Goal: Task Accomplishment & Management: Use online tool/utility

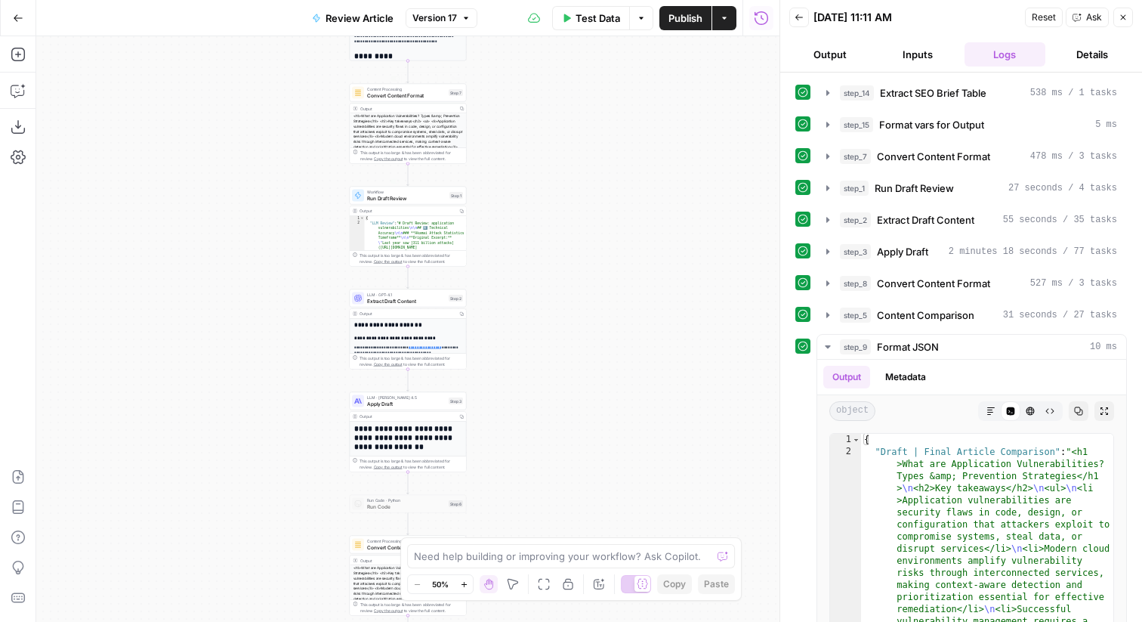
drag, startPoint x: 545, startPoint y: 308, endPoint x: 545, endPoint y: 168, distance: 139.8
click at [545, 168] on div "**********" at bounding box center [407, 328] width 743 height 585
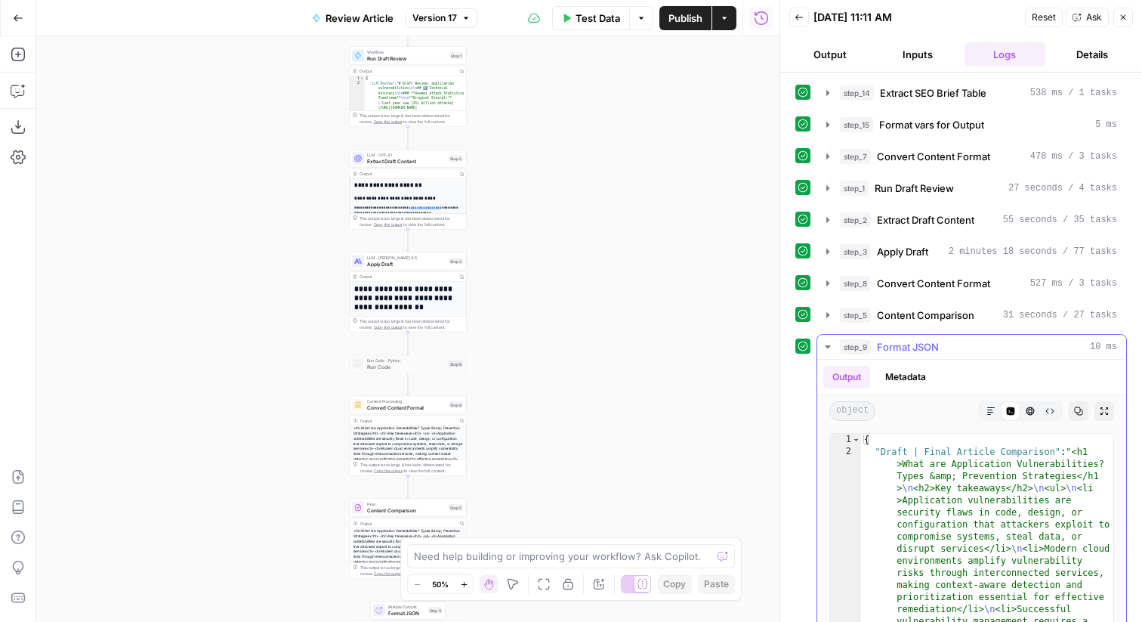
click at [928, 336] on button "step_9 Format JSON 10 ms" at bounding box center [971, 347] width 309 height 24
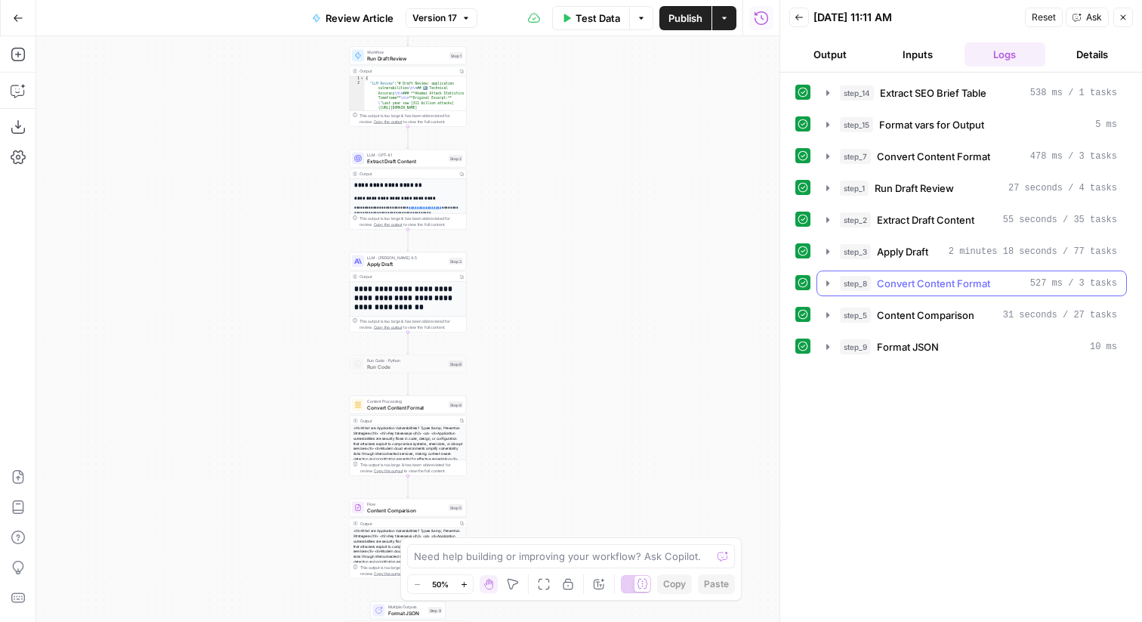
click at [981, 276] on span "Convert Content Format" at bounding box center [933, 283] width 113 height 15
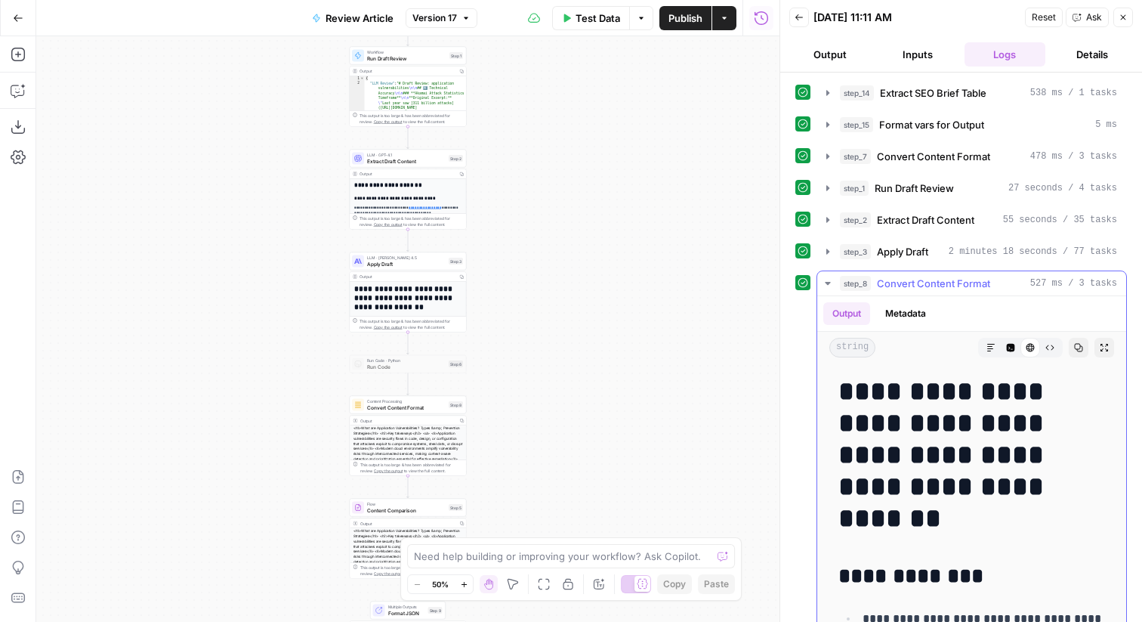
click at [981, 276] on span "Convert Content Format" at bounding box center [933, 283] width 113 height 15
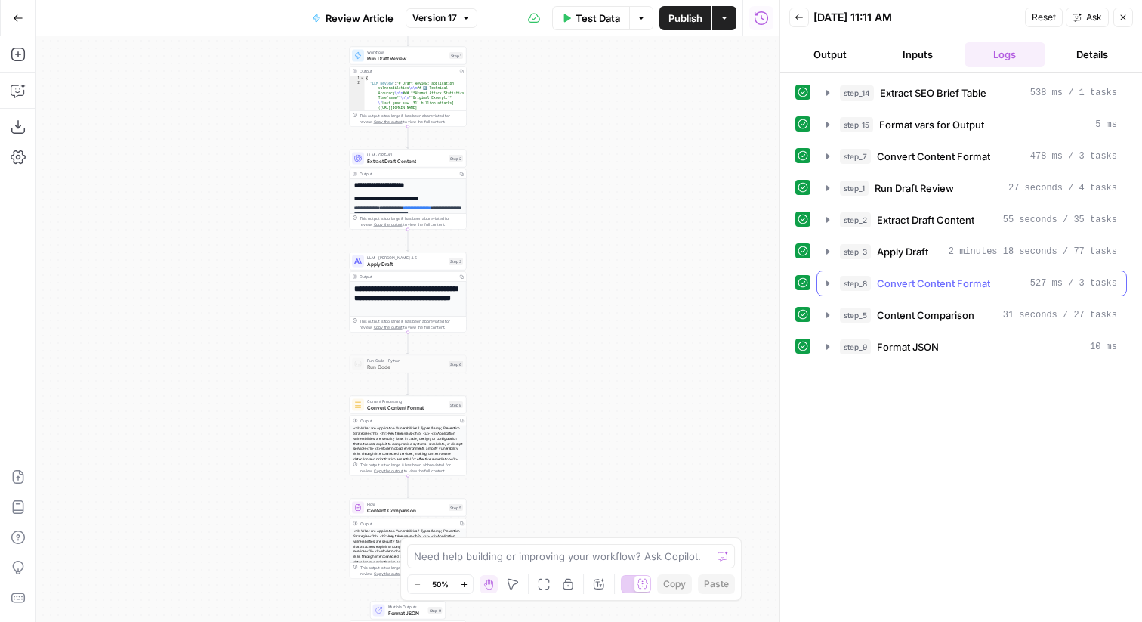
click at [981, 276] on span "Convert Content Format" at bounding box center [933, 283] width 113 height 15
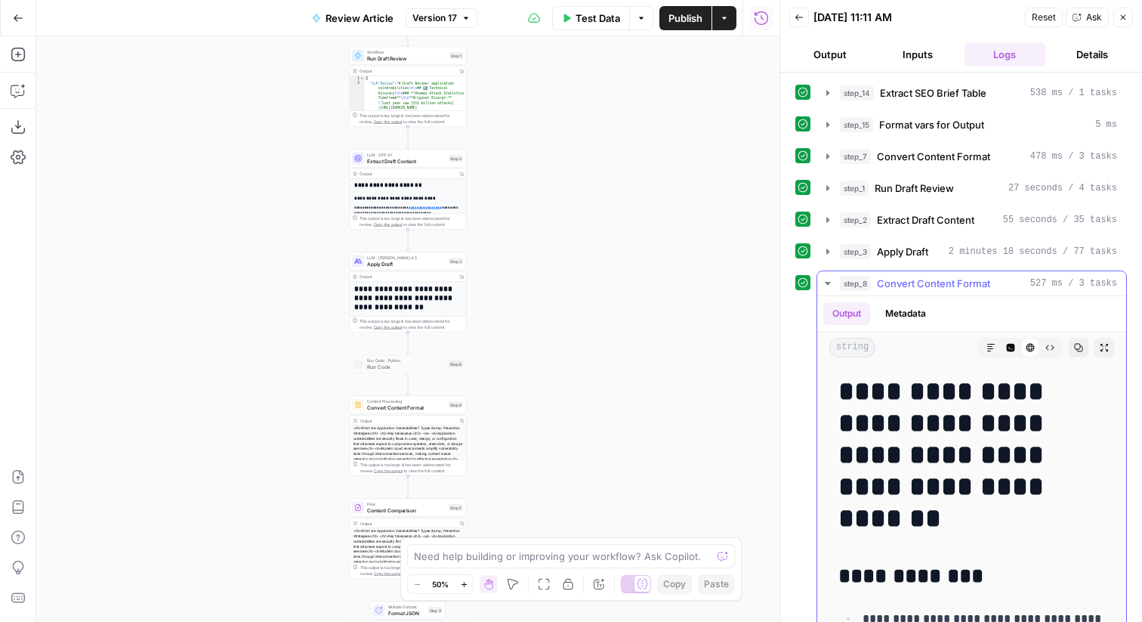
click at [1053, 343] on icon "button" at bounding box center [1050, 347] width 9 height 9
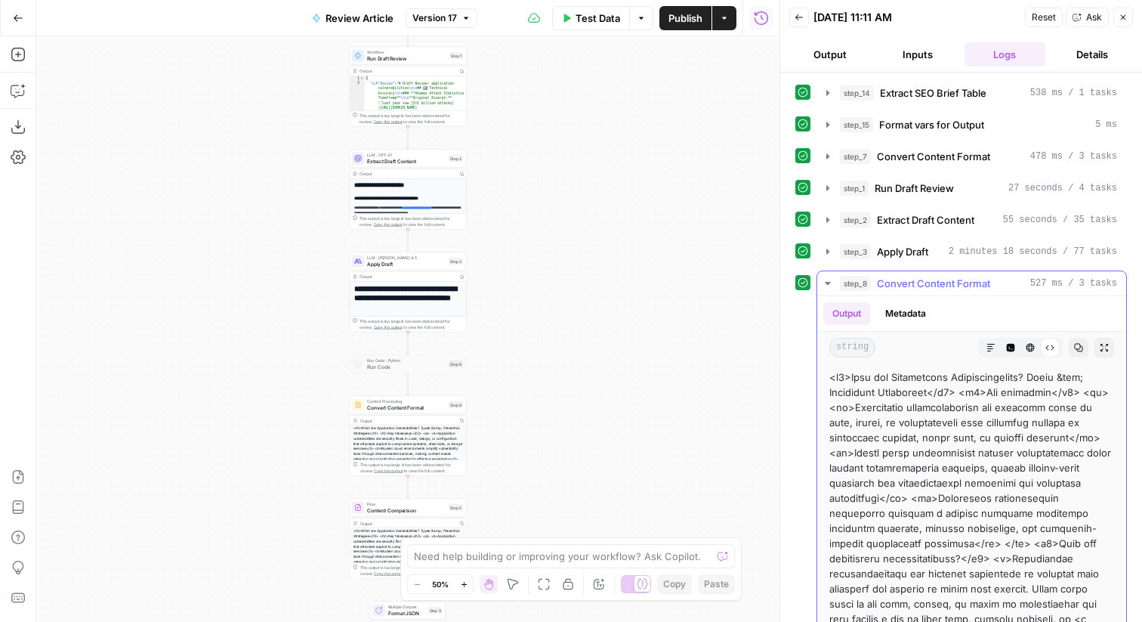
click at [1079, 351] on icon "button" at bounding box center [1078, 347] width 9 height 9
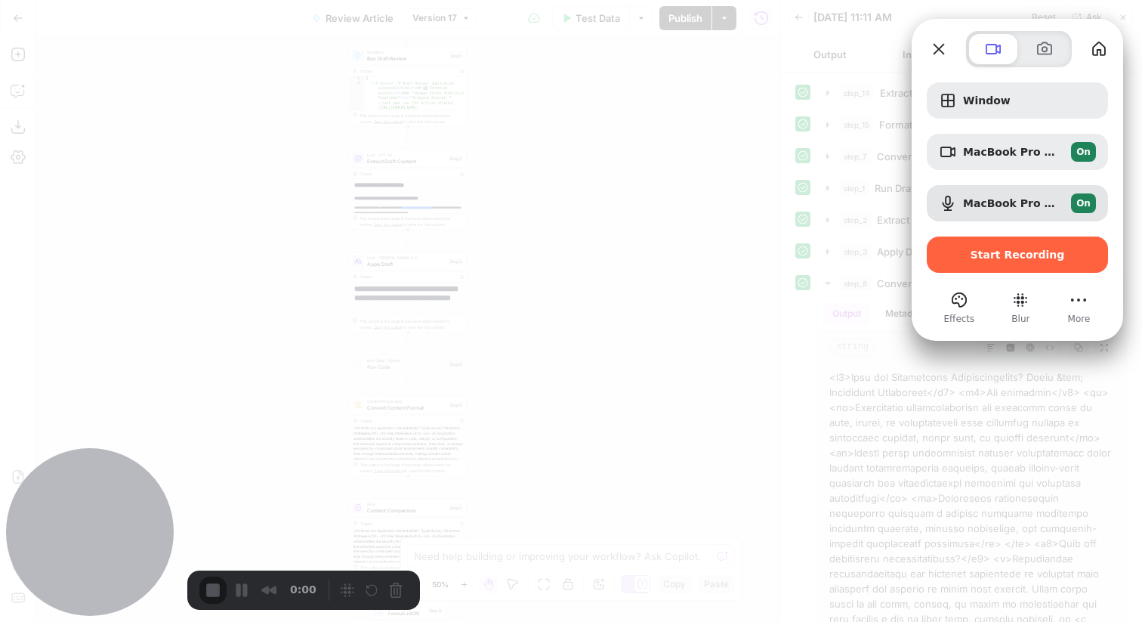
click at [347, 69] on div at bounding box center [571, 311] width 1142 height 622
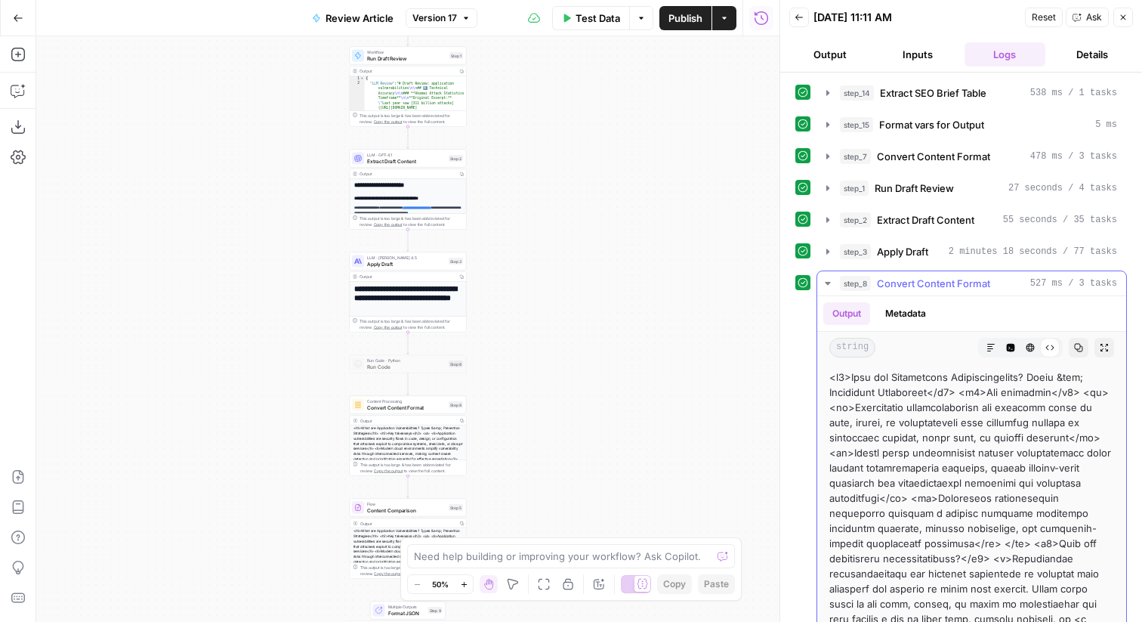
click at [1012, 276] on div "step_8 Convert Content Format 527 ms / 3 tasks" at bounding box center [978, 283] width 277 height 15
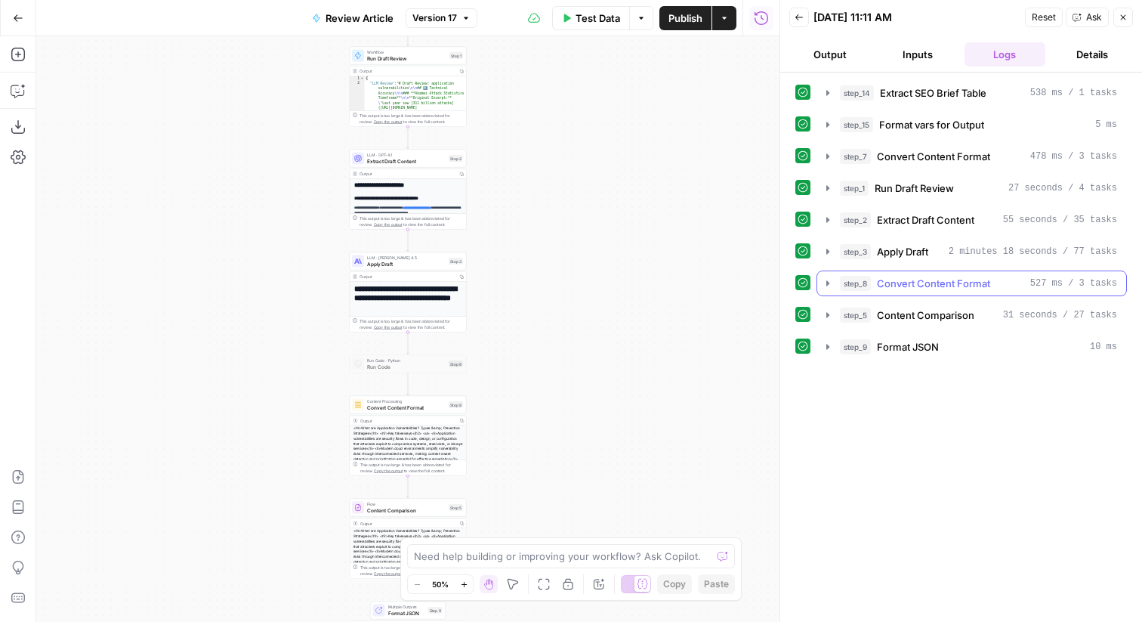
click at [1045, 247] on span "2 minutes 18 seconds / 77 tasks" at bounding box center [1033, 252] width 168 height 14
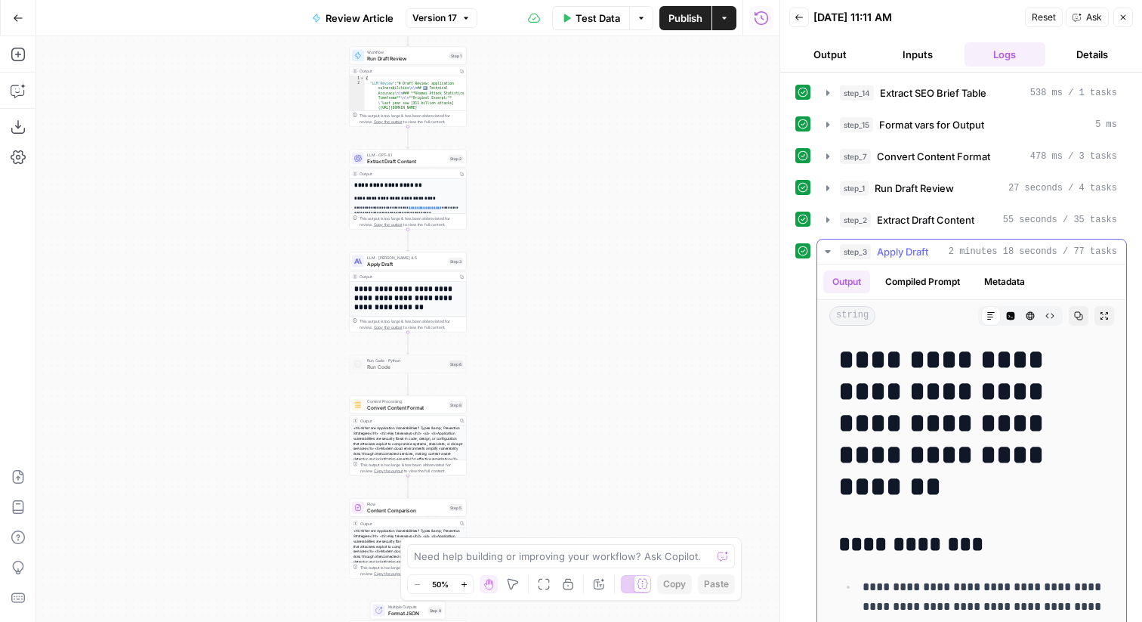
click at [1080, 315] on icon "button" at bounding box center [1079, 316] width 8 height 8
click at [1027, 258] on div "step_3 Apply Draft 2 minutes 18 seconds / 77 tasks" at bounding box center [978, 251] width 277 height 15
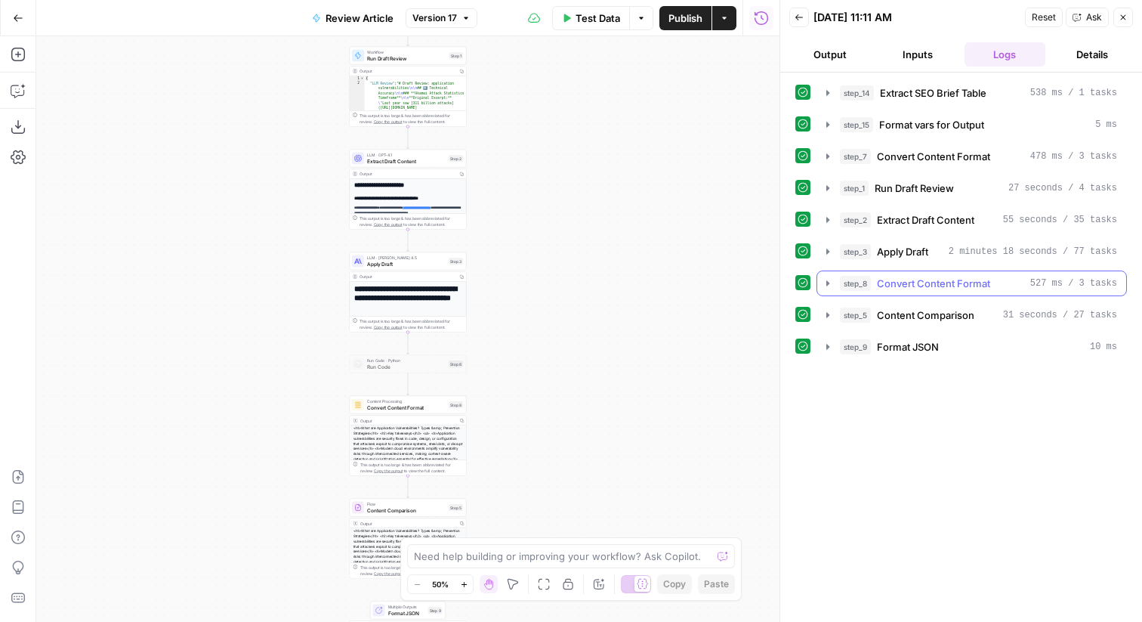
click at [965, 285] on span "Convert Content Format" at bounding box center [933, 283] width 113 height 15
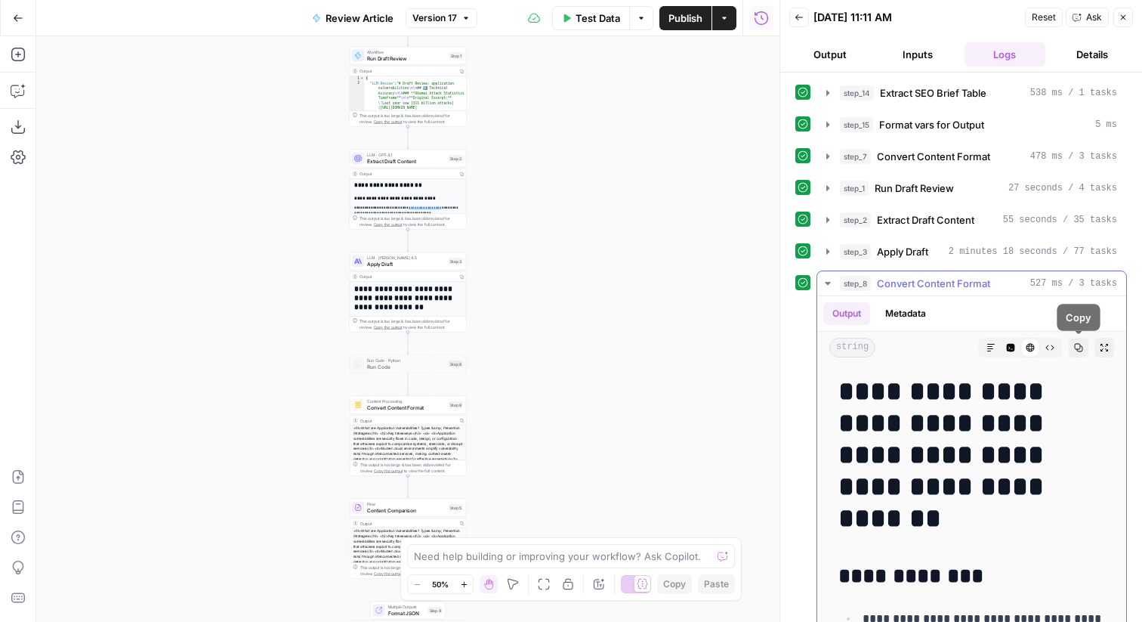
click at [1054, 351] on icon "button" at bounding box center [1050, 347] width 9 height 9
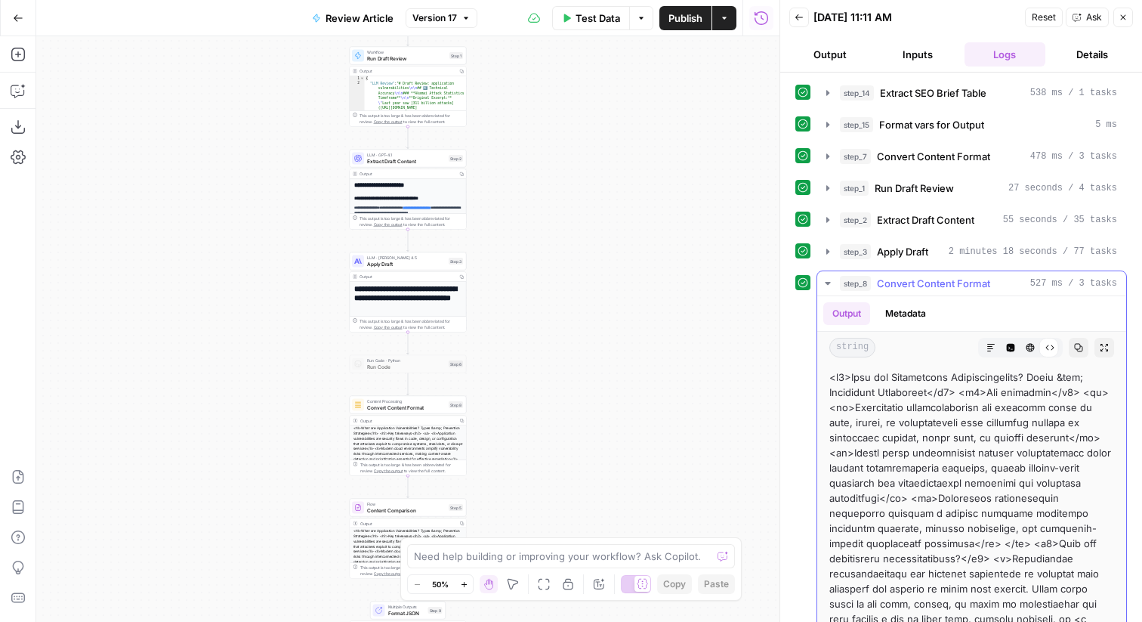
click at [1072, 351] on button "Copy" at bounding box center [1079, 348] width 20 height 20
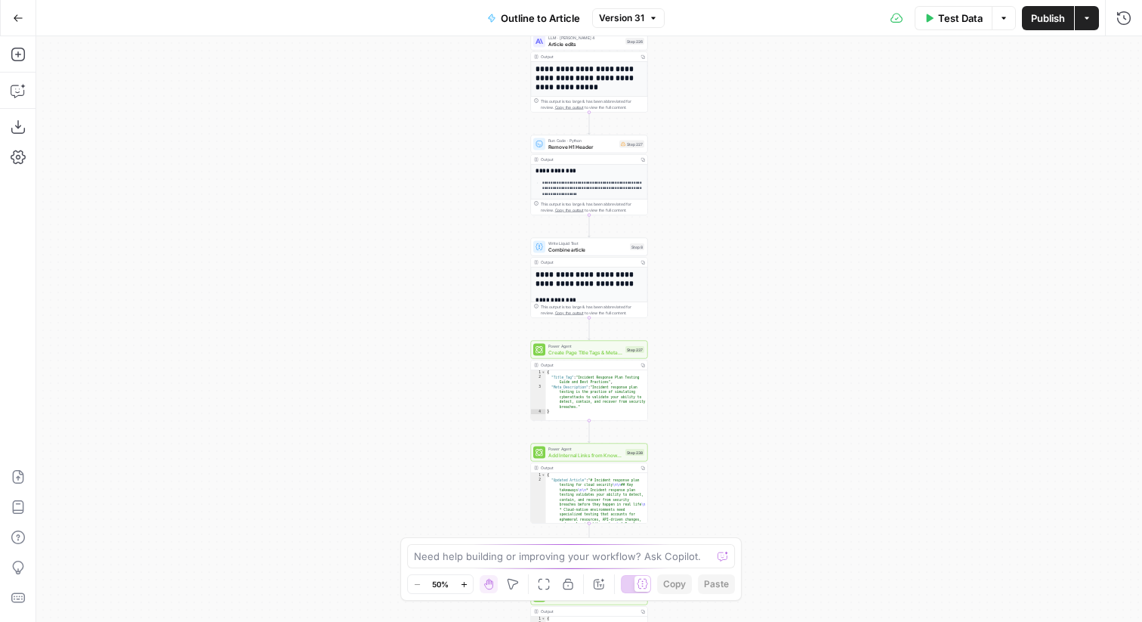
click at [775, 348] on div "**********" at bounding box center [589, 328] width 1106 height 585
drag, startPoint x: 819, startPoint y: 126, endPoint x: 819, endPoint y: 375, distance: 249.3
click at [819, 375] on div "**********" at bounding box center [589, 328] width 1106 height 585
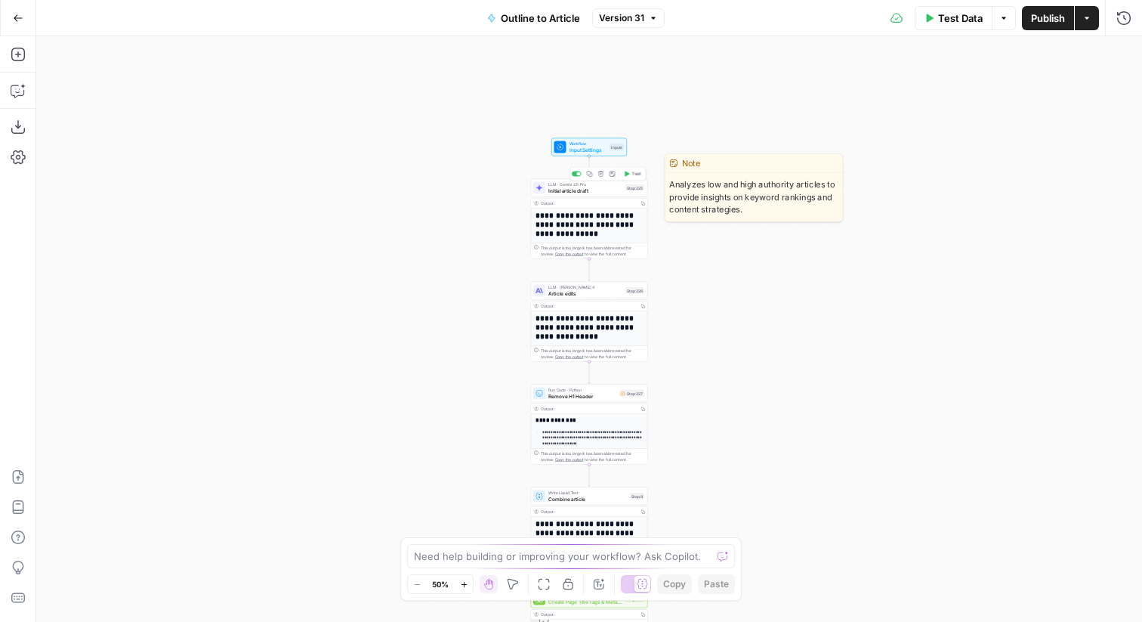
click at [570, 187] on span "Initial article draft" at bounding box center [585, 191] width 74 height 8
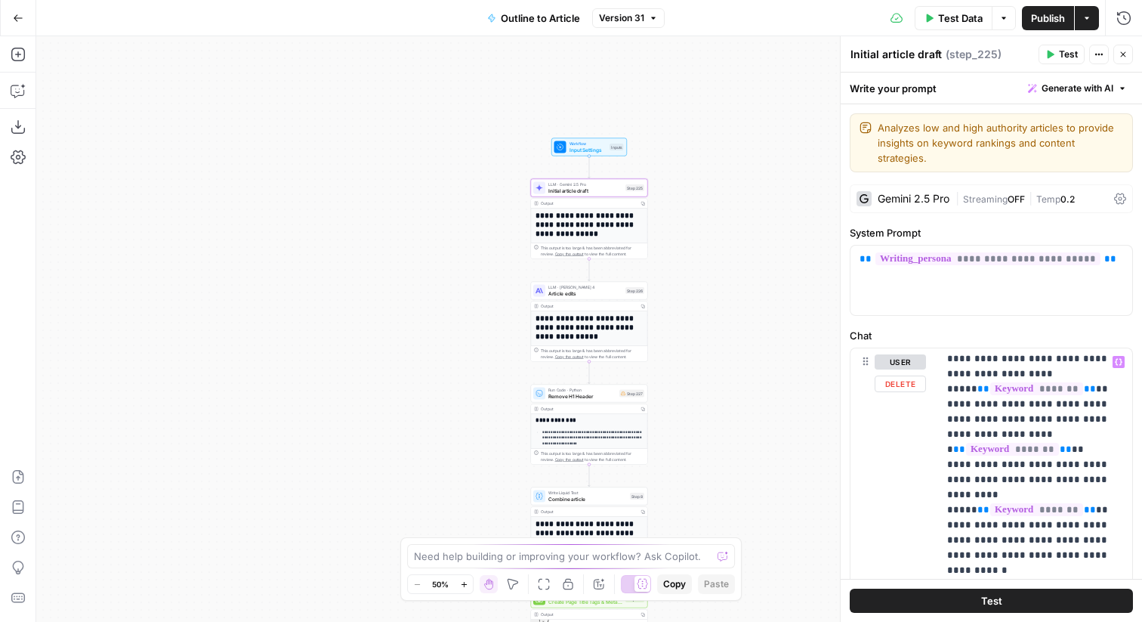
scroll to position [1471, 0]
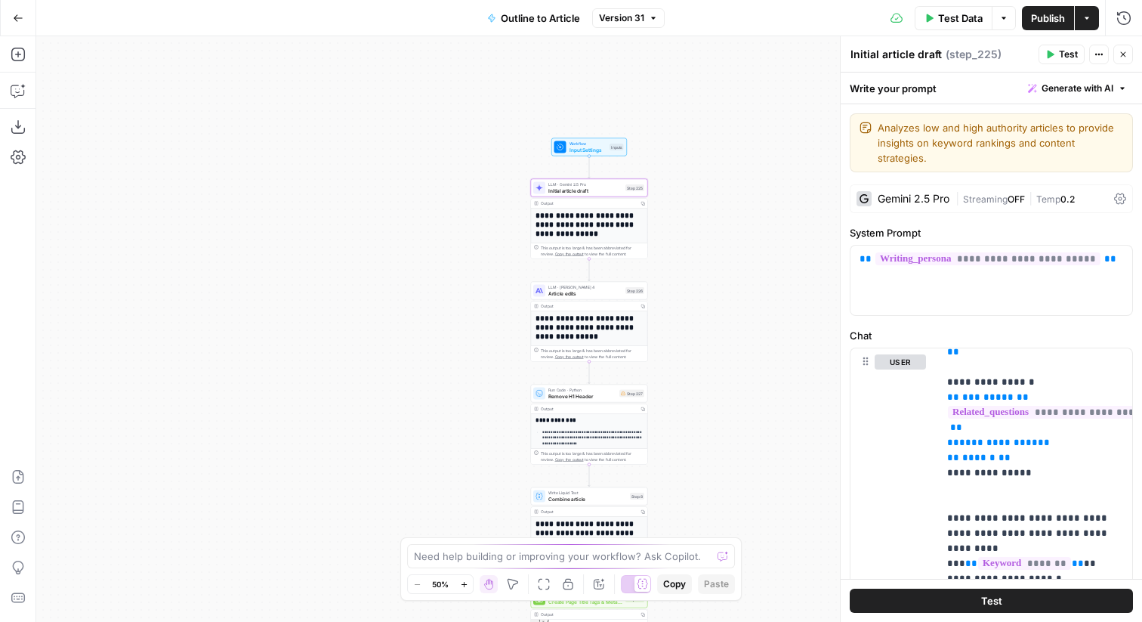
drag, startPoint x: 842, startPoint y: 347, endPoint x: 508, endPoint y: 347, distance: 333.1
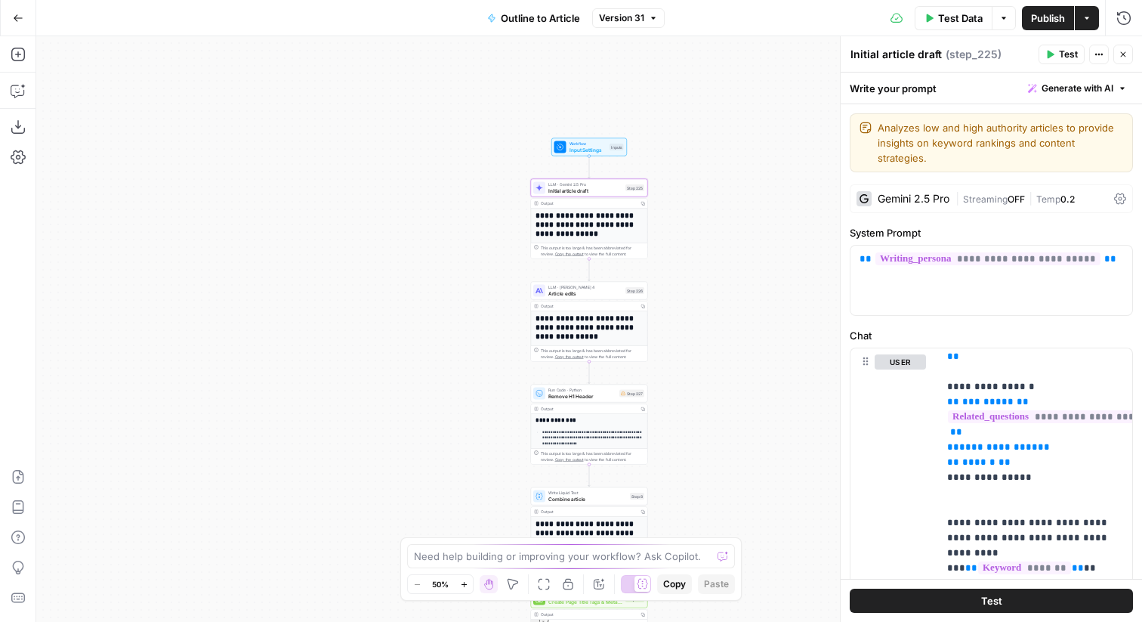
click at [508, 347] on body "**********" at bounding box center [571, 311] width 1142 height 622
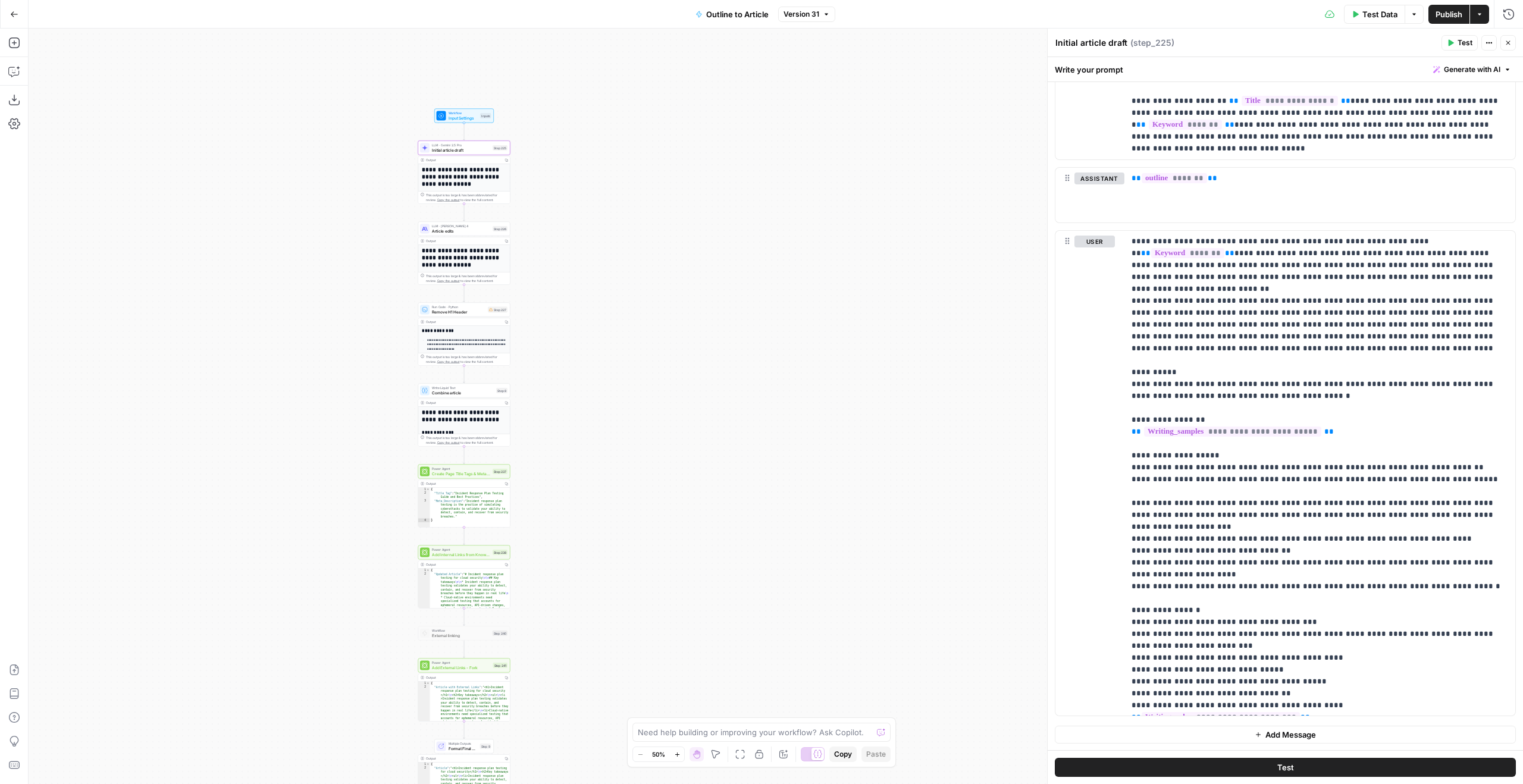
scroll to position [1, 0]
click at [899, 489] on p "**********" at bounding box center [1320, 472] width 376 height 475
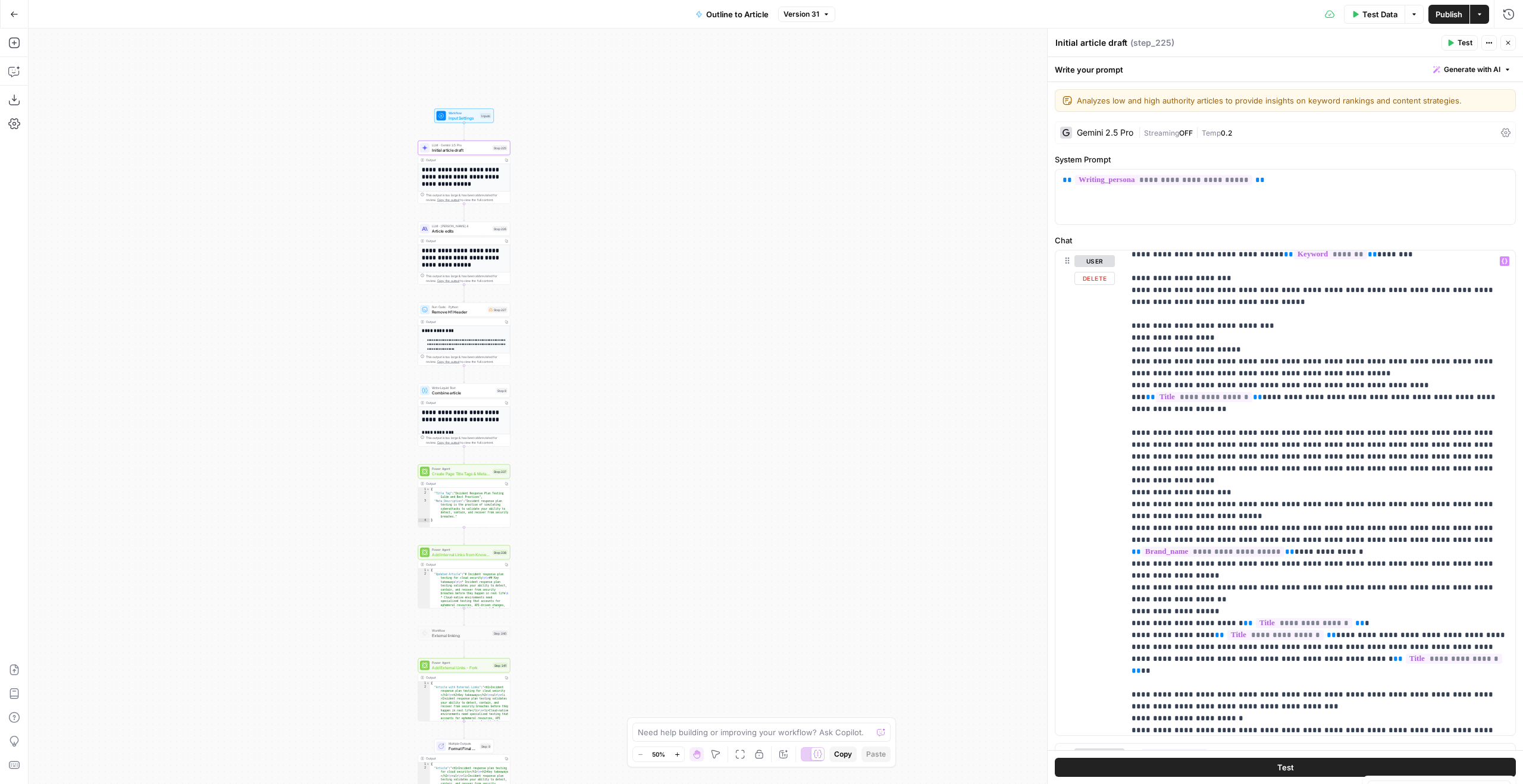
scroll to position [416, 0]
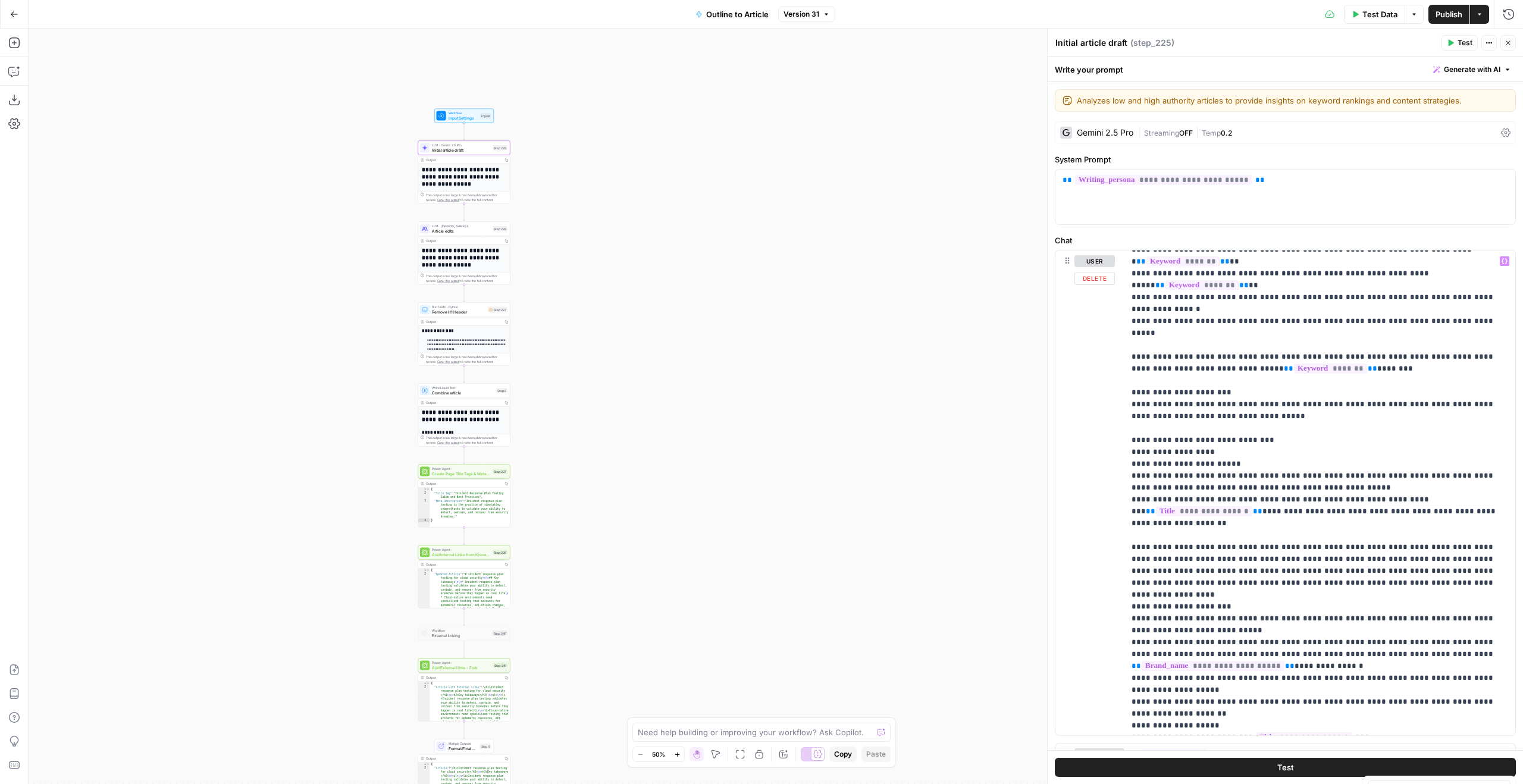
type input "faq"
type input "a"
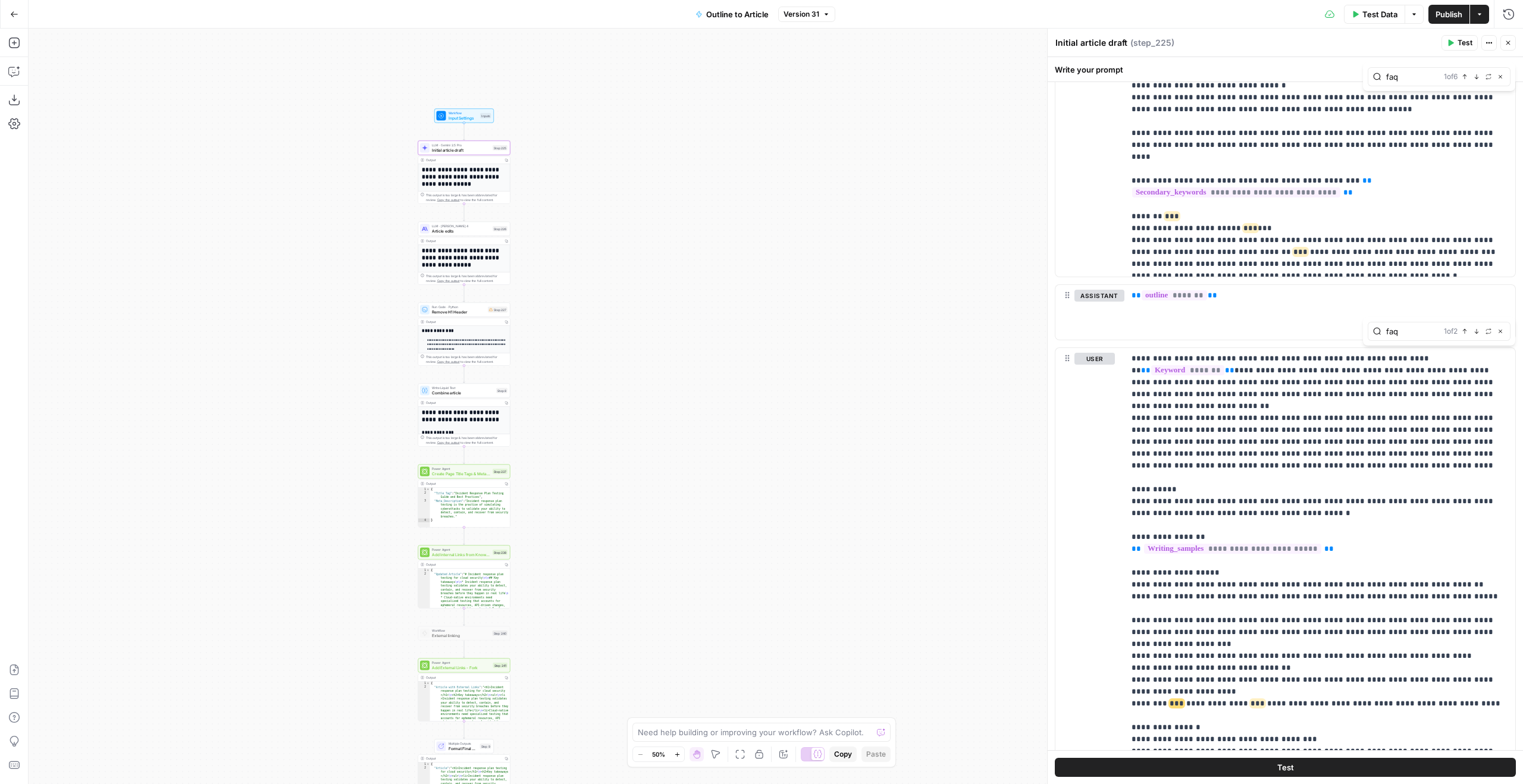
scroll to position [927, 0]
type input "faq"
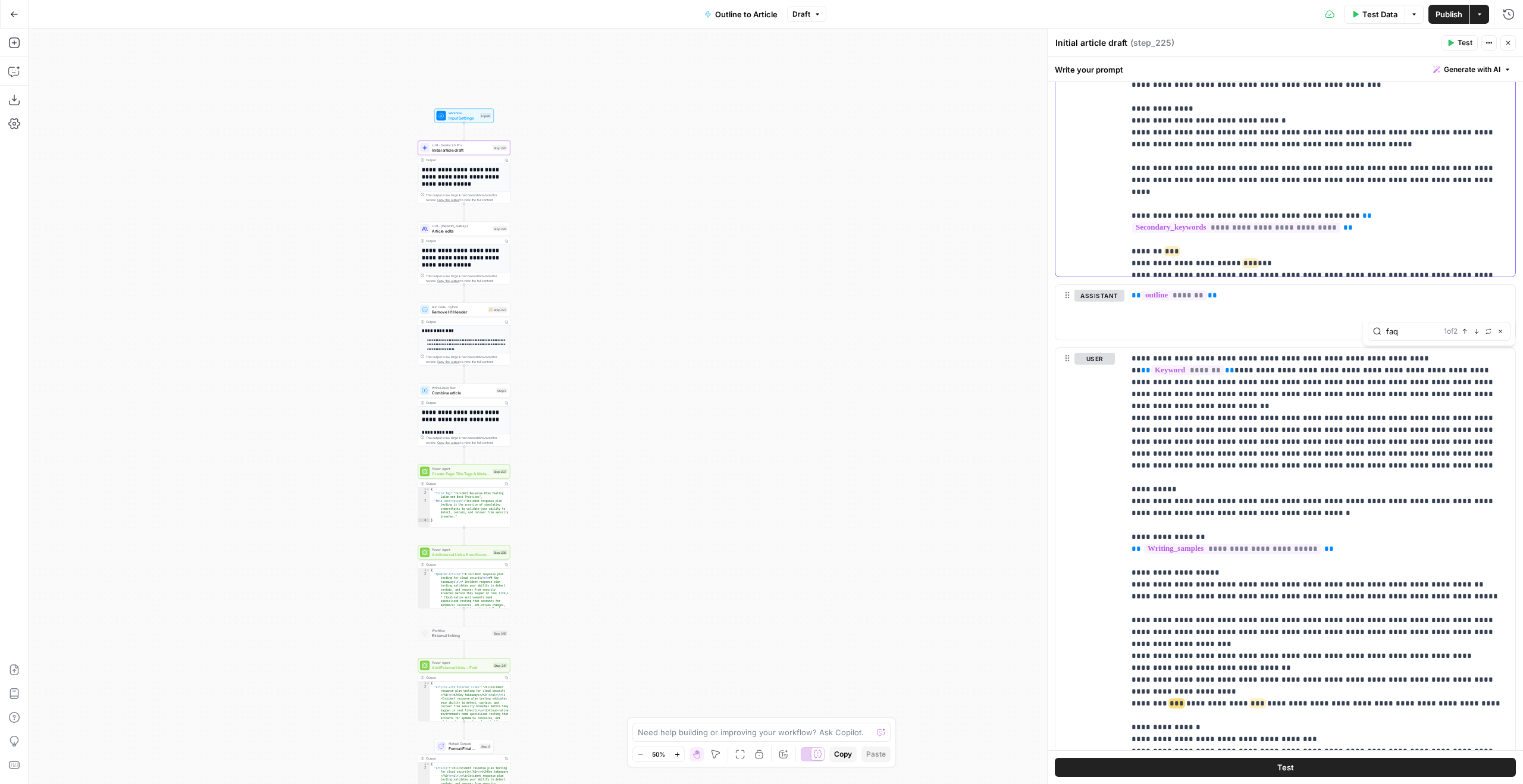
drag, startPoint x: 1492, startPoint y: 210, endPoint x: 1142, endPoint y: 209, distance: 350.0
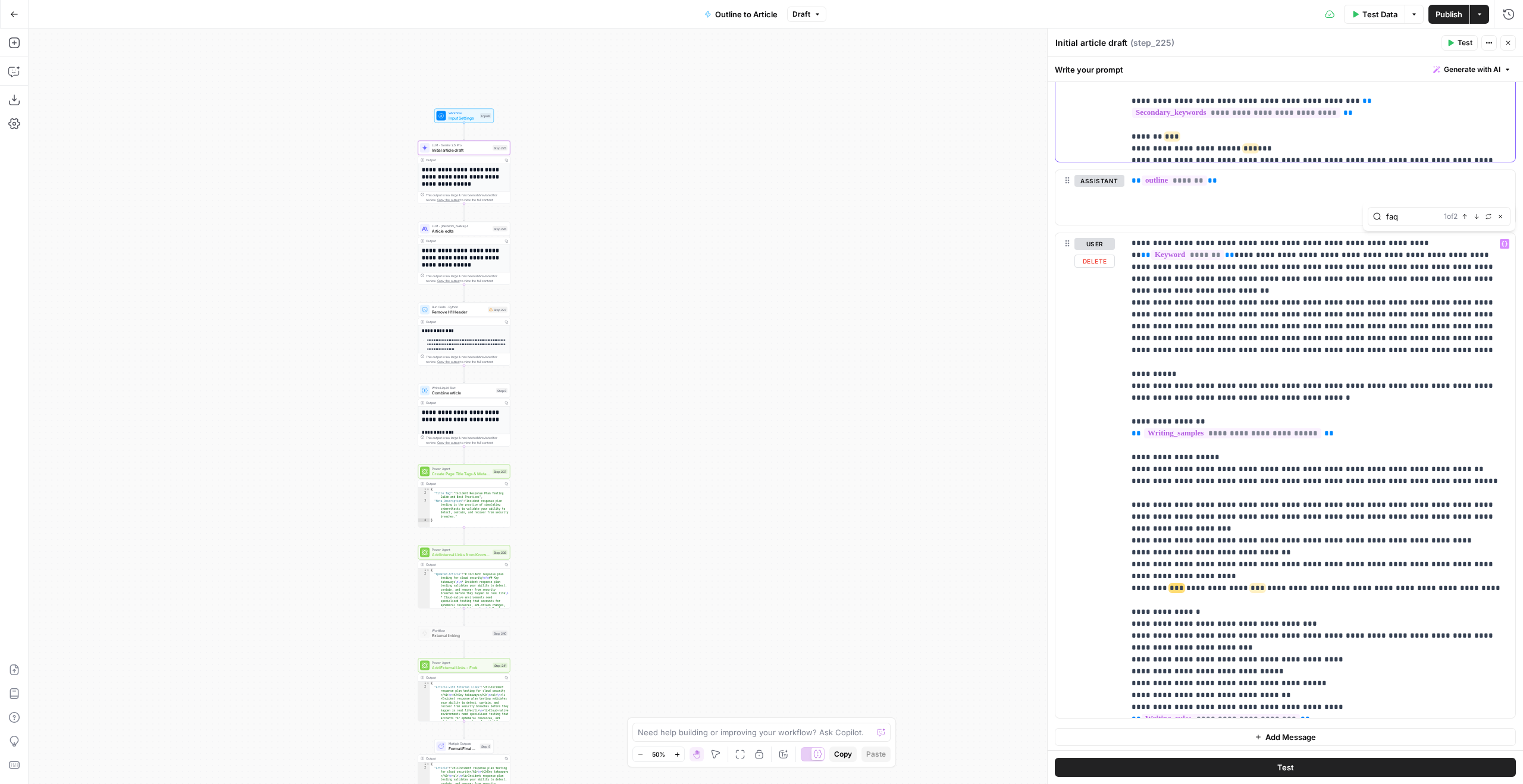
scroll to position [575, 0]
click at [899, 489] on p "**********" at bounding box center [1320, 472] width 376 height 475
click at [899, 489] on p "**********" at bounding box center [1320, 478] width 376 height 487
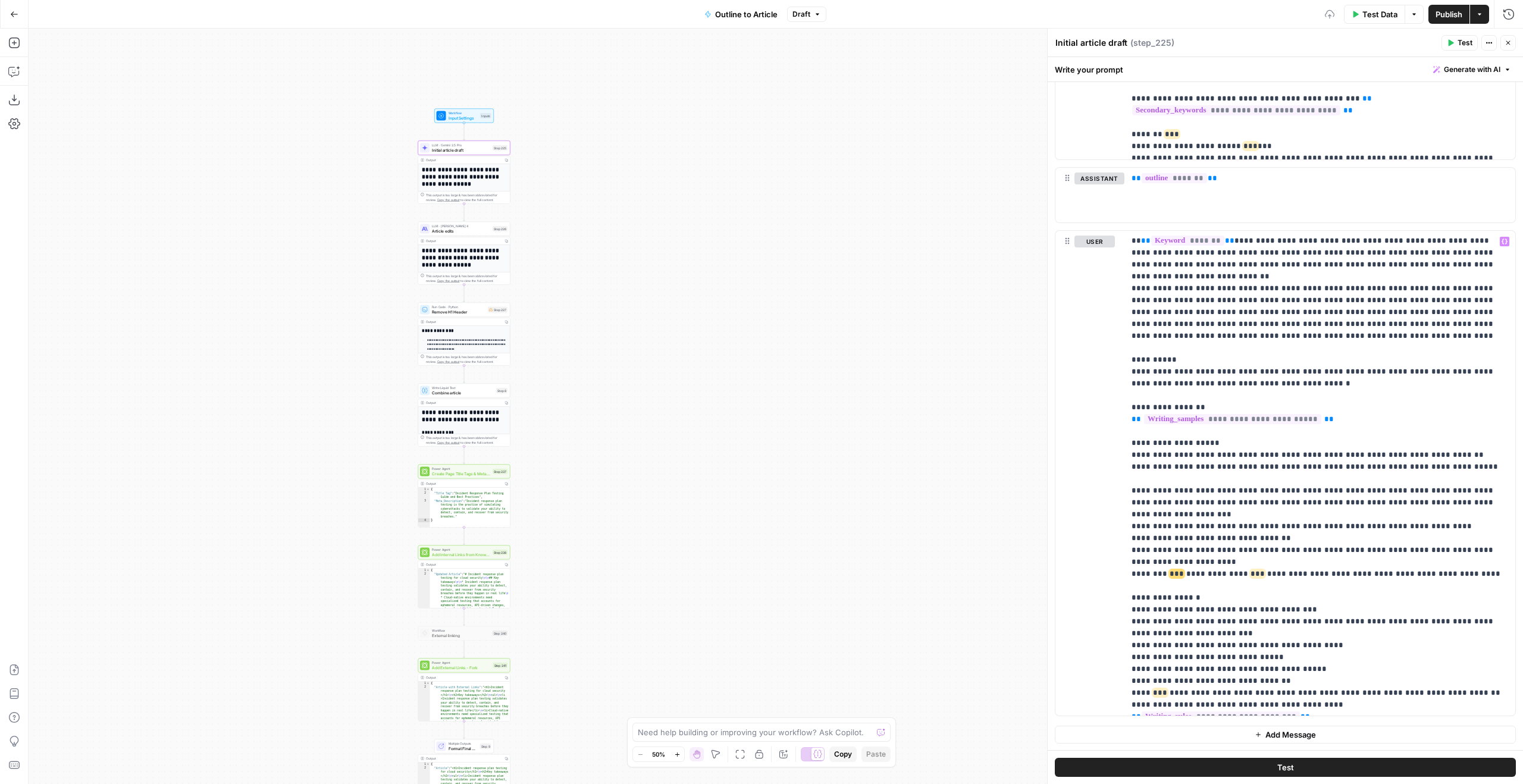
click at [465, 230] on span "Article edits" at bounding box center [461, 231] width 58 height 6
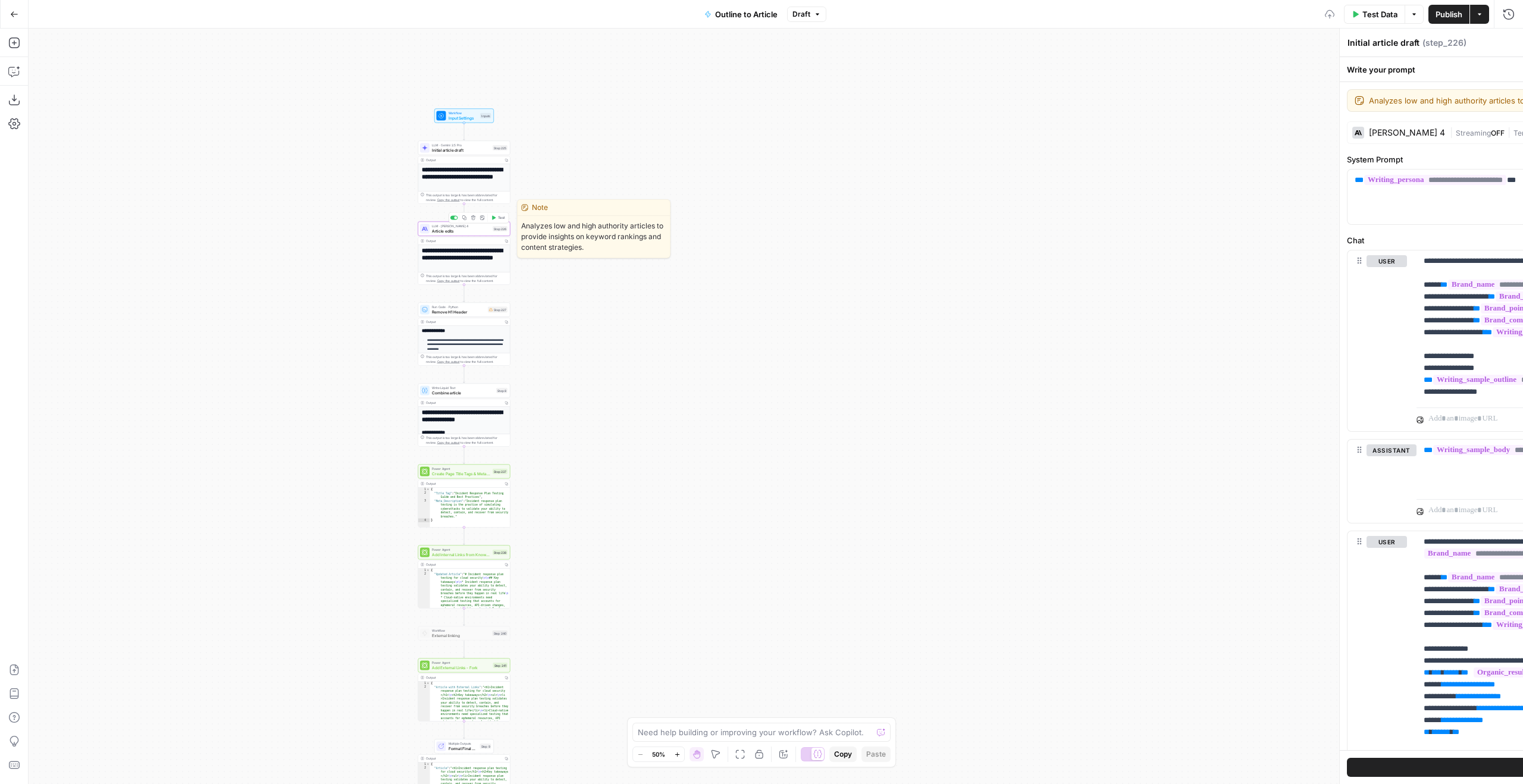
type textarea "Article edits"
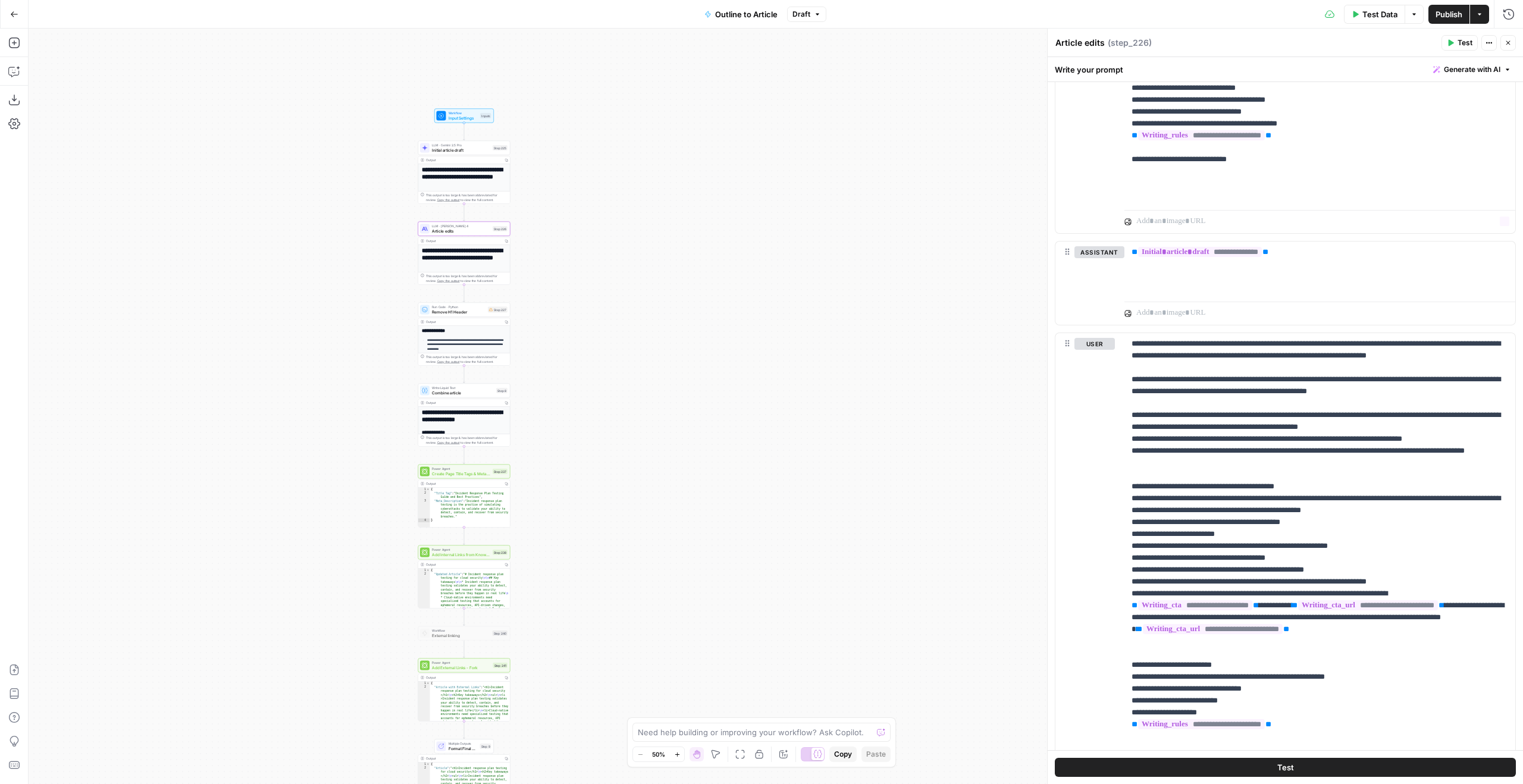
scroll to position [1439, 0]
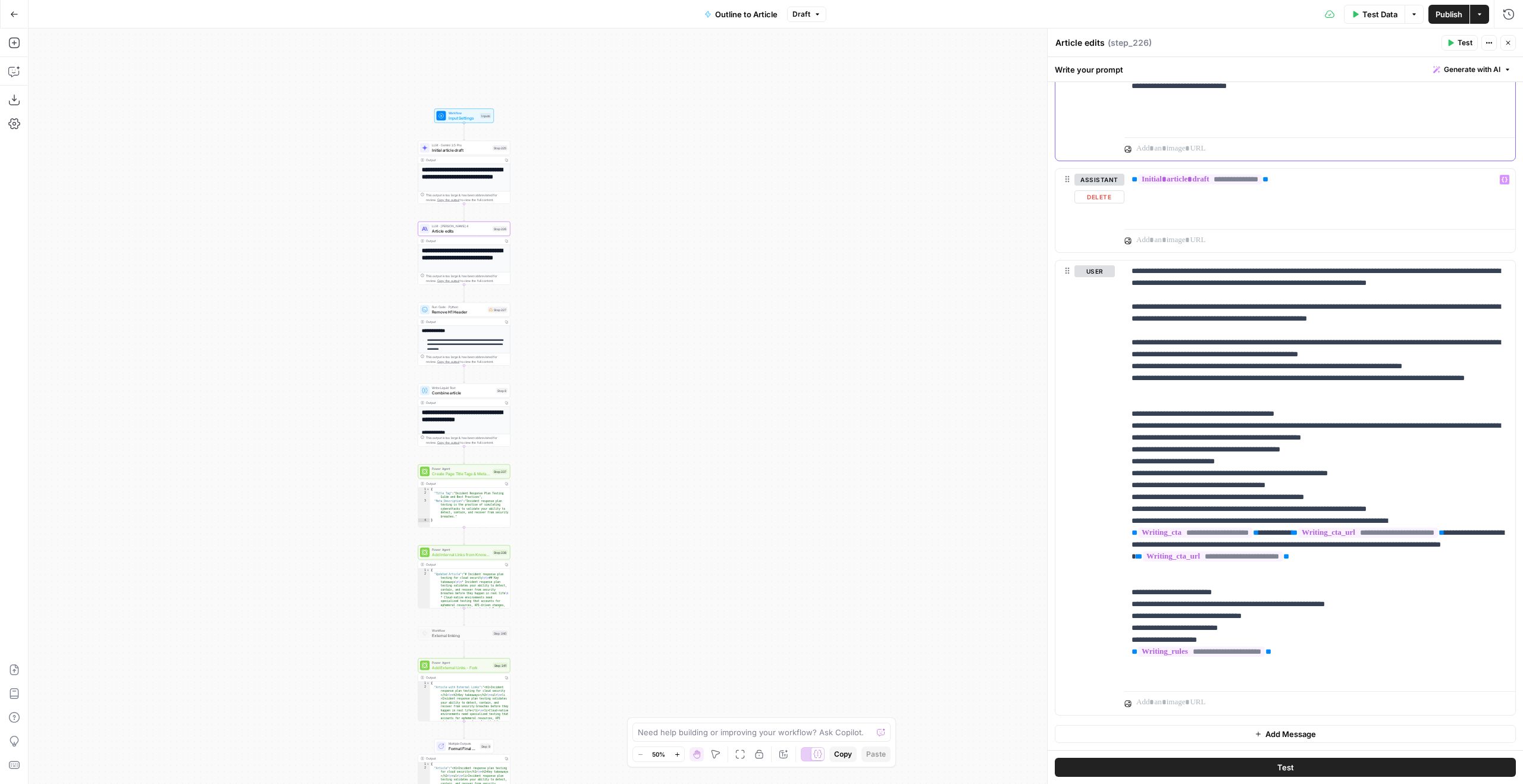
scroll to position [1434, 0]
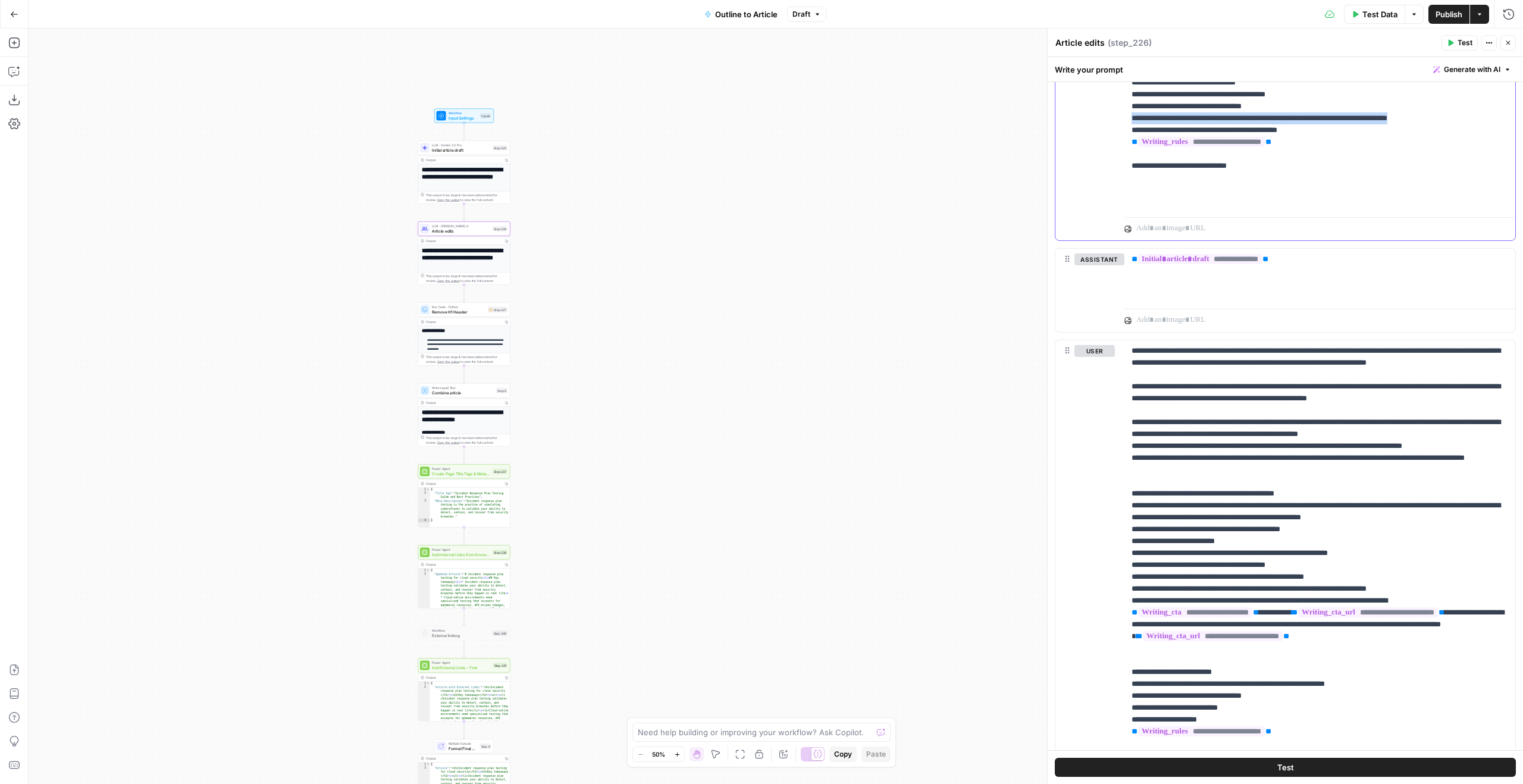
drag, startPoint x: 1469, startPoint y: 153, endPoint x: 1107, endPoint y: 152, distance: 362.0
copy p "**********"
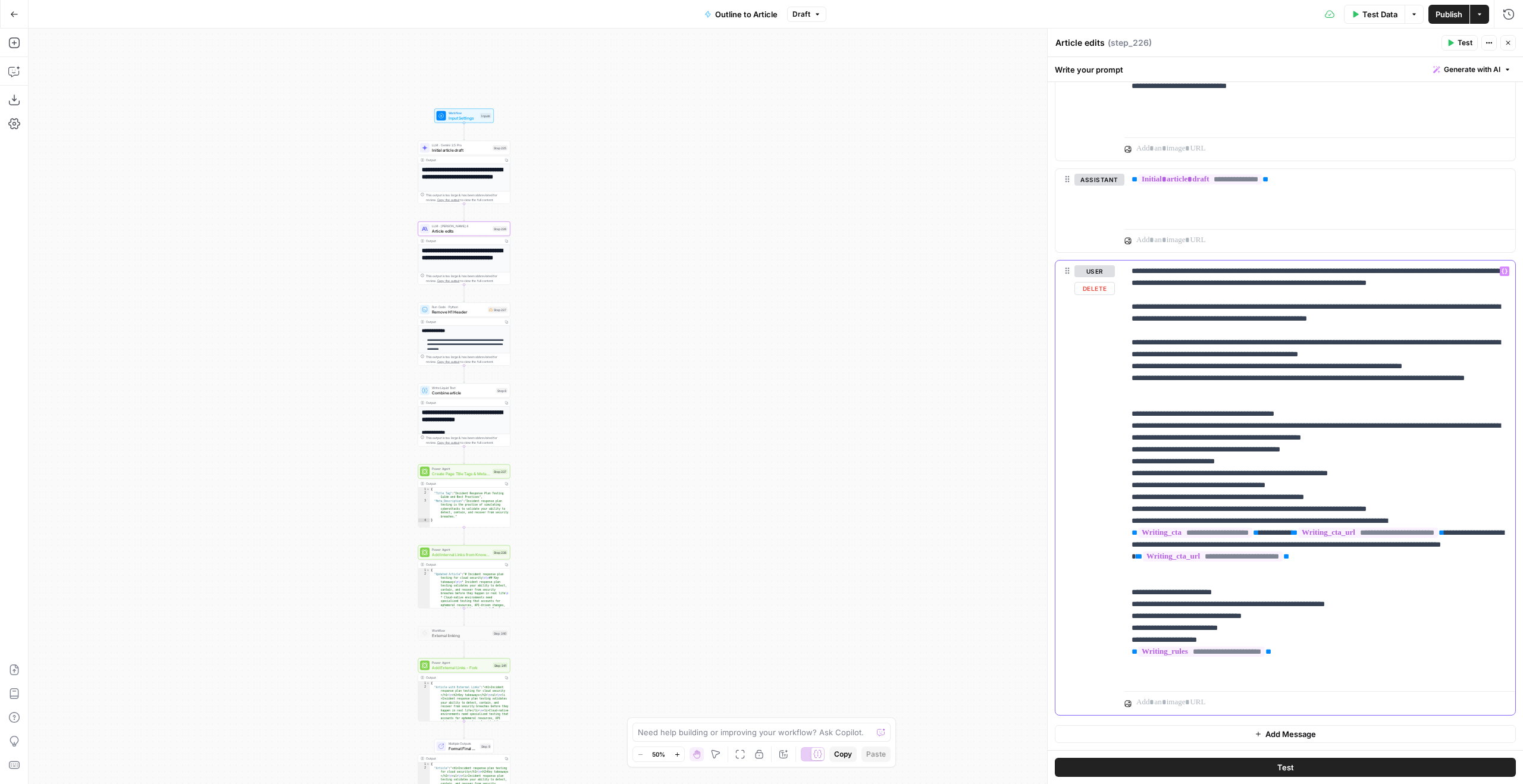
click at [899, 489] on p "**********" at bounding box center [1320, 473] width 376 height 416
click at [899, 489] on p "**********" at bounding box center [1320, 479] width 376 height 428
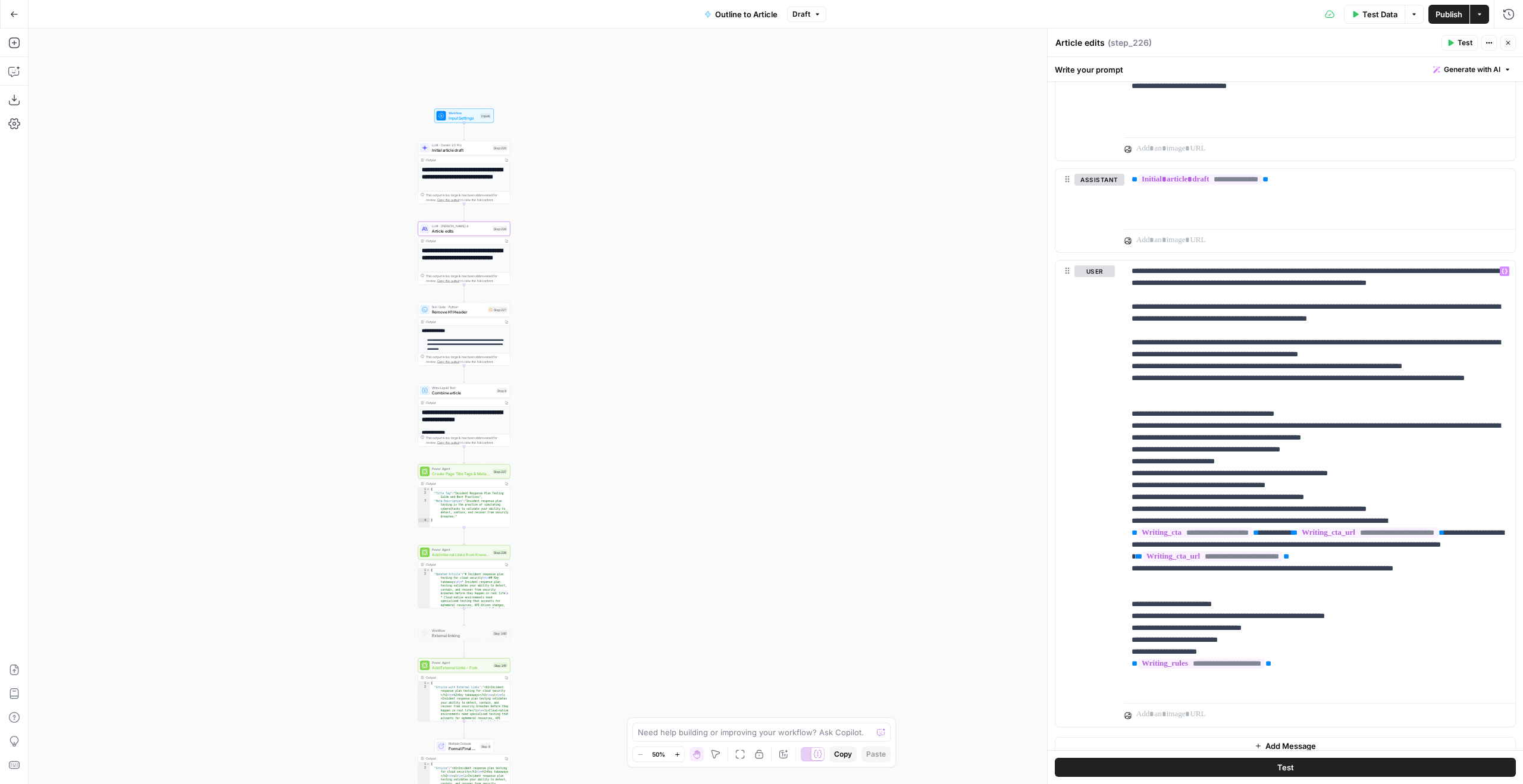
click at [899, 25] on div "Test Data Options Publish Actions Run History" at bounding box center [1174, 14] width 697 height 28
click at [899, 19] on span "Publish" at bounding box center [1449, 14] width 27 height 12
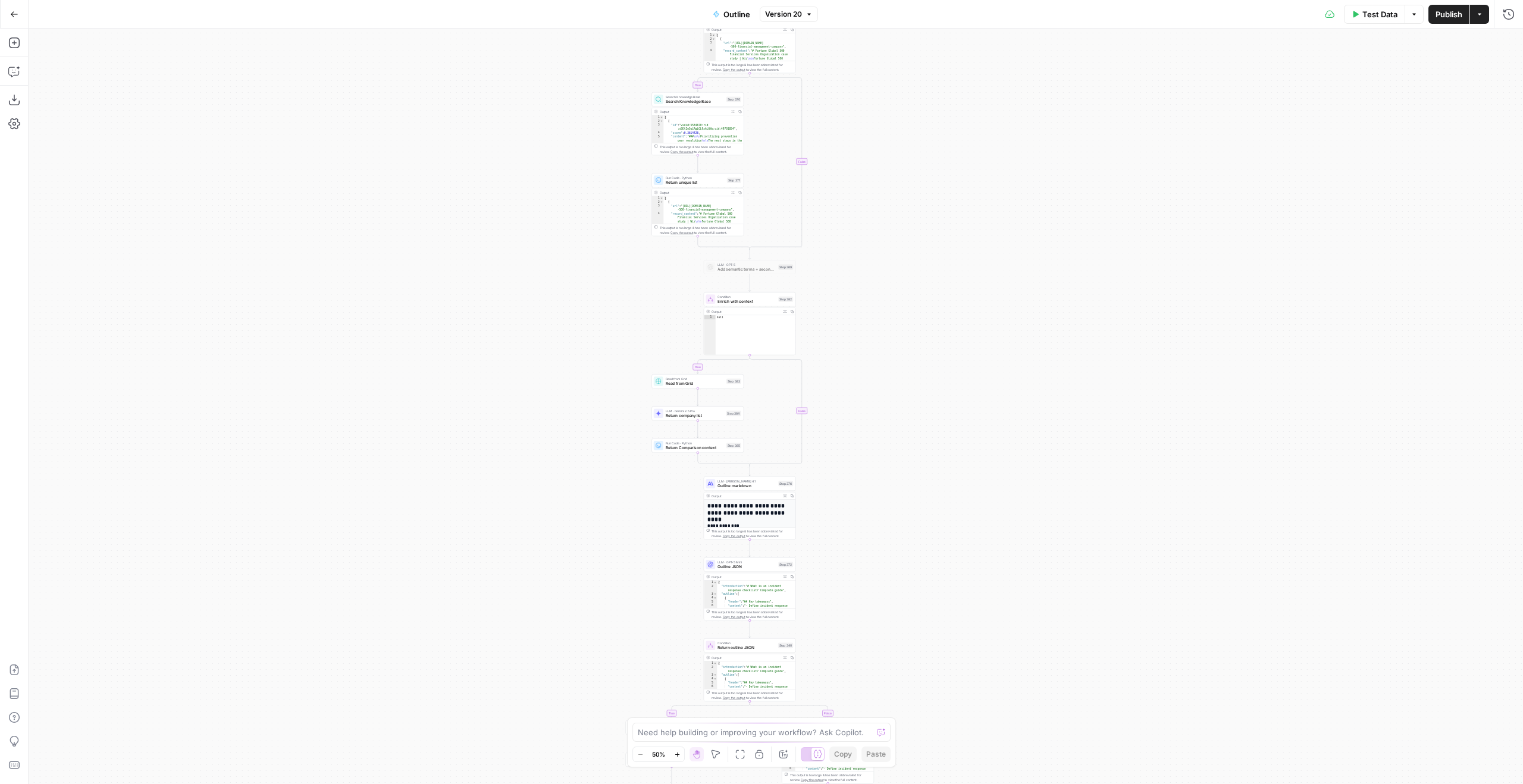
click at [743, 484] on span "Outline markdown" at bounding box center [747, 486] width 58 height 6
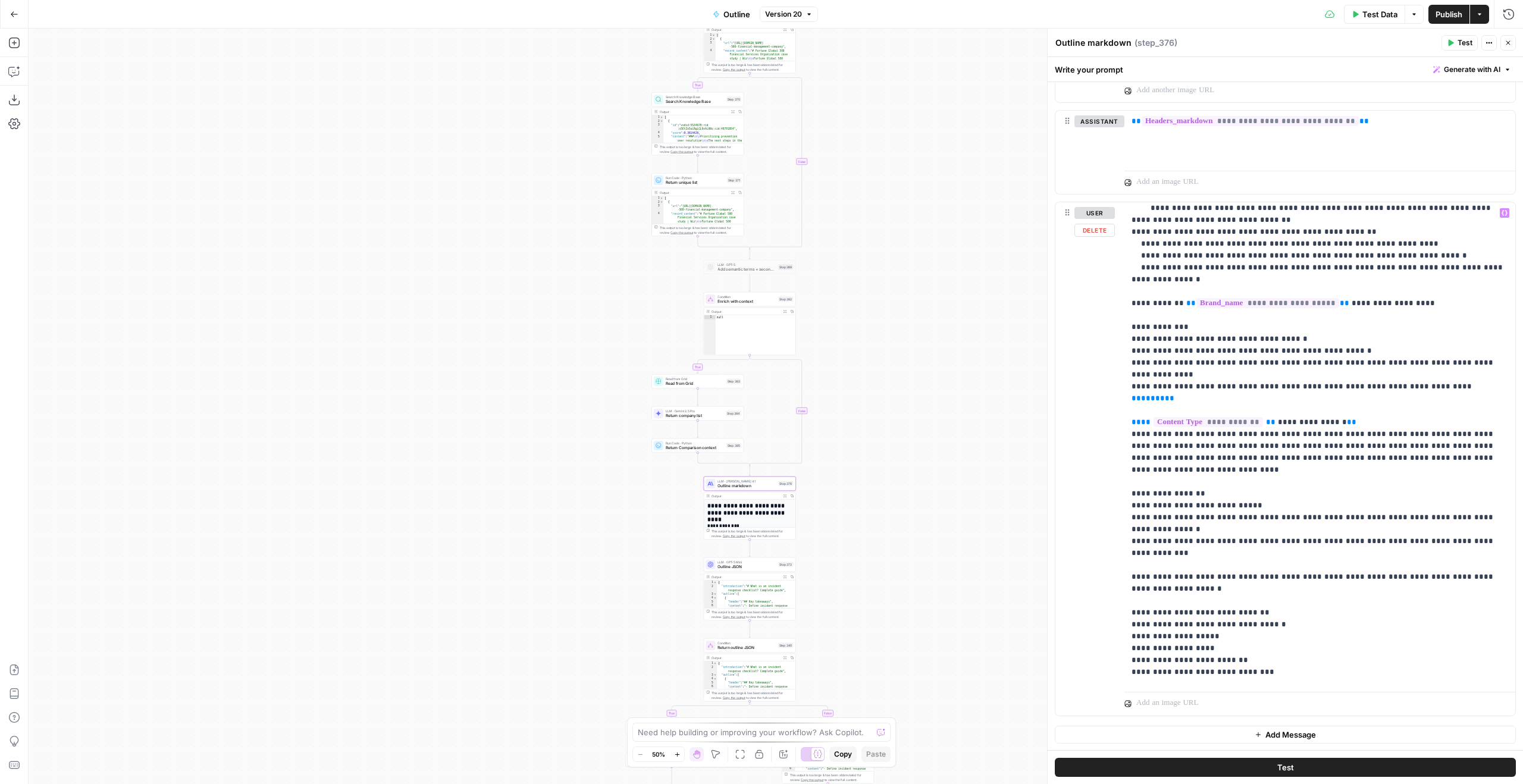
scroll to position [1163, 0]
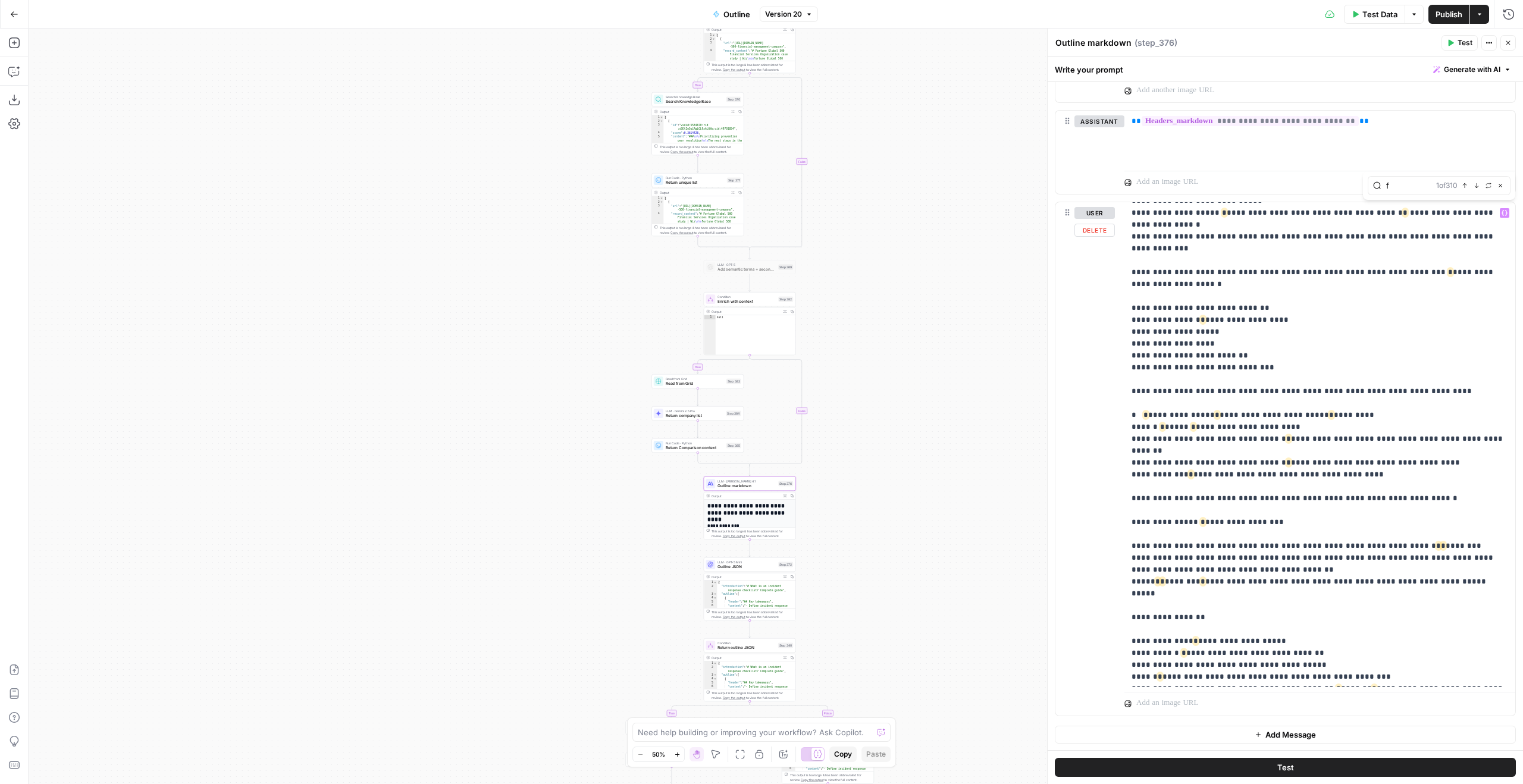
scroll to position [1433, 0]
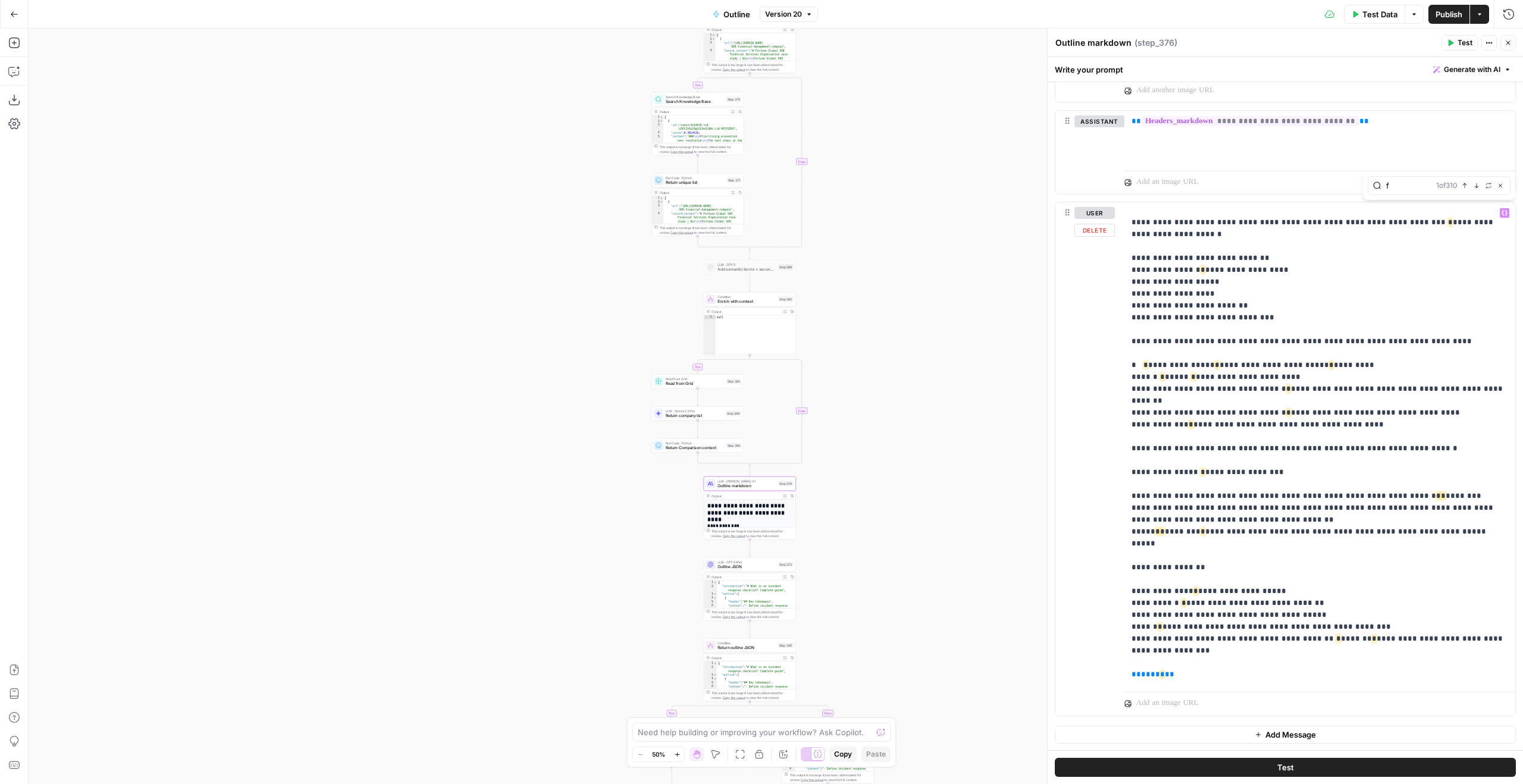
type input "f"
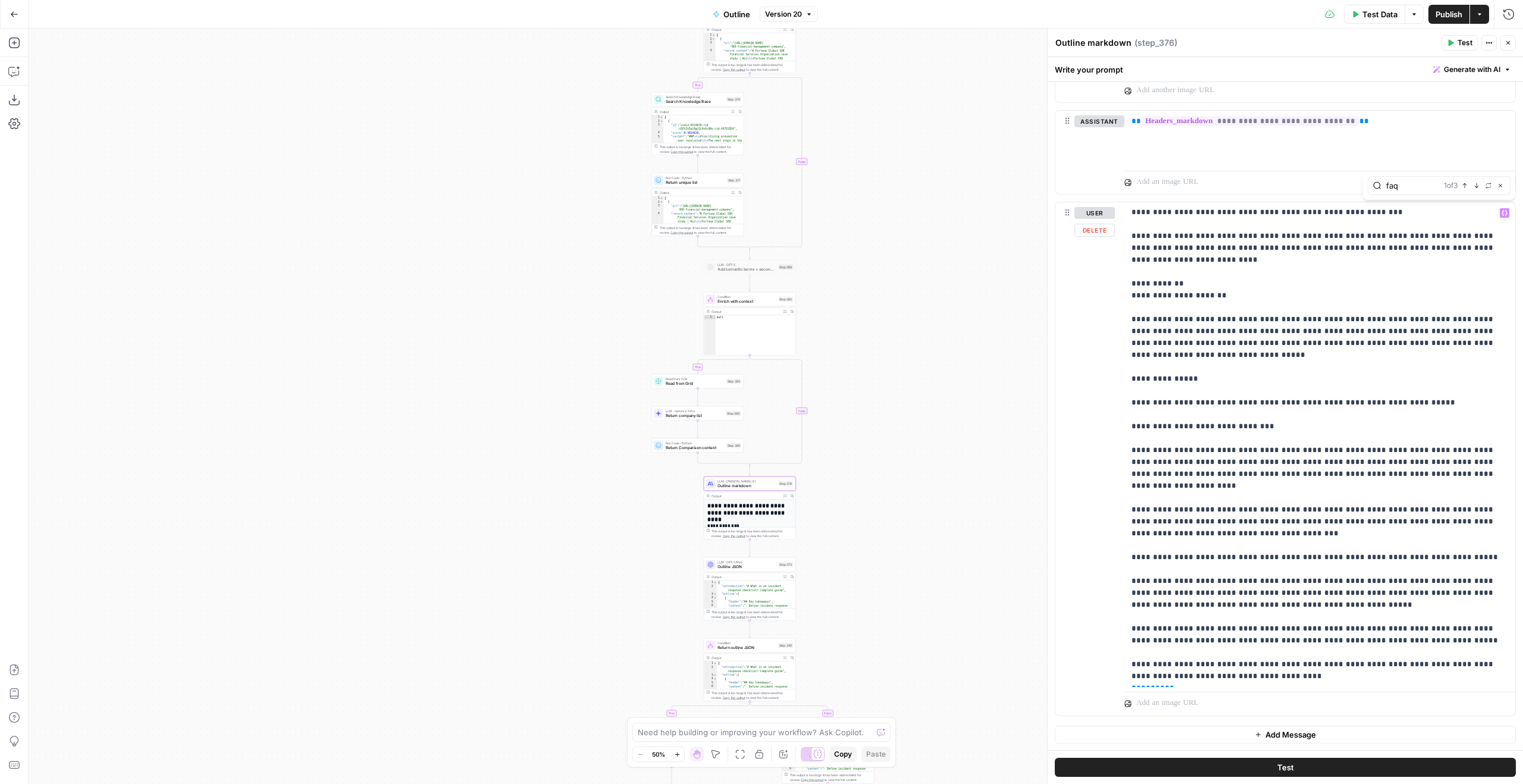
scroll to position [4758, 0]
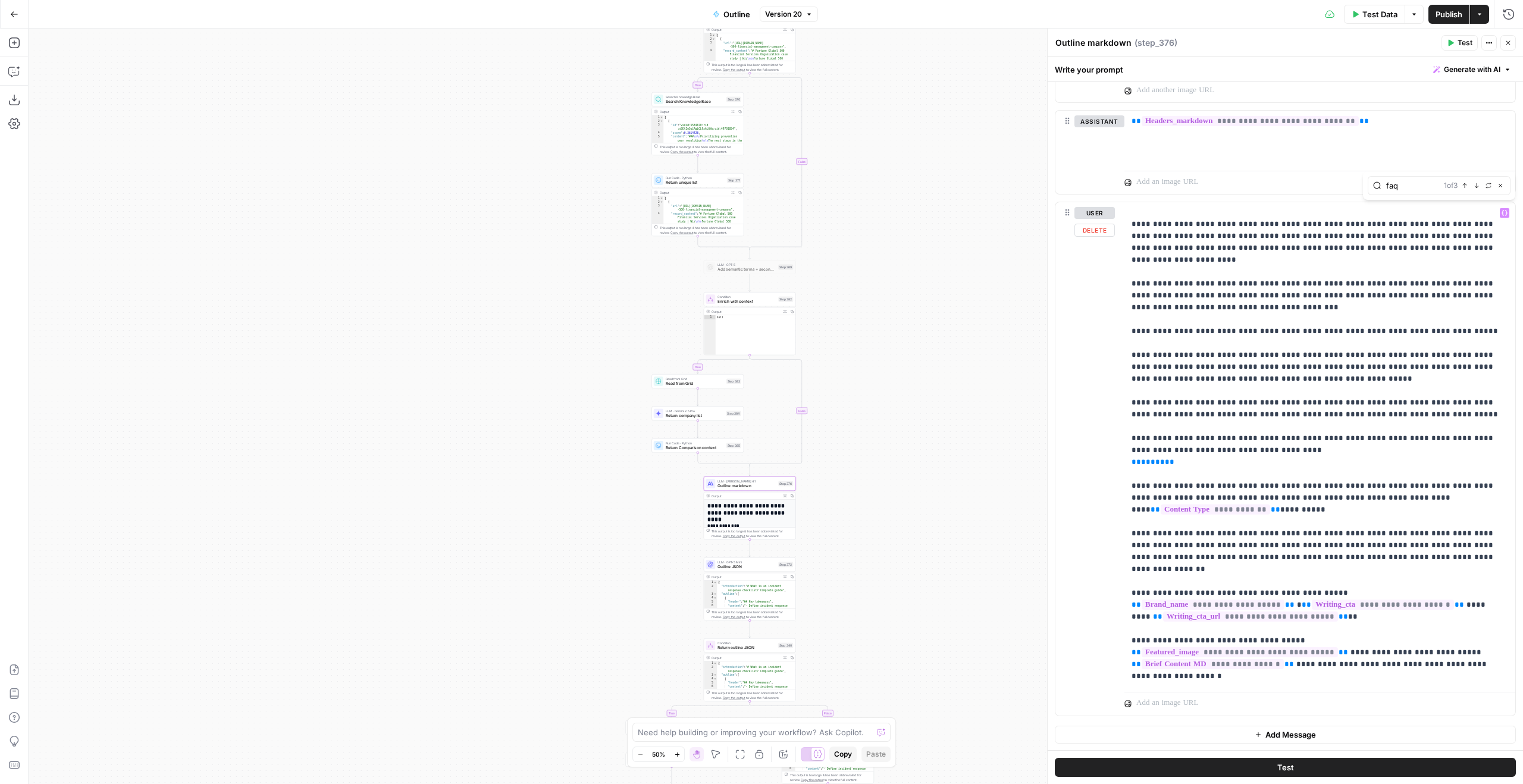
type input "faq"
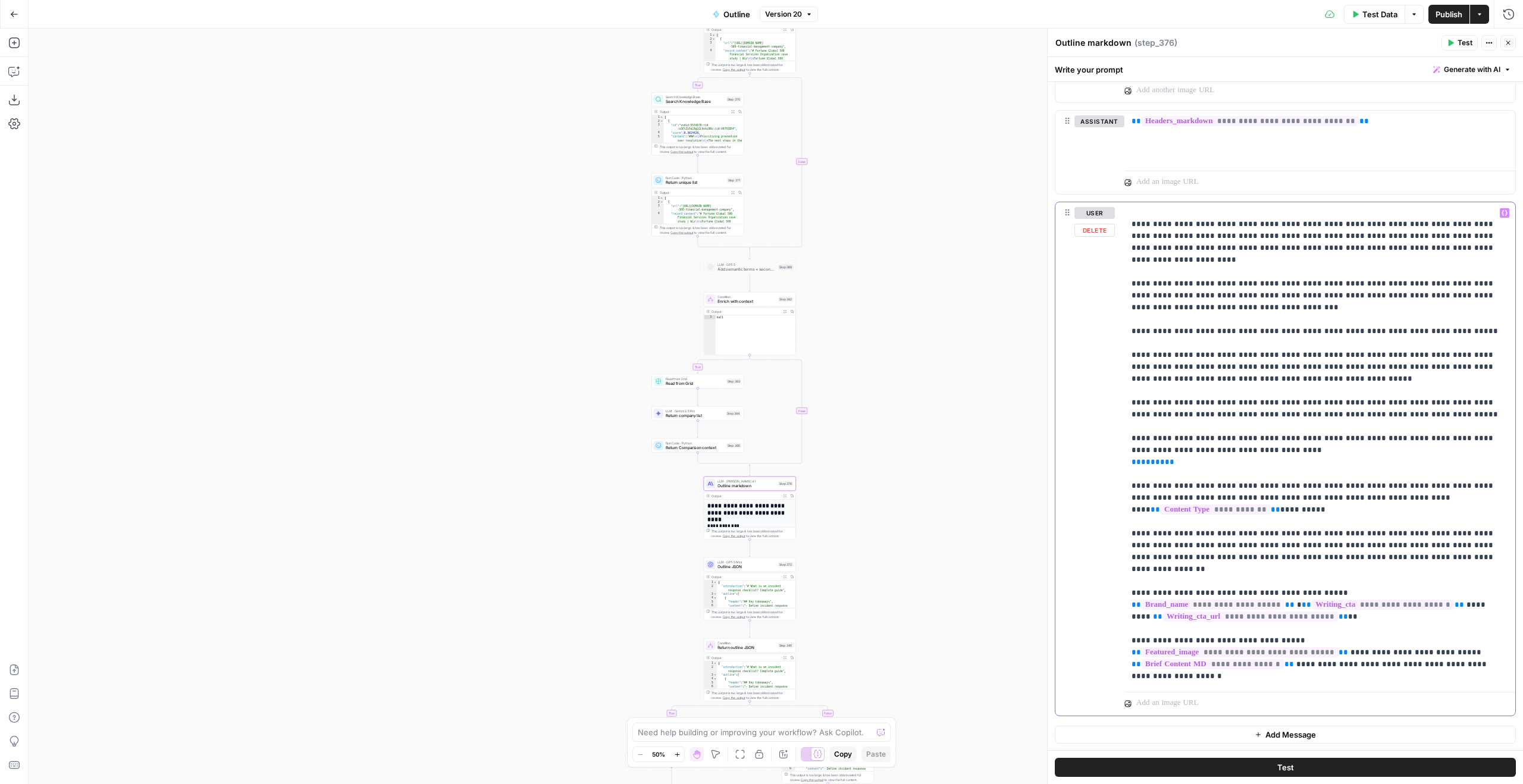
drag, startPoint x: 1485, startPoint y: 366, endPoint x: 1307, endPoint y: 364, distance: 178.0
drag, startPoint x: 1446, startPoint y: 366, endPoint x: 1299, endPoint y: 361, distance: 147.1
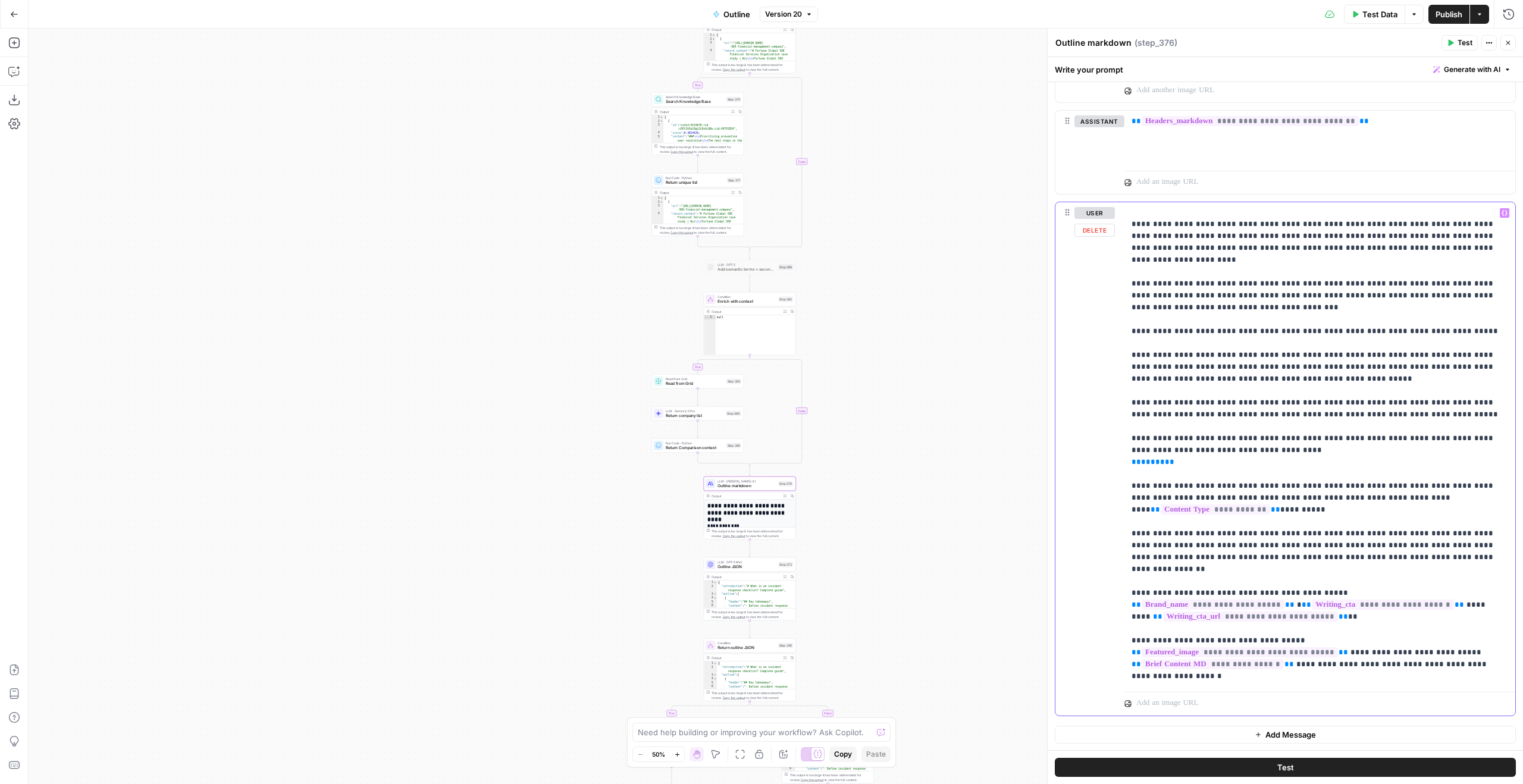
drag, startPoint x: 1338, startPoint y: 368, endPoint x: 1286, endPoint y: 366, distance: 52.0
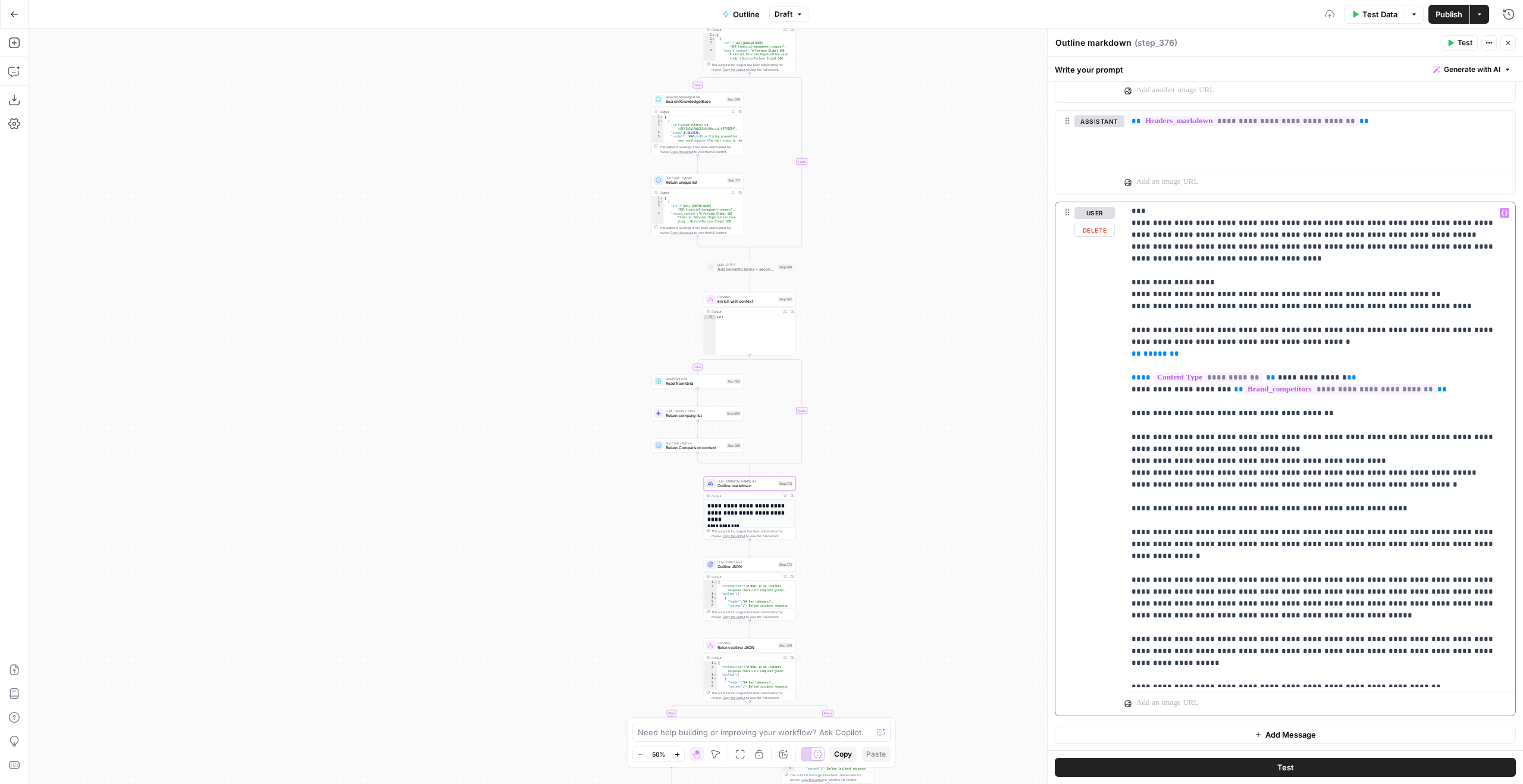
scroll to position [3553, 0]
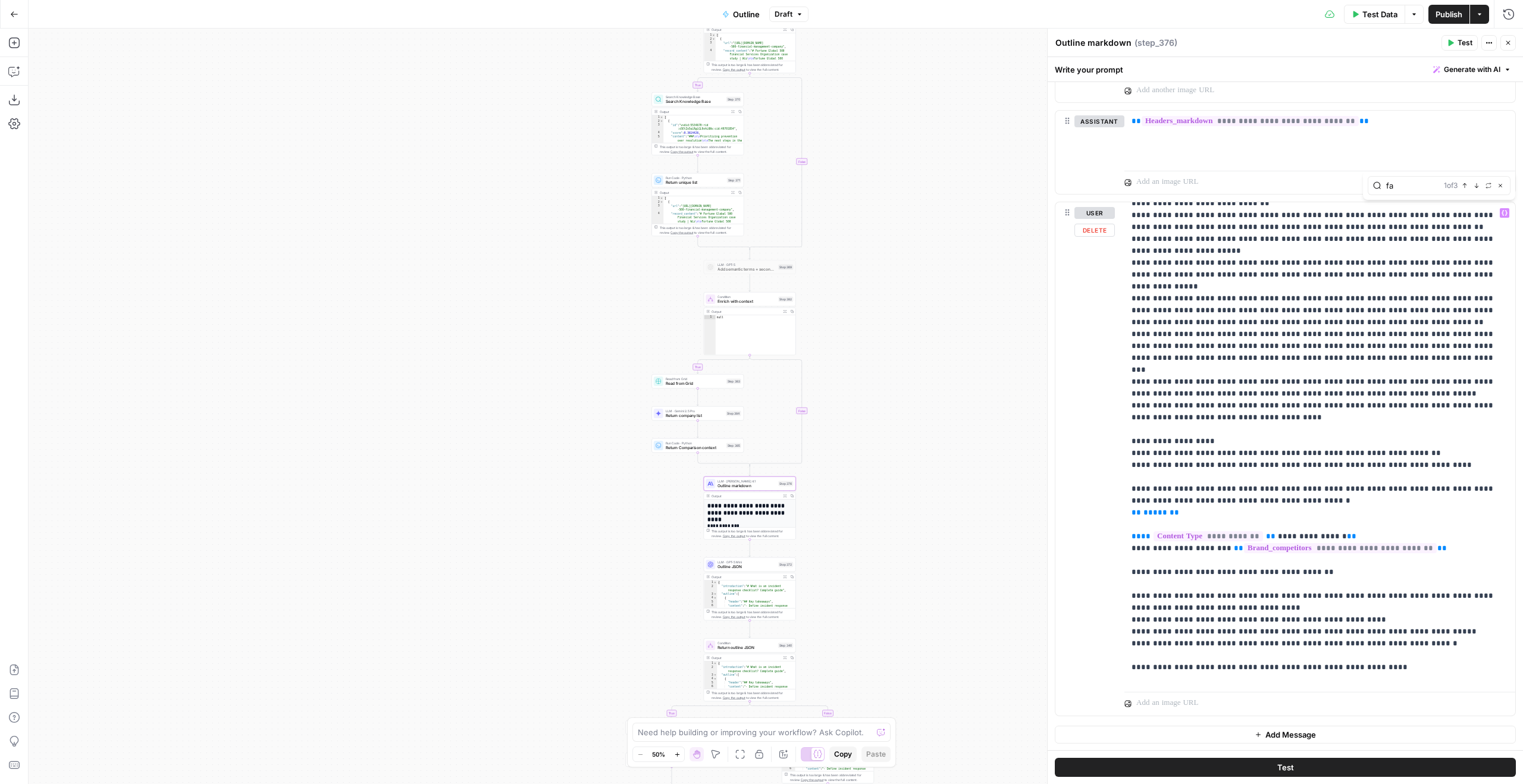
type input "faq"
click at [1465, 189] on button "Previous match" at bounding box center [1465, 186] width 9 height 9
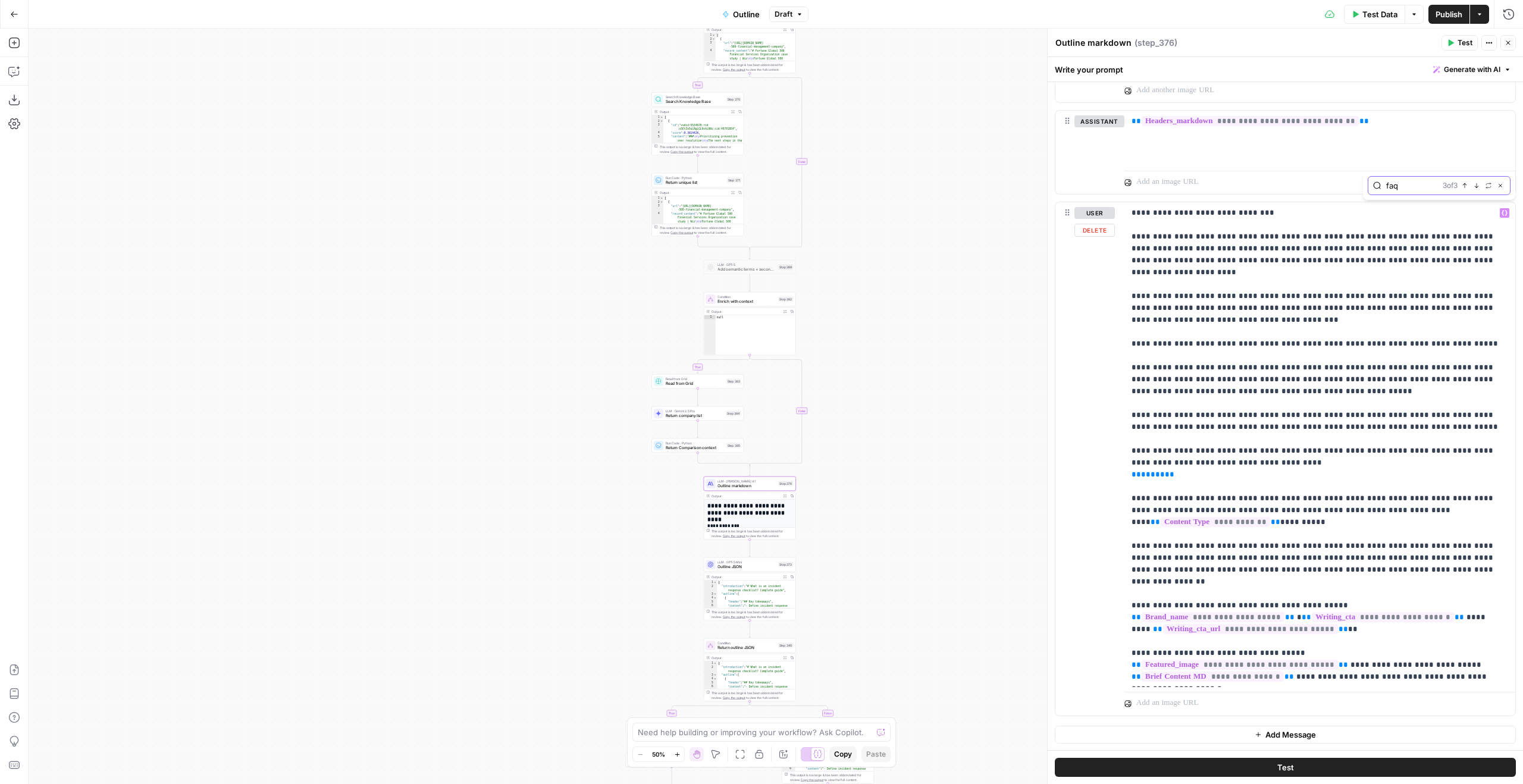
scroll to position [4758, 0]
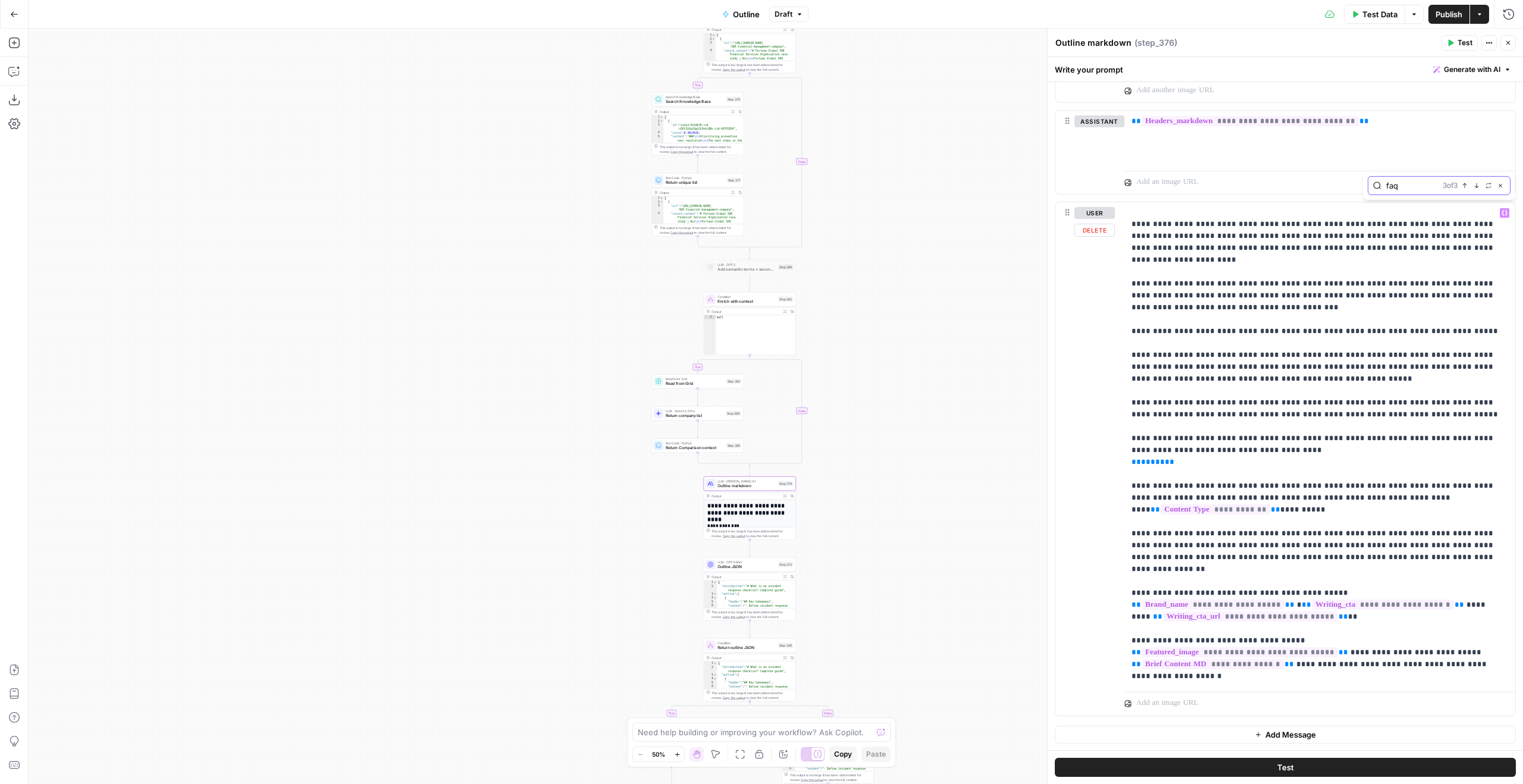
click at [1465, 189] on button "Previous match" at bounding box center [1465, 186] width 9 height 9
click at [1466, 188] on button "Previous match" at bounding box center [1465, 186] width 9 height 9
click at [1467, 187] on icon "button" at bounding box center [1465, 186] width 6 height 6
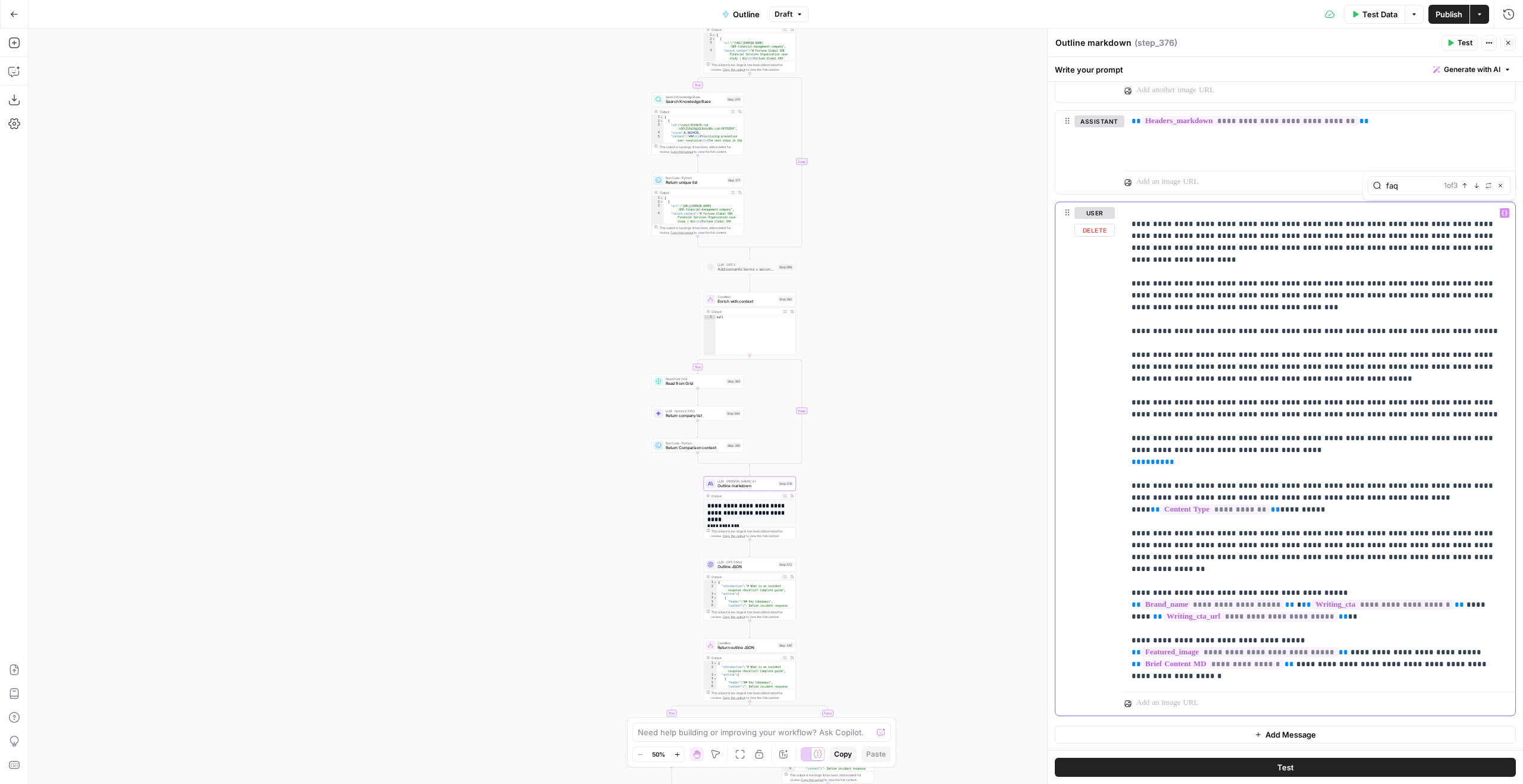
click at [1441, 6] on button "Publish" at bounding box center [1449, 14] width 41 height 19
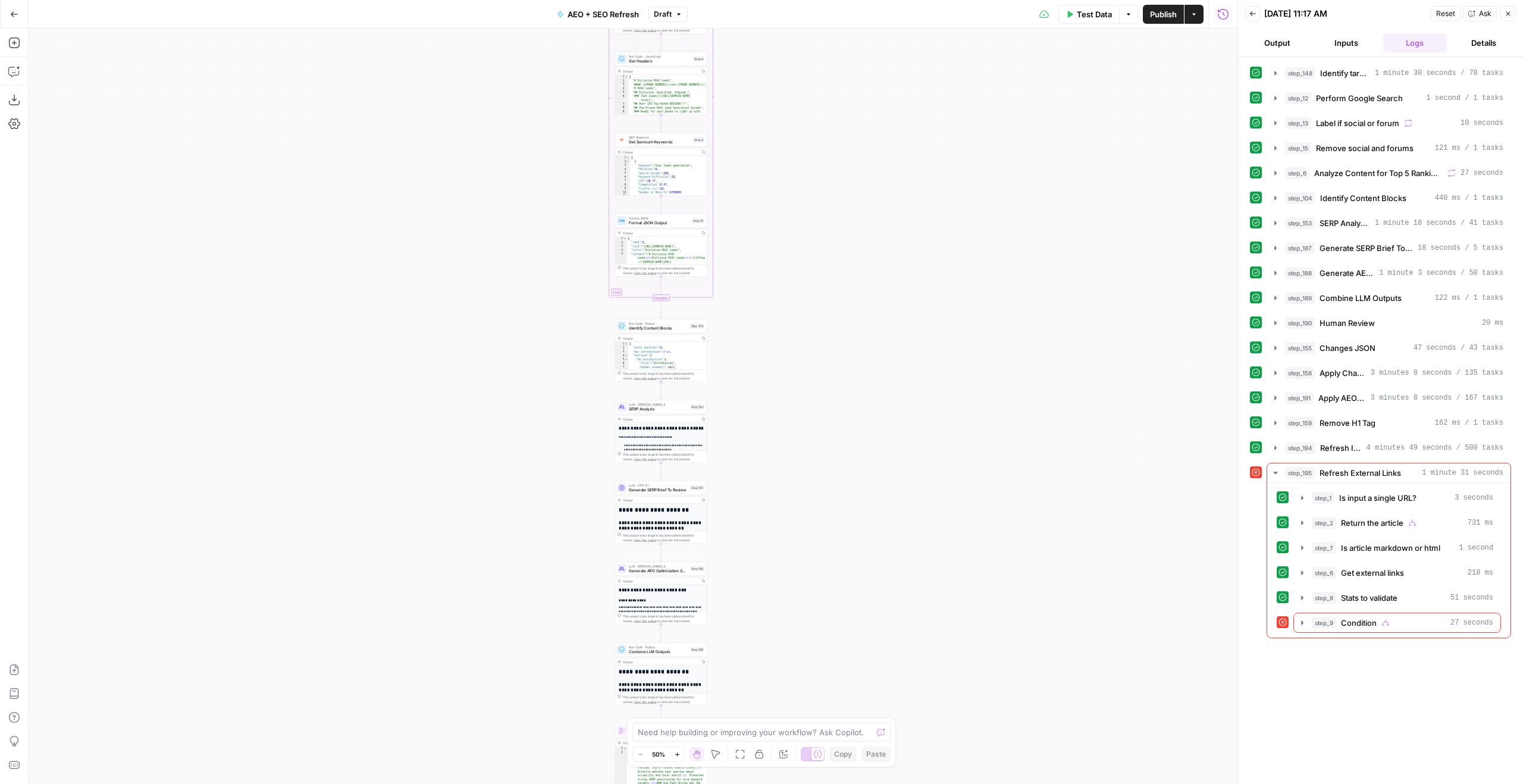
drag, startPoint x: 918, startPoint y: 691, endPoint x: 953, endPoint y: 636, distance: 65.2
click at [952, 635] on div "Workflow Input Settings Inputs Power Agent Identify target keywords Step 148 Ou…" at bounding box center [632, 405] width 1209 height 755
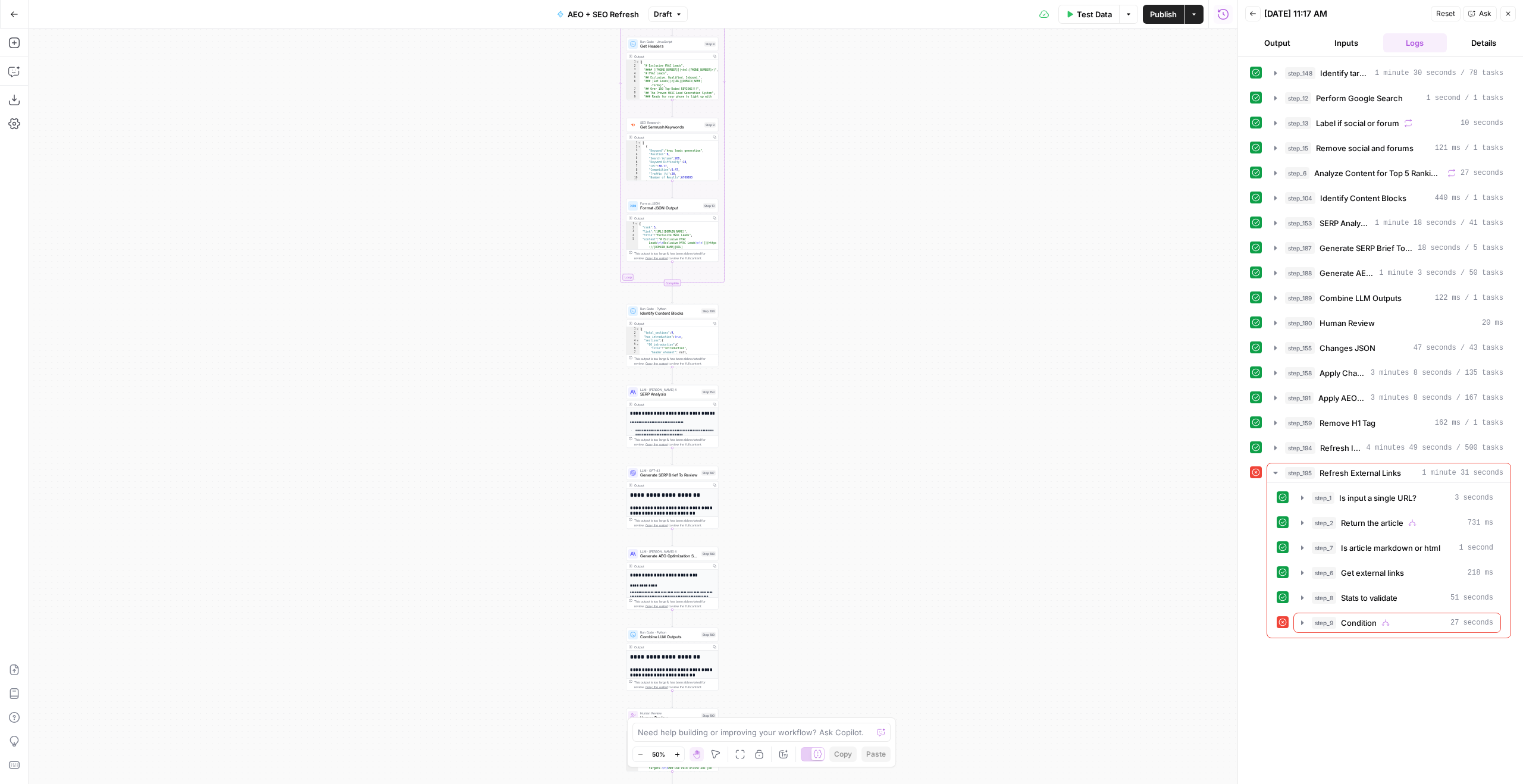
drag, startPoint x: 740, startPoint y: 402, endPoint x: 734, endPoint y: 368, distance: 34.5
click at [735, 367] on div "Workflow Input Settings Inputs Power Agent Identify target keywords Step 148 Ou…" at bounding box center [632, 405] width 1209 height 755
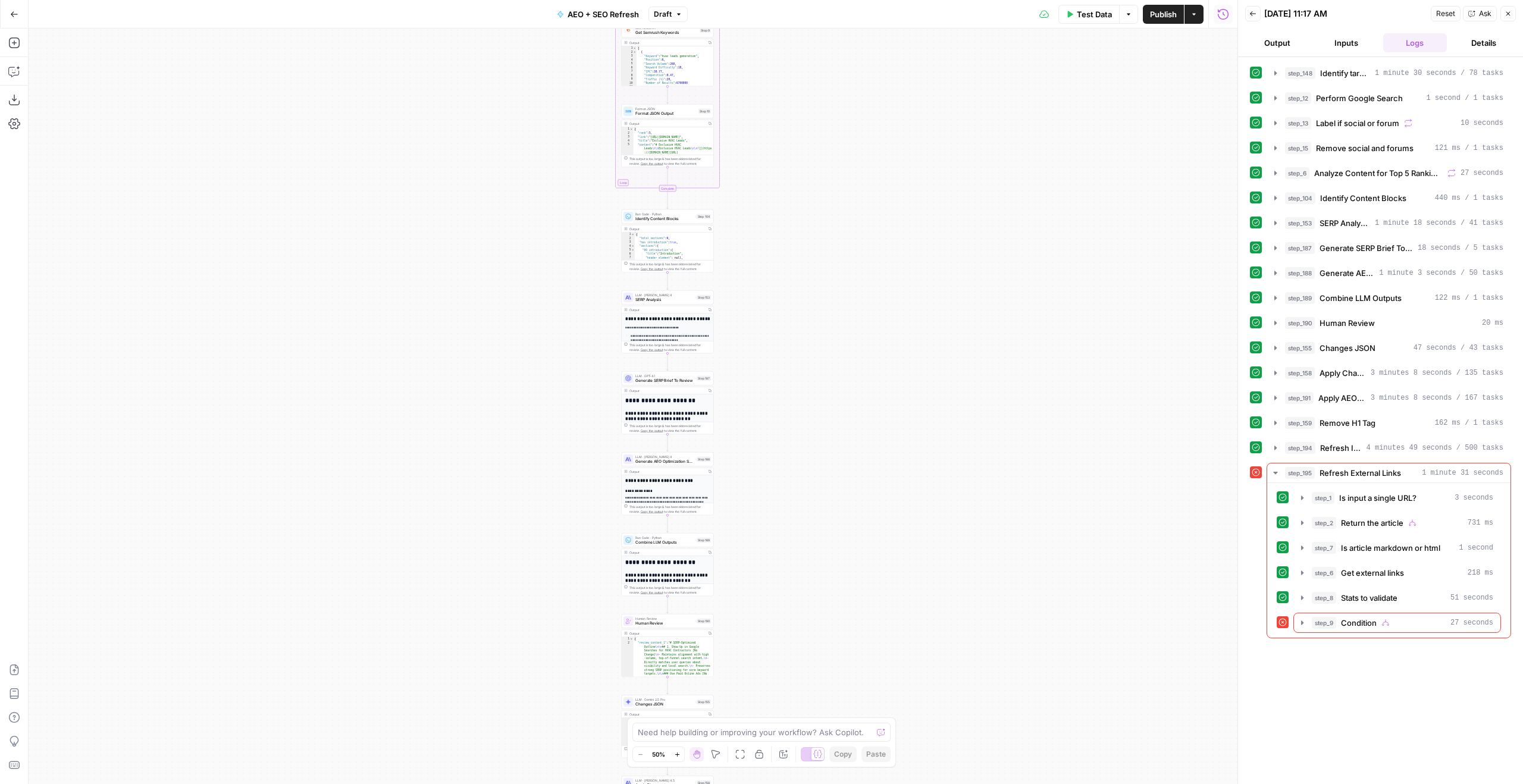
drag, startPoint x: 873, startPoint y: 412, endPoint x: 873, endPoint y: 356, distance: 56.0
click at [873, 357] on div "Workflow Input Settings Inputs Power Agent Identify target keywords Step 148 Ou…" at bounding box center [632, 405] width 1209 height 755
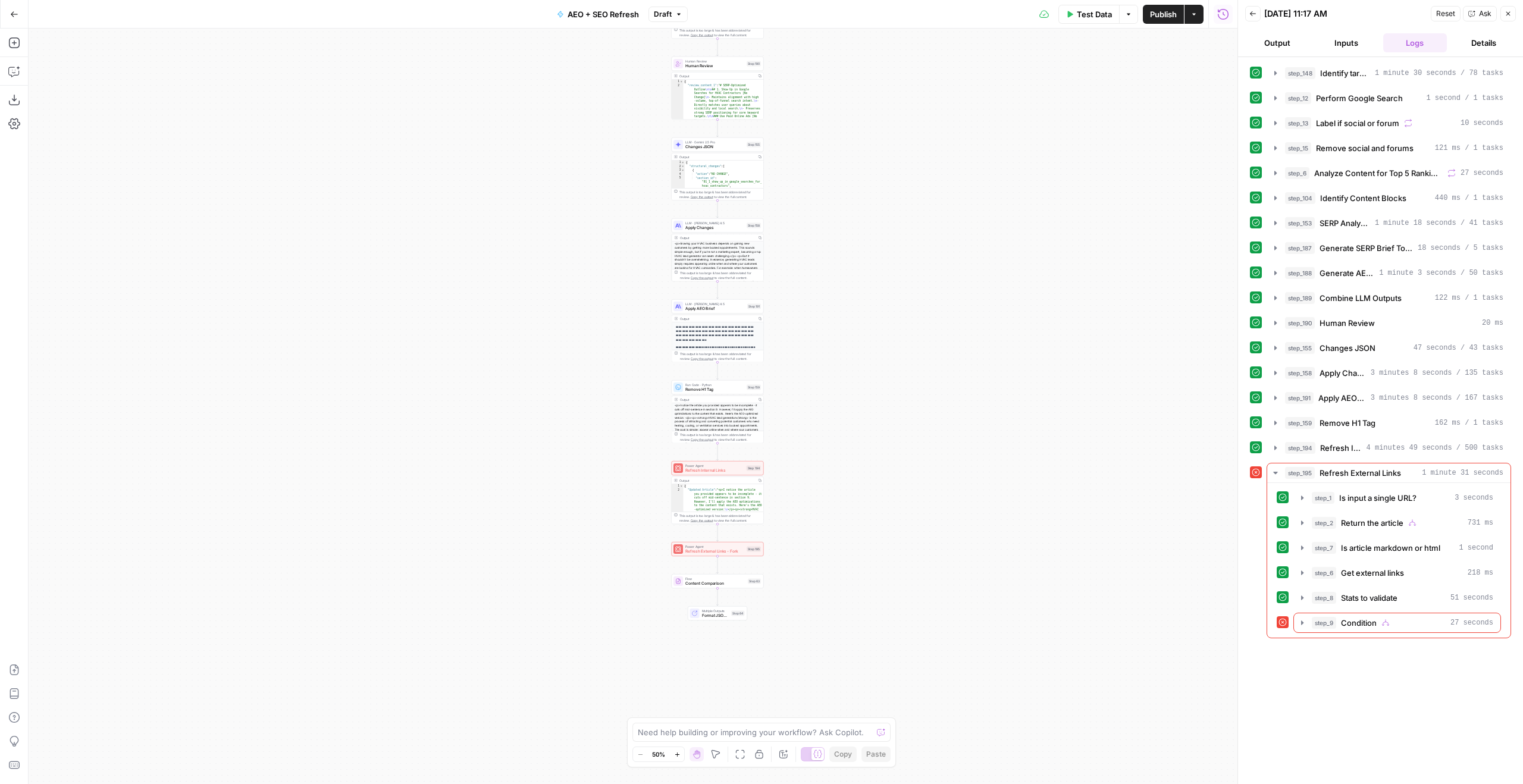
drag, startPoint x: 833, startPoint y: 501, endPoint x: 884, endPoint y: -69, distance: 572.3
click at [884, 0] on html "ServiceTitan New Home Browse Insights Opportunities Your Data Recent Grids Cont…" at bounding box center [762, 392] width 1523 height 784
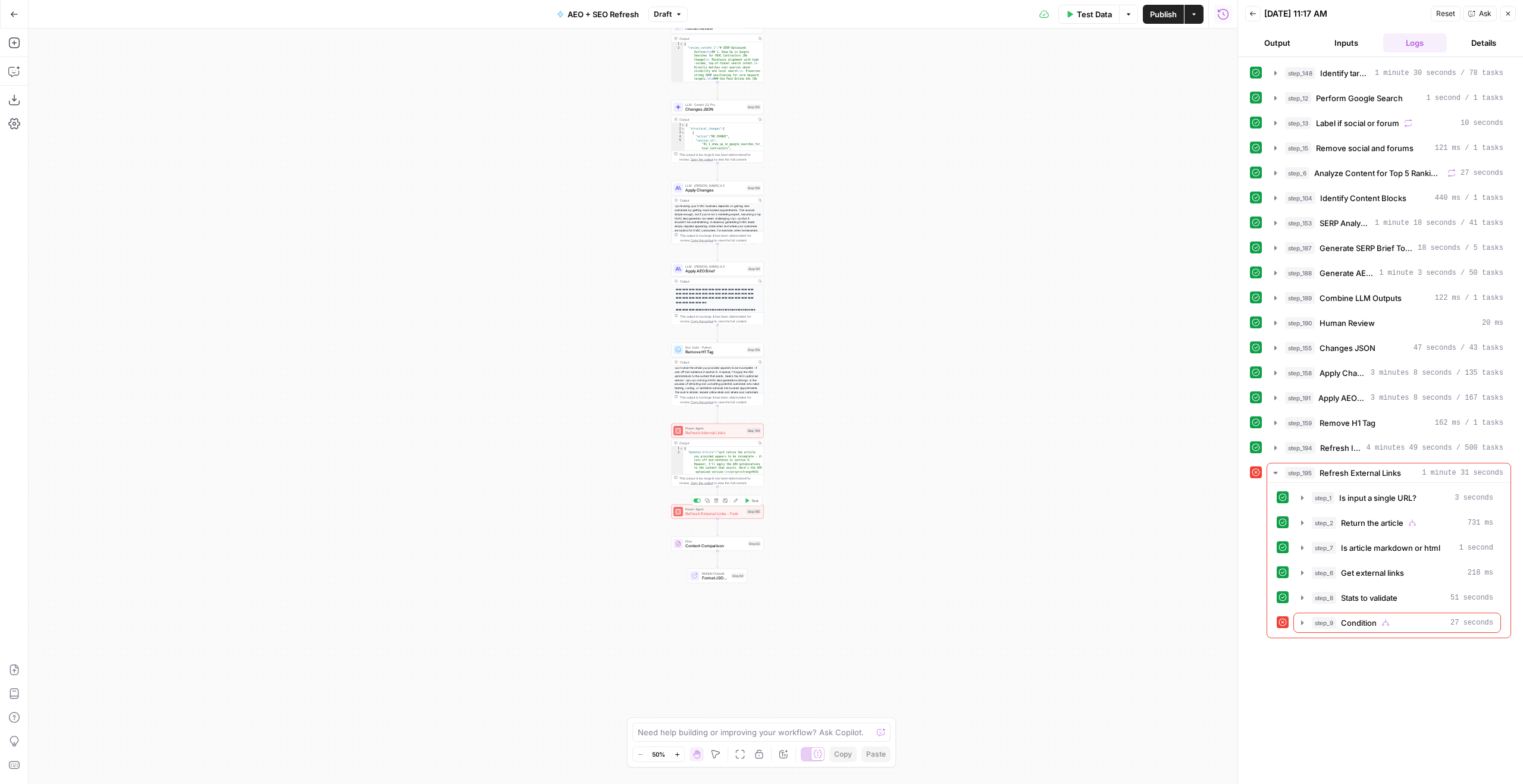
click at [714, 514] on span "Refresh External Links - Fork" at bounding box center [714, 514] width 59 height 6
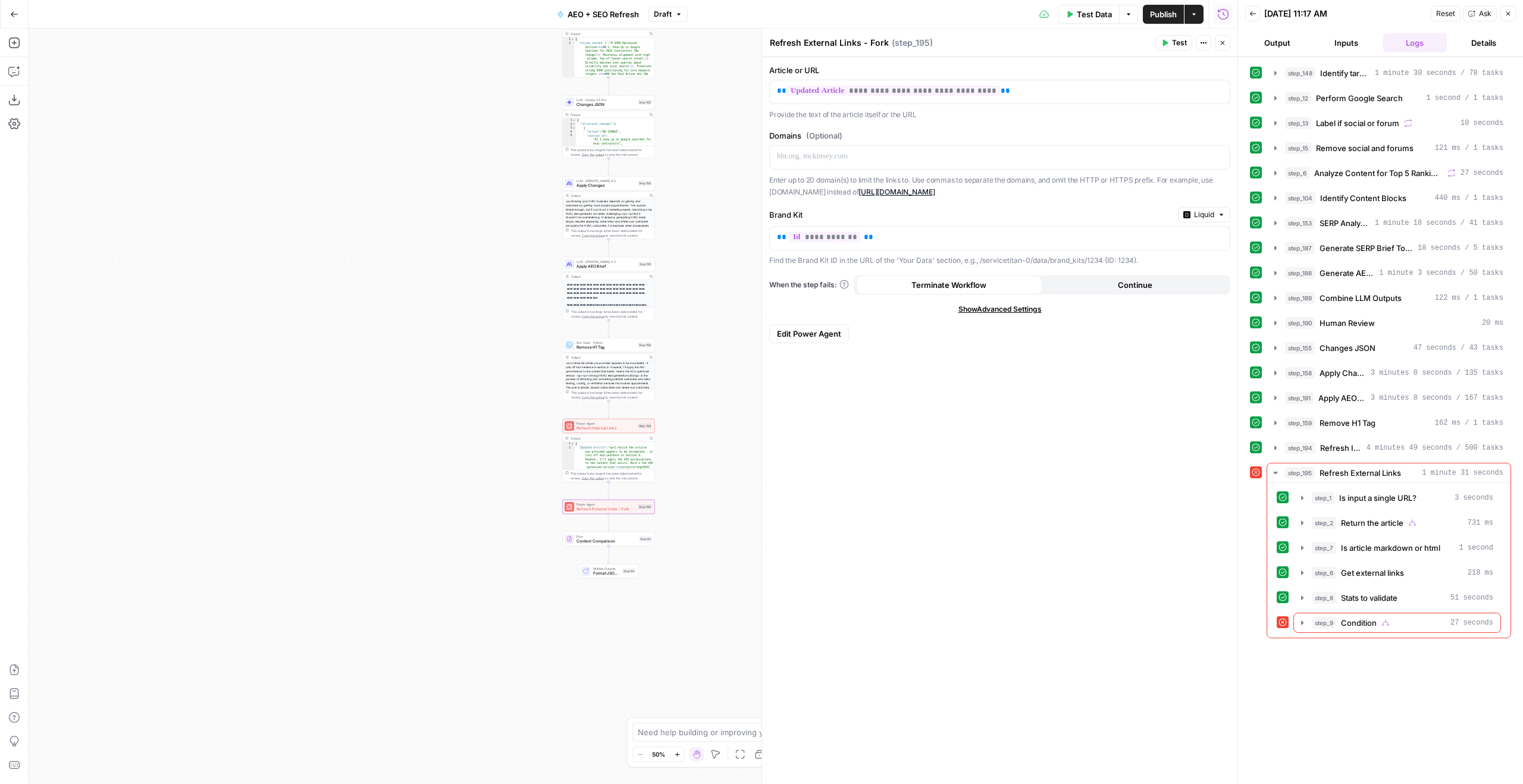
drag, startPoint x: 393, startPoint y: 512, endPoint x: 186, endPoint y: 502, distance: 207.2
click at [186, 502] on div "Workflow Input Settings Inputs Power Agent Identify target keywords Step 148 Ou…" at bounding box center [632, 405] width 1209 height 755
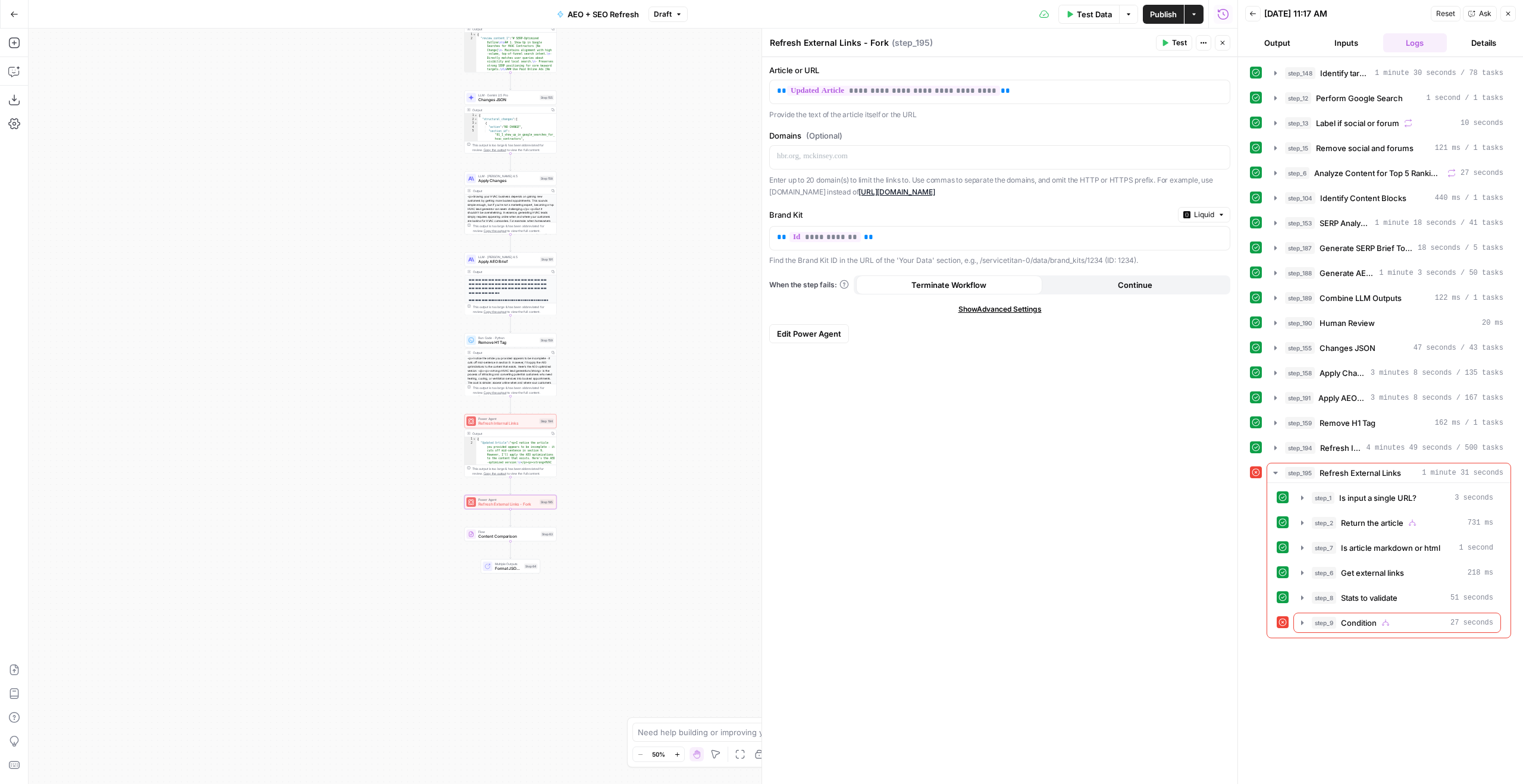
click at [845, 80] on div "**********" at bounding box center [999, 91] width 461 height 24
click at [831, 89] on span "**********" at bounding box center [893, 91] width 213 height 10
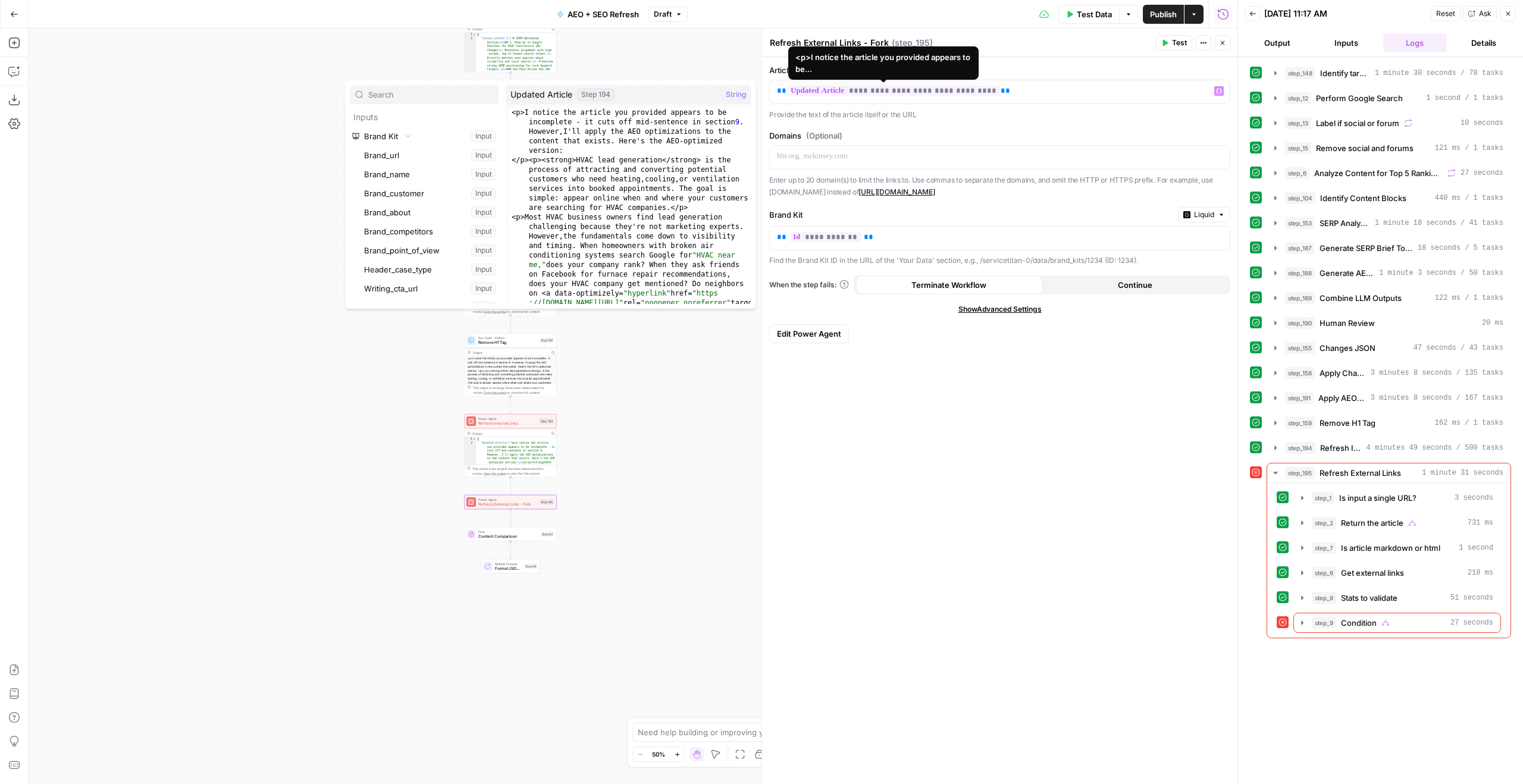
scroll to position [83312, 0]
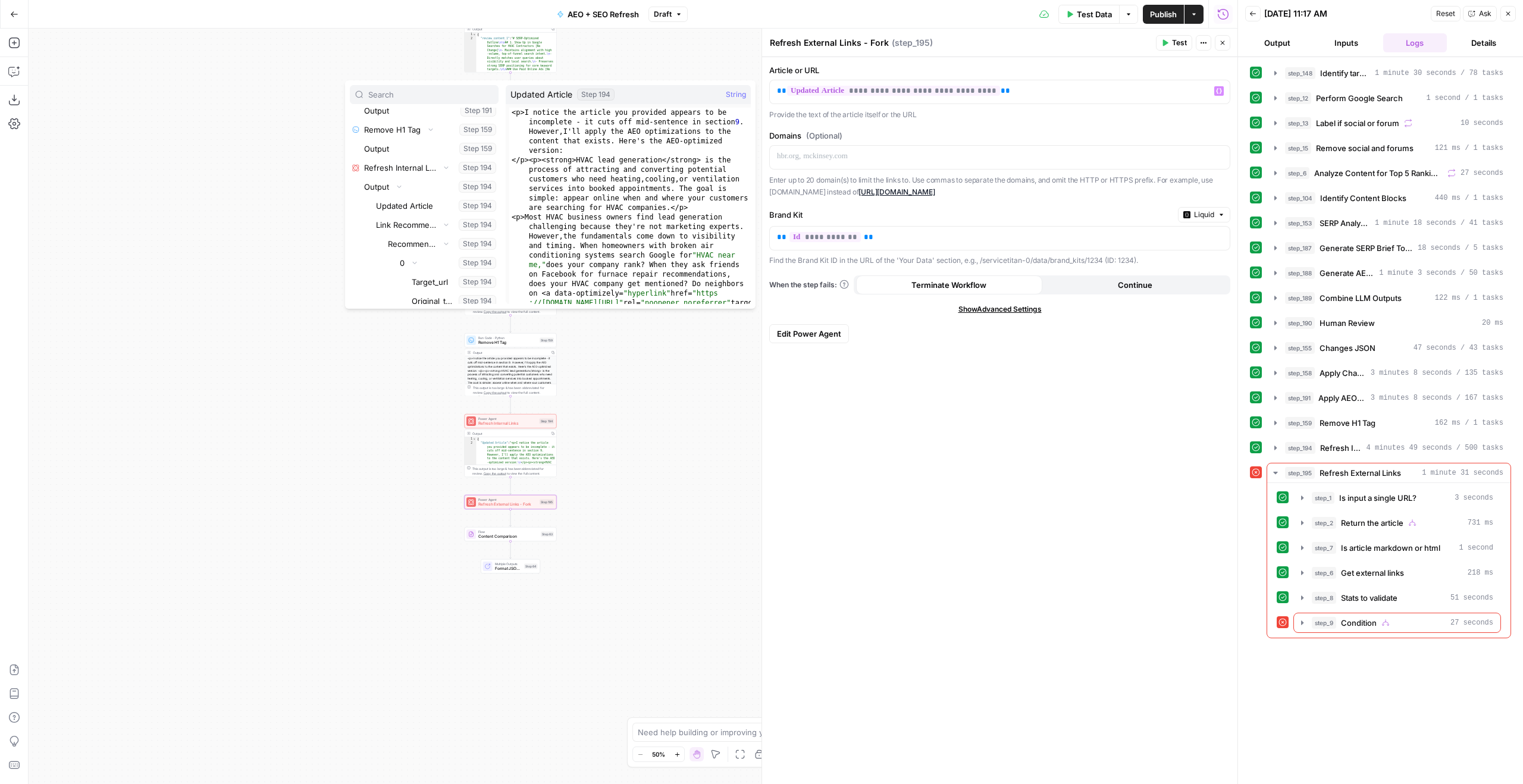
click at [693, 246] on div "<p>I notice the article you provided appears to be incomplete - it cuts off mid…" at bounding box center [630, 291] width 242 height 368
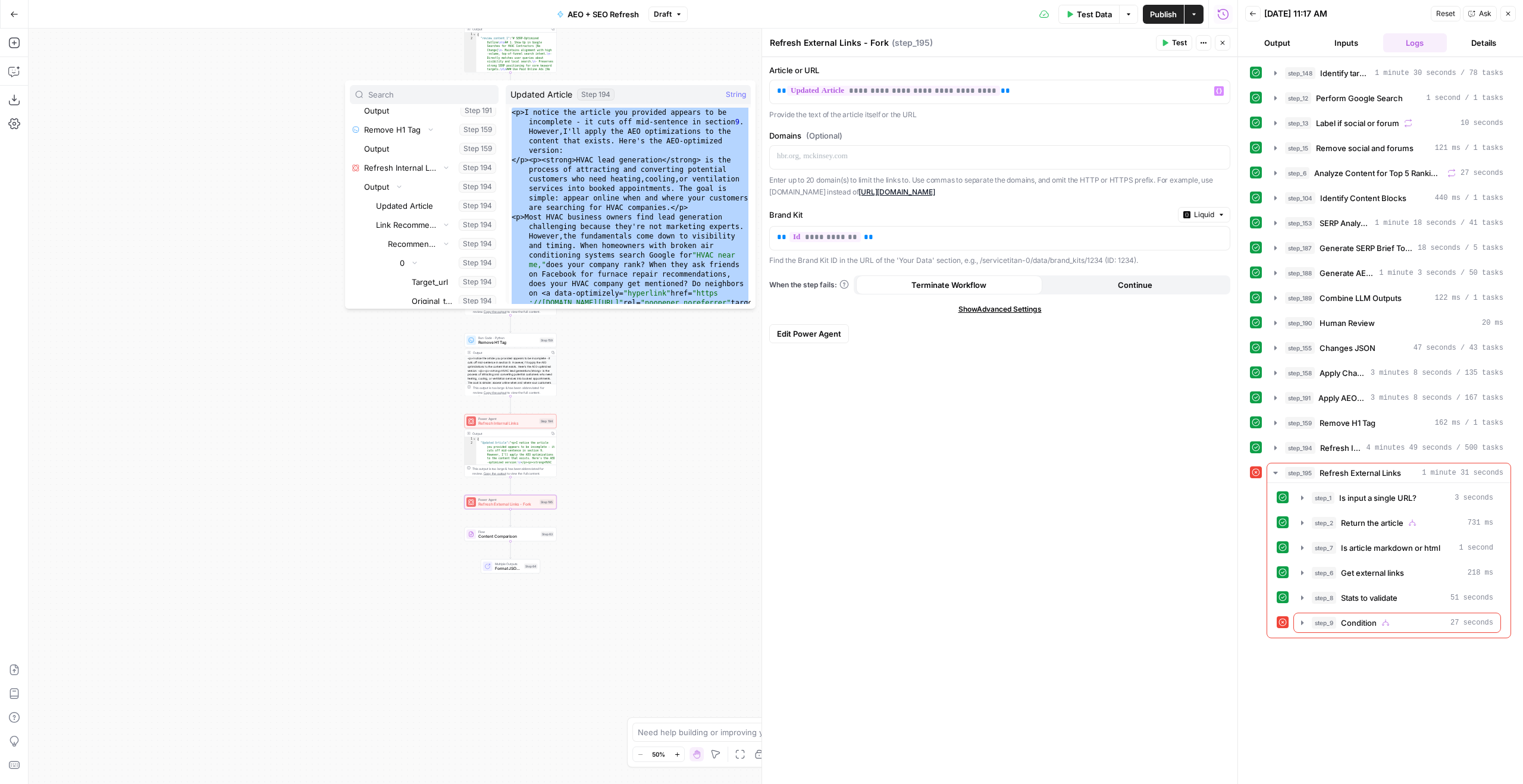
type textarea "**********"
click at [680, 18] on button "Draft" at bounding box center [668, 14] width 39 height 16
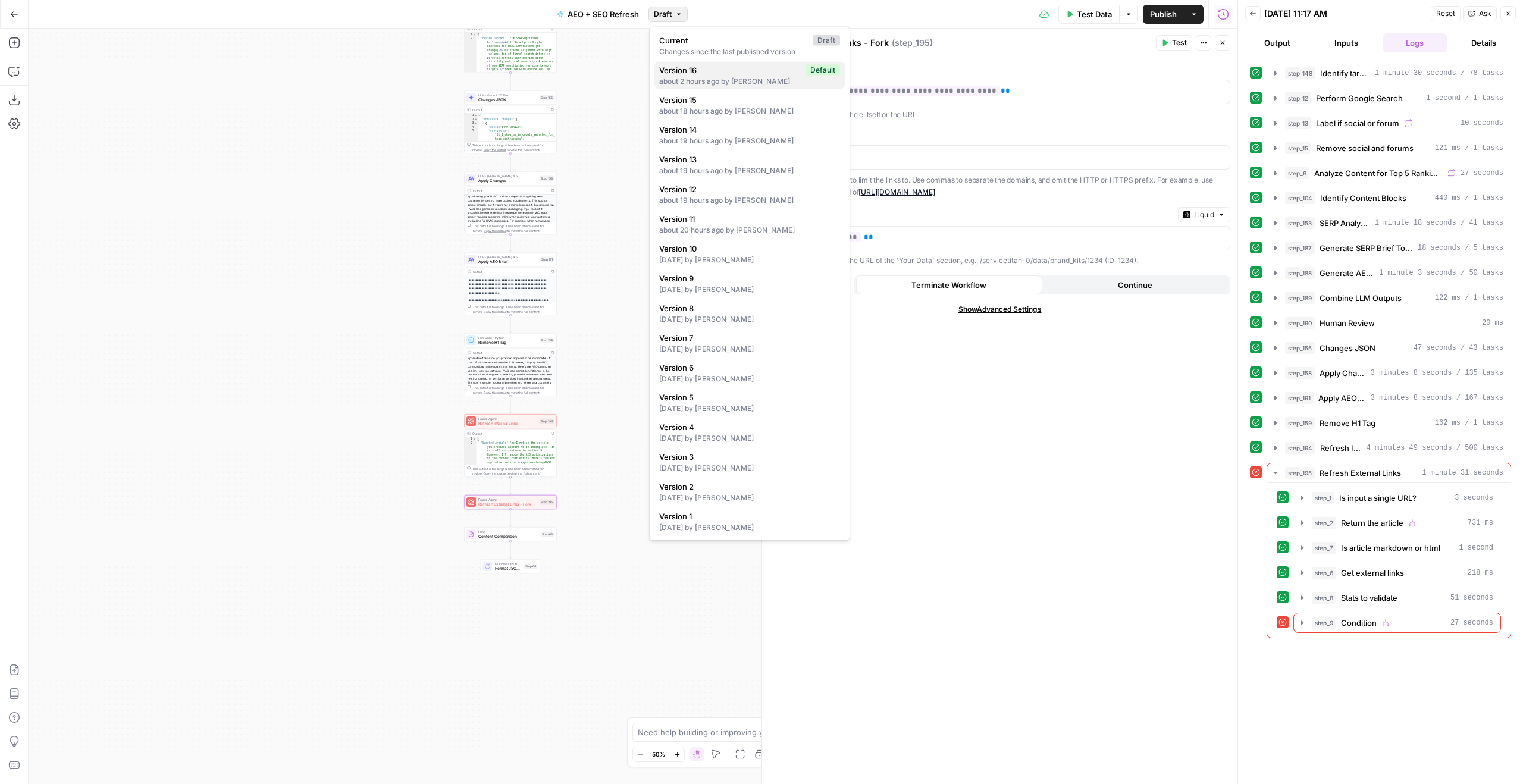
click at [732, 67] on span "Version 16" at bounding box center [730, 70] width 142 height 12
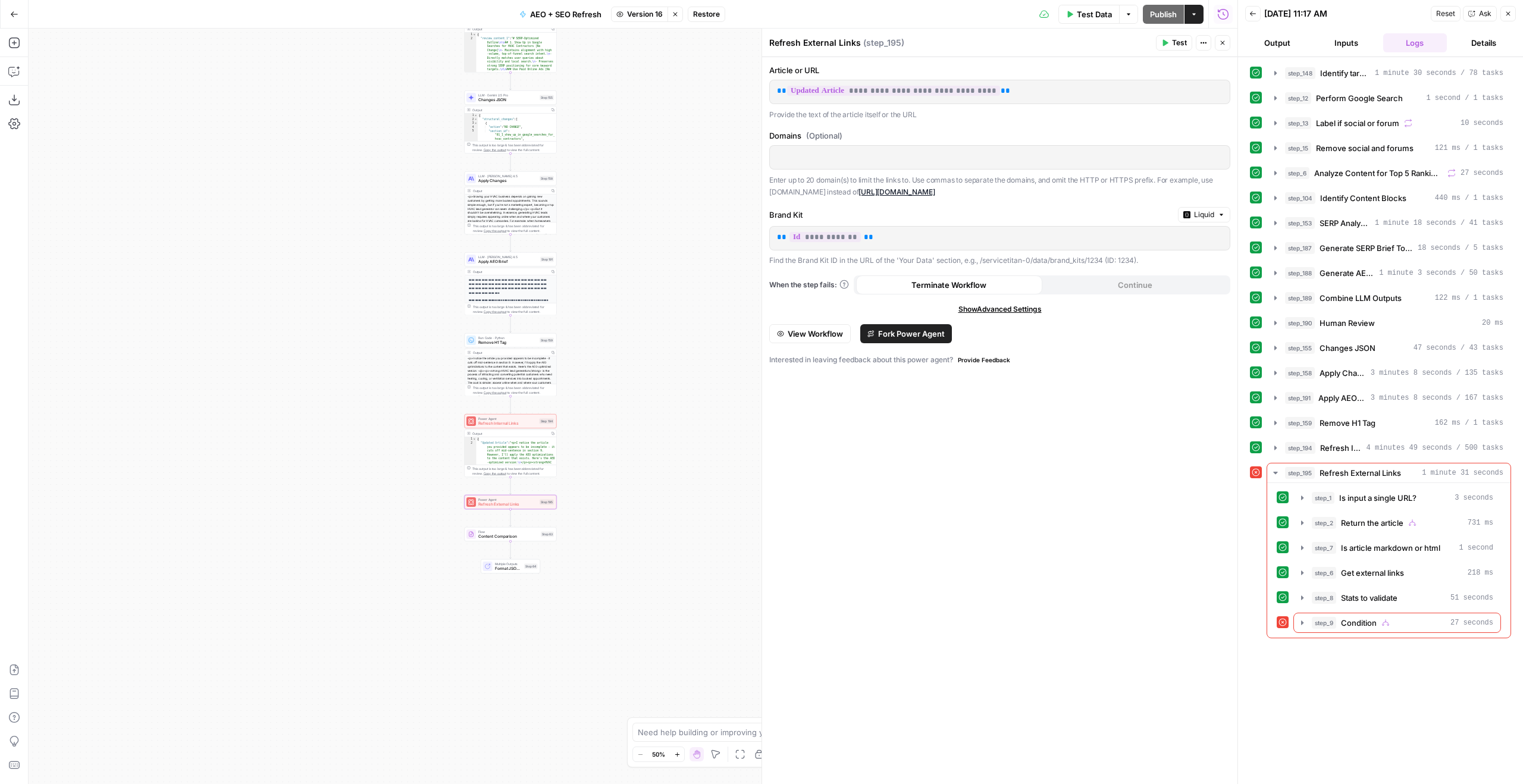
click at [639, 14] on span "Version 16" at bounding box center [644, 14] width 35 height 11
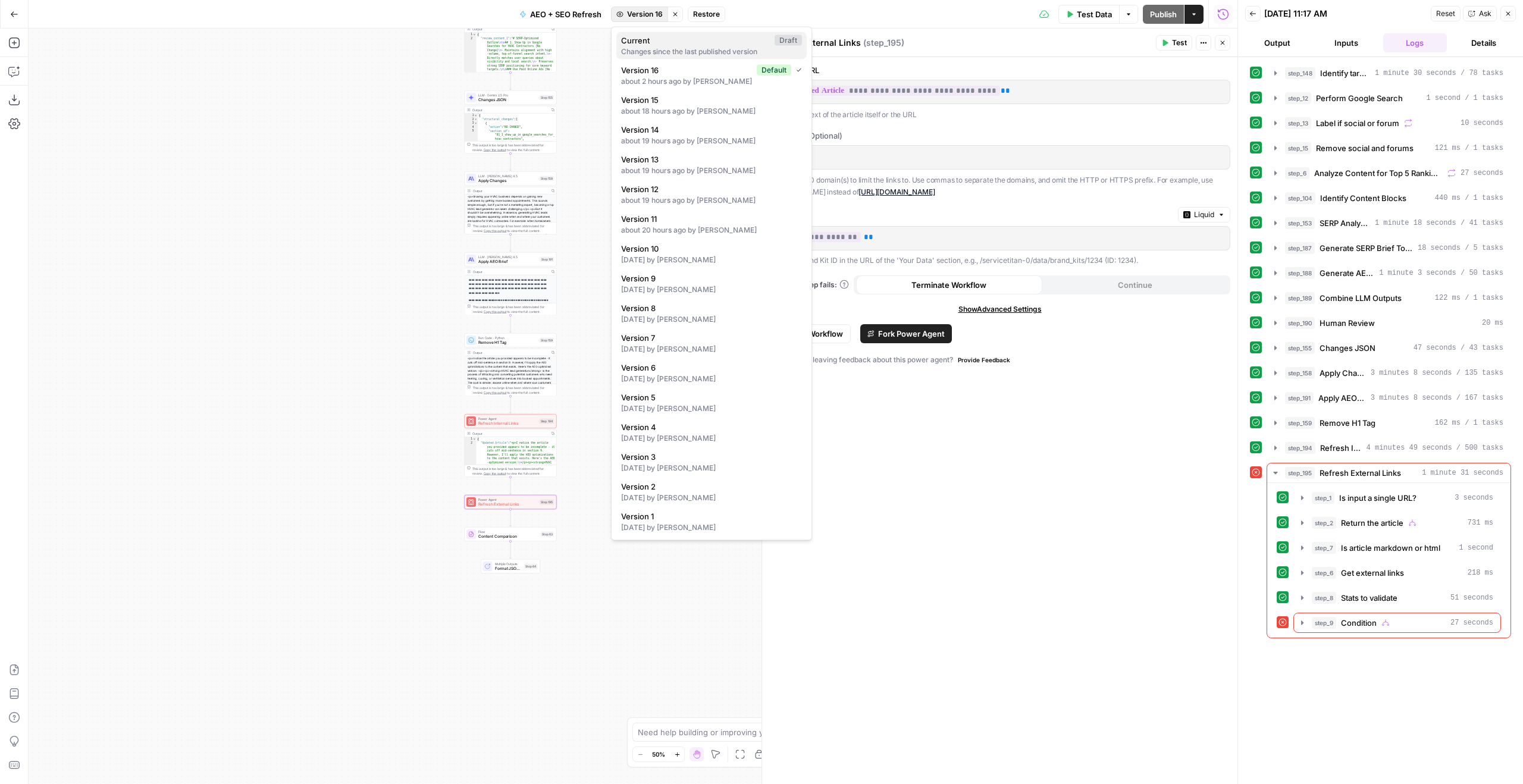
click at [687, 46] on div "Changes since the last published version" at bounding box center [712, 52] width 181 height 11
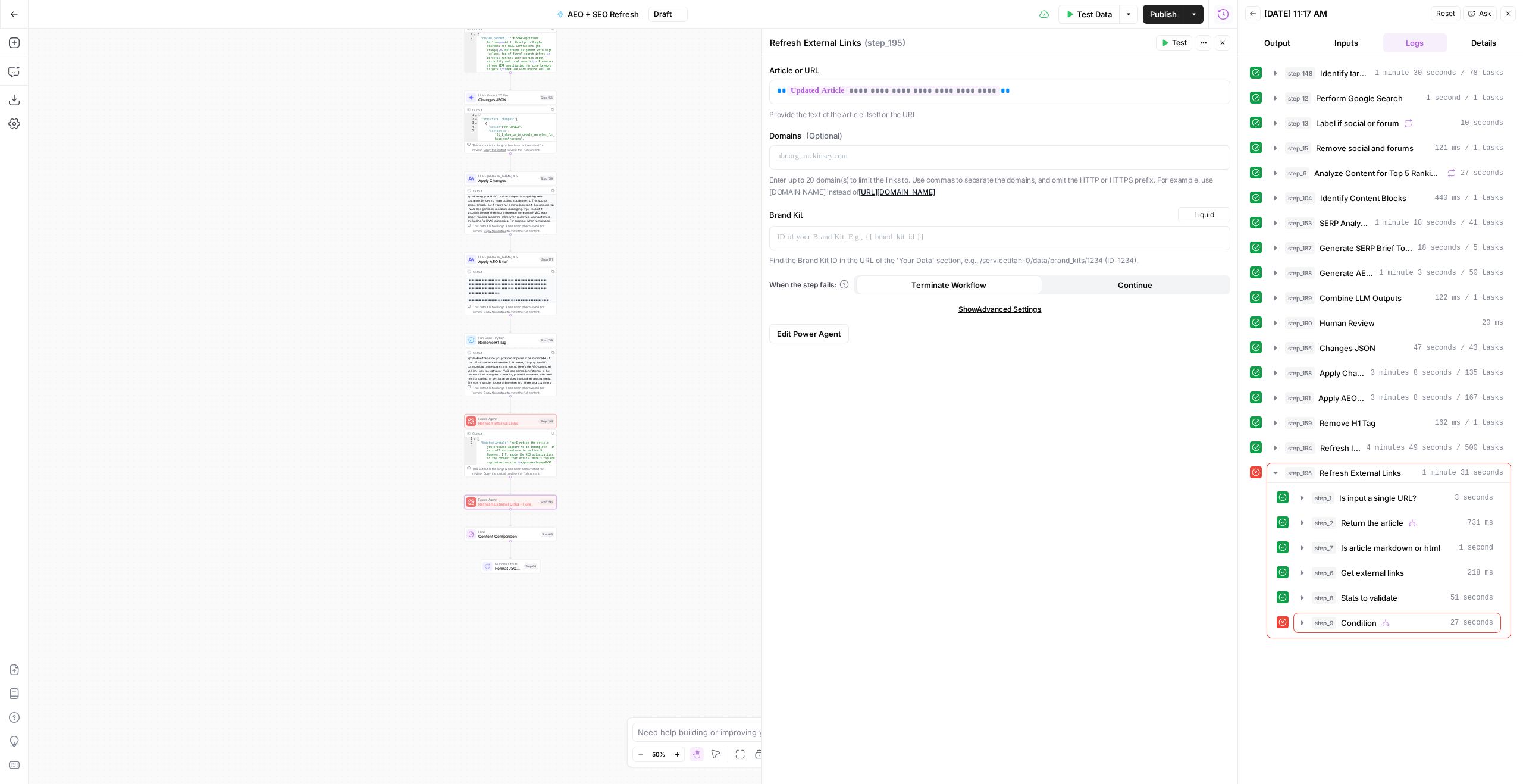
type textarea "Refresh External Links - Fork"
click at [1177, 13] on button "Publish" at bounding box center [1163, 14] width 41 height 19
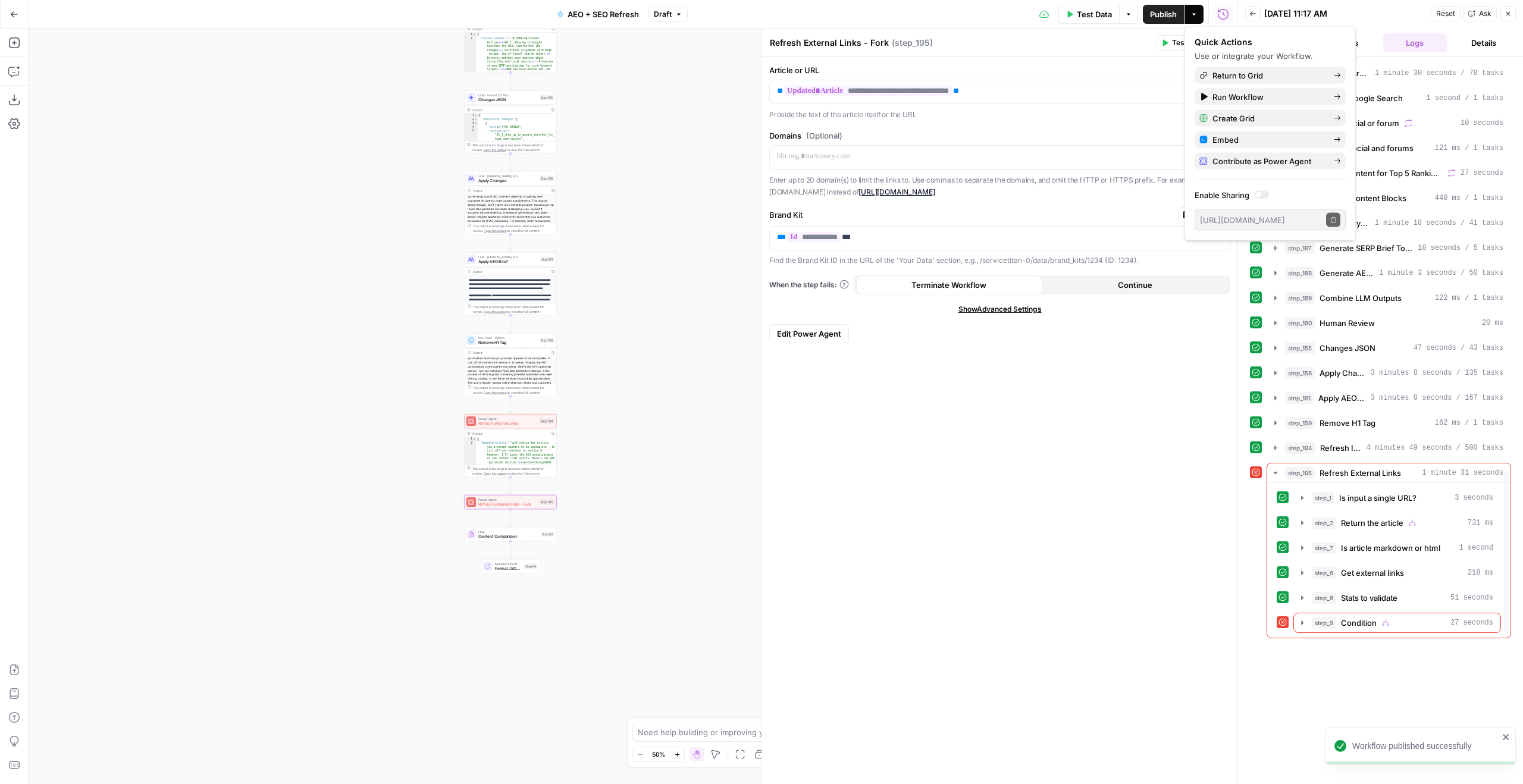
click at [913, 426] on div "**********" at bounding box center [1000, 420] width 476 height 727
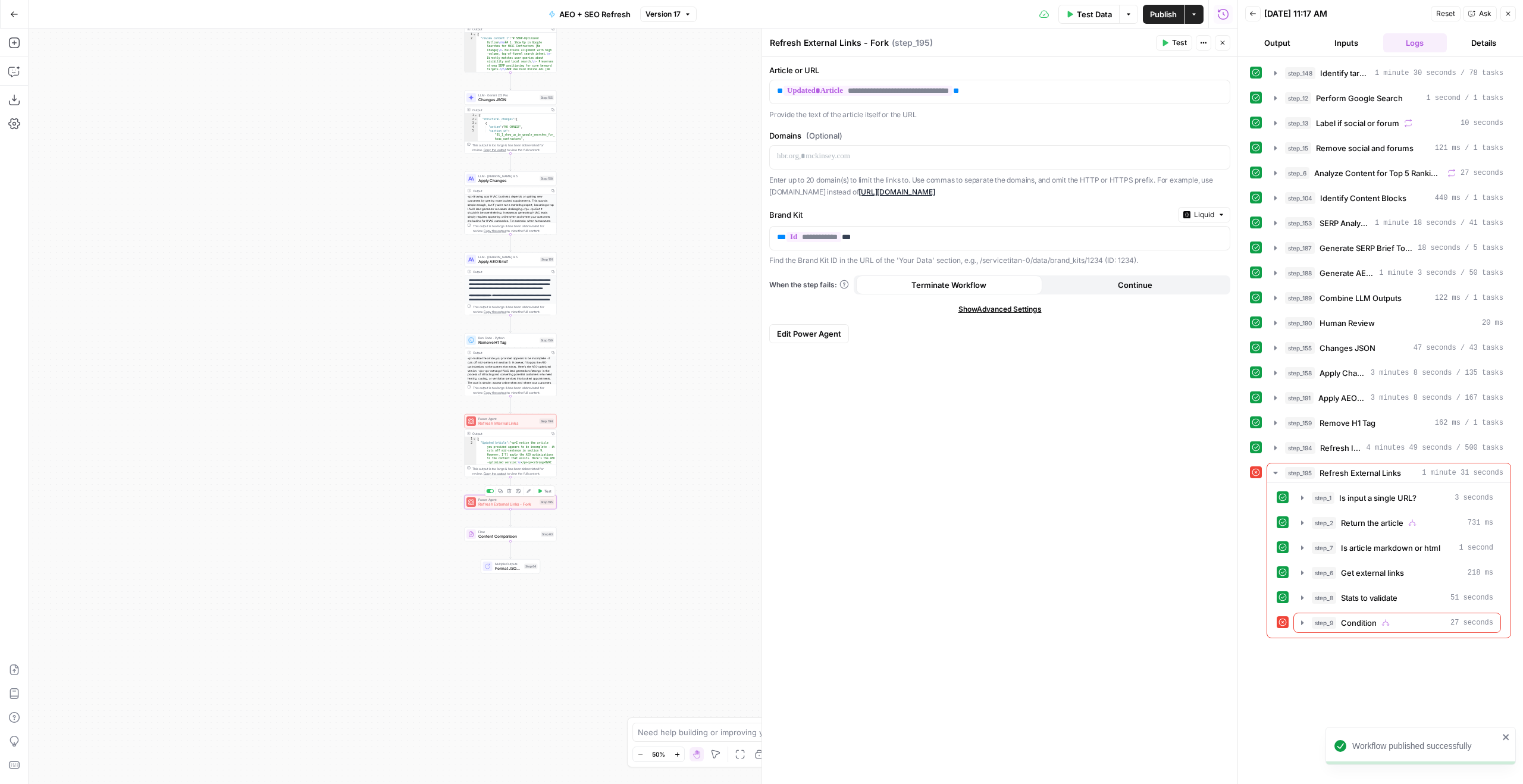
click at [542, 490] on button "Test" at bounding box center [544, 491] width 18 height 8
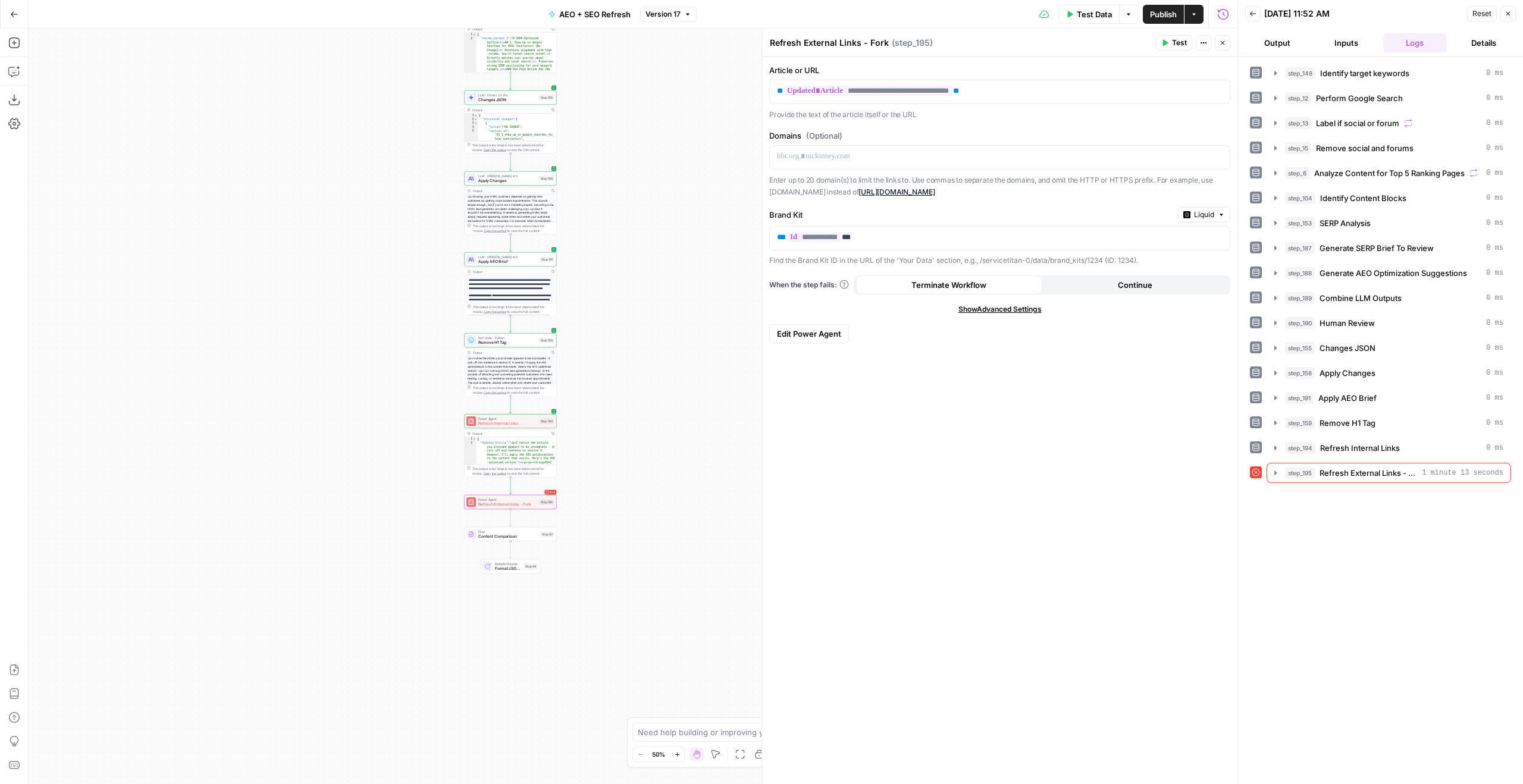
click at [1328, 486] on div "step_148 Identify target keywords 0 ms step_12 Perform Google Search 0 ms step_…" at bounding box center [1380, 420] width 261 height 715
click at [1367, 473] on span "Refresh External Links - Fork" at bounding box center [1369, 472] width 98 height 12
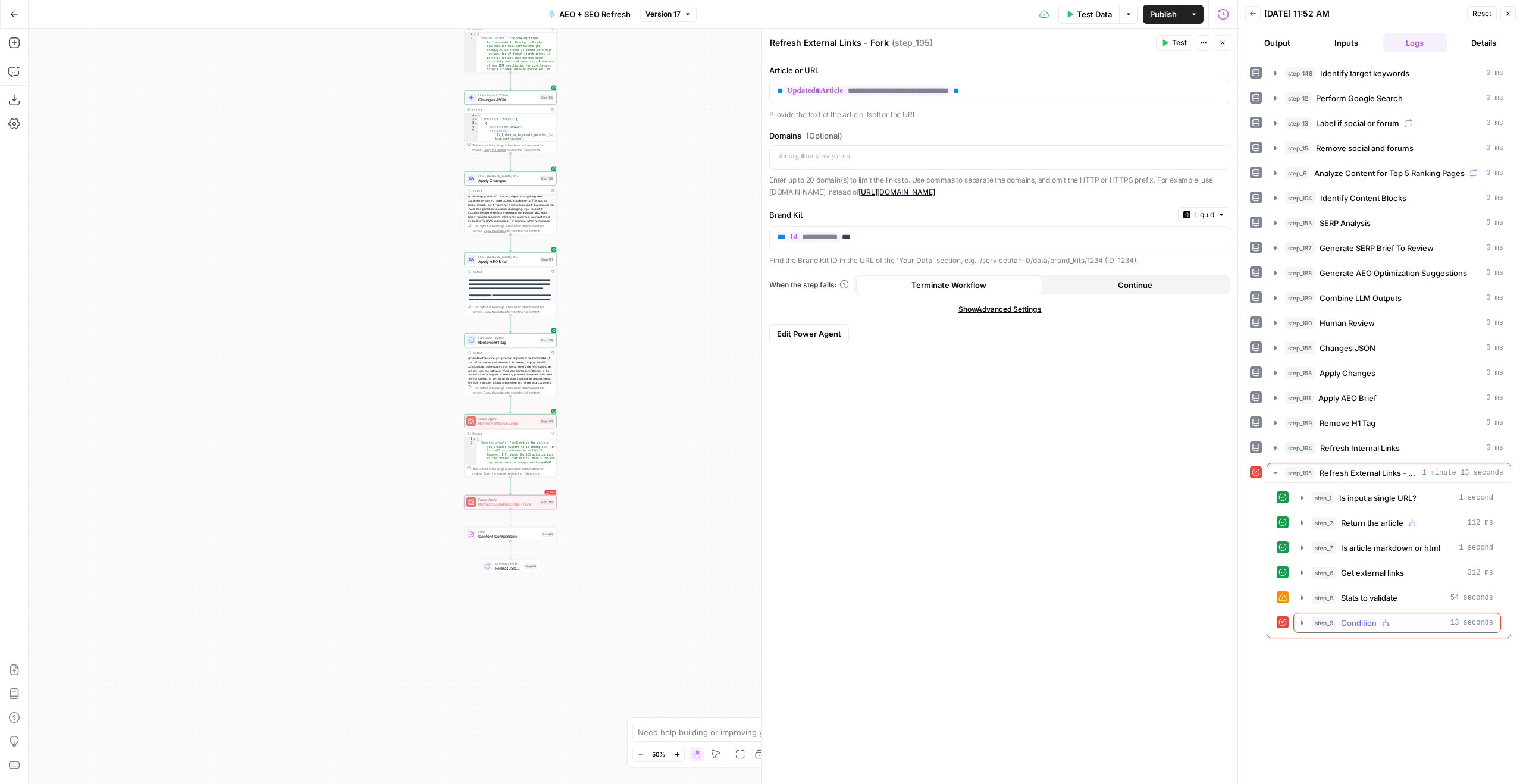
click at [1325, 623] on span "step_9" at bounding box center [1324, 622] width 24 height 12
click at [876, 91] on span "**********" at bounding box center [868, 91] width 169 height 10
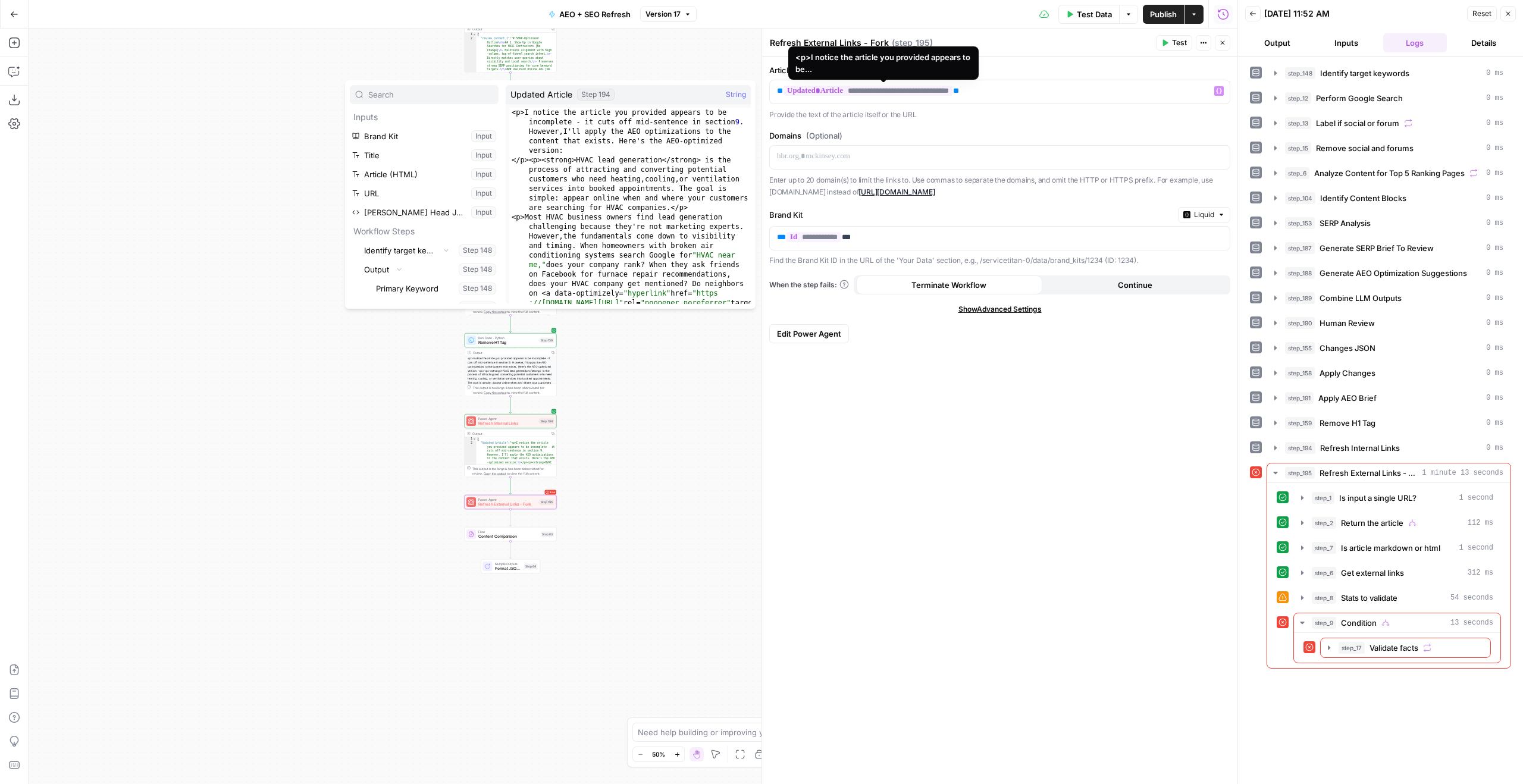
scroll to position [82988, 0]
click at [702, 165] on div "<p>I notice the article you provided appears to be incomplete - it cuts off mid…" at bounding box center [630, 291] width 242 height 368
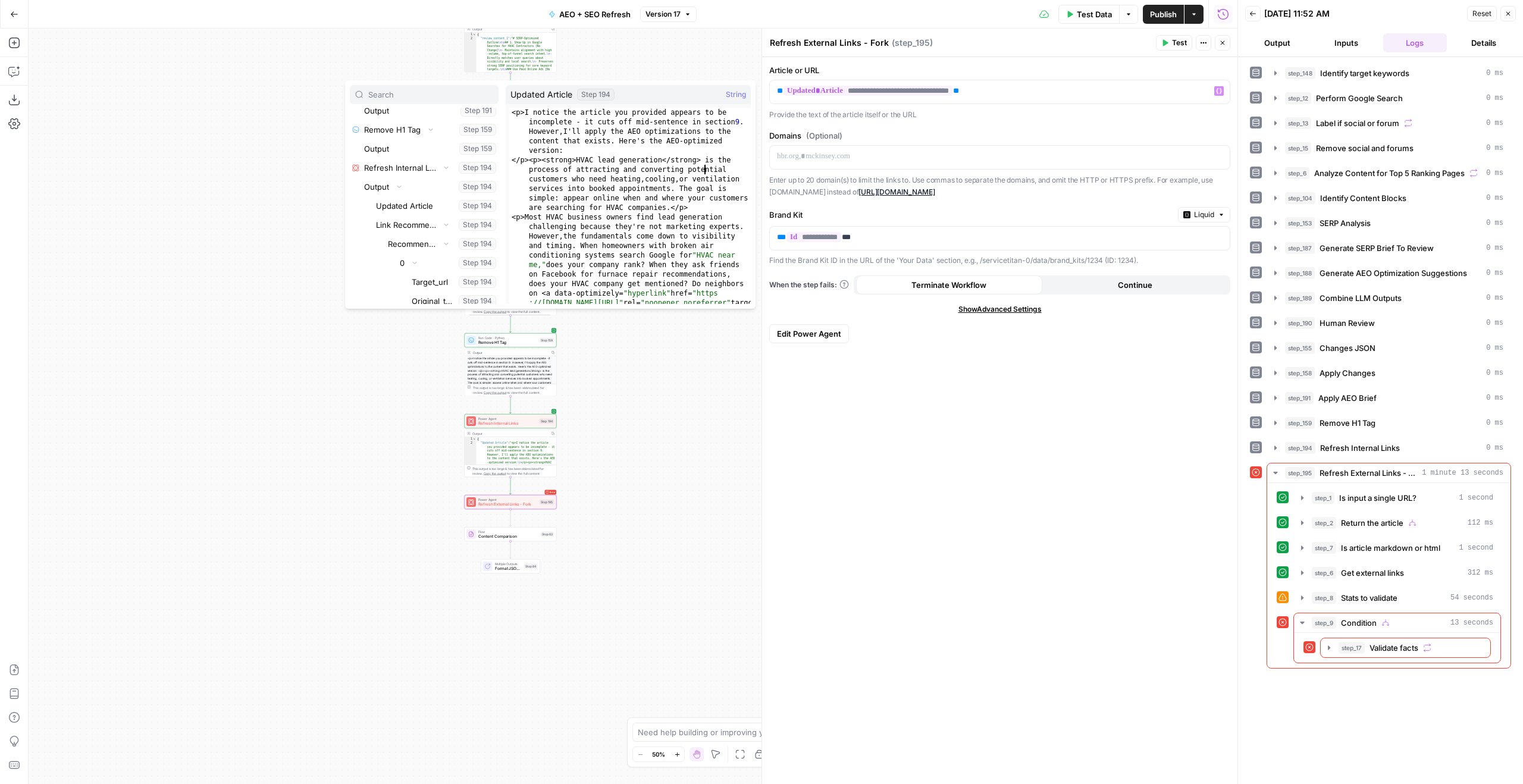
type textarea "**********"
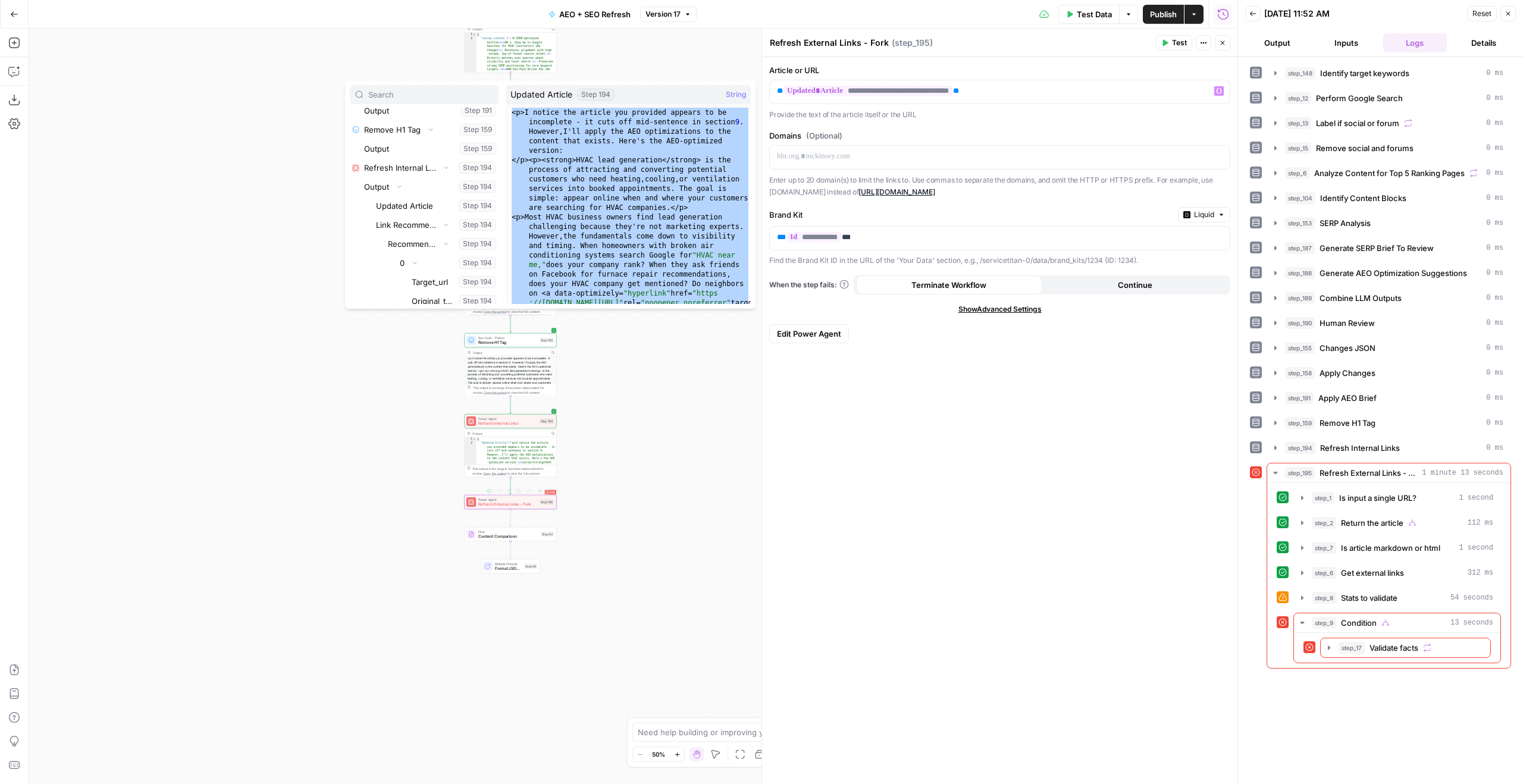
click at [835, 337] on span "Edit Power Agent" at bounding box center [810, 333] width 65 height 12
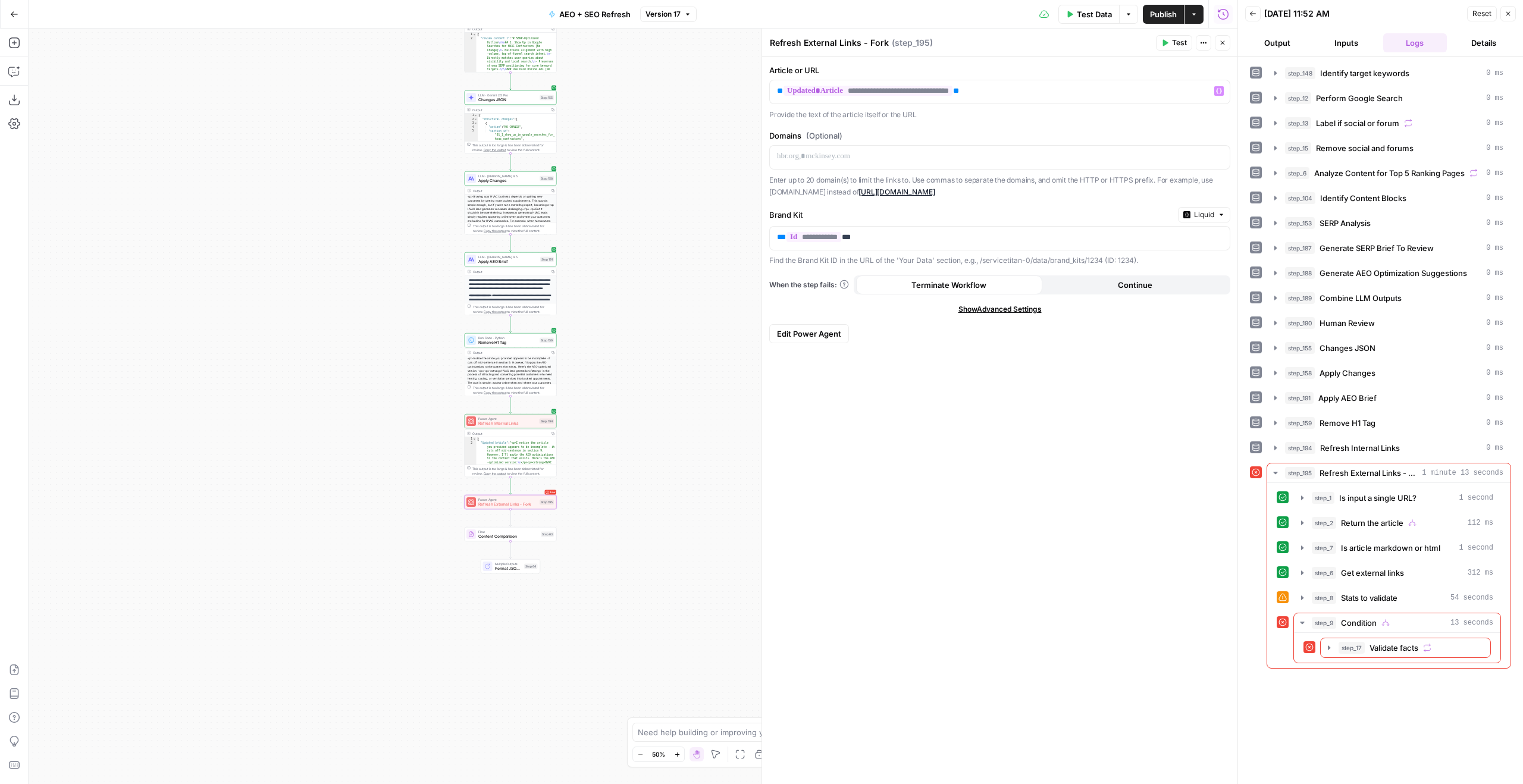
click at [811, 342] on div "Go Back AEO + SEO Refresh Version 17 Test Data Options Publish Actions Run Hist…" at bounding box center [762, 392] width 1523 height 784
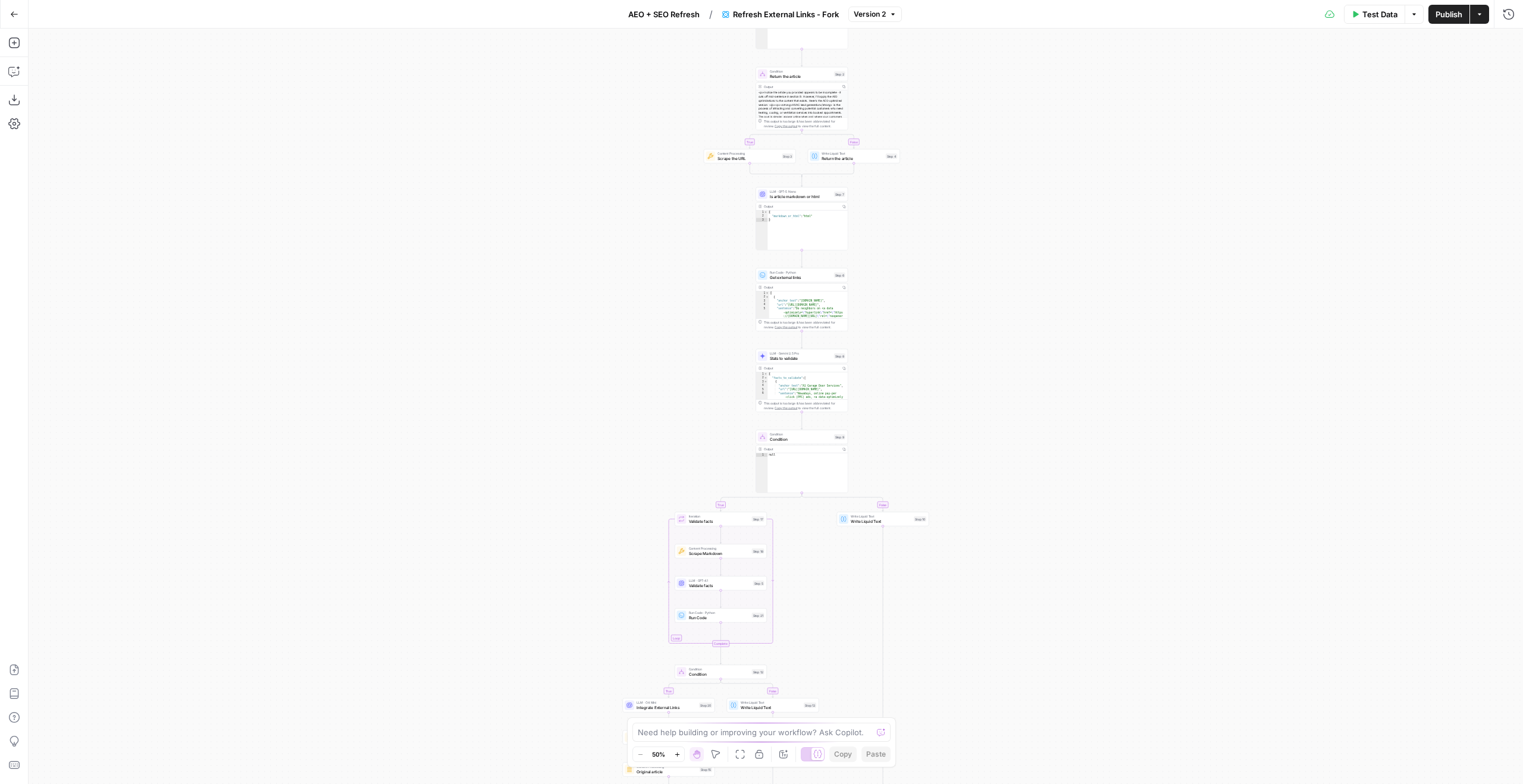
click at [1390, 10] on span "Test Data" at bounding box center [1380, 14] width 35 height 12
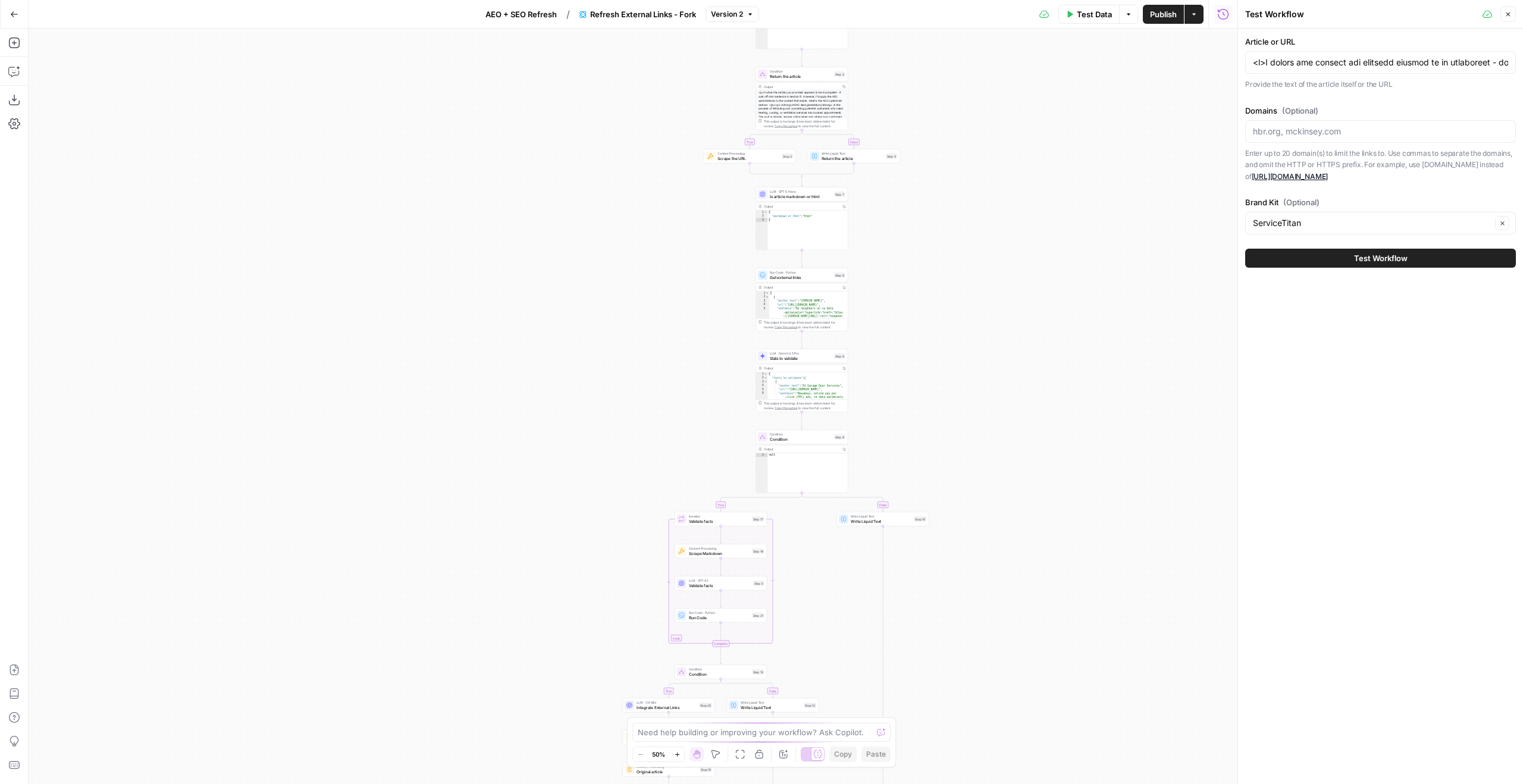
click at [1344, 50] on div "Article or URL Provide the text of the article itself or the URL" at bounding box center [1380, 62] width 271 height 54
click at [1327, 74] on div "Article or URL Provide the text of the article itself or the URL" at bounding box center [1380, 62] width 271 height 54
click at [1361, 64] on input "Article or URL" at bounding box center [1380, 62] width 255 height 12
paste input "</p><p><strong>HVAC lead generation</strong> is the process of attracting and c…"
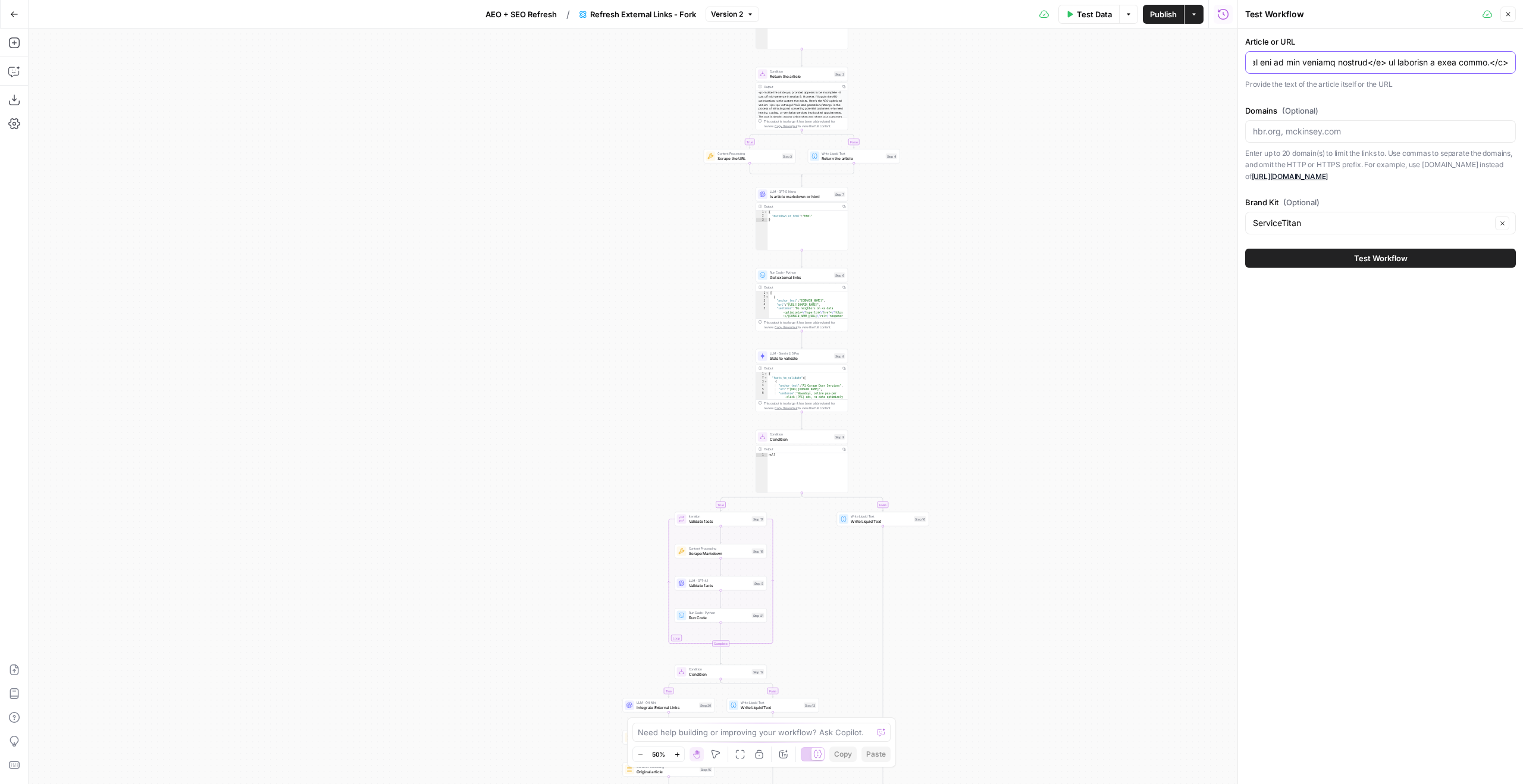
type input "<p>I notice the article you provided appears to be incomplete - it cuts off mid…"
click at [1373, 261] on span "Test Workflow" at bounding box center [1380, 257] width 54 height 12
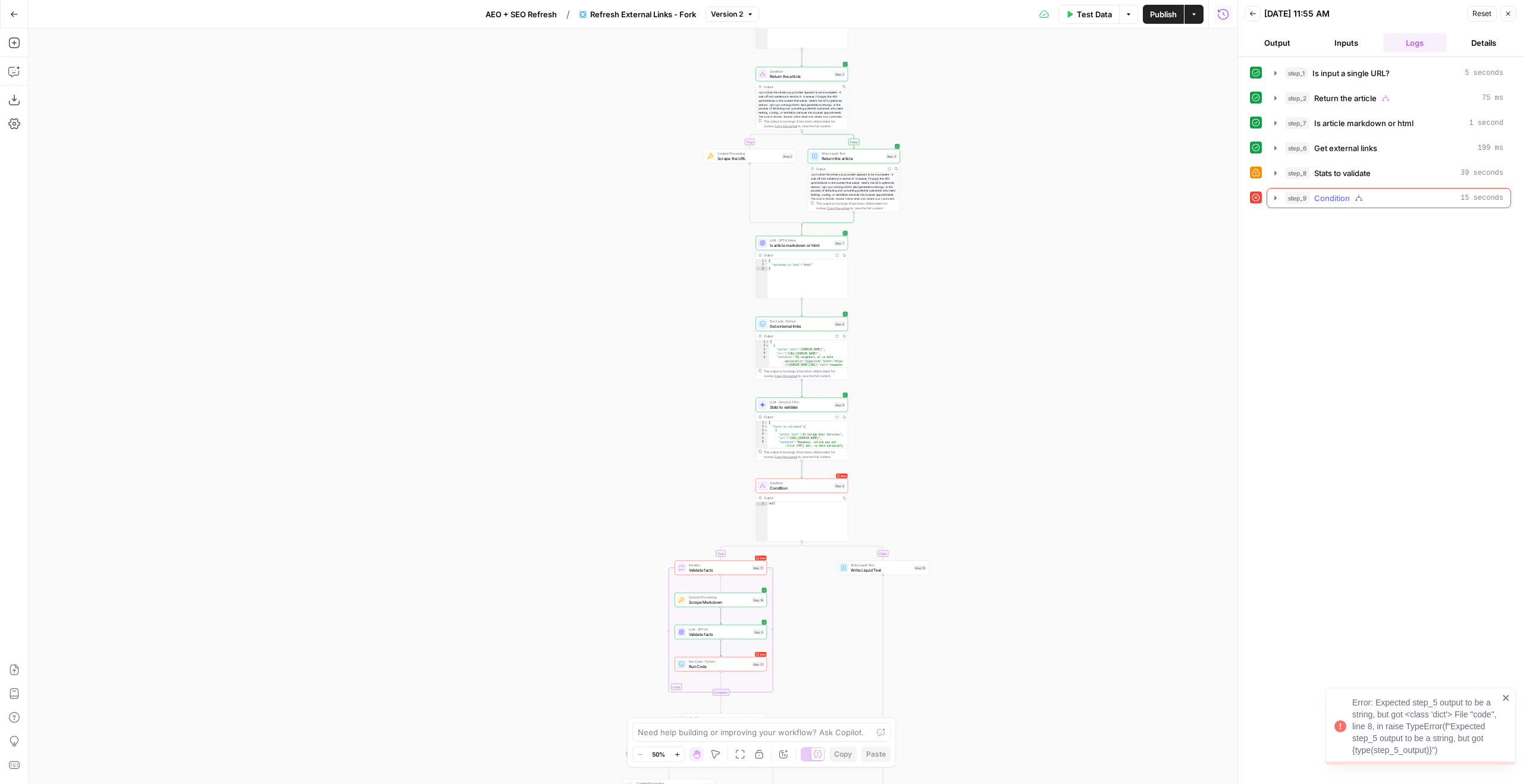
click at [1385, 194] on div "step_9 Condition 15 seconds" at bounding box center [1394, 198] width 218 height 12
click at [1364, 232] on button "step_17 Validate facts 15 seconds" at bounding box center [1397, 223] width 206 height 19
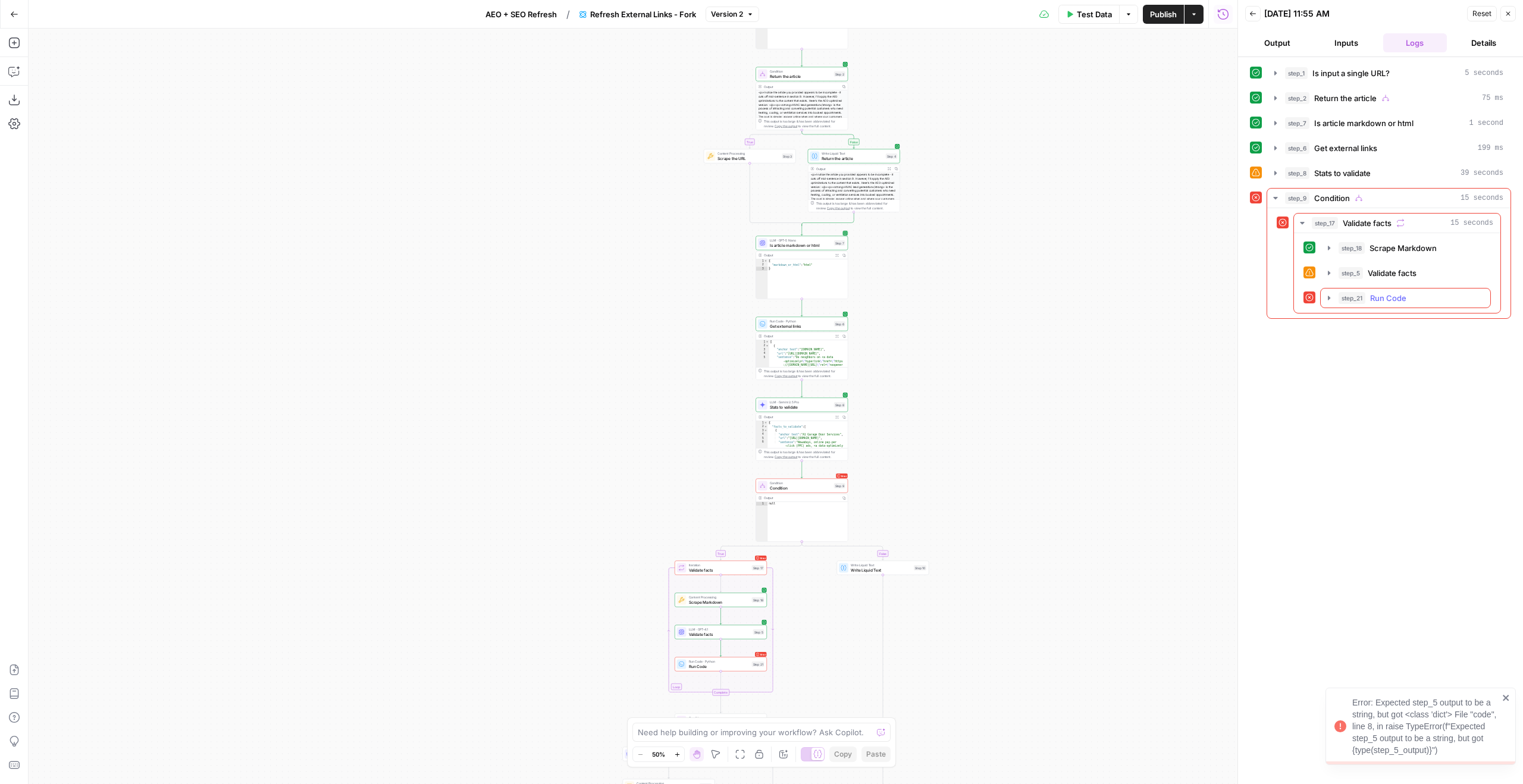
click at [1363, 298] on span "step_21" at bounding box center [1352, 298] width 27 height 12
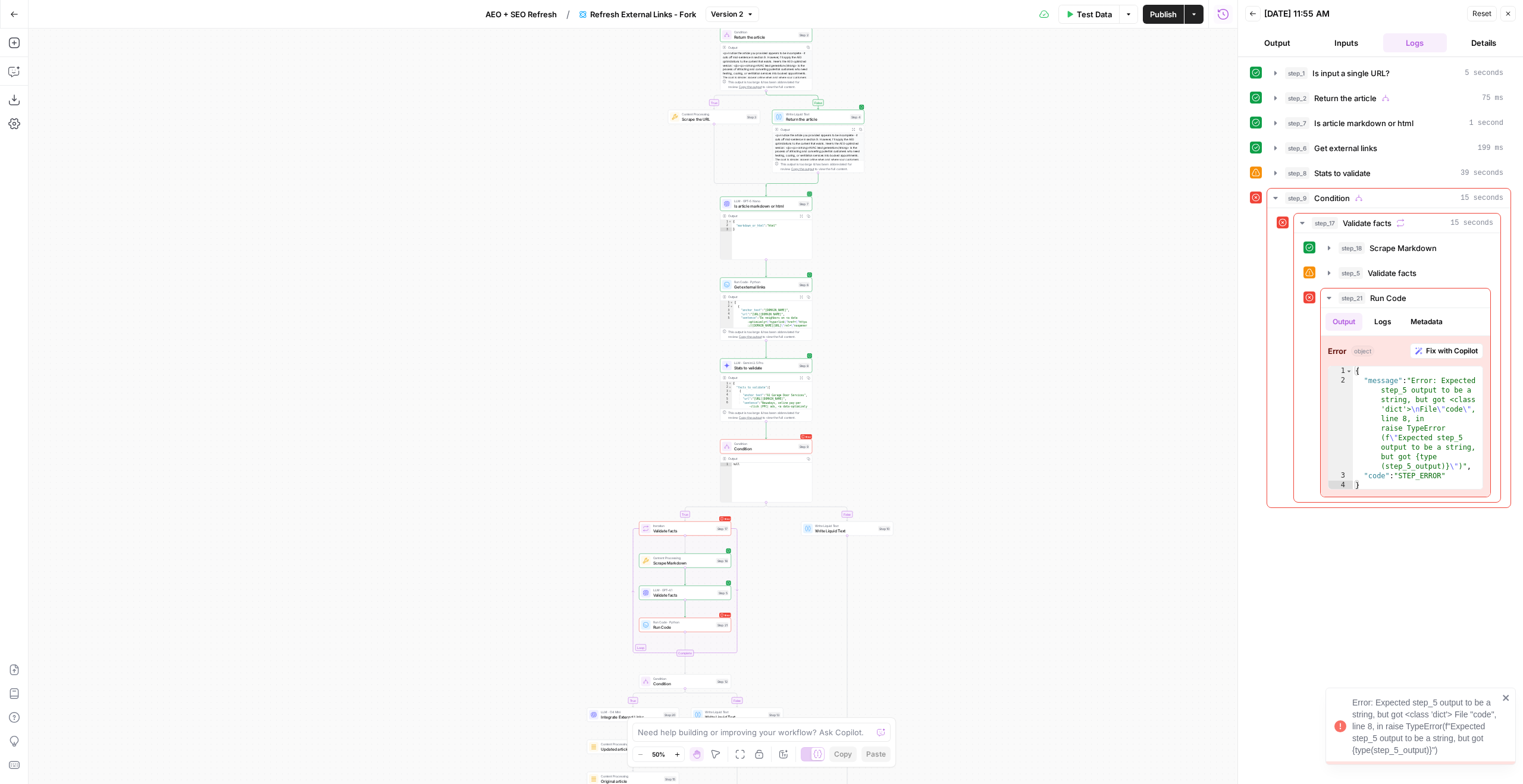
drag, startPoint x: 1136, startPoint y: 323, endPoint x: 1124, endPoint y: 308, distance: 19.2
click at [1124, 308] on div "true false true false true false Workflow Input Settings Inputs LLM · GPT-5 Nan…" at bounding box center [632, 405] width 1209 height 755
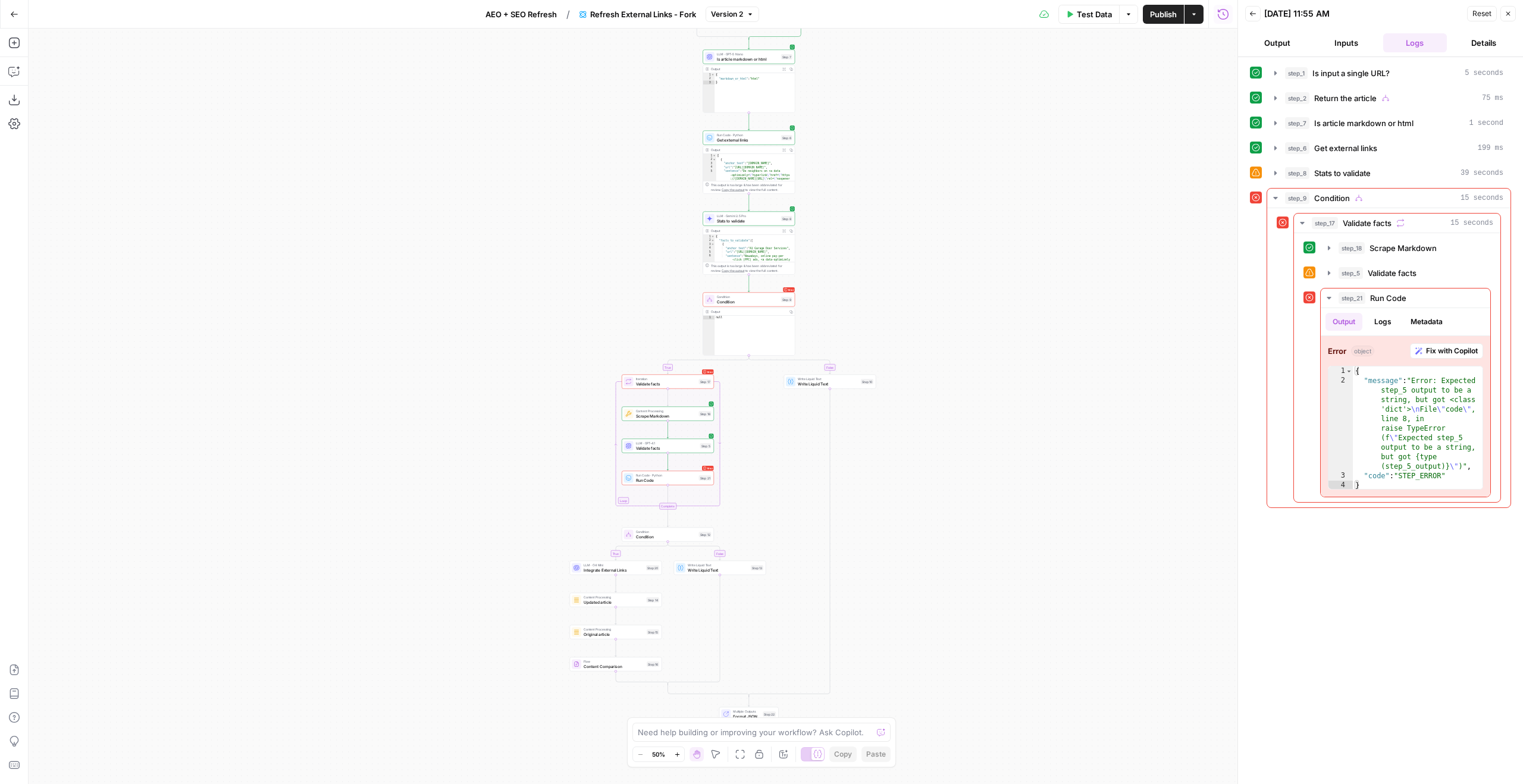
drag, startPoint x: 1064, startPoint y: 432, endPoint x: 1059, endPoint y: 300, distance: 132.1
click at [1059, 300] on div "true false true false true false Workflow Input Settings Inputs LLM · GPT-5 Nan…" at bounding box center [632, 405] width 1209 height 755
click at [1441, 353] on span "Fix with Copilot" at bounding box center [1452, 351] width 52 height 11
click at [669, 482] on span "Run Code" at bounding box center [665, 479] width 61 height 6
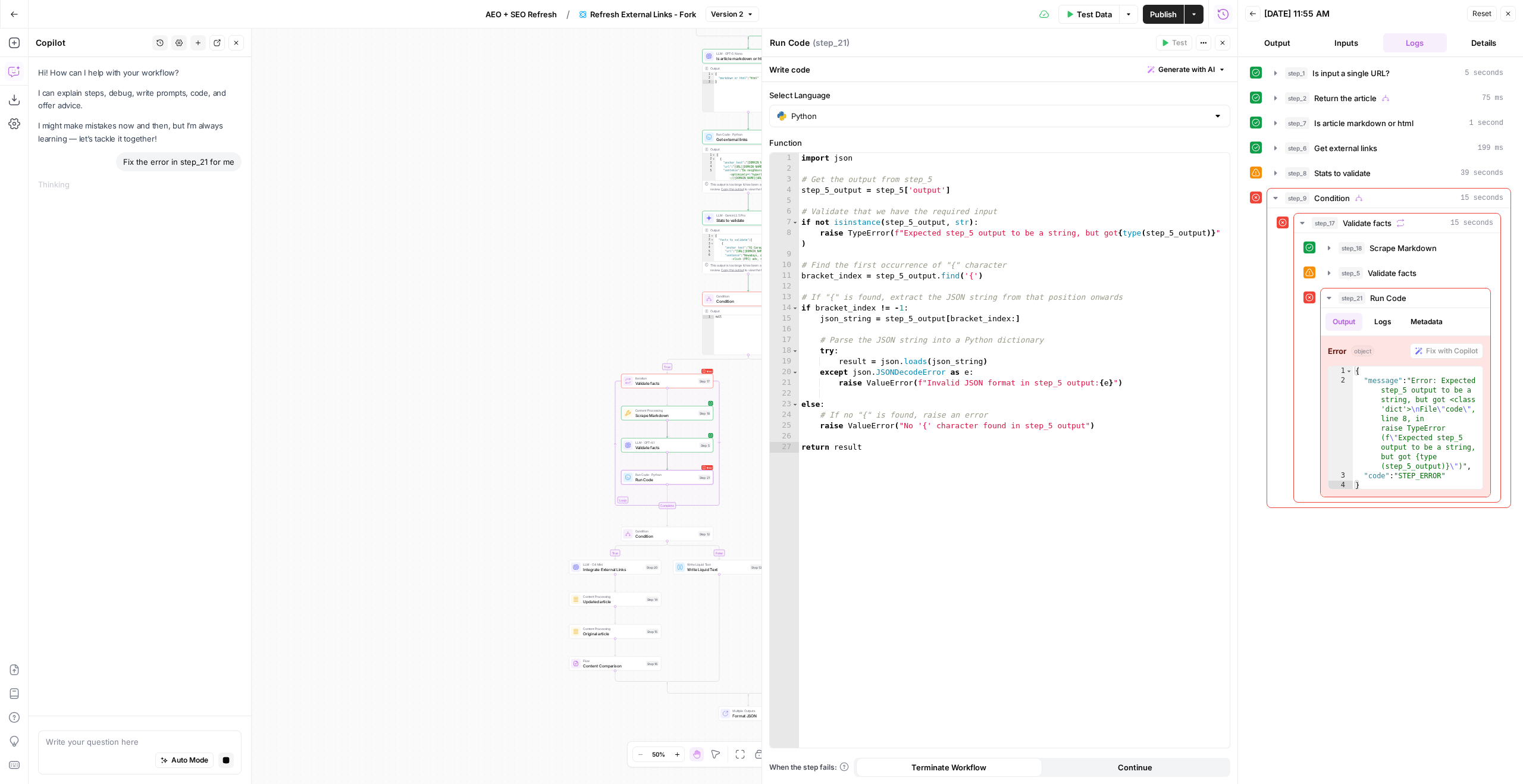
click at [636, 458] on div "true false true false true false Workflow Input Settings Inputs LLM · GPT-5 Nan…" at bounding box center [632, 405] width 1209 height 755
click at [635, 451] on div "LLM · GPT-4.1 Validate facts Step 5" at bounding box center [667, 446] width 92 height 14
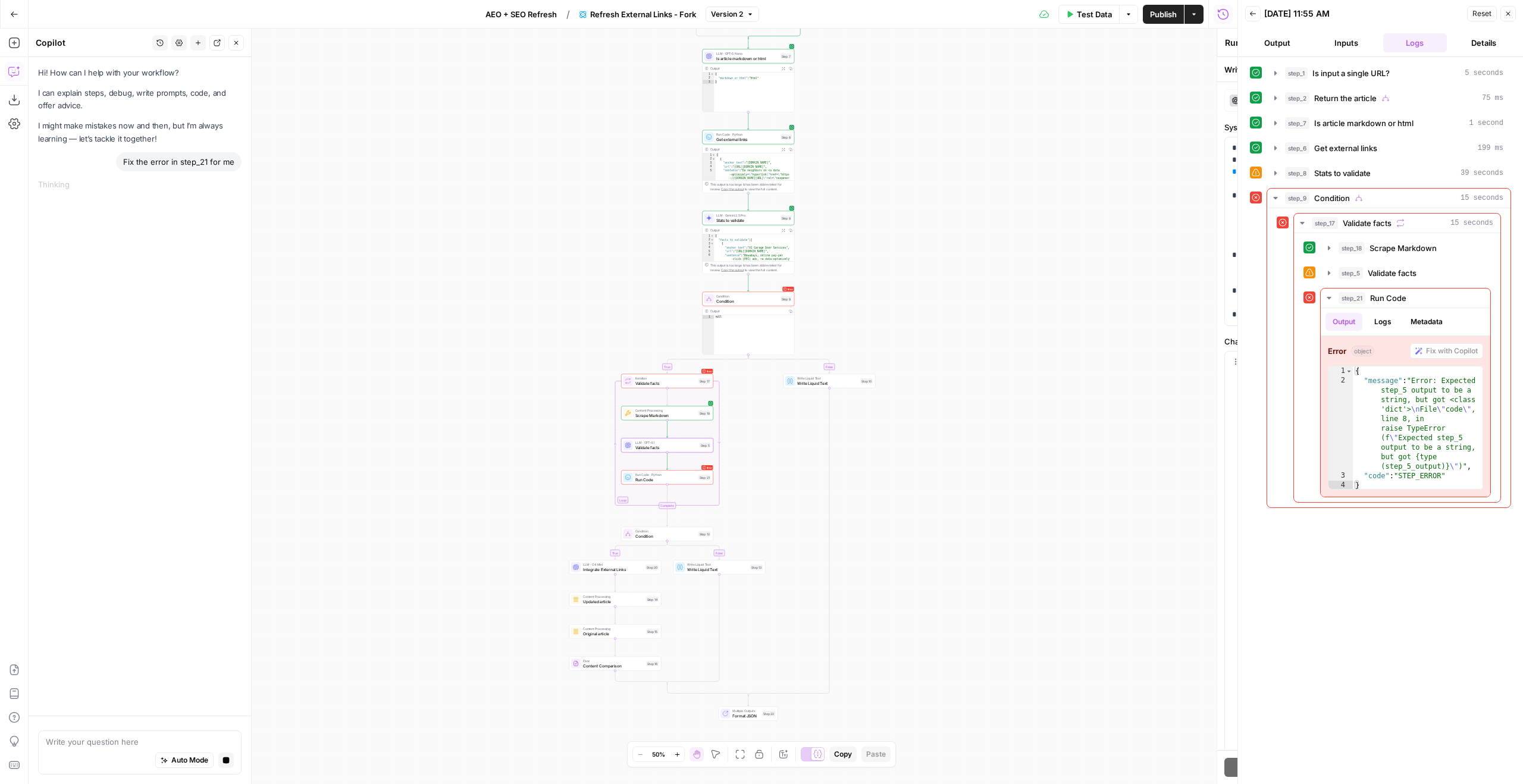
type textarea "Validate facts"
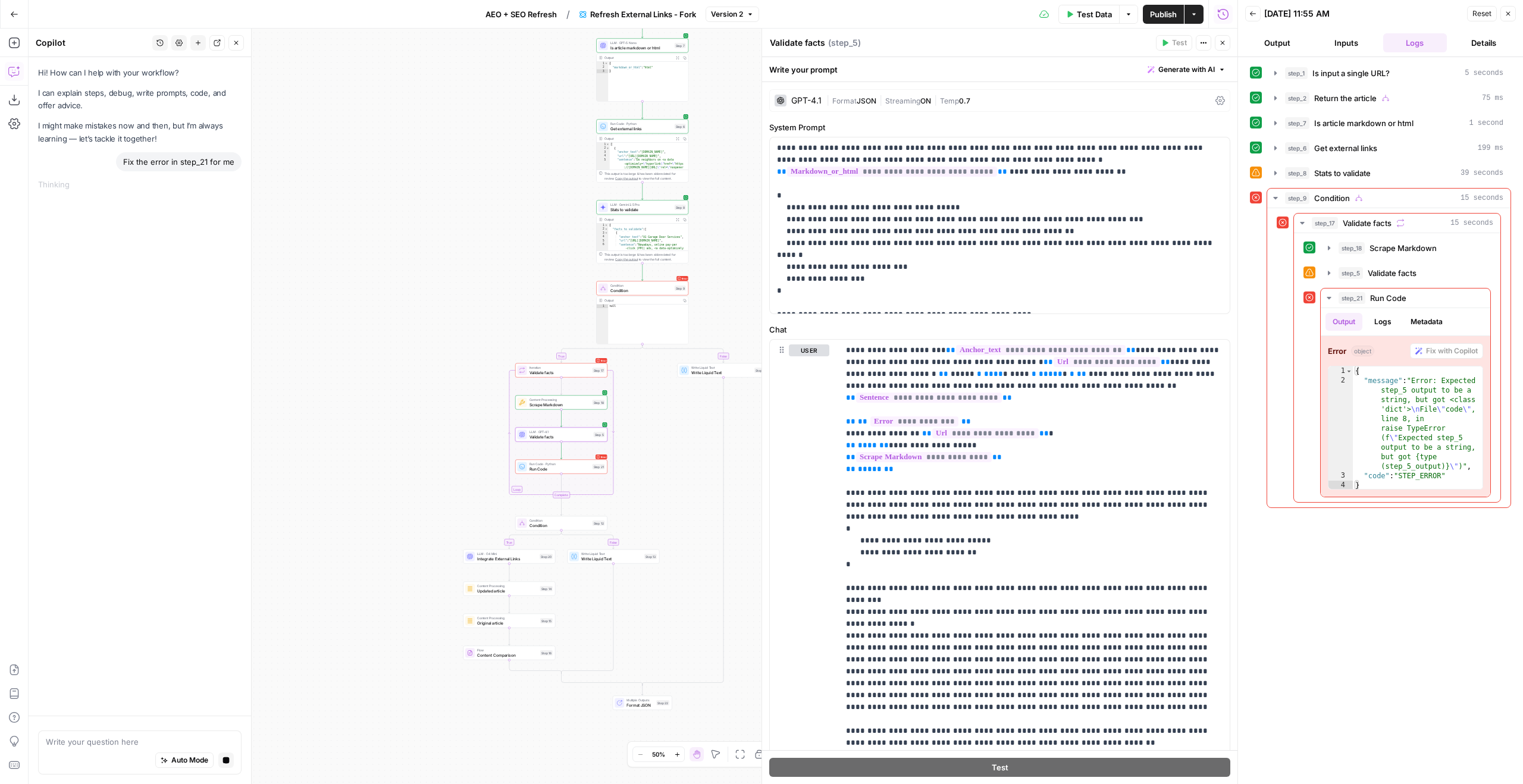
drag, startPoint x: 529, startPoint y: 452, endPoint x: 463, endPoint y: 446, distance: 66.3
click at [463, 446] on div "true false true false true false Workflow Input Settings Inputs LLM · GPT-5 Nan…" at bounding box center [632, 405] width 1209 height 755
click at [1405, 277] on span "Validate facts" at bounding box center [1392, 272] width 49 height 12
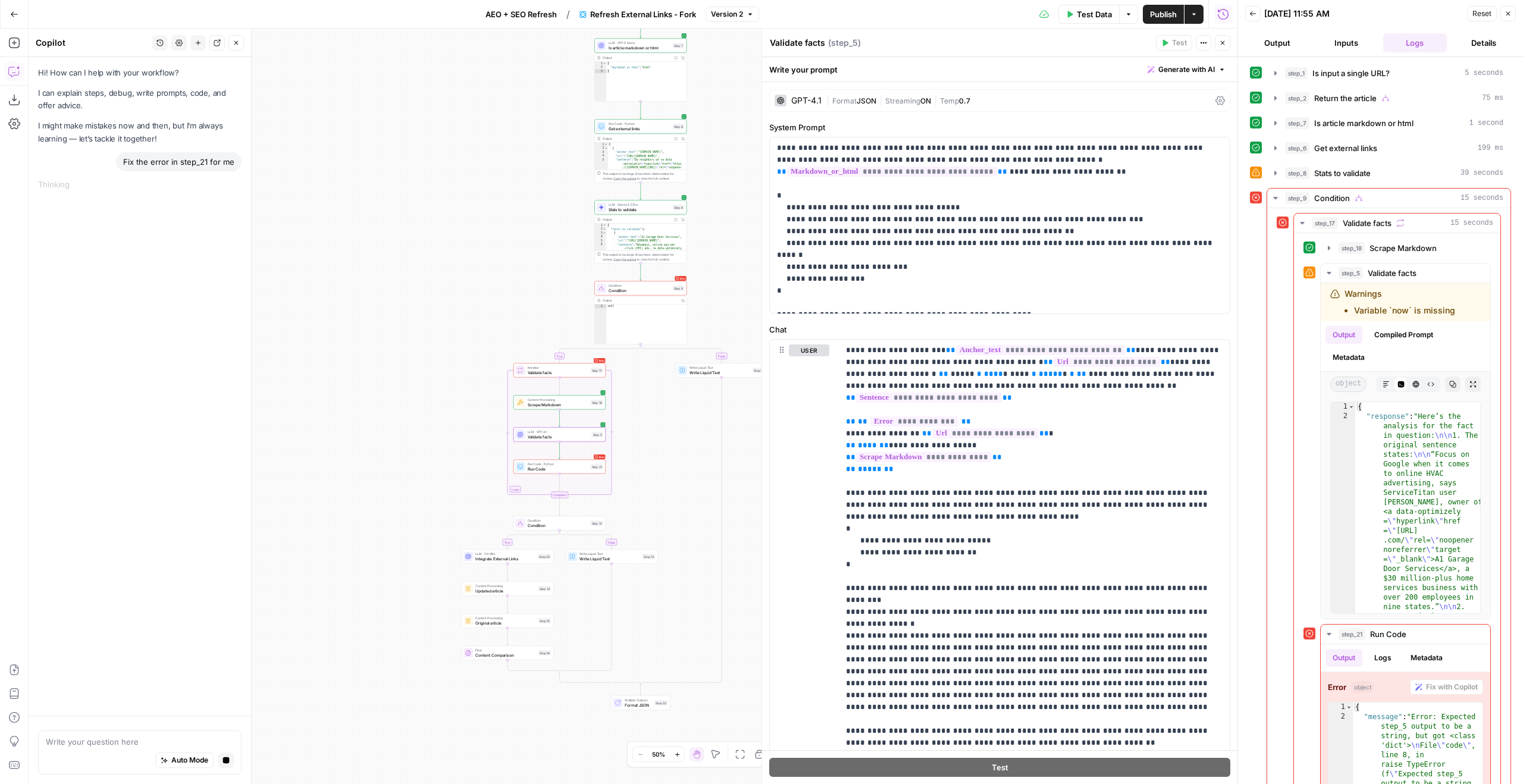
click at [539, 468] on span "Run Code" at bounding box center [558, 468] width 61 height 6
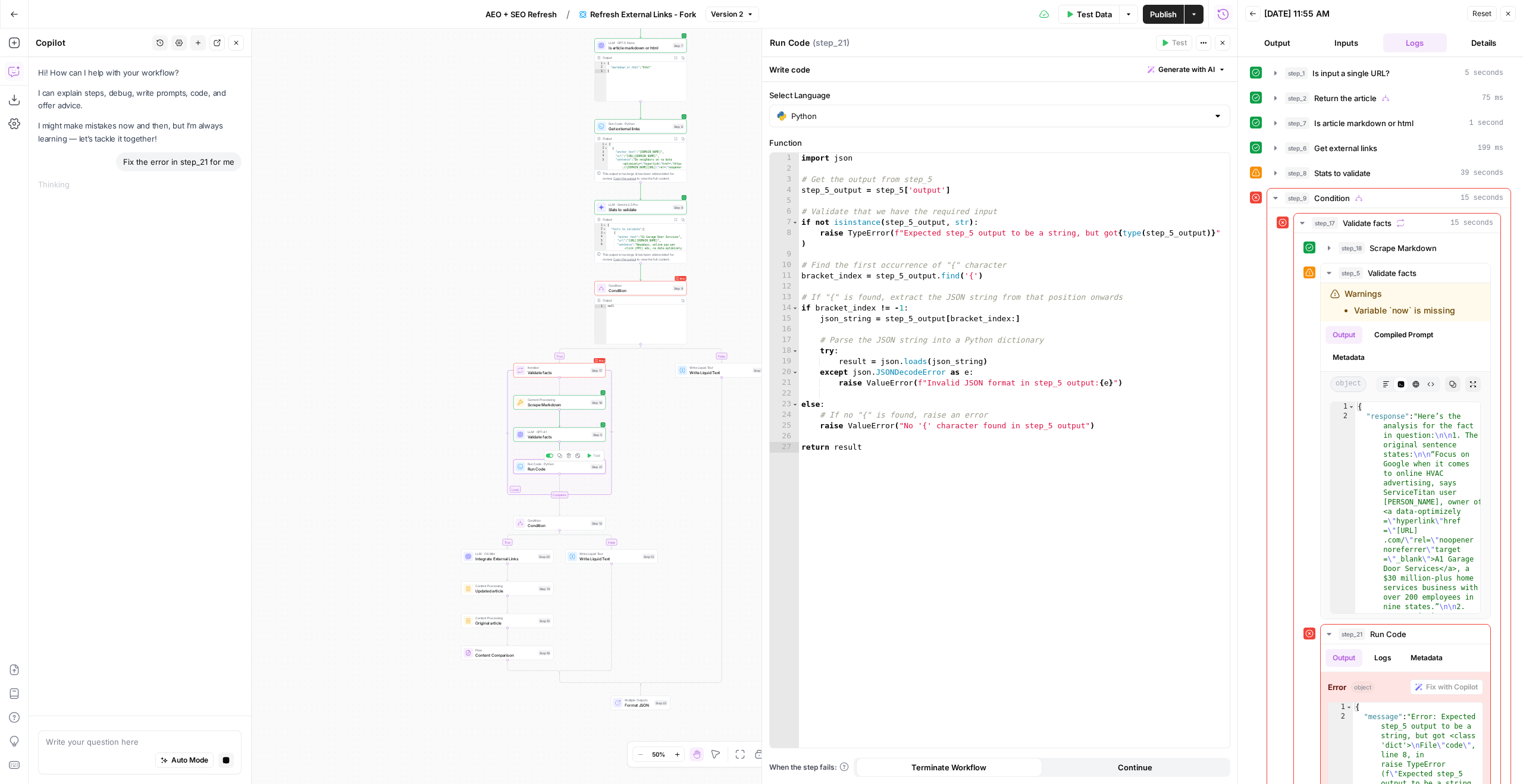
click at [884, 446] on div "import json # Get the output from step_5 step_5_output = step_5 [ 'output' ] # …" at bounding box center [1014, 460] width 431 height 616
type textarea "**********"
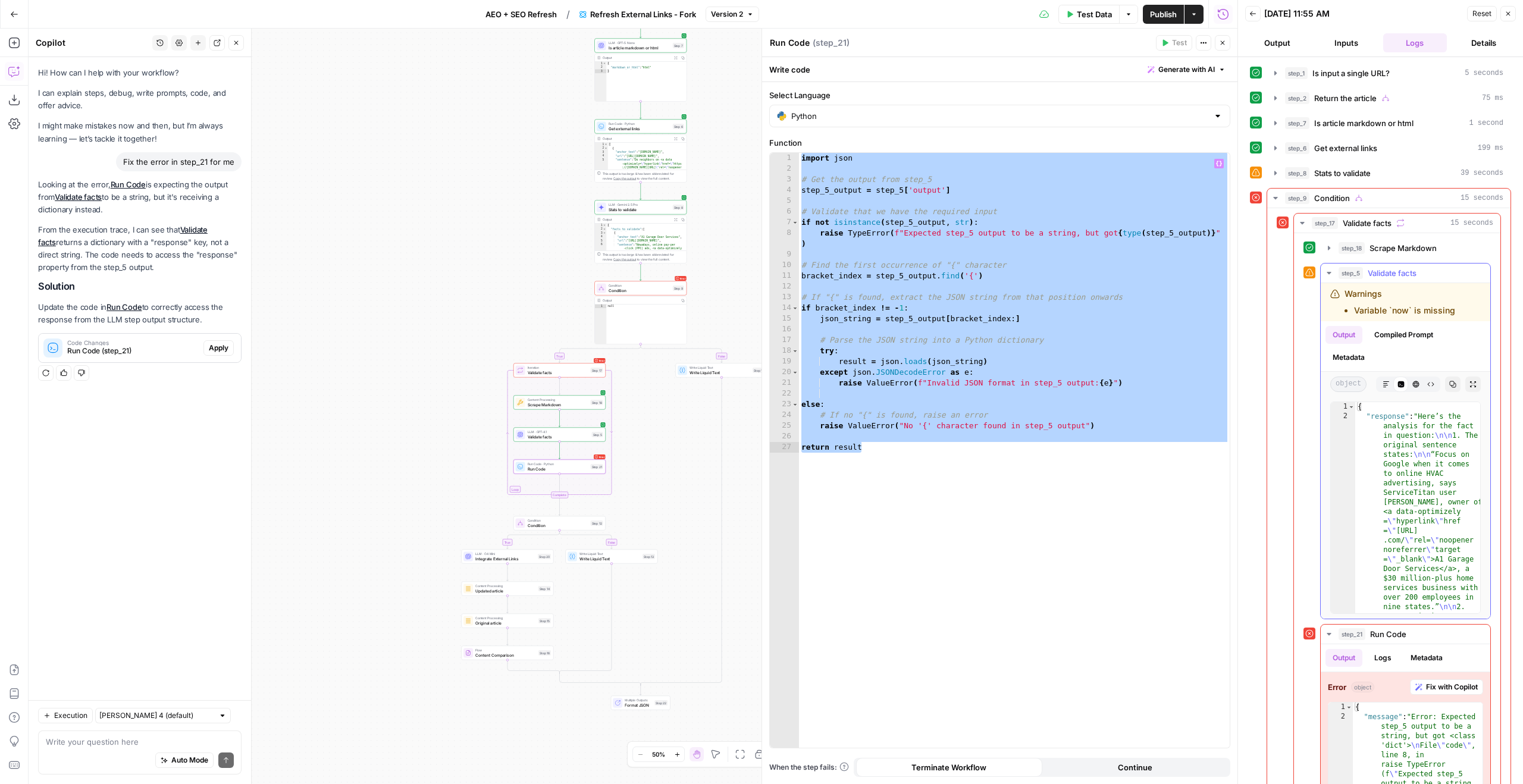
click at [1448, 383] on button "Copy" at bounding box center [1453, 384] width 16 height 16
click at [185, 424] on div "Hi! How can I help with your workflow? I can explain steps, debug, write prompt…" at bounding box center [139, 379] width 223 height 643
click at [183, 424] on div "Hi! How can I help with your workflow? I can explain steps, debug, write prompt…" at bounding box center [139, 379] width 223 height 643
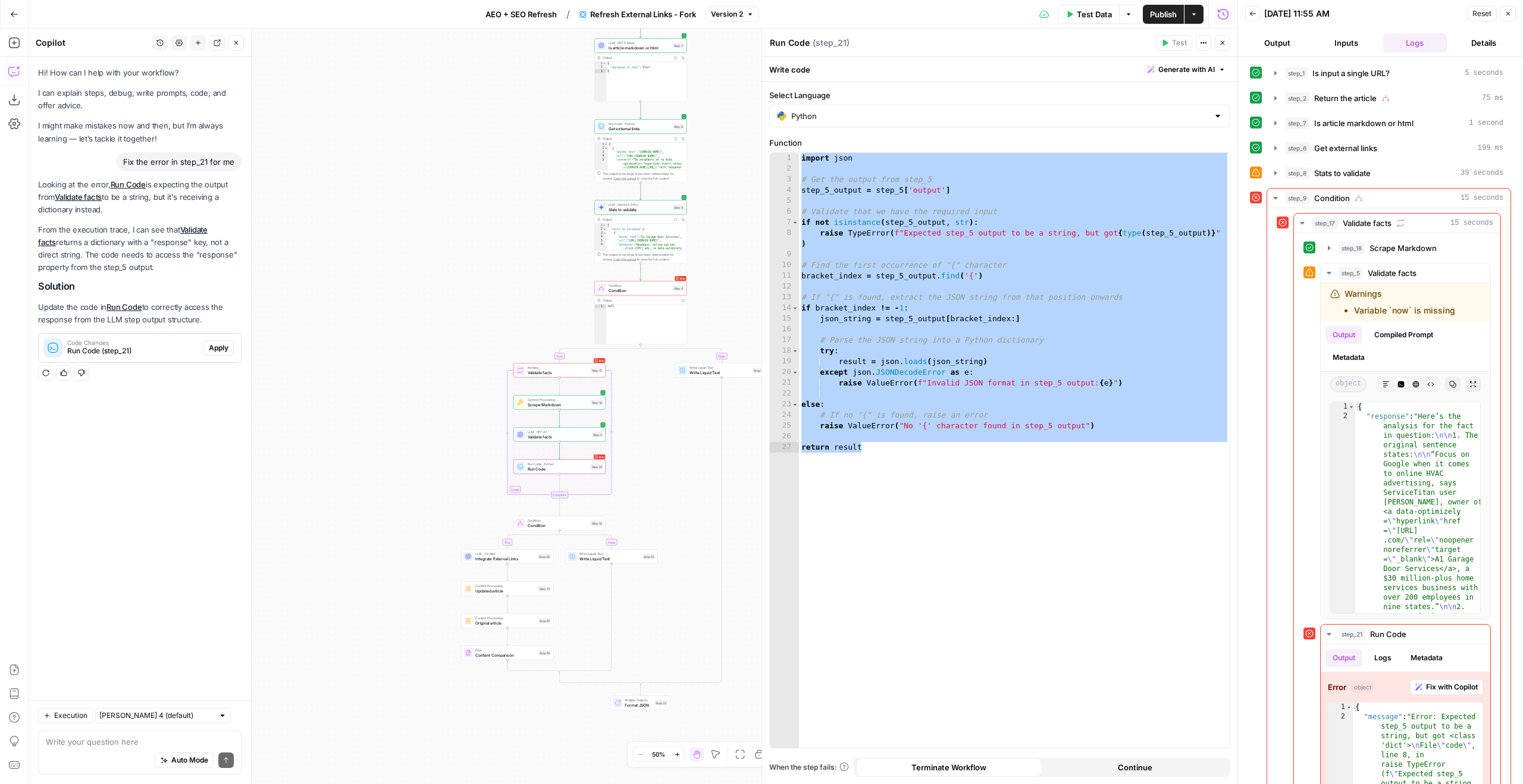
click at [539, 449] on div "true false true false true false Workflow Input Settings Inputs LLM · GPT-5 Nan…" at bounding box center [632, 405] width 1209 height 755
click at [530, 441] on div "LLM · GPT-4.1 Validate facts Step 5" at bounding box center [559, 435] width 92 height 14
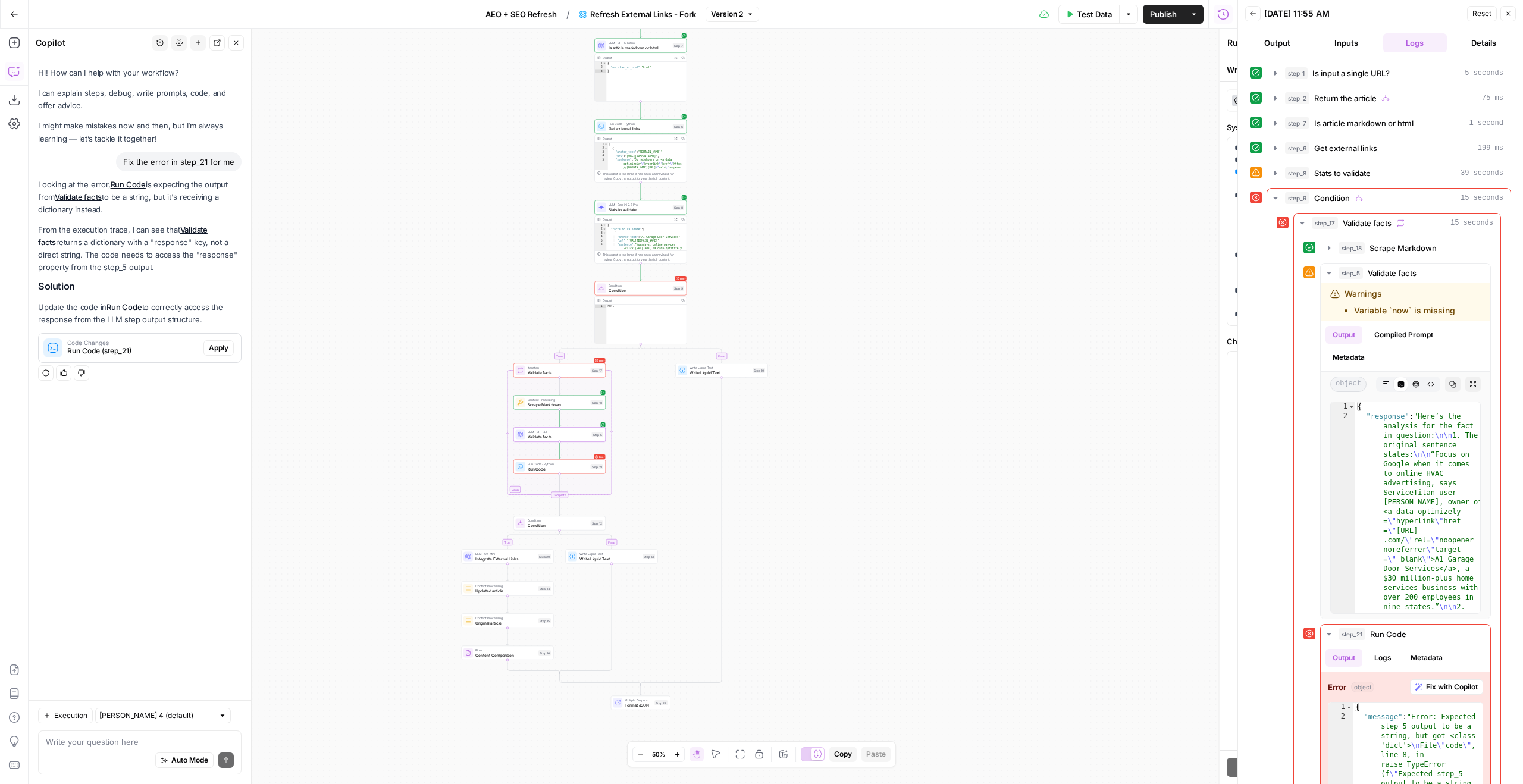
type textarea "Validate facts"
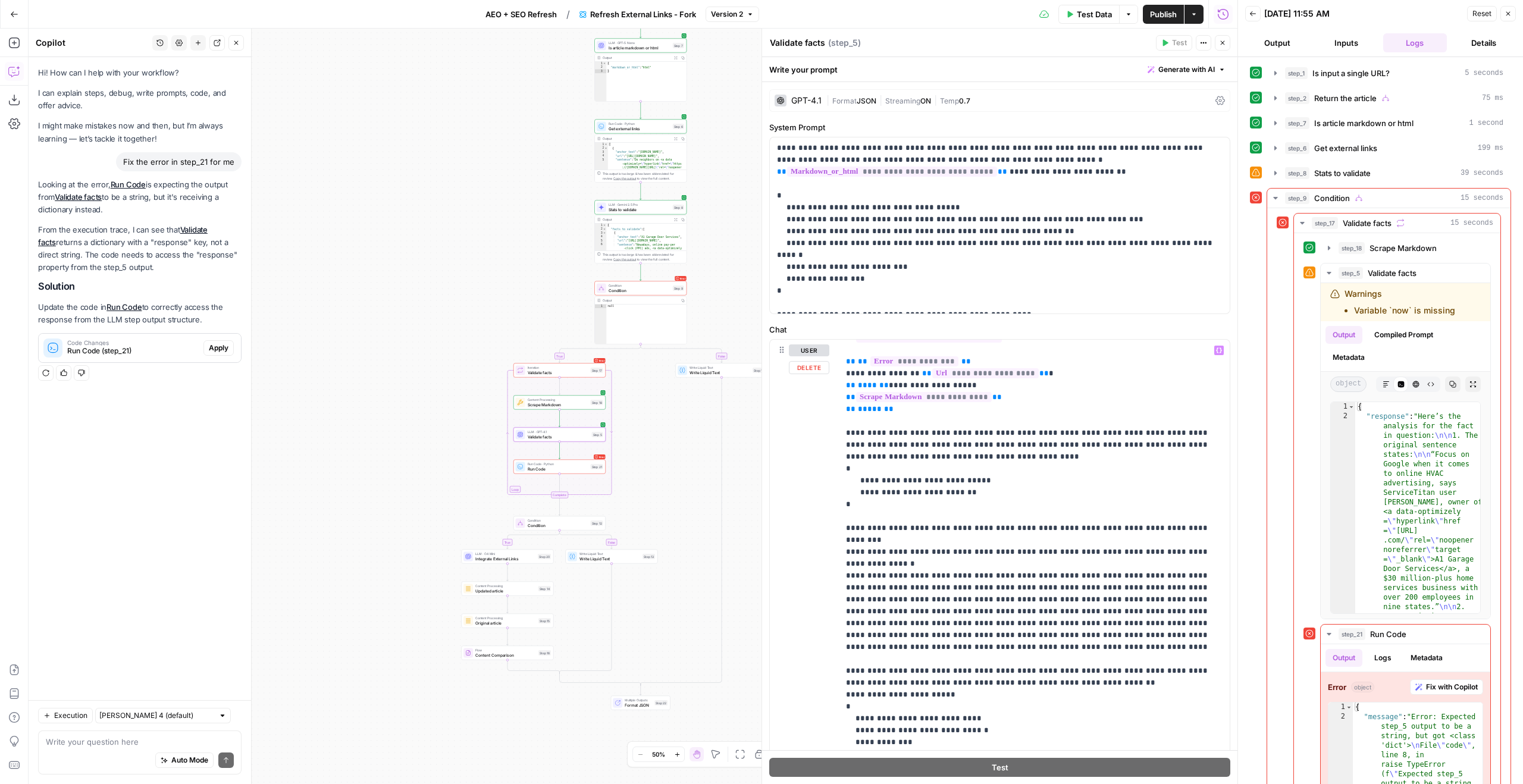
scroll to position [138, 0]
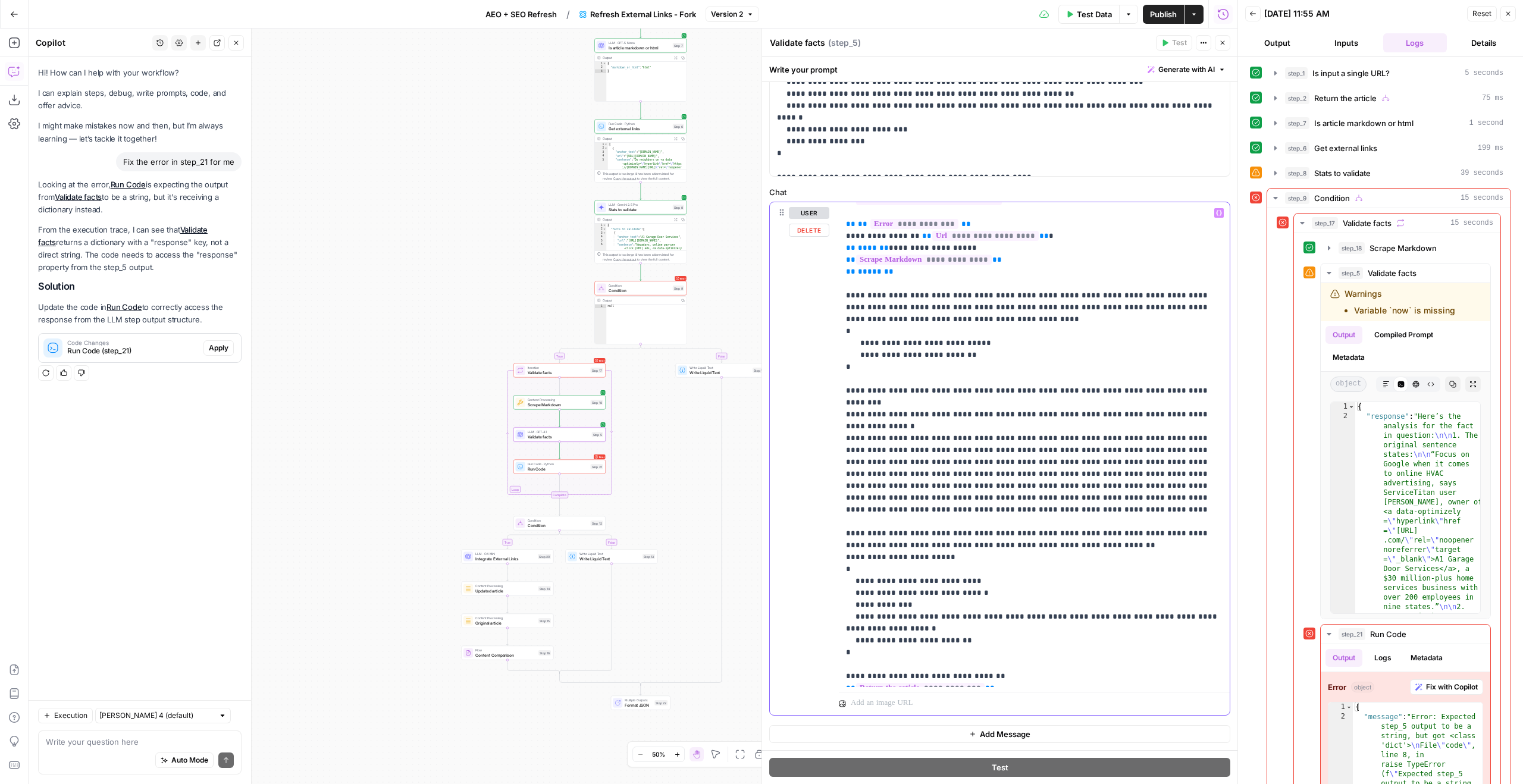
click at [920, 616] on p "**********" at bounding box center [1034, 415] width 376 height 535
click at [1468, 389] on button "Expand Output" at bounding box center [1473, 384] width 16 height 16
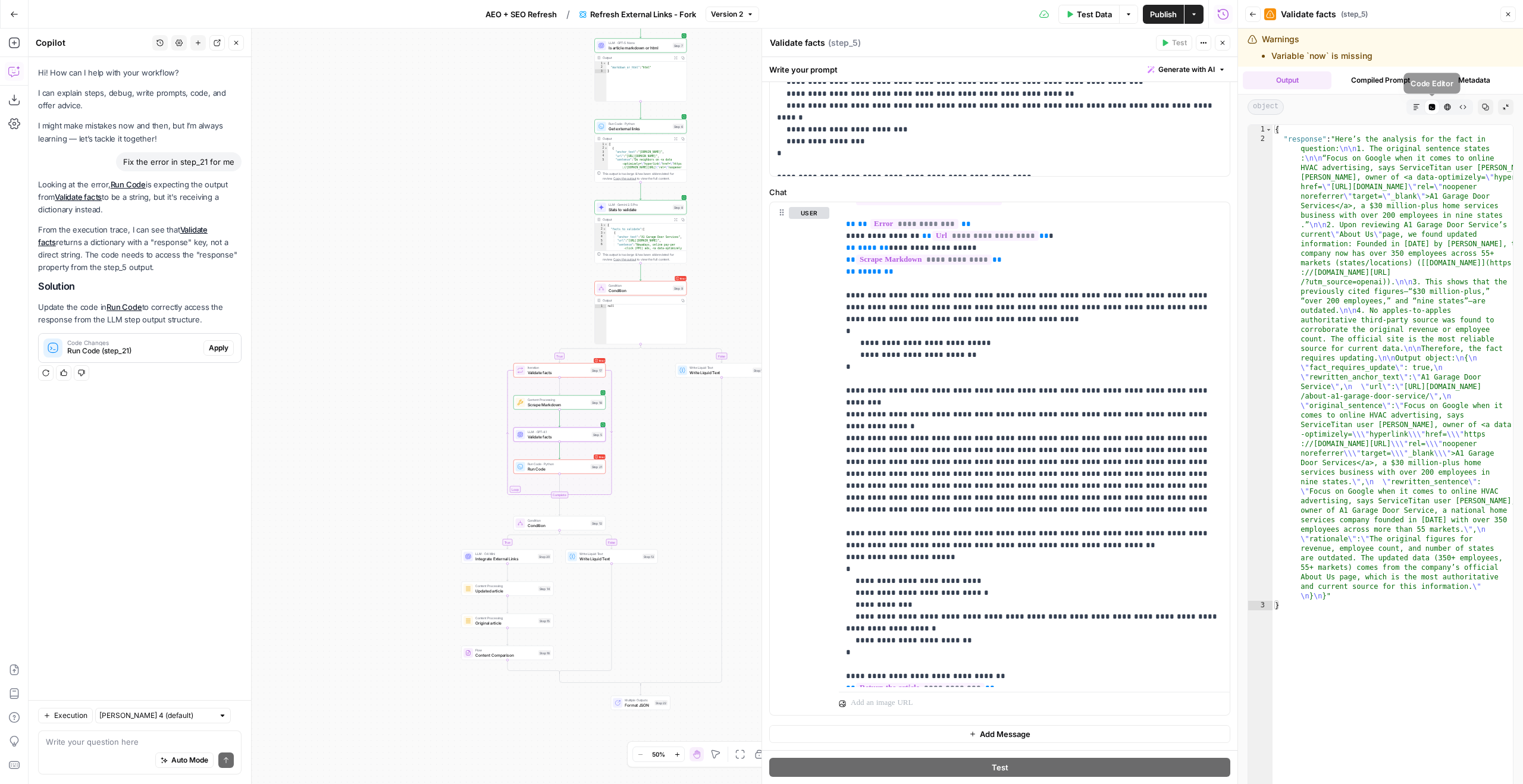
click at [1421, 105] on button "Markdown" at bounding box center [1417, 107] width 16 height 16
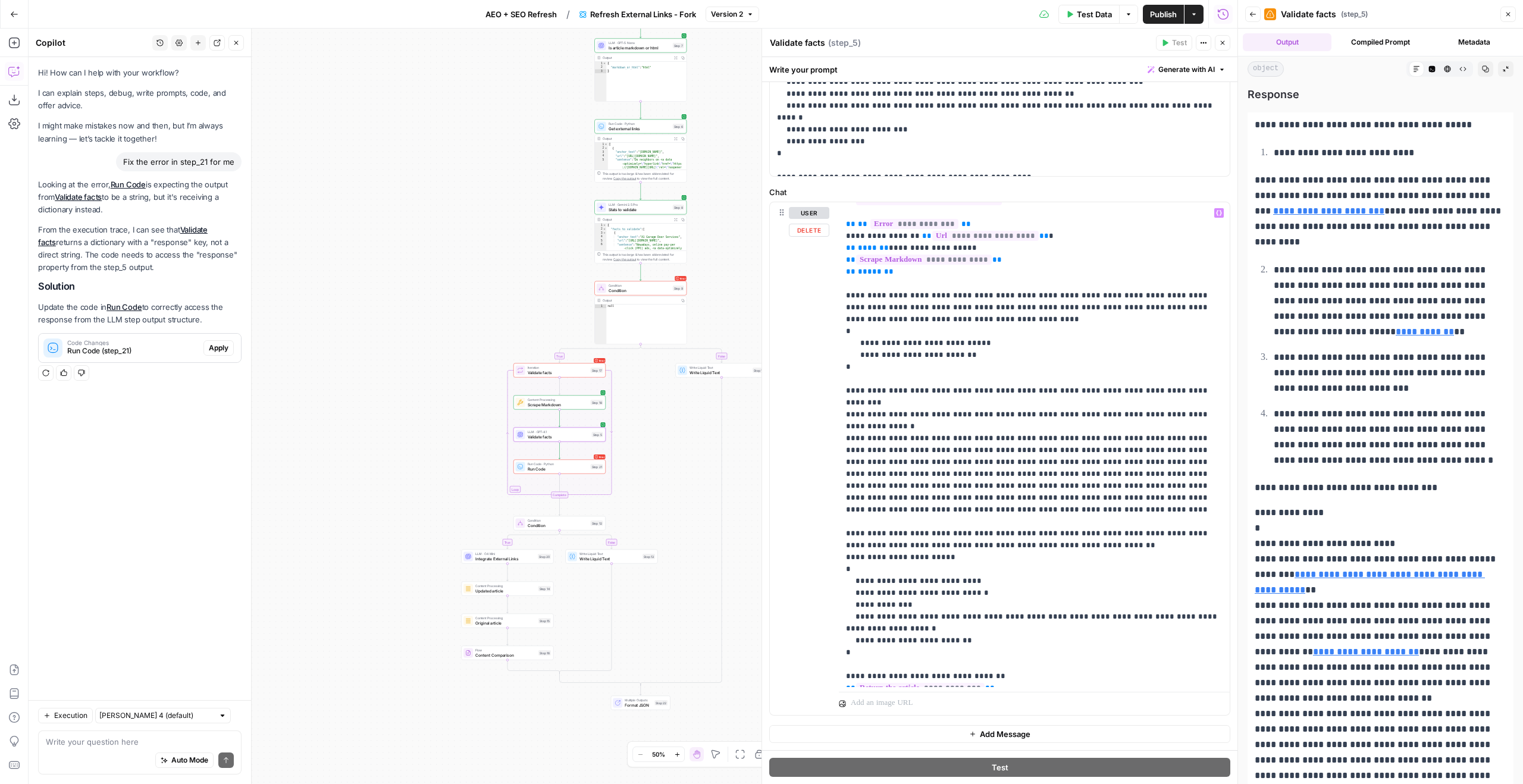
scroll to position [0, 0]
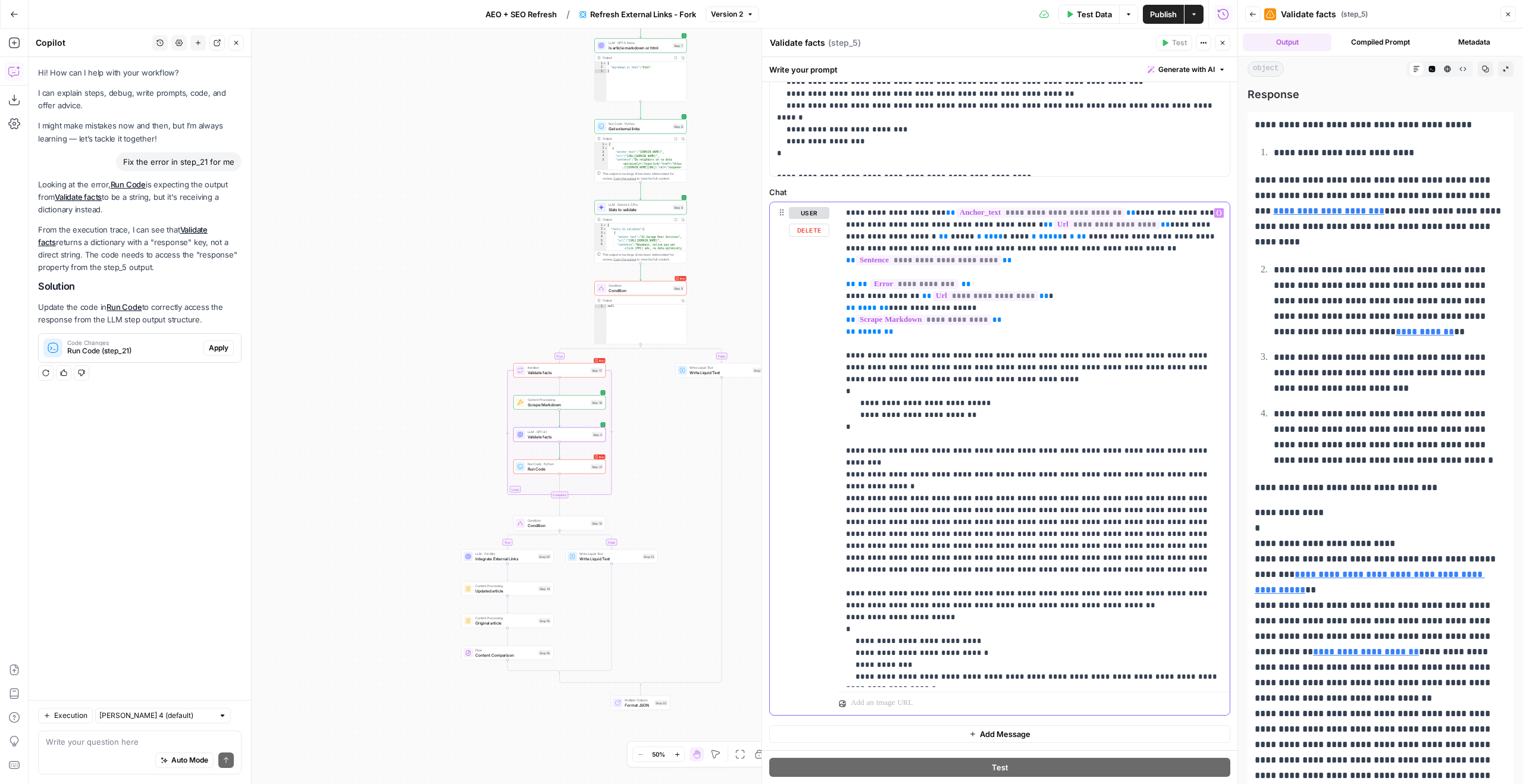
click at [913, 680] on p "**********" at bounding box center [1034, 475] width 376 height 535
click at [1461, 66] on icon "button" at bounding box center [1462, 68] width 7 height 7
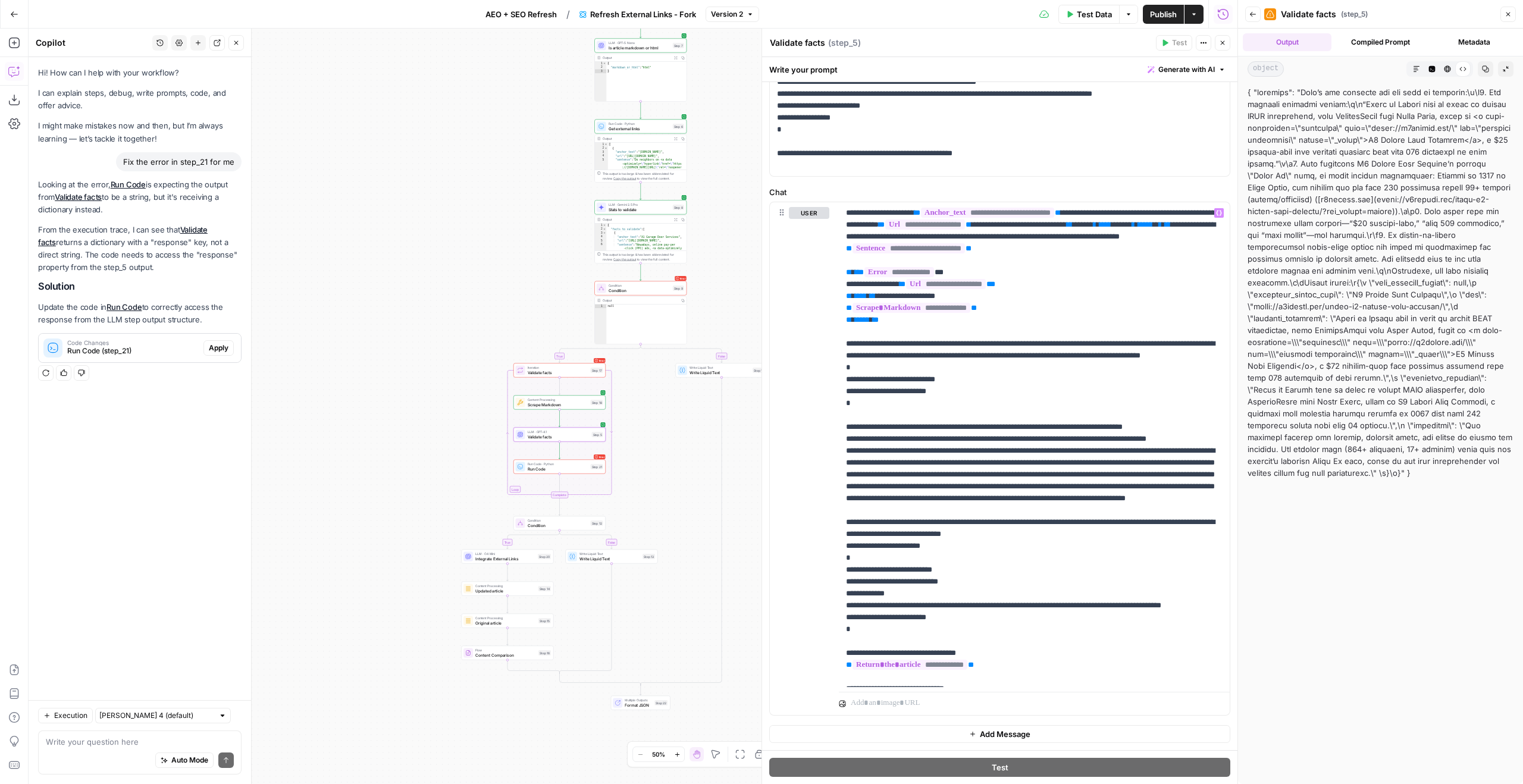
click at [1483, 67] on icon "button" at bounding box center [1485, 68] width 7 height 7
click at [1407, 271] on div at bounding box center [1380, 283] width 266 height 393
click at [906, 689] on div at bounding box center [1034, 701] width 391 height 28
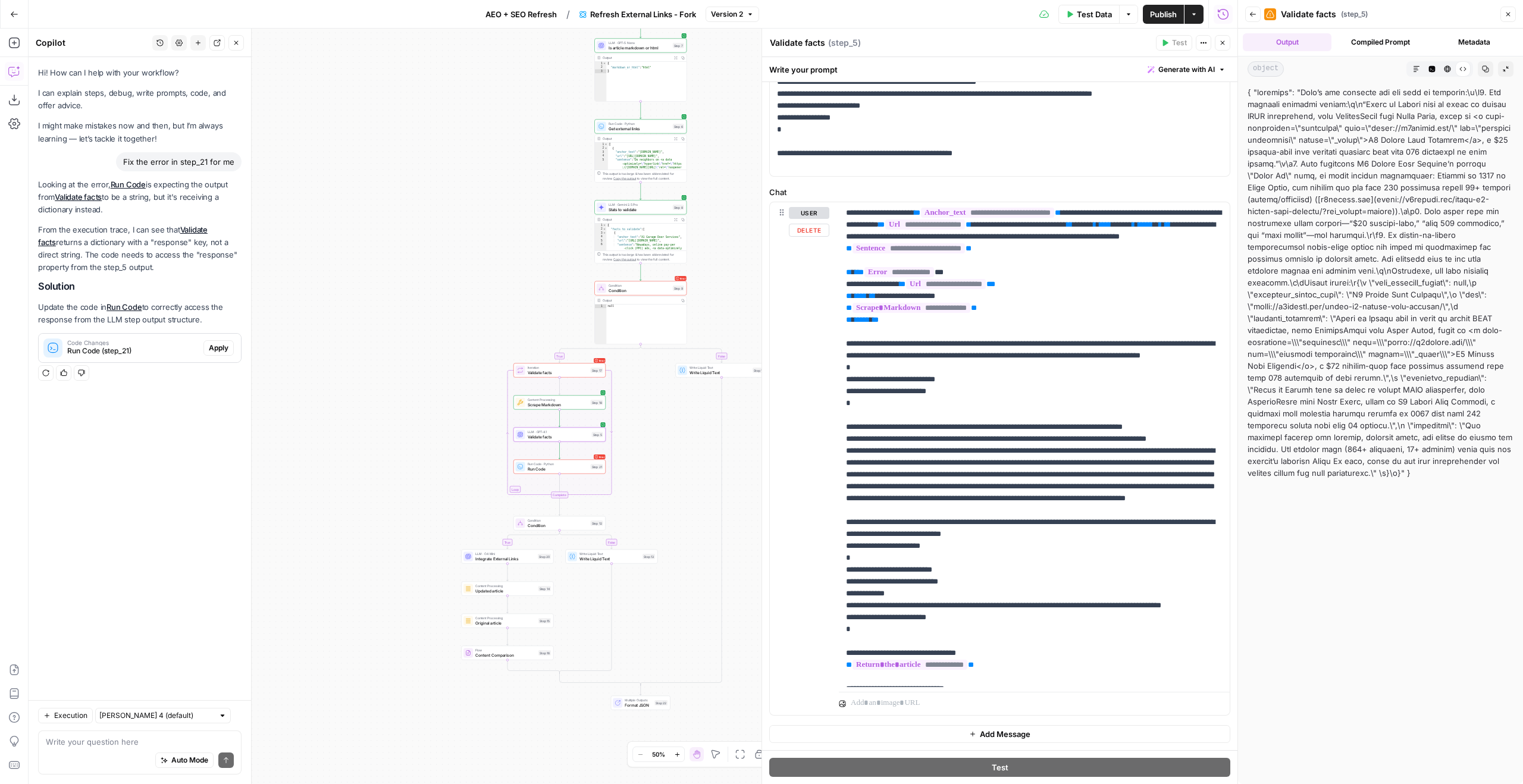
scroll to position [60, 0]
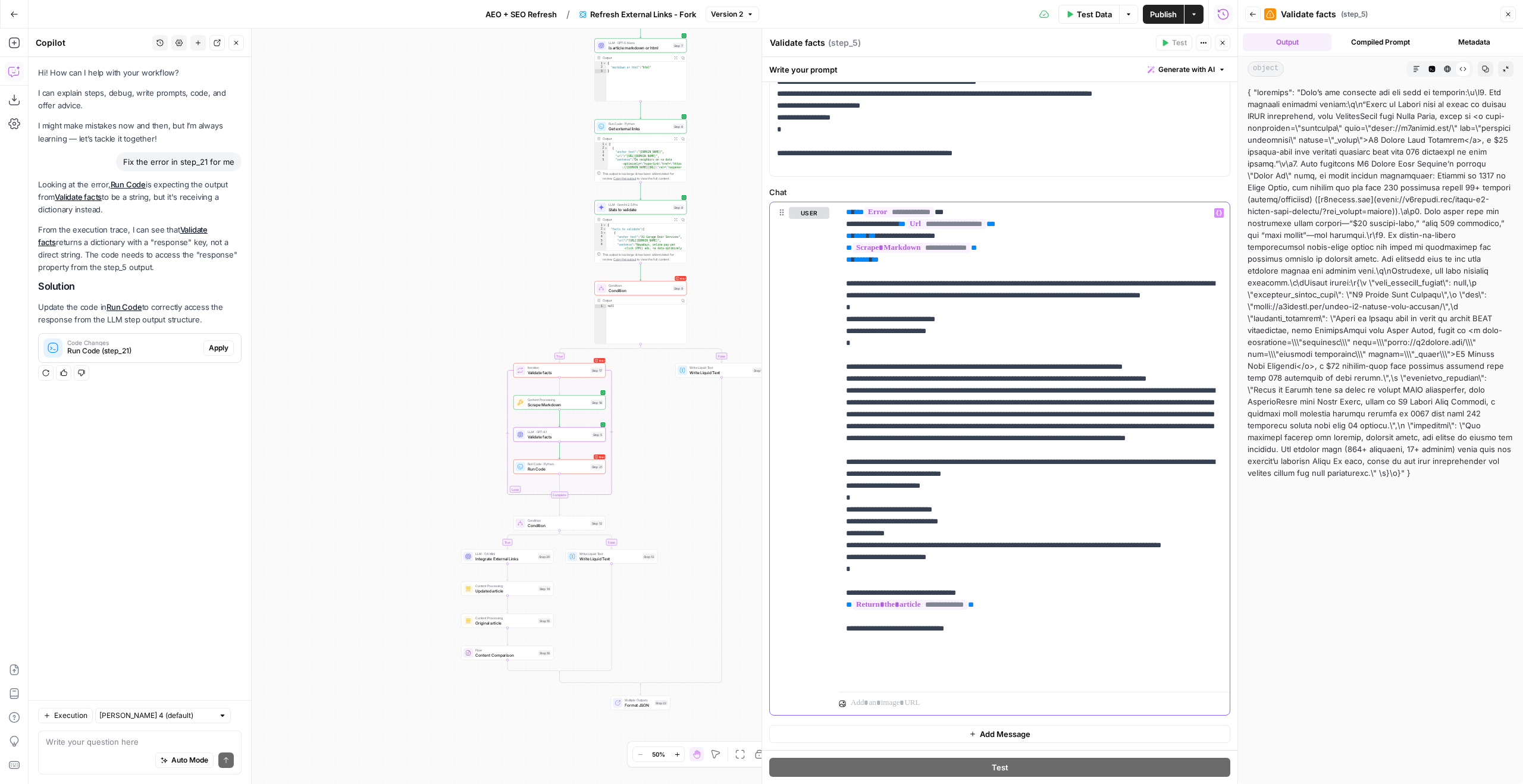
drag, startPoint x: 1025, startPoint y: 679, endPoint x: 782, endPoint y: 671, distance: 243.1
click at [782, 671] on div "**********" at bounding box center [1000, 458] width 460 height 512
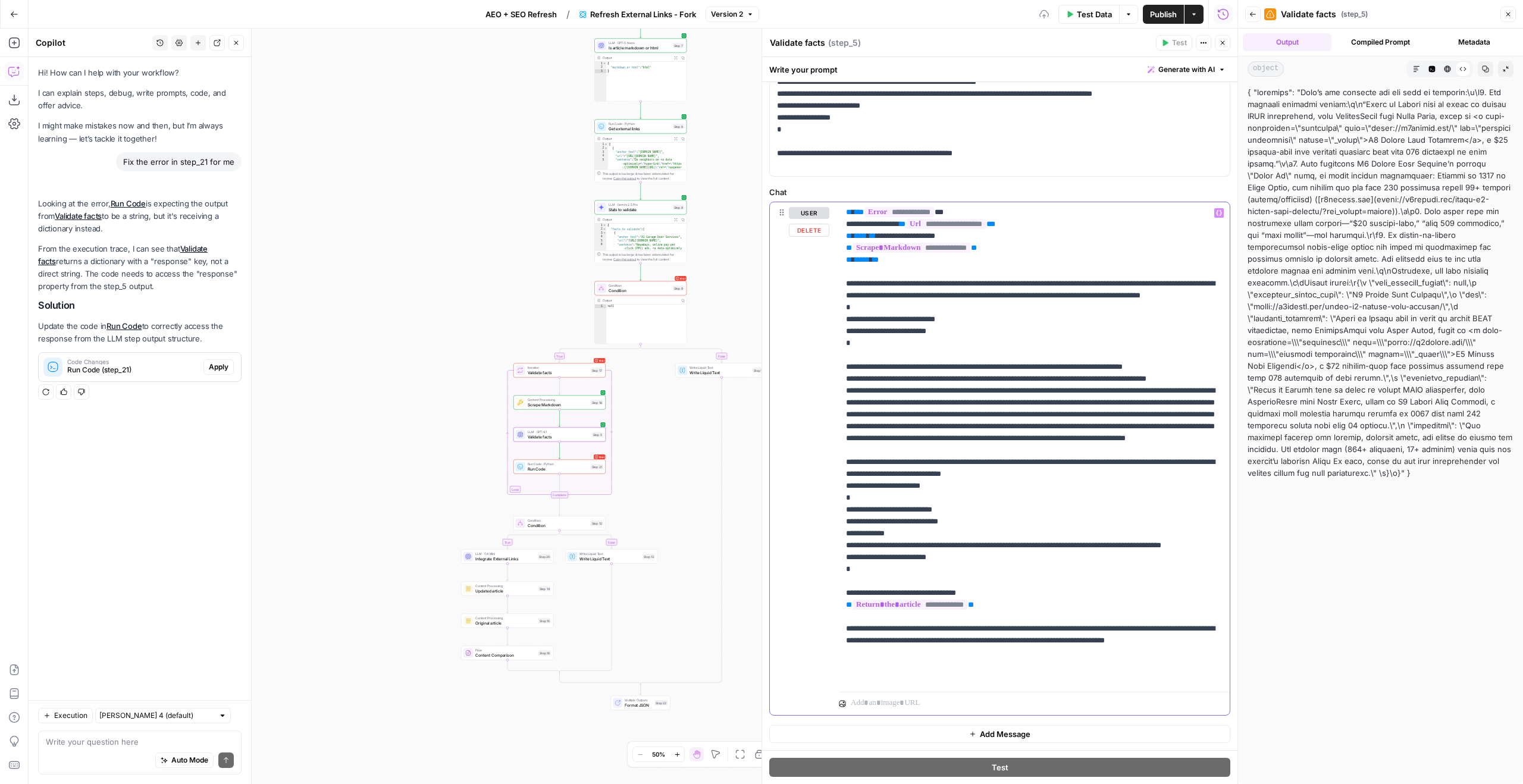
scroll to position [84, 0]
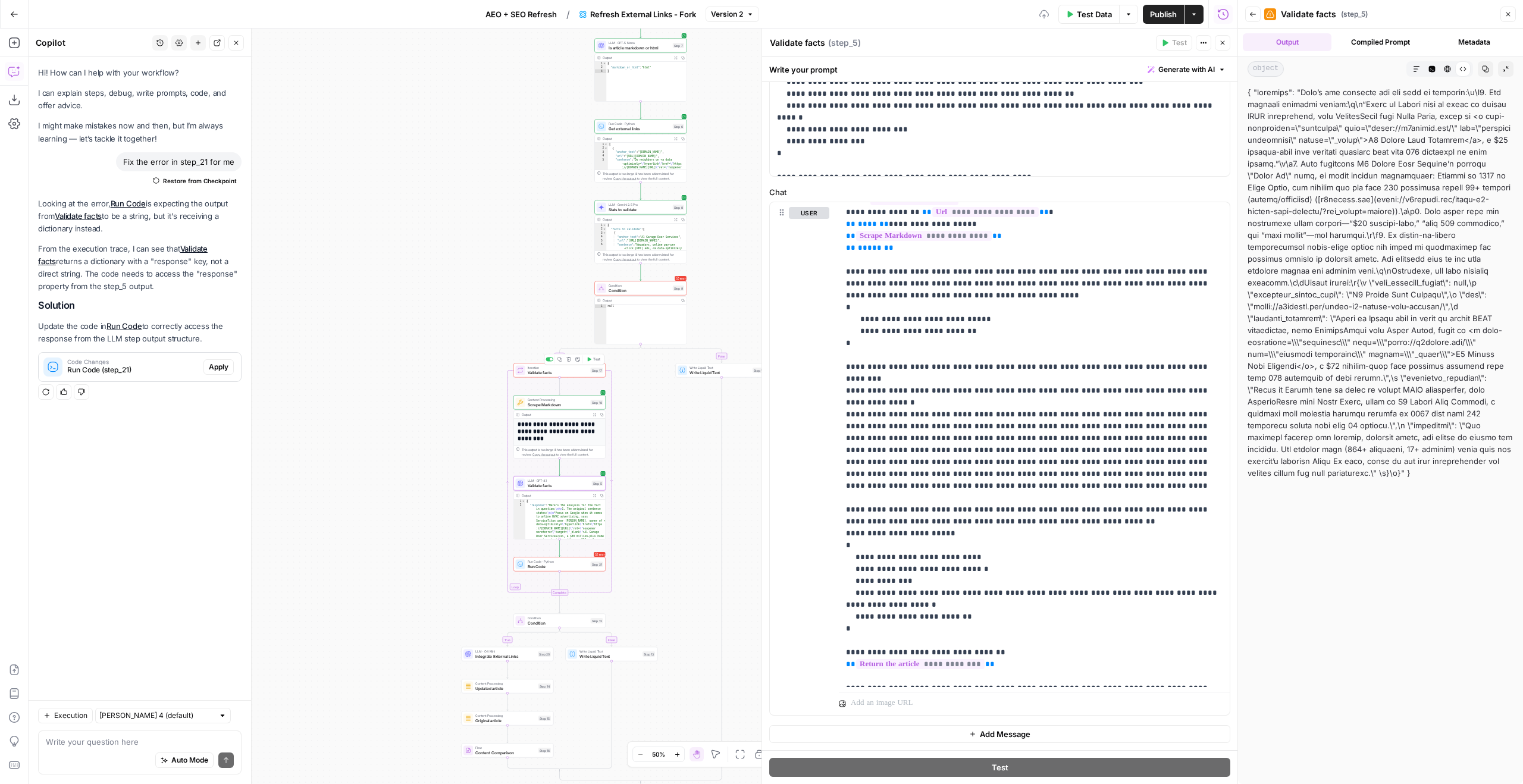
click at [592, 359] on button "Test" at bounding box center [593, 360] width 18 height 8
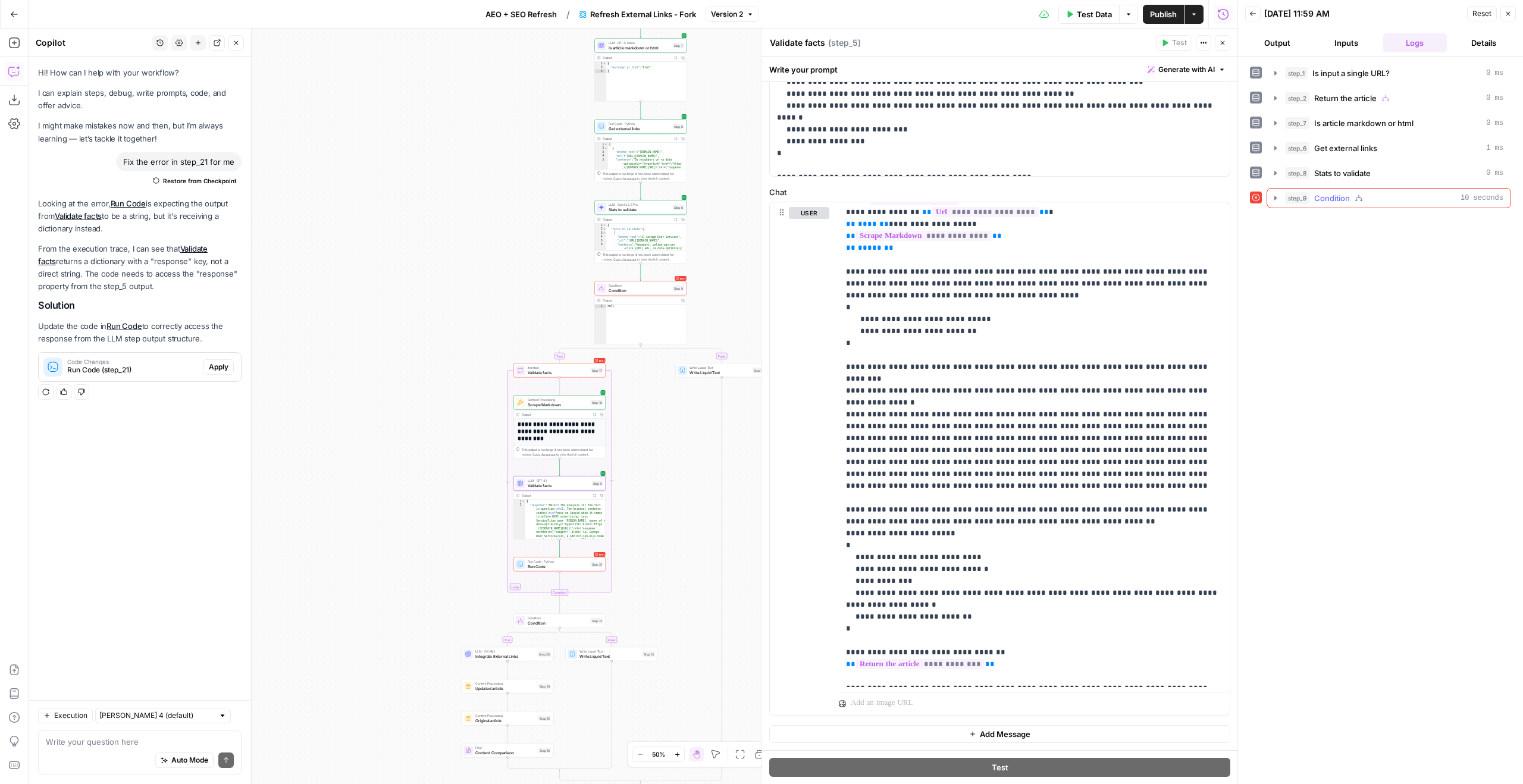
click at [1333, 201] on span "Condition" at bounding box center [1332, 198] width 35 height 12
click at [1328, 210] on div "step_17 Validate facts 10 seconds" at bounding box center [1388, 223] width 243 height 30
click at [1329, 227] on span "step_17" at bounding box center [1325, 223] width 26 height 12
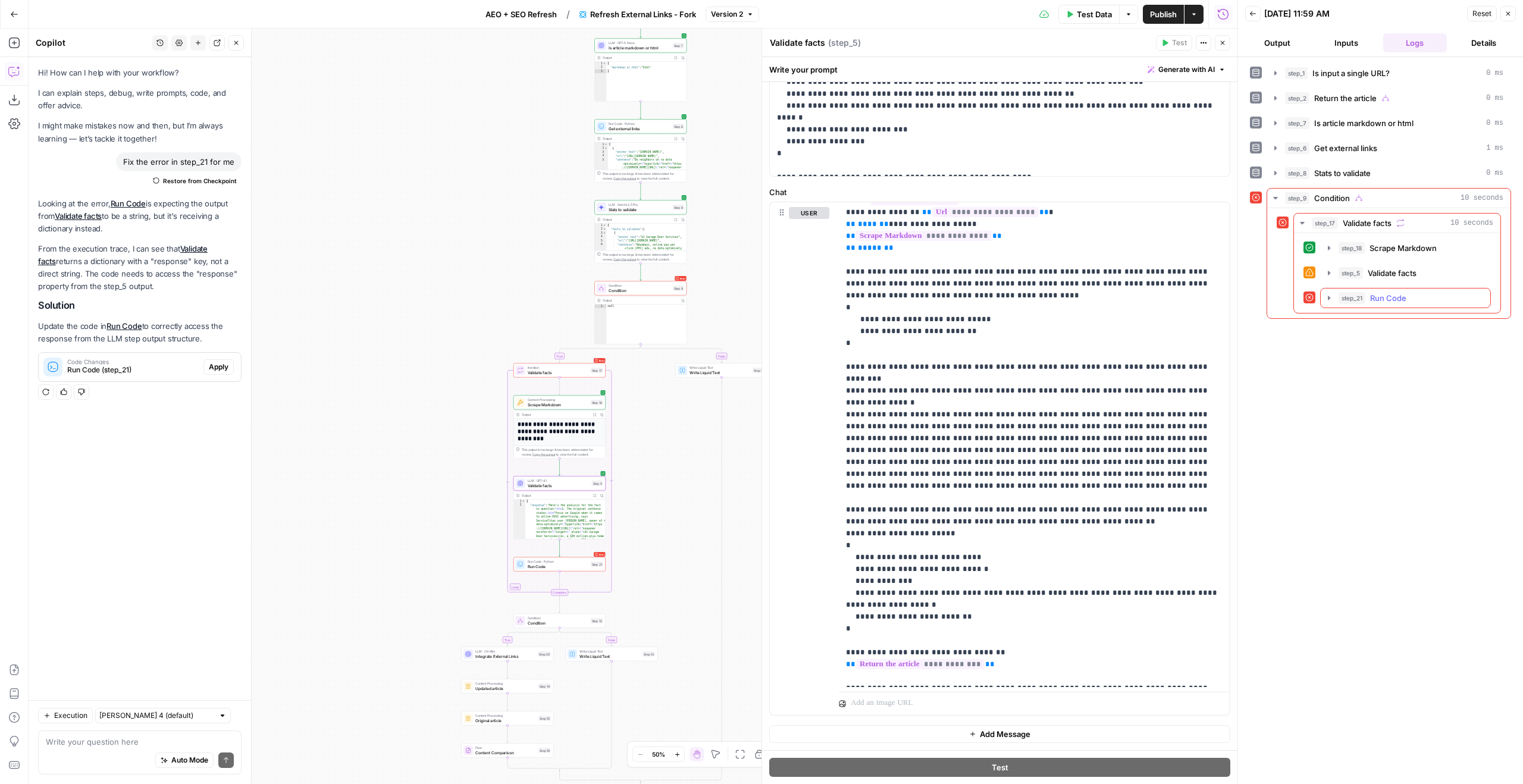
click at [1347, 294] on span "step_21" at bounding box center [1352, 298] width 27 height 12
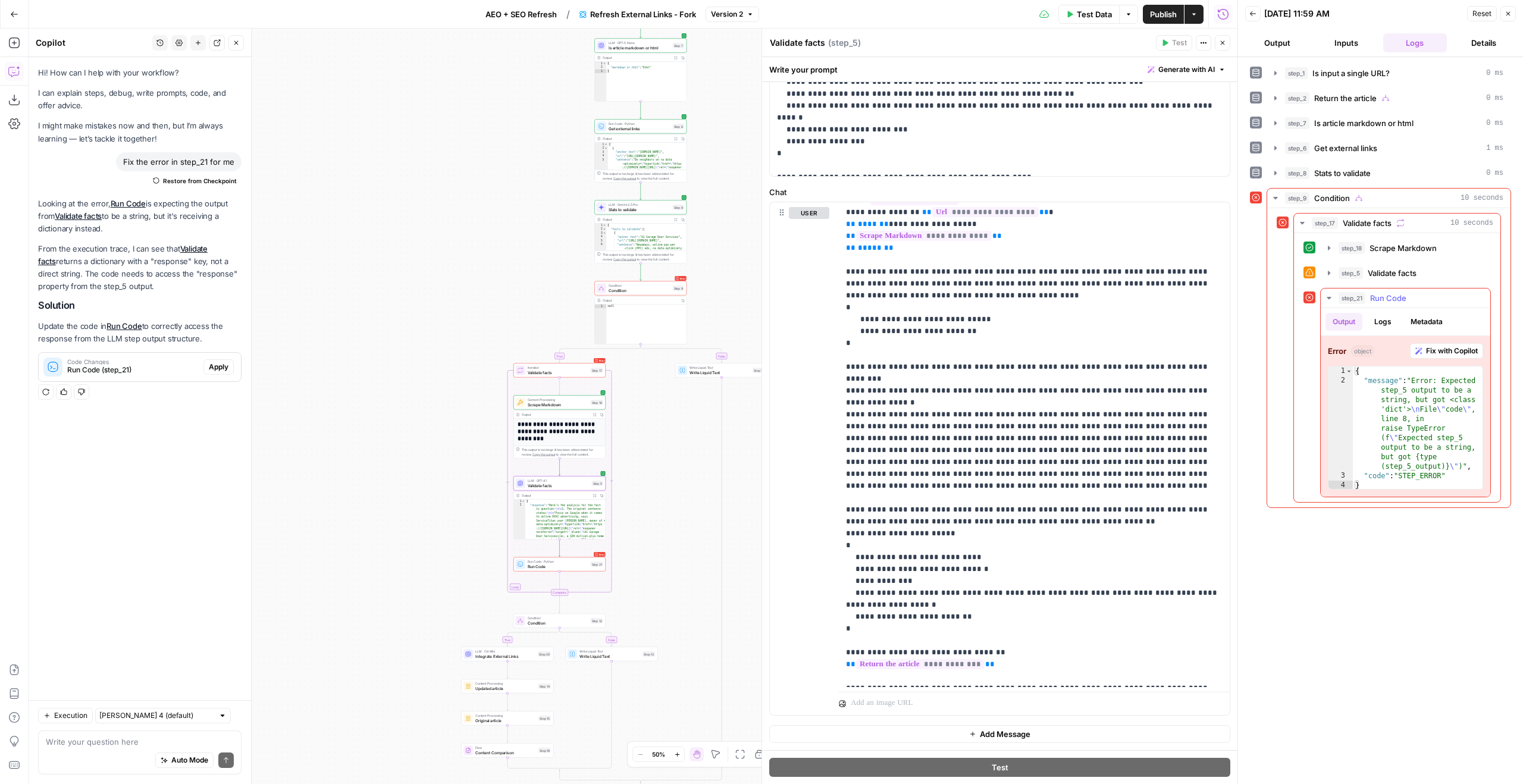
click at [1384, 295] on span "Run Code" at bounding box center [1388, 298] width 36 height 12
click at [1412, 273] on span "Validate facts" at bounding box center [1392, 272] width 49 height 12
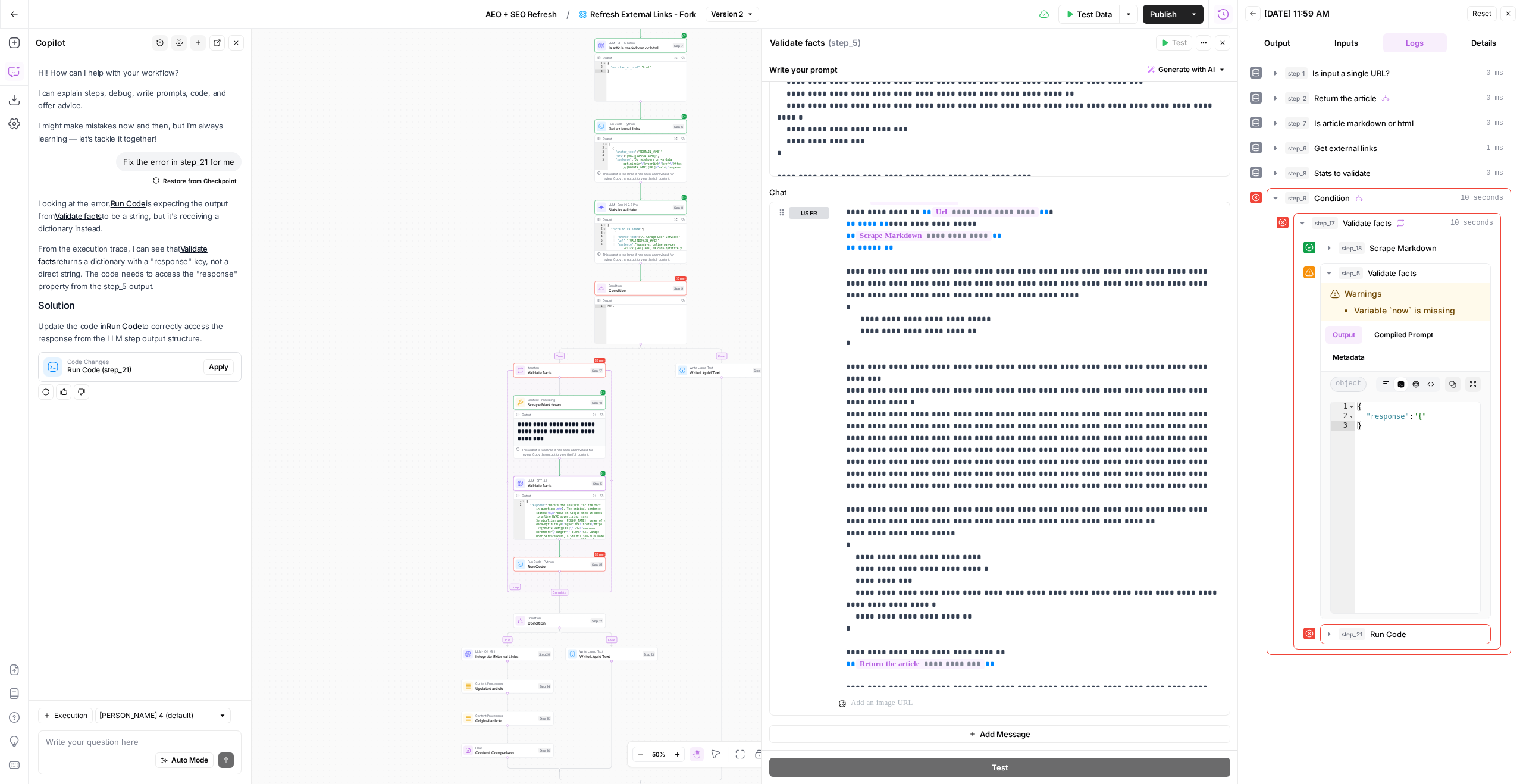
click at [543, 489] on div "LLM · GPT-4.1 Validate facts Step 5 Copy step Delete step Add Note Test" at bounding box center [559, 483] width 92 height 14
click at [546, 486] on span "Validate facts" at bounding box center [558, 486] width 62 height 6
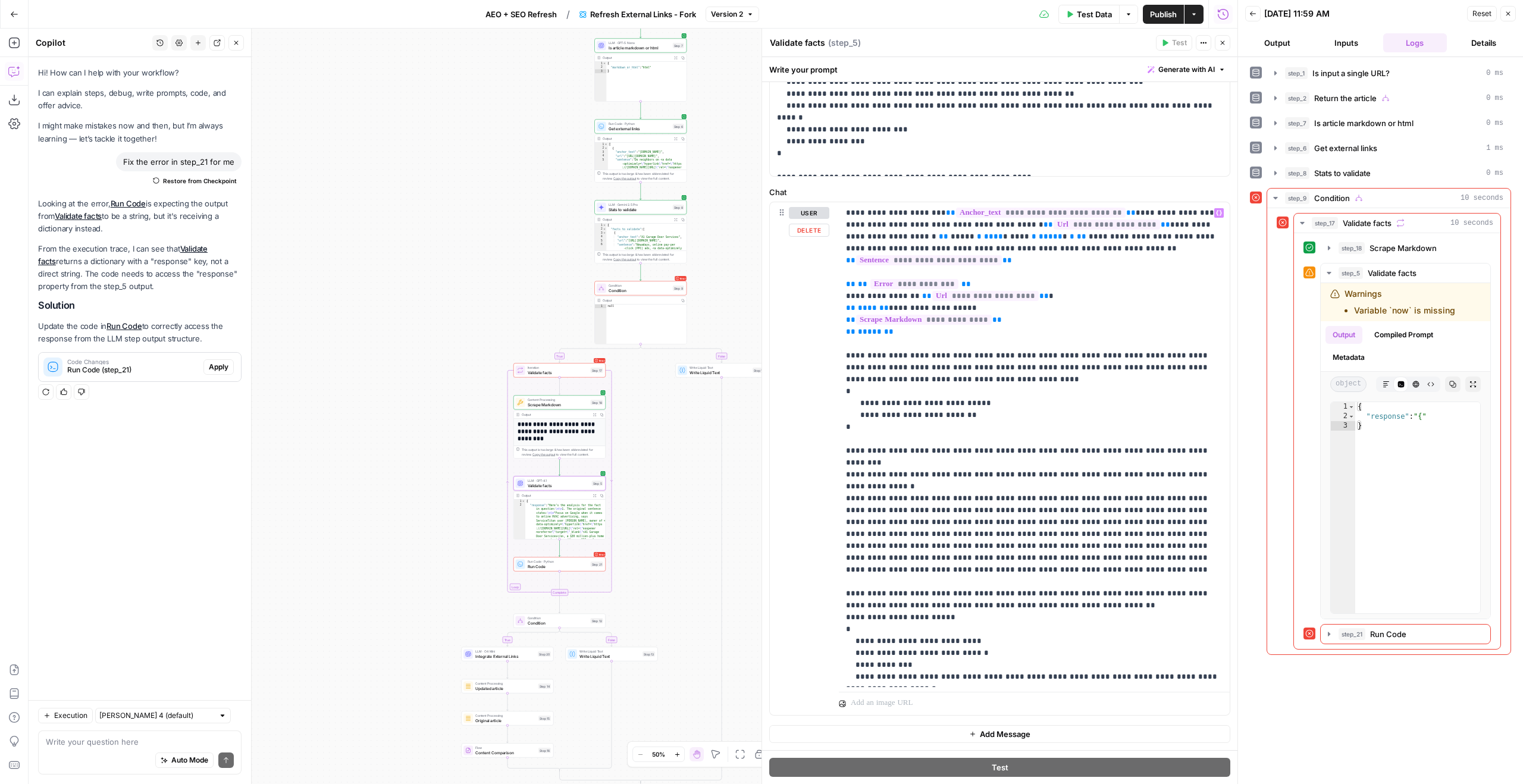
scroll to position [84, 0]
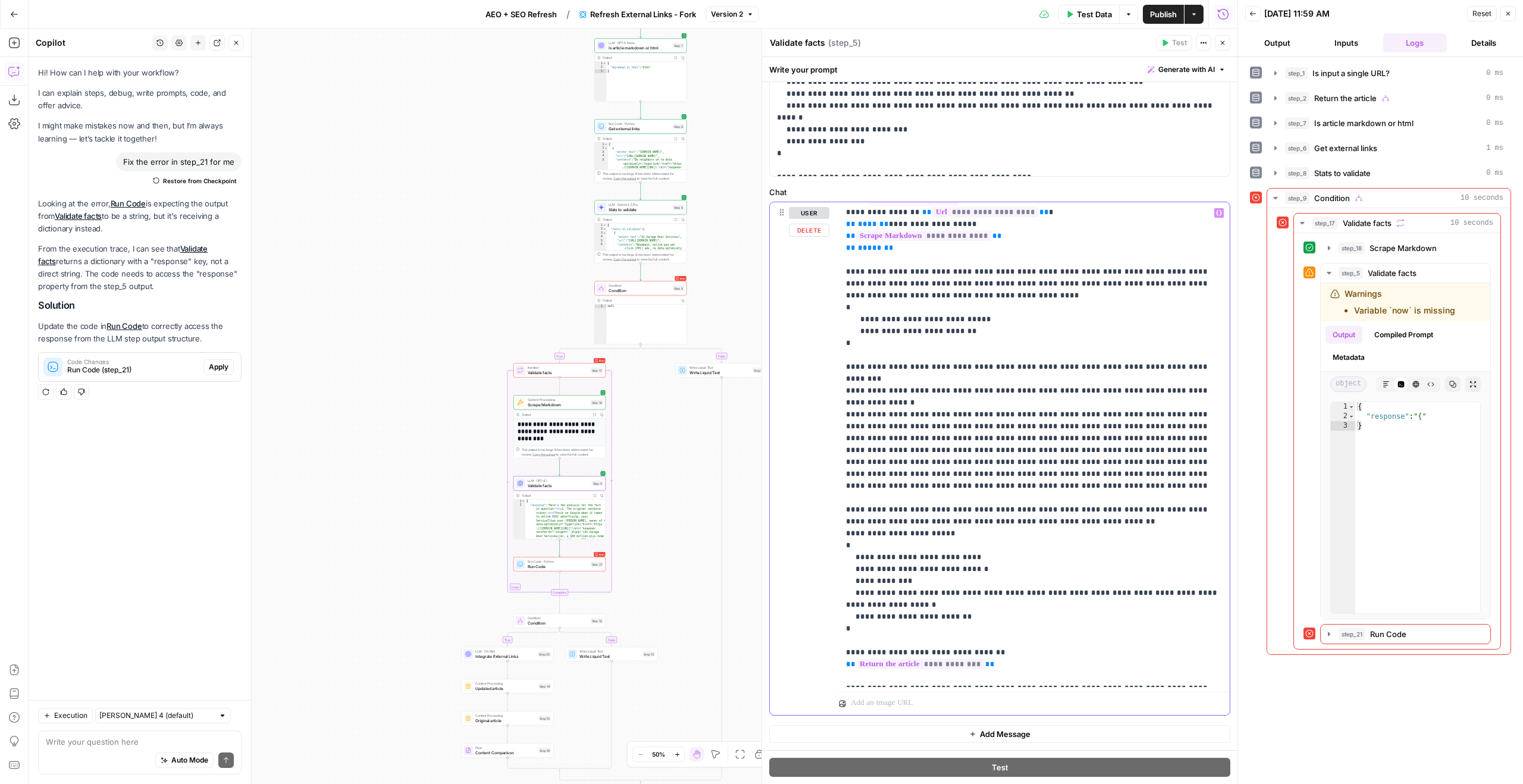
click at [986, 675] on p "**********" at bounding box center [1034, 402] width 376 height 559
drag, startPoint x: 986, startPoint y: 675, endPoint x: 794, endPoint y: 652, distance: 193.4
click at [794, 652] on div "**********" at bounding box center [1000, 458] width 460 height 512
type textarea "*"
click at [1370, 461] on div "{ "response" : "{" }" at bounding box center [1417, 517] width 125 height 230
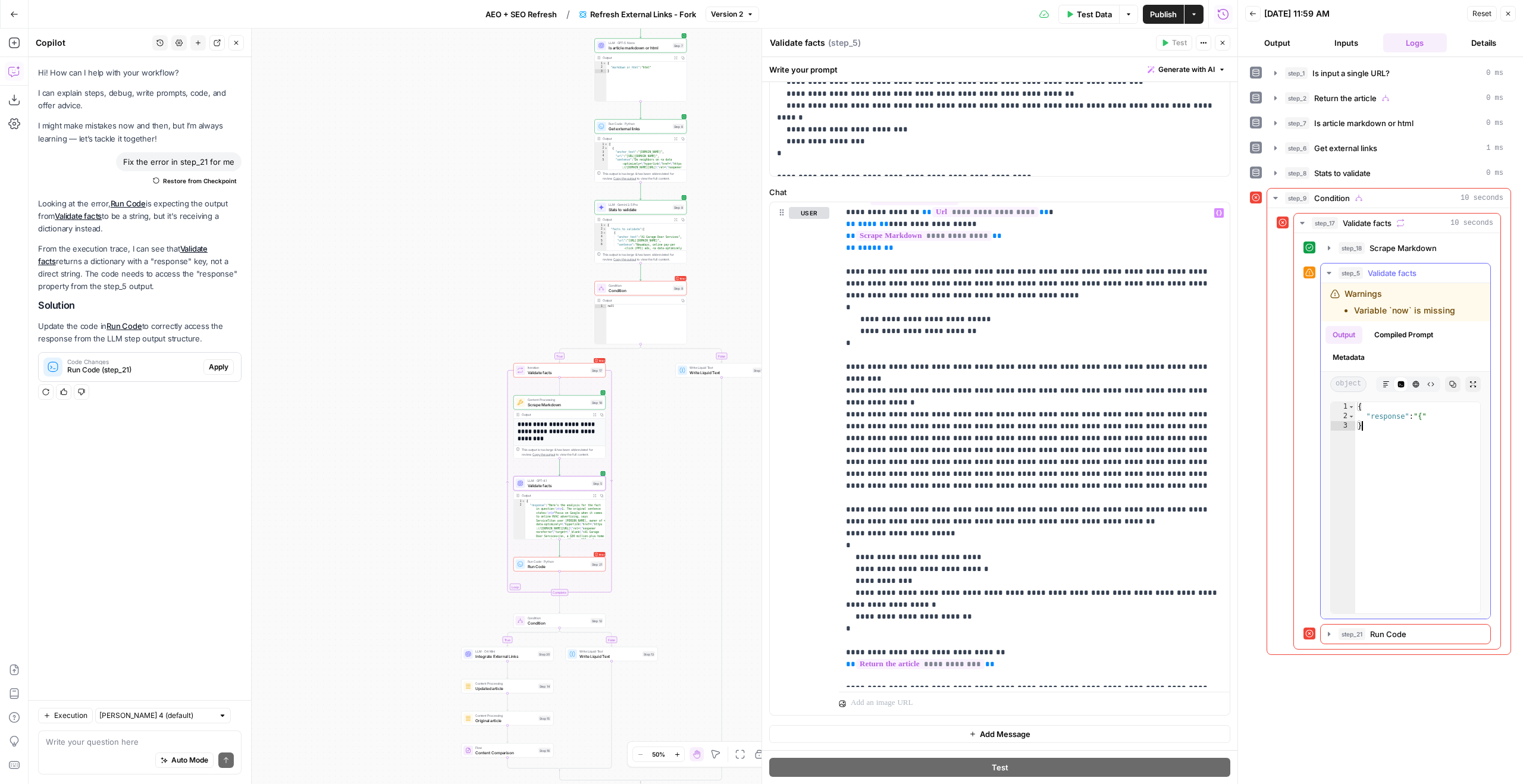
click at [1456, 378] on button "Copy" at bounding box center [1453, 384] width 16 height 16
click at [953, 670] on p "**********" at bounding box center [1034, 402] width 376 height 559
drag, startPoint x: 1008, startPoint y: 671, endPoint x: 817, endPoint y: 652, distance: 191.9
click at [817, 652] on div "**********" at bounding box center [1000, 458] width 460 height 512
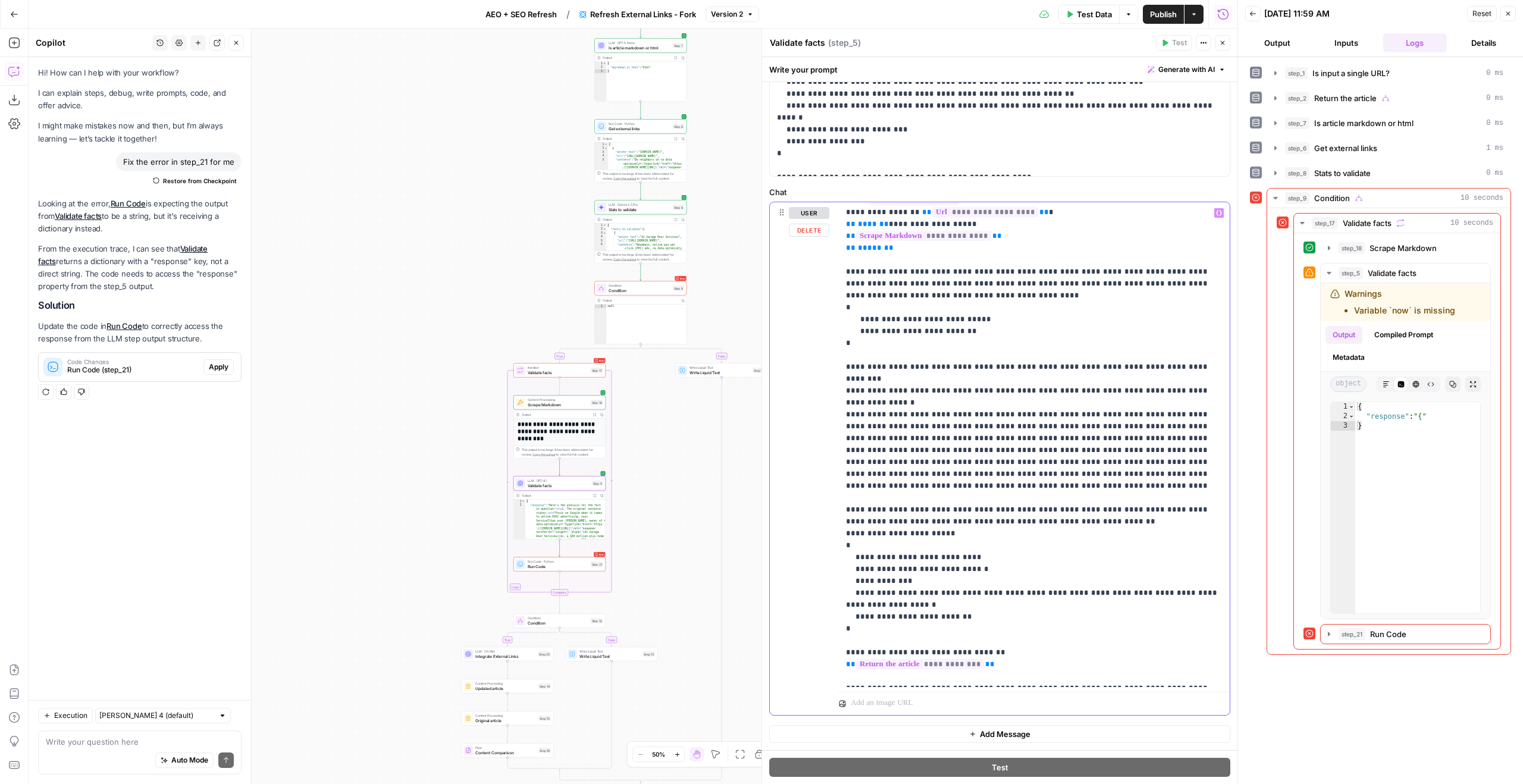
scroll to position [215, 0]
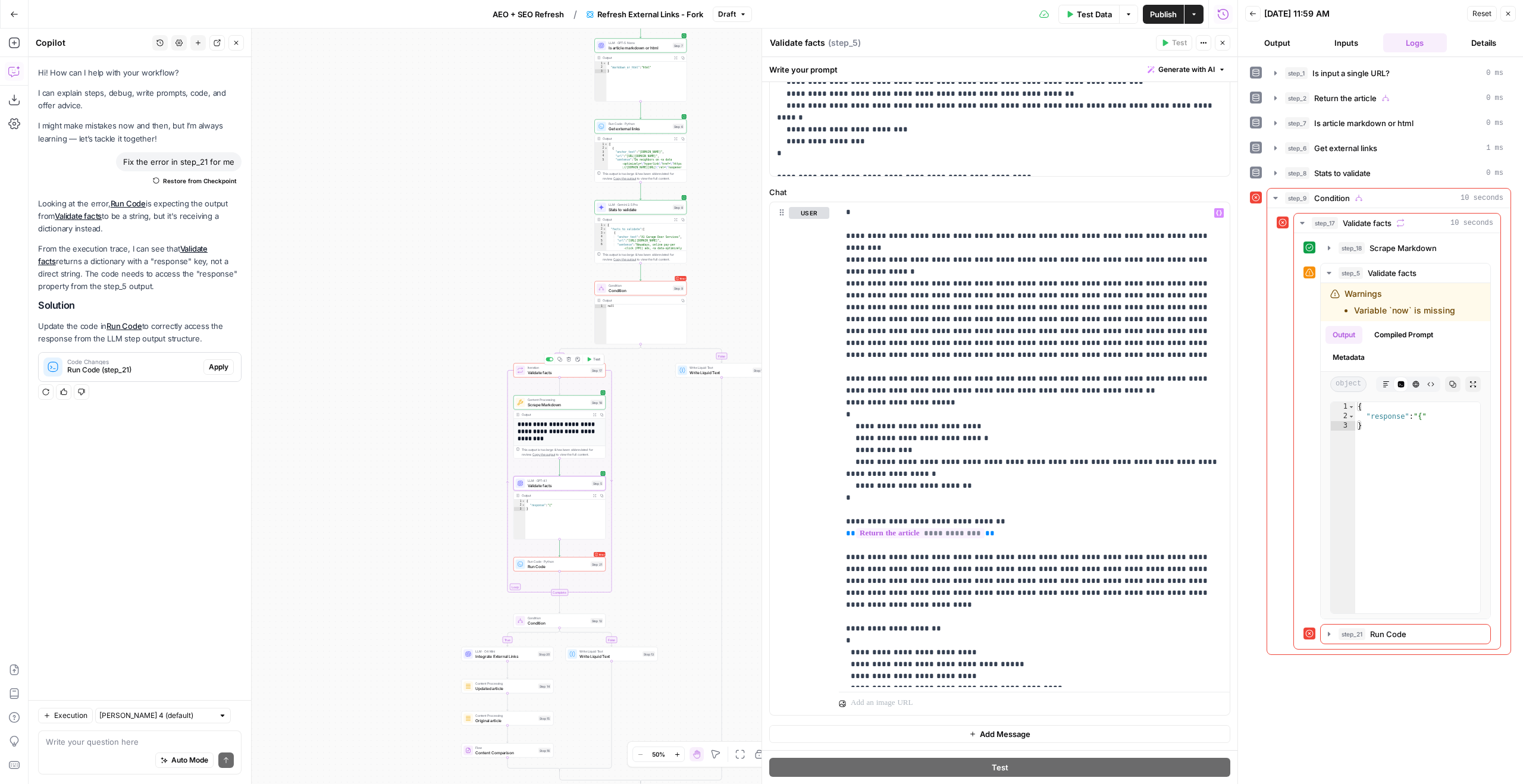
click at [595, 357] on span "Test" at bounding box center [596, 359] width 7 height 6
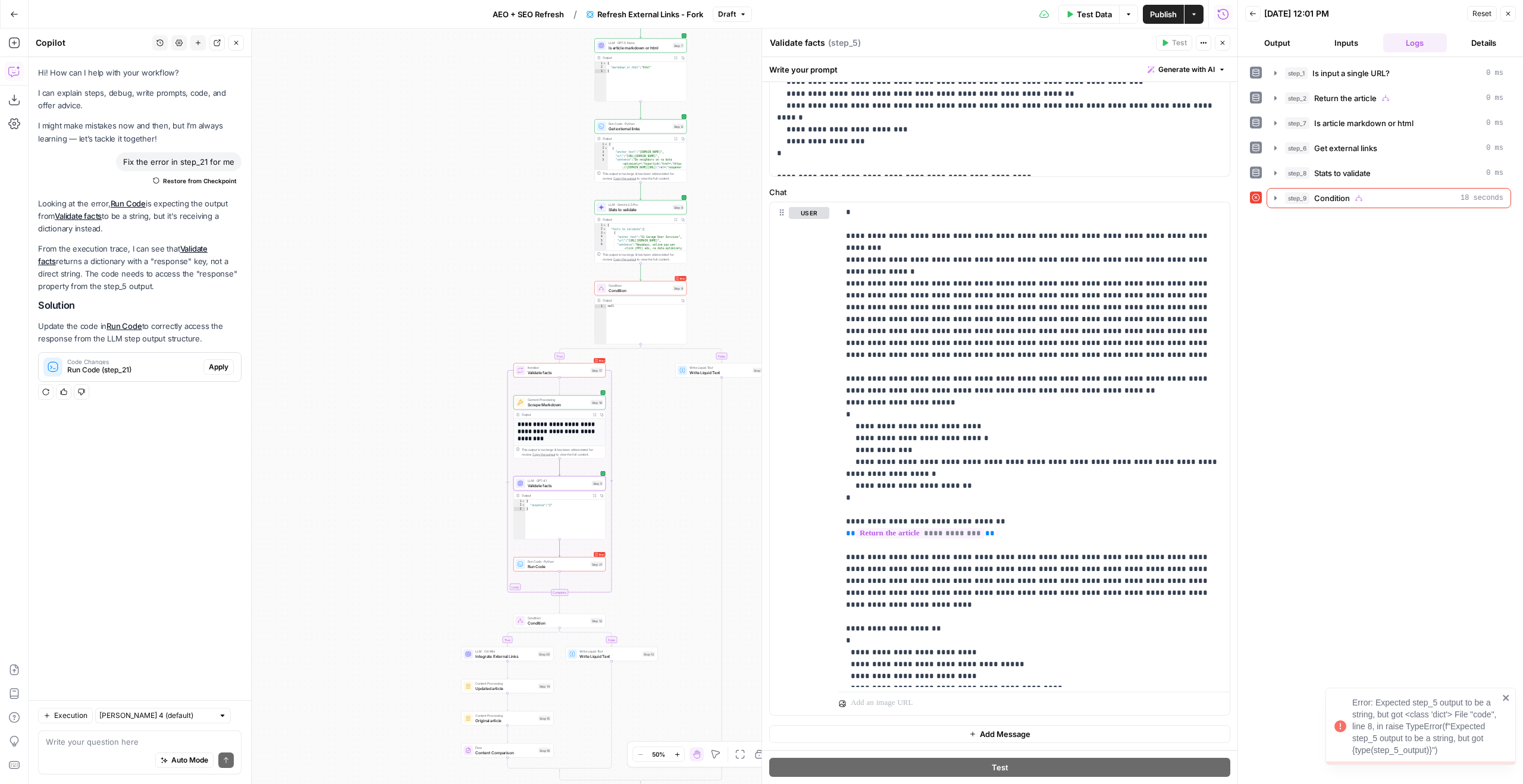
click at [1327, 186] on div "step_1 Is input a single URL? 0 ms step_2 Return the article 0 ms step_7 Is art…" at bounding box center [1380, 135] width 261 height 145
click at [1318, 199] on span "Condition" at bounding box center [1332, 198] width 35 height 12
click at [1325, 231] on button "step_17 Validate facts 18 seconds" at bounding box center [1397, 223] width 206 height 19
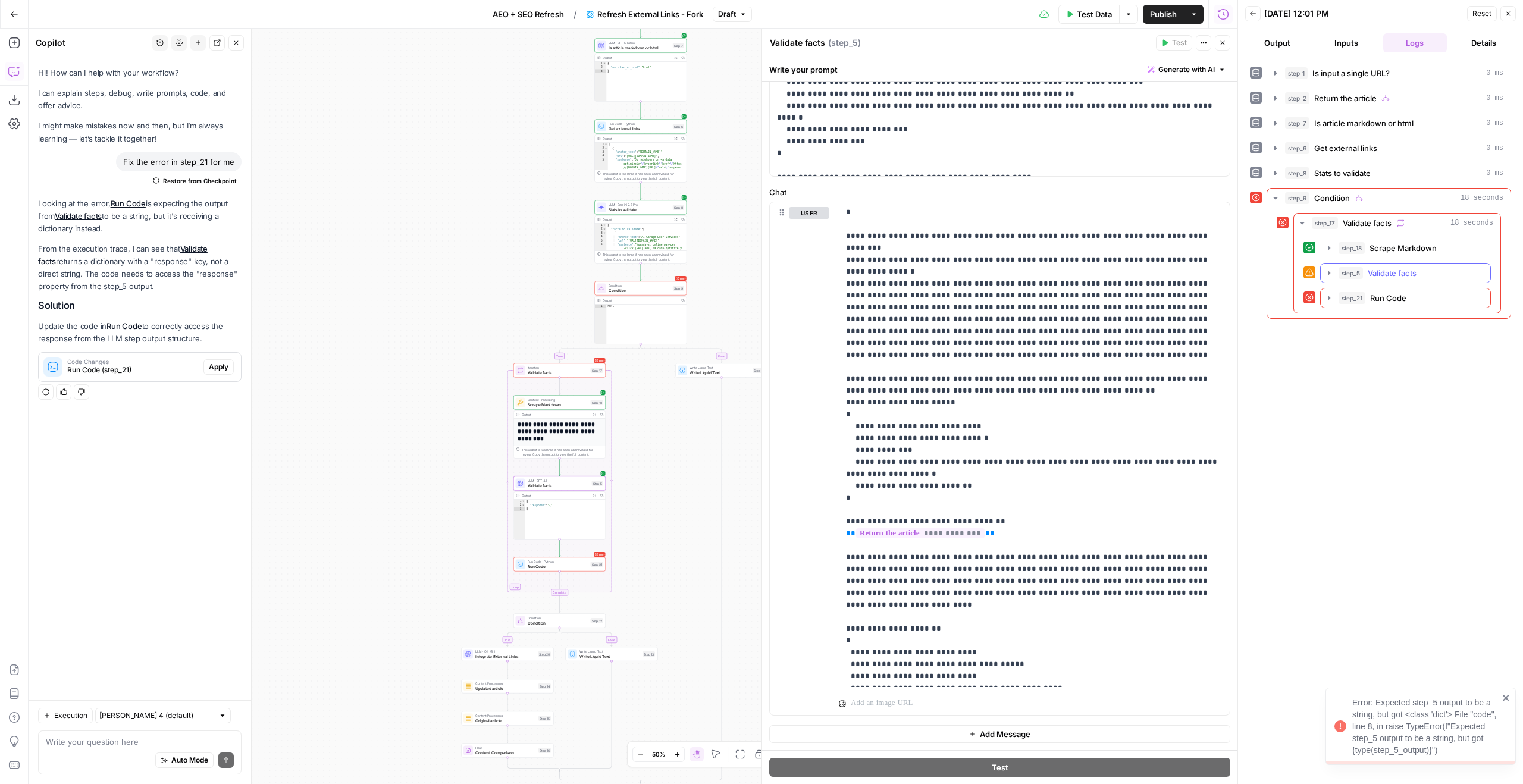
click at [1358, 277] on span "step_5" at bounding box center [1351, 272] width 24 height 12
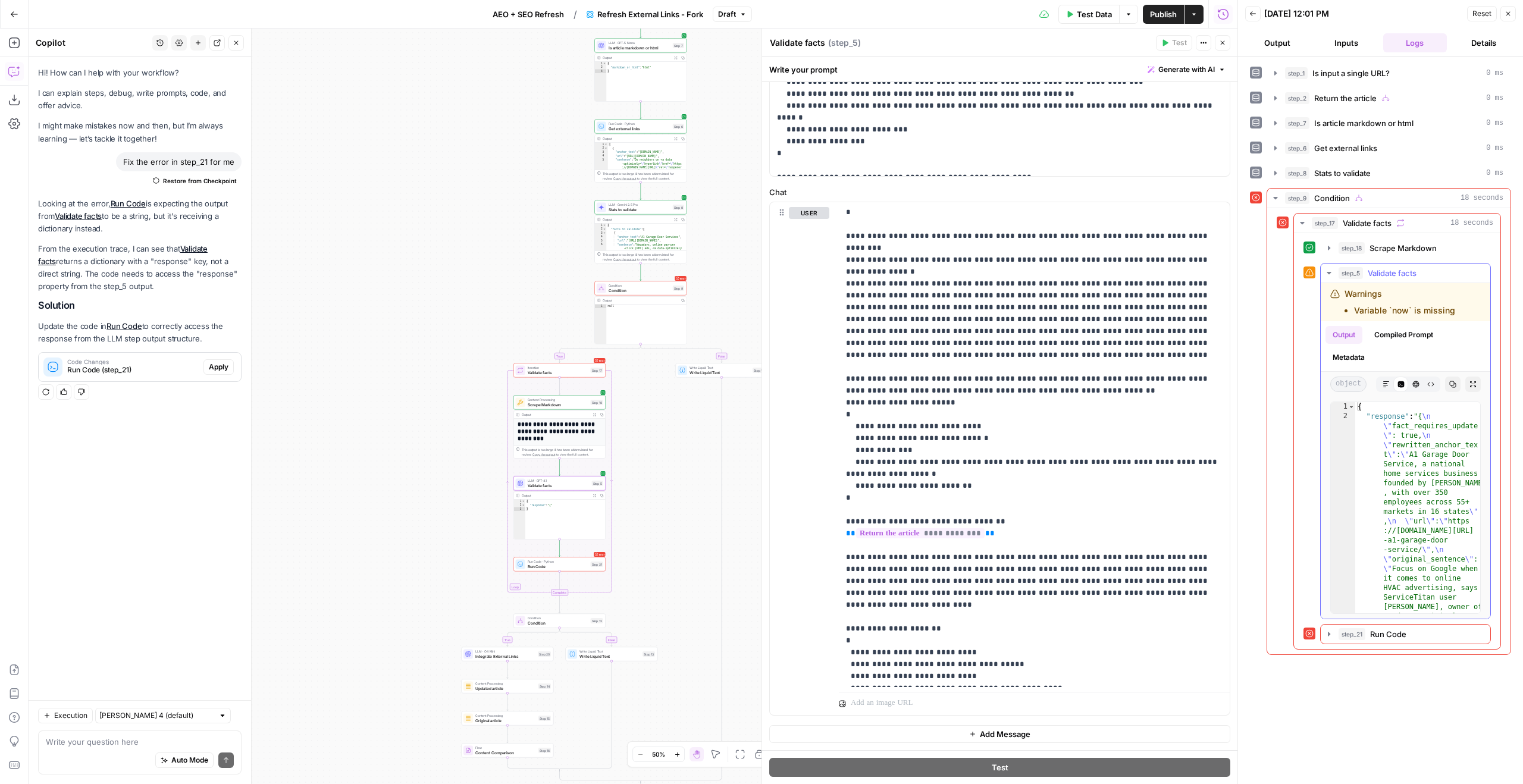
click at [1383, 385] on icon "button" at bounding box center [1386, 383] width 7 height 7
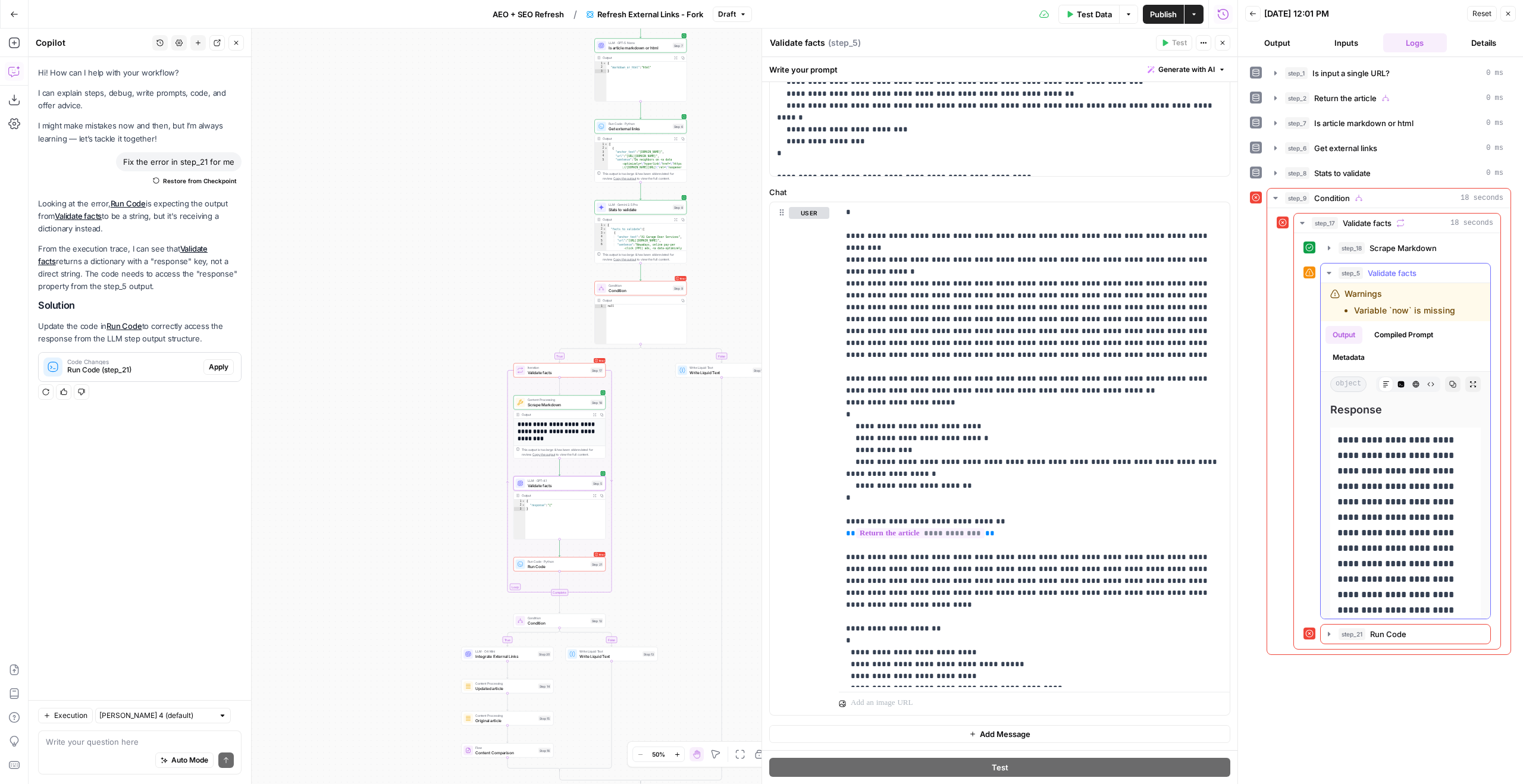
click at [1403, 383] on icon "button" at bounding box center [1401, 384] width 6 height 6
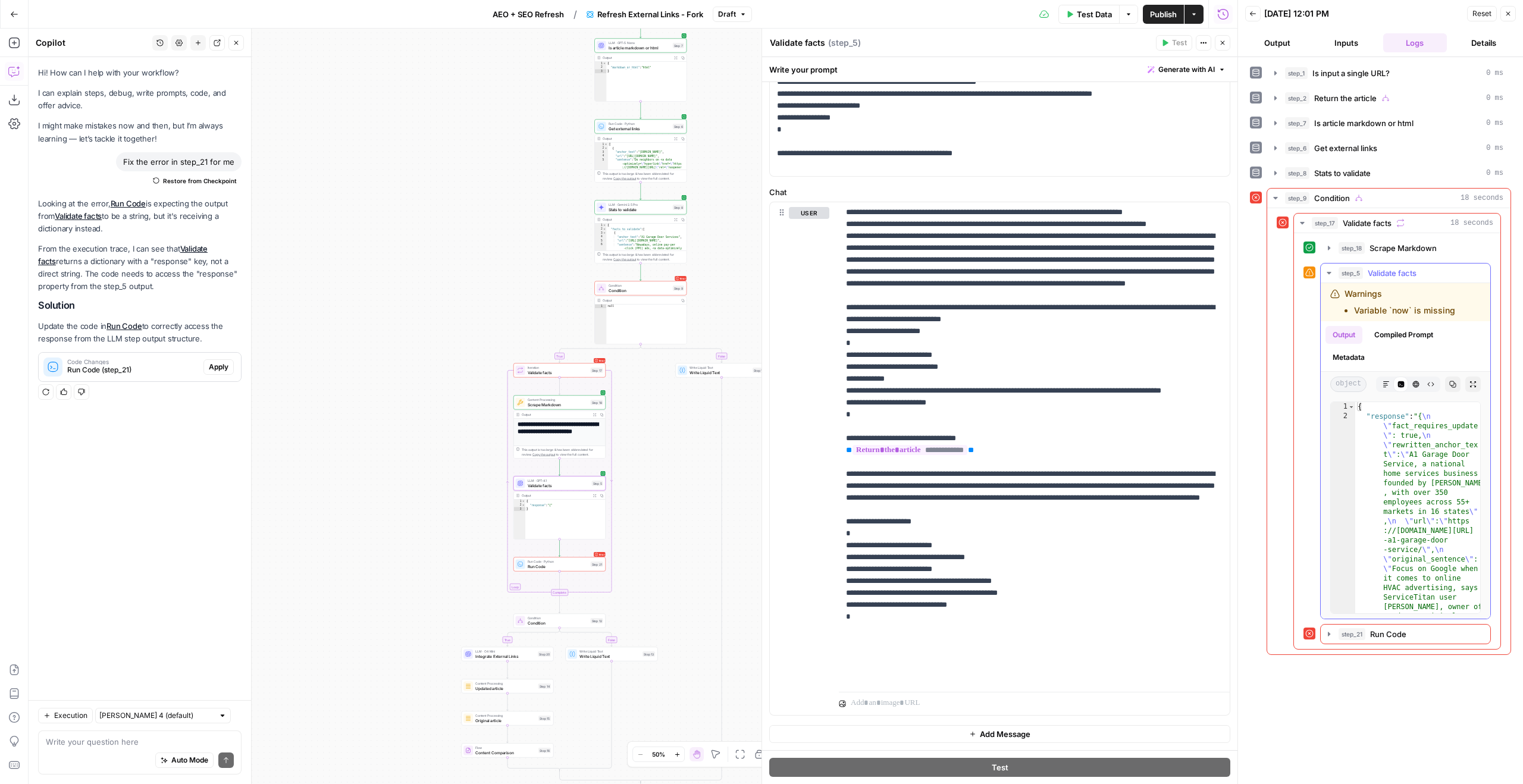
click at [1428, 390] on button "Raw Output" at bounding box center [1431, 384] width 16 height 16
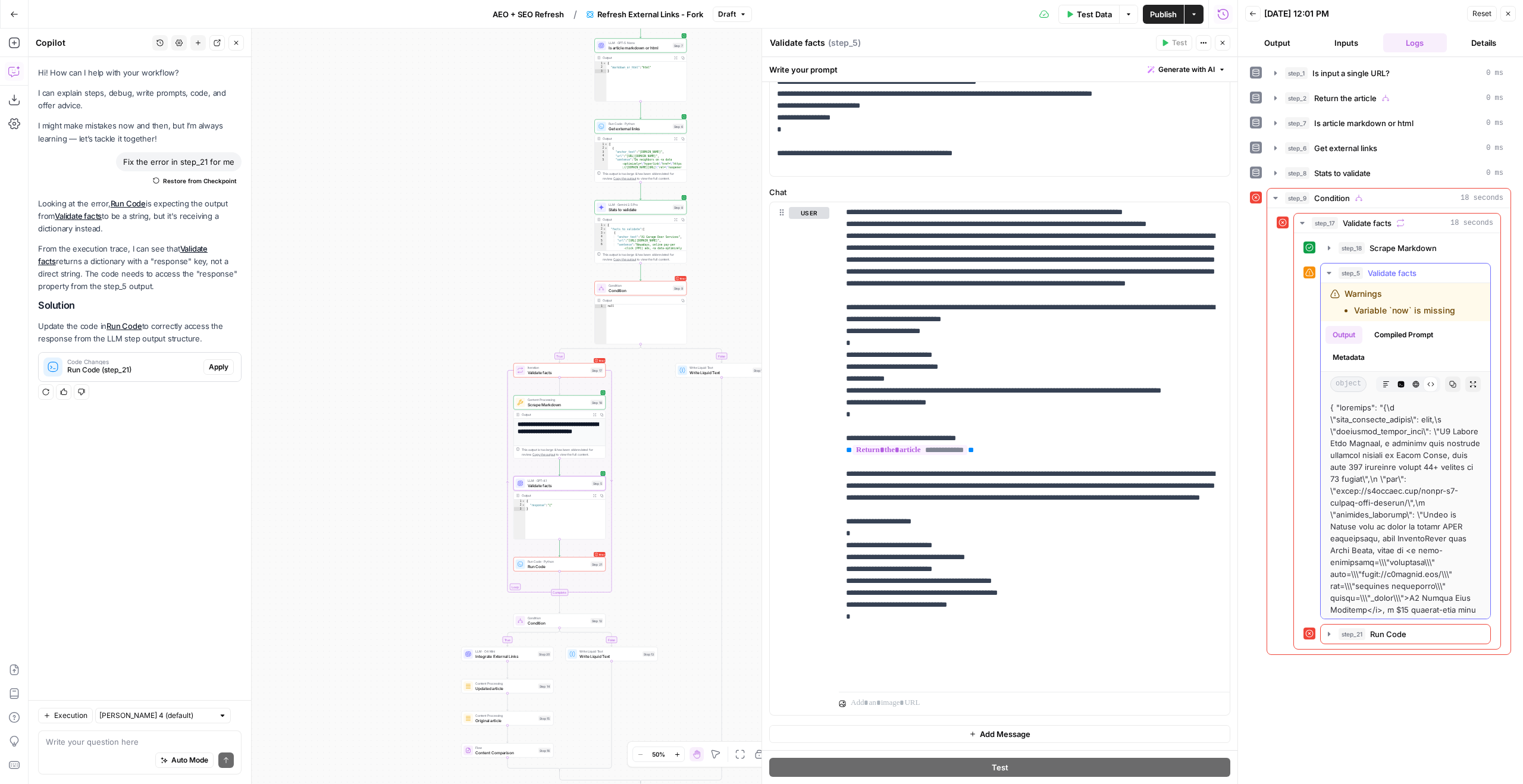
click at [1414, 386] on icon "button" at bounding box center [1416, 384] width 6 height 6
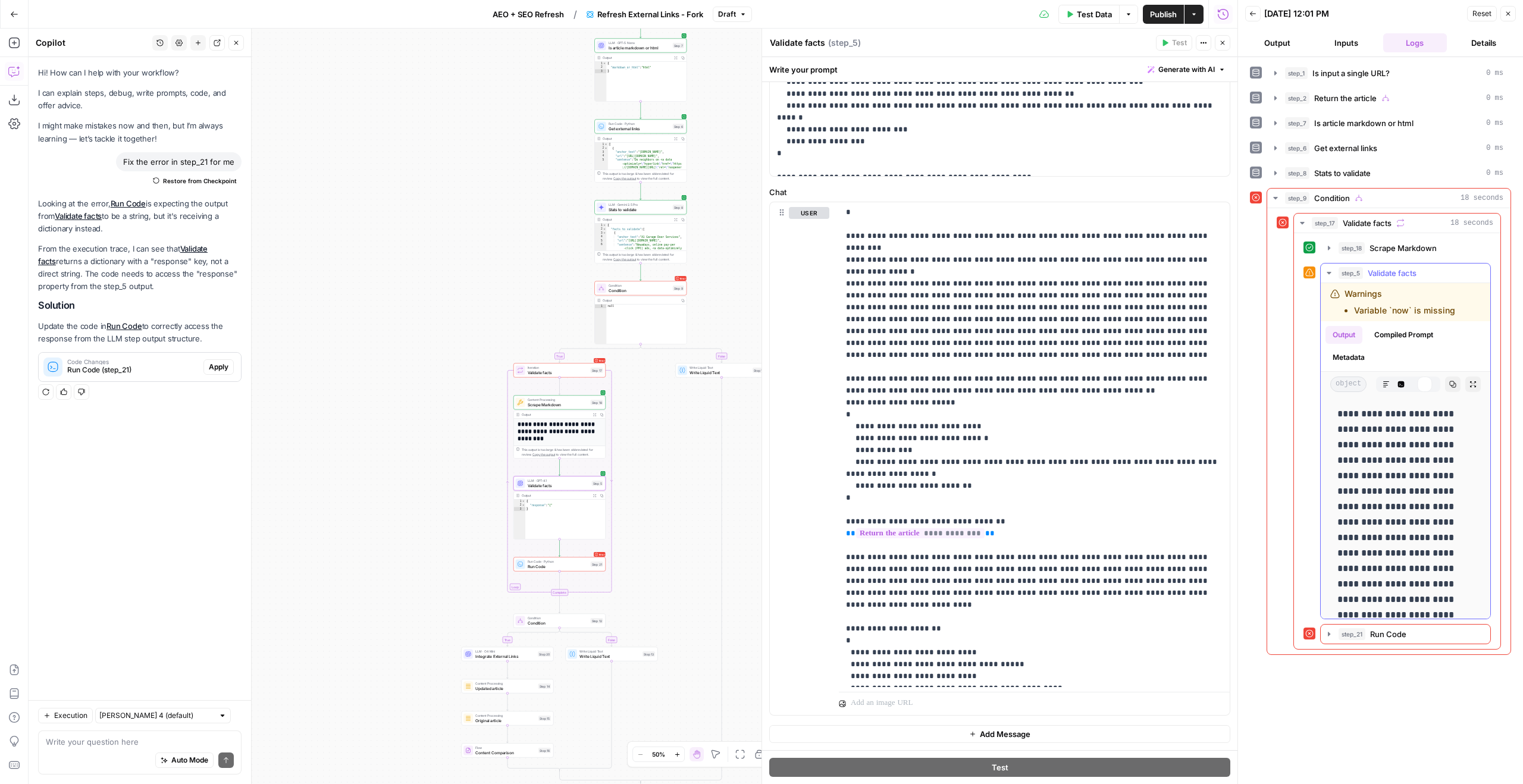
click at [1403, 386] on icon "button" at bounding box center [1401, 384] width 6 height 6
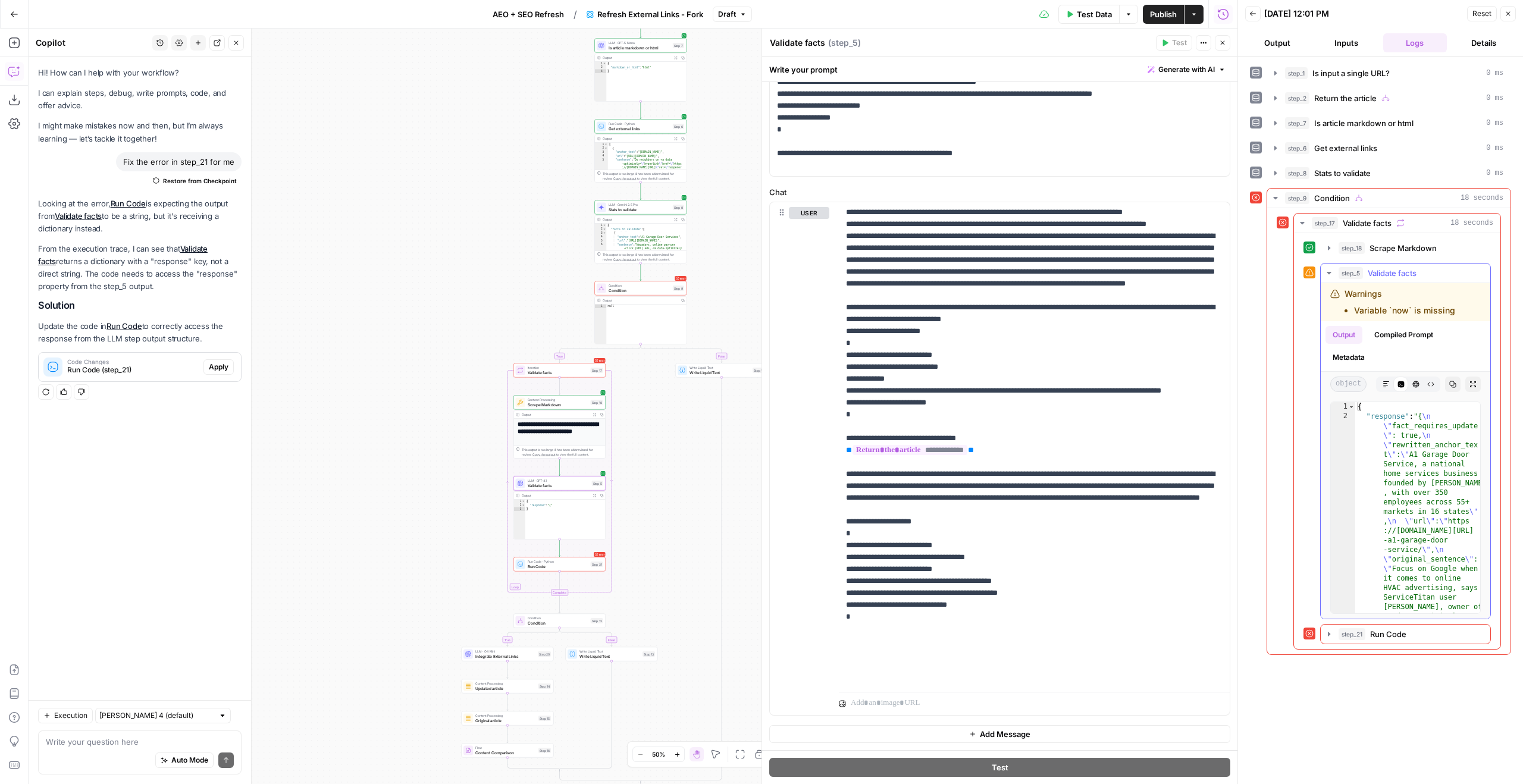
click at [1422, 386] on button "HTML Viewer" at bounding box center [1416, 384] width 16 height 16
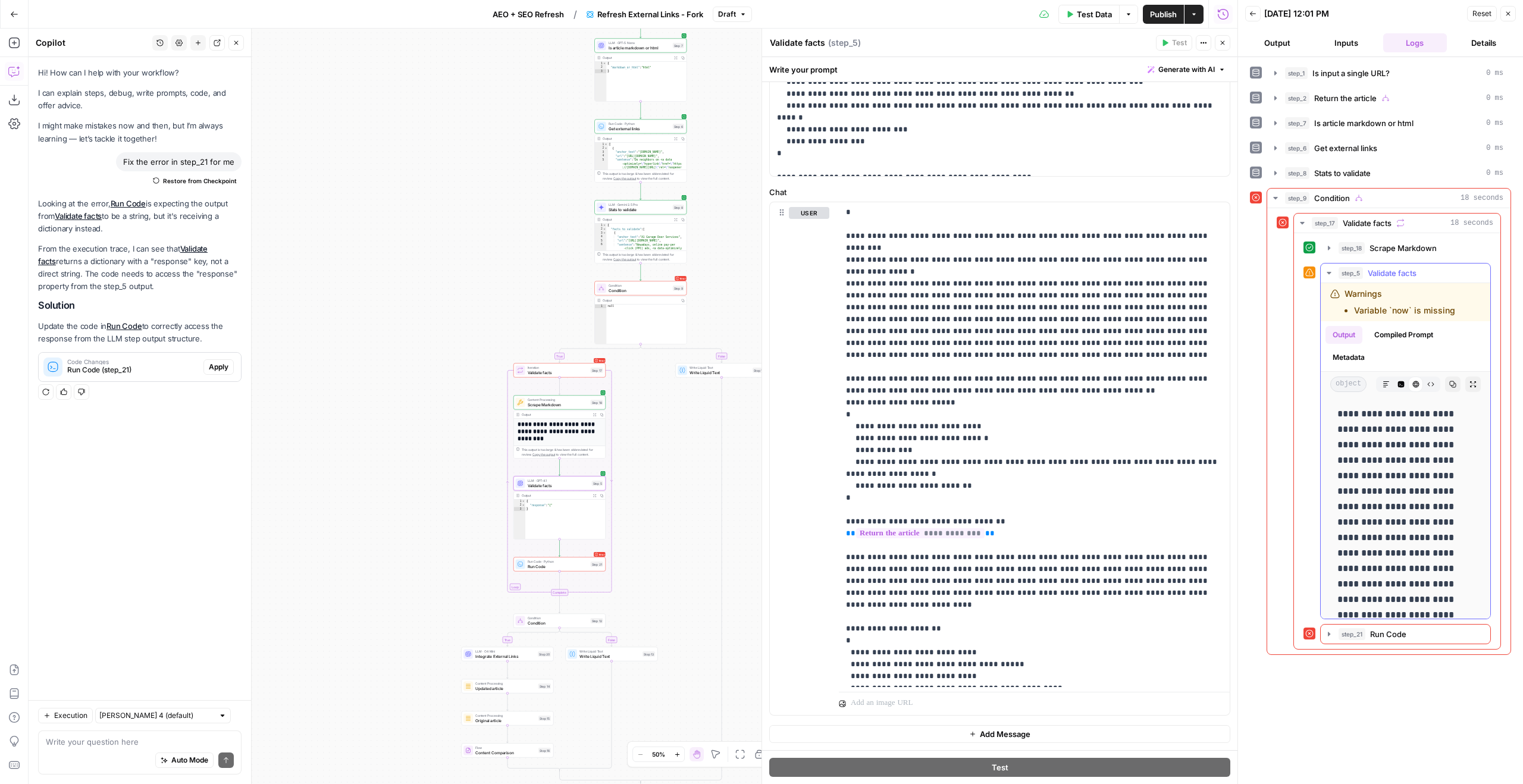
click at [1430, 384] on icon "button" at bounding box center [1430, 383] width 7 height 7
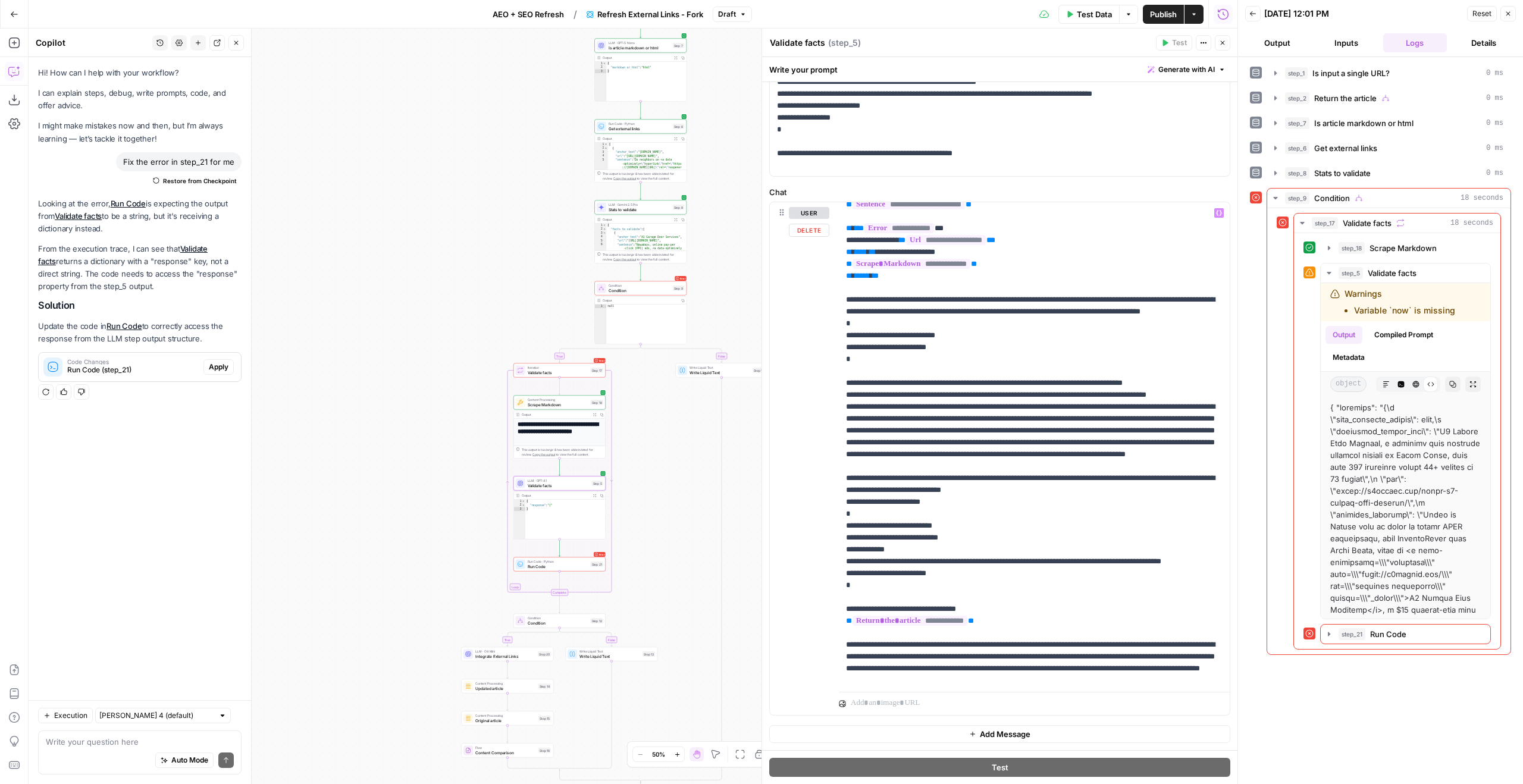
scroll to position [0, 0]
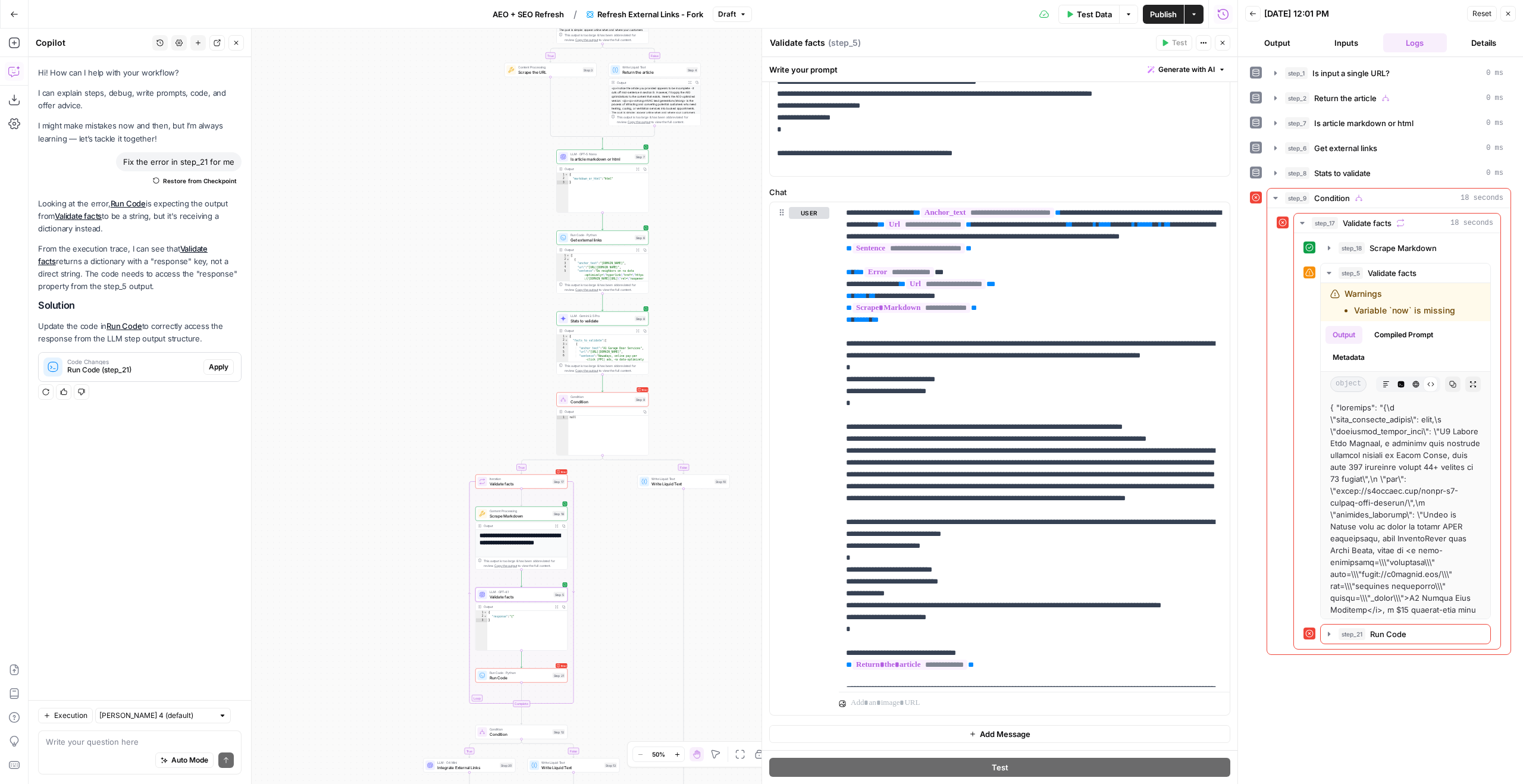
drag, startPoint x: 716, startPoint y: 268, endPoint x: 677, endPoint y: 379, distance: 117.7
click at [677, 379] on div "true false true false true false Workflow Input Settings Inputs LLM · GPT-5 Nan…" at bounding box center [632, 405] width 1209 height 755
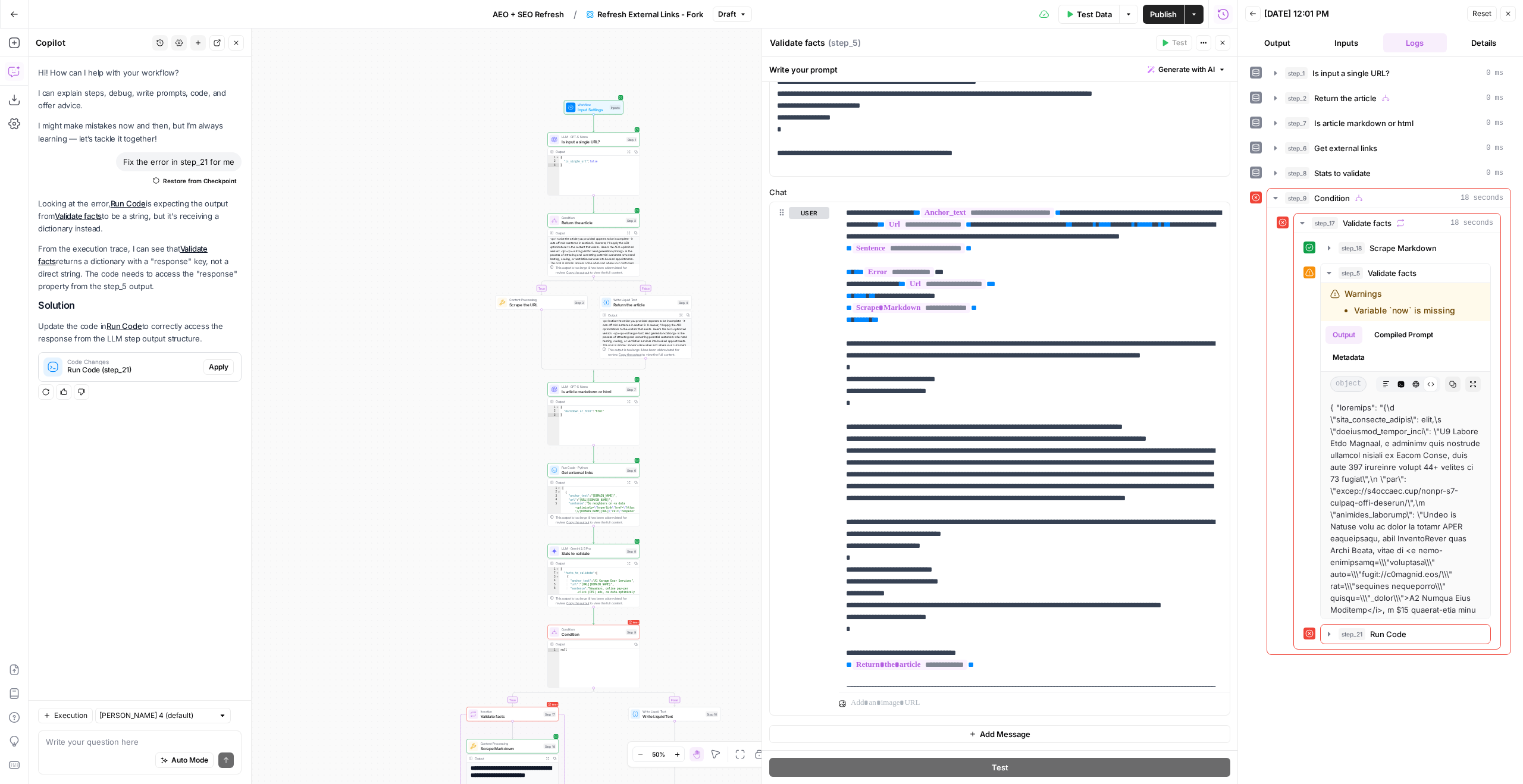
drag, startPoint x: 717, startPoint y: 257, endPoint x: 710, endPoint y: 351, distance: 94.3
click at [710, 352] on div "true false true false true false Workflow Input Settings Inputs LLM · GPT-5 Nan…" at bounding box center [632, 405] width 1209 height 755
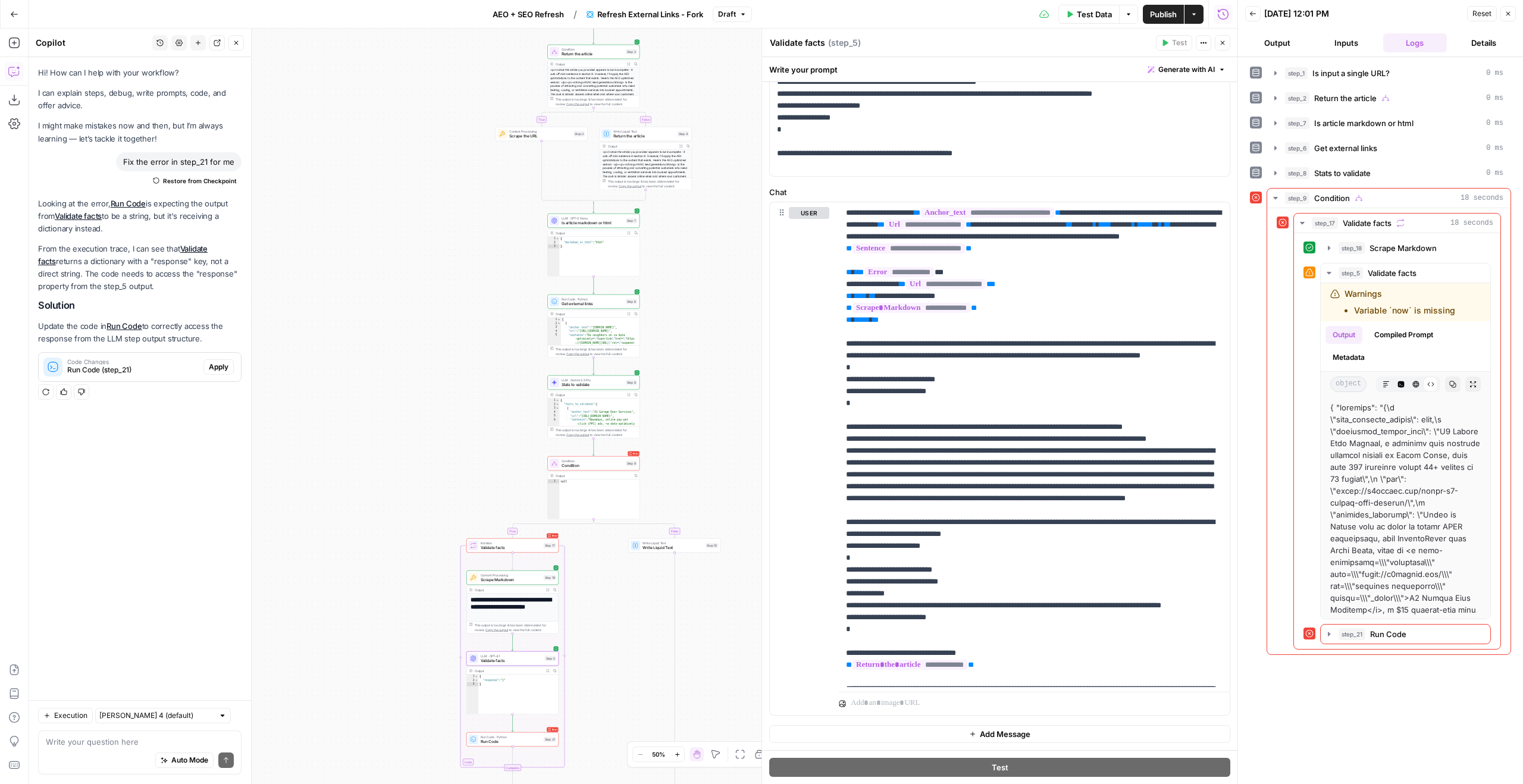
drag, startPoint x: 718, startPoint y: 654, endPoint x: 717, endPoint y: 469, distance: 185.0
click at [717, 469] on div "true false true false true false Workflow Input Settings Inputs LLM · GPT-5 Nan…" at bounding box center [632, 405] width 1209 height 755
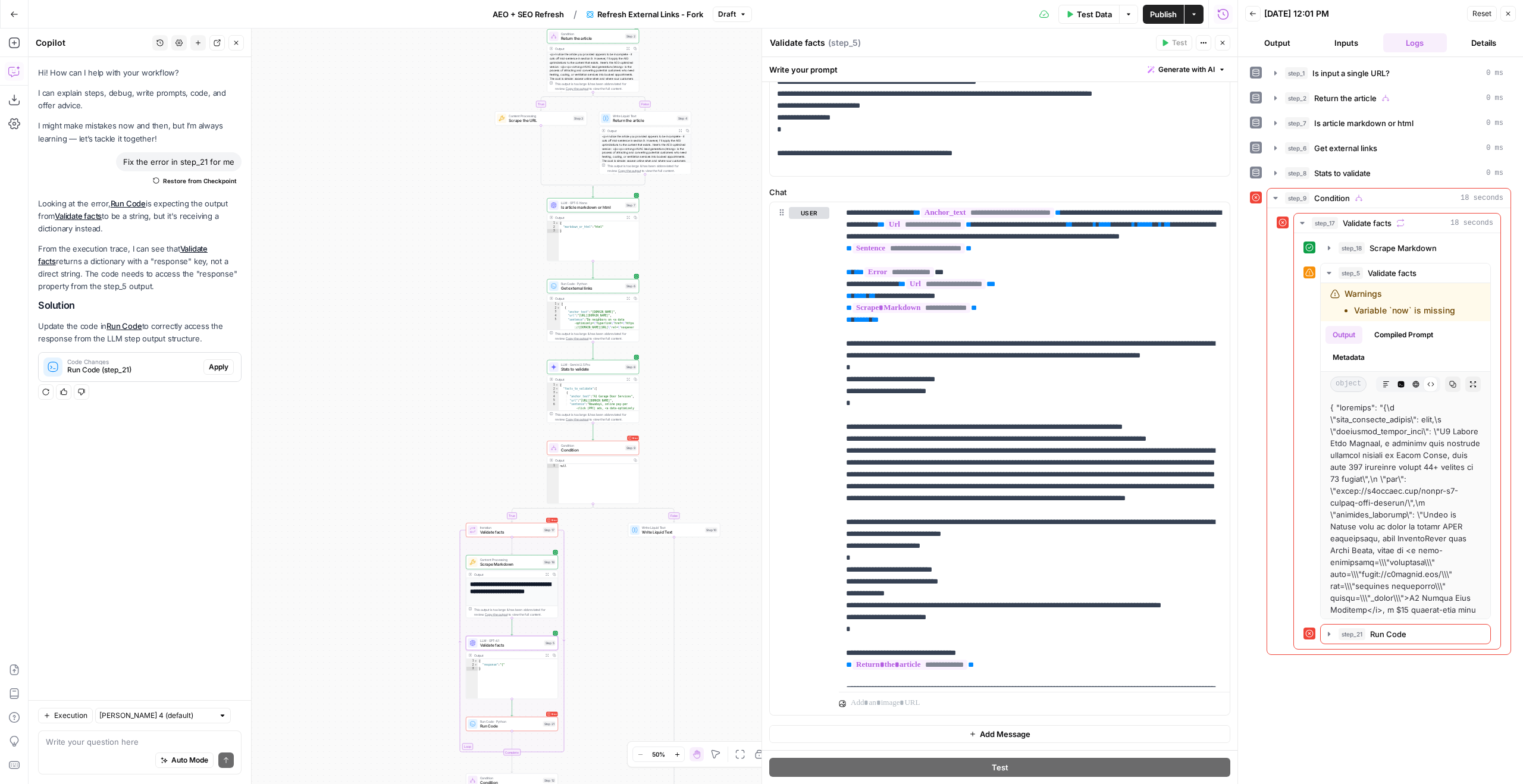
click at [548, 572] on icon "button" at bounding box center [547, 574] width 4 height 4
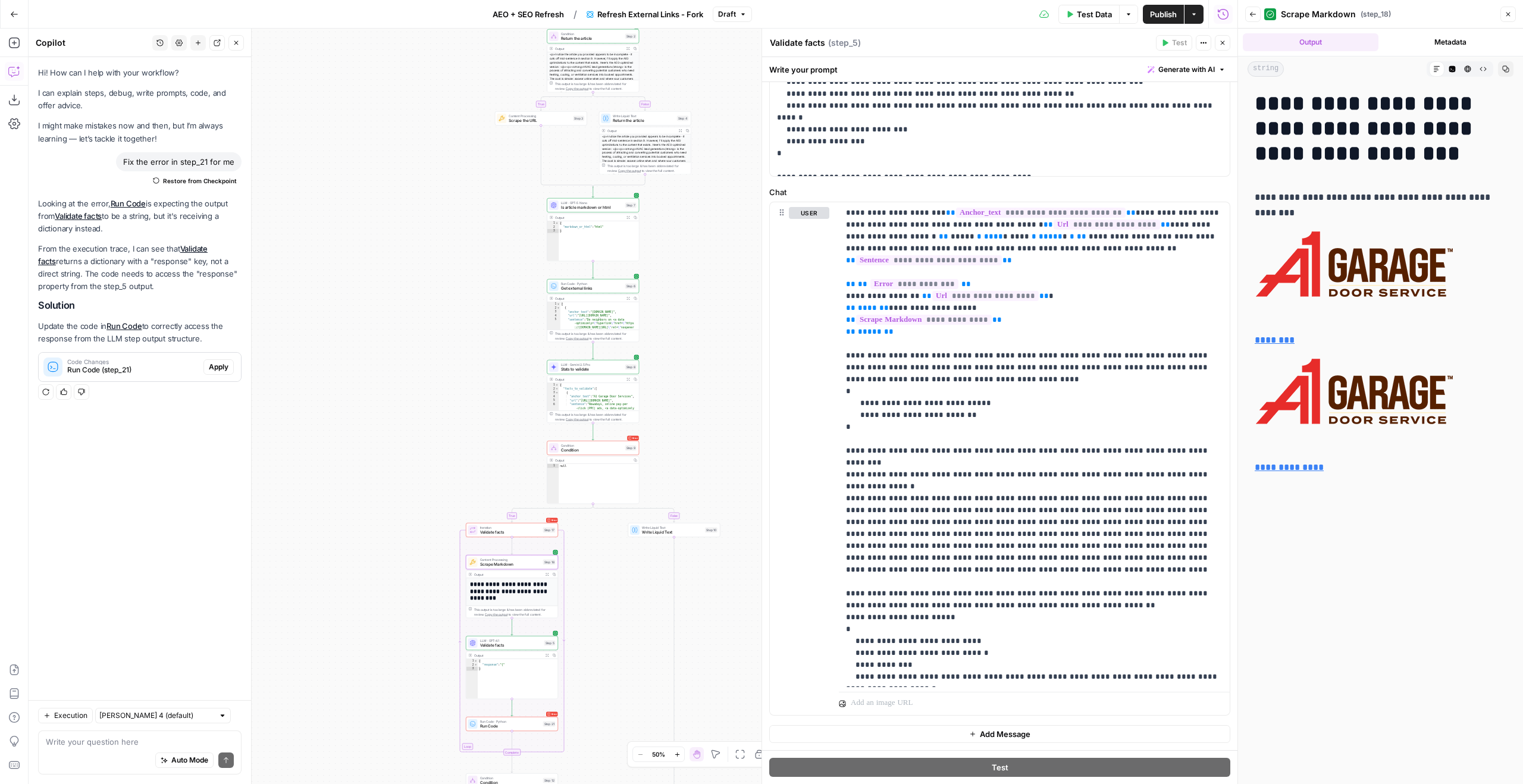
click at [1483, 72] on icon "button" at bounding box center [1483, 68] width 7 height 7
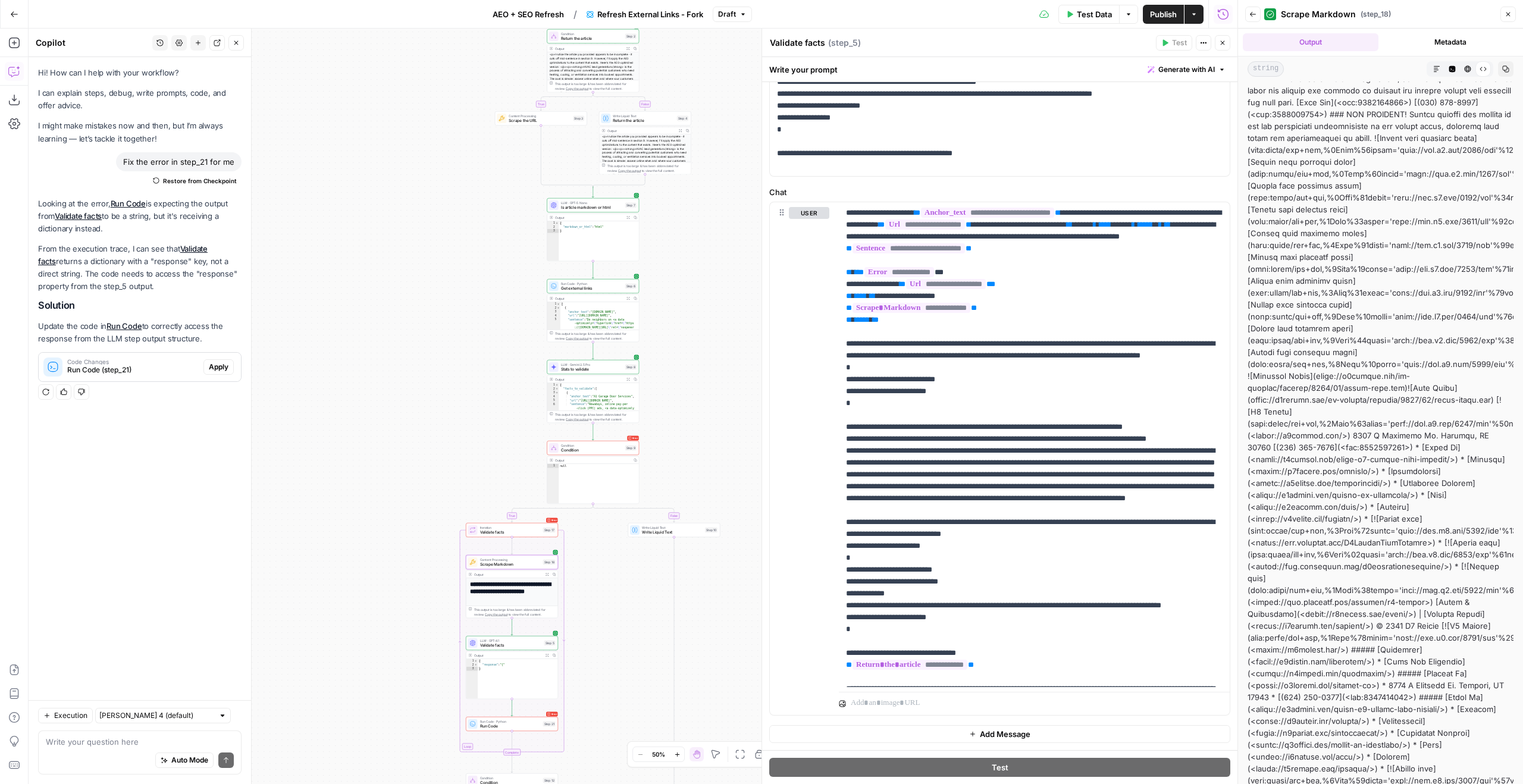
scroll to position [3375, 0]
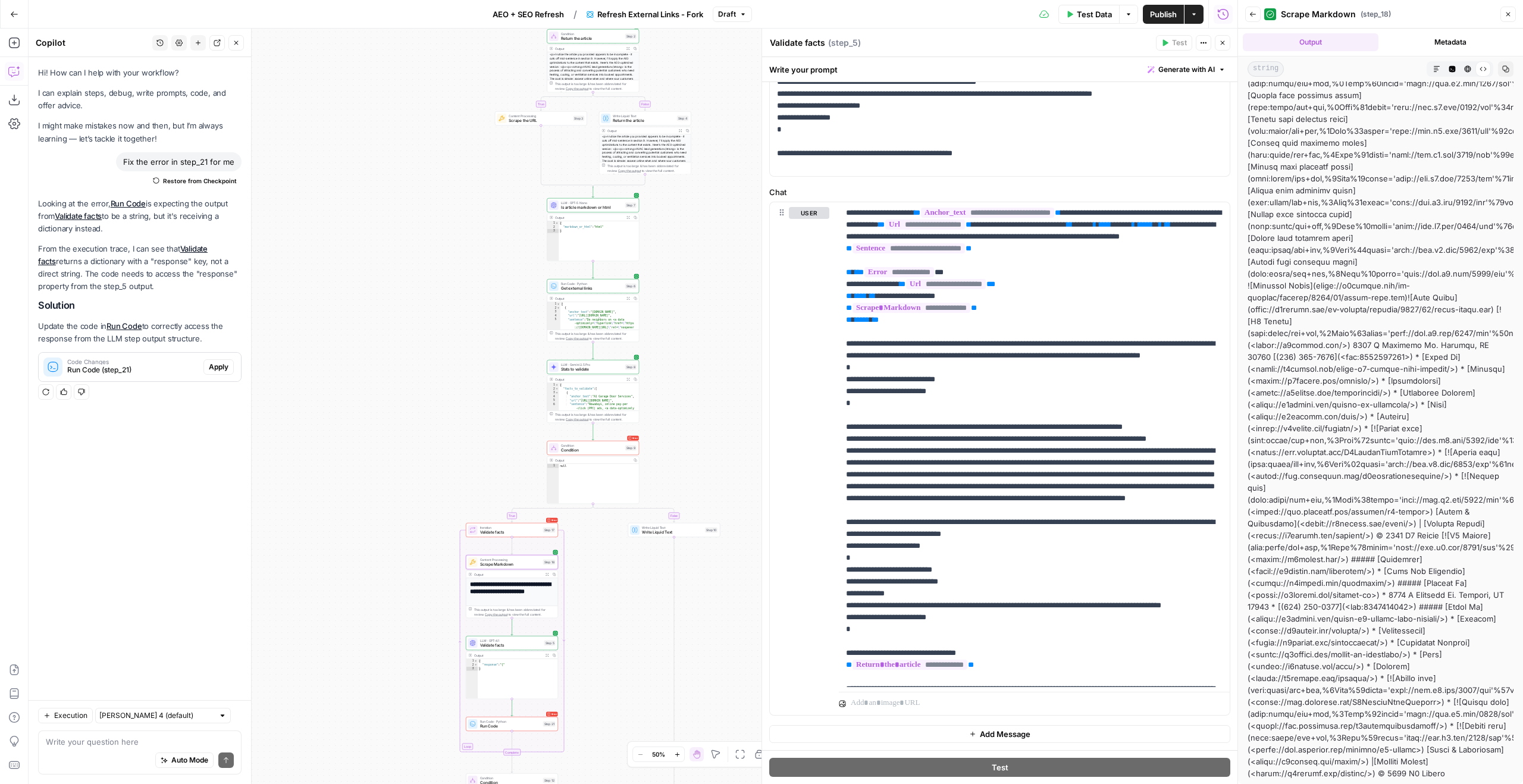
click at [1436, 66] on icon "button" at bounding box center [1436, 68] width 7 height 7
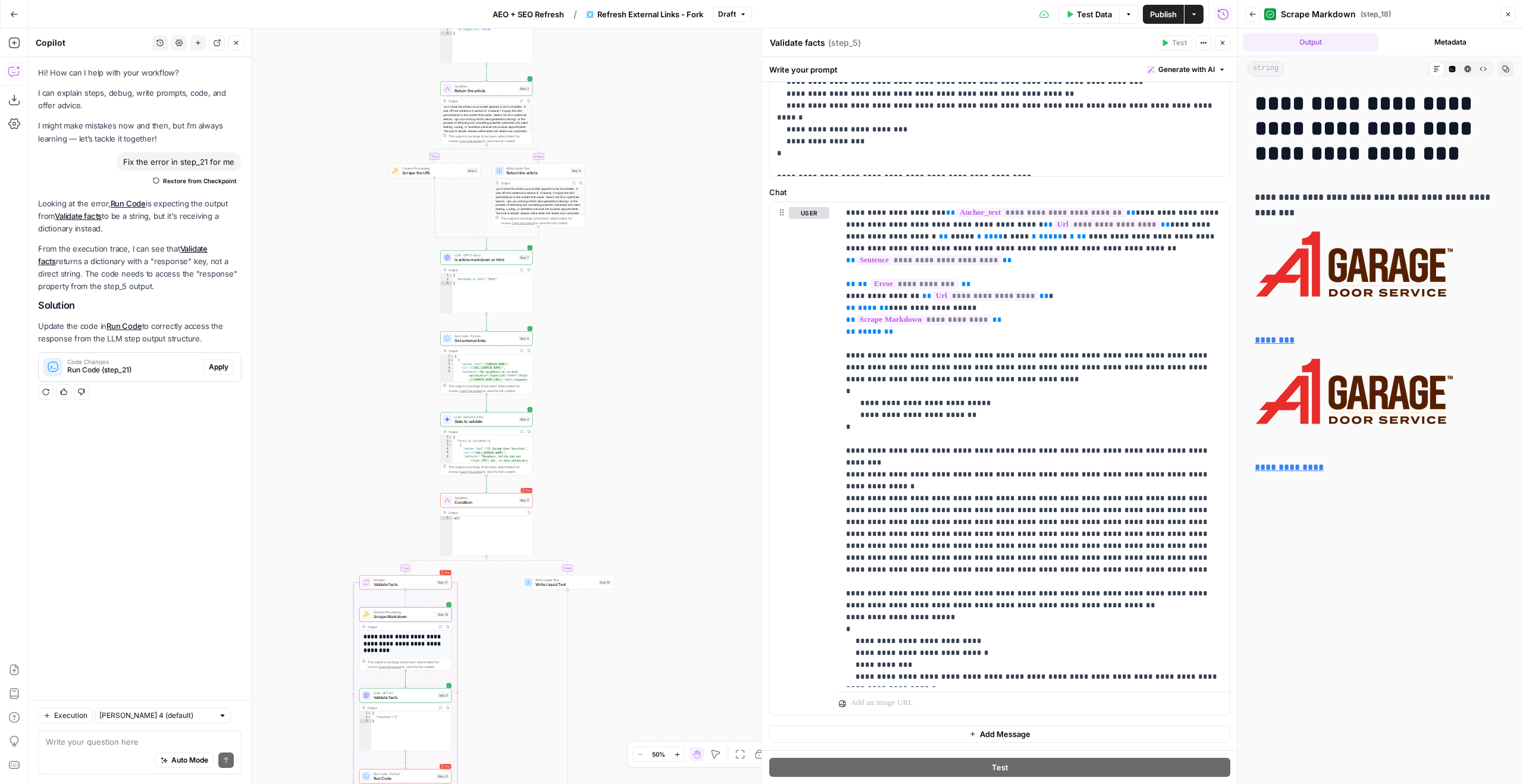
drag, startPoint x: 721, startPoint y: 380, endPoint x: 613, endPoint y: 434, distance: 120.7
click at [613, 434] on div "true false true false true false Workflow Input Settings Inputs LLM · GPT-5 Nan…" at bounding box center [632, 405] width 1209 height 755
drag, startPoint x: 613, startPoint y: 434, endPoint x: 629, endPoint y: 421, distance: 20.6
click at [629, 421] on div "true false true false true false Workflow Input Settings Inputs LLM · GPT-5 Nan…" at bounding box center [632, 405] width 1209 height 755
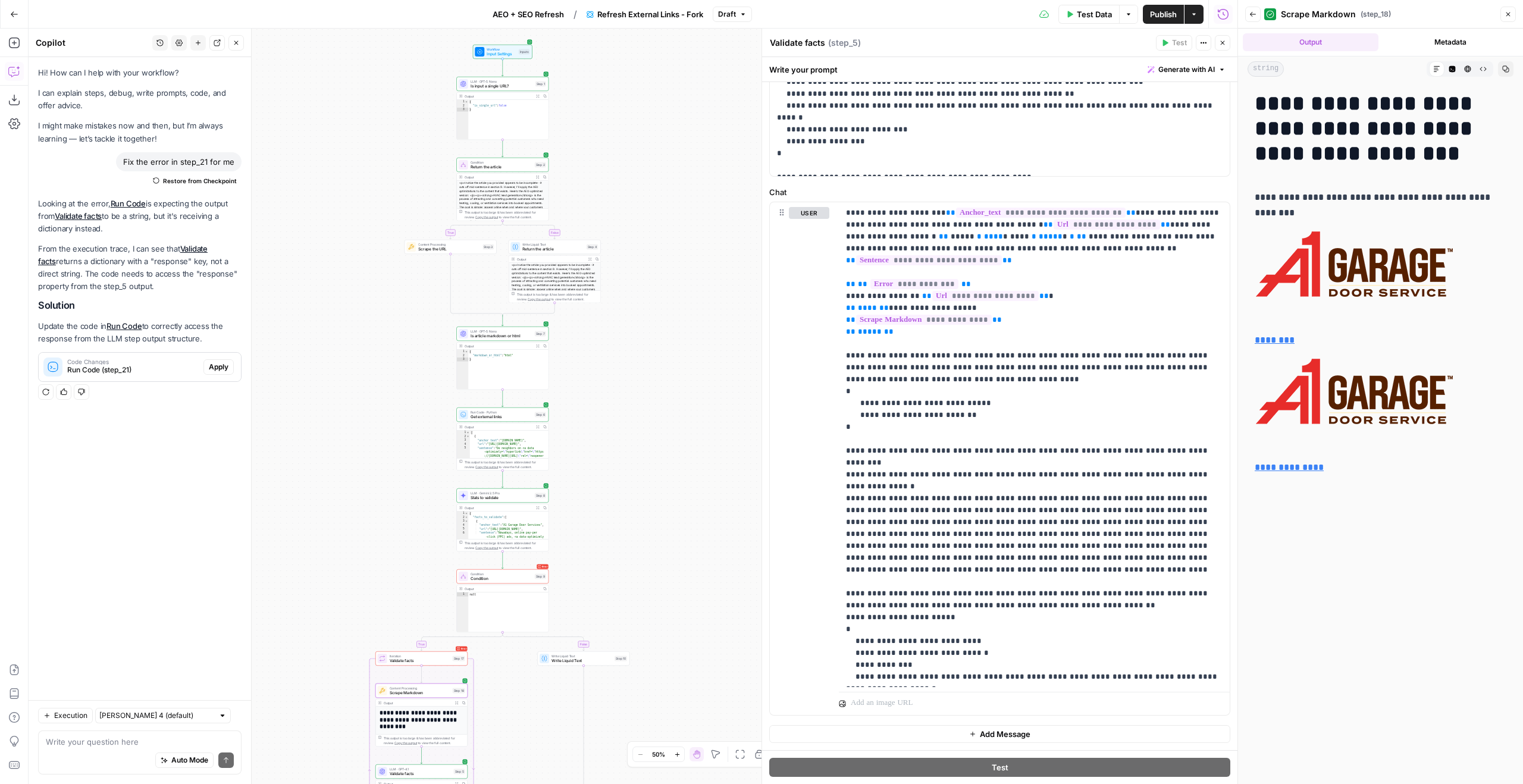
drag, startPoint x: 630, startPoint y: 334, endPoint x: 630, endPoint y: 501, distance: 167.0
click at [630, 501] on div "true false true false true false Workflow Input Settings Inputs LLM · GPT-5 Nan…" at bounding box center [632, 405] width 1209 height 755
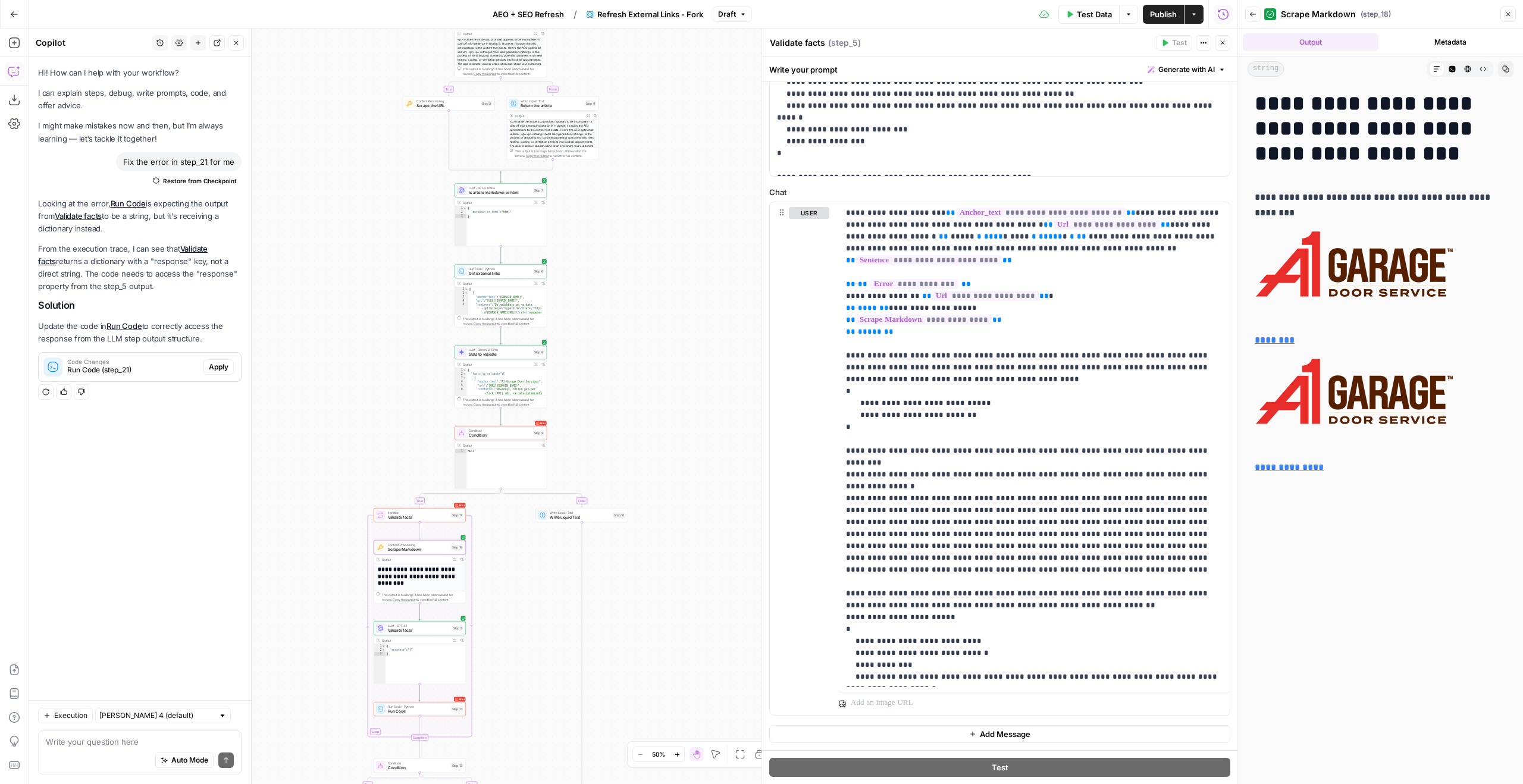
drag, startPoint x: 697, startPoint y: 568, endPoint x: 695, endPoint y: 347, distance: 221.0
click at [695, 347] on div "true false true false true false Workflow Input Settings Inputs LLM · GPT-5 Nan…" at bounding box center [632, 405] width 1209 height 755
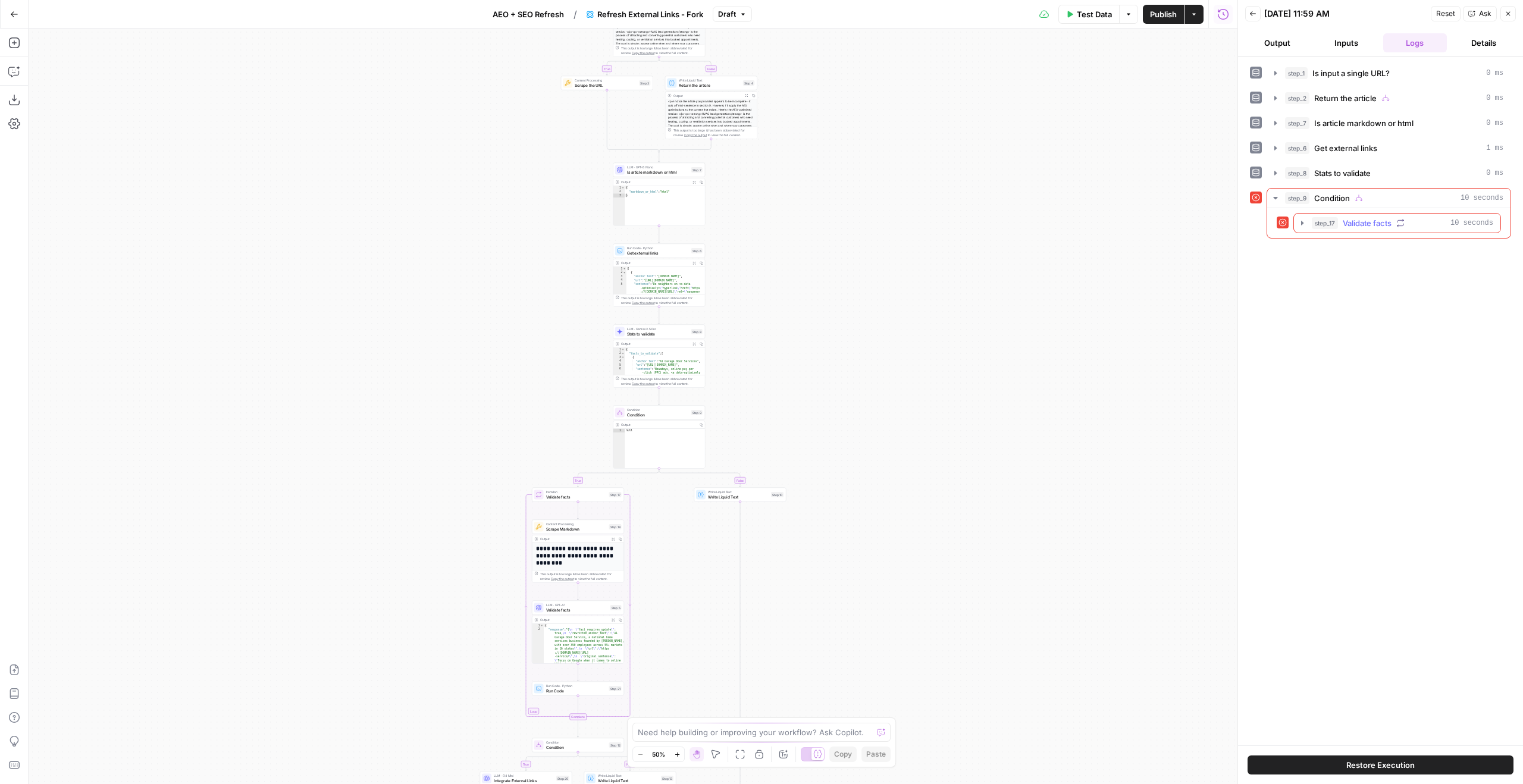
click at [1384, 231] on button "step_17 Validate facts 10 seconds" at bounding box center [1397, 223] width 206 height 19
click at [1388, 288] on div "step_18 Scrape Markdown 3 seconds step_5 Validate facts 6 seconds step_21 Run C…" at bounding box center [1397, 272] width 187 height 70
click at [1388, 295] on span "Run Code" at bounding box center [1388, 298] width 36 height 12
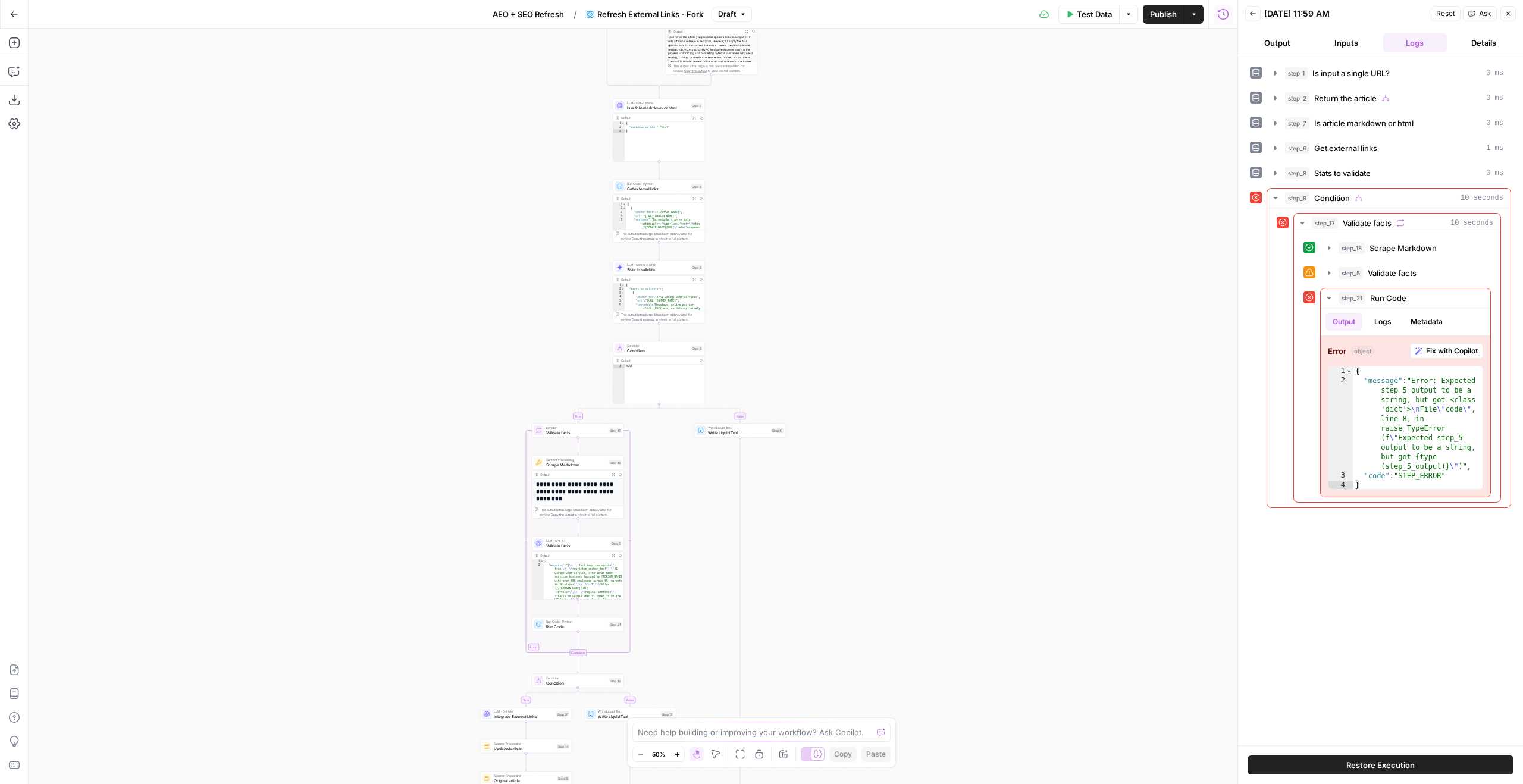
drag, startPoint x: 895, startPoint y: 692, endPoint x: 895, endPoint y: 599, distance: 93.0
click at [895, 599] on div "true false true false true false Workflow Input Settings Inputs LLM · GPT-5 Nan…" at bounding box center [632, 405] width 1209 height 755
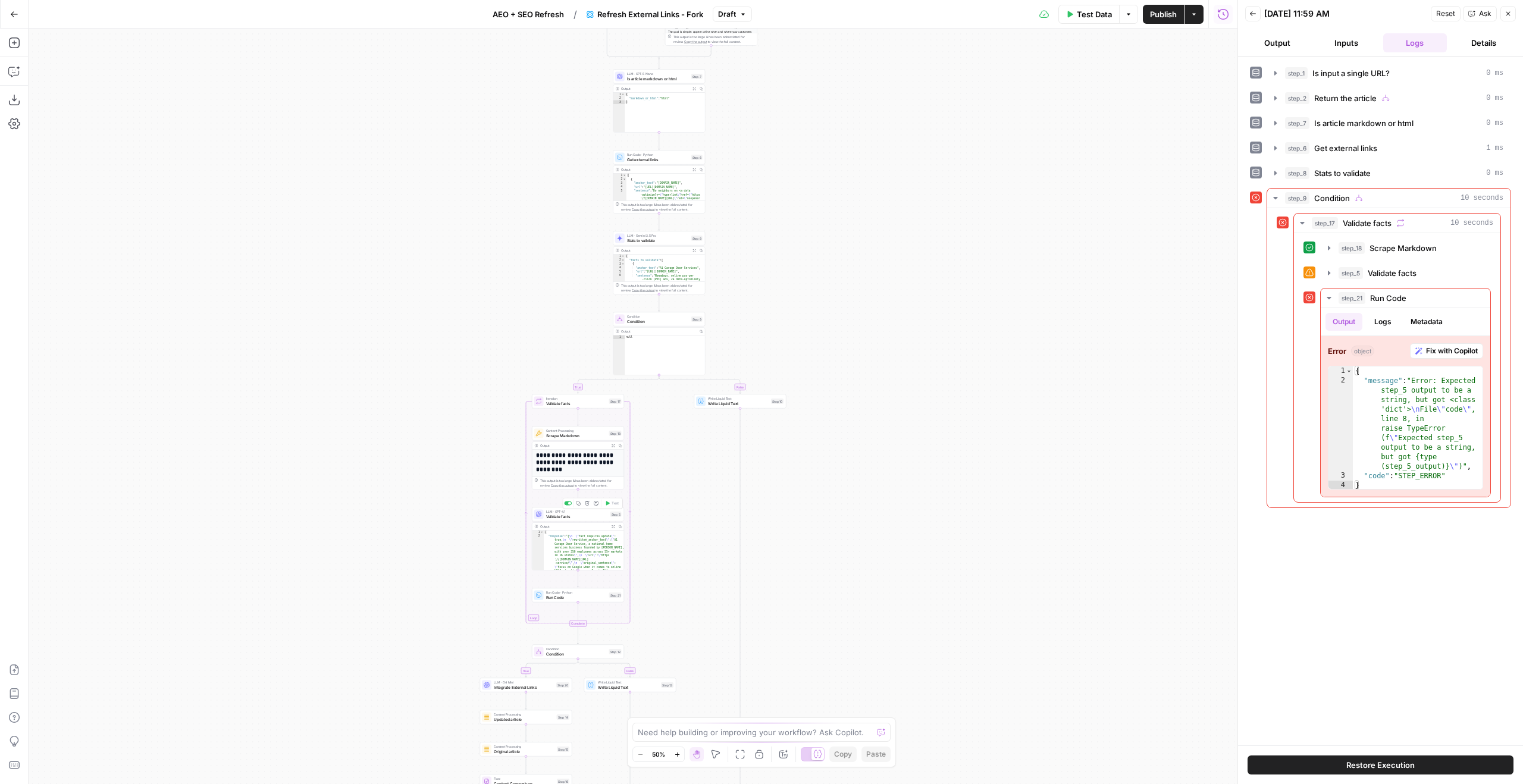
click at [548, 517] on span "Validate facts" at bounding box center [576, 516] width 62 height 6
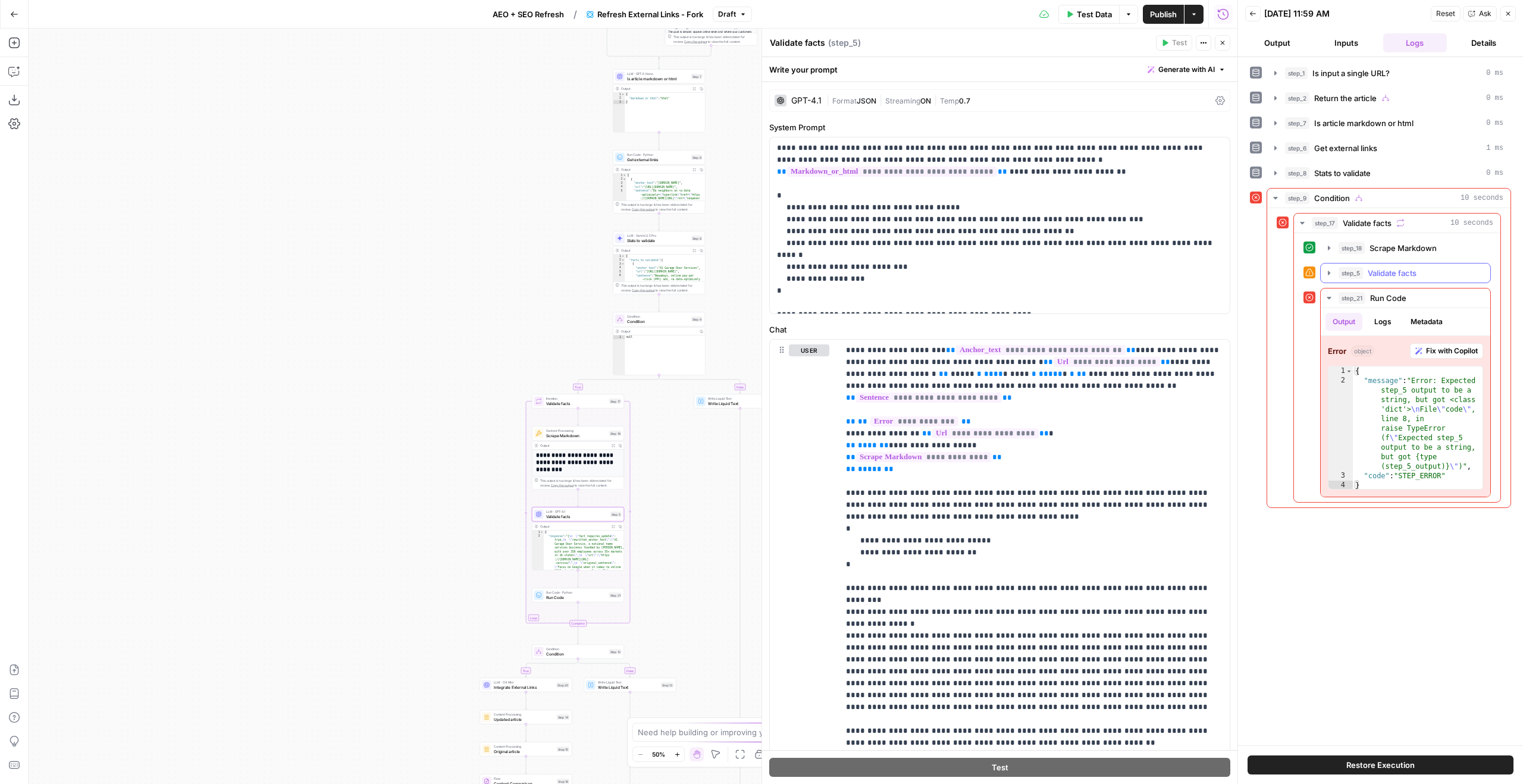
click at [1389, 279] on button "step_5 Validate facts 6 seconds" at bounding box center [1405, 273] width 169 height 19
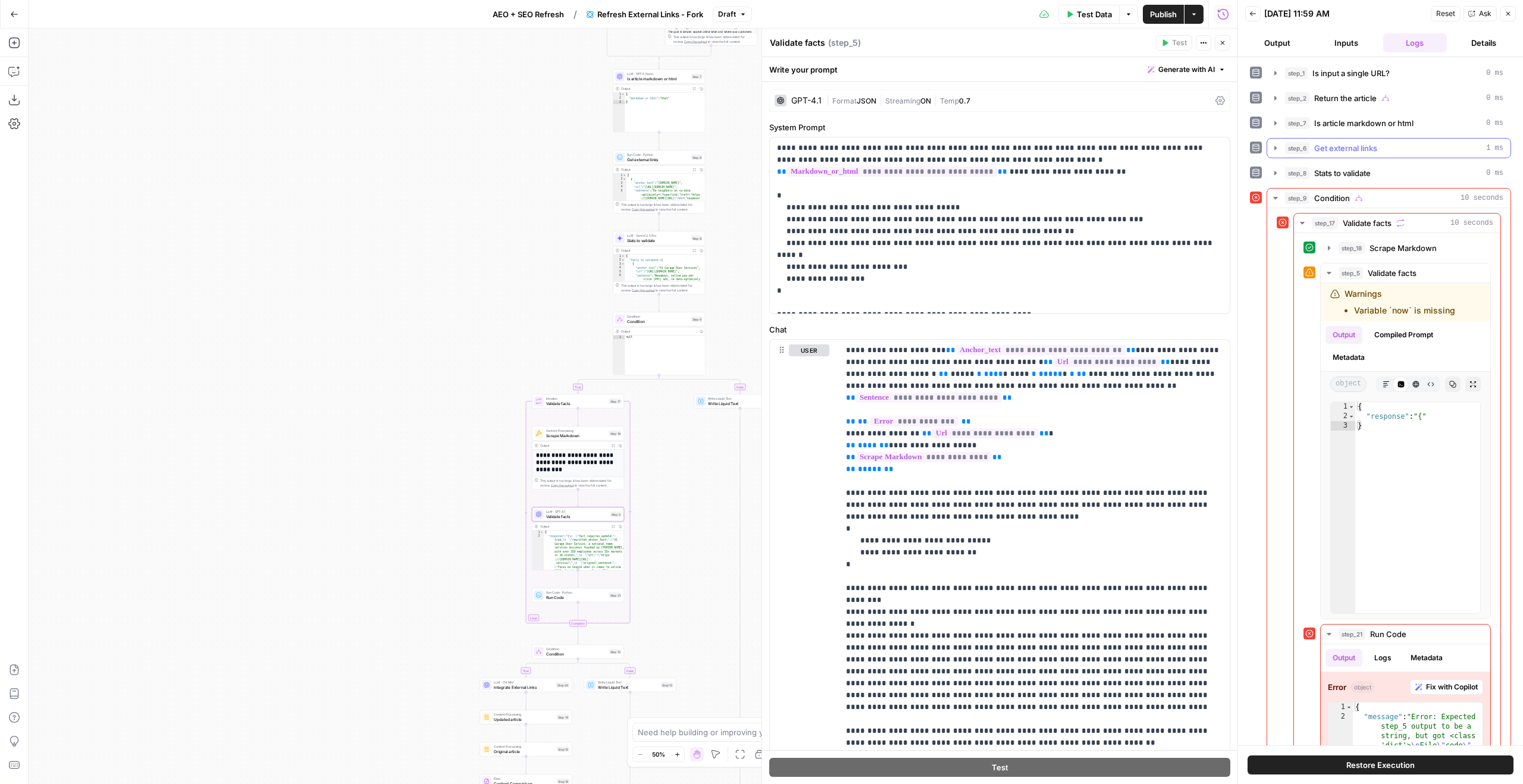
scroll to position [105, 0]
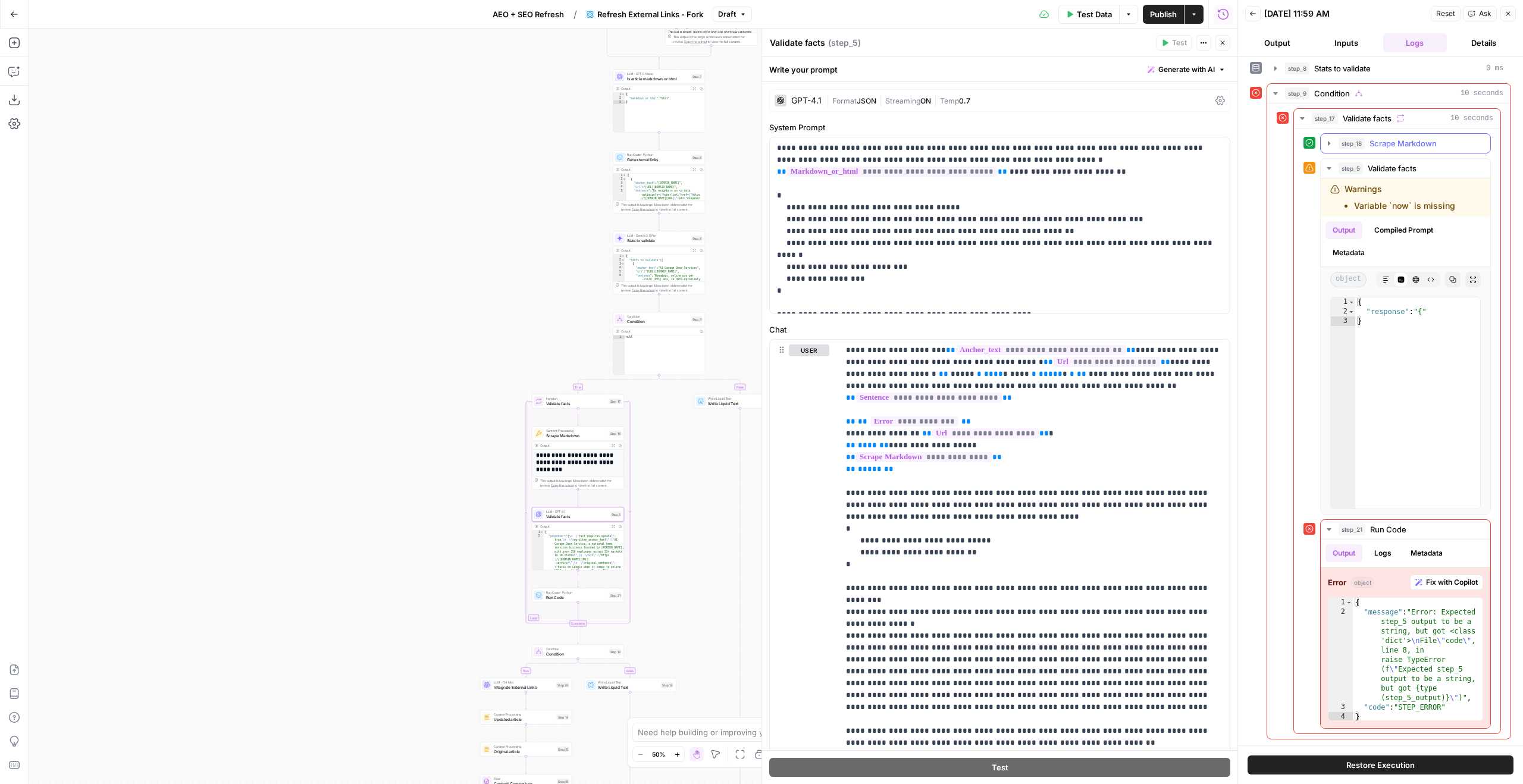
click at [1384, 152] on button "step_18 Scrape Markdown 3 seconds" at bounding box center [1405, 143] width 169 height 19
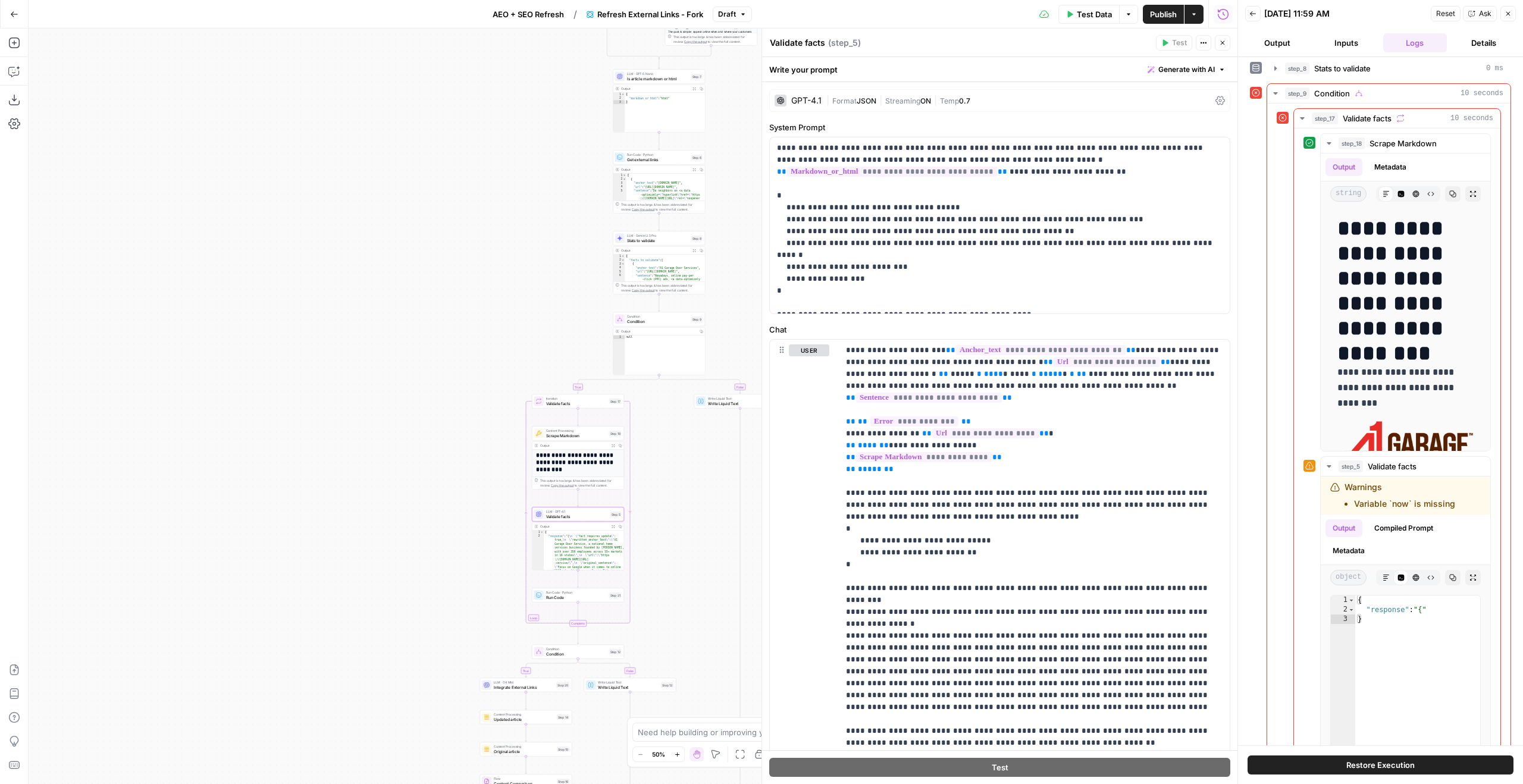
click at [1249, 6] on div "Back 10/10/25 at 11:59 AM Reset Ask Close" at bounding box center [1380, 13] width 271 height 18
click at [1258, 16] on button "Back" at bounding box center [1253, 14] width 16 height 16
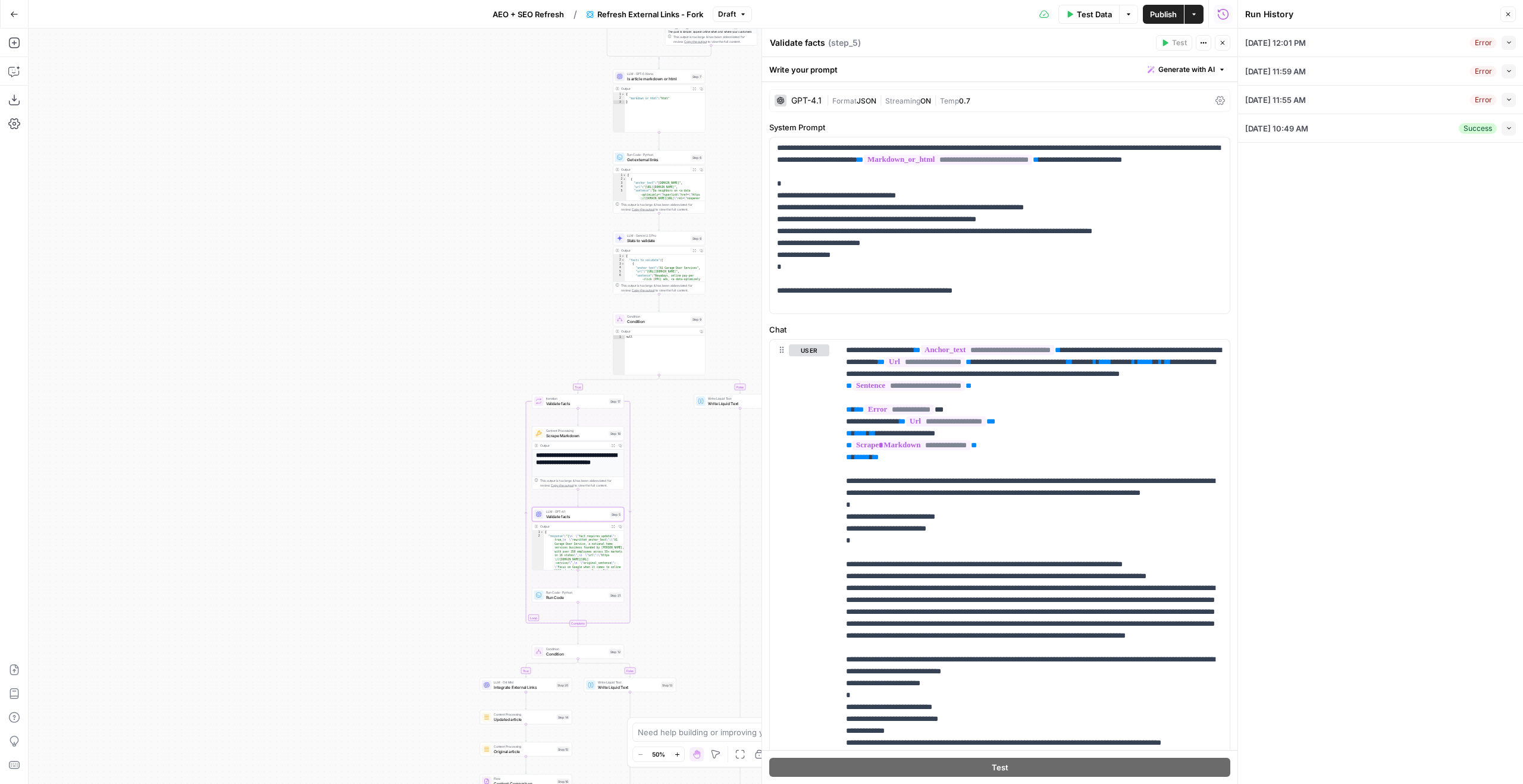
click at [1512, 47] on button "Collapse" at bounding box center [1509, 43] width 14 height 14
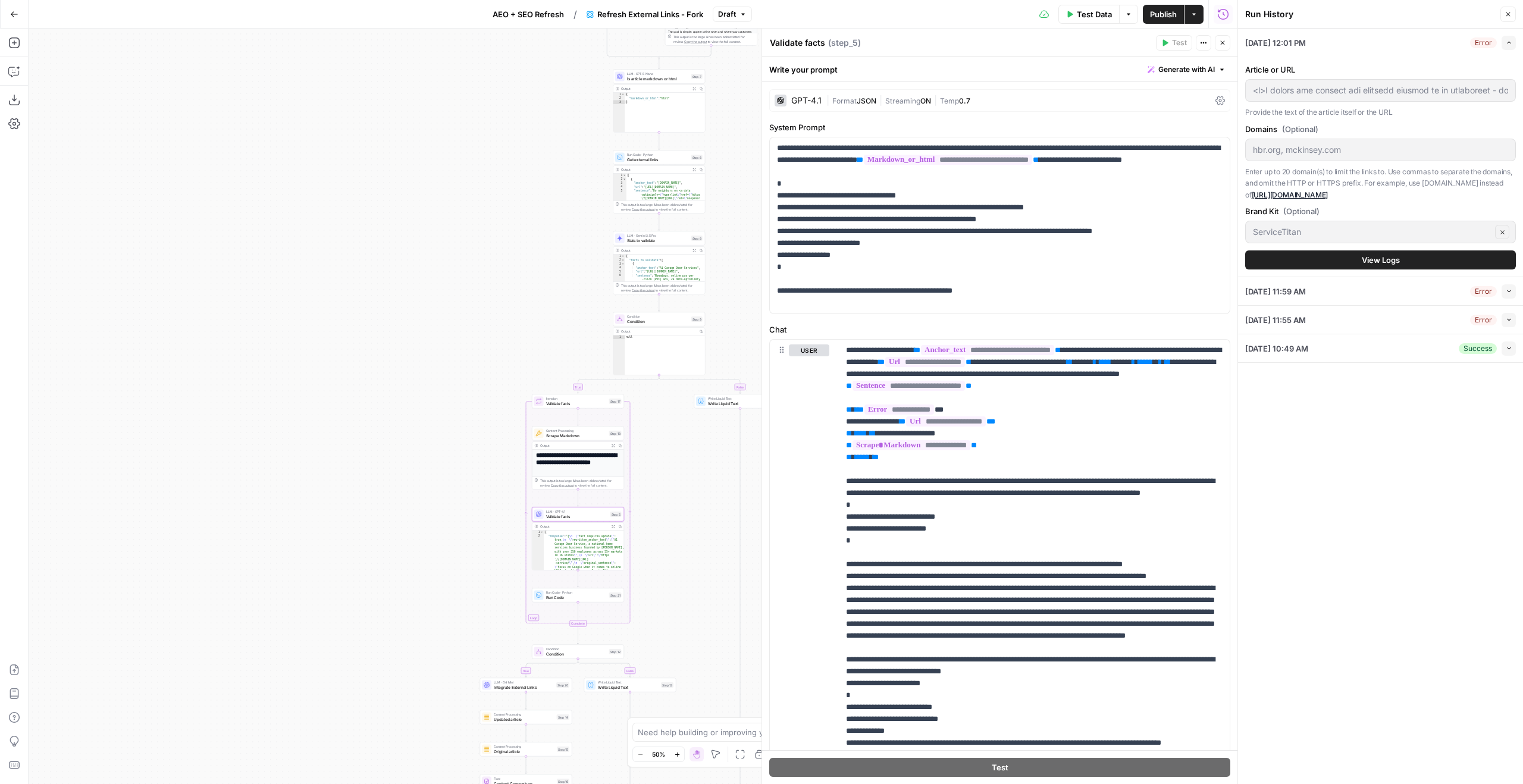
click at [1317, 257] on button "View Logs" at bounding box center [1380, 260] width 271 height 19
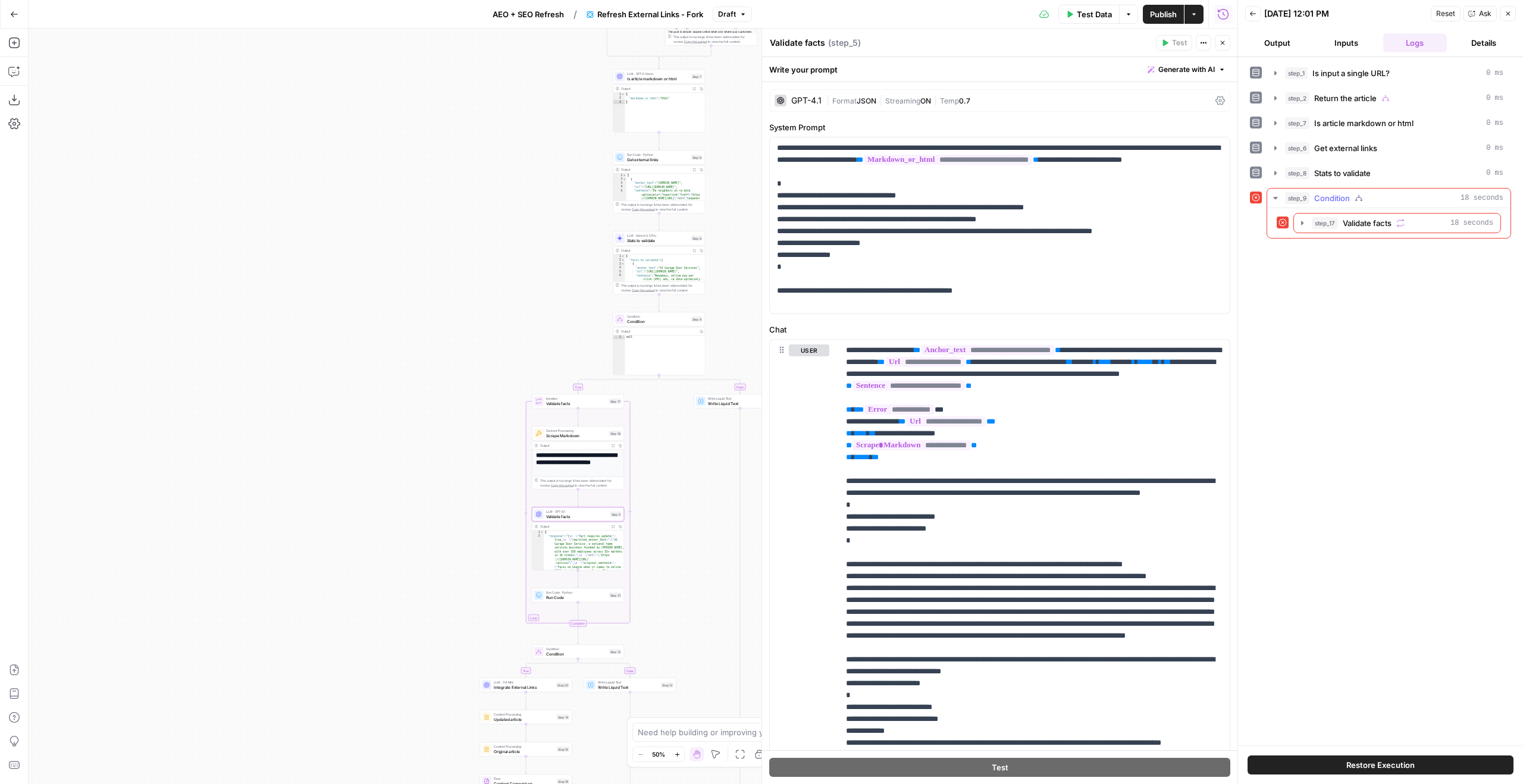
click at [1391, 227] on span "Validate facts" at bounding box center [1367, 223] width 49 height 12
click at [1370, 281] on button "step_5 Validate facts 15 seconds" at bounding box center [1405, 273] width 169 height 19
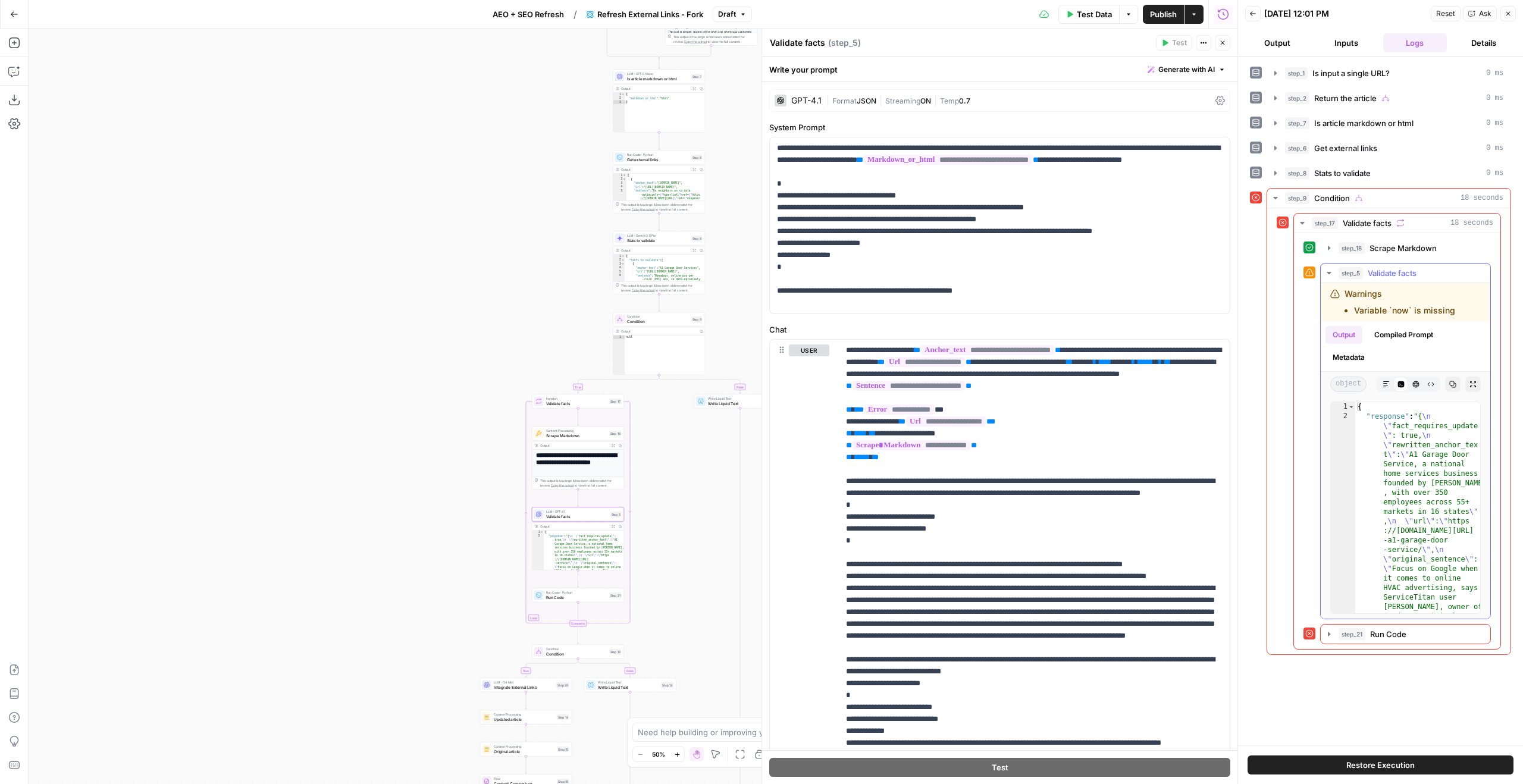
click at [1451, 389] on button "Copy" at bounding box center [1453, 384] width 16 height 16
click at [985, 327] on label "Chat" at bounding box center [999, 329] width 461 height 12
click at [947, 282] on p "**********" at bounding box center [1000, 226] width 446 height 167
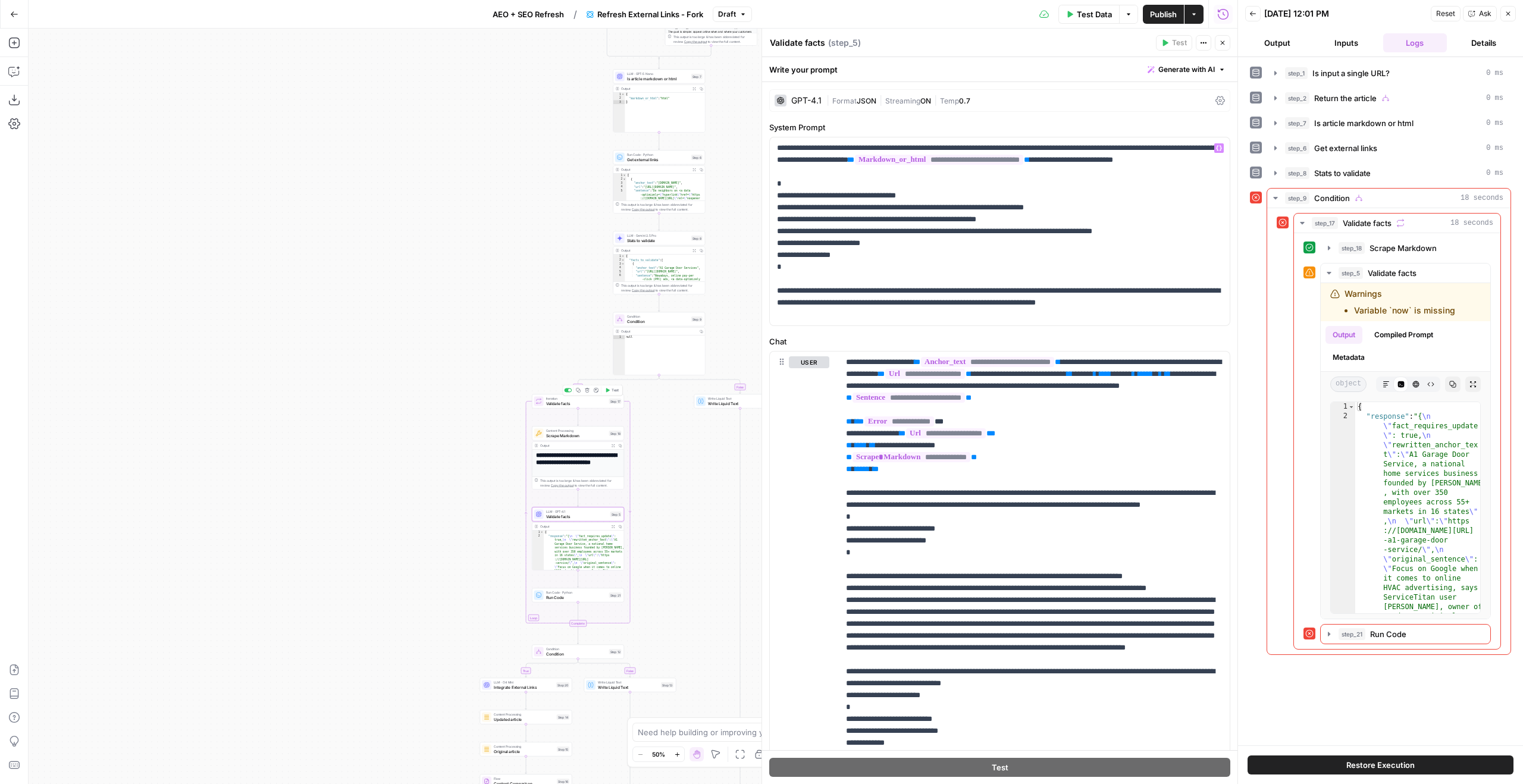
click at [609, 390] on icon "button" at bounding box center [607, 390] width 5 height 5
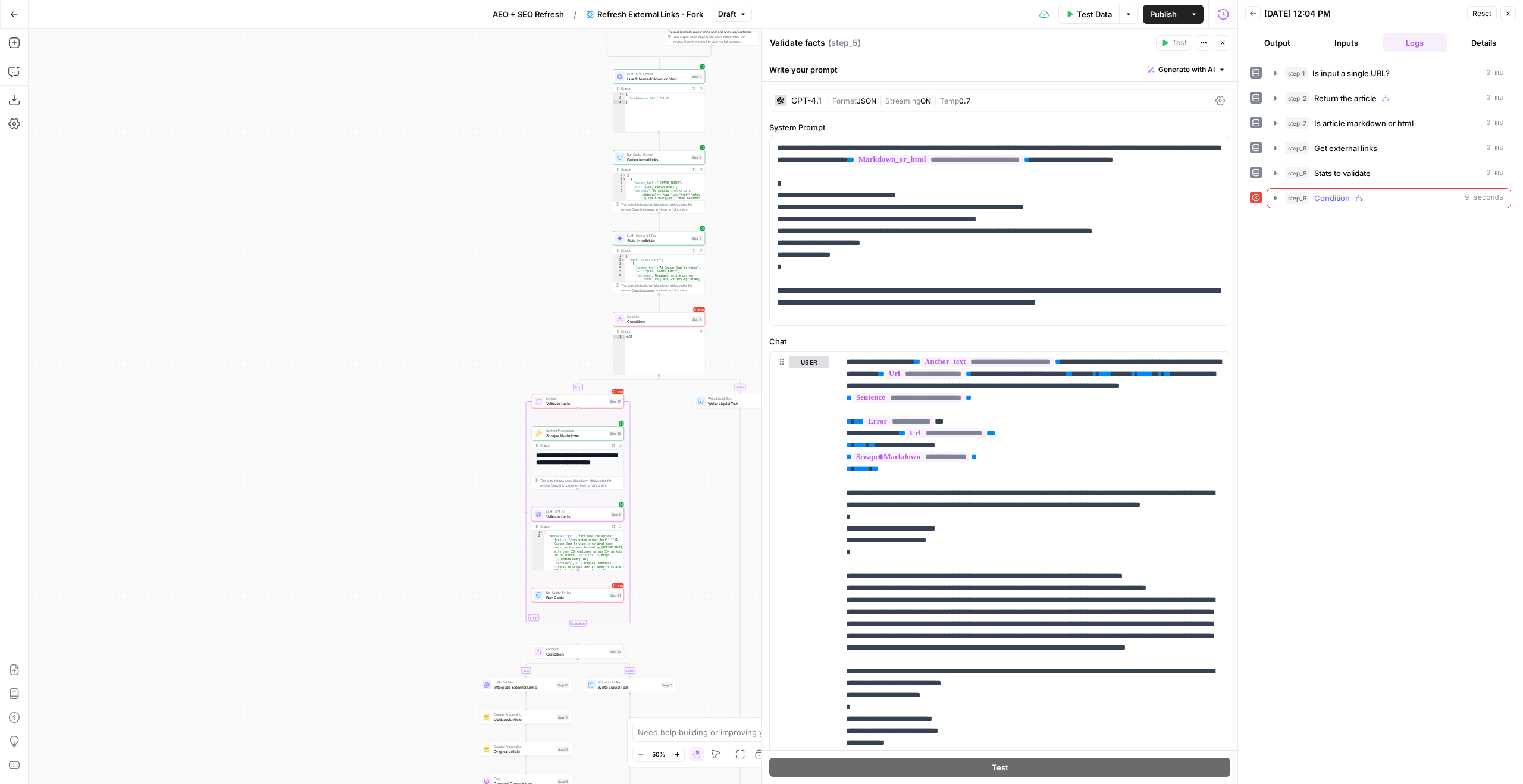
click at [1399, 193] on div "step_9 Condition 9 seconds" at bounding box center [1394, 198] width 218 height 12
click at [1349, 221] on span "Validate facts" at bounding box center [1367, 223] width 49 height 12
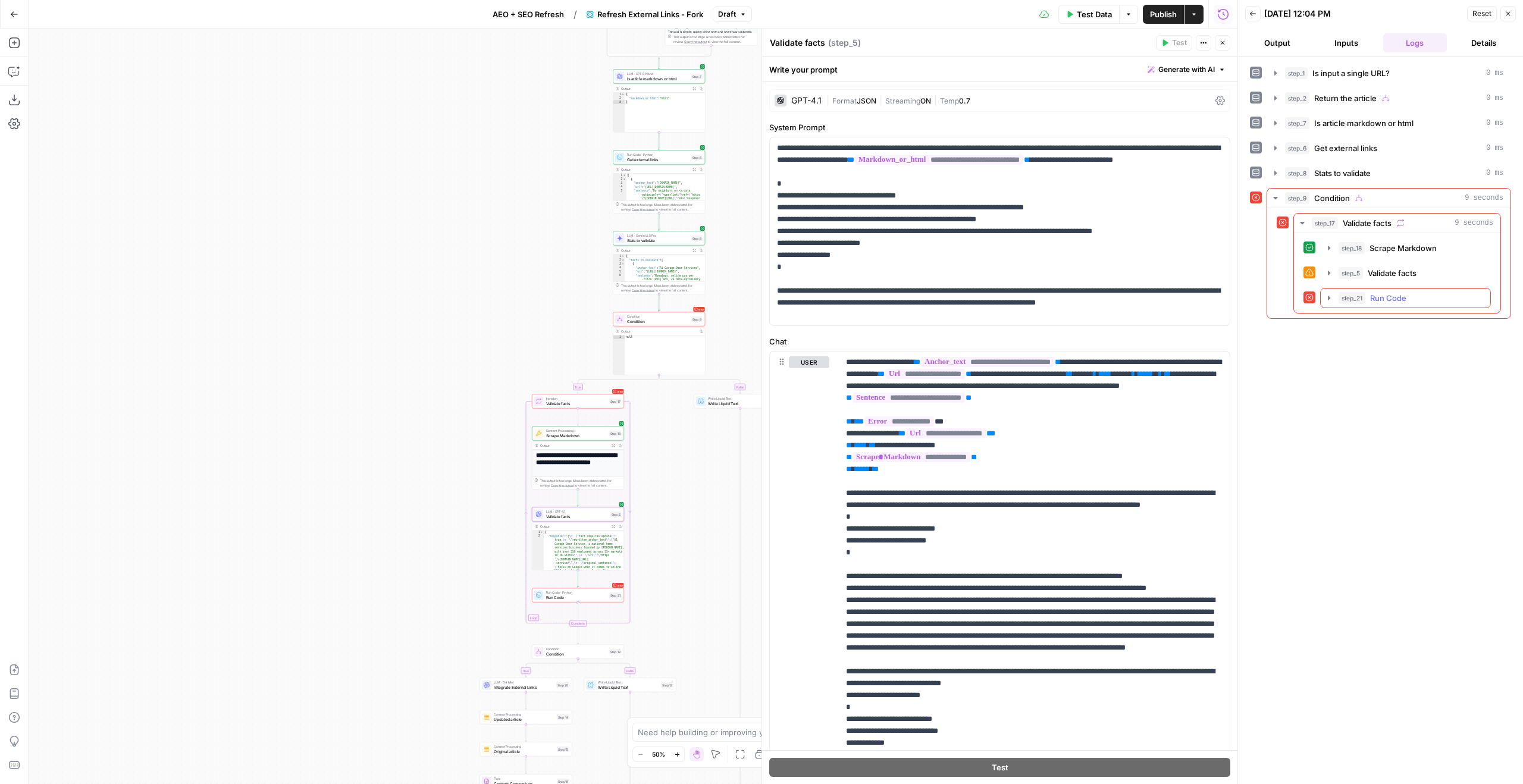
click at [1366, 288] on div "step_21 Run Code 135 ms" at bounding box center [1405, 298] width 171 height 20
click at [1388, 279] on button "step_5 Validate facts 5 seconds" at bounding box center [1405, 273] width 169 height 19
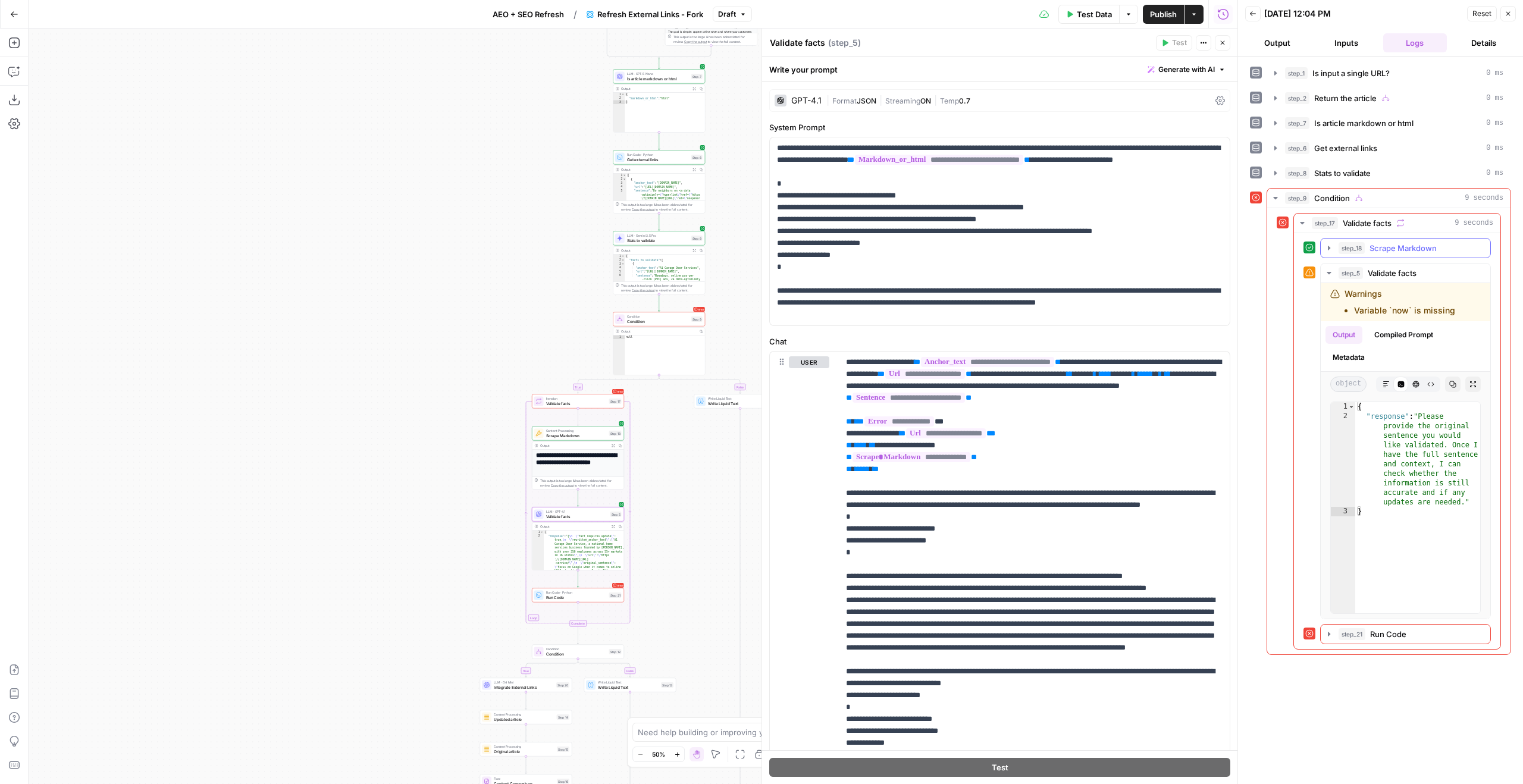
click at [1380, 254] on button "step_18 Scrape Markdown 3 seconds" at bounding box center [1405, 248] width 169 height 19
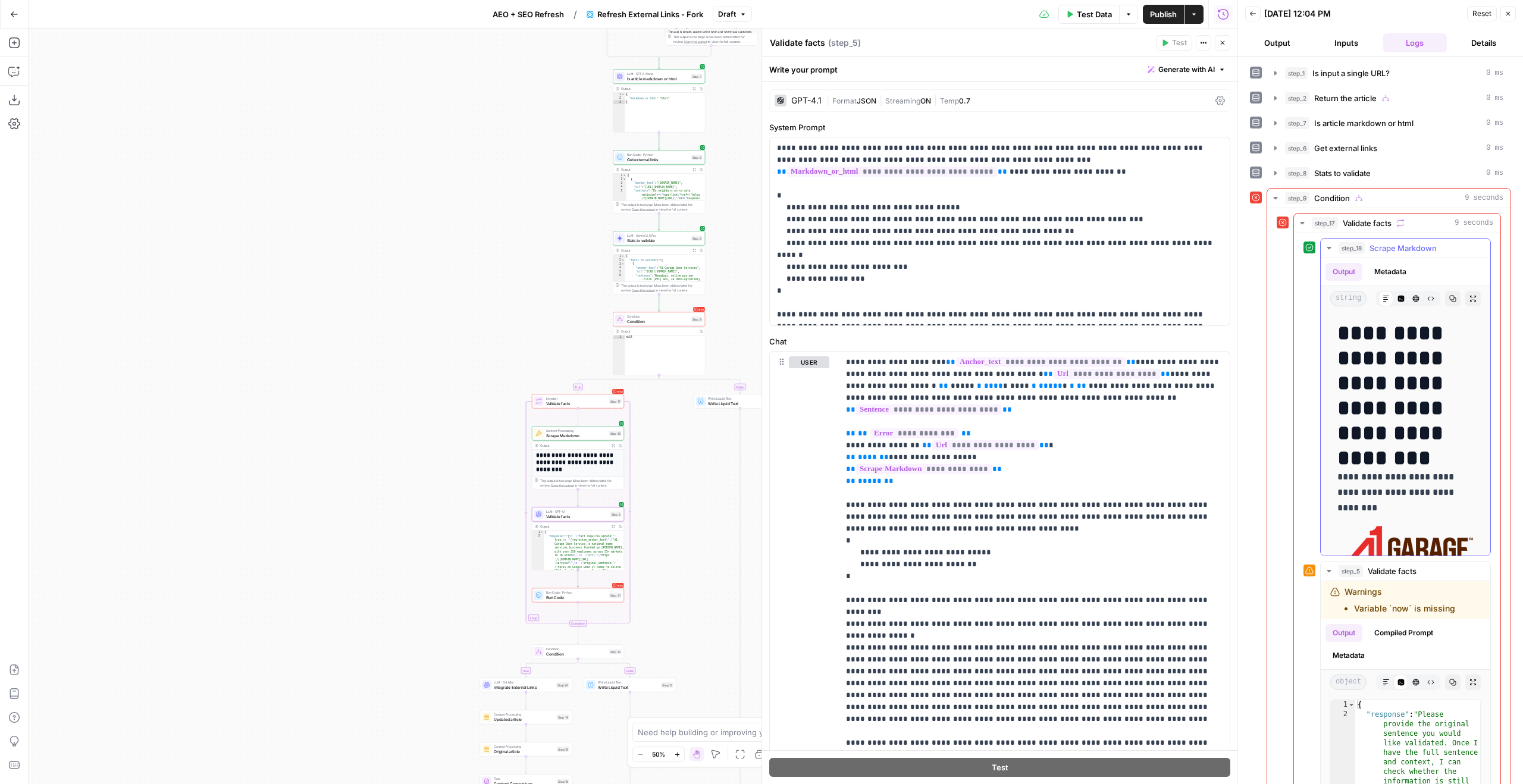
click at [1380, 254] on button "step_18 Scrape Markdown 3 seconds" at bounding box center [1405, 248] width 169 height 19
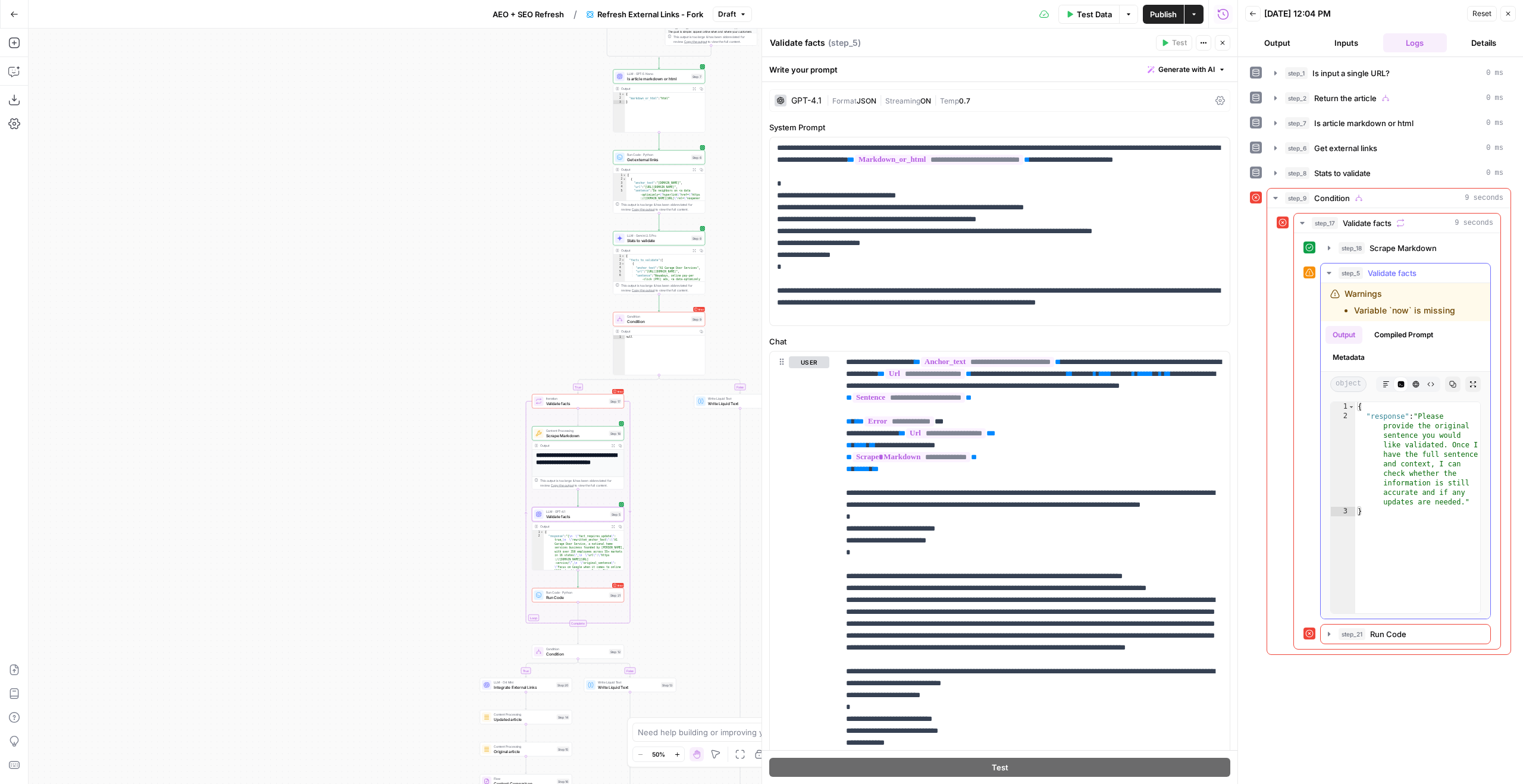
click at [1385, 266] on button "step_5 Validate facts 5 seconds" at bounding box center [1405, 273] width 169 height 19
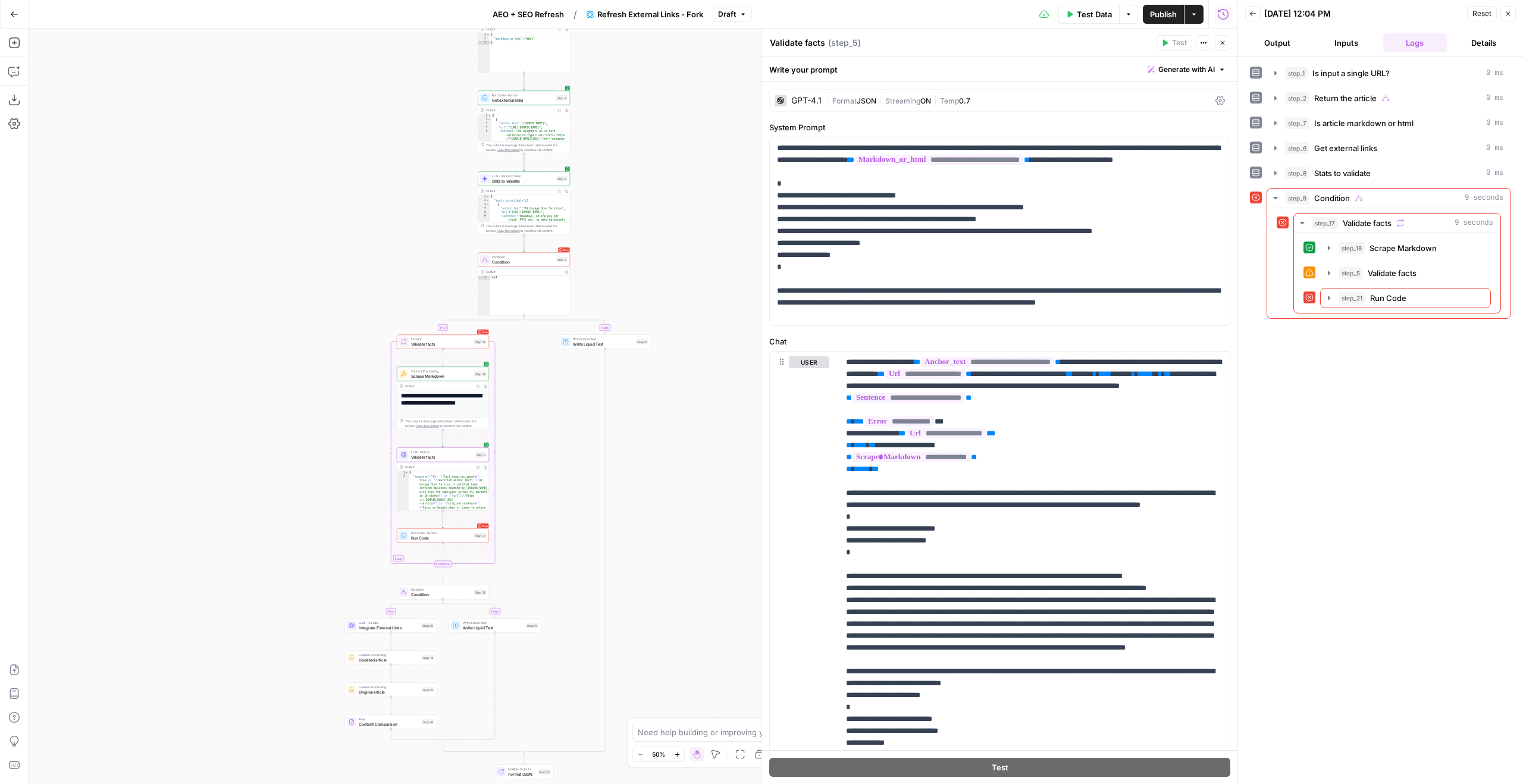
drag, startPoint x: 424, startPoint y: 258, endPoint x: 307, endPoint y: 205, distance: 128.4
click at [294, 202] on div "true false true false true false Workflow Input Settings Inputs LLM · GPT-5 Nan…" at bounding box center [632, 405] width 1209 height 755
click at [1325, 300] on icon "button" at bounding box center [1329, 298] width 9 height 9
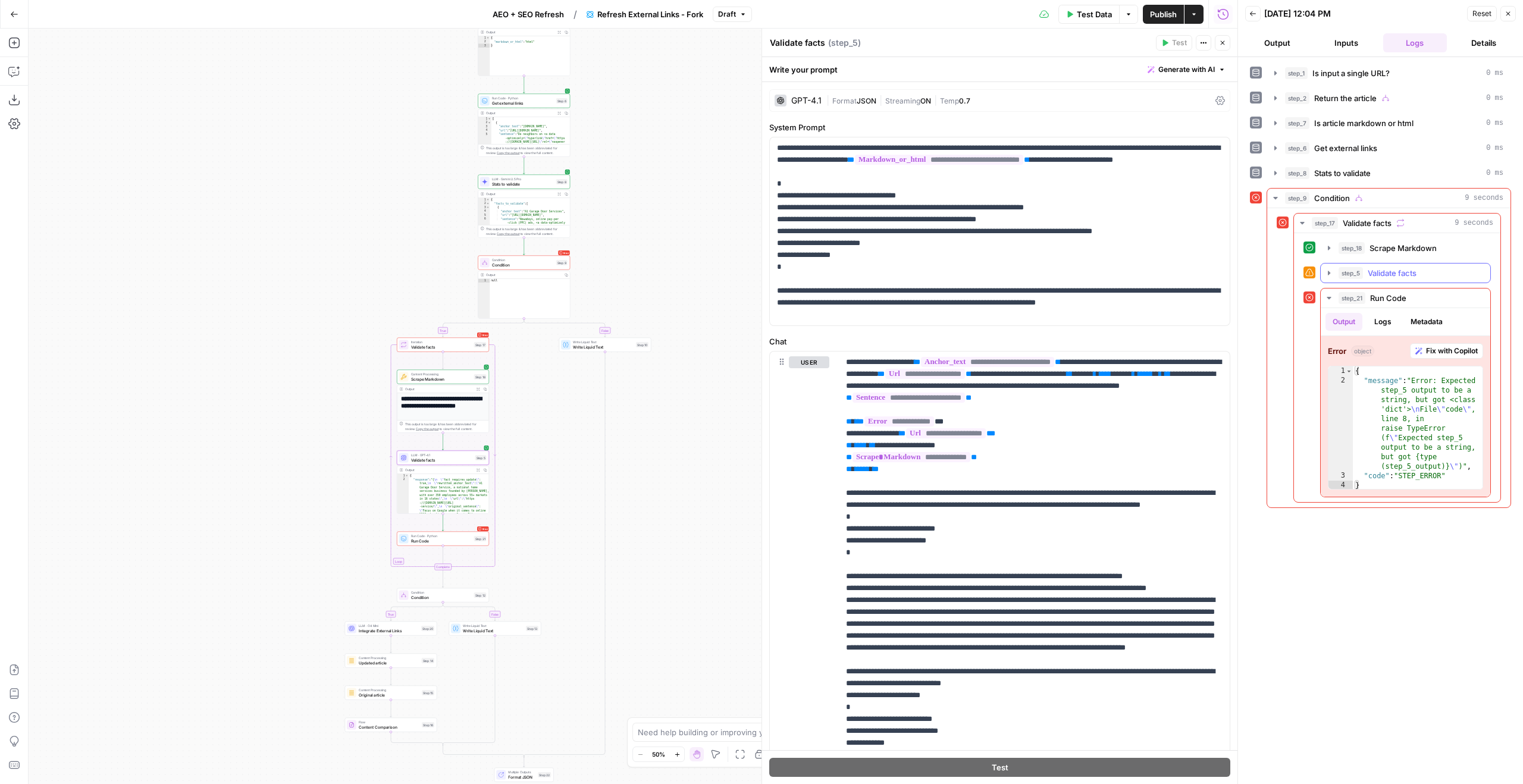
click at [1369, 271] on span "Validate facts" at bounding box center [1392, 272] width 49 height 12
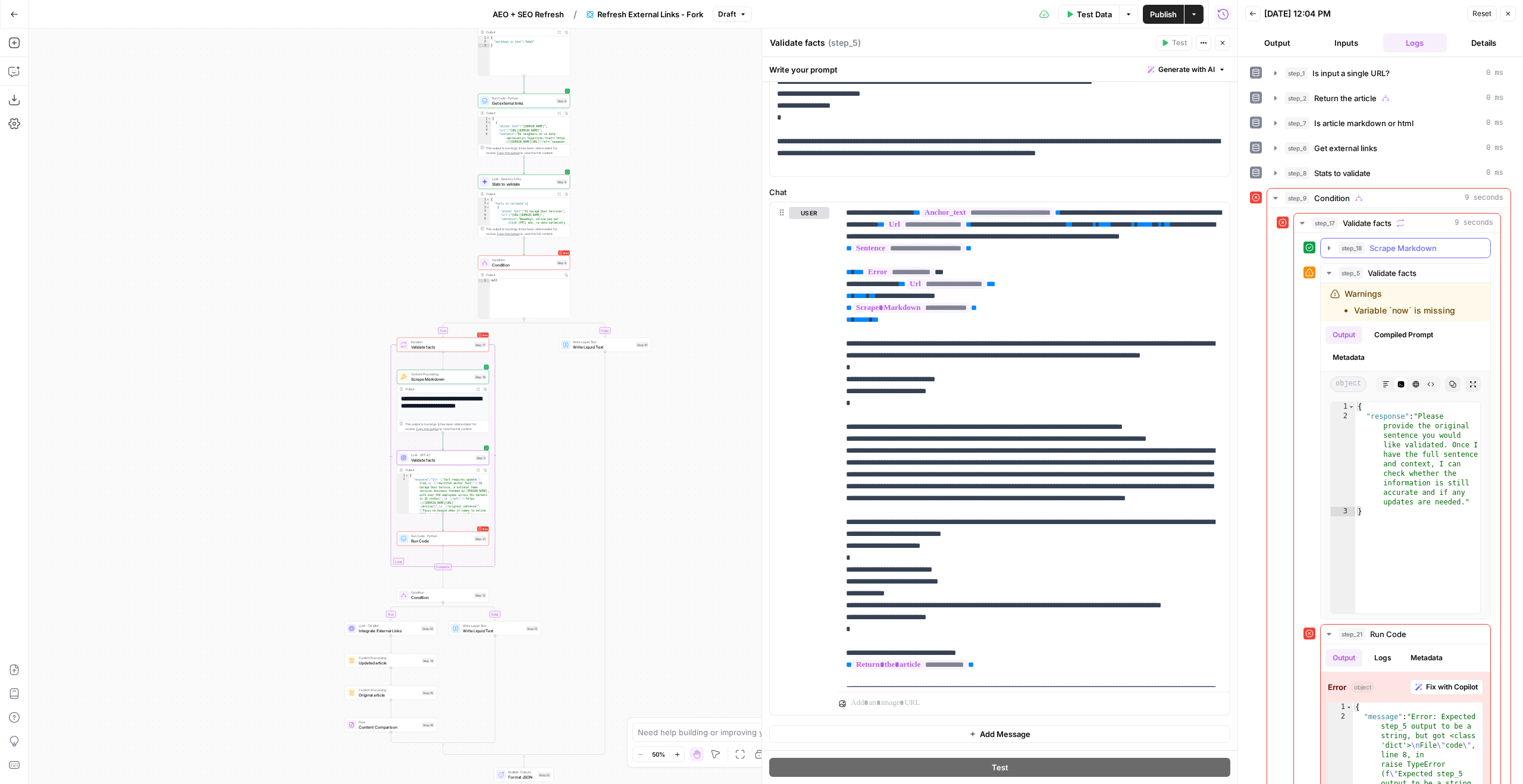
click at [1391, 246] on span "Scrape Markdown" at bounding box center [1403, 247] width 67 height 12
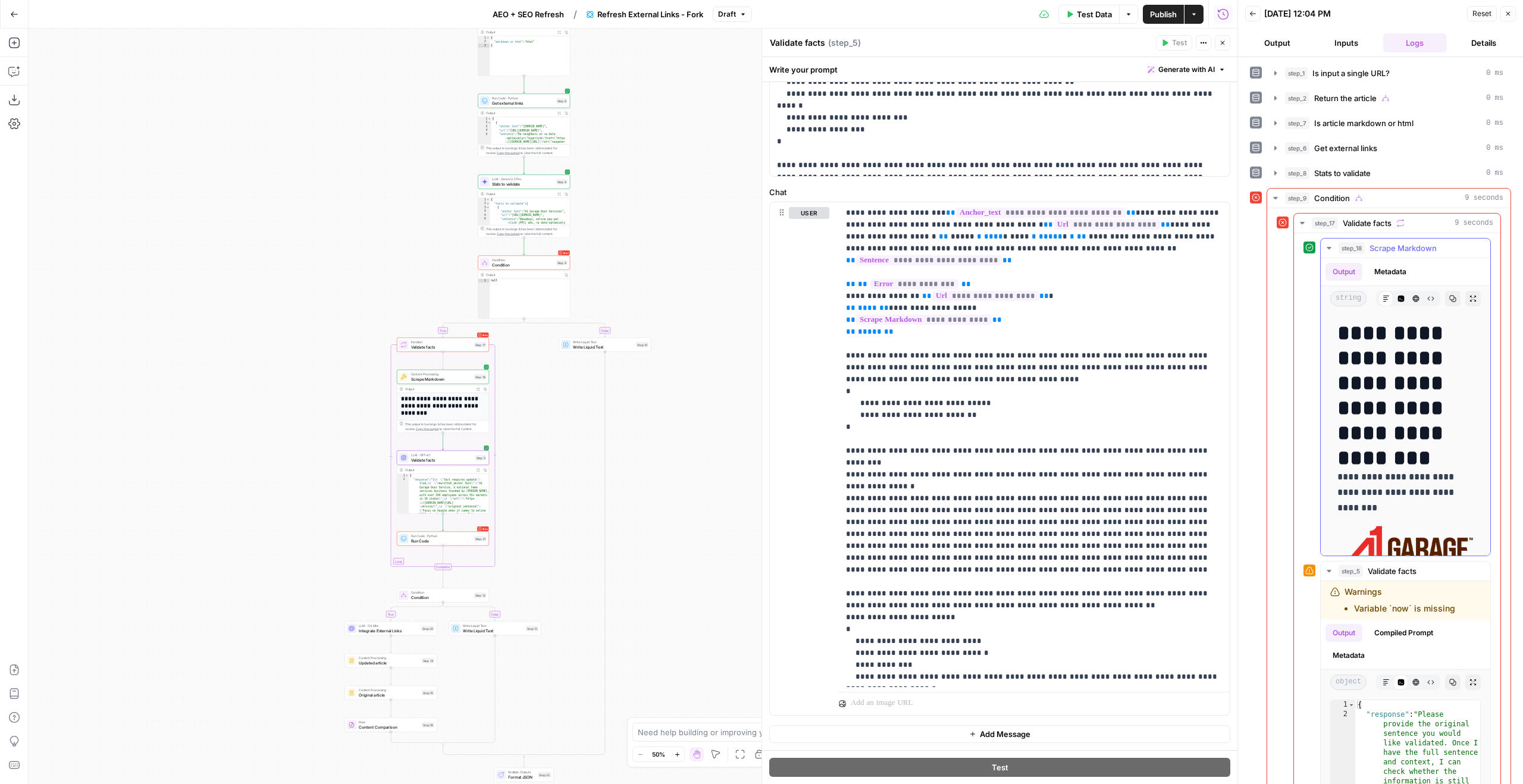
click at [1391, 246] on span "Scrape Markdown" at bounding box center [1403, 247] width 67 height 12
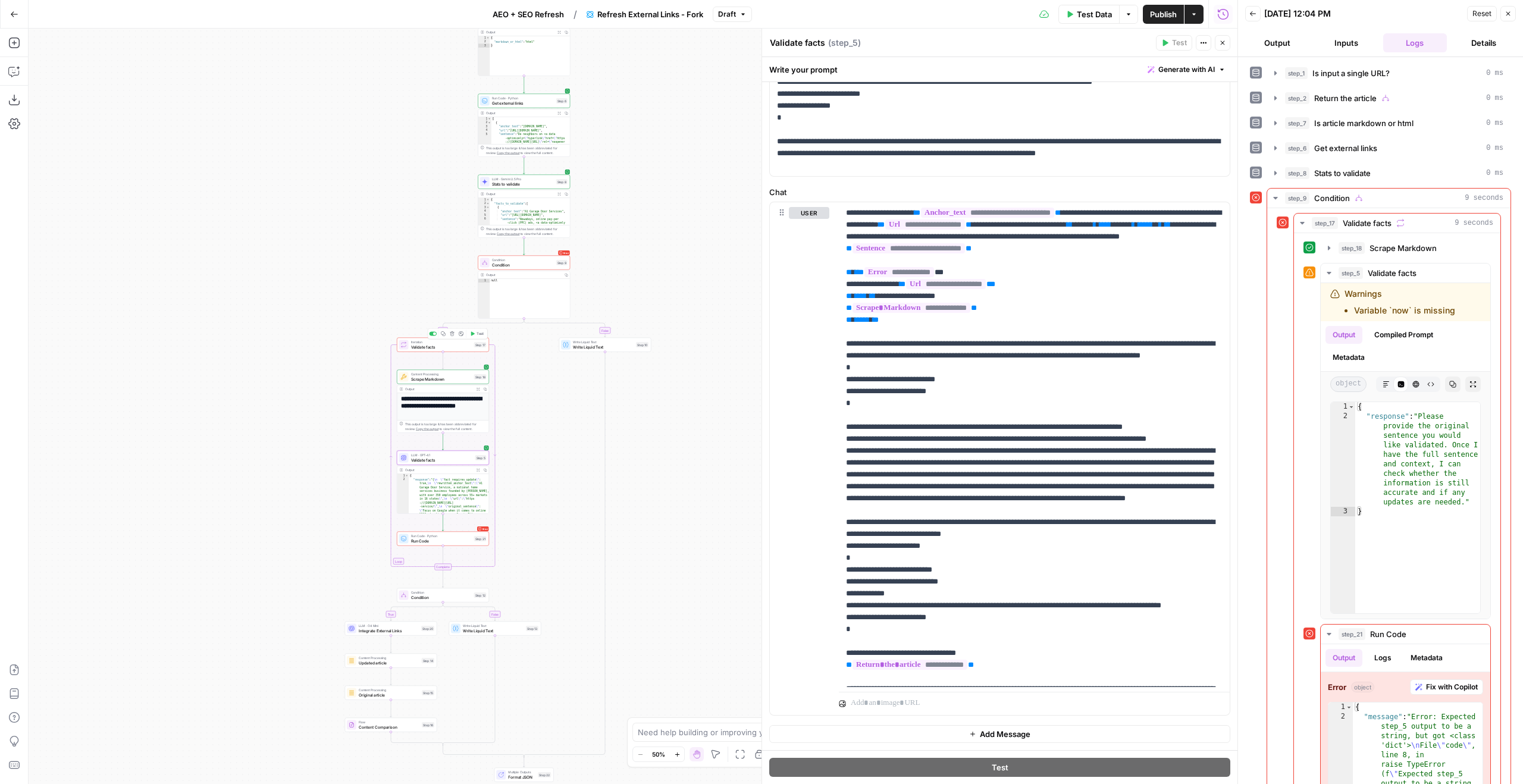
click at [439, 344] on span "Validate facts" at bounding box center [441, 347] width 61 height 6
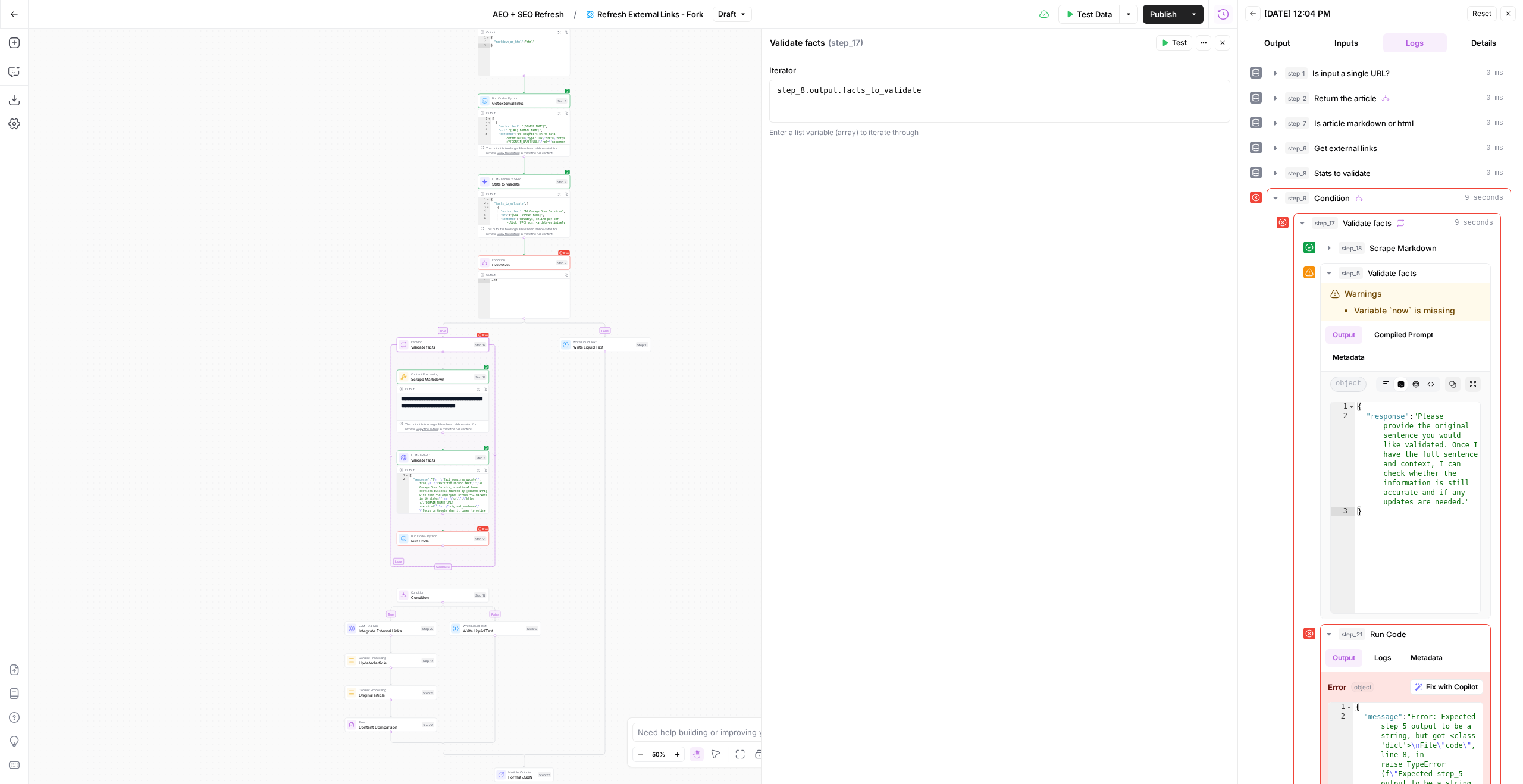
click at [1374, 159] on div "step_1 Is input a single URL? 0 ms step_2 Return the article 0 ms step_7 Is art…" at bounding box center [1380, 453] width 261 height 781
click at [1373, 163] on div "step_1 Is input a single URL? 0 ms step_2 Return the article 0 ms step_7 Is art…" at bounding box center [1380, 453] width 261 height 781
click at [1373, 165] on button "step_8 Stats to validate 0 ms" at bounding box center [1388, 173] width 243 height 19
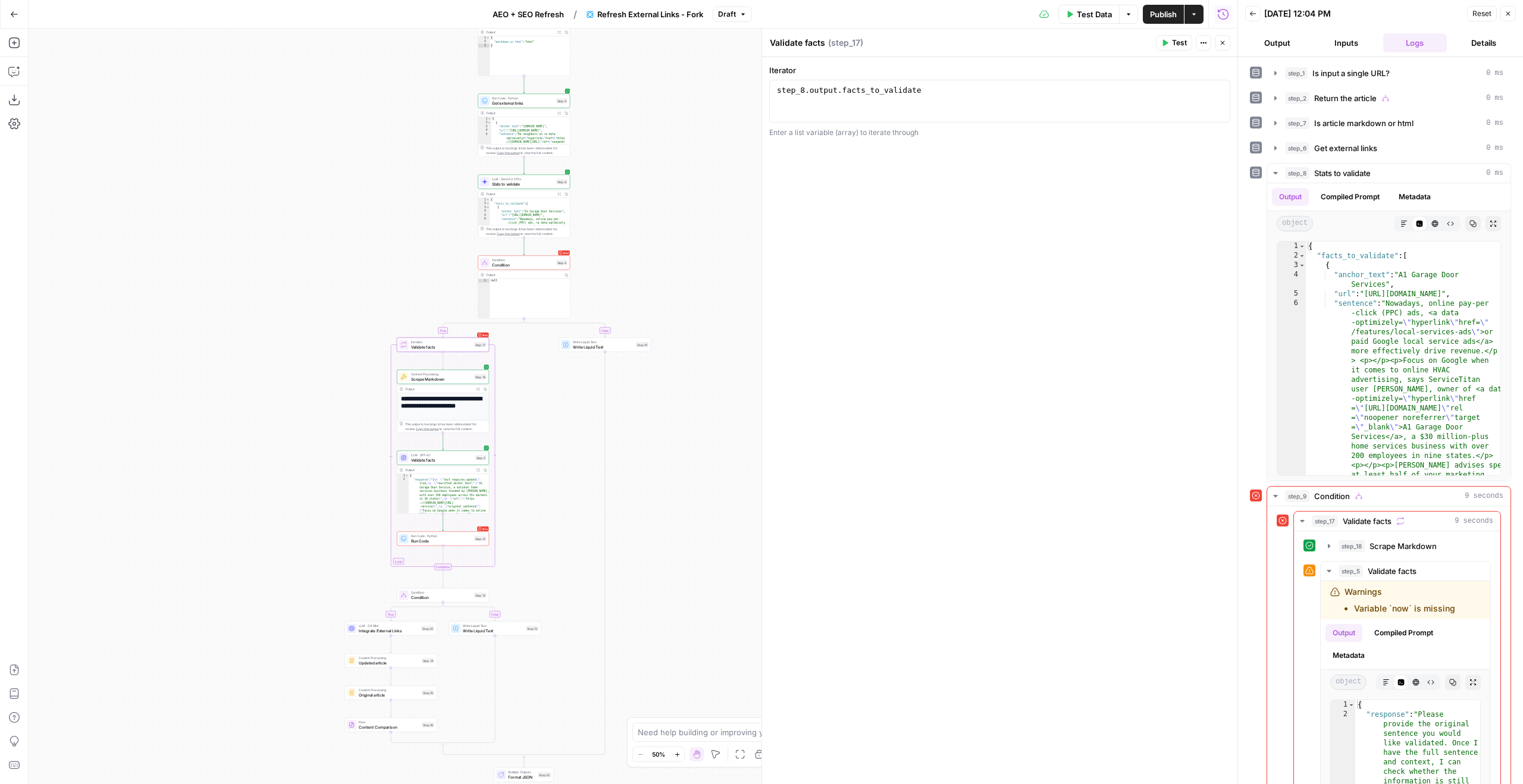
click at [447, 461] on span "Validate facts" at bounding box center [442, 460] width 62 height 6
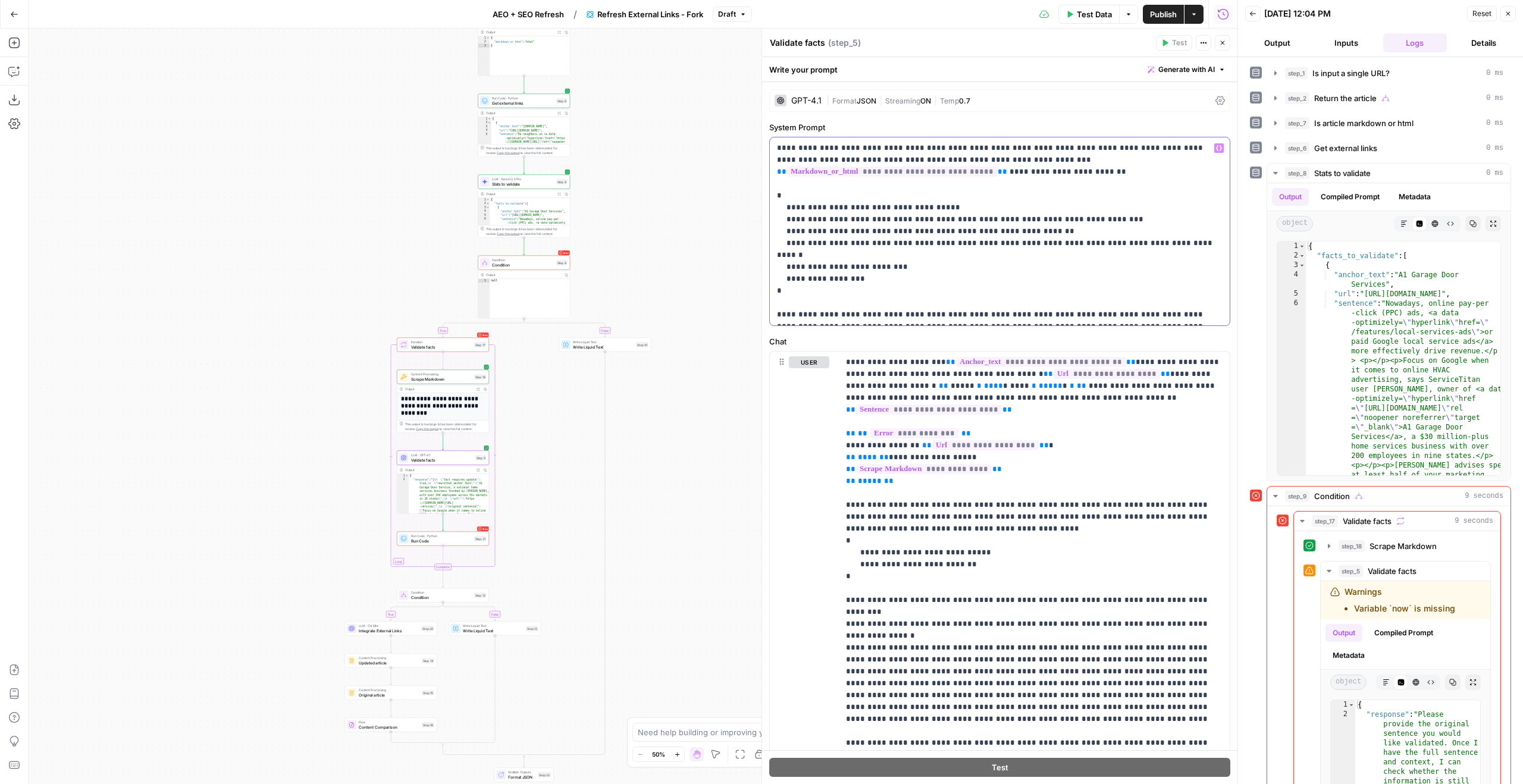
click at [1015, 304] on p "**********" at bounding box center [1000, 231] width 446 height 179
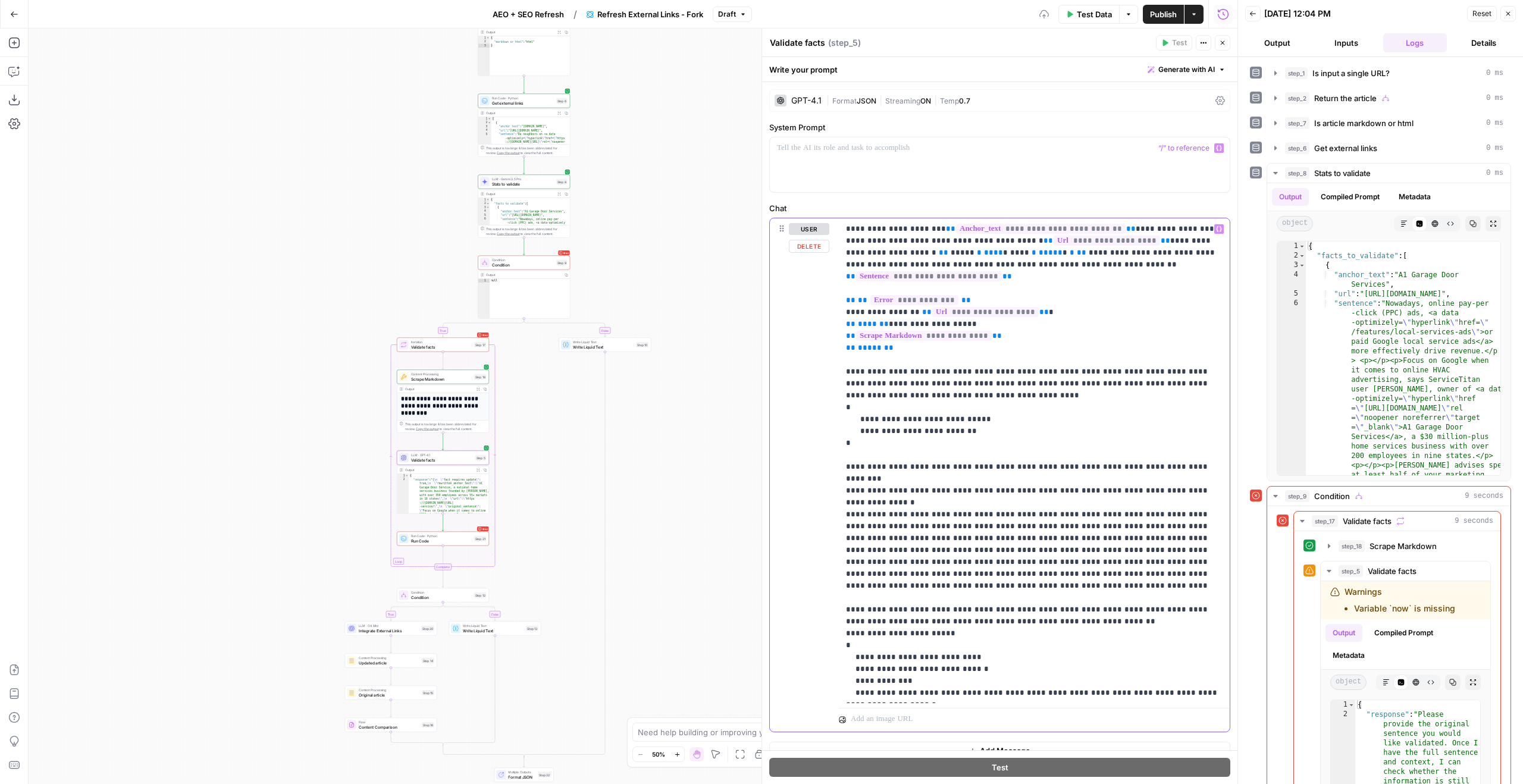
click at [847, 230] on p "**********" at bounding box center [1034, 568] width 376 height 690
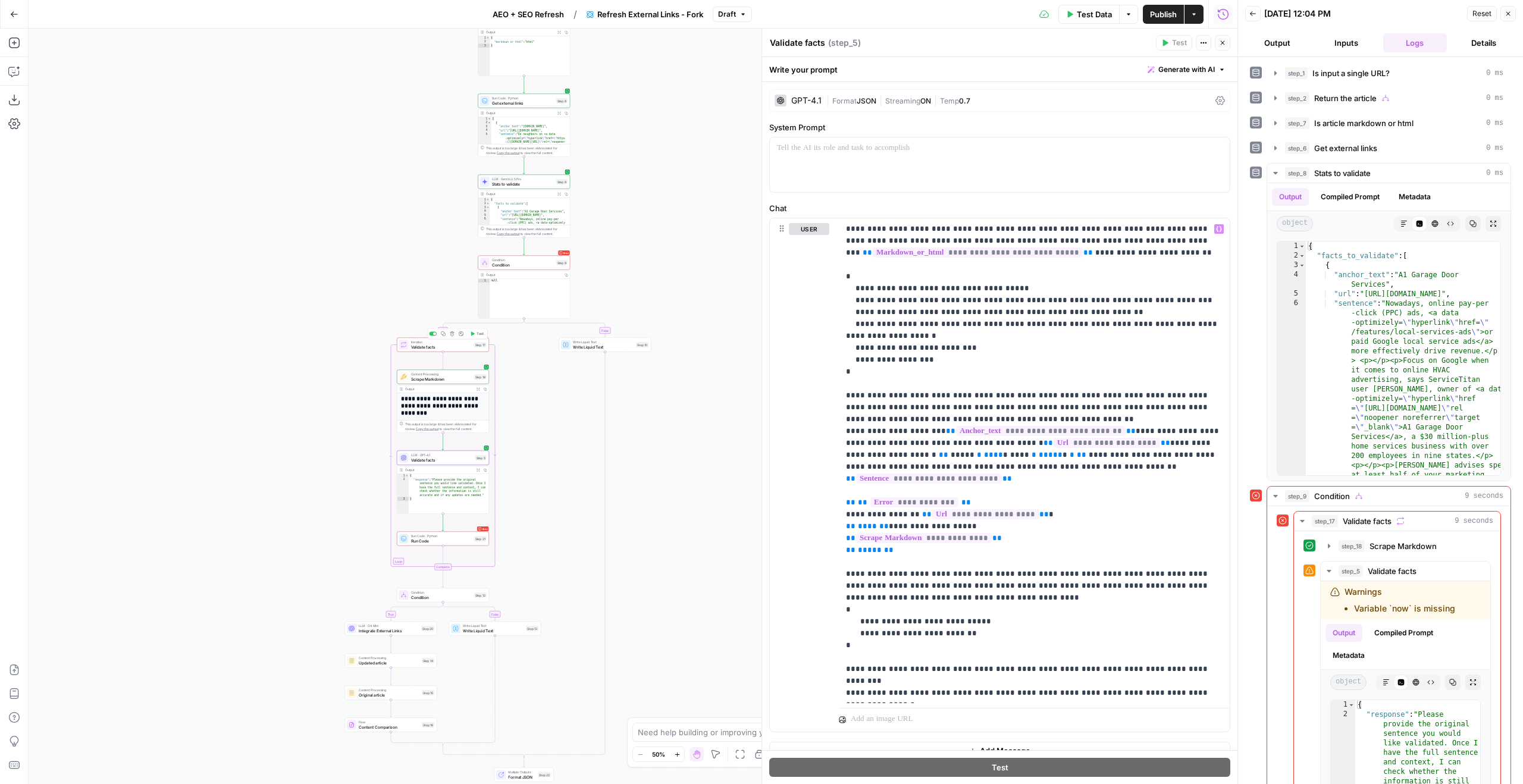
click at [474, 332] on icon "button" at bounding box center [472, 334] width 5 height 5
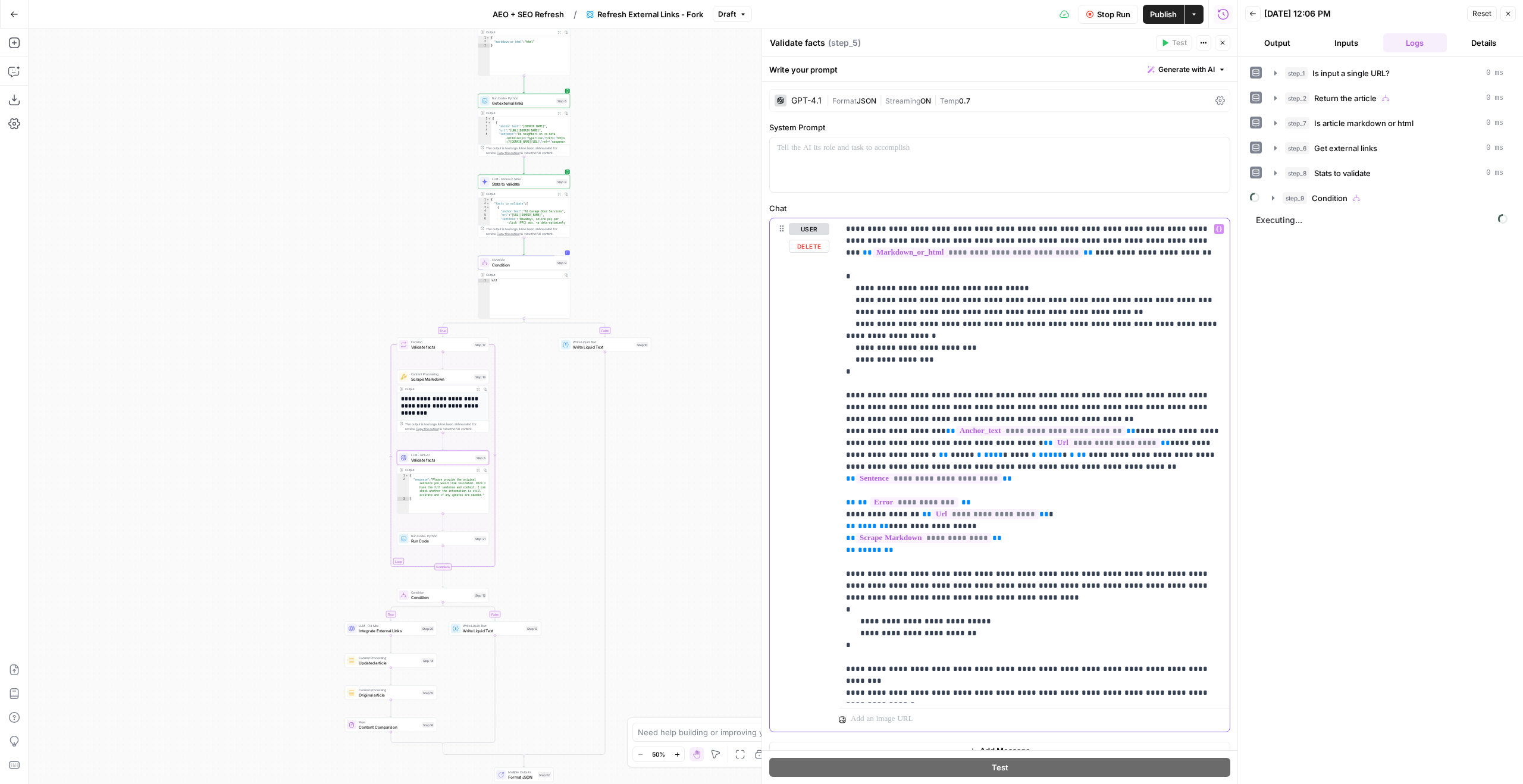
click at [1030, 419] on p "**********" at bounding box center [1034, 668] width 376 height 892
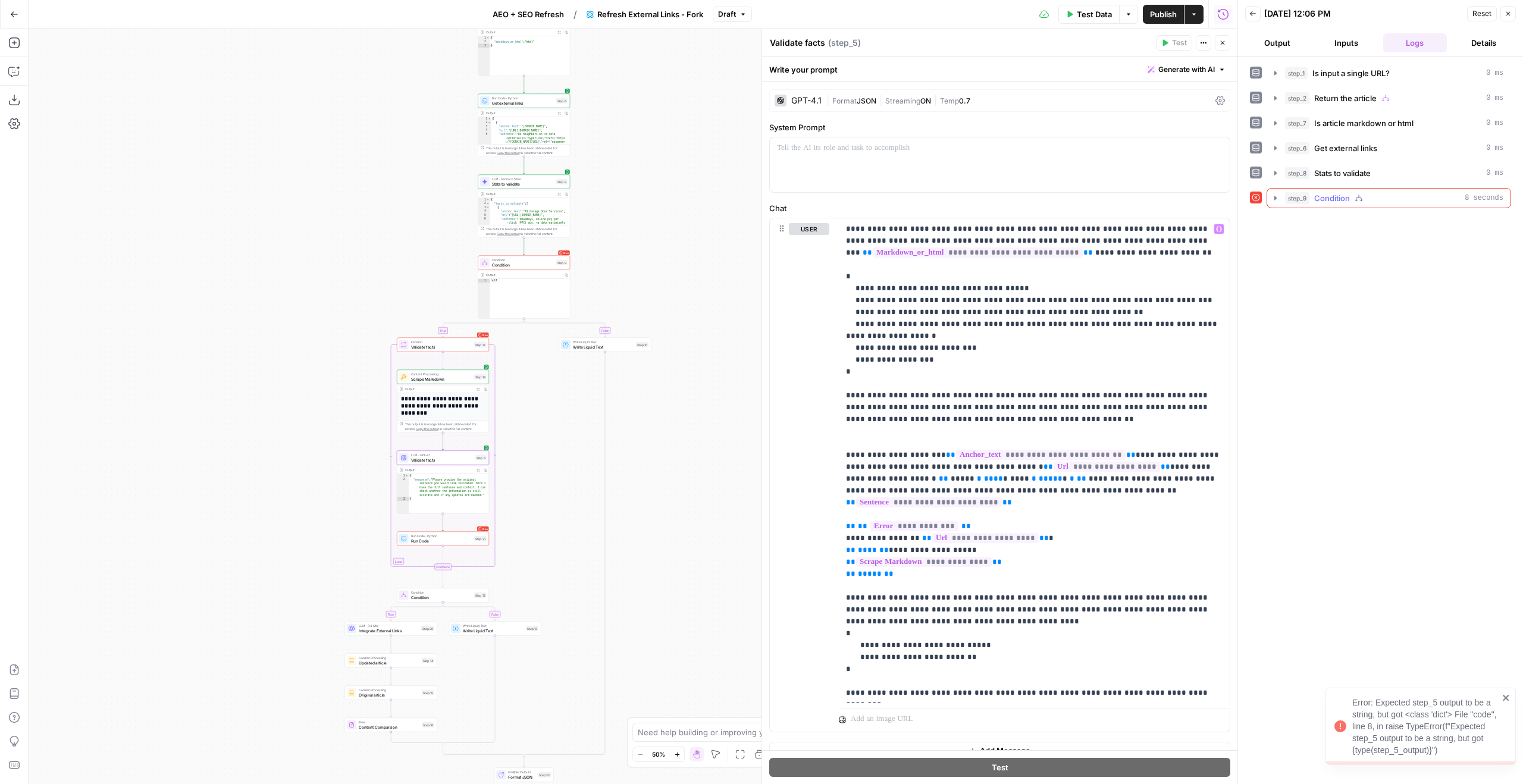
click at [1328, 190] on button "step_9 Condition 8 seconds" at bounding box center [1388, 198] width 243 height 19
click at [1337, 221] on span "step_17" at bounding box center [1325, 223] width 26 height 12
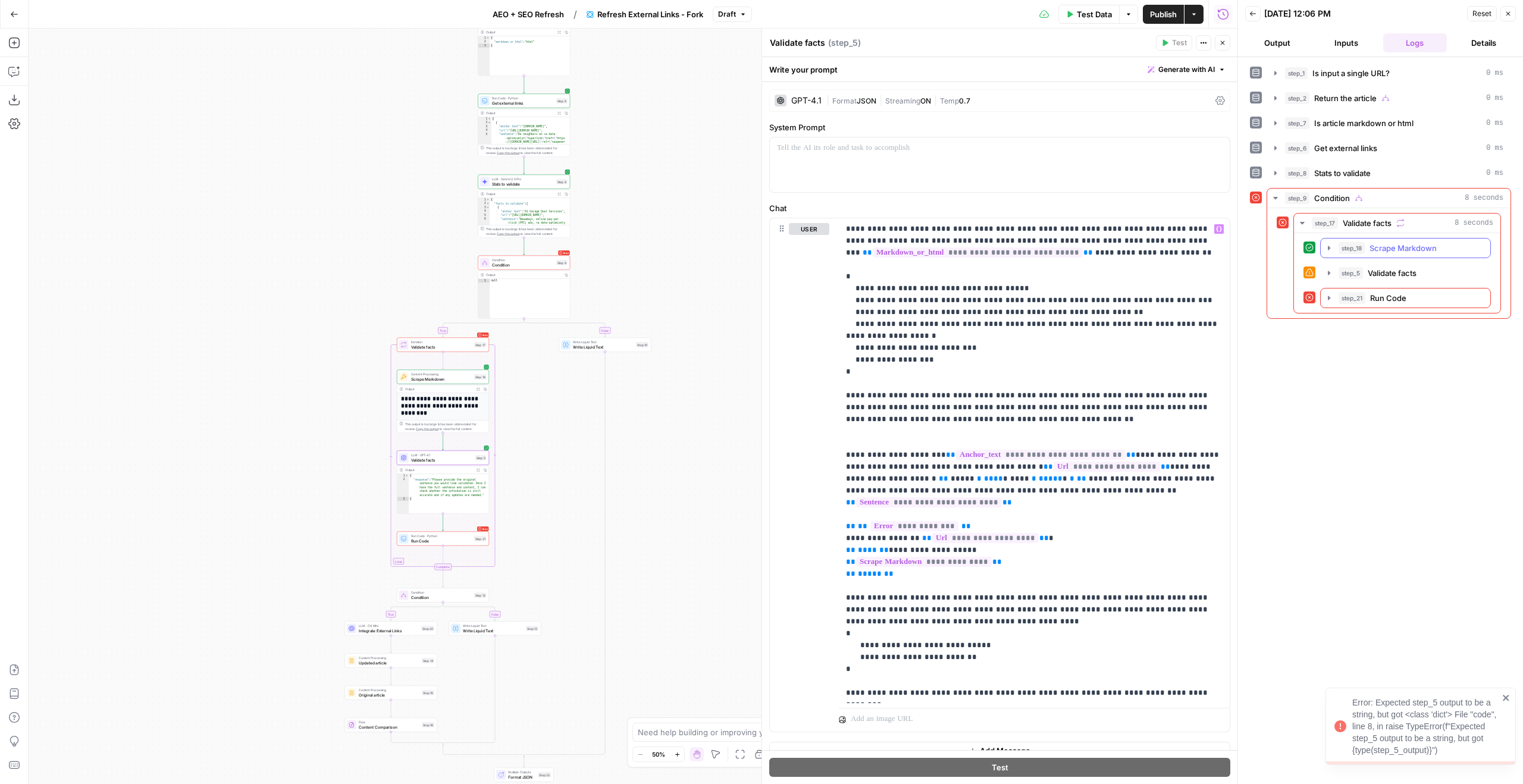
click at [1361, 268] on span "step_5" at bounding box center [1351, 272] width 24 height 12
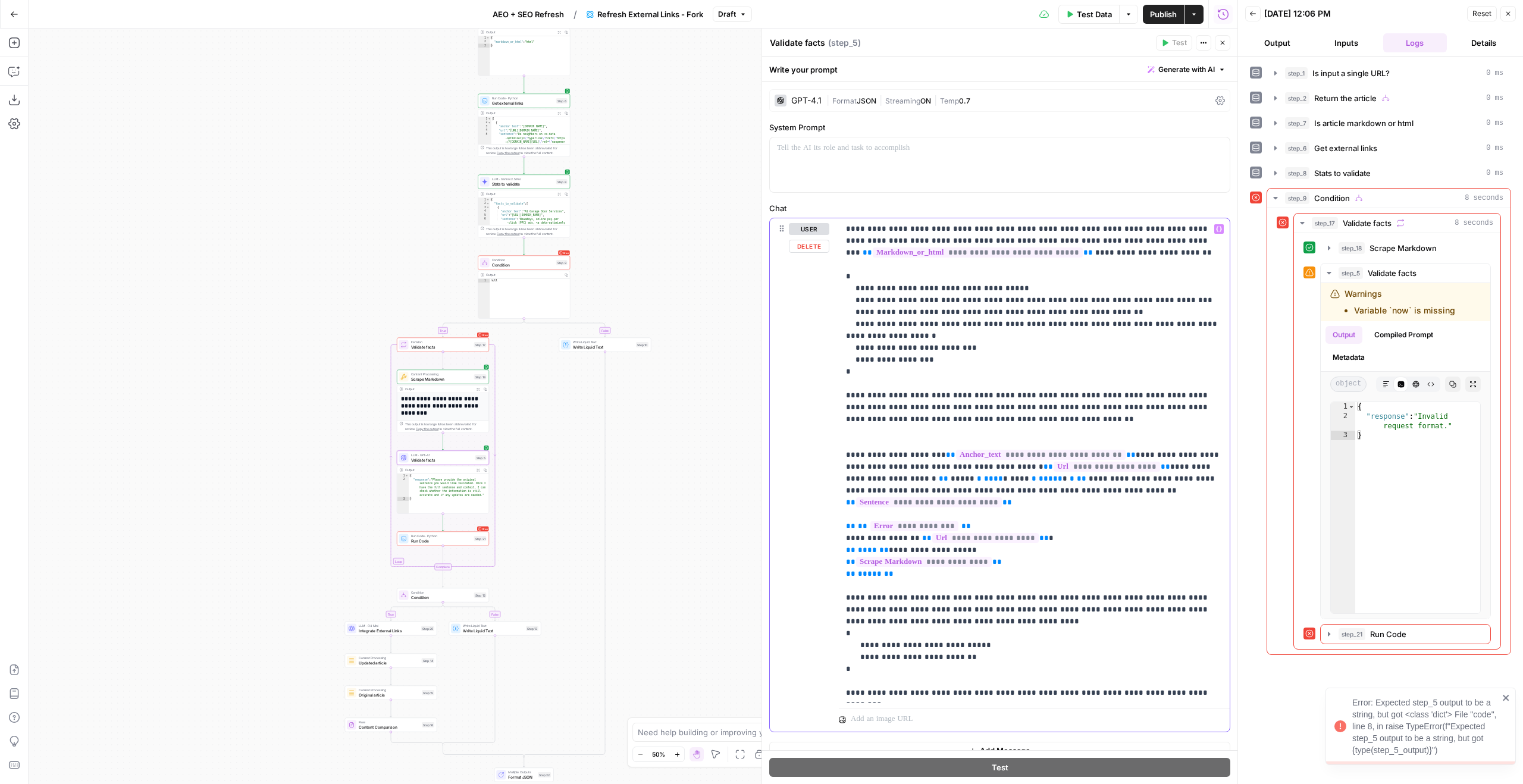
click at [959, 405] on p "**********" at bounding box center [1034, 680] width 376 height 915
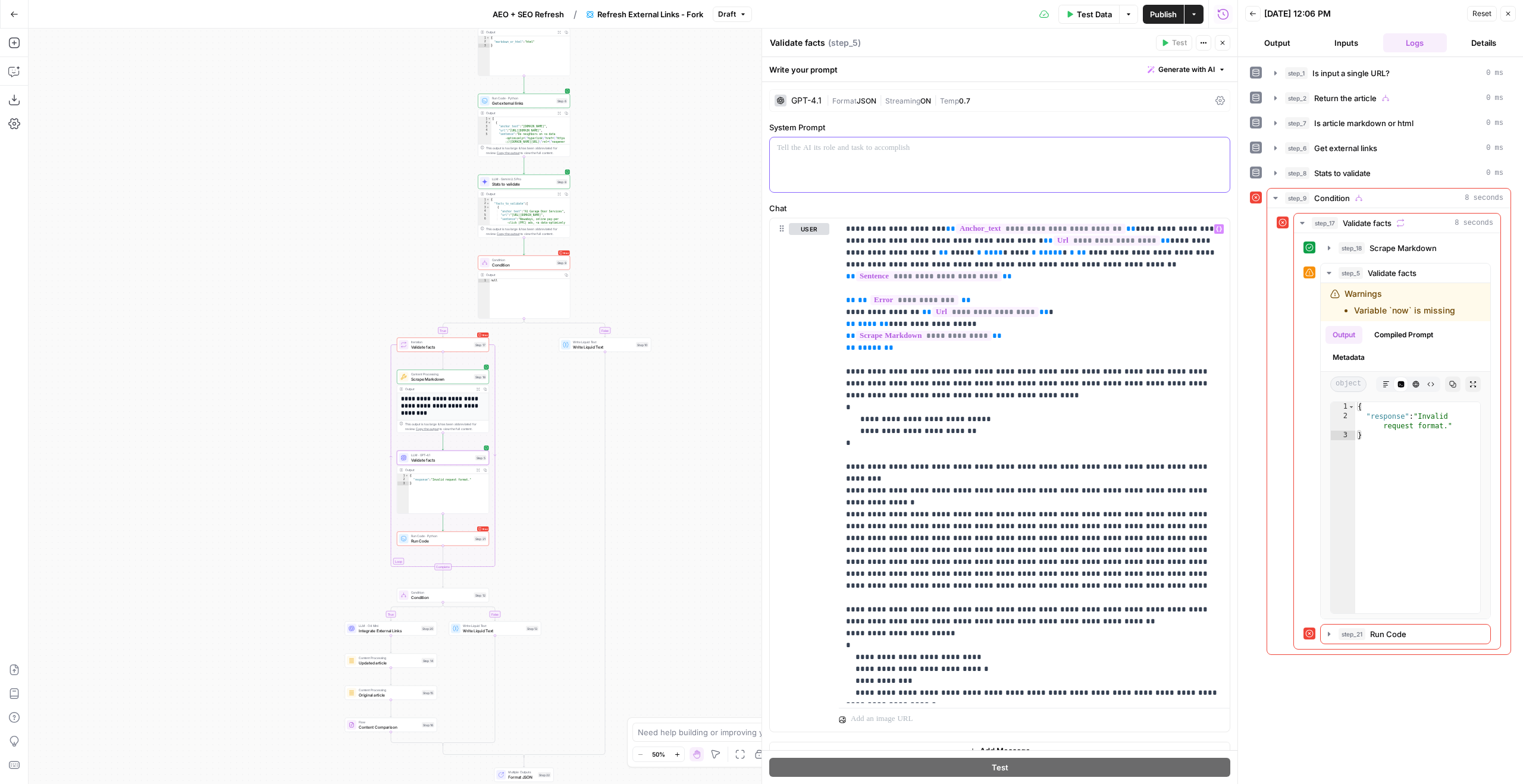
click at [921, 169] on div at bounding box center [1000, 165] width 460 height 54
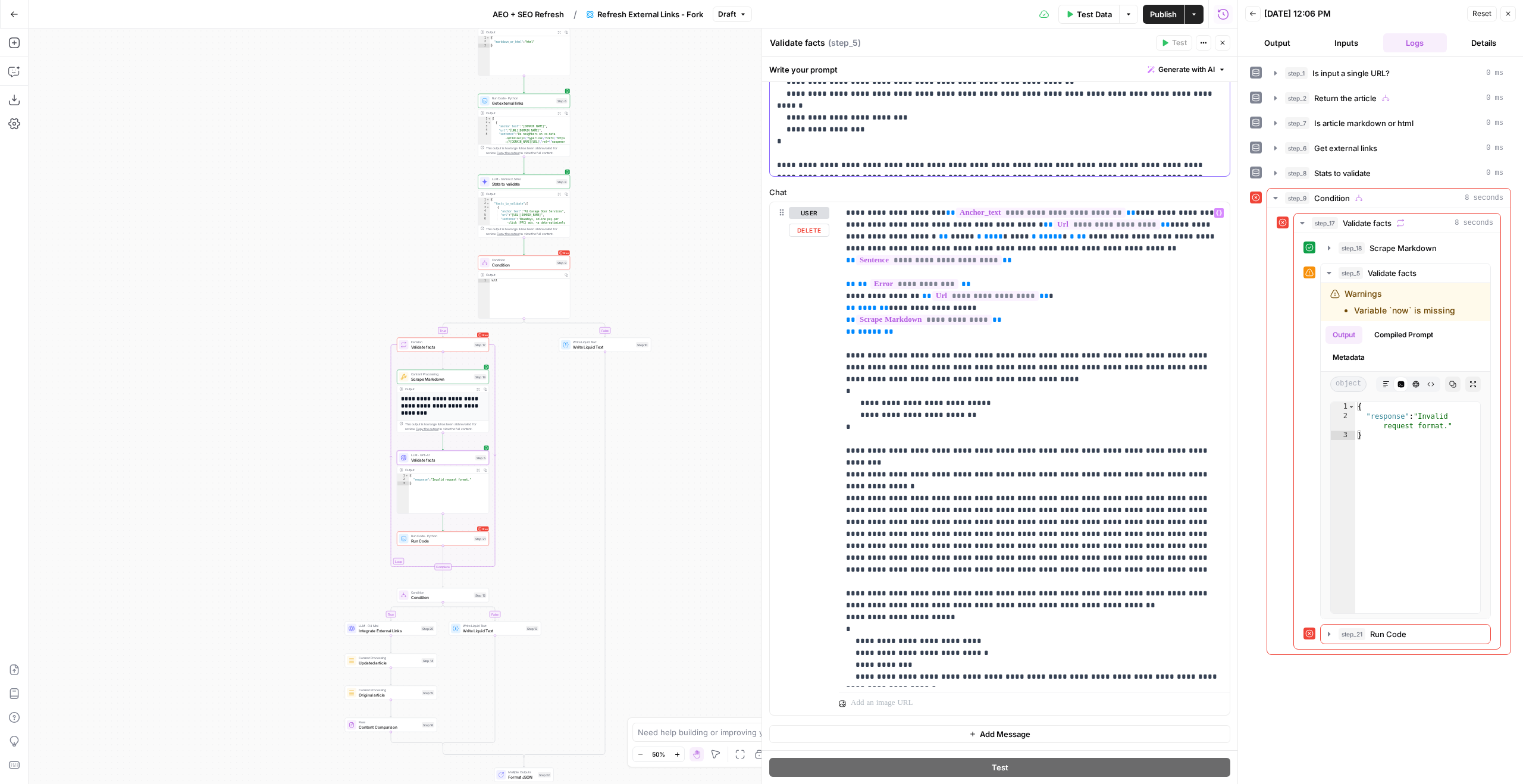
scroll to position [79, 0]
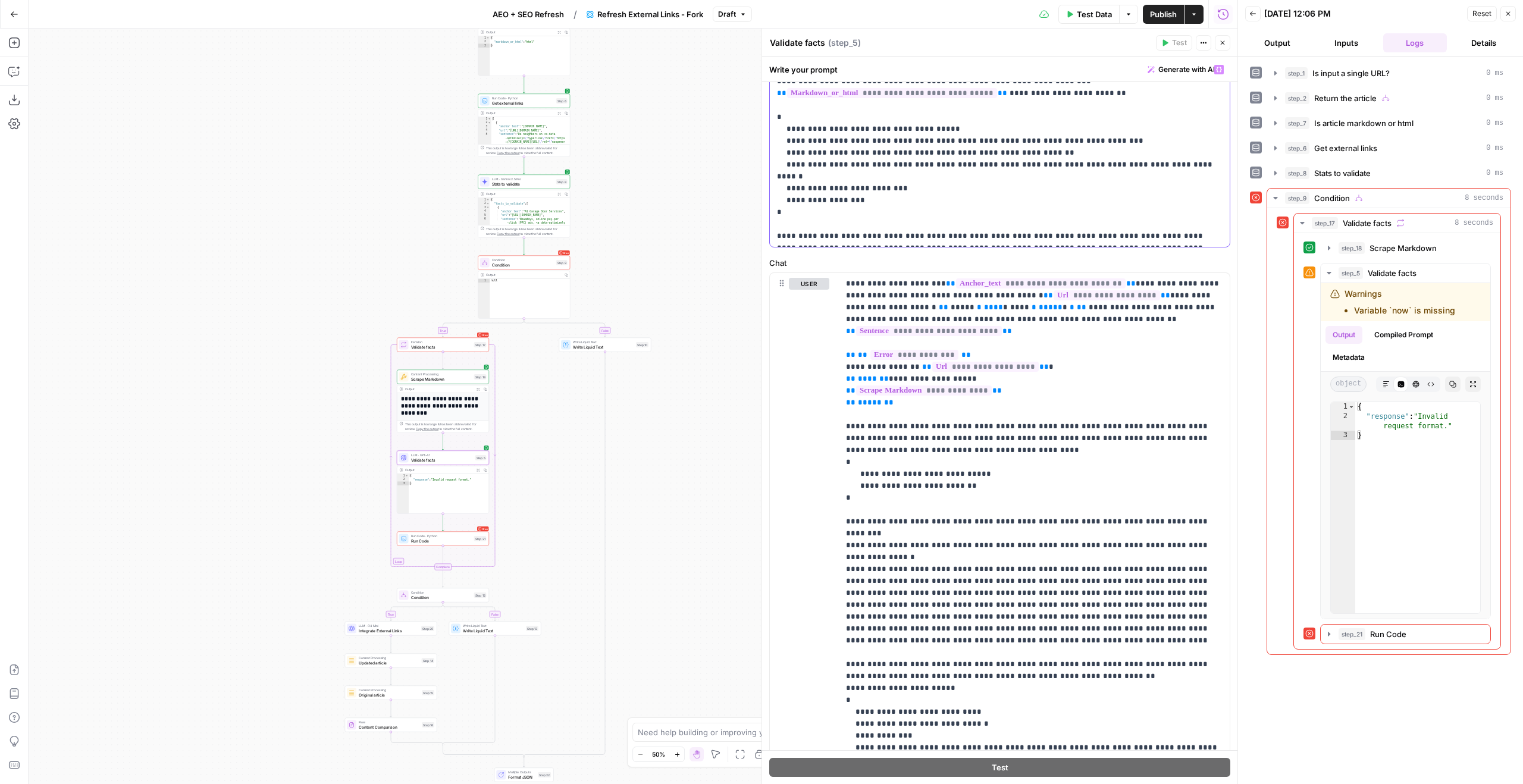
click at [999, 181] on p "**********" at bounding box center [1000, 153] width 446 height 179
click at [950, 478] on p "**********" at bounding box center [1034, 623] width 376 height 690
click at [1122, 290] on p "**********" at bounding box center [1034, 623] width 376 height 690
click at [483, 330] on button "Test" at bounding box center [476, 334] width 18 height 8
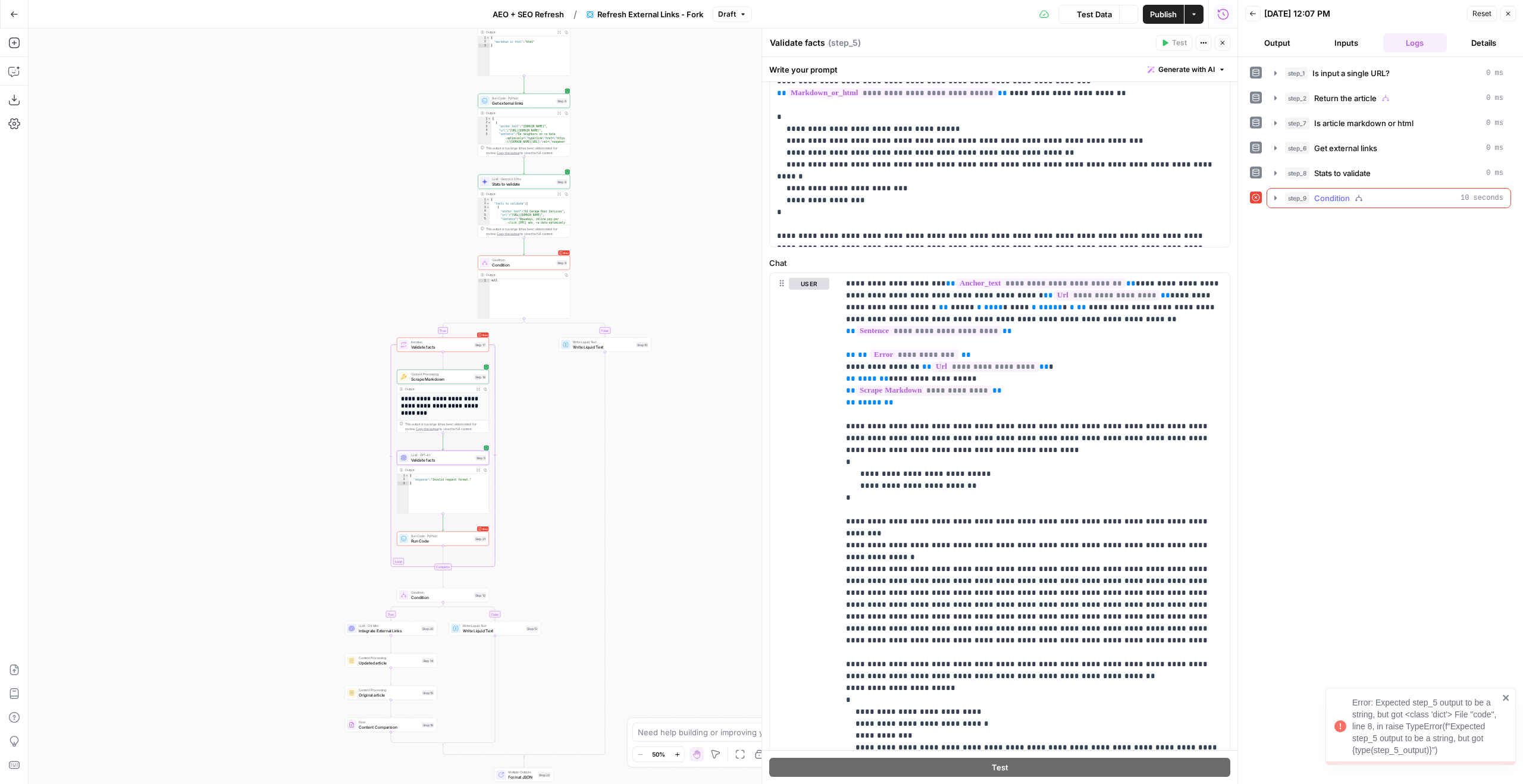
click at [1387, 197] on div "step_9 Condition 10 seconds" at bounding box center [1394, 198] width 218 height 12
click at [1371, 224] on span "Validate facts" at bounding box center [1367, 223] width 49 height 12
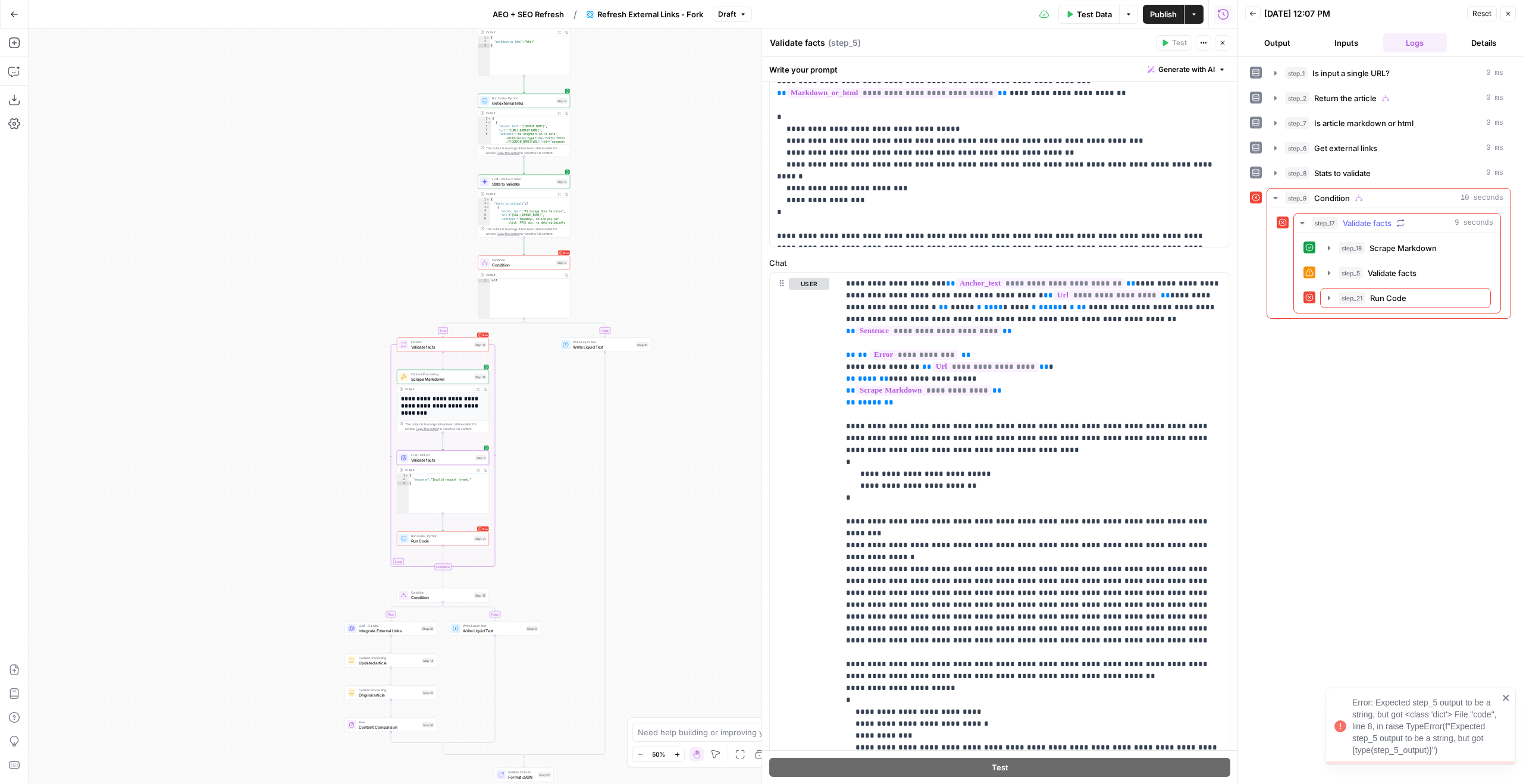
click at [1373, 279] on button "step_5 Validate facts 6 seconds" at bounding box center [1405, 273] width 169 height 19
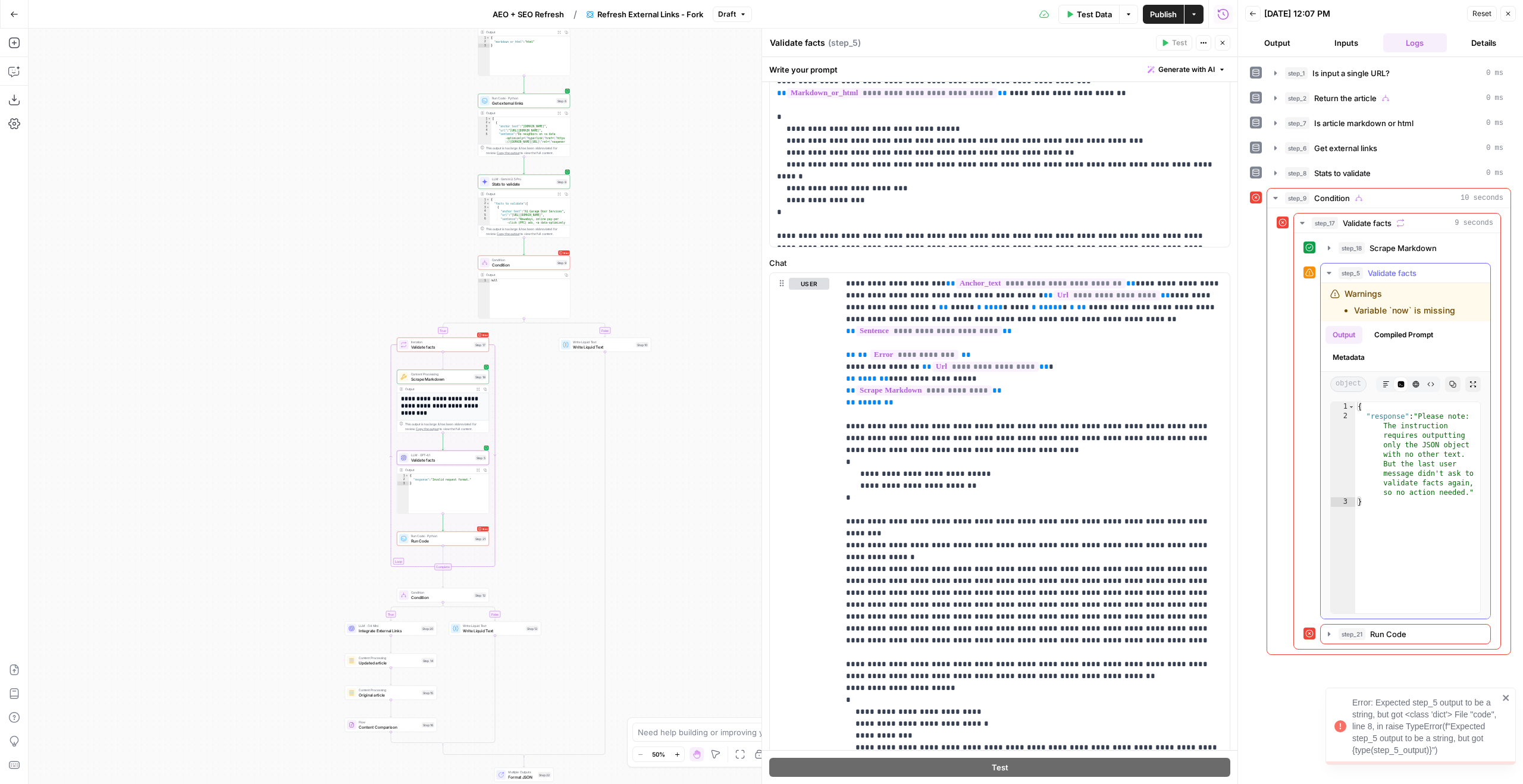
click at [1447, 383] on button "Copy" at bounding box center [1453, 384] width 16 height 16
click at [1447, 383] on button "Copy" at bounding box center [1453, 384] width 16 height 16
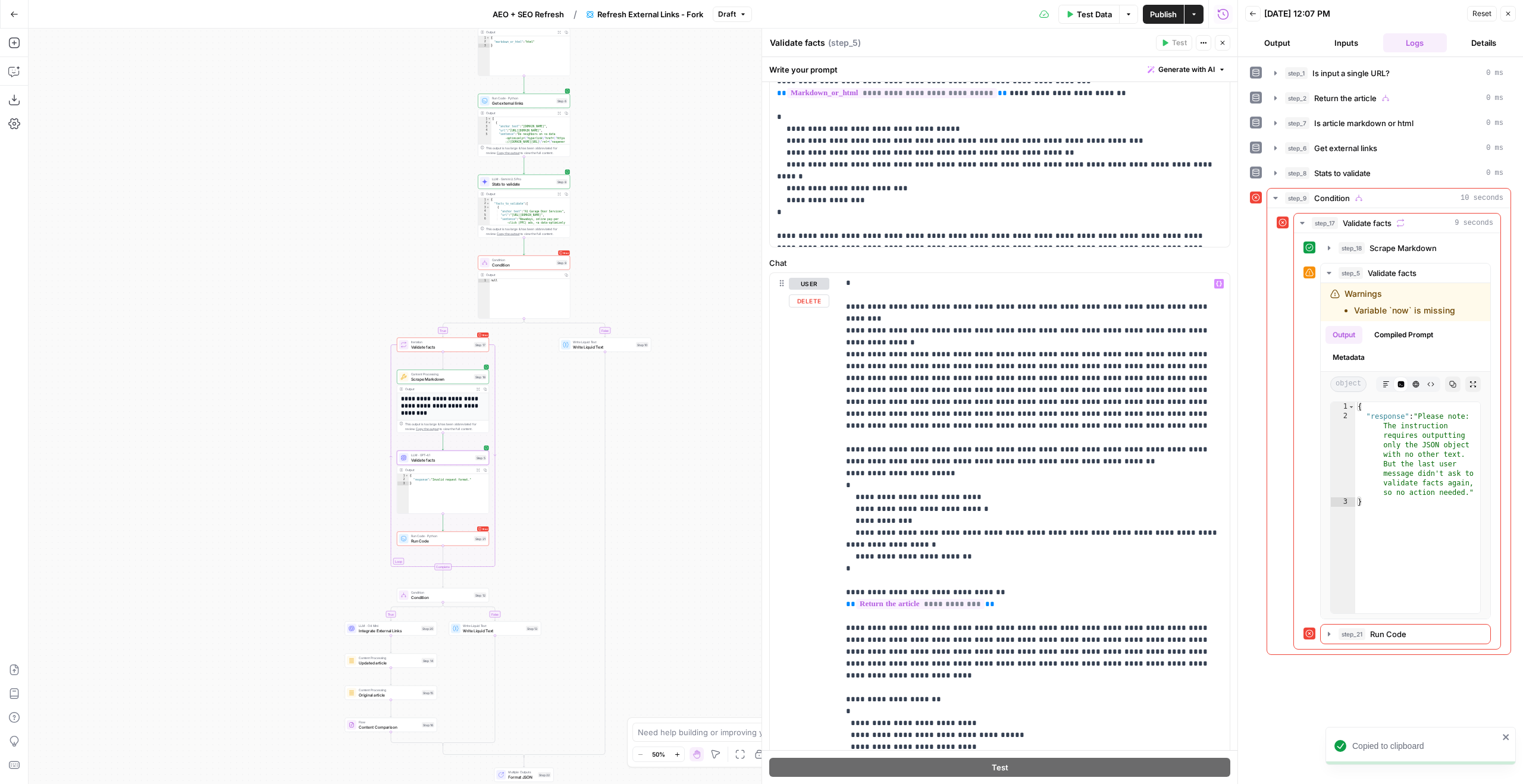
scroll to position [150, 0]
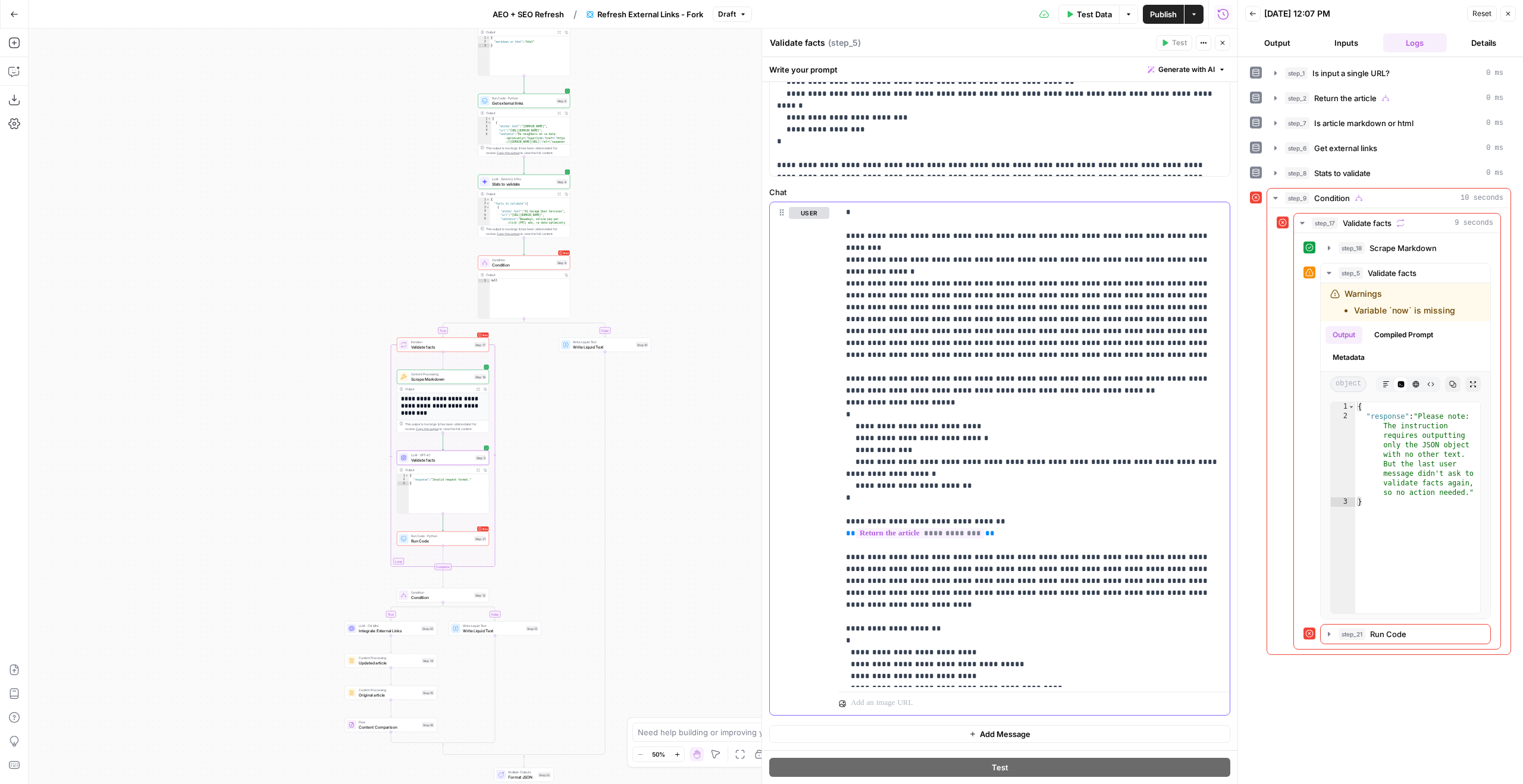
click at [983, 406] on p "**********" at bounding box center [1034, 337] width 376 height 690
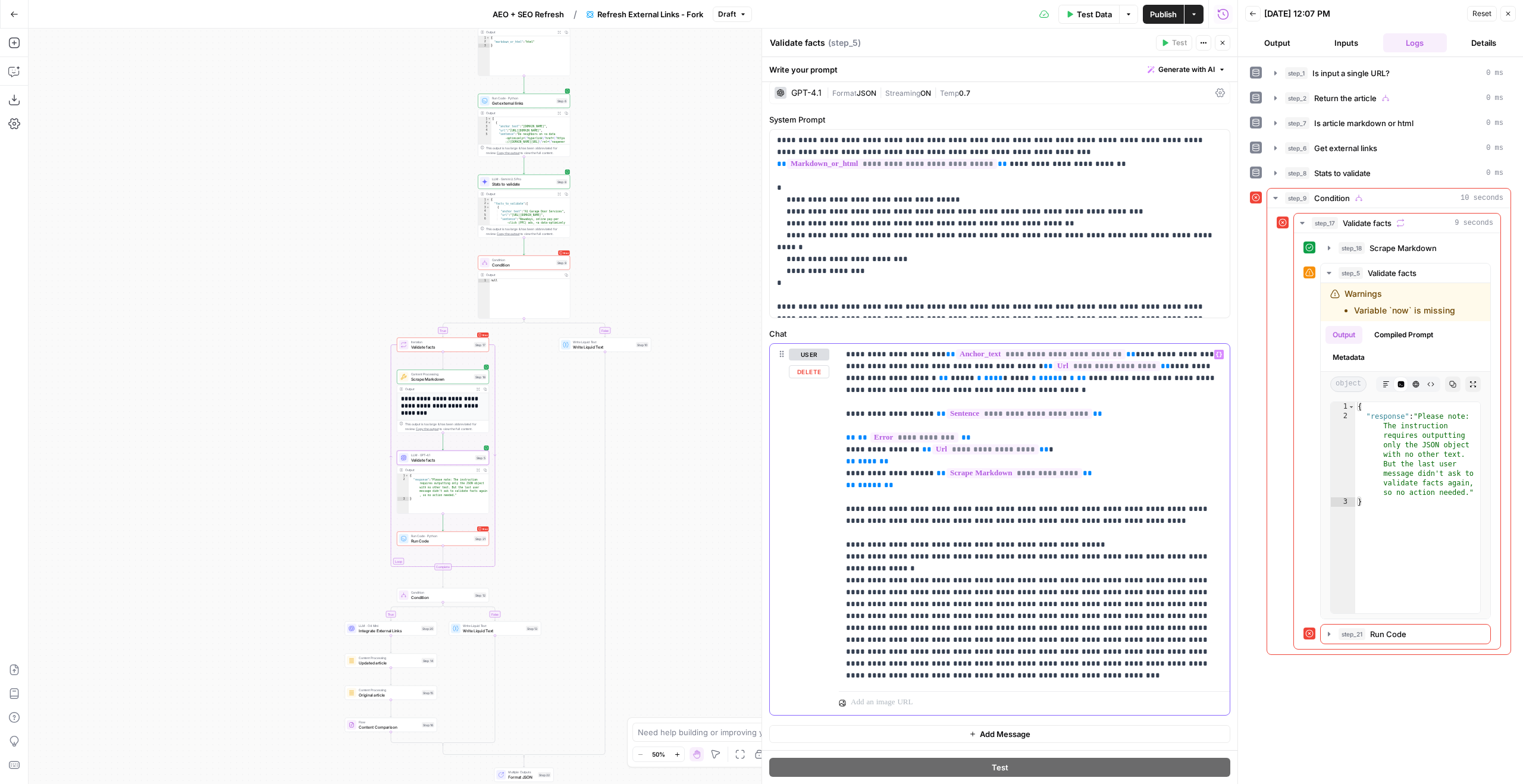
scroll to position [8, 0]
click at [472, 331] on icon "button" at bounding box center [472, 334] width 5 height 5
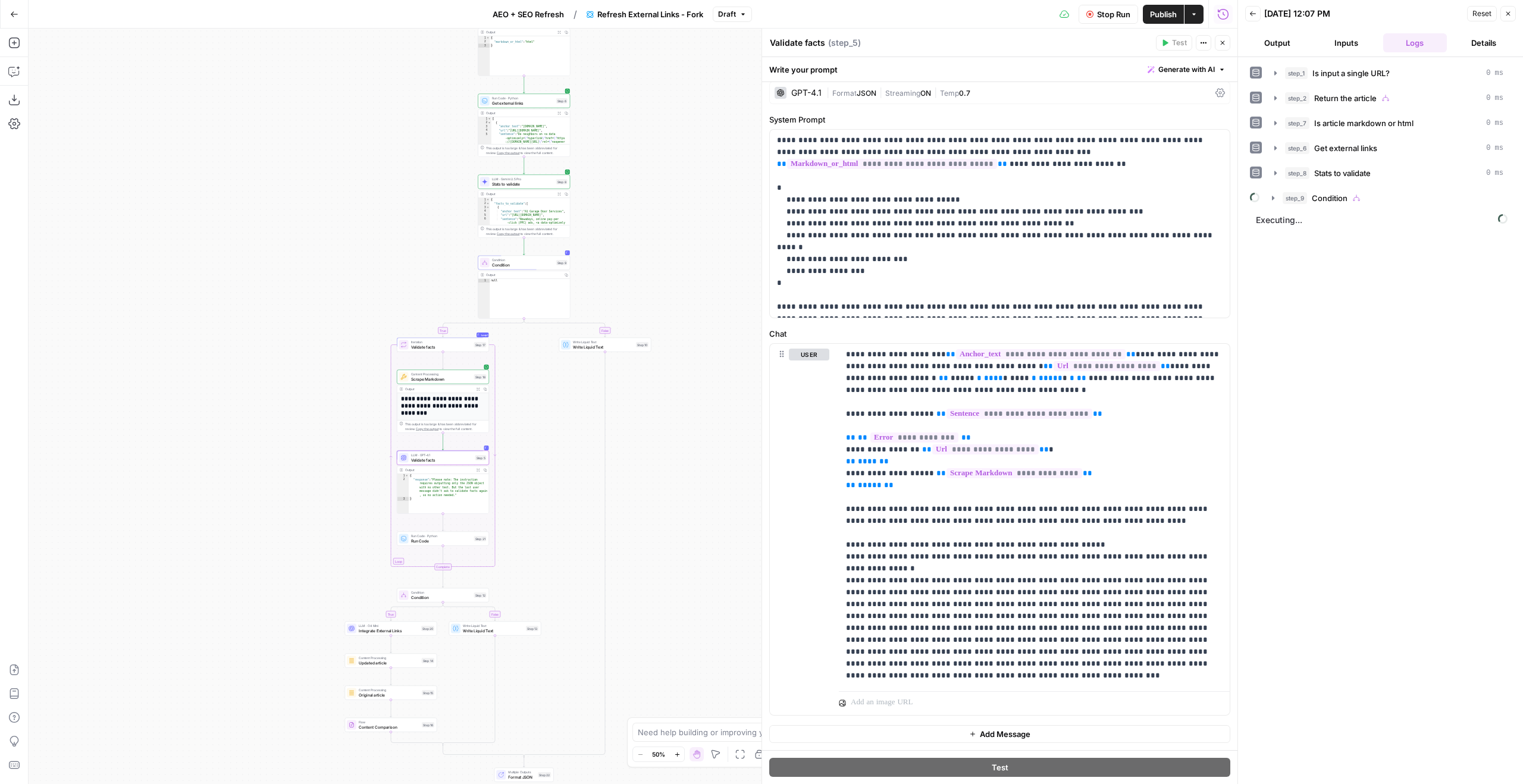
click at [1322, 185] on div "step_1 Is input a single URL? 0 ms step_2 Return the article 0 ms step_7 Is art…" at bounding box center [1380, 135] width 261 height 145
click at [1322, 192] on span "Condition" at bounding box center [1329, 198] width 35 height 12
click at [1337, 227] on div "step_17 Validate facts" at bounding box center [1400, 223] width 186 height 12
click at [1366, 266] on button "step_5 Validate facts 5 seconds" at bounding box center [1403, 273] width 174 height 19
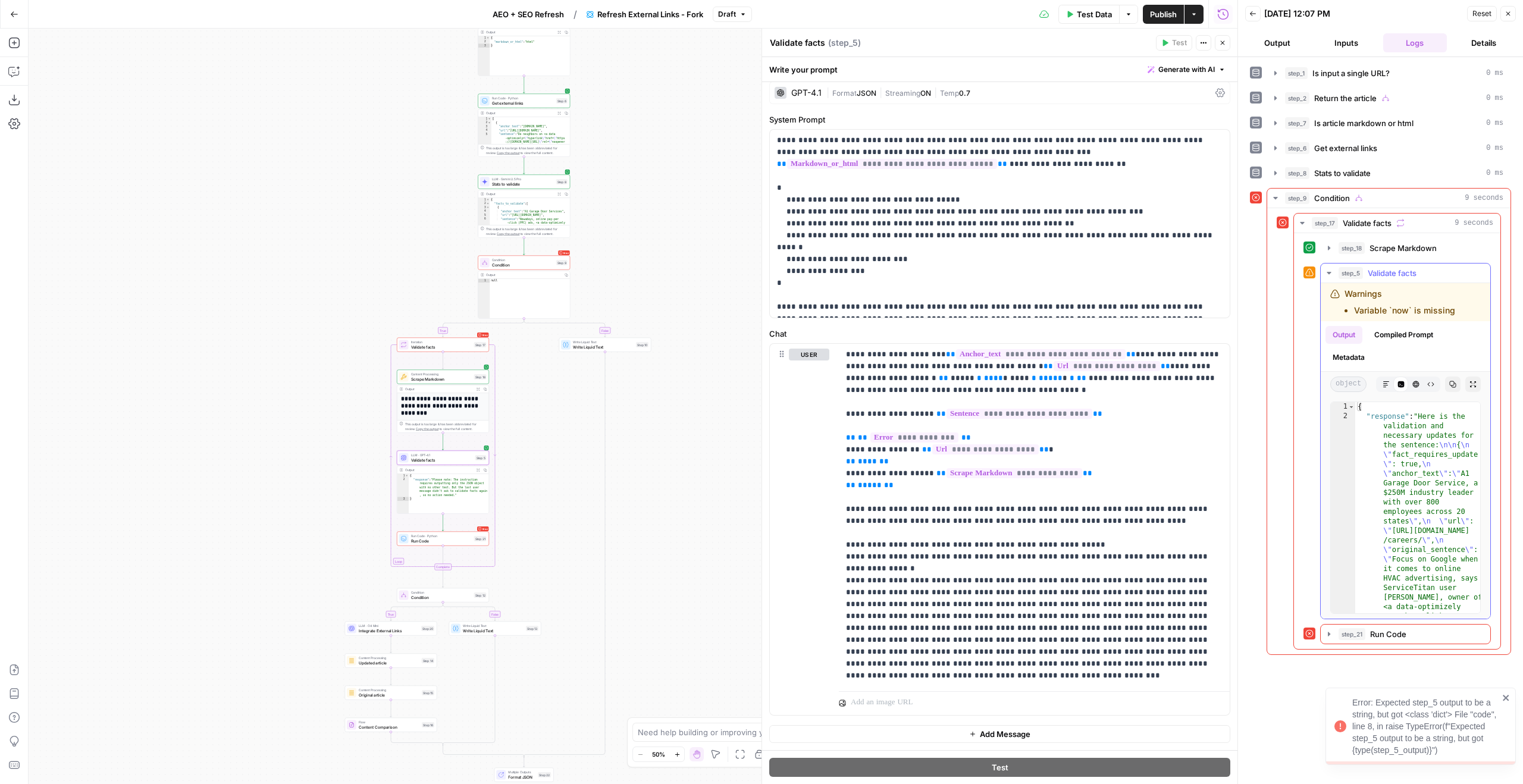
click at [1391, 379] on button "Markdown" at bounding box center [1386, 384] width 16 height 16
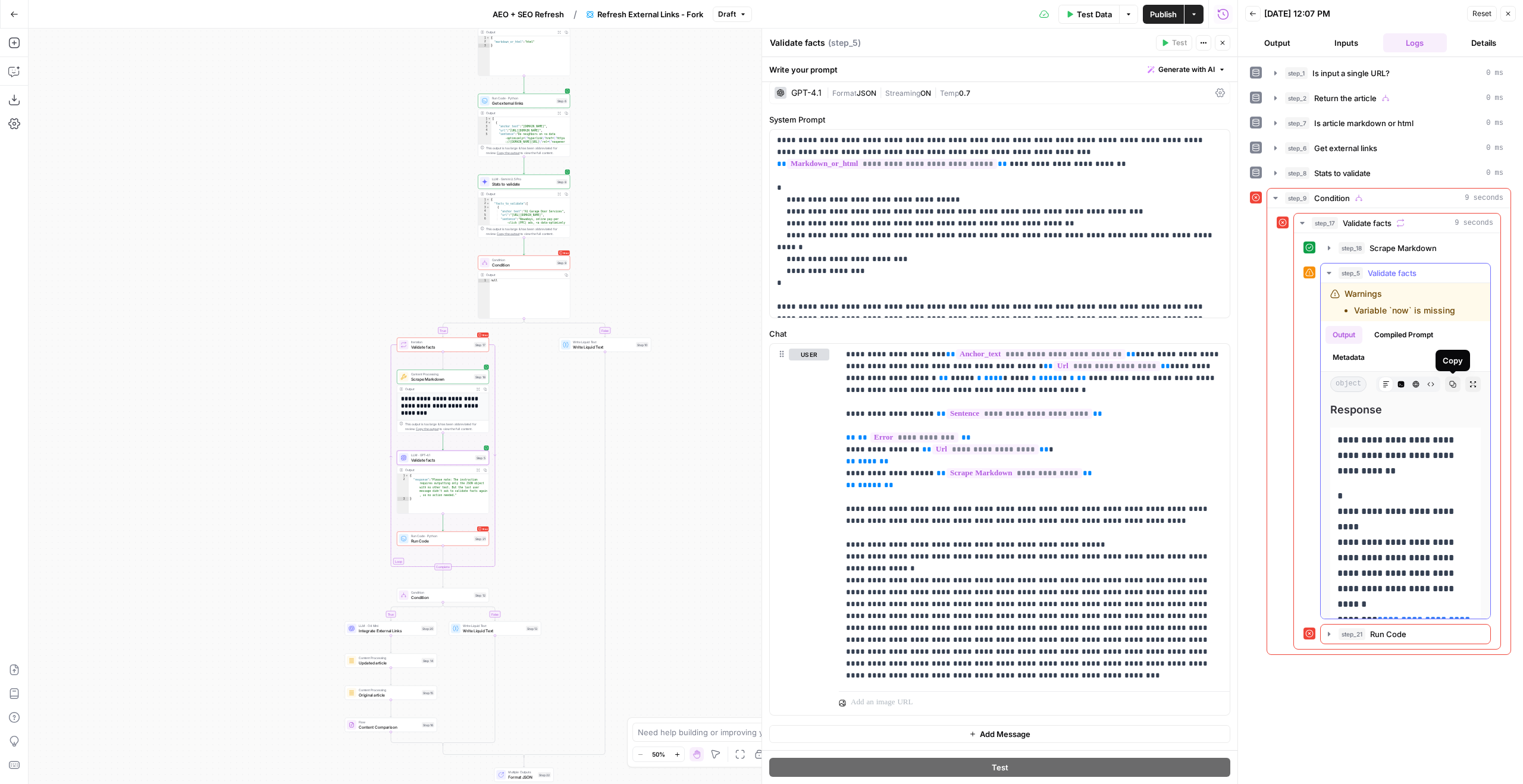
click at [1437, 386] on button "Raw Output" at bounding box center [1431, 384] width 16 height 16
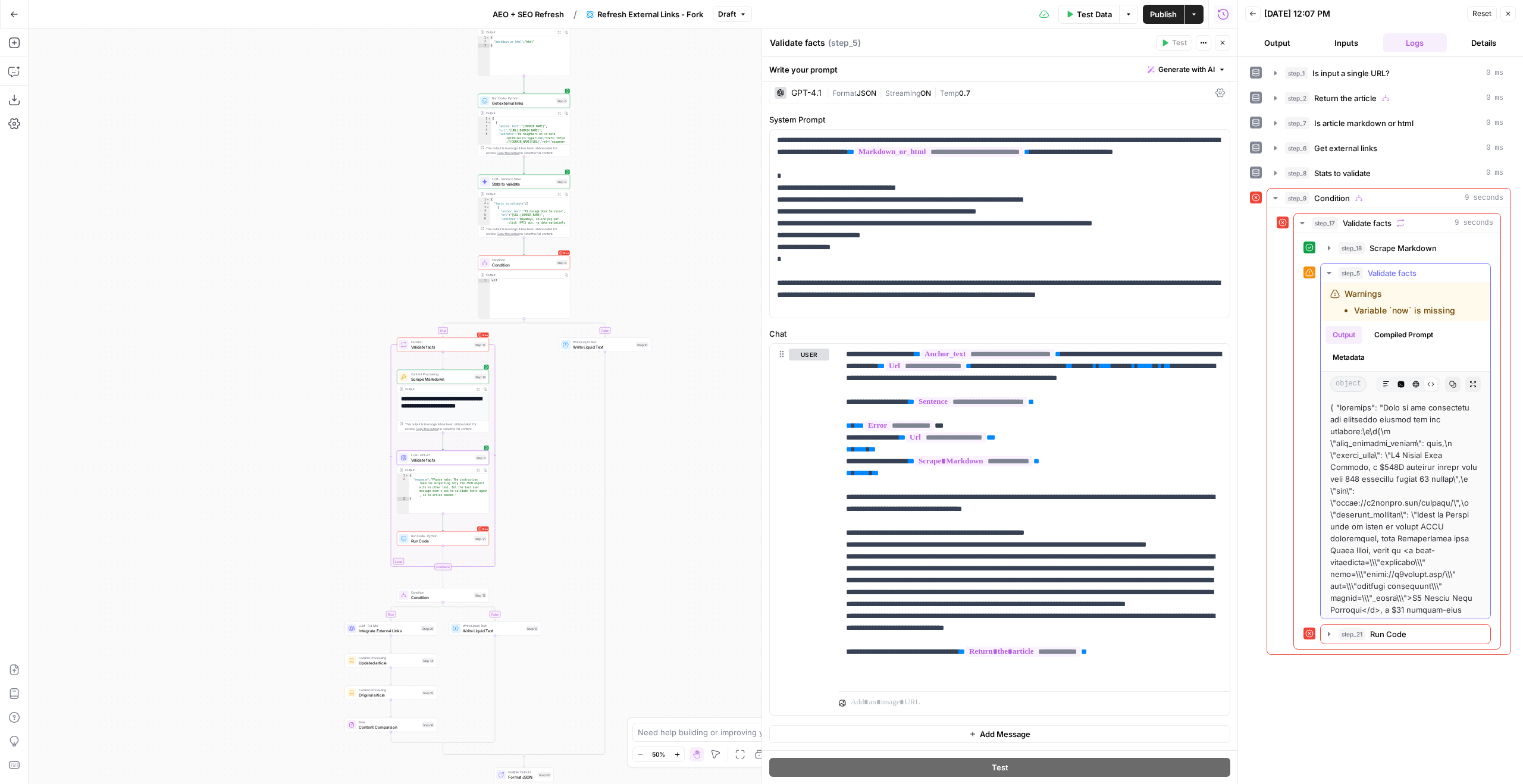
click at [1454, 386] on icon "button" at bounding box center [1452, 383] width 7 height 7
click at [1006, 237] on p "**********" at bounding box center [1000, 224] width 446 height 179
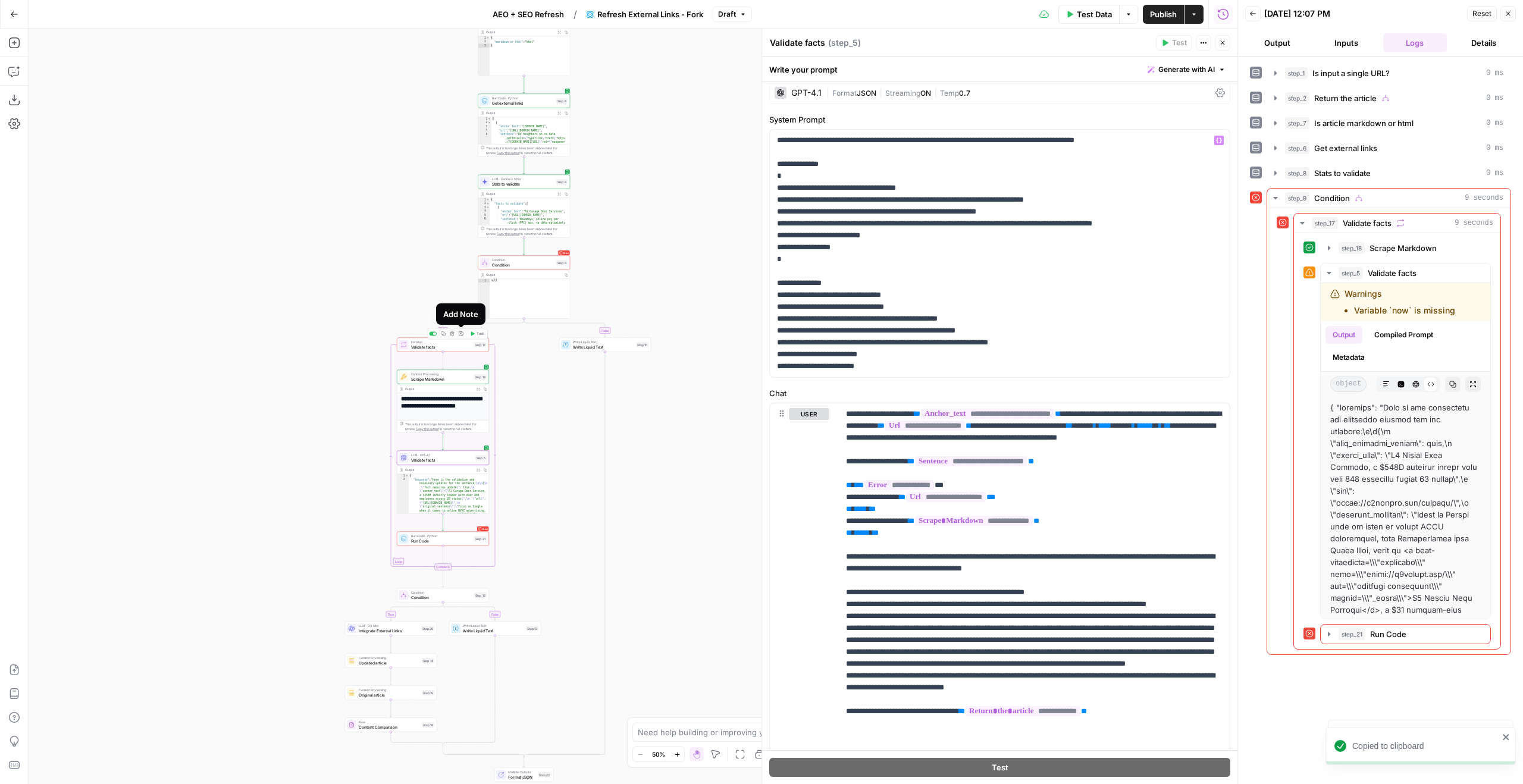
click at [476, 328] on div "Copy step Delete step Add Note Test" at bounding box center [458, 334] width 60 height 11
click at [810, 94] on div "GPT-4.1" at bounding box center [806, 93] width 31 height 9
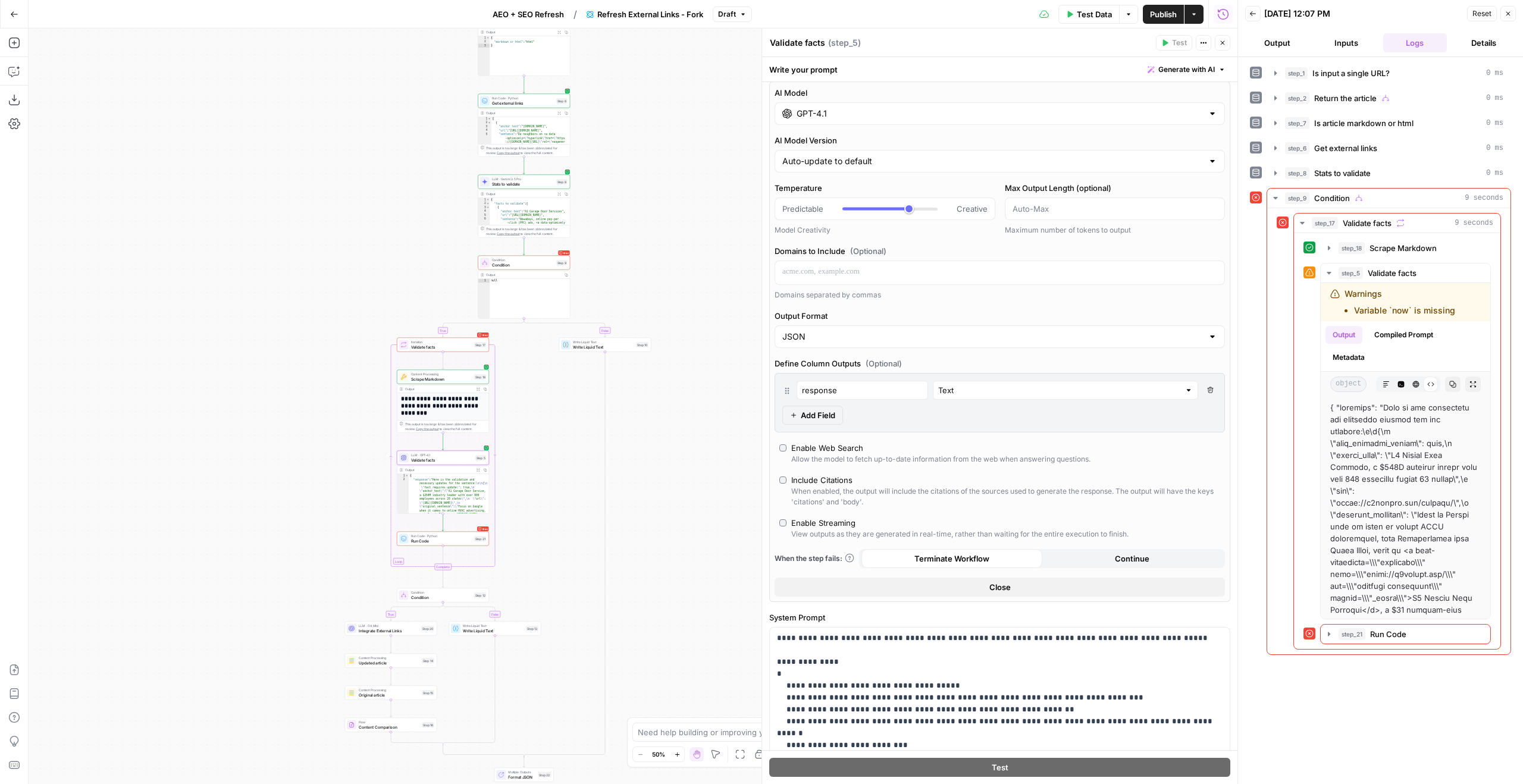
click at [810, 94] on label "AI Model" at bounding box center [1000, 92] width 450 height 12
click at [810, 108] on input "GPT-4.1" at bounding box center [1000, 113] width 406 height 12
click at [477, 334] on span "Test" at bounding box center [480, 334] width 7 height 6
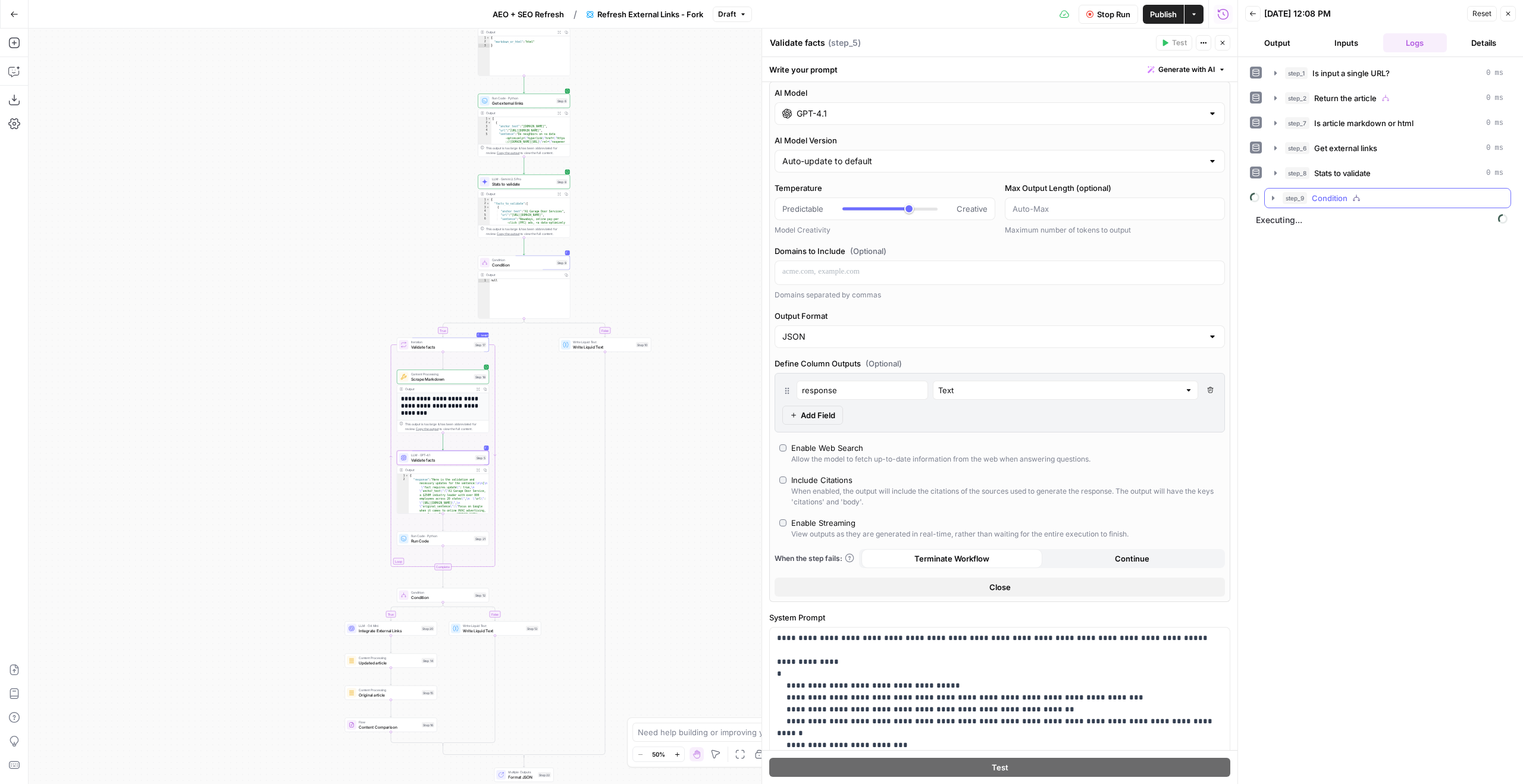
click at [1349, 189] on button "step_9 Condition" at bounding box center [1388, 198] width 246 height 19
click at [1353, 217] on span "Validate facts" at bounding box center [1362, 223] width 49 height 12
click at [1378, 247] on span "Scrape Markdown" at bounding box center [1398, 247] width 67 height 12
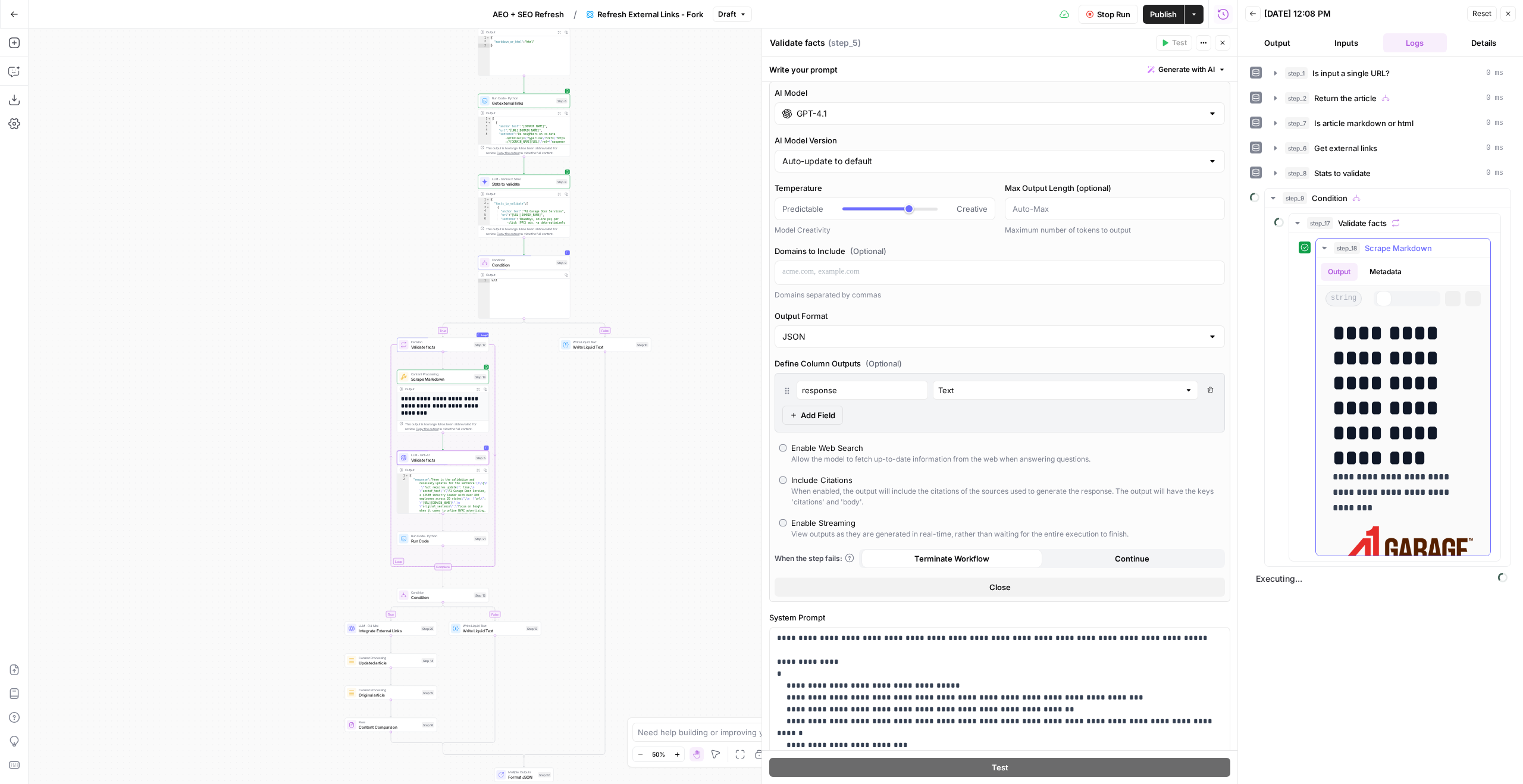
click at [1378, 247] on span "Scrape Markdown" at bounding box center [1398, 247] width 67 height 12
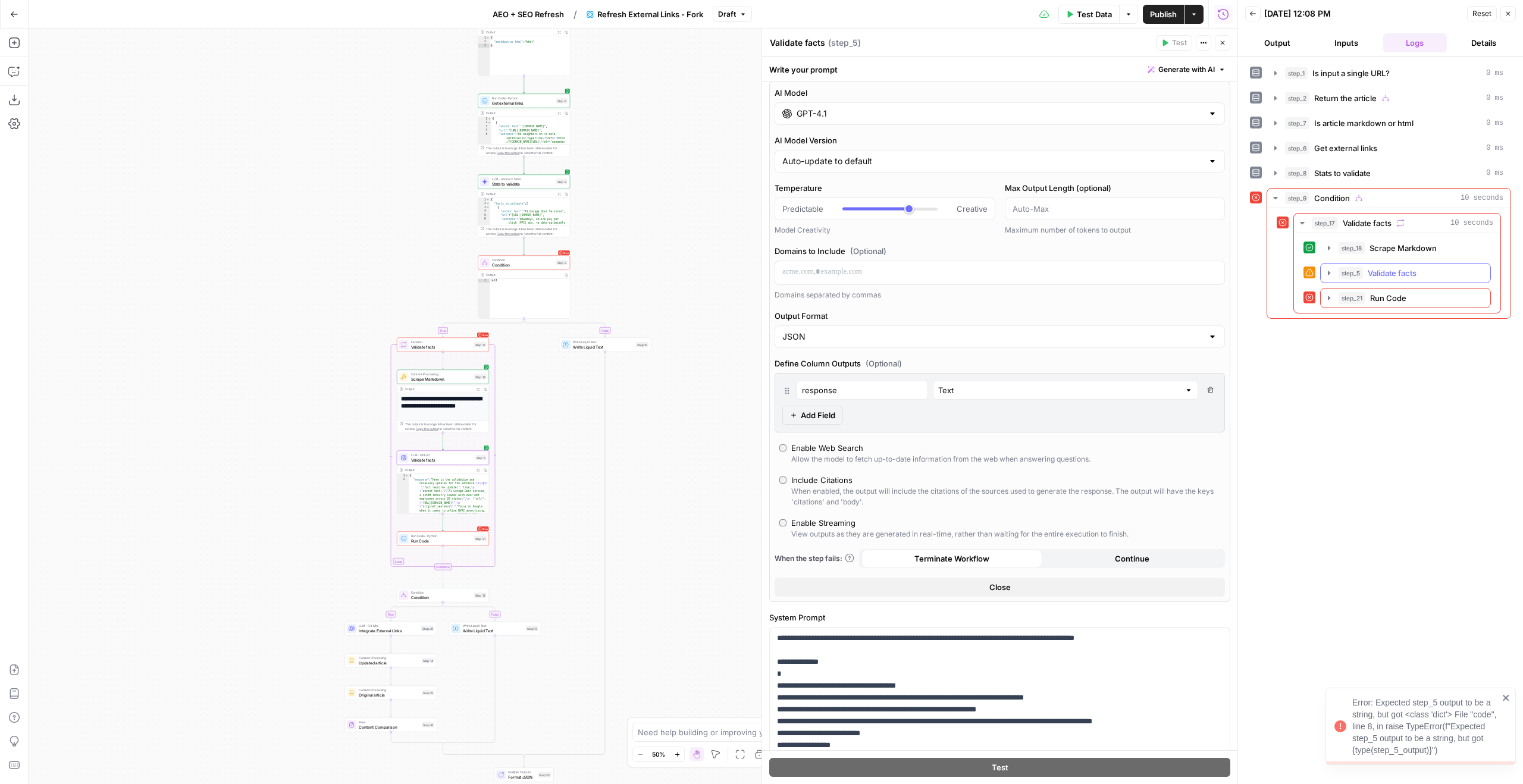
click at [1385, 276] on span "Validate facts" at bounding box center [1392, 272] width 49 height 12
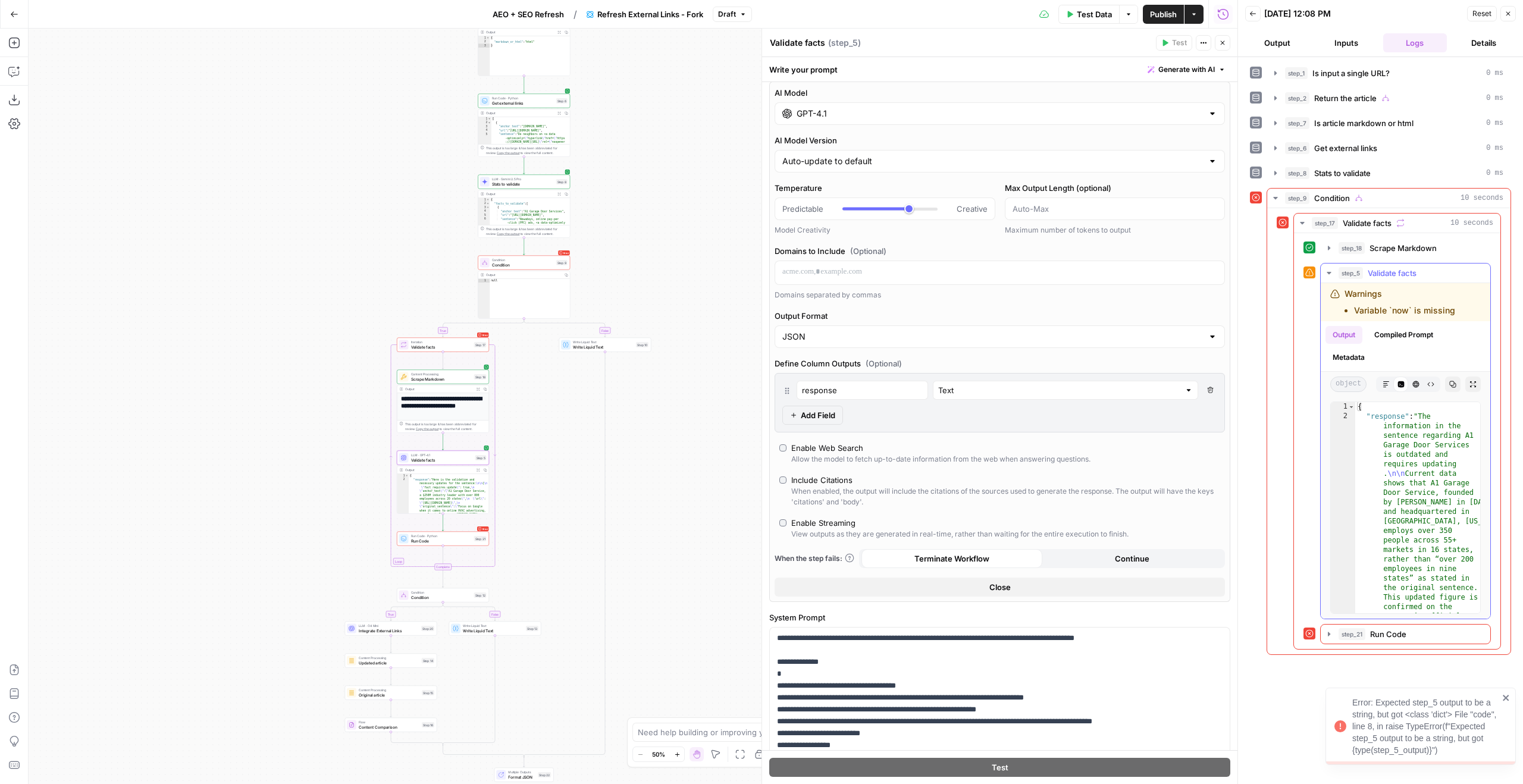
click at [1391, 388] on button "Markdown" at bounding box center [1386, 384] width 16 height 16
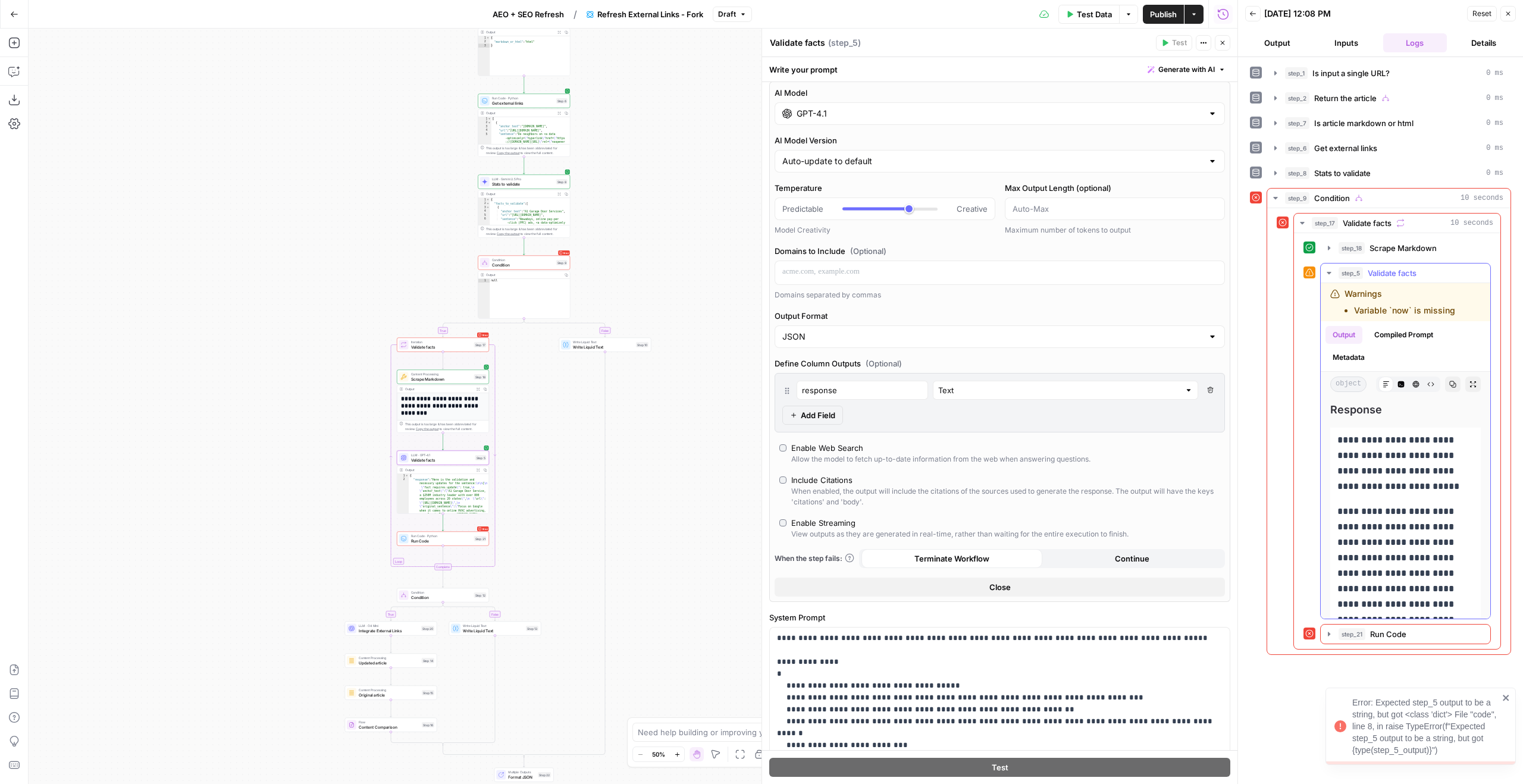
click at [1417, 387] on icon "button" at bounding box center [1415, 383] width 7 height 7
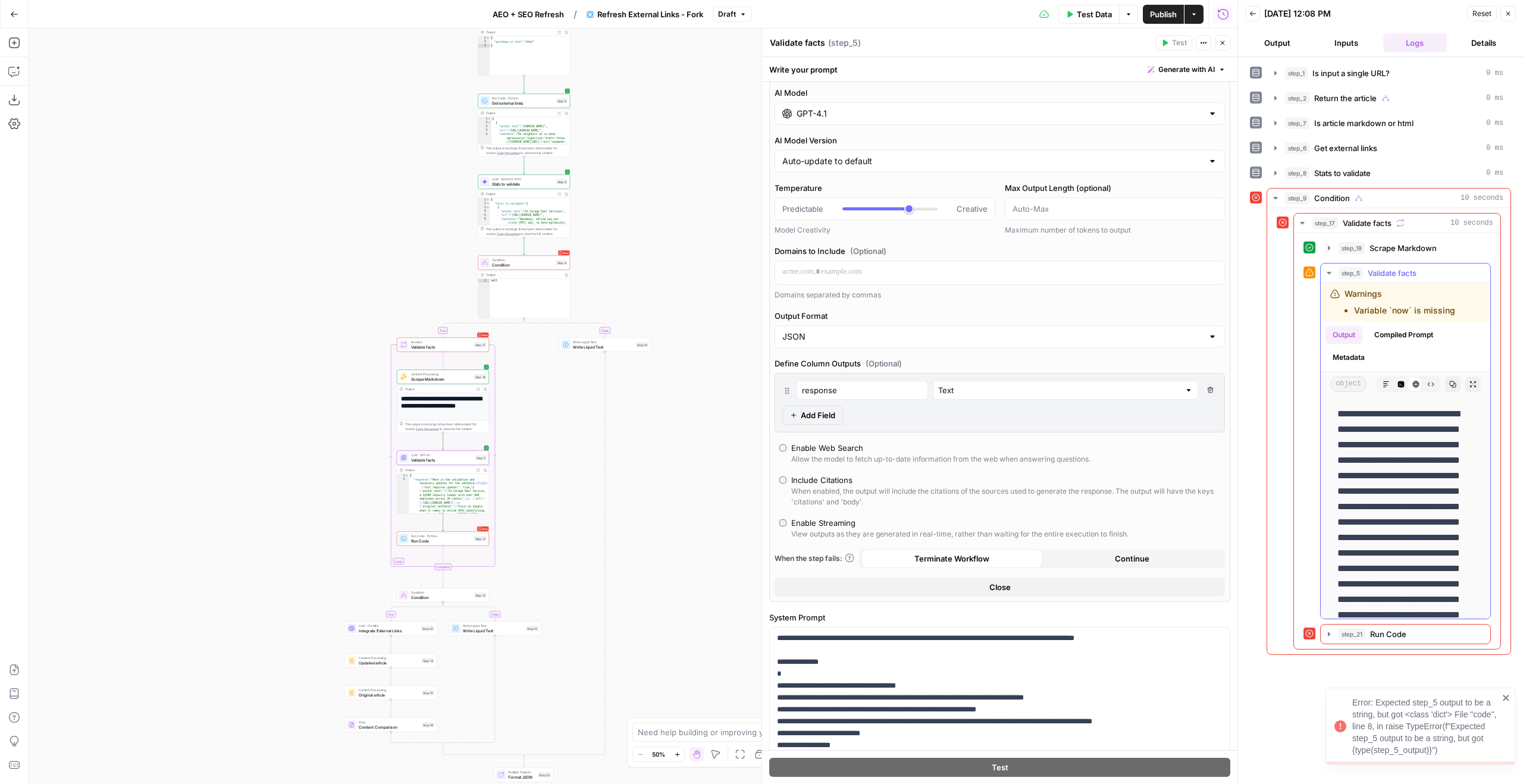
click at [1398, 387] on icon "button" at bounding box center [1400, 383] width 7 height 7
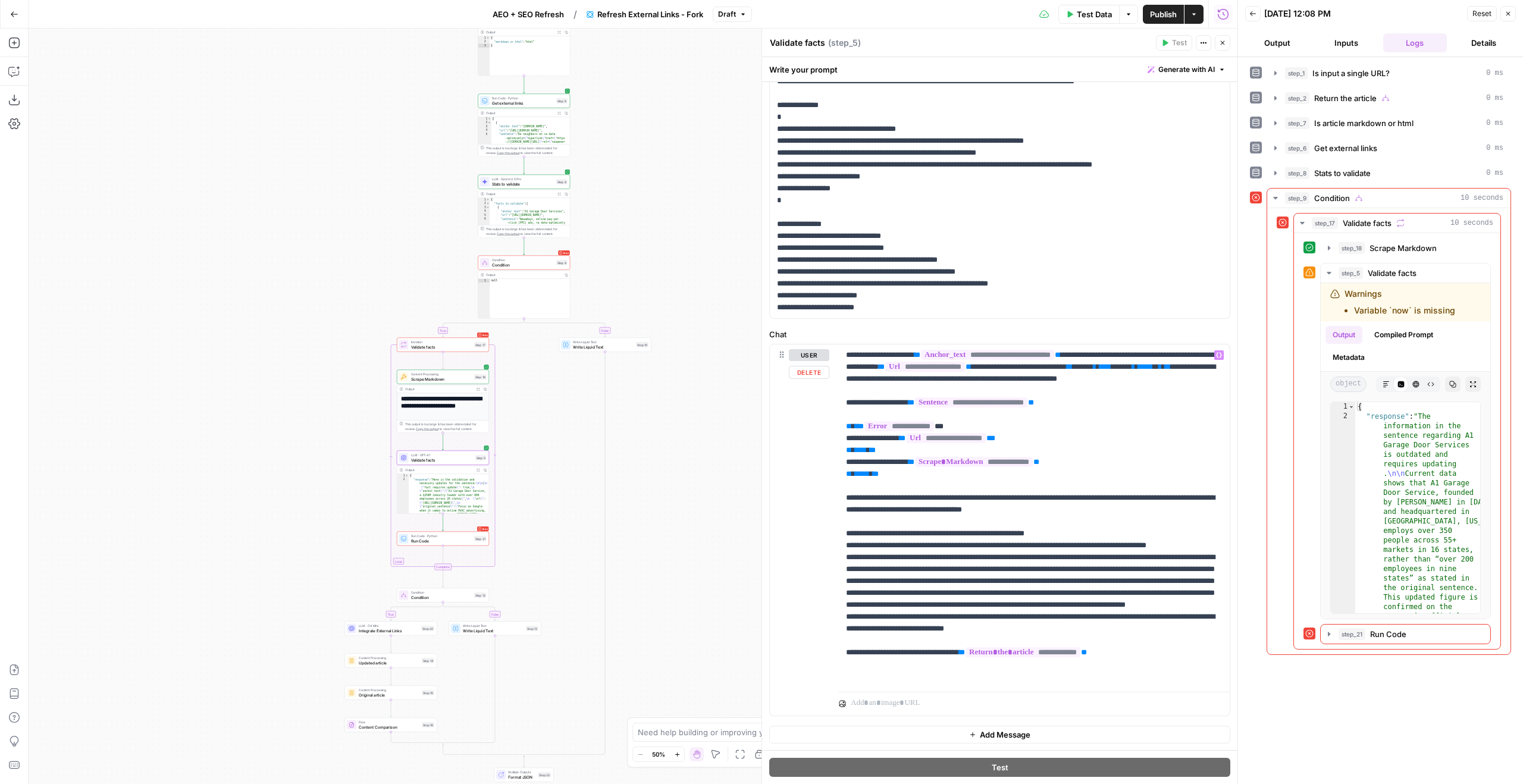
scroll to position [210, 0]
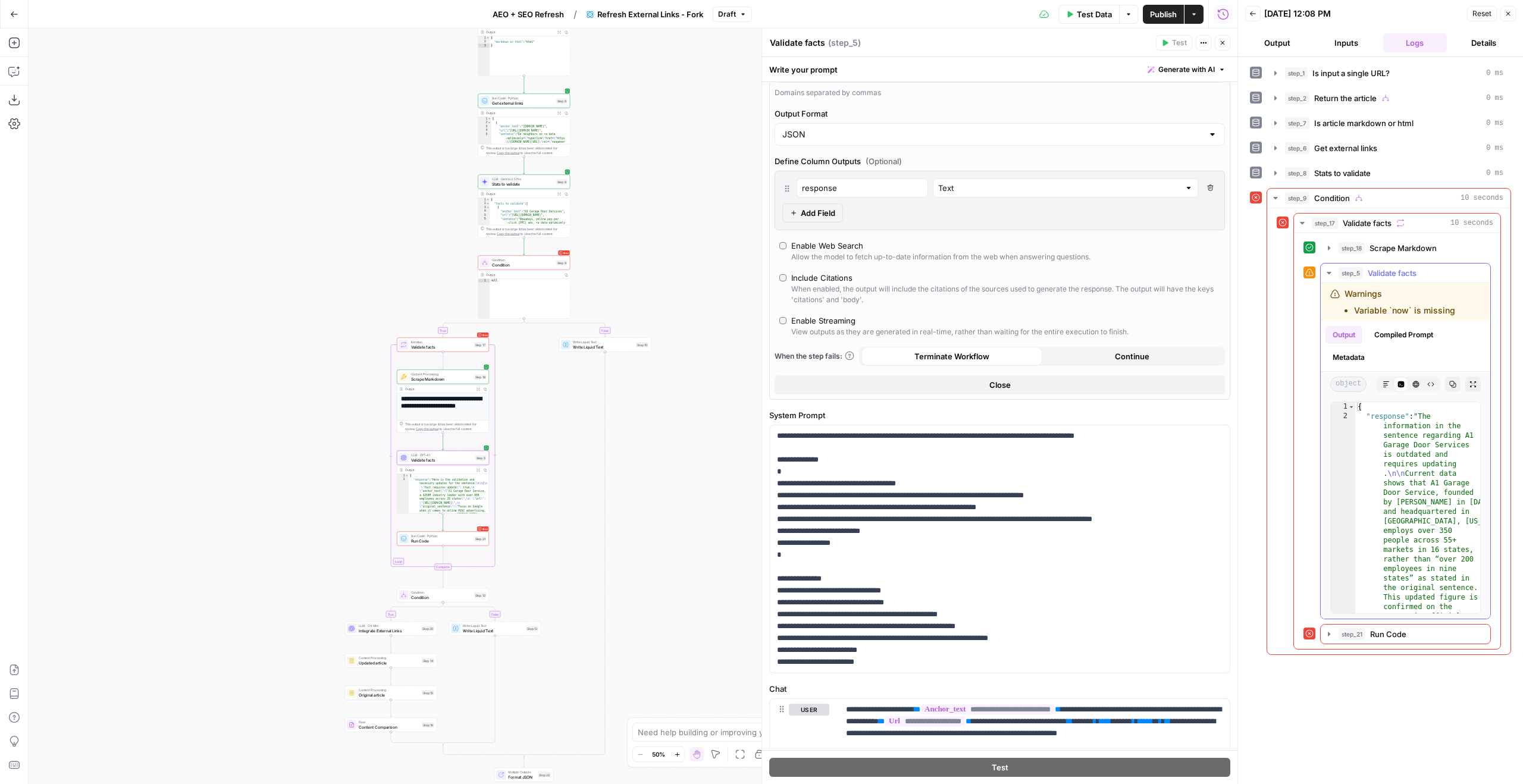
click at [1449, 381] on icon "button" at bounding box center [1452, 383] width 7 height 7
click at [1383, 387] on icon "button" at bounding box center [1386, 383] width 7 height 7
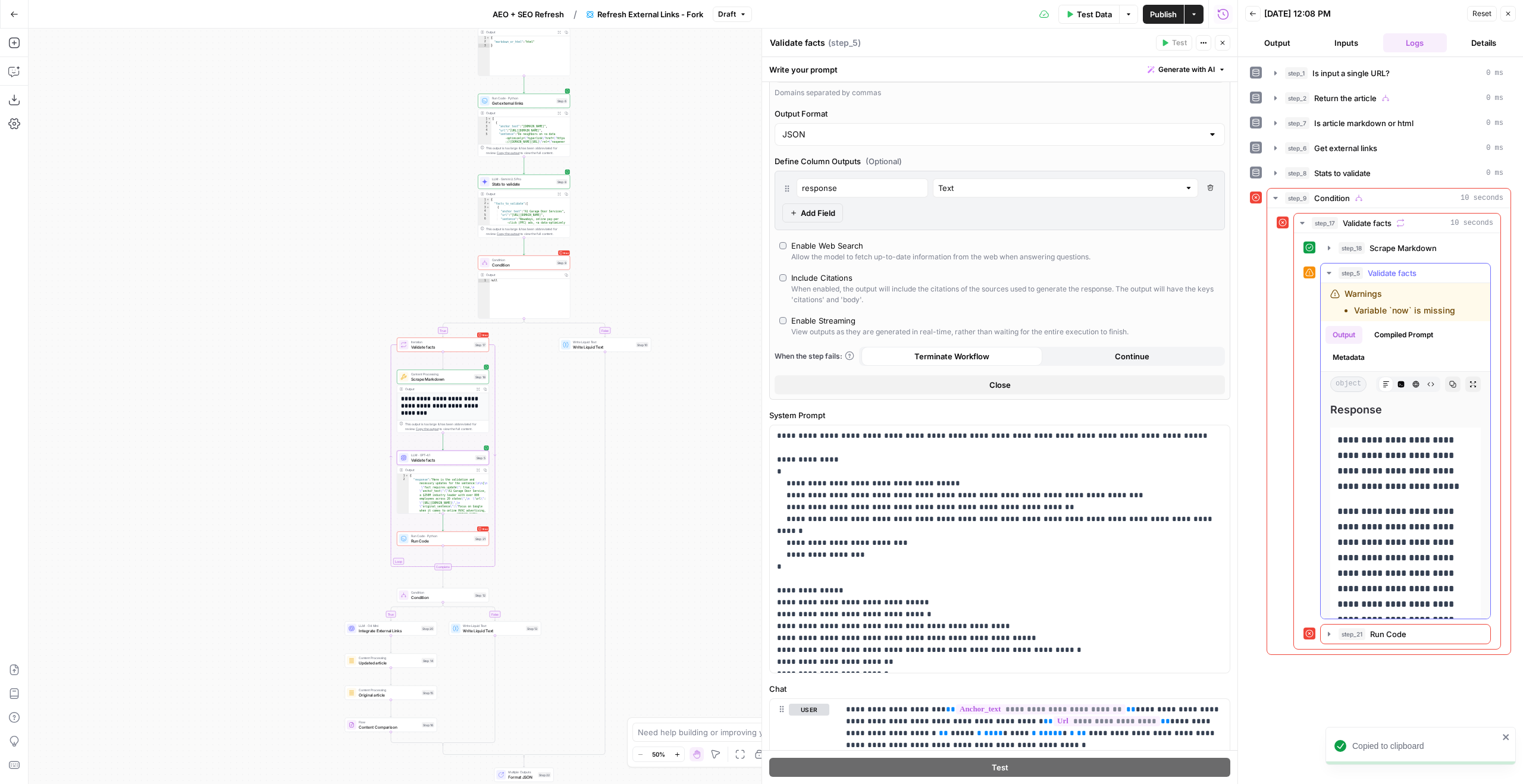
click at [1451, 384] on icon "button" at bounding box center [1452, 383] width 7 height 7
click at [1436, 386] on button "Raw Output" at bounding box center [1431, 384] width 16 height 16
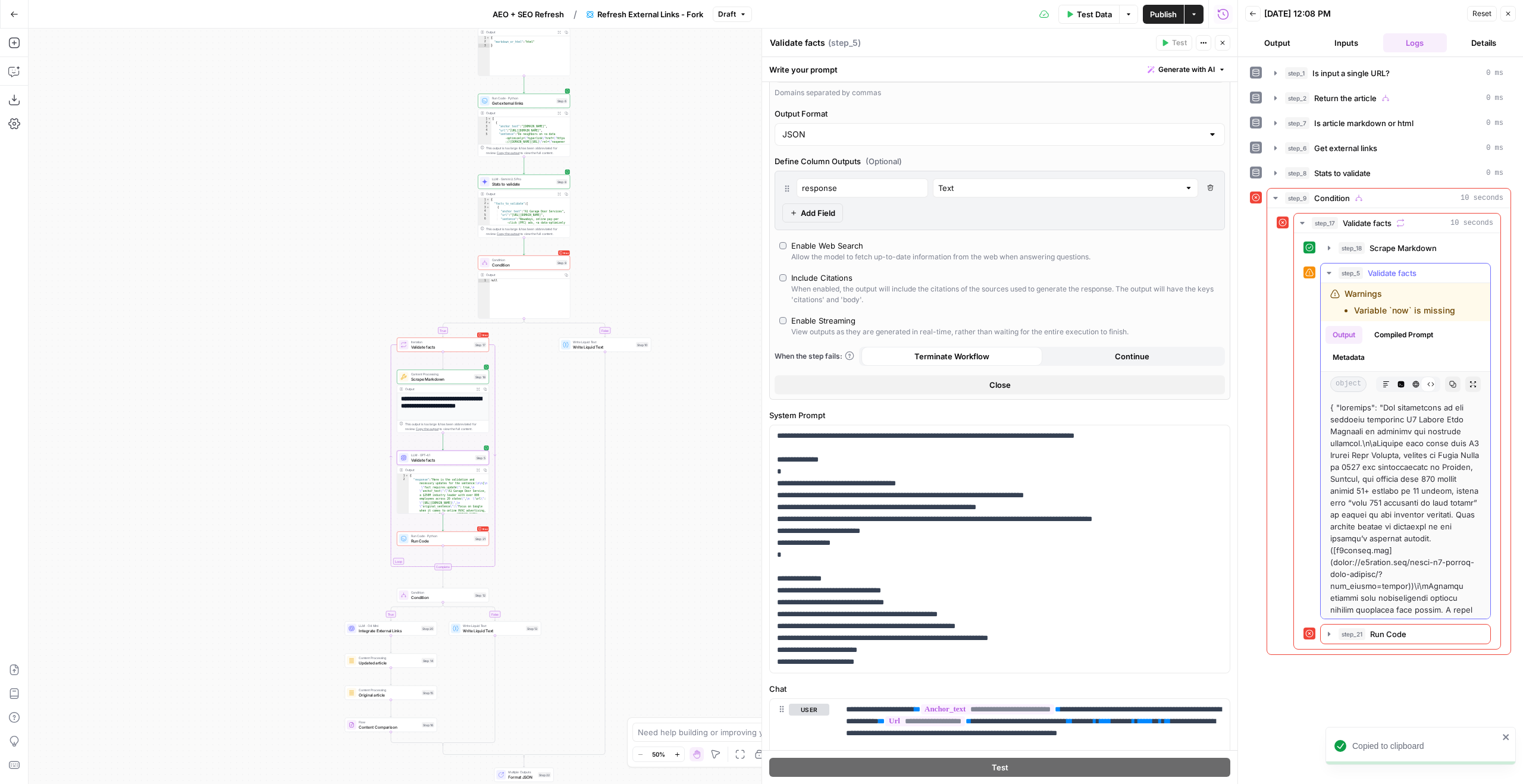
click at [1445, 385] on button "Copy" at bounding box center [1453, 384] width 16 height 16
click at [1445, 385] on button "Copied" at bounding box center [1453, 384] width 16 height 16
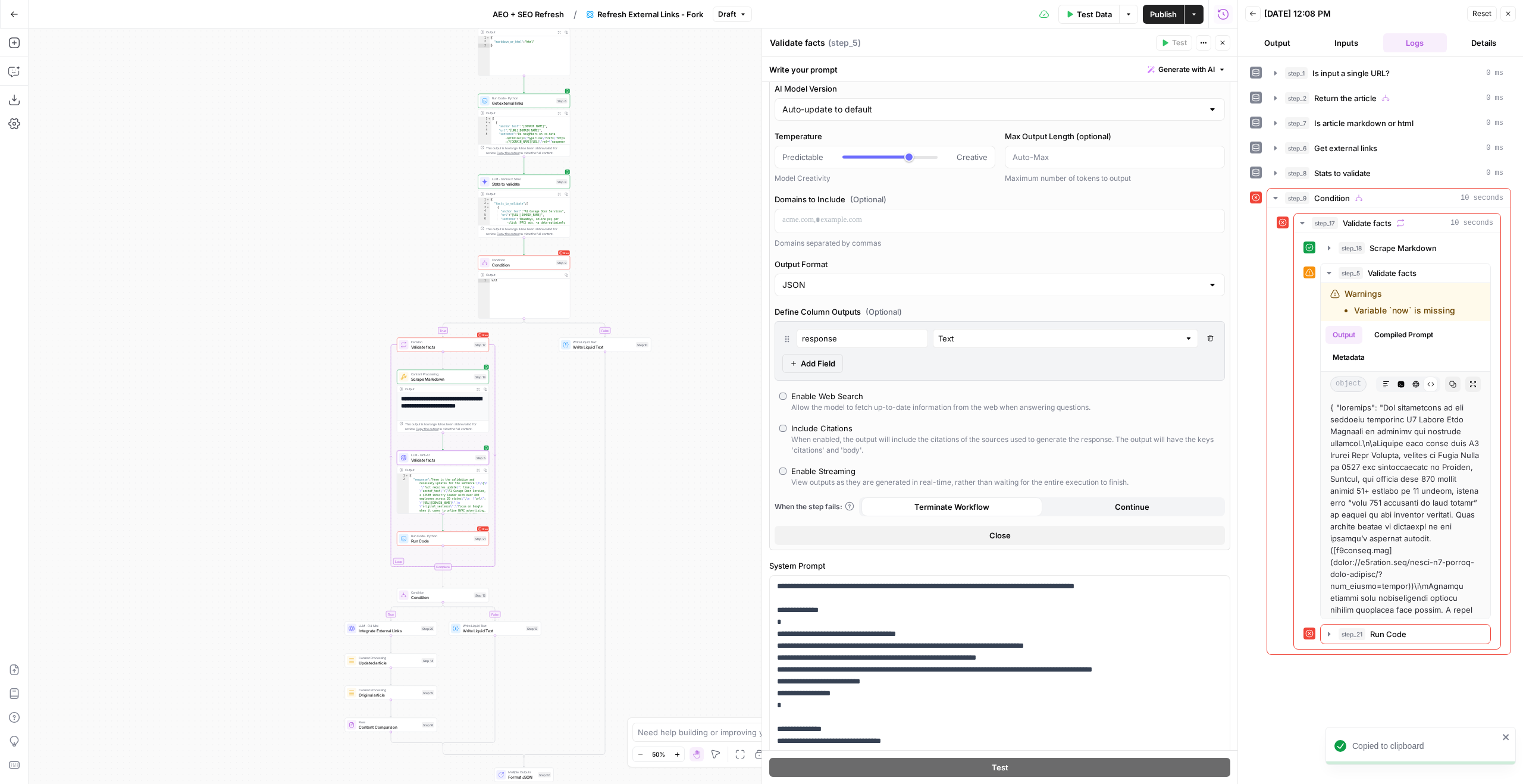
scroll to position [0, 0]
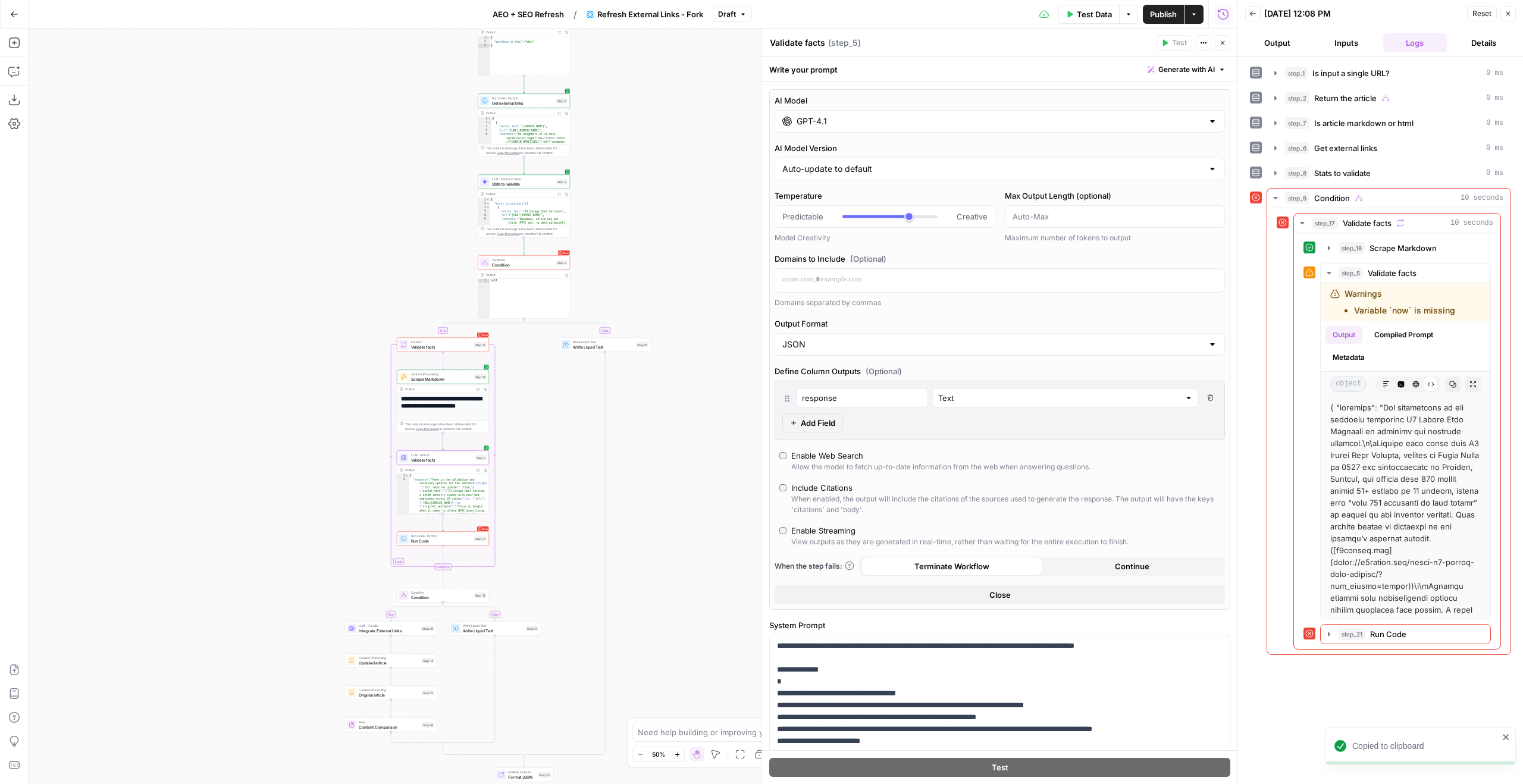
click at [940, 124] on input "GPT-4.1" at bounding box center [1000, 121] width 406 height 12
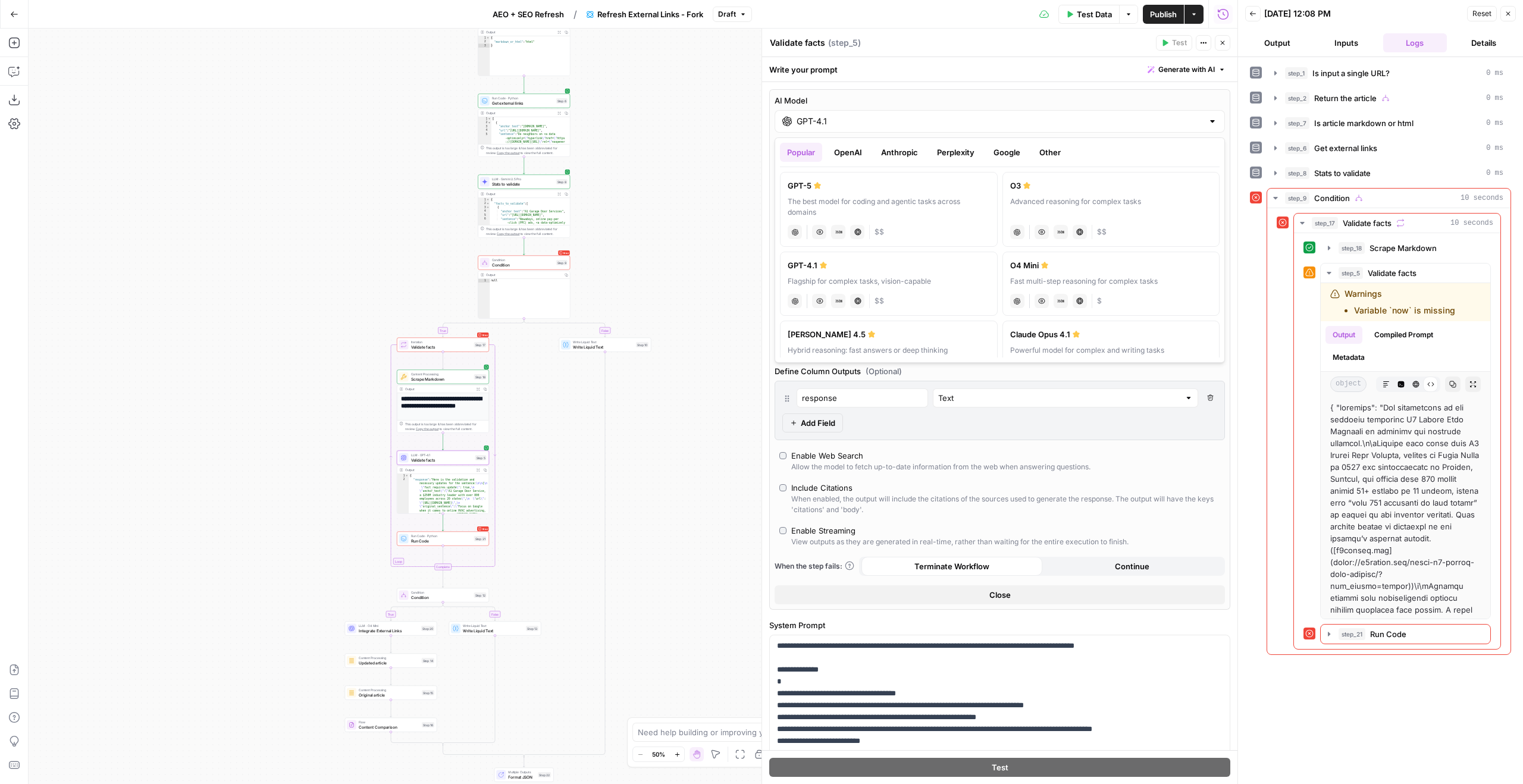
click at [1091, 439] on div "AI Model GPT-4.1 AI Model Version Auto-update to default Temperature Predictabl…" at bounding box center [999, 349] width 461 height 520
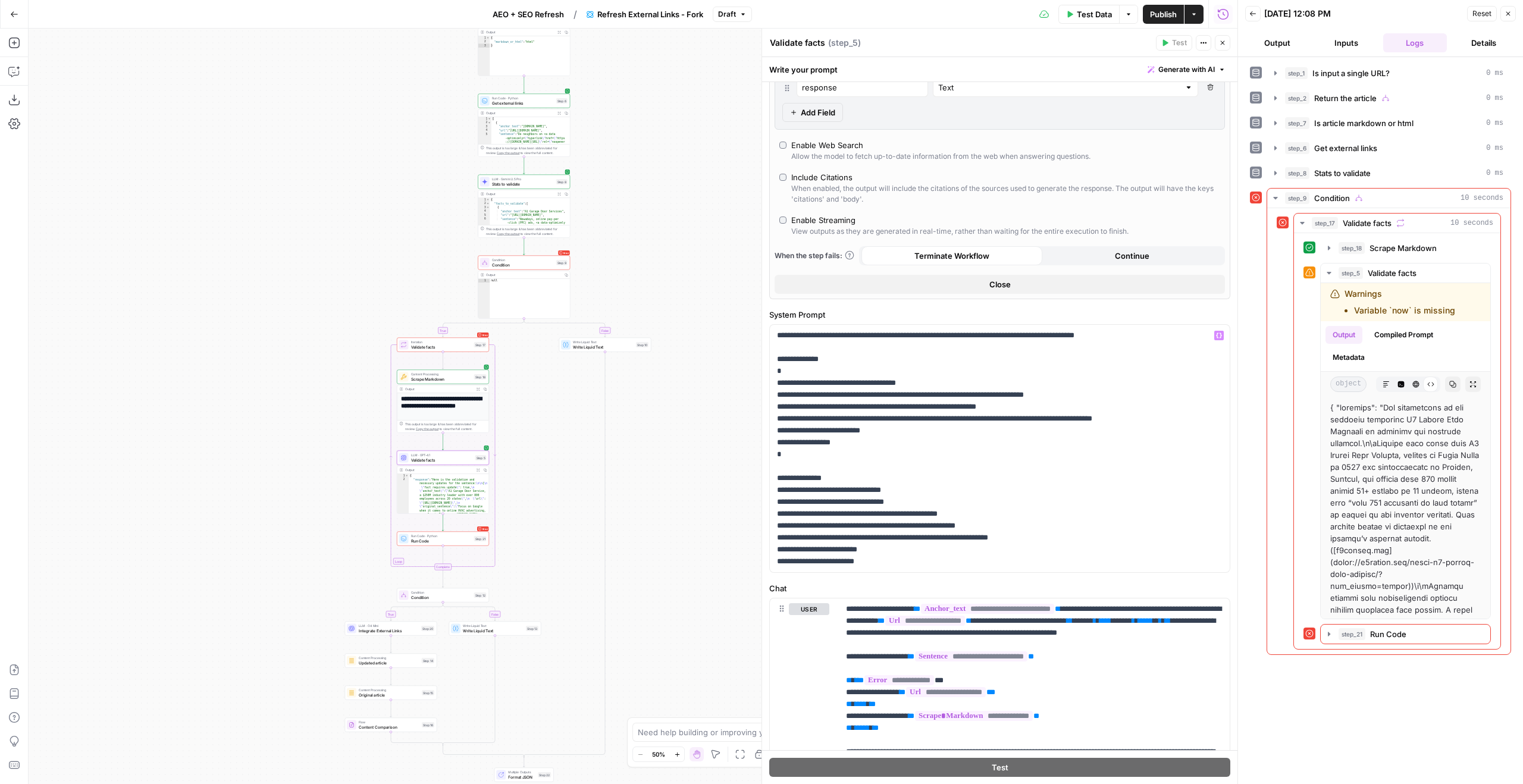
scroll to position [564, 0]
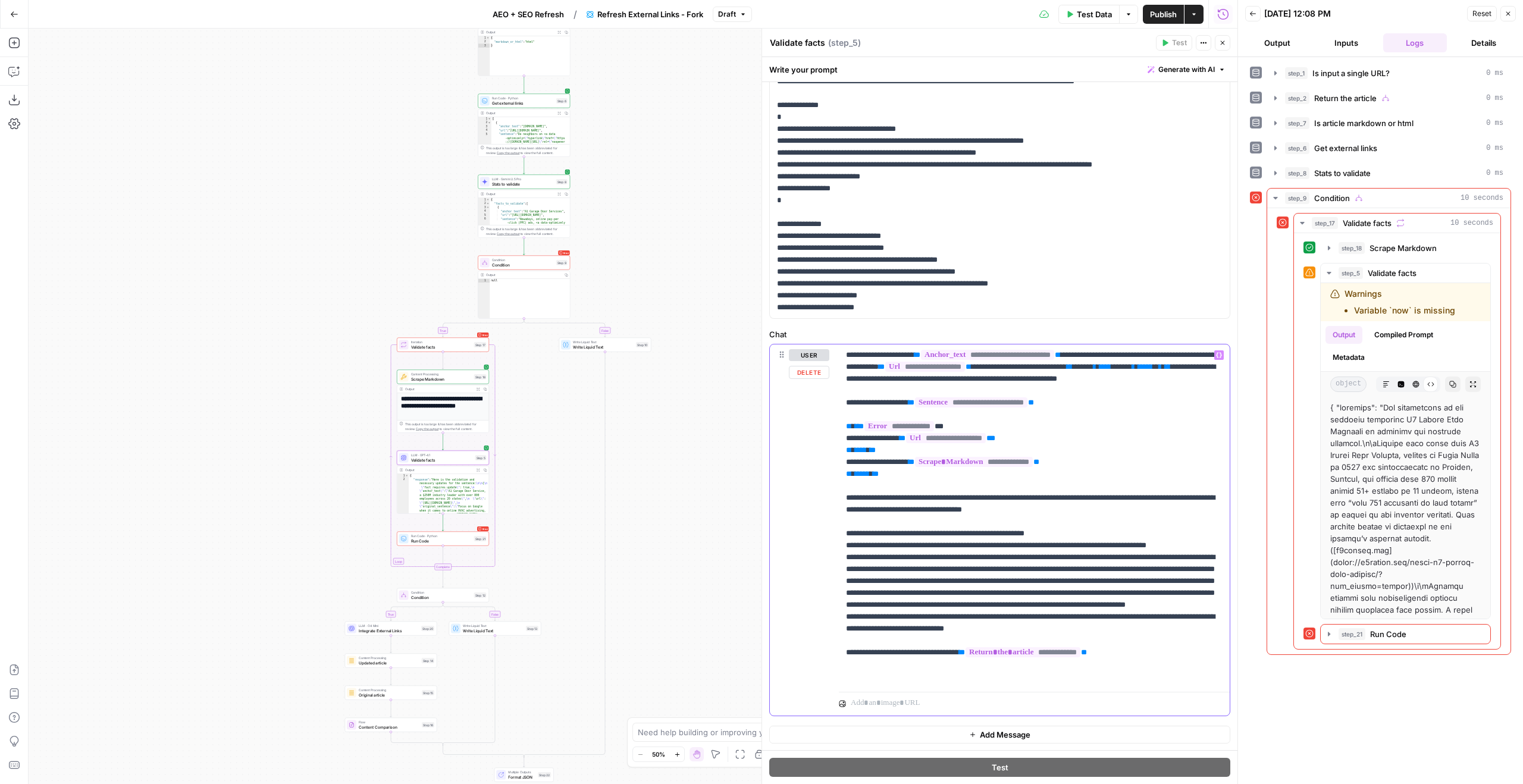
click at [1173, 594] on p "**********" at bounding box center [1034, 515] width 376 height 333
click at [947, 301] on p "**********" at bounding box center [1000, 194] width 446 height 238
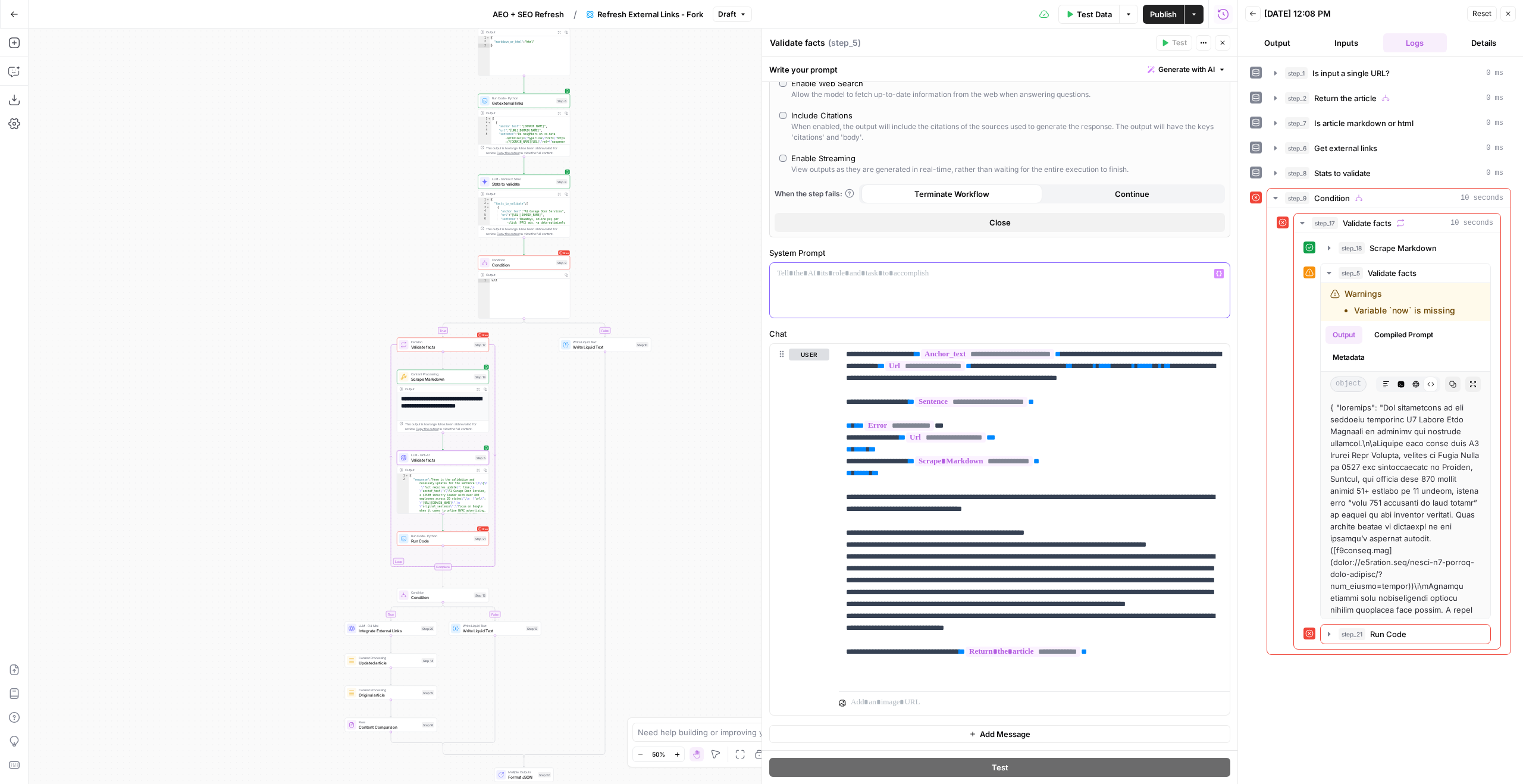
scroll to position [403, 0]
click at [1169, 409] on p "**********" at bounding box center [1034, 515] width 376 height 333
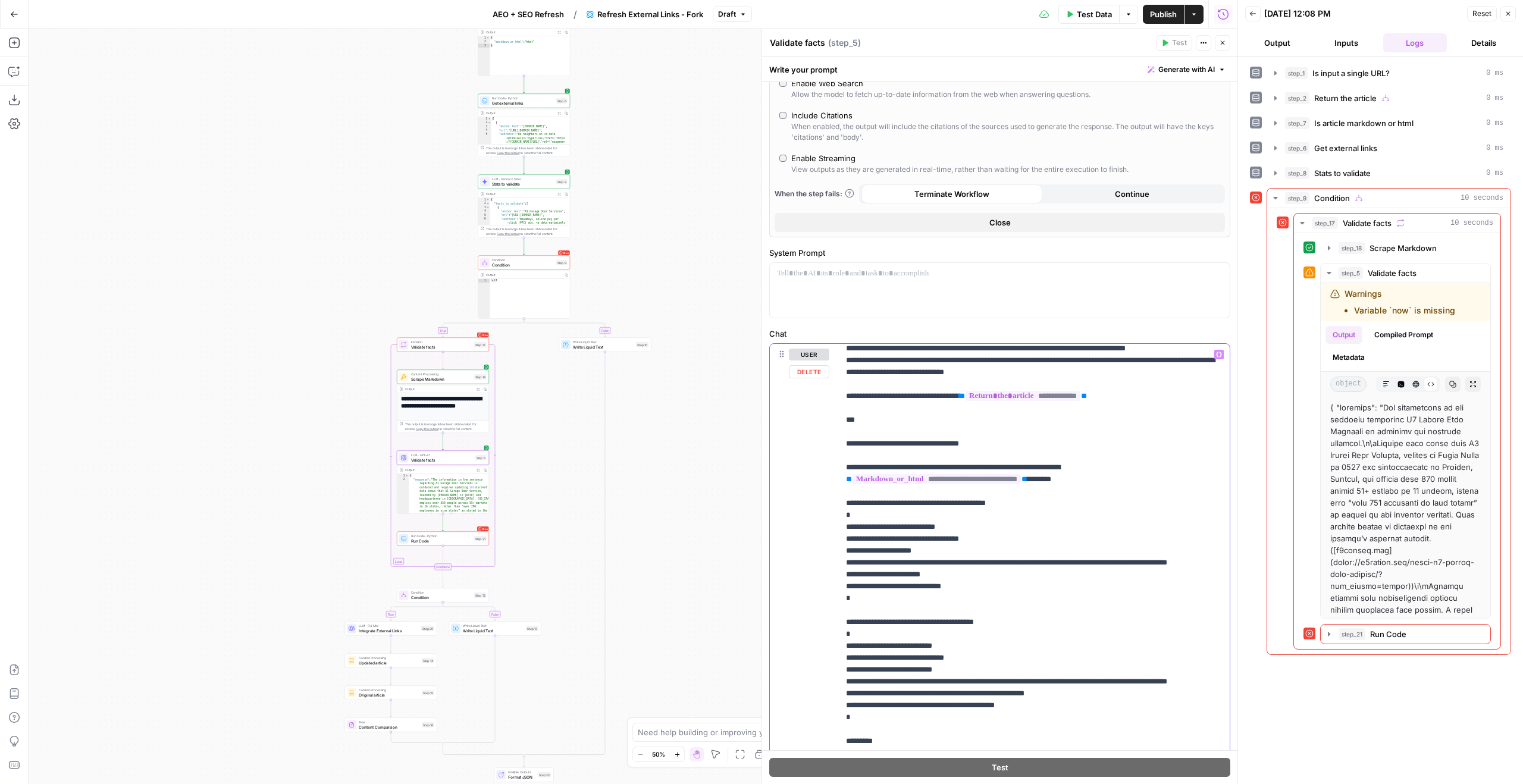
scroll to position [310, 0]
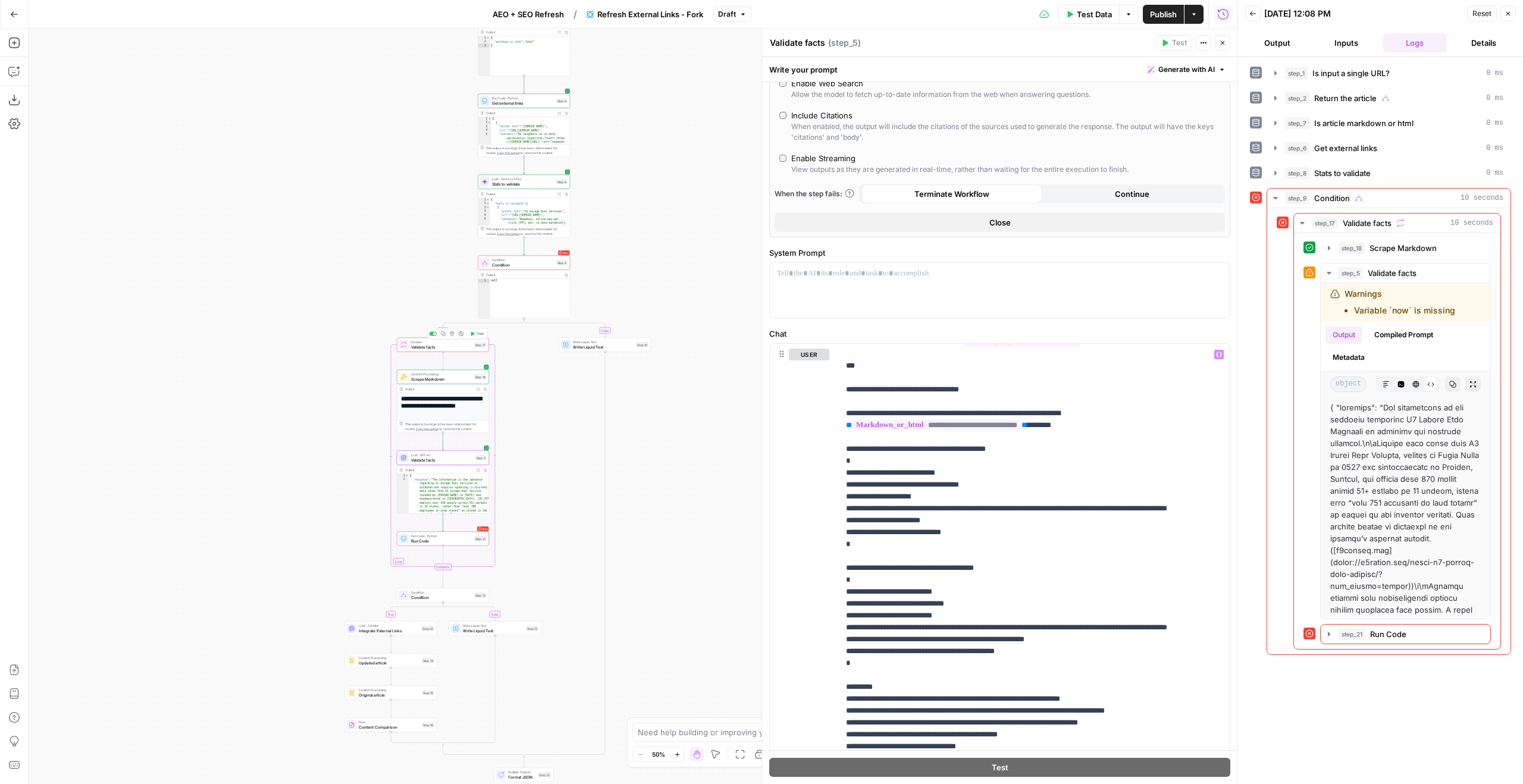
click at [475, 332] on button "Test" at bounding box center [476, 334] width 18 height 8
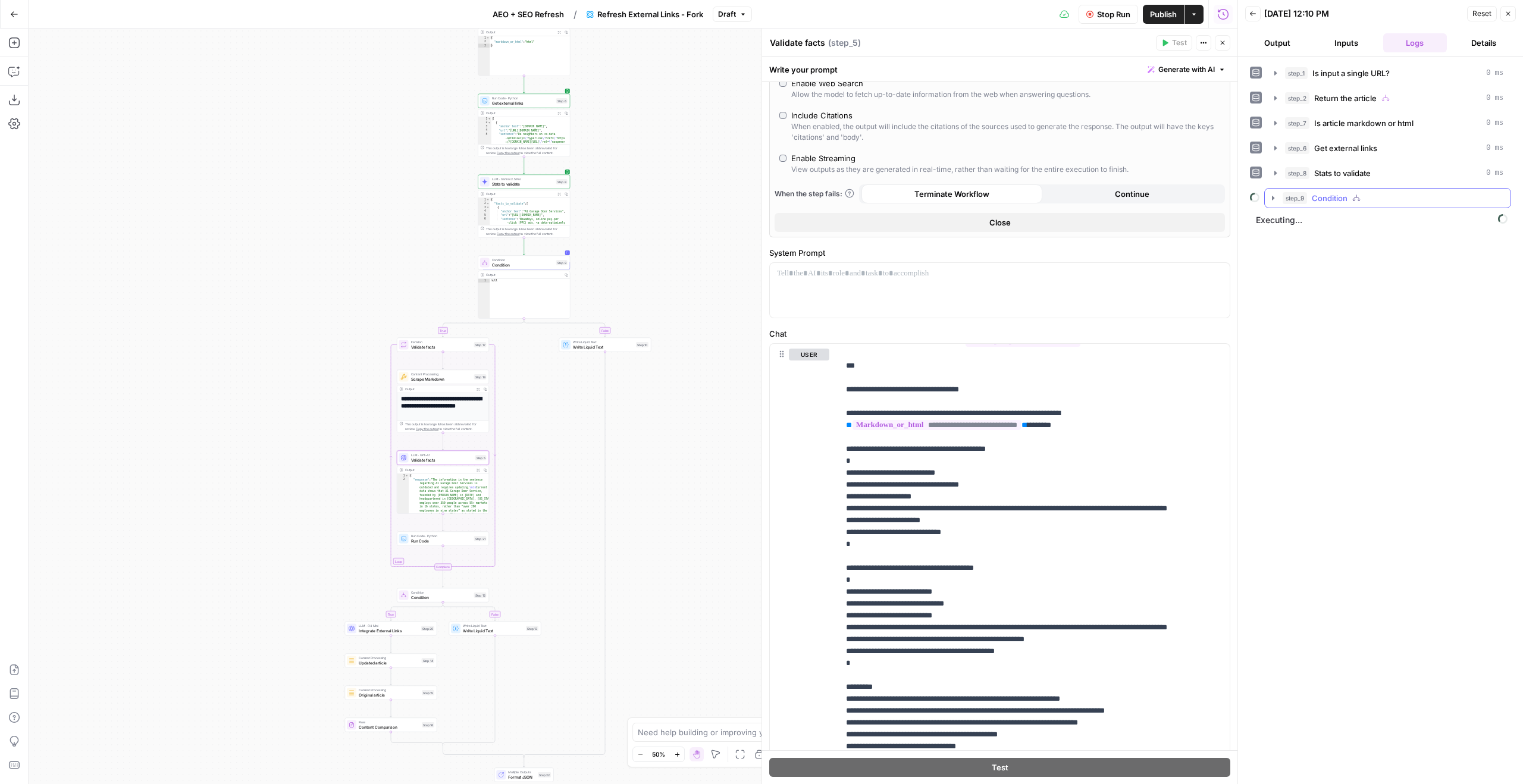
click at [1356, 203] on div "step_9 Condition" at bounding box center [1393, 198] width 220 height 12
click at [1370, 197] on div "step_9 Condition" at bounding box center [1393, 198] width 220 height 12
click at [1339, 208] on div at bounding box center [1388, 213] width 246 height 10
click at [1336, 200] on span "Condition" at bounding box center [1329, 198] width 35 height 12
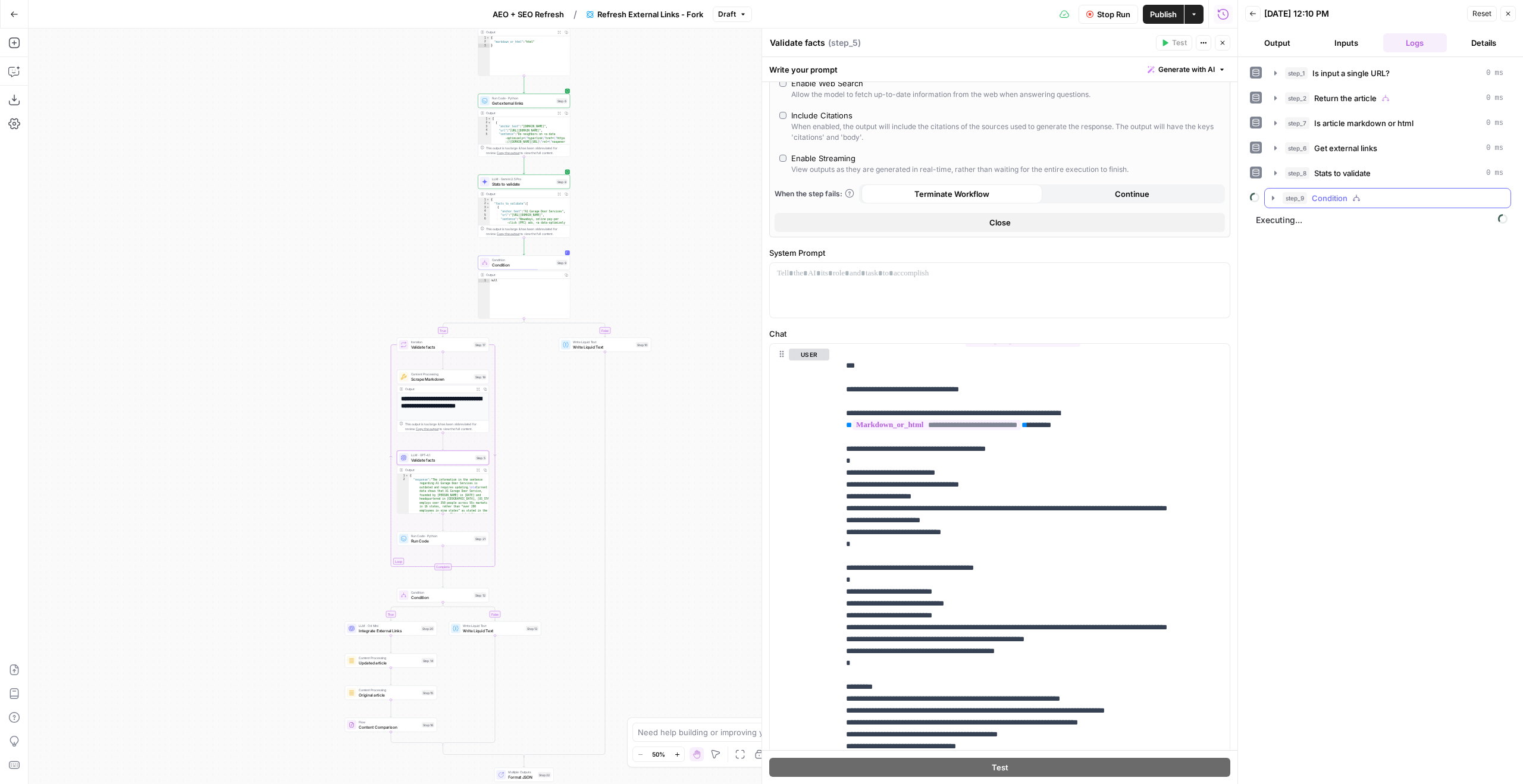
click at [1369, 200] on div "step_9 Condition" at bounding box center [1393, 198] width 220 height 12
click at [1299, 201] on span "step_9" at bounding box center [1295, 198] width 24 height 12
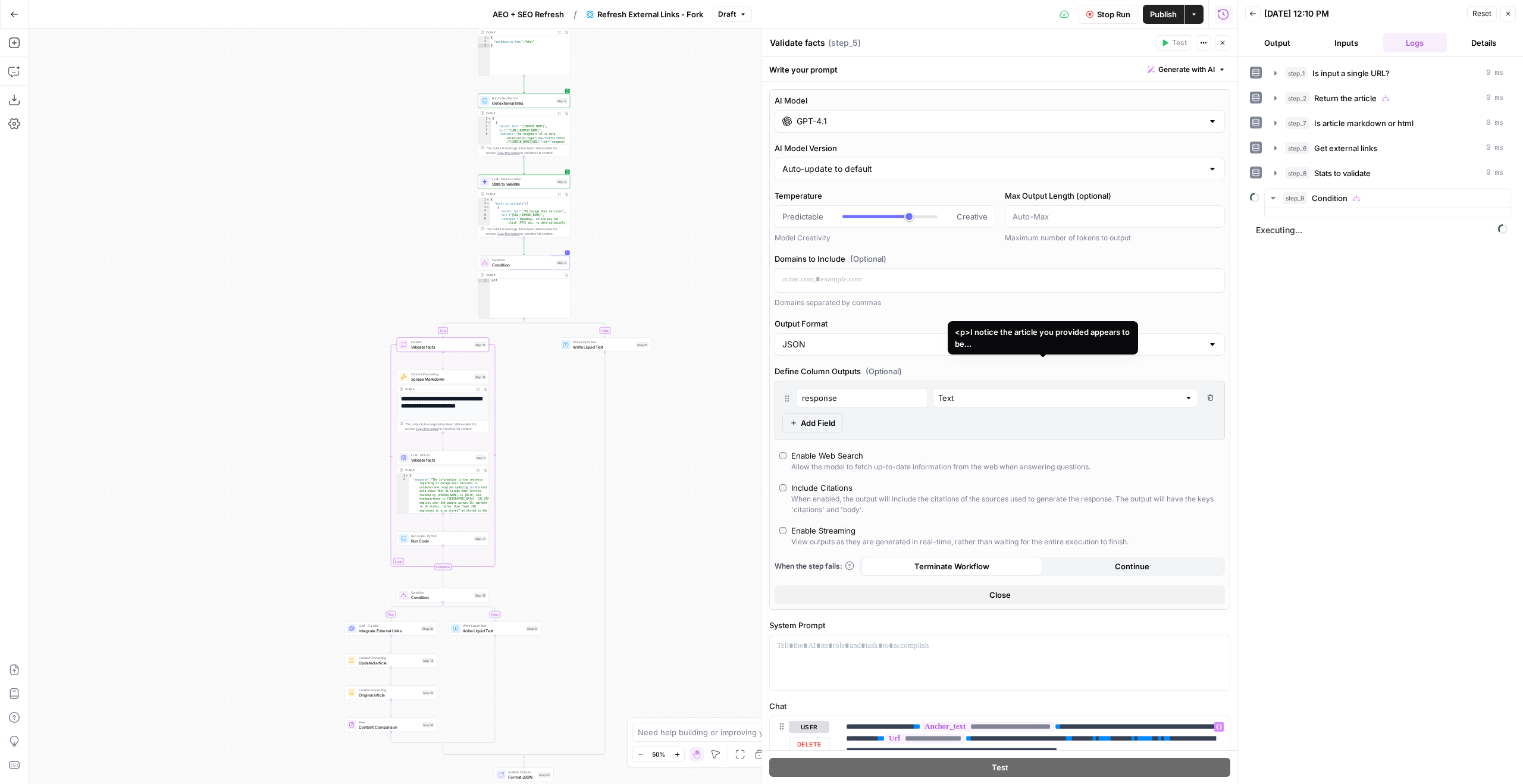
scroll to position [310, 0]
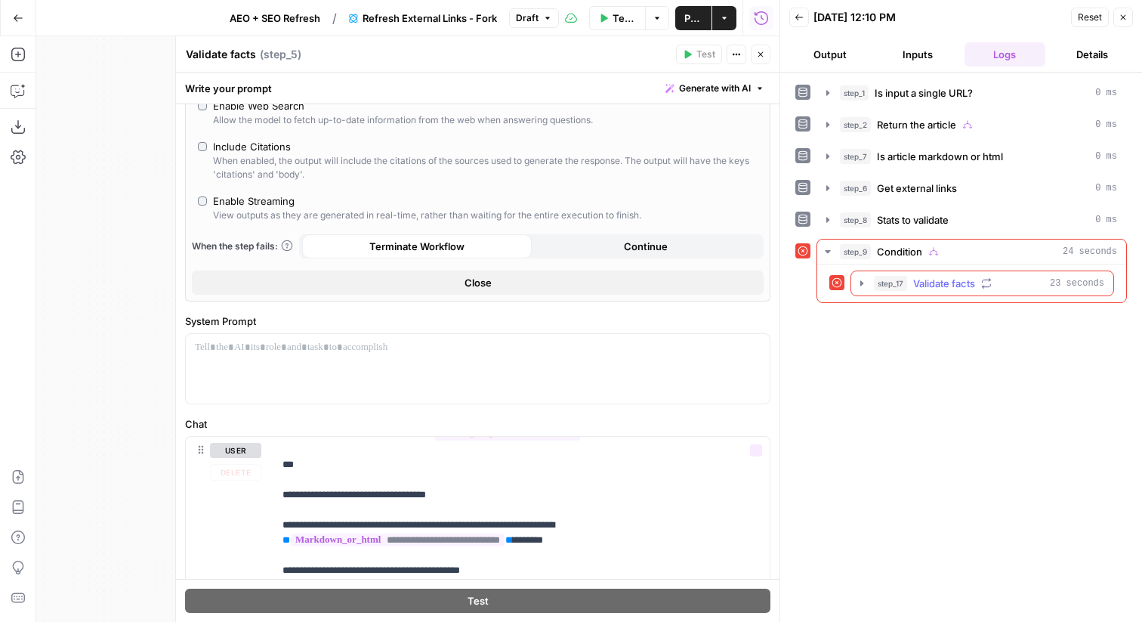
click at [916, 292] on button "step_17 Validate facts 23 seconds" at bounding box center [982, 283] width 262 height 24
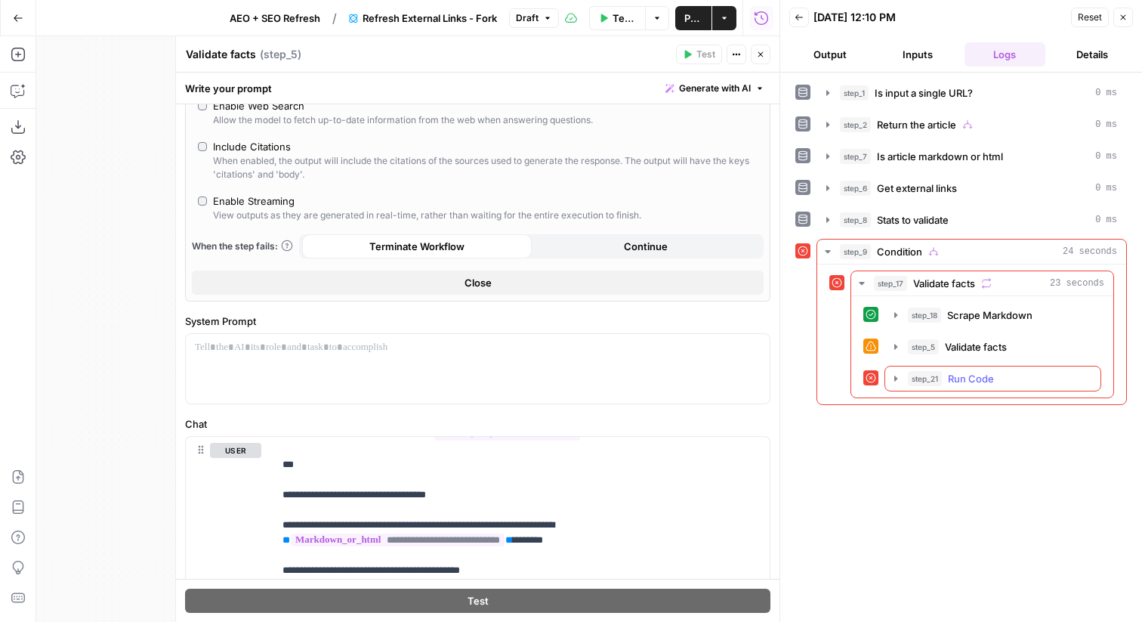
click at [983, 381] on span "Run Code" at bounding box center [971, 378] width 46 height 15
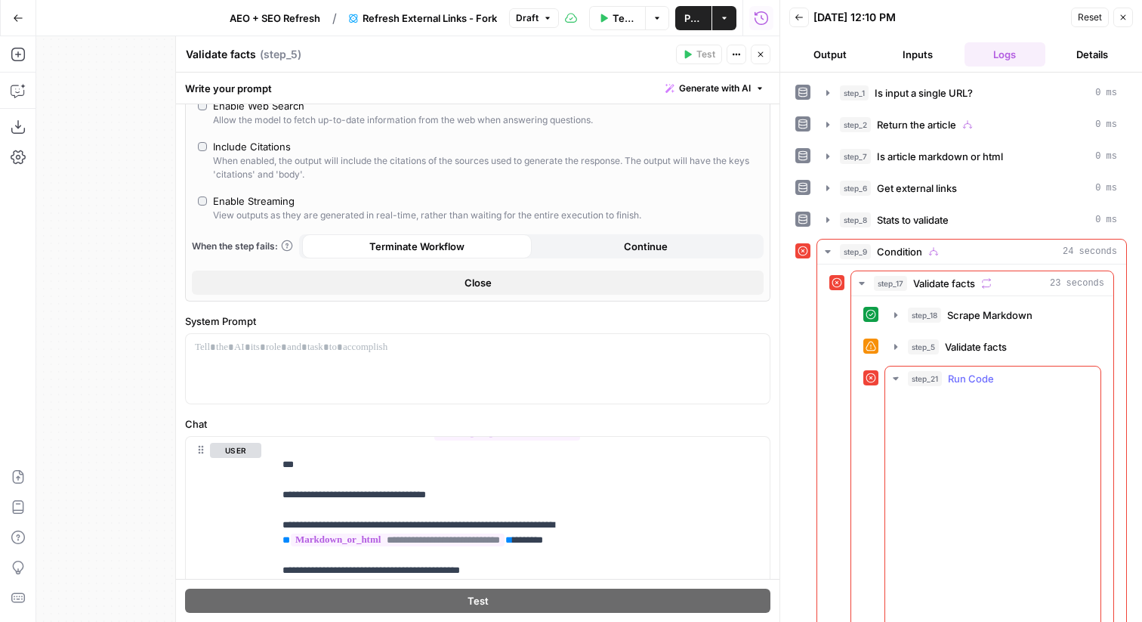
scroll to position [31, 0]
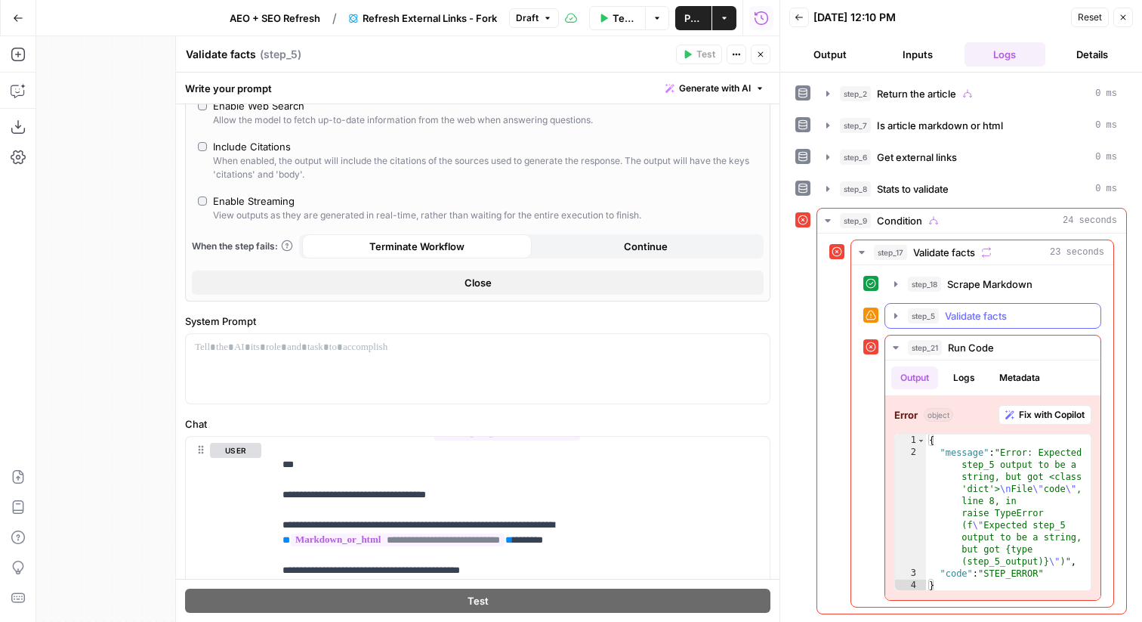
click at [1043, 327] on button "step_5 Validate facts 13 seconds" at bounding box center [992, 316] width 215 height 24
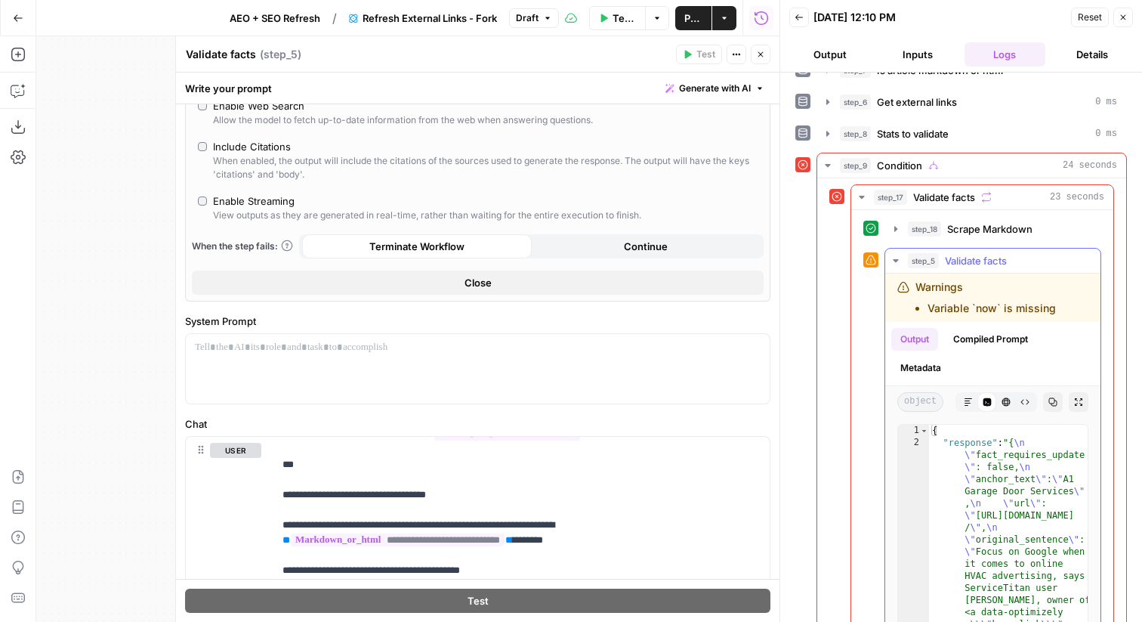
scroll to position [104, 0]
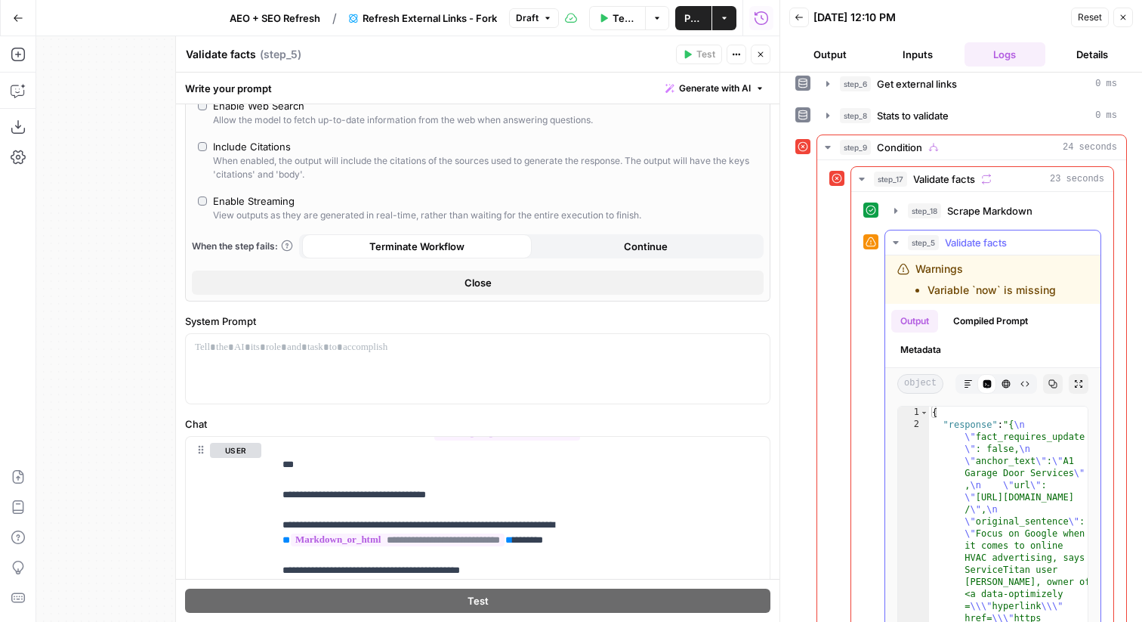
click at [974, 387] on button "Markdown" at bounding box center [969, 384] width 20 height 20
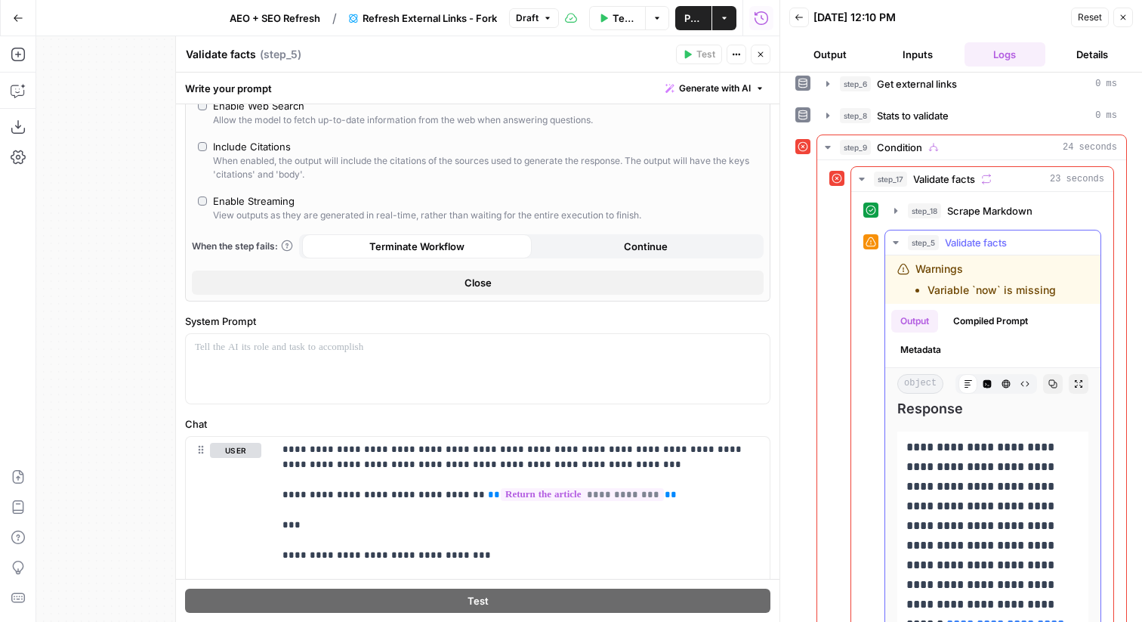
scroll to position [0, 0]
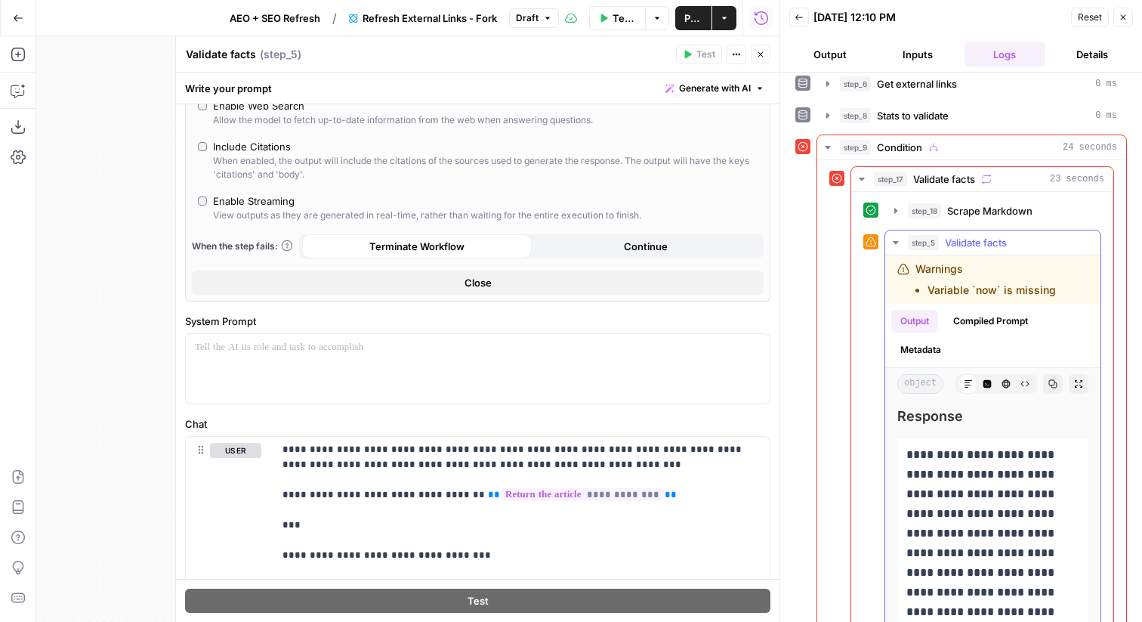
click at [1051, 381] on icon "button" at bounding box center [1053, 383] width 9 height 9
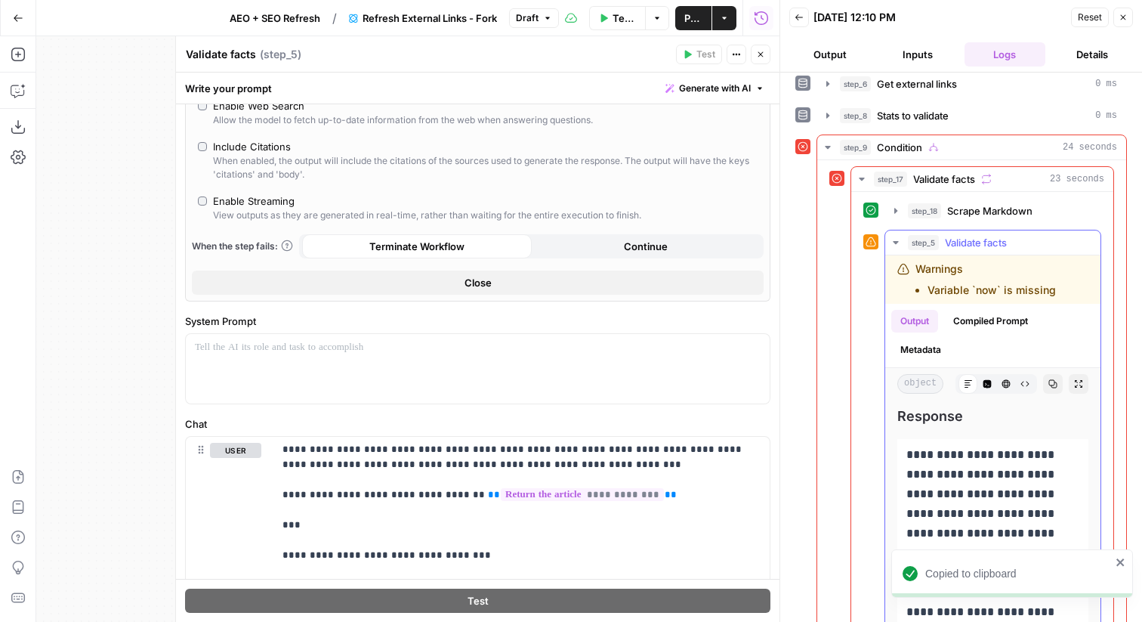
click at [1017, 388] on button "Raw Output" at bounding box center [1025, 384] width 20 height 20
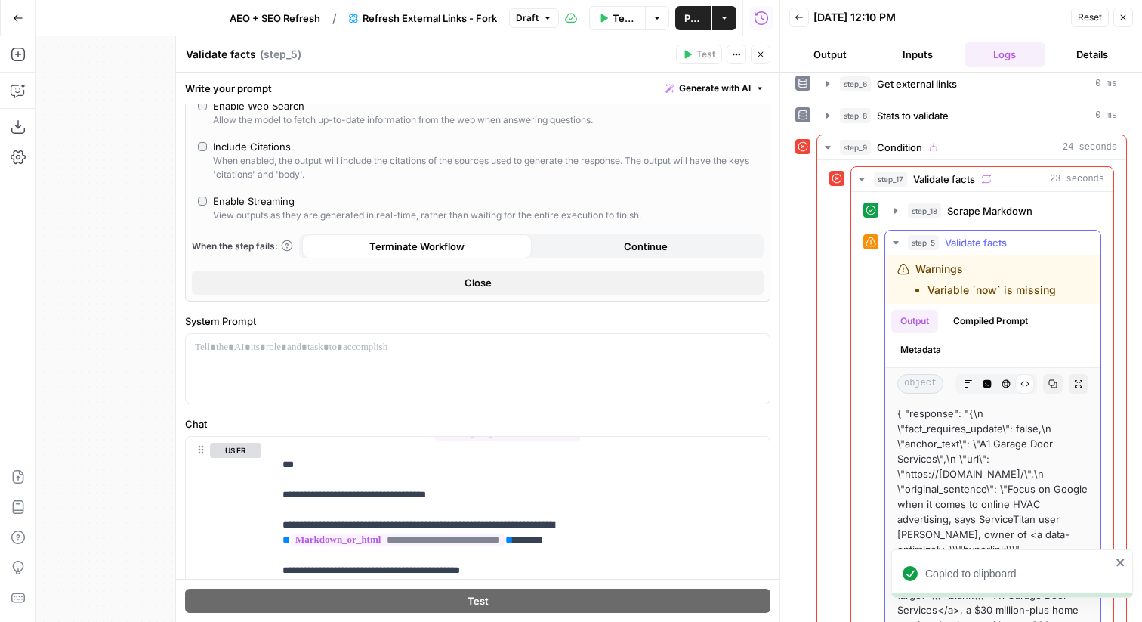
click at [1047, 383] on button "Copy" at bounding box center [1053, 384] width 20 height 20
click at [759, 57] on icon "button" at bounding box center [760, 54] width 9 height 9
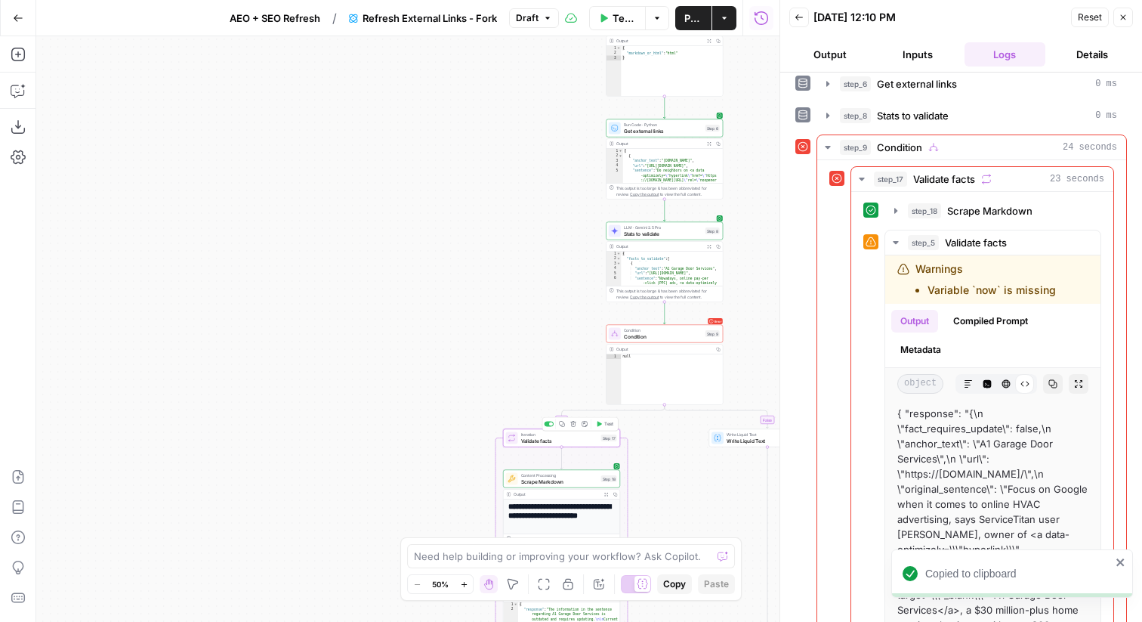
drag, startPoint x: 413, startPoint y: 394, endPoint x: 381, endPoint y: 206, distance: 190.1
click at [381, 206] on div "true false true false true false Workflow Input Settings Inputs LLM · GPT-5 Nan…" at bounding box center [407, 328] width 743 height 585
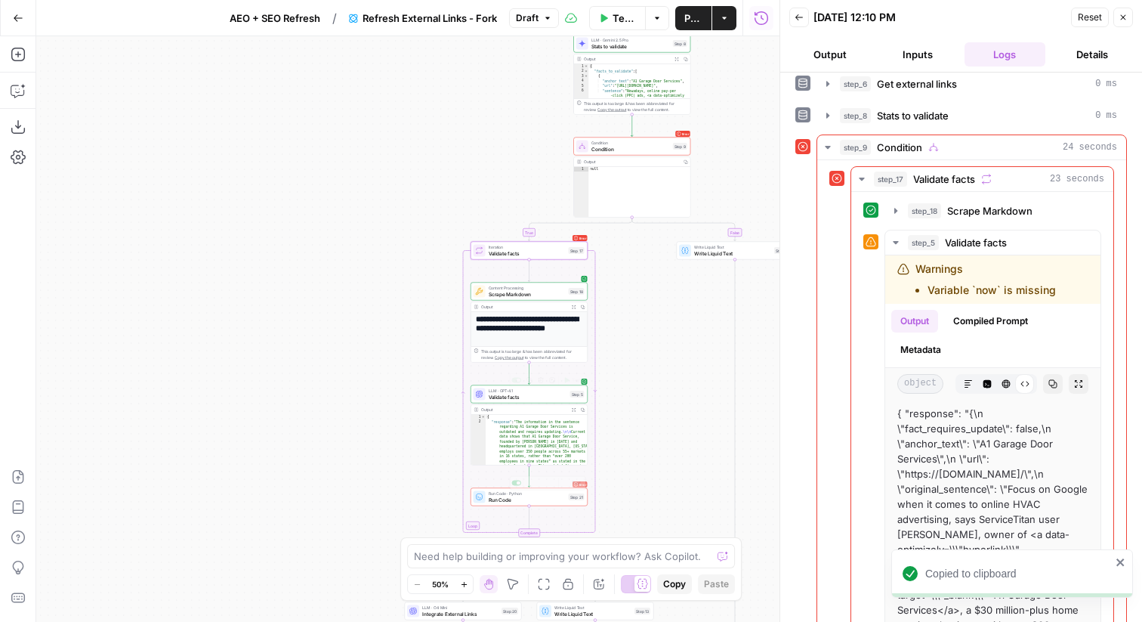
click at [496, 506] on div "true false true false true false Workflow Input Settings Inputs LLM · GPT-5 Nan…" at bounding box center [407, 328] width 743 height 585
click at [500, 502] on span "Run Code" at bounding box center [527, 500] width 77 height 8
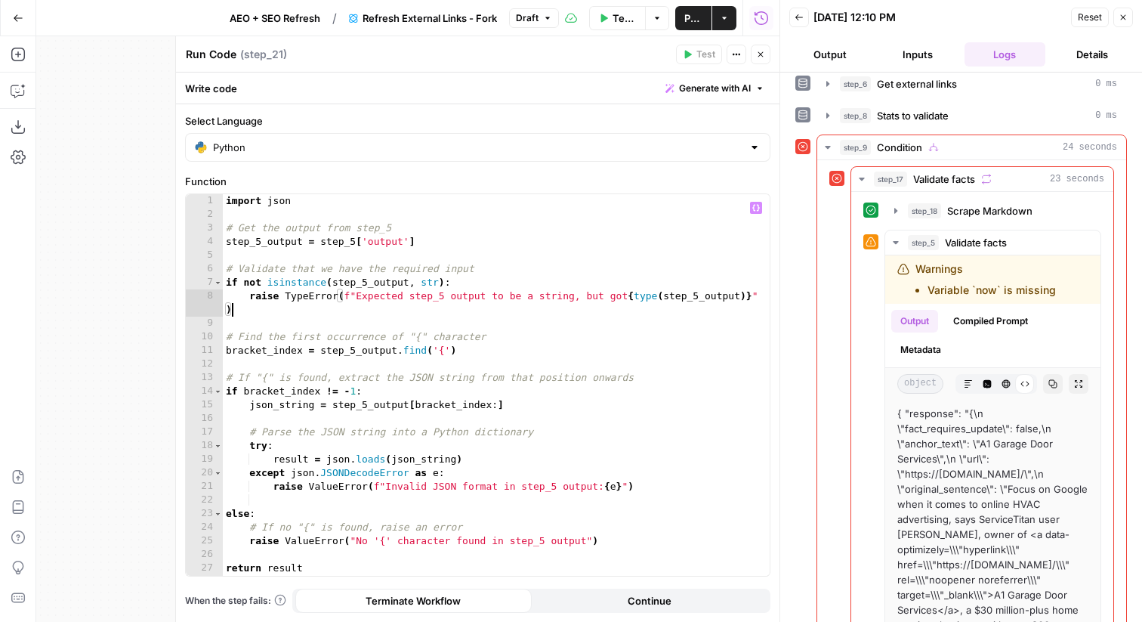
click at [584, 315] on div "import json # Get the output from step_5 step_5_output = step_5 [ 'output' ] # …" at bounding box center [496, 398] width 547 height 409
paste textarea
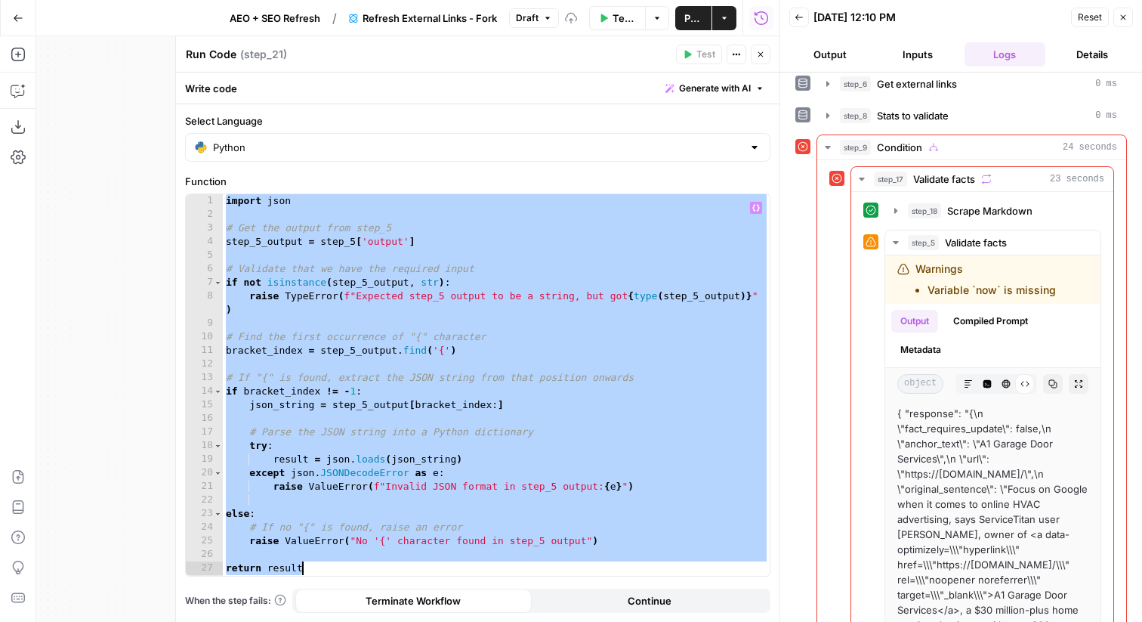
paste textarea
type textarea "**********"
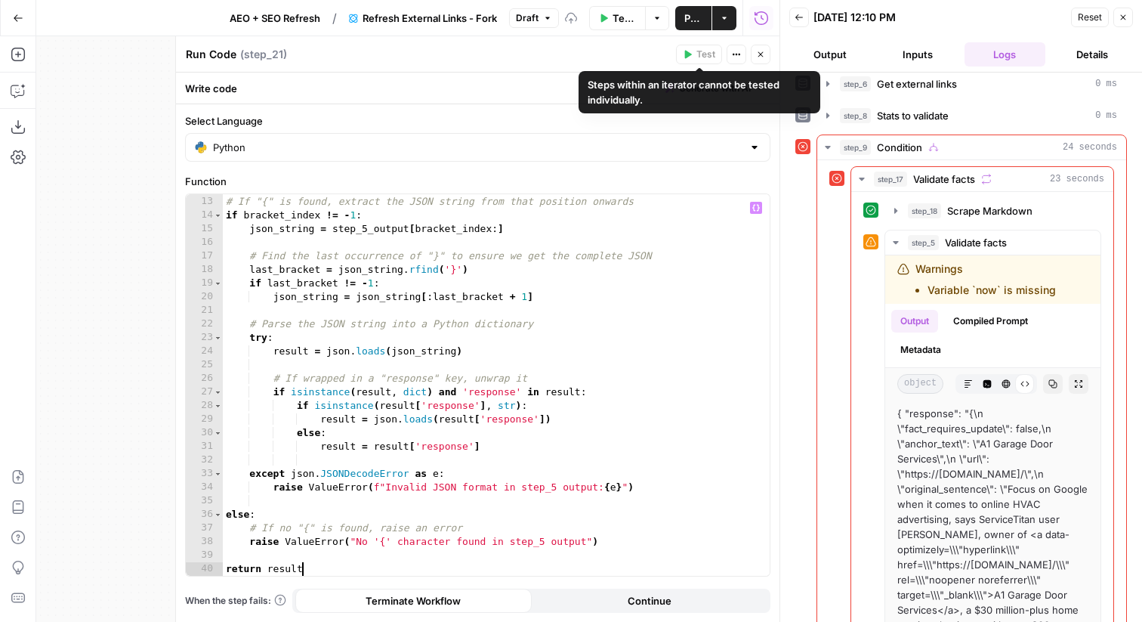
click at [768, 54] on button "Close" at bounding box center [761, 55] width 20 height 20
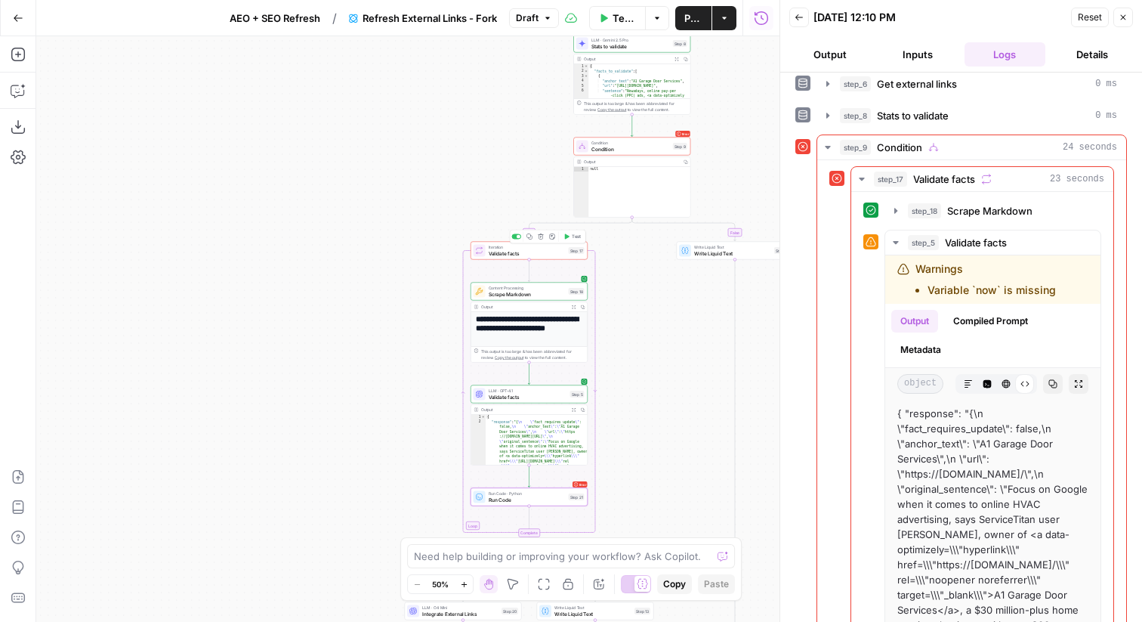
click at [585, 236] on div "Copy step Delete step Add Note Test" at bounding box center [548, 237] width 76 height 14
click at [576, 236] on span "Test" at bounding box center [576, 236] width 9 height 7
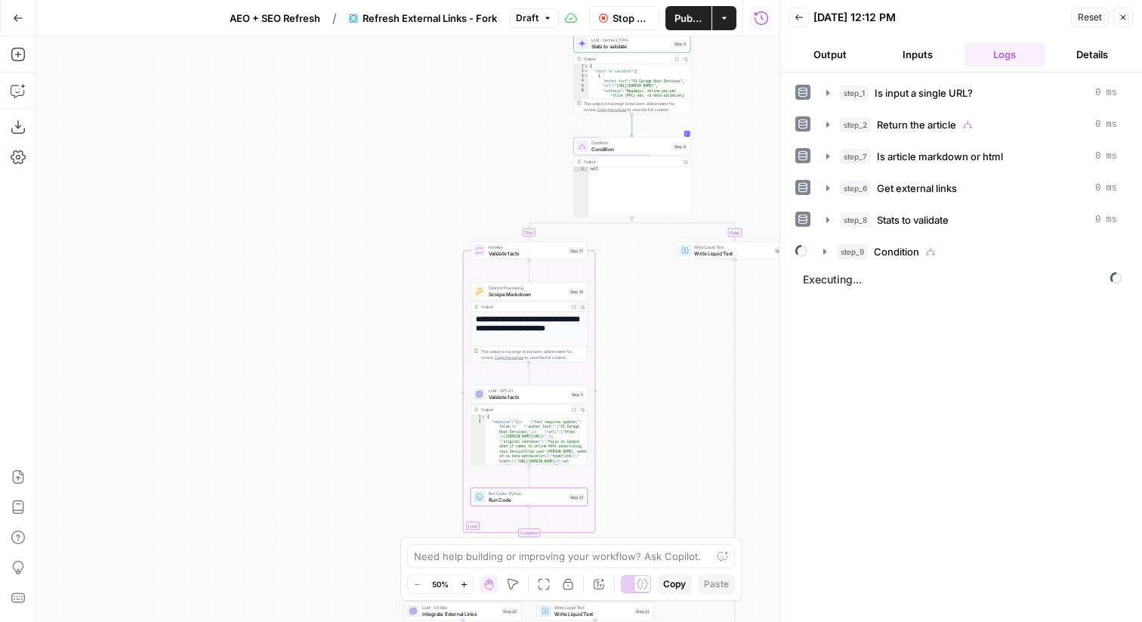
click at [906, 271] on span "Executing..." at bounding box center [962, 279] width 329 height 24
click at [926, 264] on div "step_1 Is input a single URL? 0 ms step_2 Return the article 0 ms step_7 Is art…" at bounding box center [961, 347] width 332 height 534
click at [950, 259] on button "step_9 Condition" at bounding box center [970, 251] width 312 height 24
click at [966, 244] on div "step_9 Condition" at bounding box center [977, 251] width 280 height 15
click at [962, 249] on div "step_9 Condition" at bounding box center [977, 251] width 280 height 15
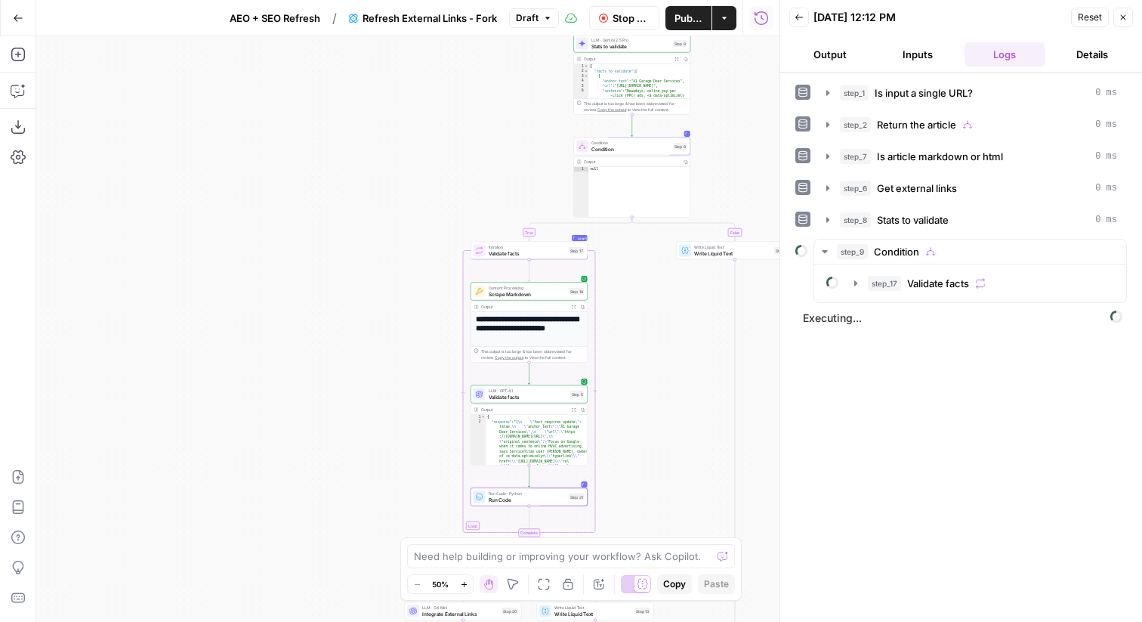
click at [548, 18] on icon "button" at bounding box center [547, 18] width 5 height 2
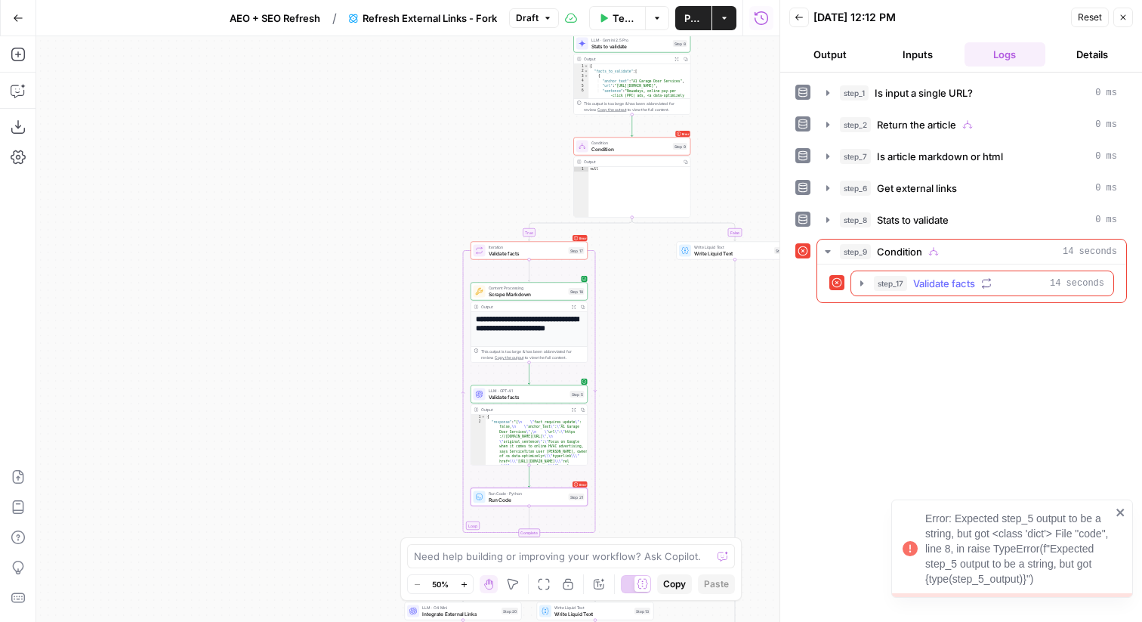
click at [907, 271] on button "step_17 Validate facts 14 seconds" at bounding box center [982, 283] width 262 height 24
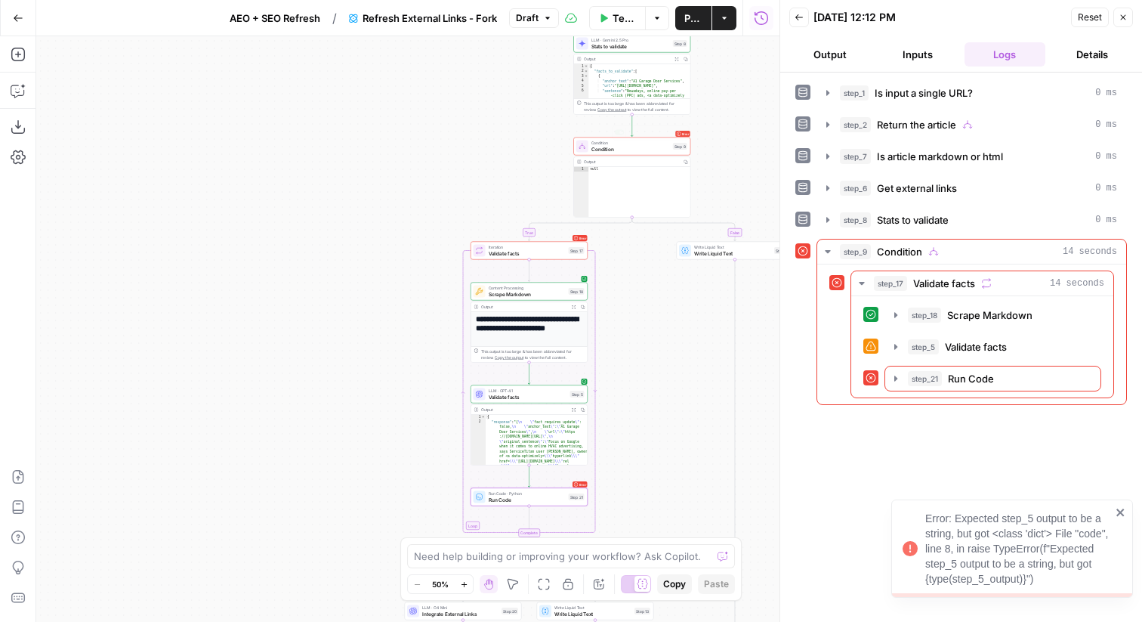
click at [541, 14] on button "Draft" at bounding box center [534, 18] width 50 height 20
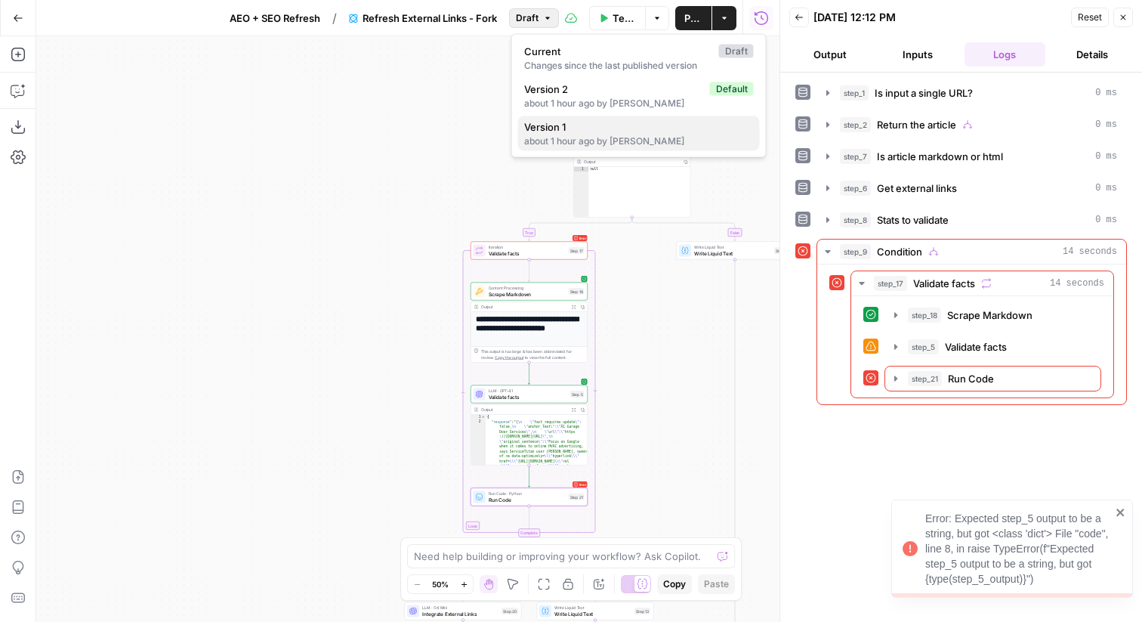
click at [563, 128] on span "Version 1" at bounding box center [636, 126] width 224 height 15
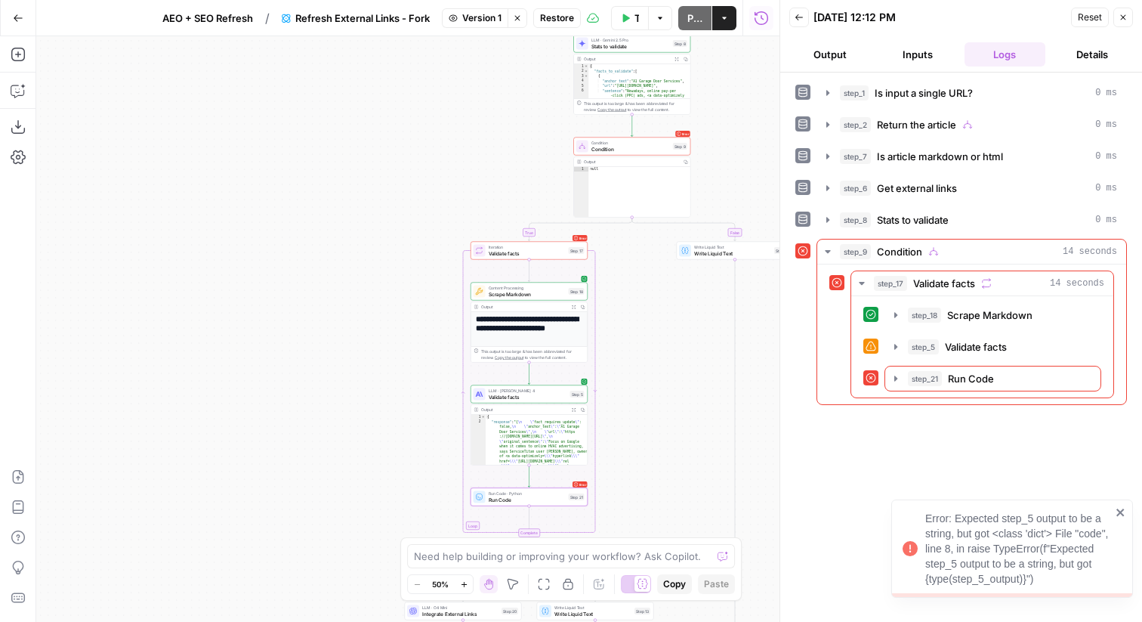
click at [567, 11] on span "Restore" at bounding box center [557, 18] width 34 height 14
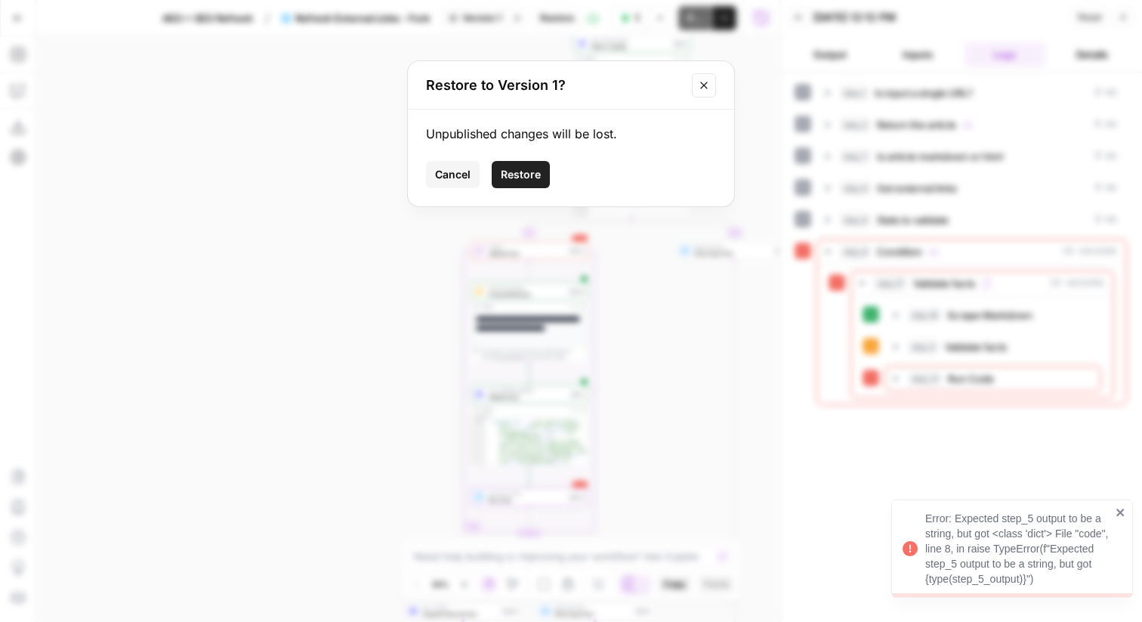
click at [517, 165] on button "Restore" at bounding box center [521, 174] width 58 height 27
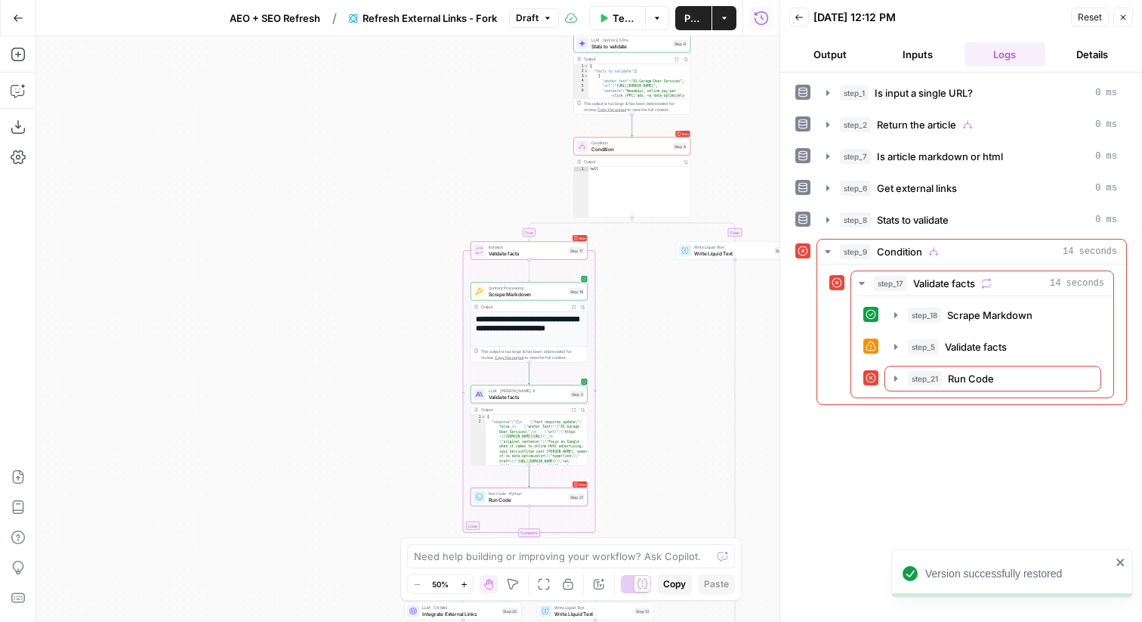
click at [543, 392] on span "LLM · [PERSON_NAME] 4" at bounding box center [528, 391] width 79 height 6
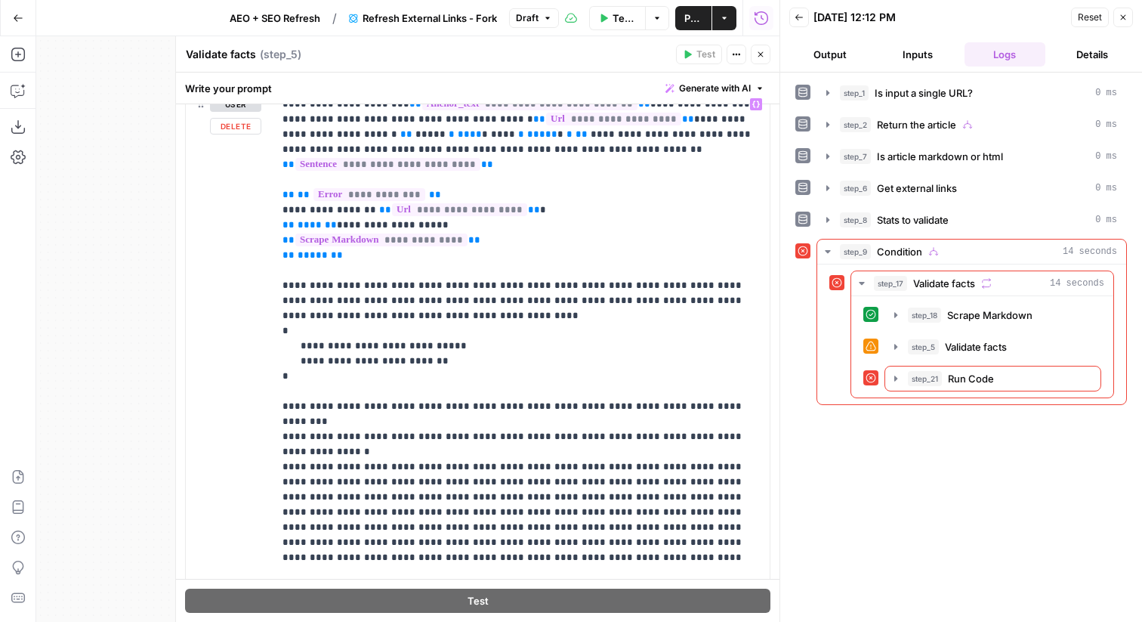
scroll to position [0, 0]
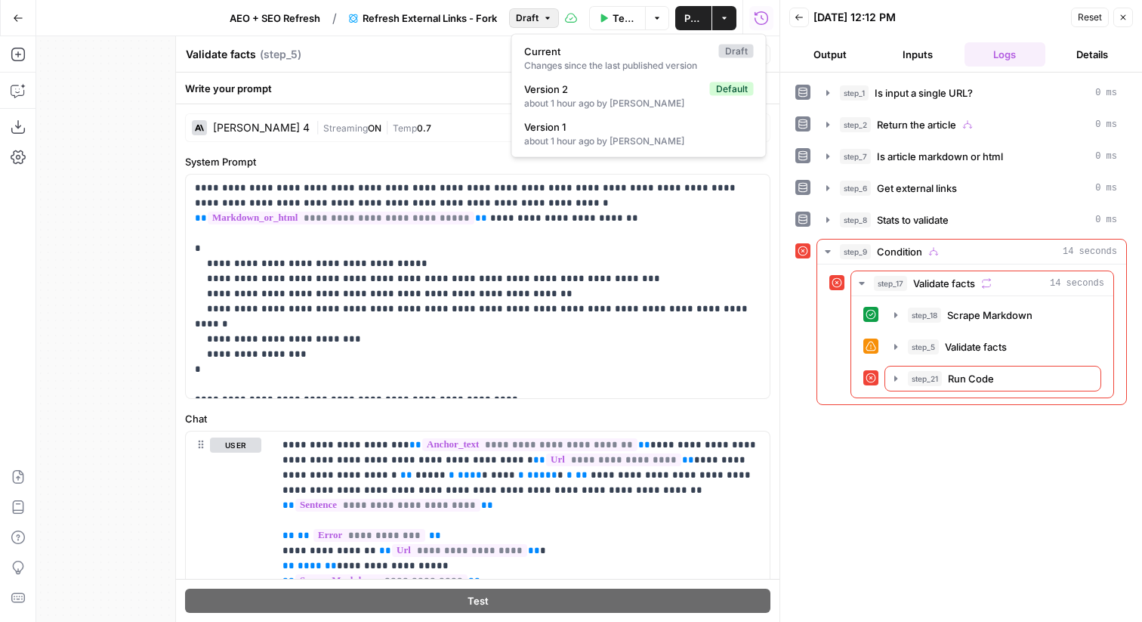
click at [526, 23] on span "Draft" at bounding box center [527, 18] width 23 height 14
click at [822, 533] on div "step_1 Is input a single URL? 0 ms step_2 Return the article 0 ms step_7 Is art…" at bounding box center [961, 347] width 332 height 534
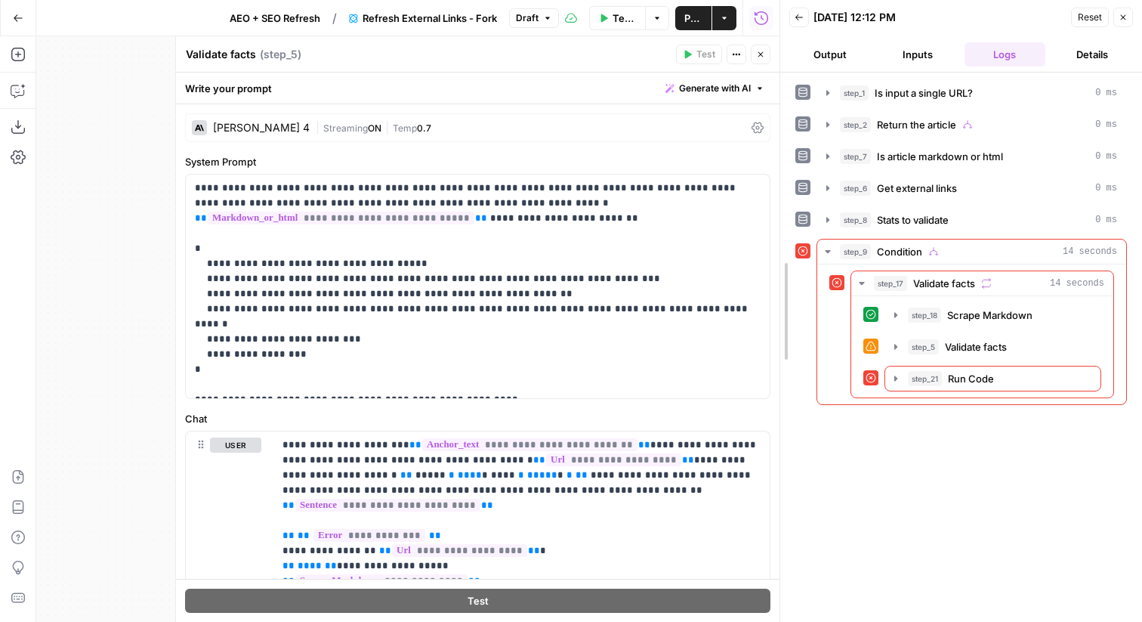
click at [773, 47] on div at bounding box center [780, 311] width 15 height 622
click at [771, 47] on header "Validate facts Validate facts ( step_5 ) Test Actions Close" at bounding box center [478, 54] width 604 height 36
click at [767, 47] on button "Close" at bounding box center [761, 55] width 20 height 20
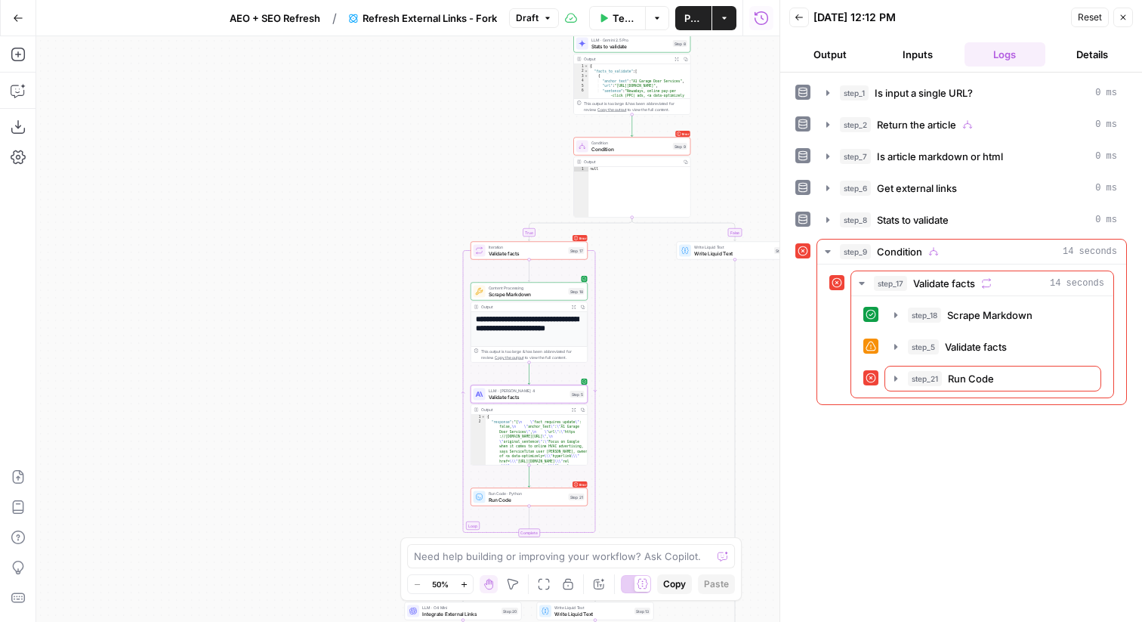
click at [1120, 16] on icon "button" at bounding box center [1123, 17] width 9 height 9
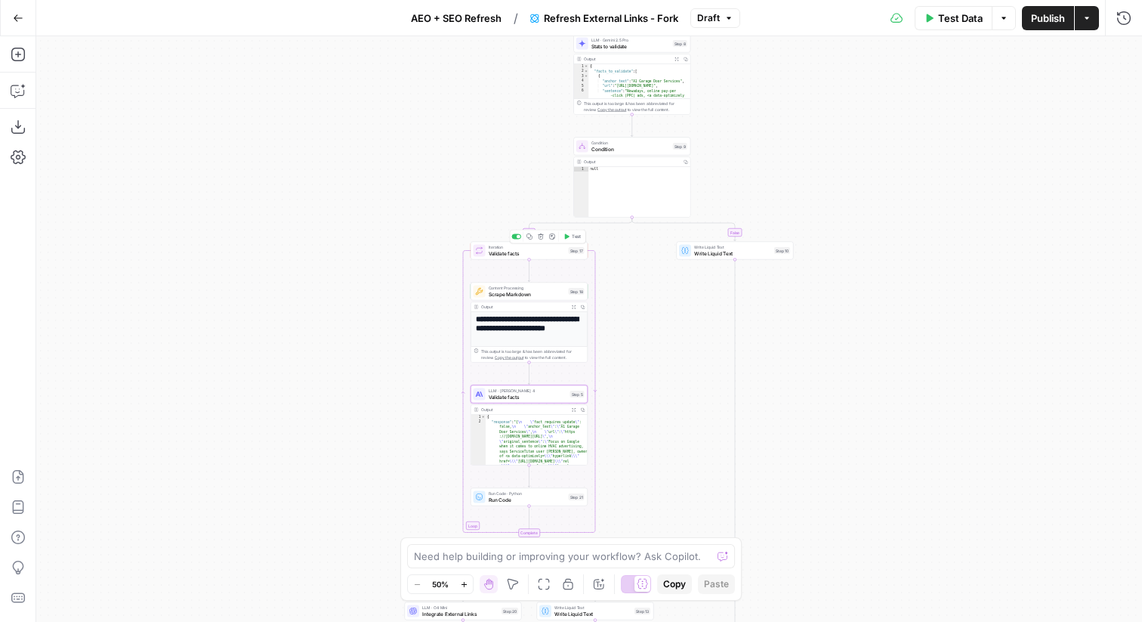
click at [579, 238] on span "Test" at bounding box center [576, 236] width 9 height 7
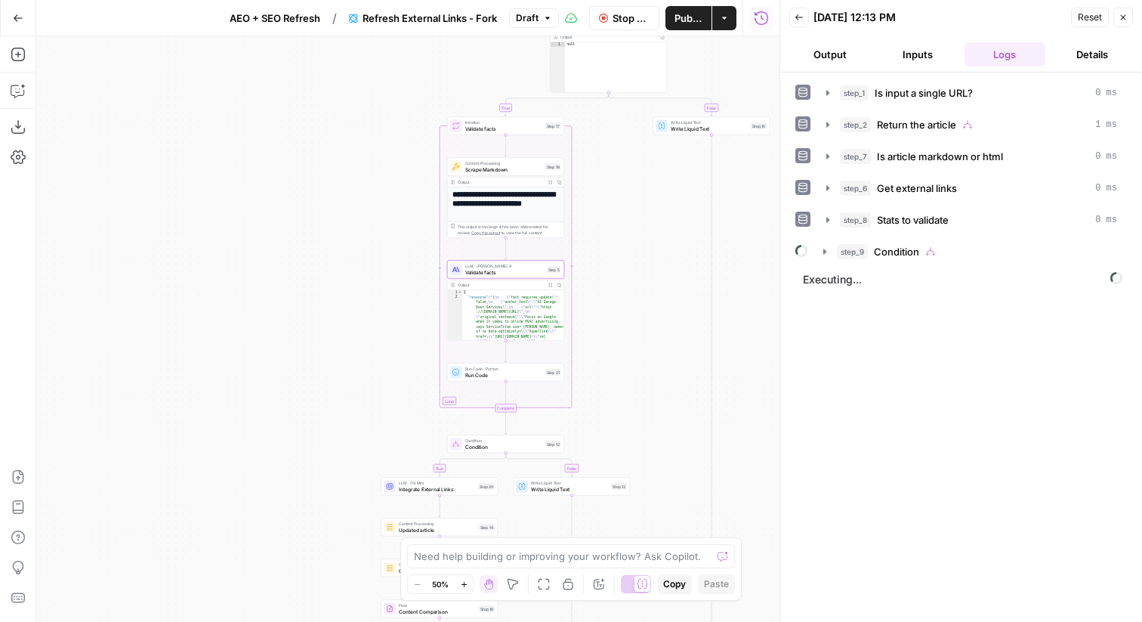
drag, startPoint x: 748, startPoint y: 437, endPoint x: 723, endPoint y: 316, distance: 124.2
click at [724, 315] on div "true false true false true false Workflow Input Settings Inputs LLM · GPT-5 Nan…" at bounding box center [407, 328] width 743 height 585
click at [981, 255] on div "step_9 Condition" at bounding box center [977, 251] width 280 height 15
click at [995, 289] on div "step_17 Validate facts" at bounding box center [986, 283] width 236 height 15
click at [17, 90] on icon "button" at bounding box center [18, 90] width 15 height 15
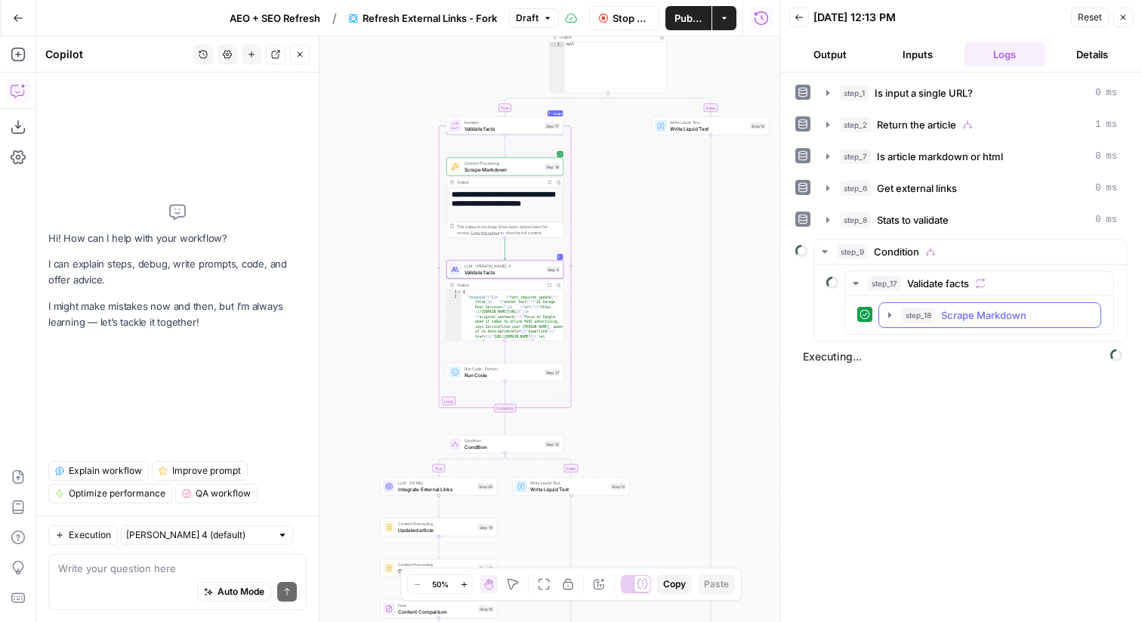
click at [1028, 317] on div "step_18 Scrape Markdown 3 seconds" at bounding box center [997, 314] width 190 height 15
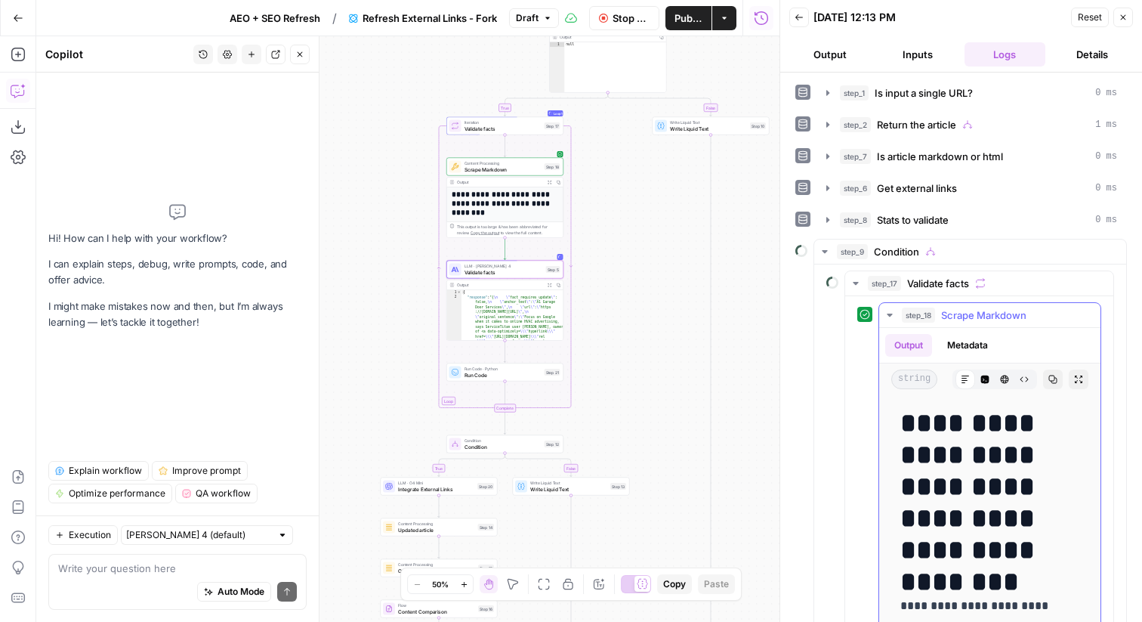
click at [1028, 317] on div "step_18 Scrape Markdown 3 seconds" at bounding box center [997, 314] width 190 height 15
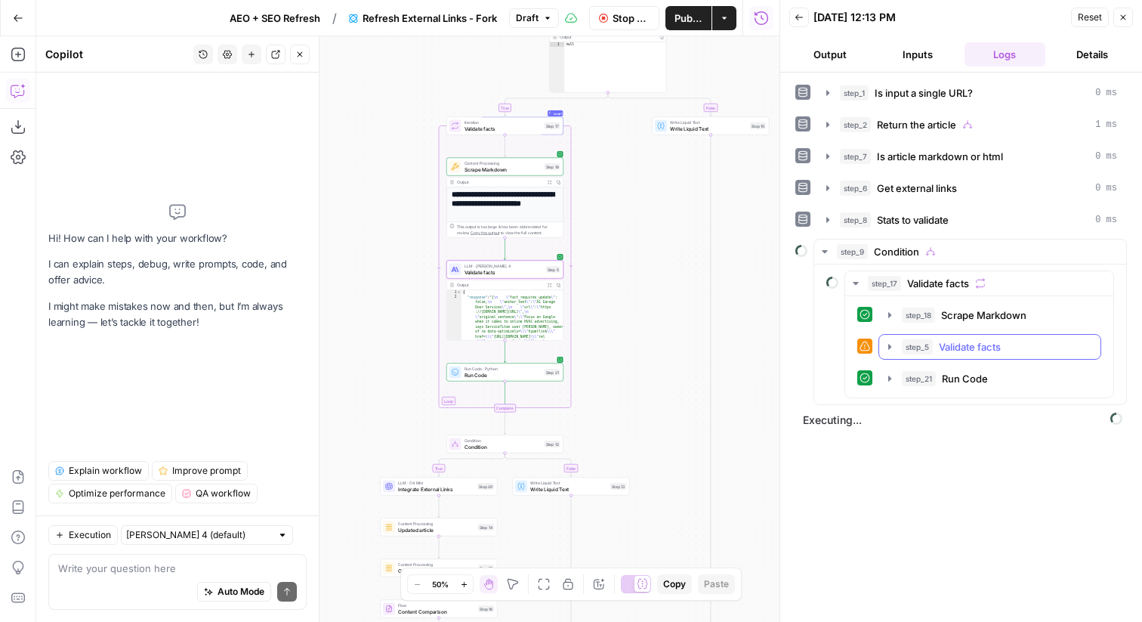
click at [939, 346] on span "Validate facts" at bounding box center [970, 346] width 62 height 15
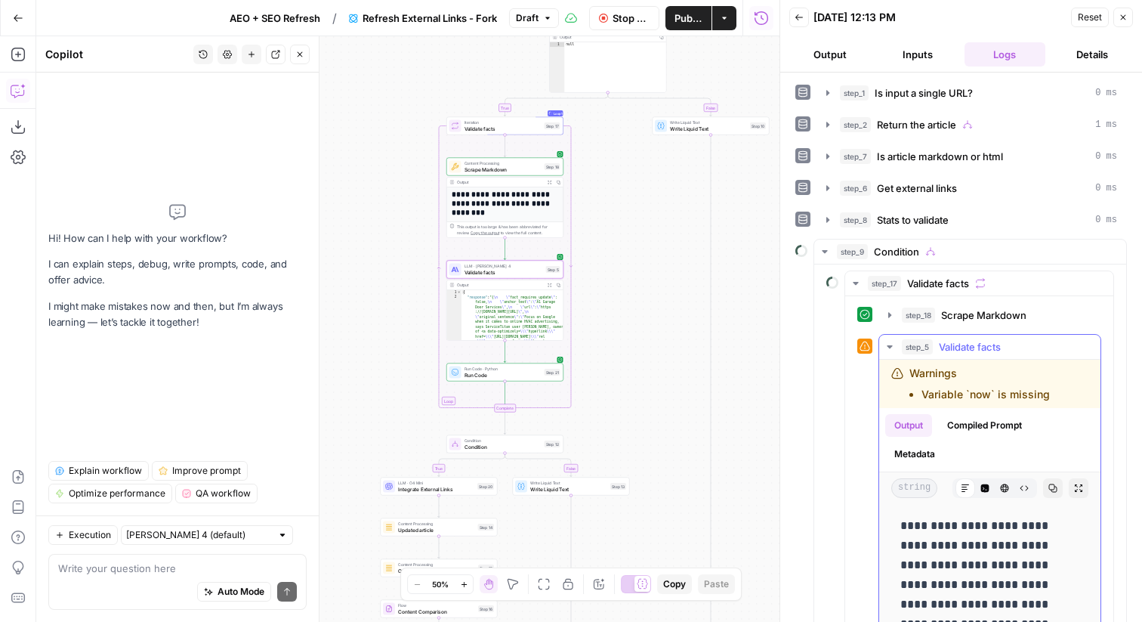
click at [939, 346] on span "Validate facts" at bounding box center [970, 346] width 62 height 15
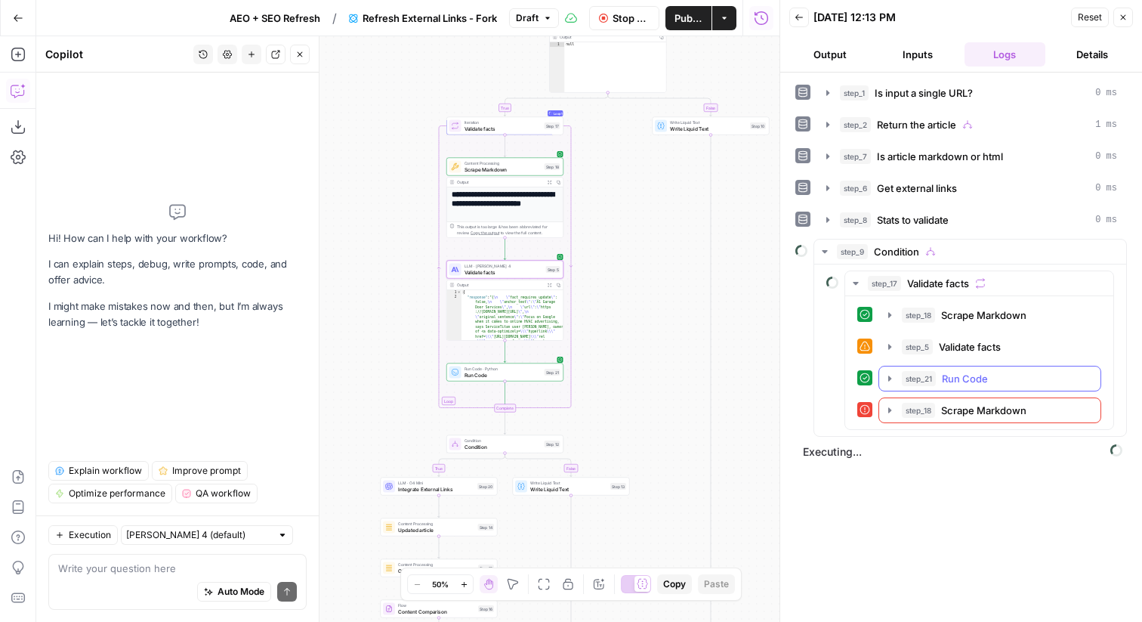
click at [964, 411] on span "Scrape Markdown" at bounding box center [983, 410] width 85 height 15
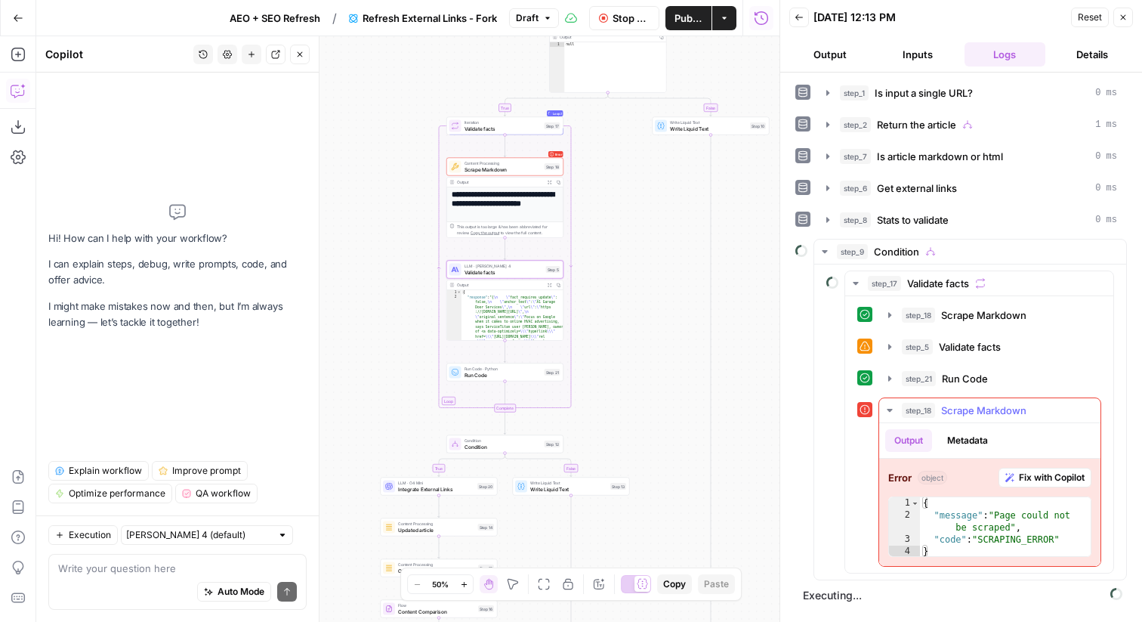
drag, startPoint x: 1047, startPoint y: 478, endPoint x: 962, endPoint y: 419, distance: 103.7
click at [962, 419] on div "step_18 Scrape Markdown 600 ms Output Metadata Error object Fix with Copilot 1 …" at bounding box center [990, 481] width 223 height 169
click at [962, 419] on button "step_18 Scrape Markdown 600 ms" at bounding box center [989, 410] width 221 height 24
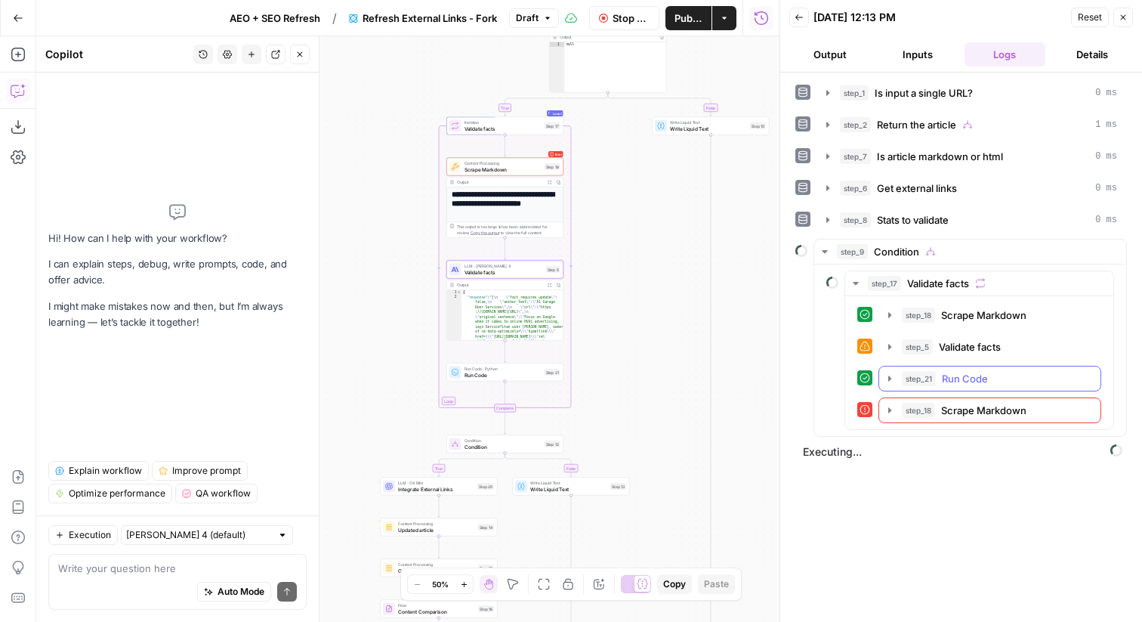
click at [1006, 370] on button "step_21 Run Code 106 ms" at bounding box center [989, 378] width 221 height 24
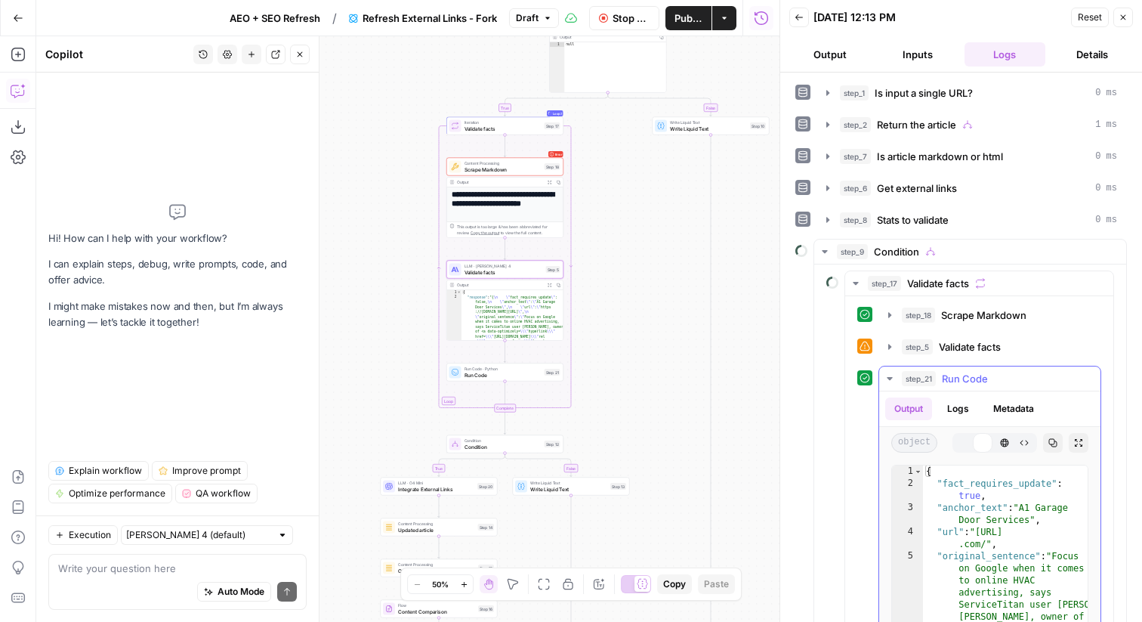
click at [1006, 370] on button "step_21 Run Code 106 ms" at bounding box center [989, 378] width 221 height 24
click at [1036, 347] on div "step_5 Validate facts 20 seconds" at bounding box center [997, 346] width 190 height 15
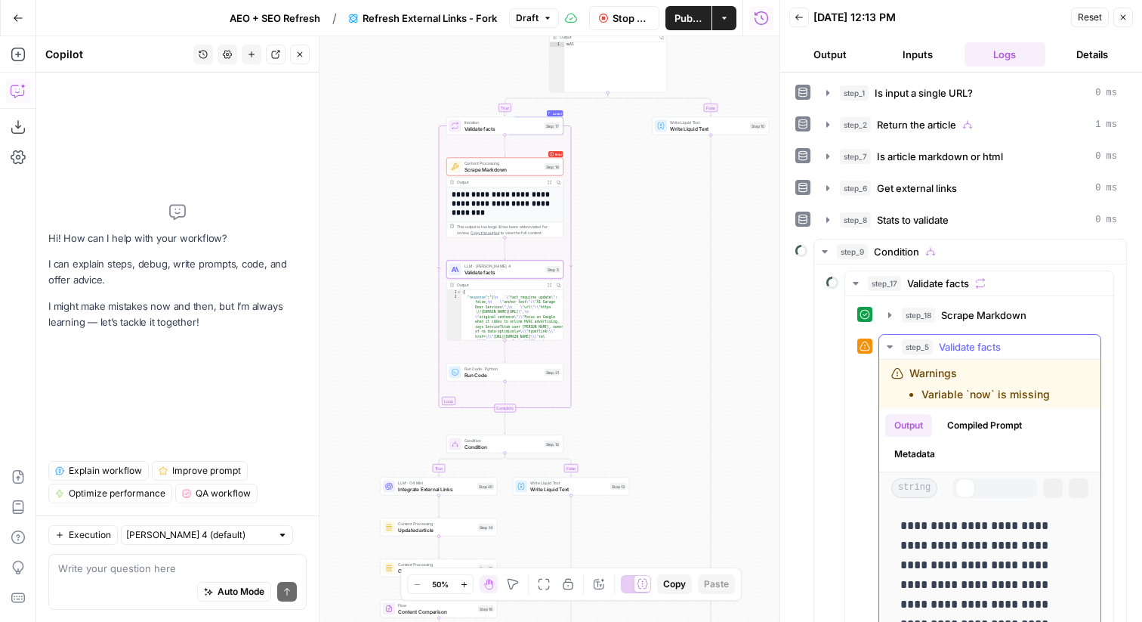
click at [1036, 347] on div "step_5 Validate facts 20 seconds" at bounding box center [997, 346] width 190 height 15
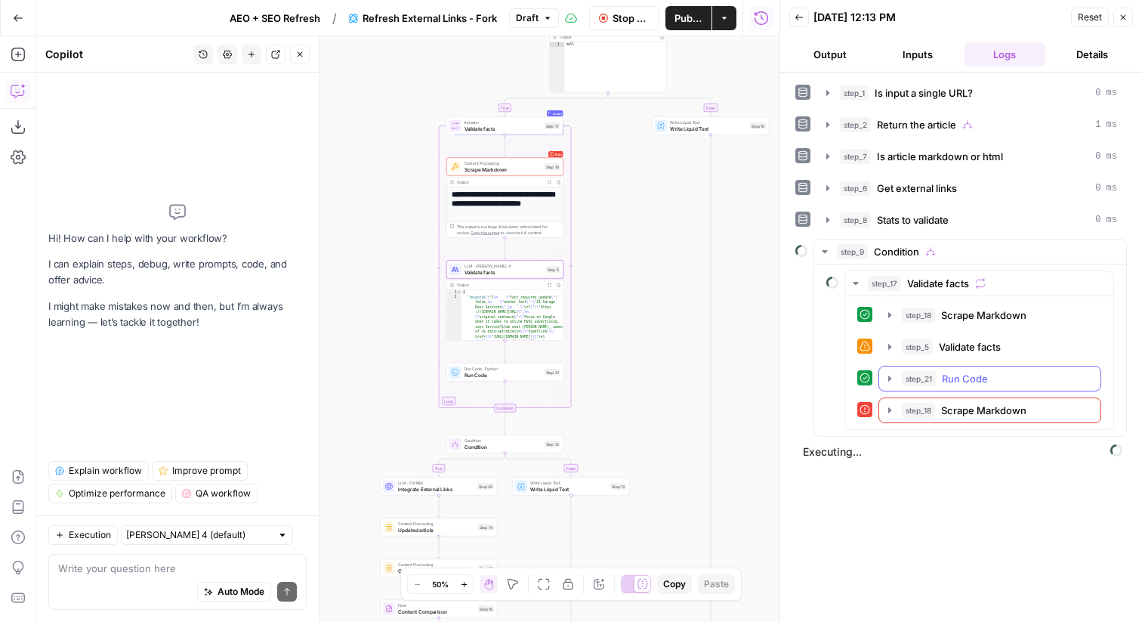
click at [1012, 381] on div "step_21 Run Code 106 ms" at bounding box center [997, 378] width 190 height 15
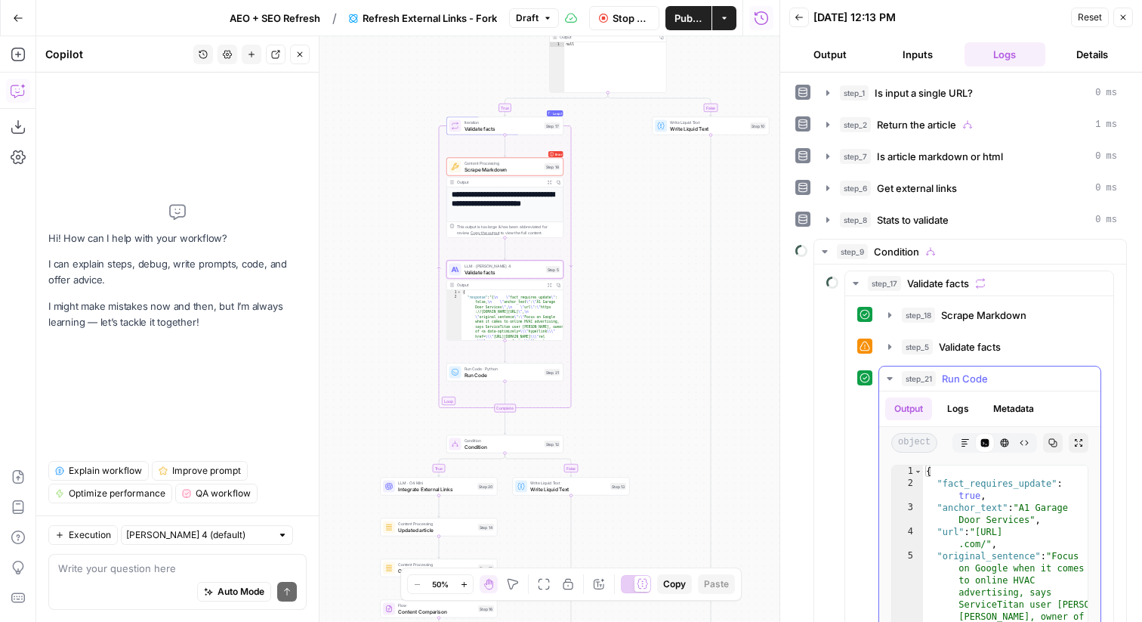
click at [1012, 381] on div "step_21 Run Code 106 ms" at bounding box center [997, 378] width 190 height 15
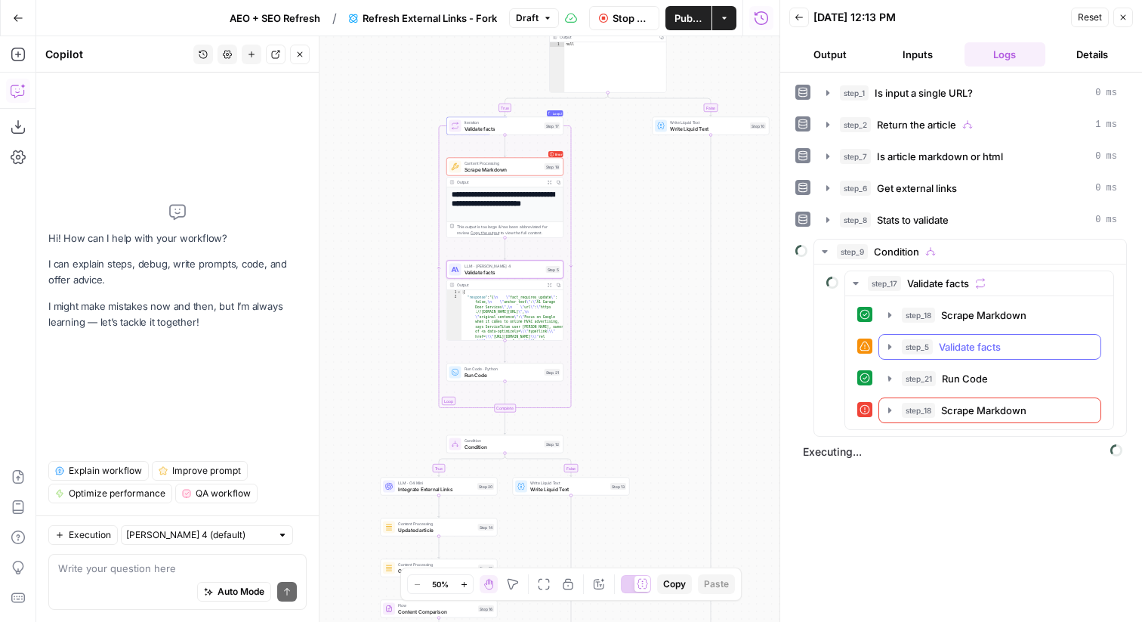
click at [1016, 343] on div "step_5 Validate facts 20 seconds" at bounding box center [997, 346] width 190 height 15
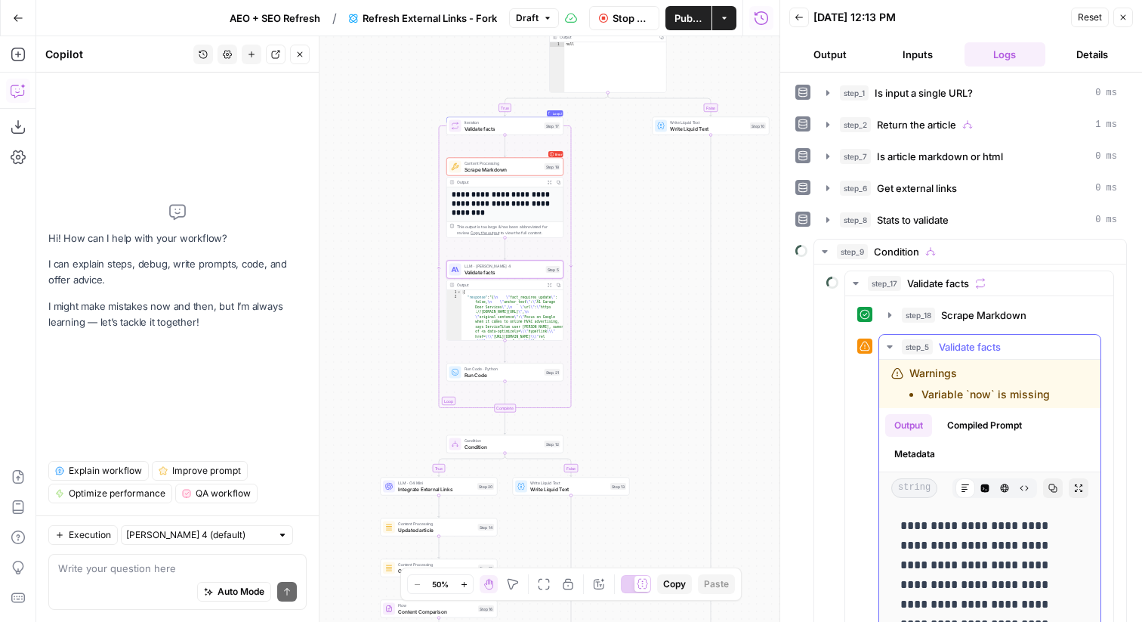
click at [1016, 343] on div "step_5 Validate facts 20 seconds" at bounding box center [997, 346] width 190 height 15
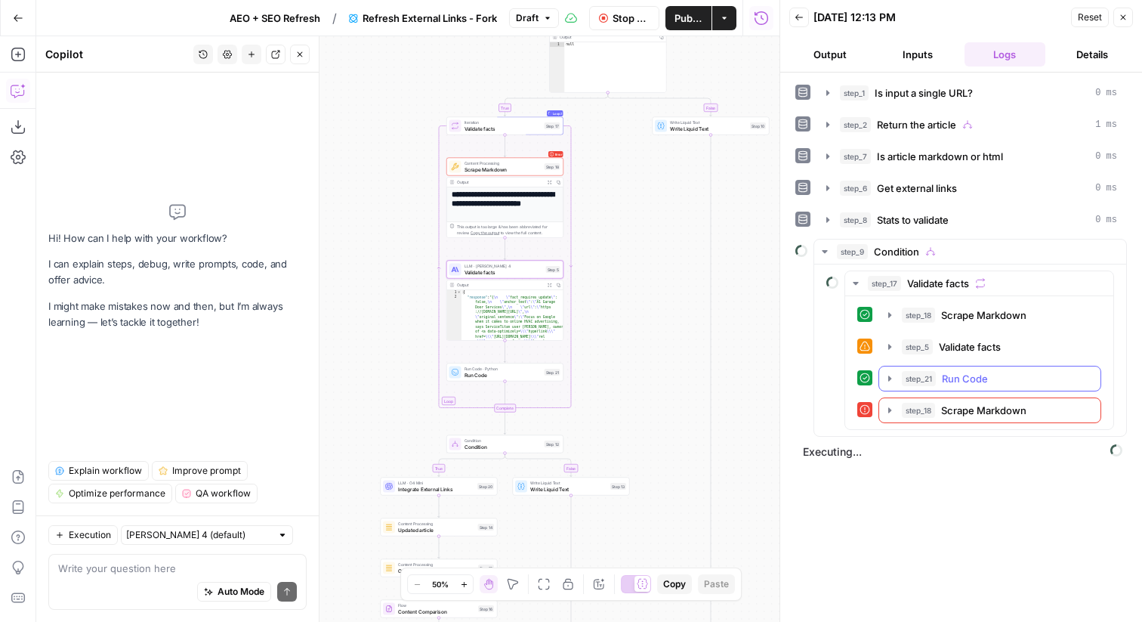
click at [1002, 379] on div "step_21 Run Code 106 ms" at bounding box center [997, 378] width 190 height 15
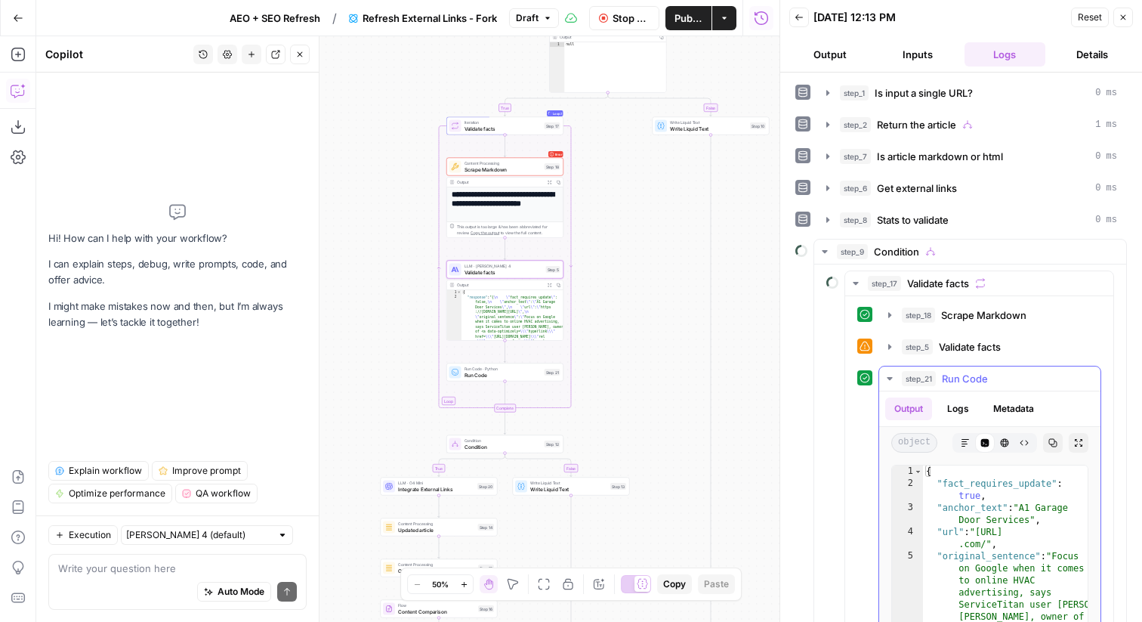
click at [1002, 379] on div "step_21 Run Code 106 ms" at bounding box center [997, 378] width 190 height 15
click at [1022, 353] on div "step_5 Validate facts 20 seconds" at bounding box center [997, 346] width 190 height 15
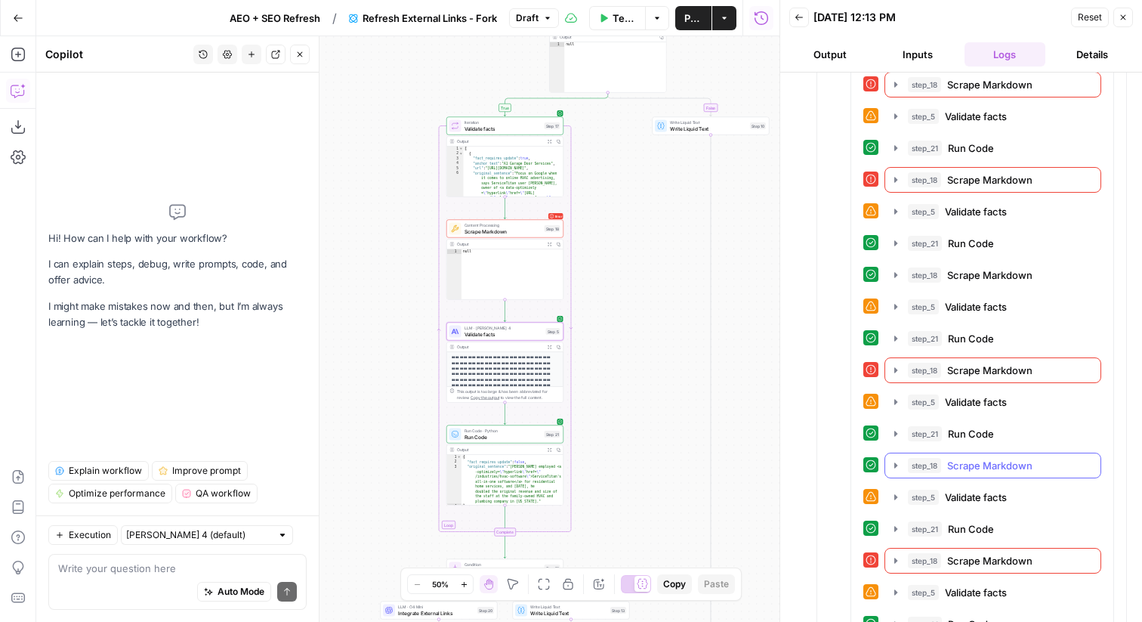
scroll to position [1546, 0]
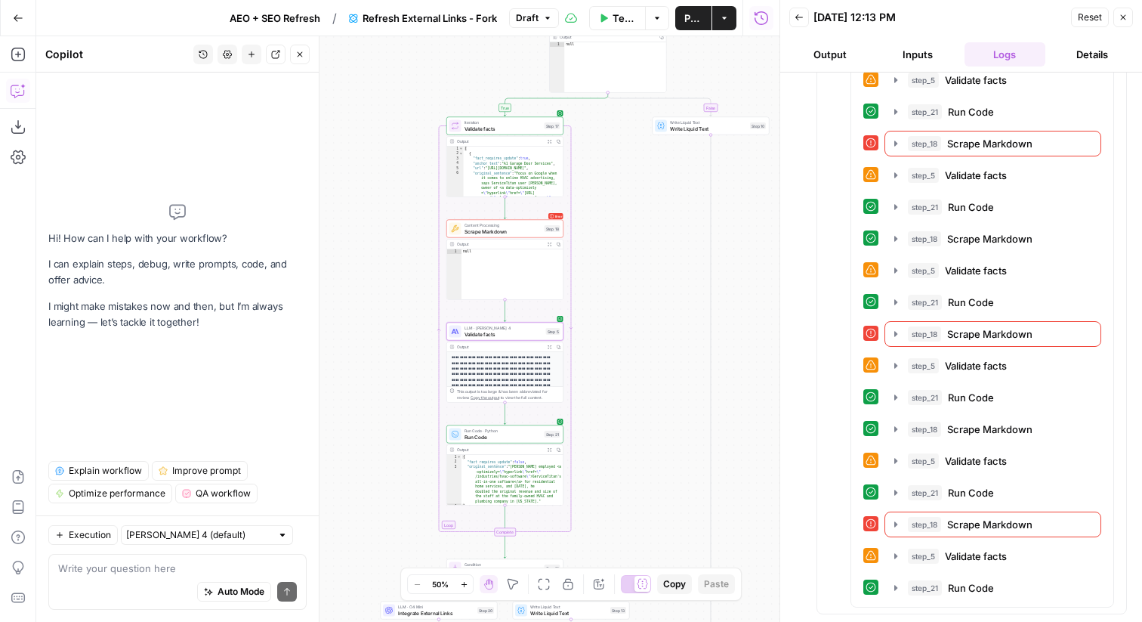
click at [546, 27] on button "Draft" at bounding box center [534, 18] width 50 height 20
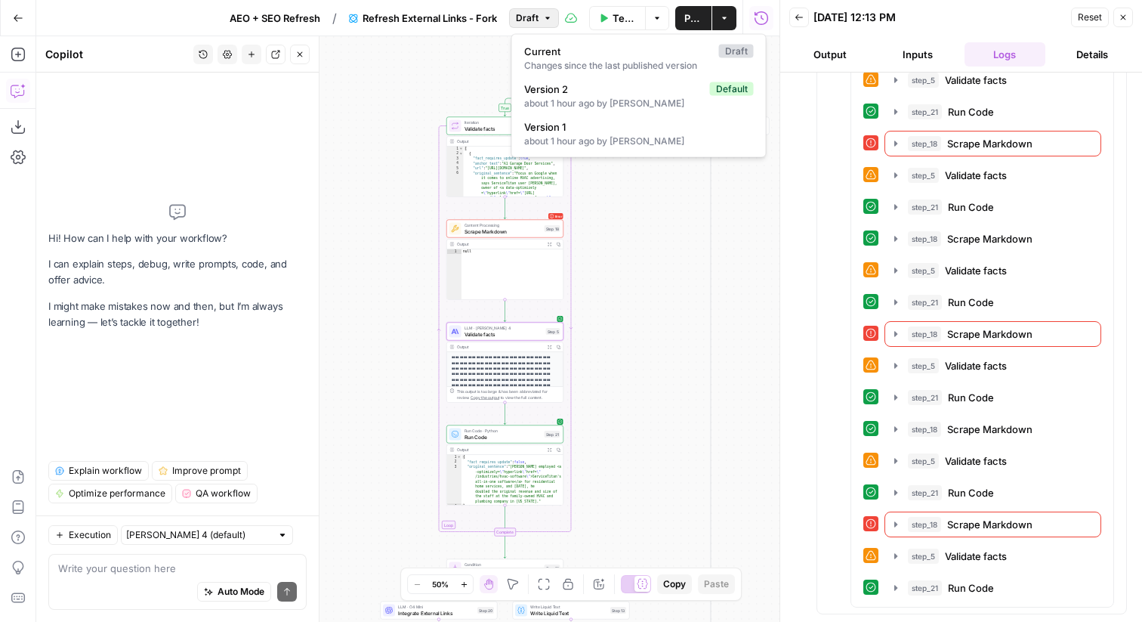
click at [546, 27] on button "Draft" at bounding box center [534, 18] width 50 height 20
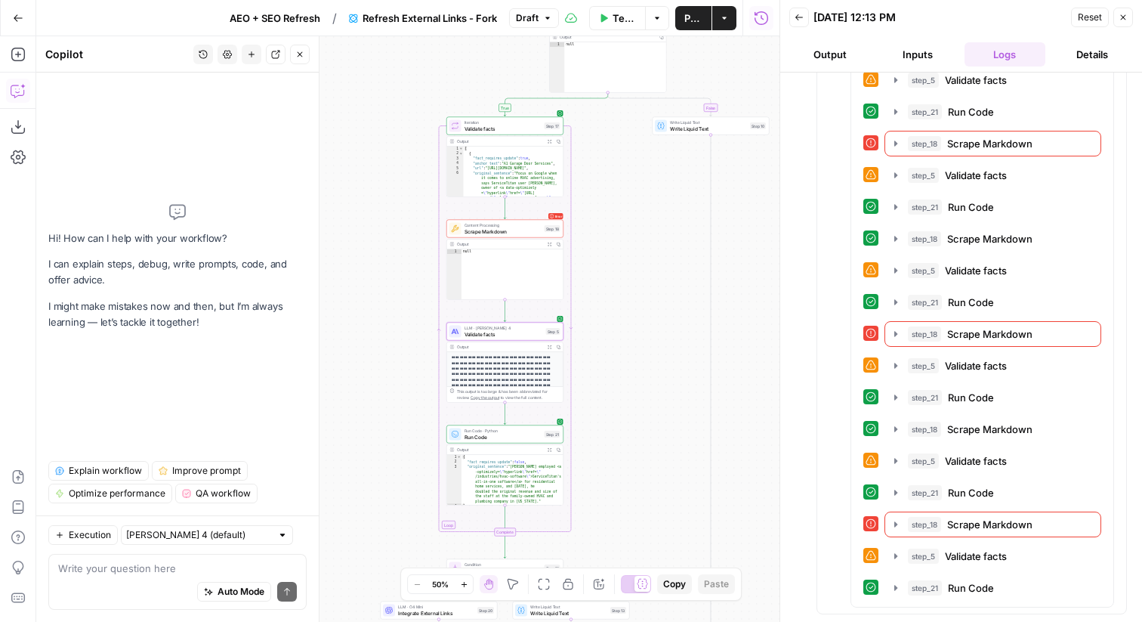
click at [687, 17] on span "Publish" at bounding box center [693, 18] width 18 height 15
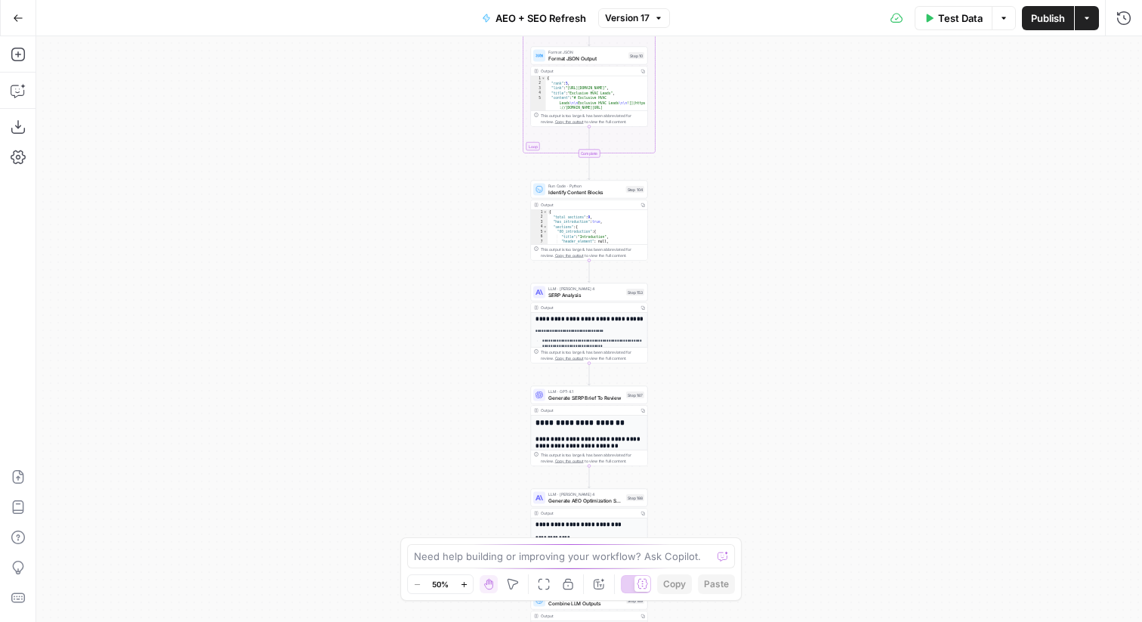
drag, startPoint x: 798, startPoint y: 490, endPoint x: 798, endPoint y: 172, distance: 318.0
click at [798, 172] on div "Workflow Input Settings Inputs Power Agent Identify target keywords Step 148 Ou…" at bounding box center [589, 328] width 1106 height 585
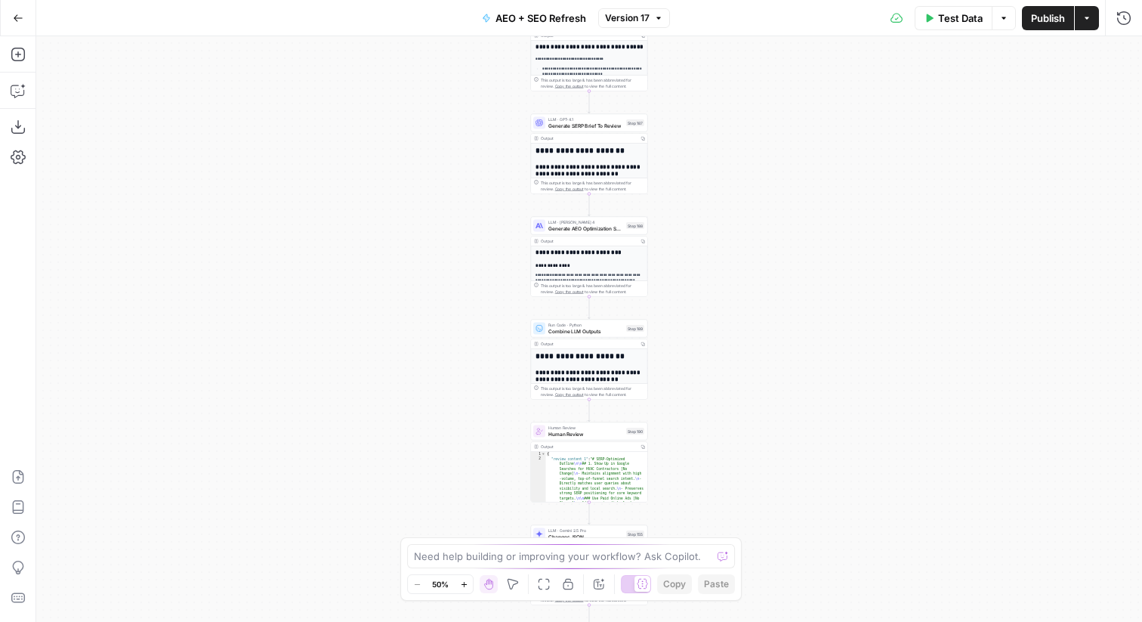
drag, startPoint x: 780, startPoint y: 326, endPoint x: 780, endPoint y: 133, distance: 192.6
click at [780, 133] on div "Workflow Input Settings Inputs Power Agent Identify target keywords Step 148 Ou…" at bounding box center [589, 328] width 1106 height 585
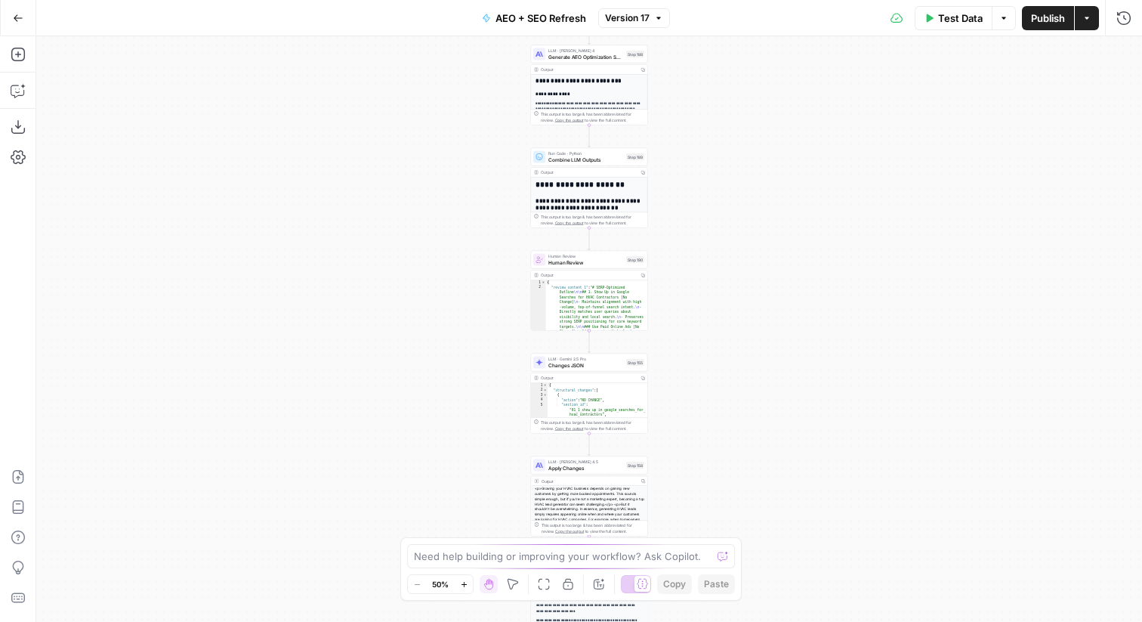
drag, startPoint x: 778, startPoint y: 221, endPoint x: 778, endPoint y: 49, distance: 172.2
click at [778, 49] on div "Workflow Input Settings Inputs Power Agent Identify target keywords Step 148 Ou…" at bounding box center [589, 328] width 1106 height 585
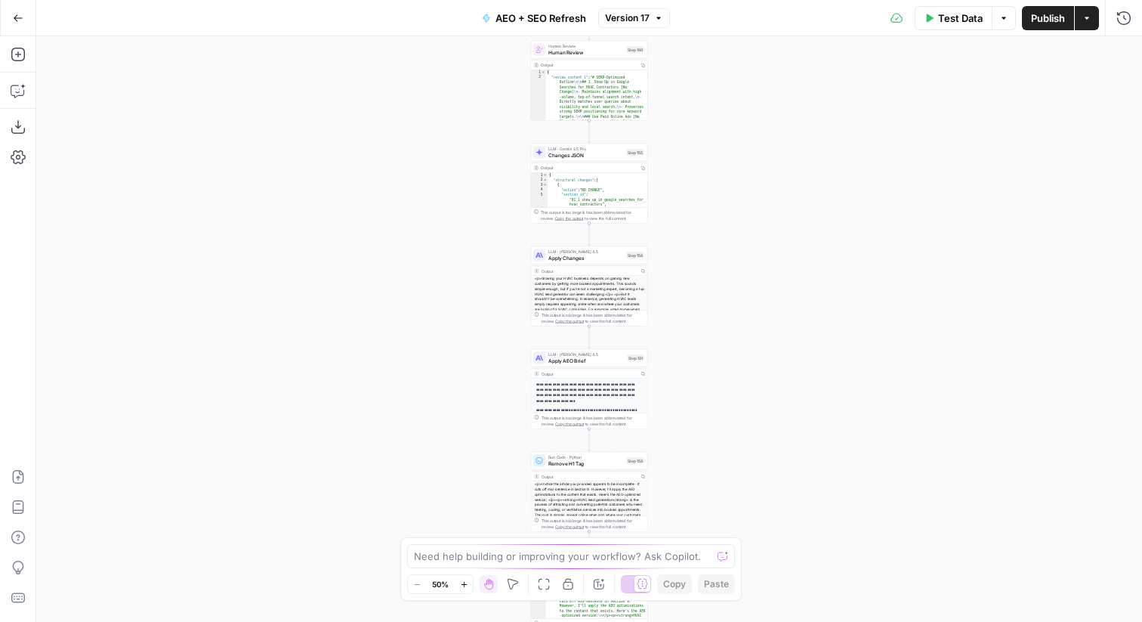
drag, startPoint x: 764, startPoint y: 317, endPoint x: 764, endPoint y: 162, distance: 154.9
click at [764, 162] on div "Workflow Input Settings Inputs Power Agent Identify target keywords Step 148 Ou…" at bounding box center [589, 328] width 1106 height 585
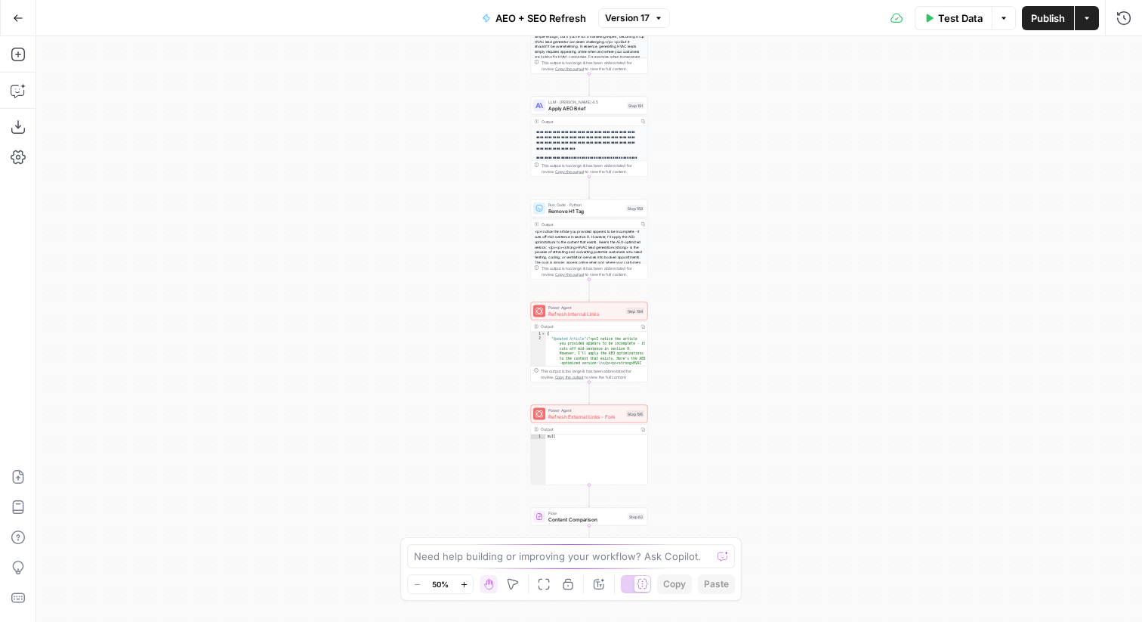
drag, startPoint x: 764, startPoint y: 187, endPoint x: 764, endPoint y: 62, distance: 125.4
click at [764, 62] on div "Workflow Input Settings Inputs Power Agent Identify target keywords Step 148 Ou…" at bounding box center [589, 328] width 1106 height 585
click at [635, 402] on span "Test" at bounding box center [636, 400] width 9 height 7
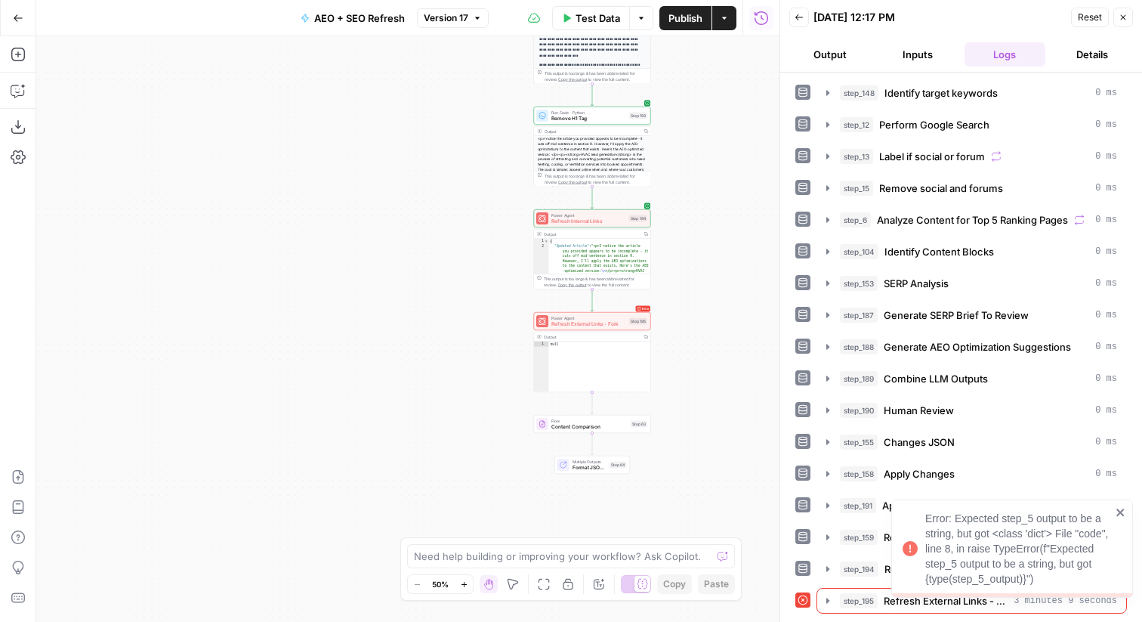
click at [585, 324] on span "Refresh External Links - Fork" at bounding box center [588, 324] width 75 height 8
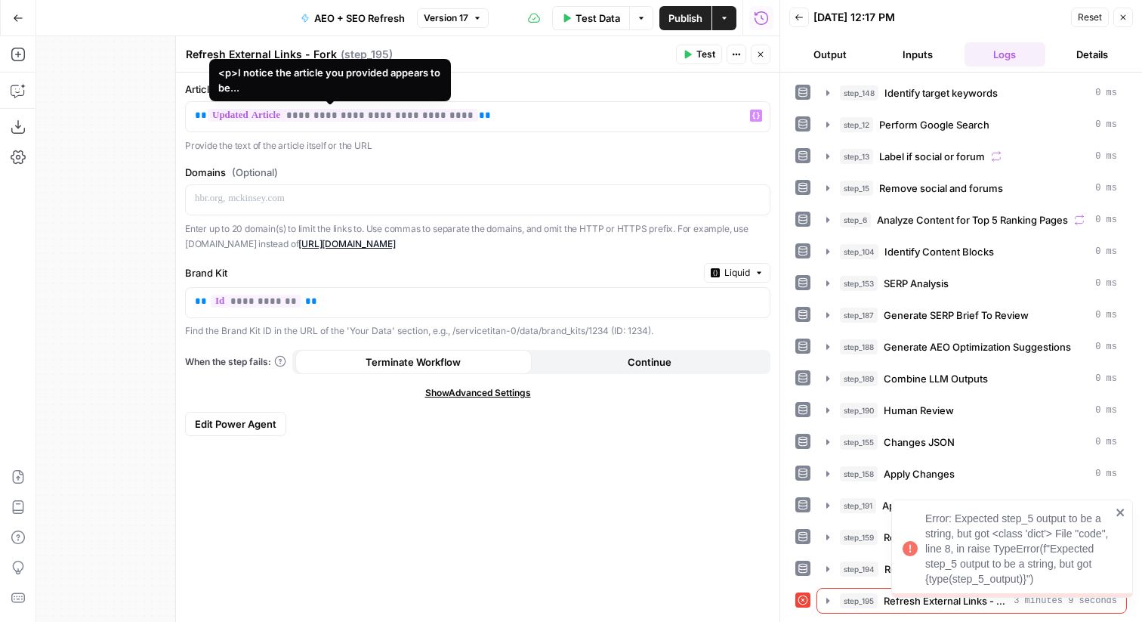
click at [417, 116] on span "**********" at bounding box center [343, 115] width 270 height 13
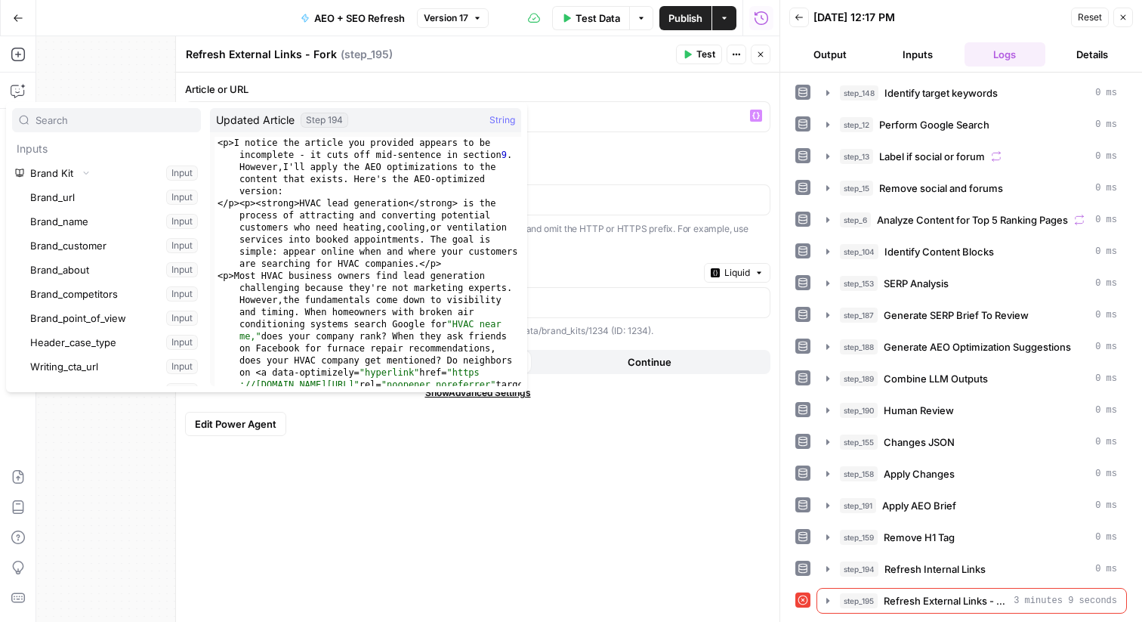
scroll to position [105840, 0]
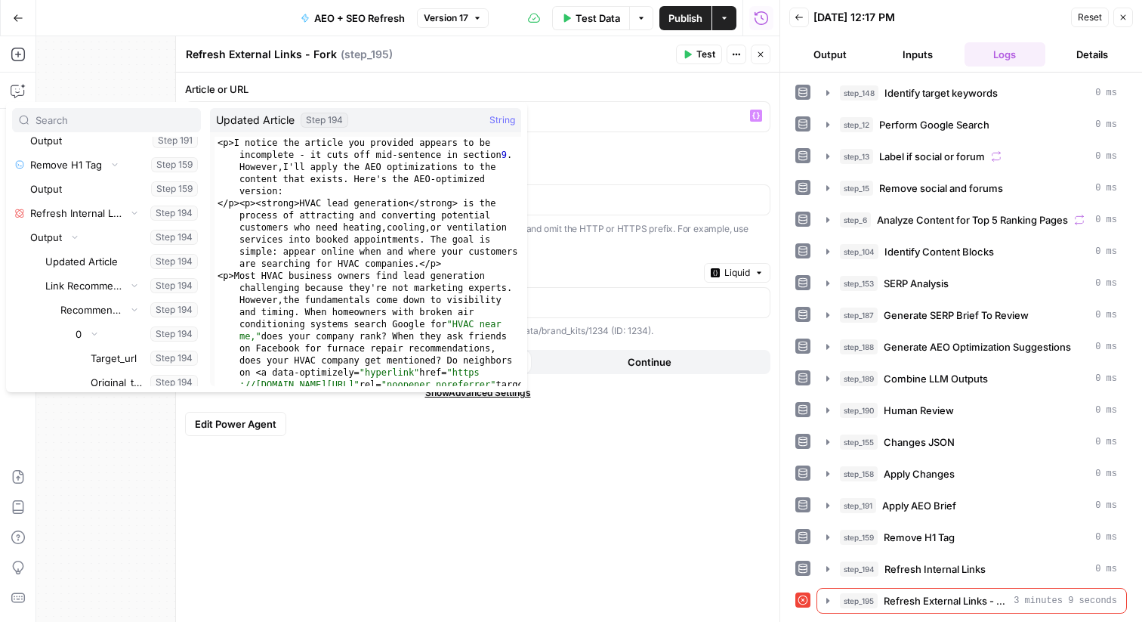
click at [471, 283] on div "<p>I notice the article you provided appears to be incomplete - it cuts off mid…" at bounding box center [368, 370] width 307 height 467
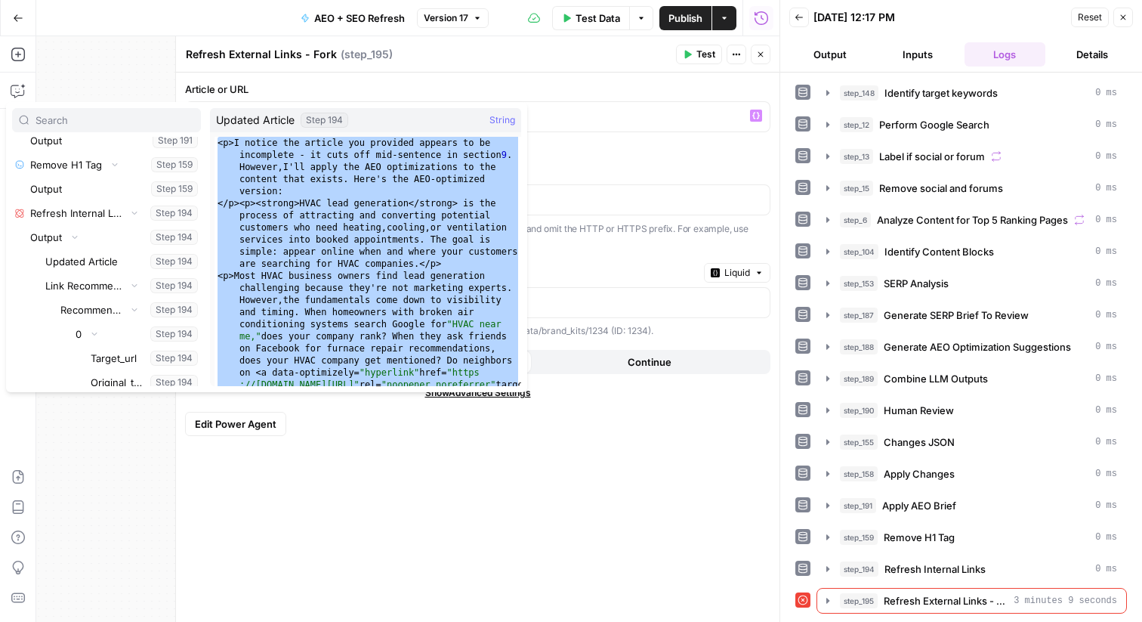
type textarea "**********"
click at [468, 549] on div "**********" at bounding box center [478, 347] width 604 height 549
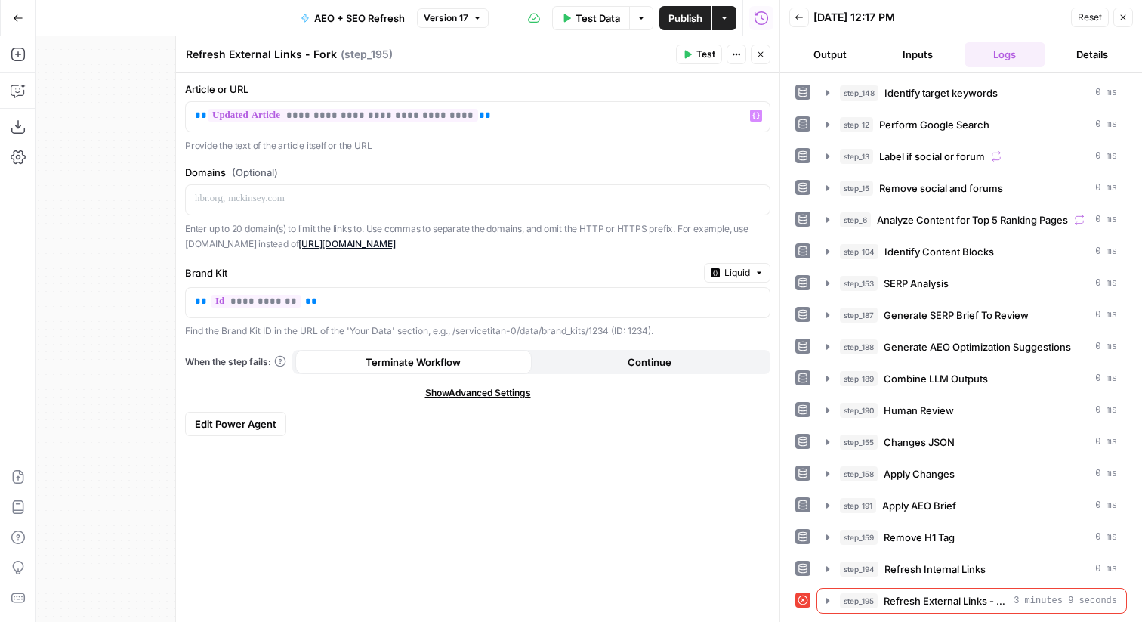
click at [338, 118] on span "**********" at bounding box center [343, 115] width 270 height 13
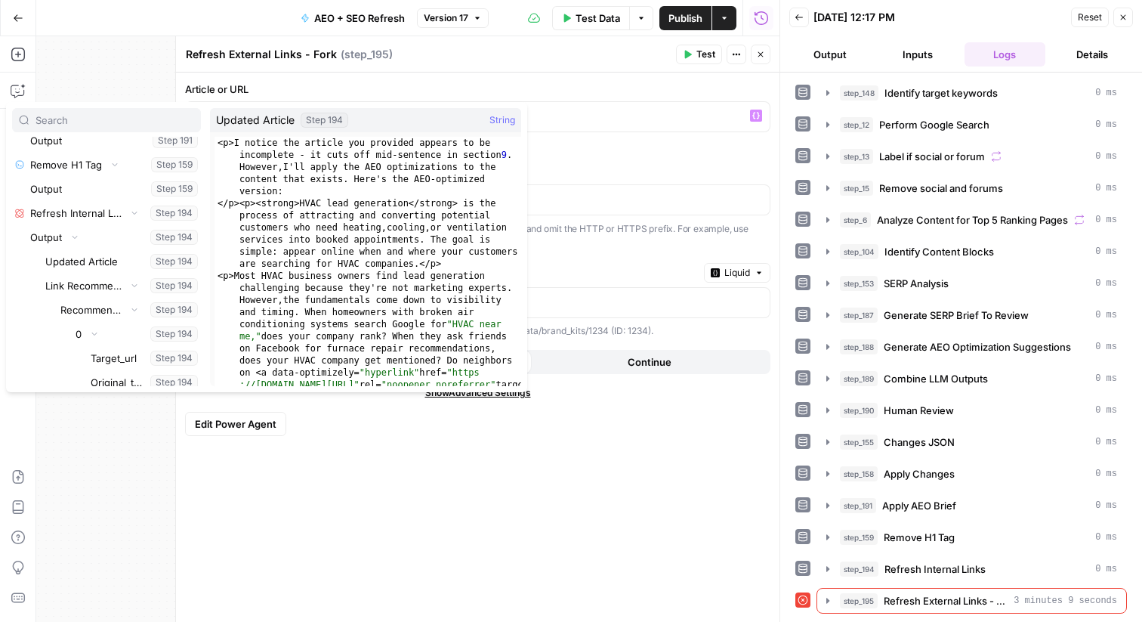
click at [610, 543] on div "**********" at bounding box center [478, 347] width 604 height 549
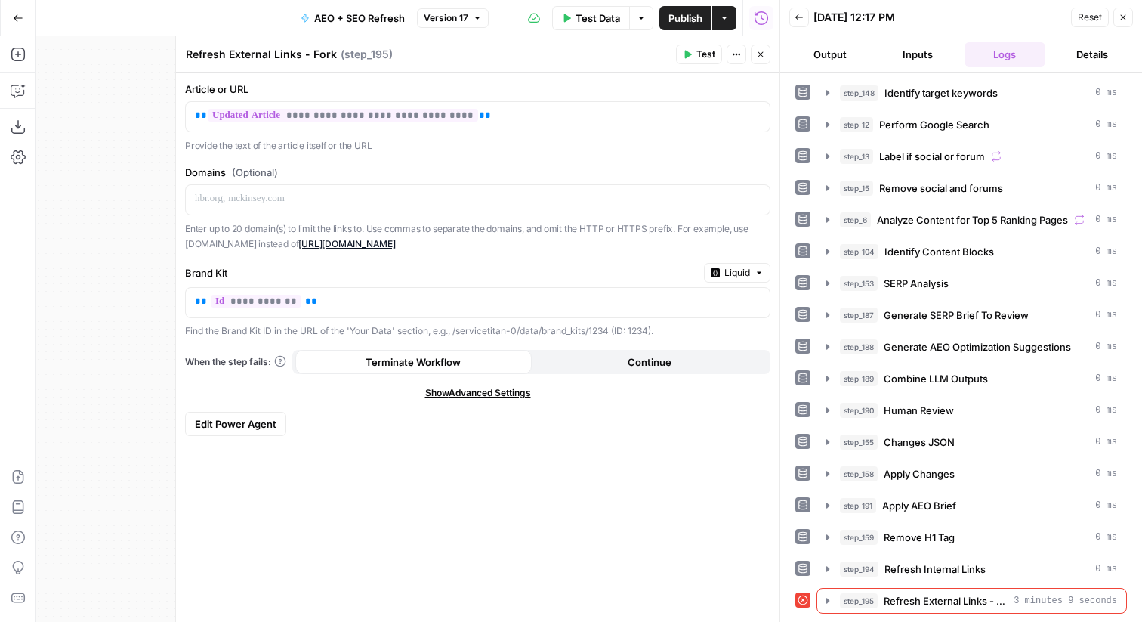
click at [771, 51] on header "Refresh External Links - Fork Refresh External Links - Fork ( step_195 ) Test A…" at bounding box center [478, 54] width 604 height 36
click at [762, 57] on icon "button" at bounding box center [760, 54] width 9 height 9
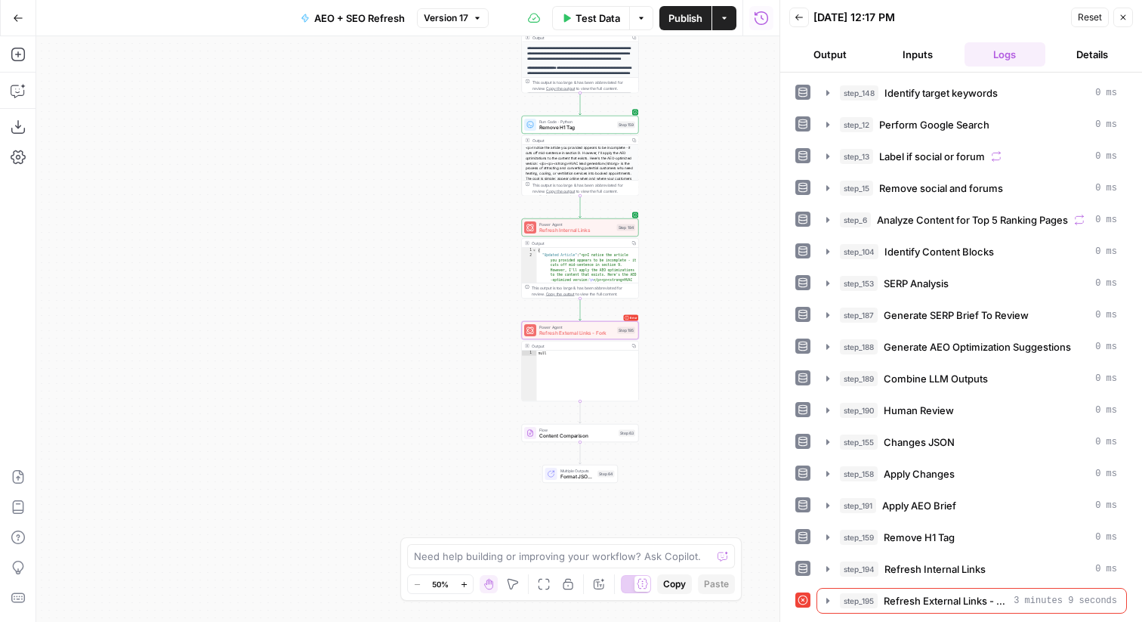
drag, startPoint x: 705, startPoint y: 228, endPoint x: 666, endPoint y: 248, distance: 43.2
click at [666, 248] on div "Workflow Input Settings Inputs Power Agent Identify target keywords Step 148 Ou…" at bounding box center [407, 328] width 743 height 585
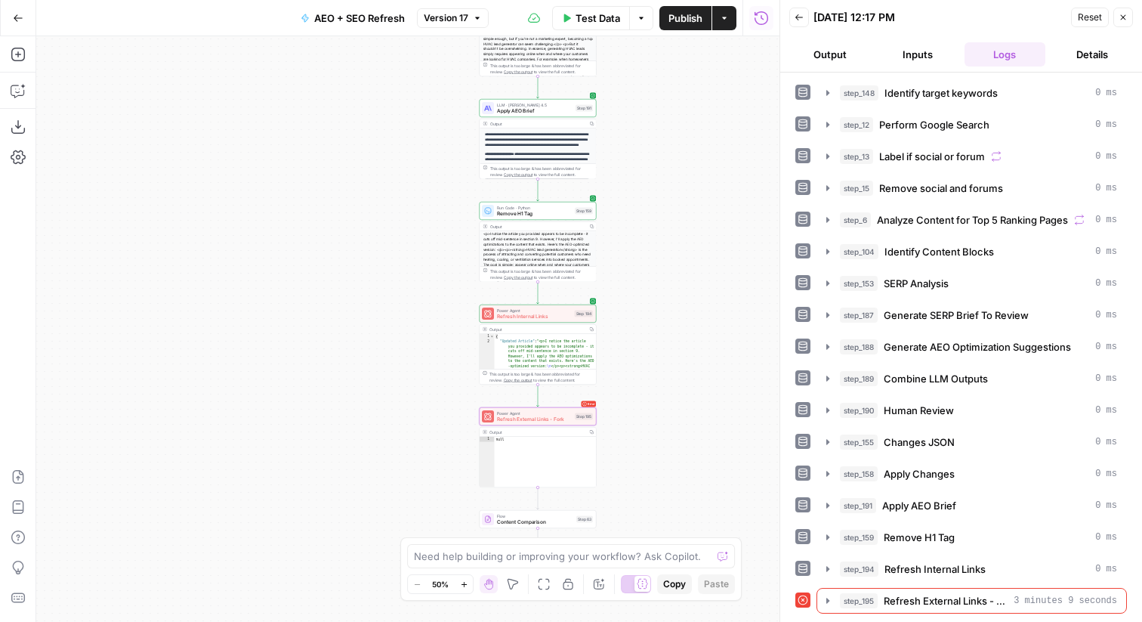
drag, startPoint x: 696, startPoint y: 142, endPoint x: 680, endPoint y: 217, distance: 76.6
click at [680, 218] on div "Workflow Input Settings Inputs Power Agent Identify target keywords Step 148 Ou…" at bounding box center [407, 328] width 743 height 585
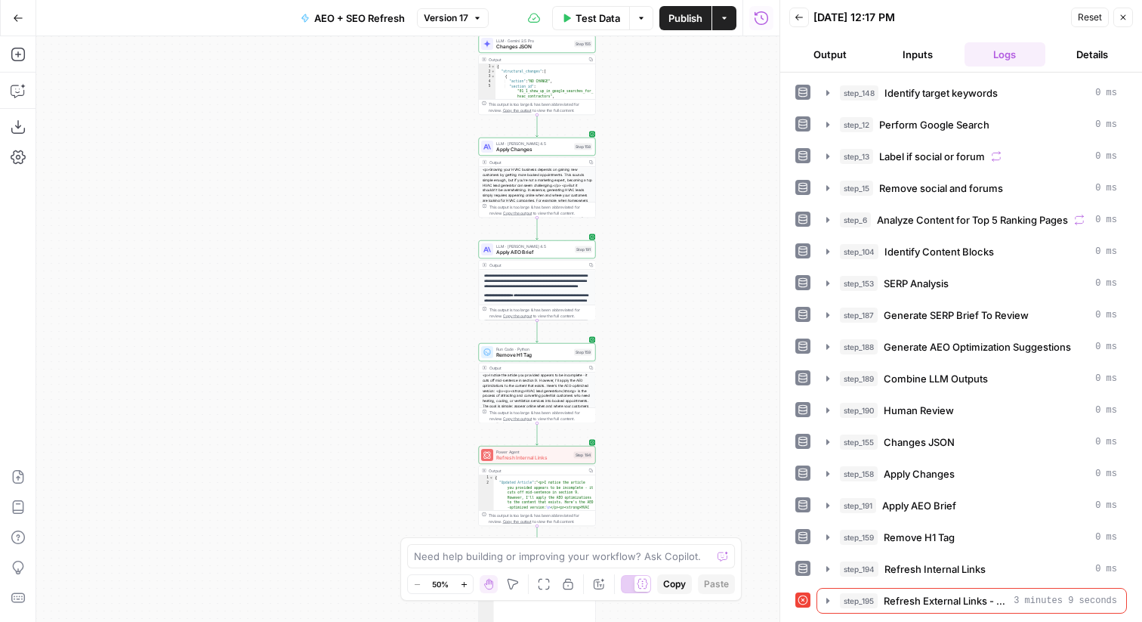
drag, startPoint x: 685, startPoint y: 102, endPoint x: 674, endPoint y: 316, distance: 214.1
click at [675, 316] on div "Workflow Input Settings Inputs Power Agent Identify target keywords Step 148 Ou…" at bounding box center [407, 328] width 743 height 585
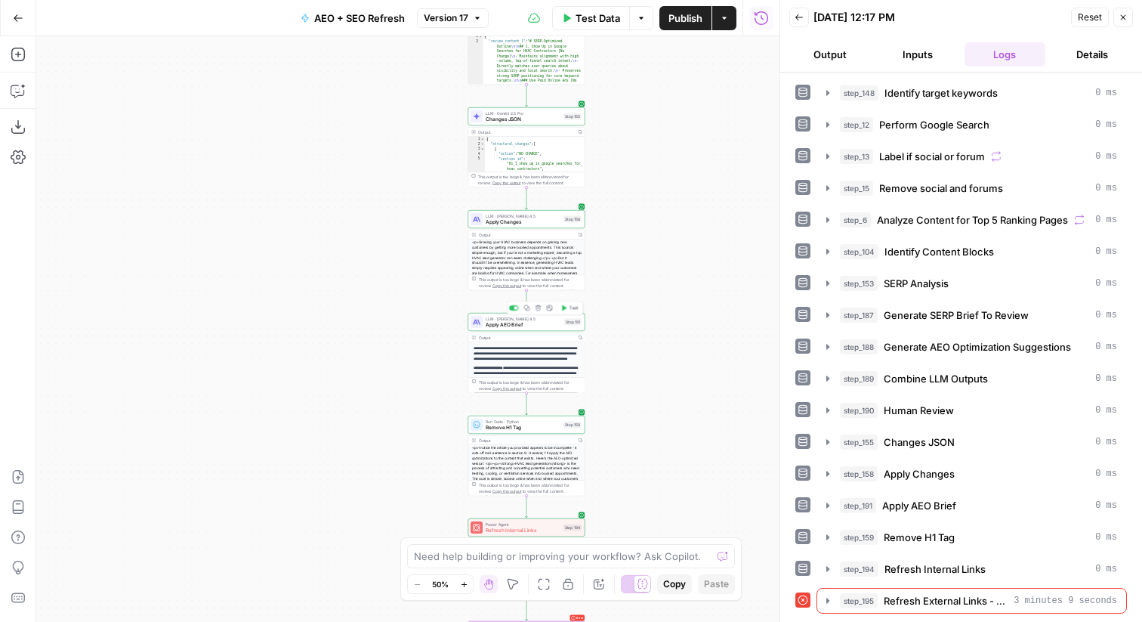
click at [536, 324] on span "Apply AEO Brief" at bounding box center [524, 325] width 76 height 8
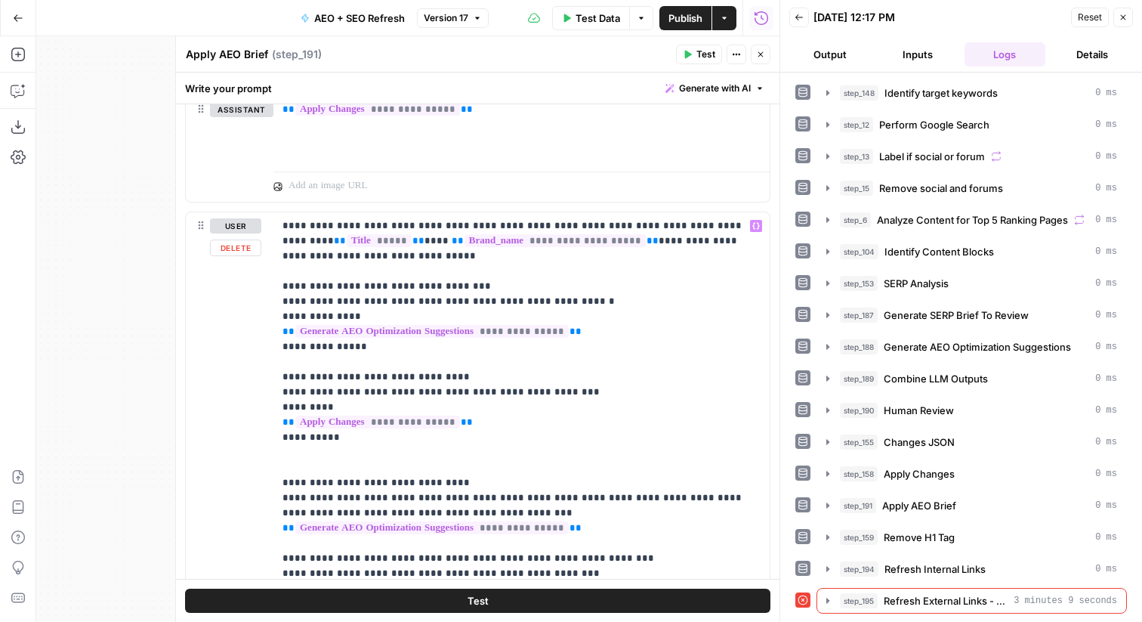
scroll to position [2136, 0]
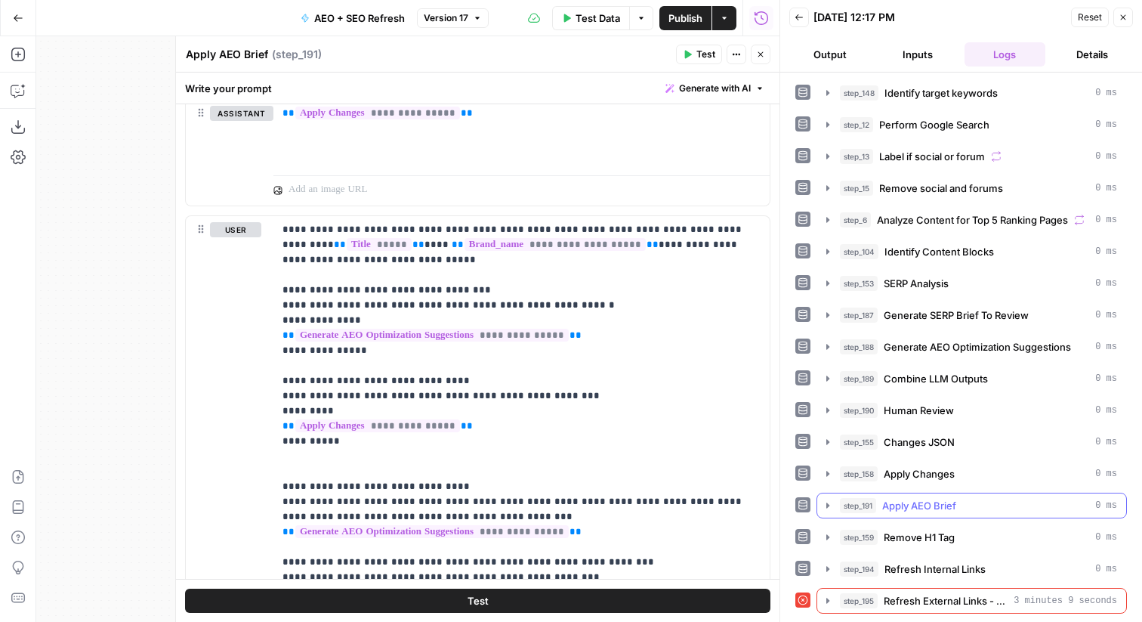
click at [952, 511] on span "Apply AEO Brief" at bounding box center [919, 505] width 74 height 15
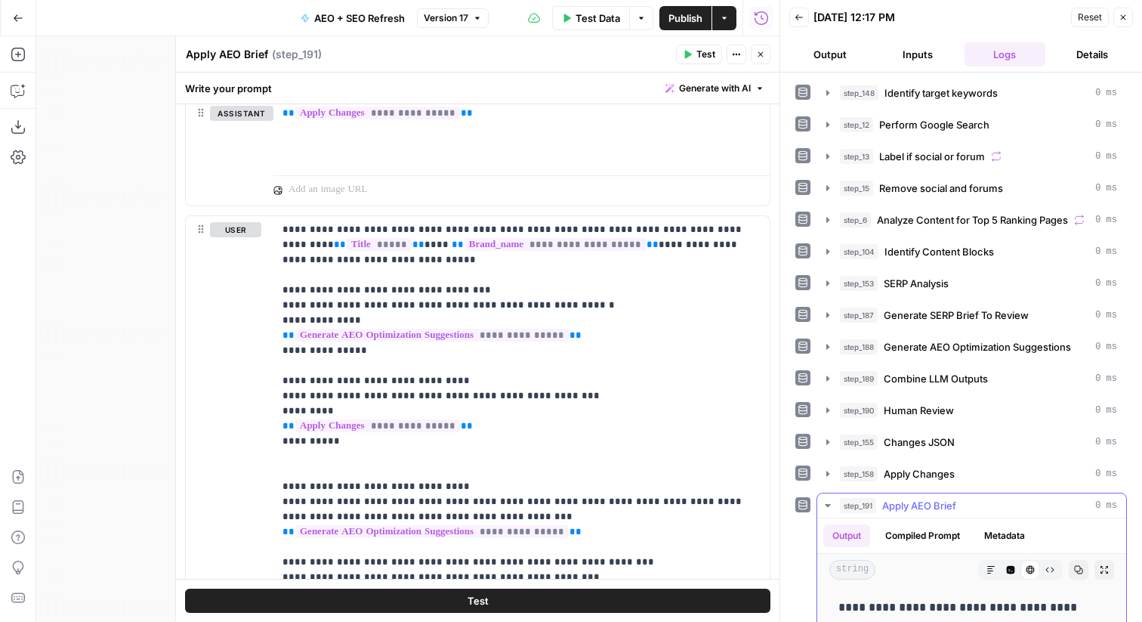
click at [952, 511] on span "Apply AEO Brief" at bounding box center [919, 505] width 74 height 15
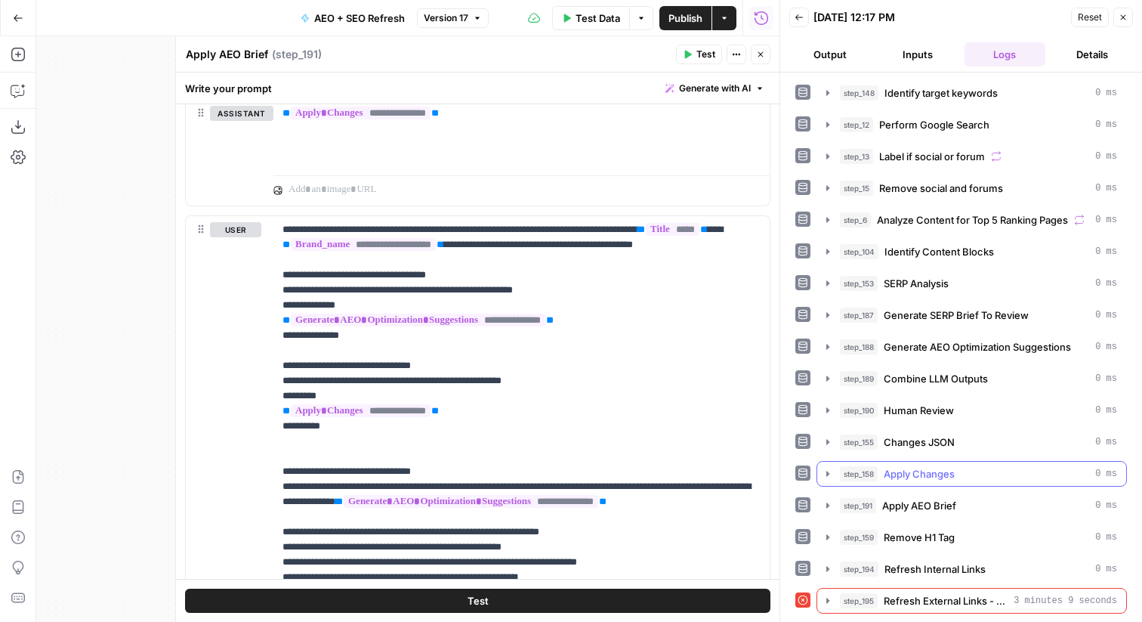
click at [951, 468] on span "Apply Changes" at bounding box center [919, 473] width 71 height 15
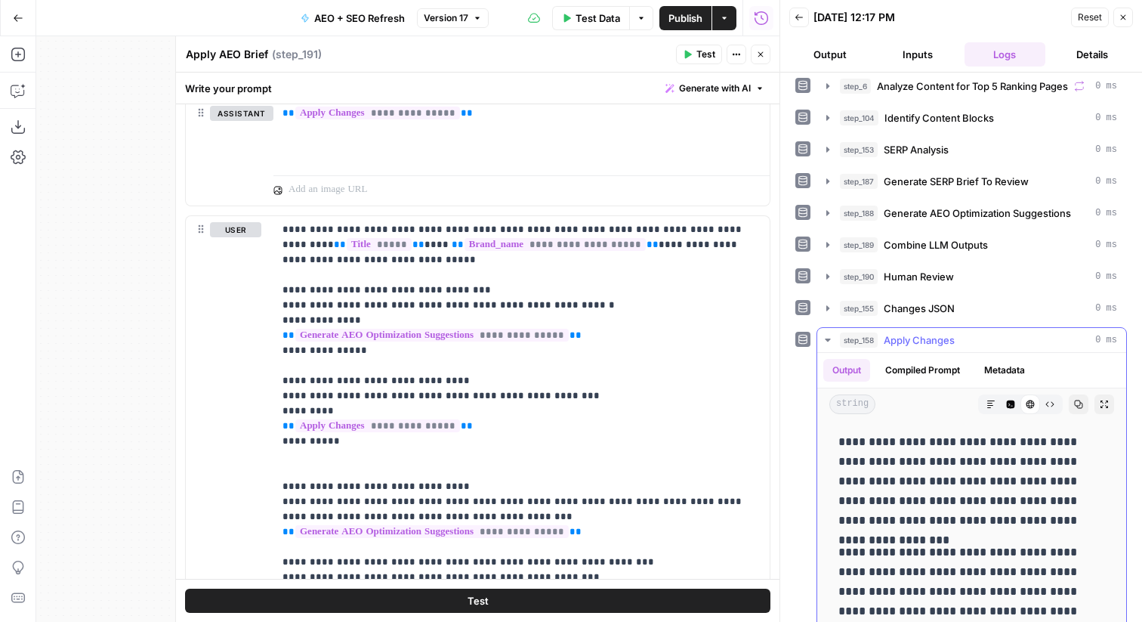
scroll to position [133, 0]
click at [960, 354] on div "Output Compiled Prompt Metadata" at bounding box center [971, 371] width 309 height 35
click at [947, 344] on span "Apply Changes" at bounding box center [919, 340] width 71 height 15
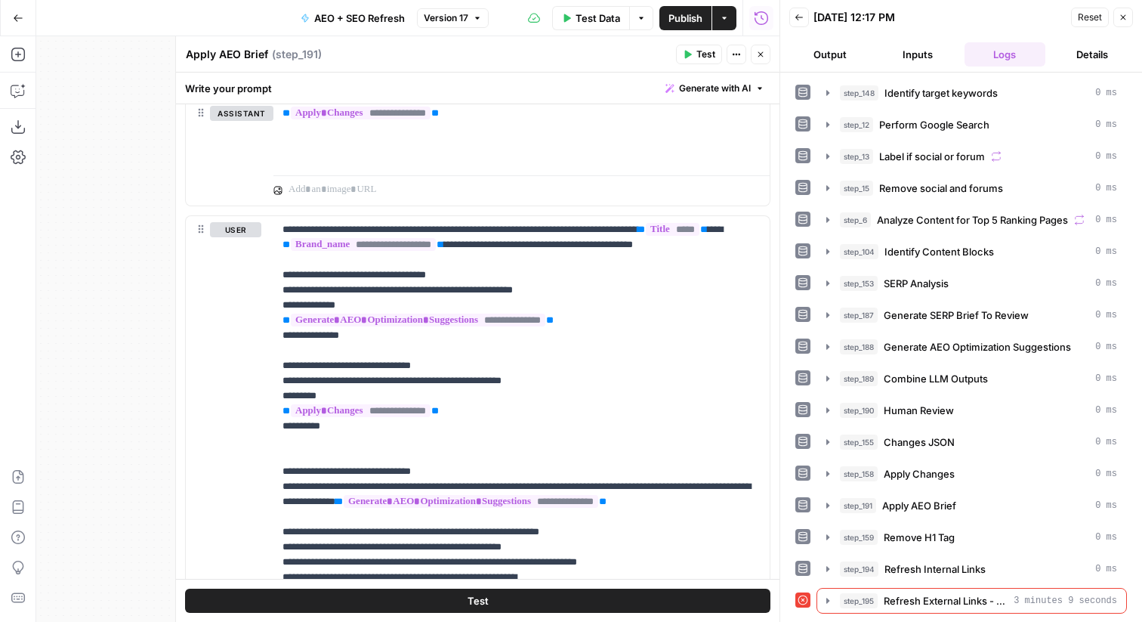
click at [937, 395] on div "step_148 Identify target keywords 0 ms step_12 Perform Google Search 0 ms step_…" at bounding box center [961, 346] width 332 height 533
click at [964, 507] on div "step_191 Apply AEO Brief 0 ms" at bounding box center [978, 505] width 277 height 15
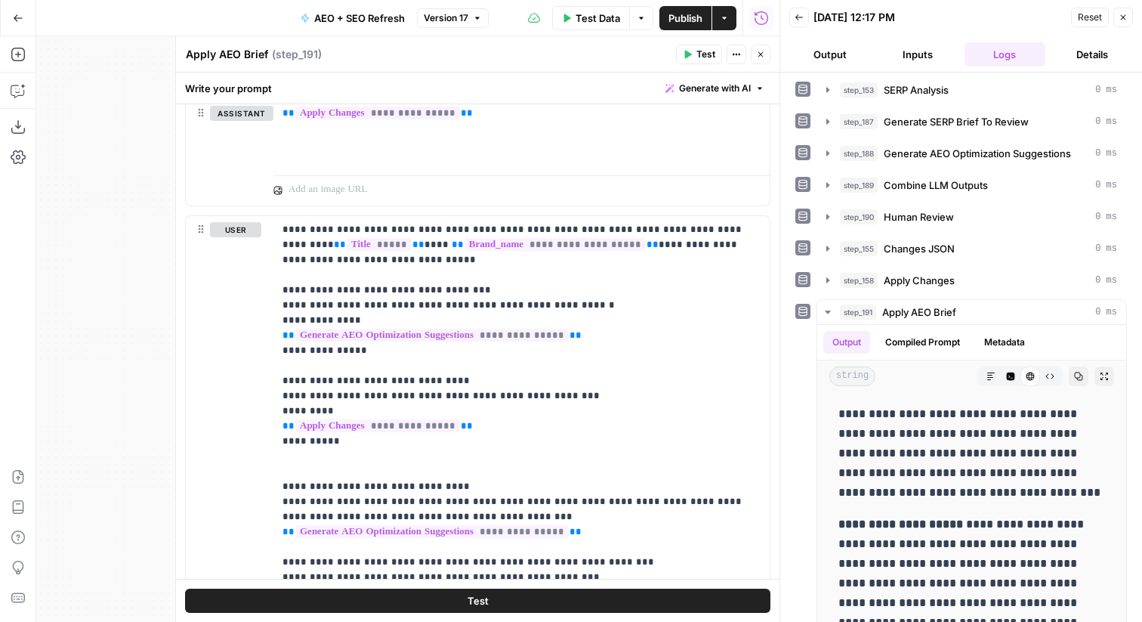
scroll to position [198, 0]
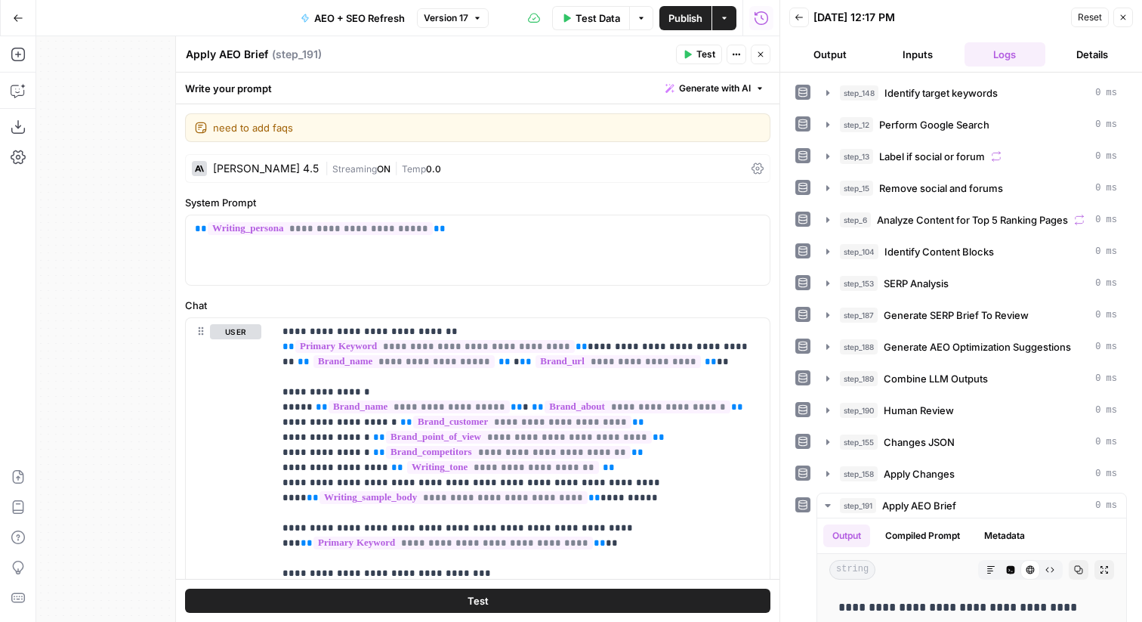
scroll to position [1225, 0]
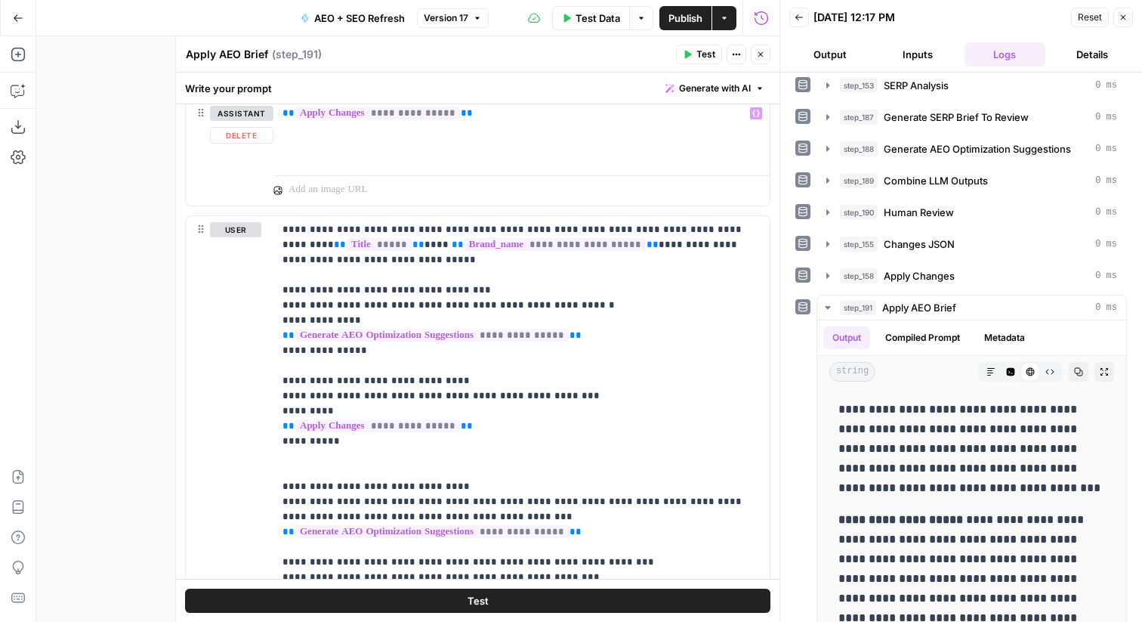
click at [761, 54] on icon "button" at bounding box center [760, 54] width 5 height 5
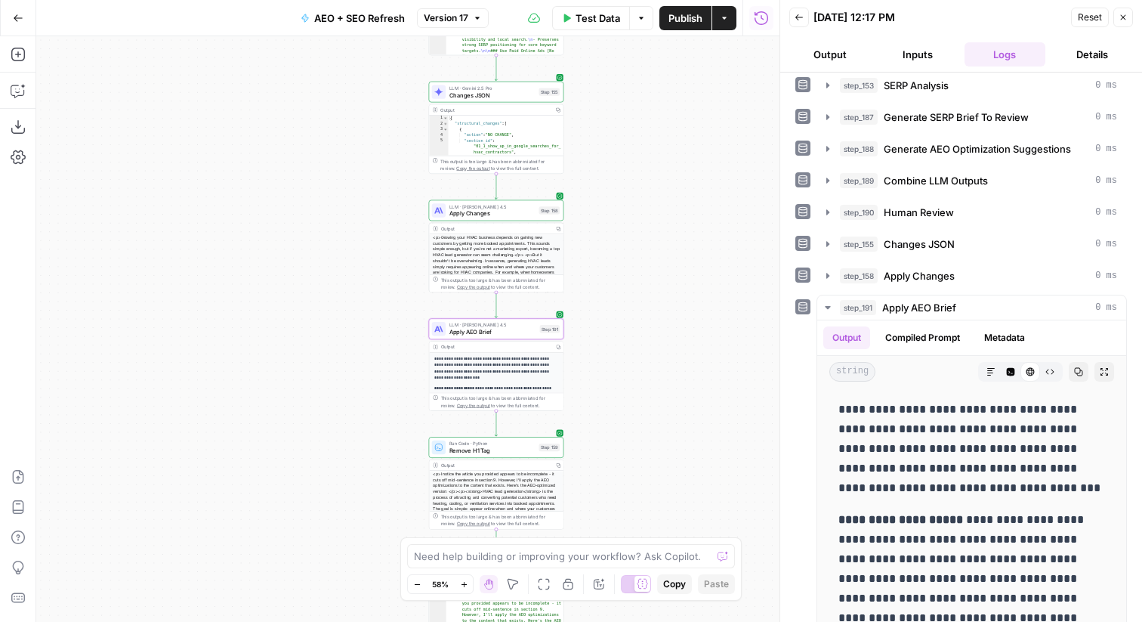
drag, startPoint x: 671, startPoint y: 235, endPoint x: 671, endPoint y: 307, distance: 71.8
click at [671, 307] on div "Workflow Input Settings Inputs Power Agent Identify target keywords Step 148 Ou…" at bounding box center [407, 328] width 743 height 585
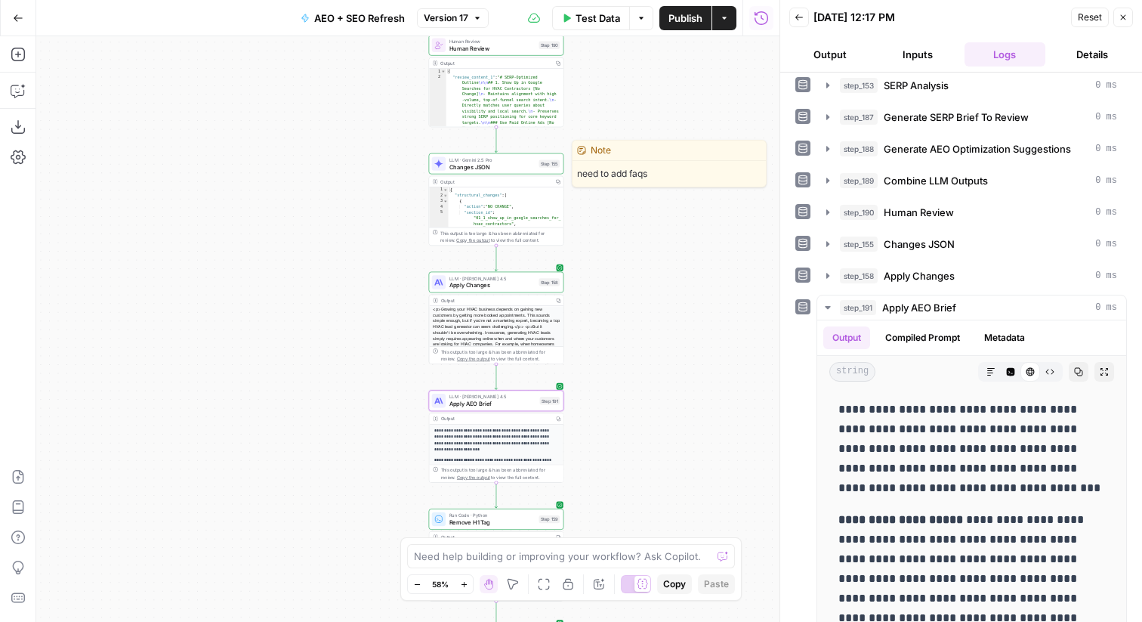
click at [494, 162] on span "Changes JSON" at bounding box center [492, 166] width 86 height 9
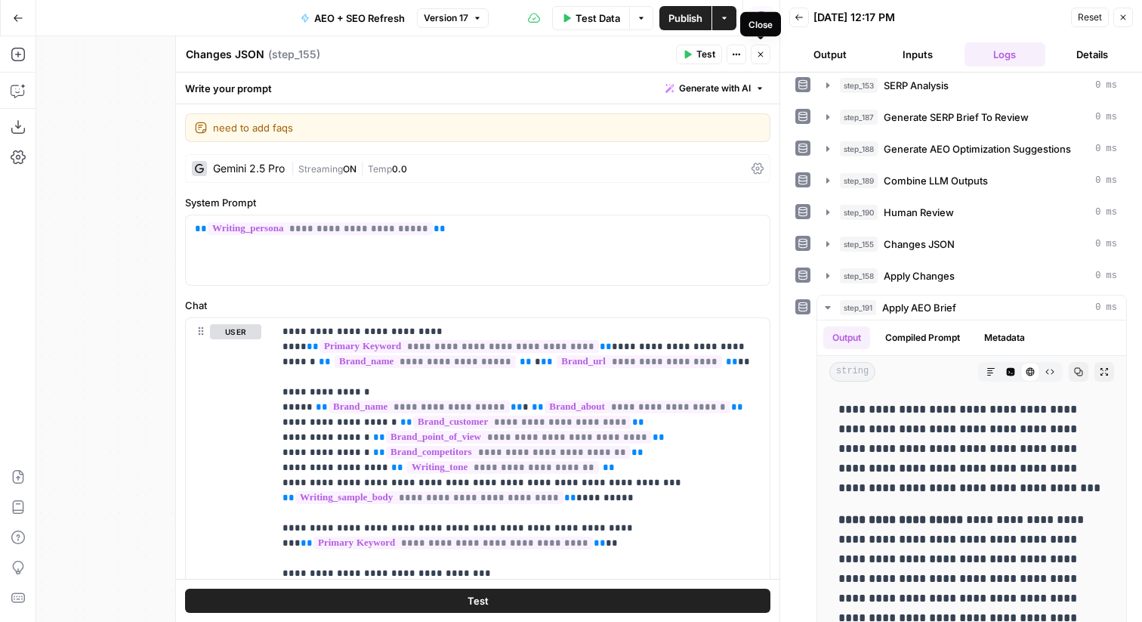
click at [762, 54] on icon "button" at bounding box center [760, 54] width 9 height 9
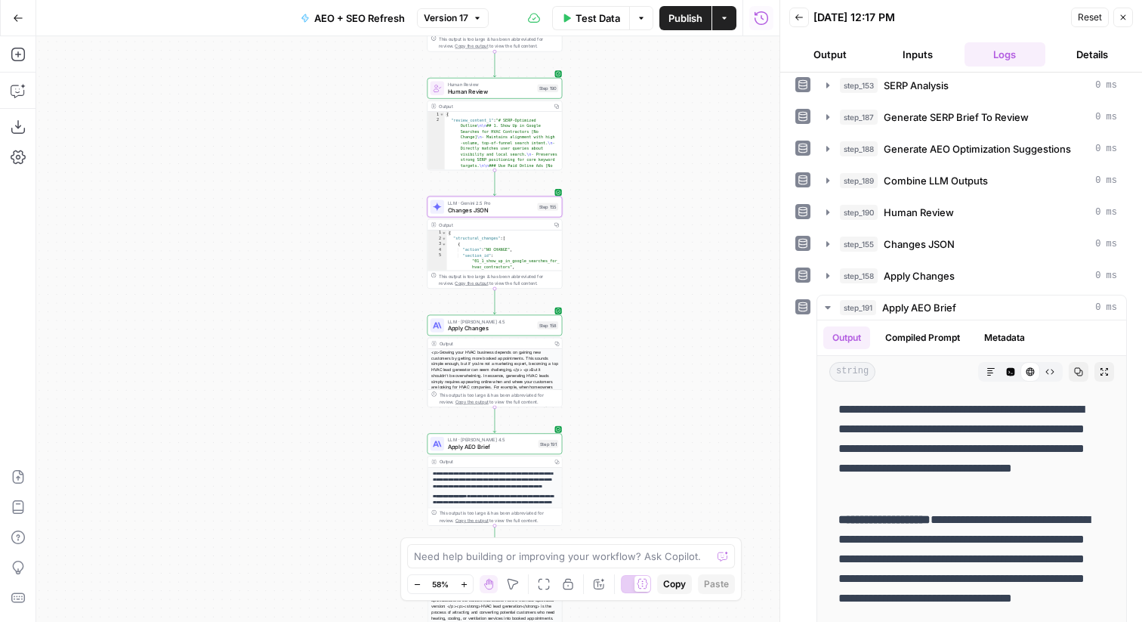
drag, startPoint x: 638, startPoint y: 147, endPoint x: 638, endPoint y: 191, distance: 43.8
click at [638, 191] on div "Workflow Input Settings Inputs Power Agent Identify target keywords Step 148 Ou…" at bounding box center [407, 328] width 743 height 585
click at [968, 297] on button "step_191 Apply AEO Brief 0 ms" at bounding box center [971, 307] width 309 height 24
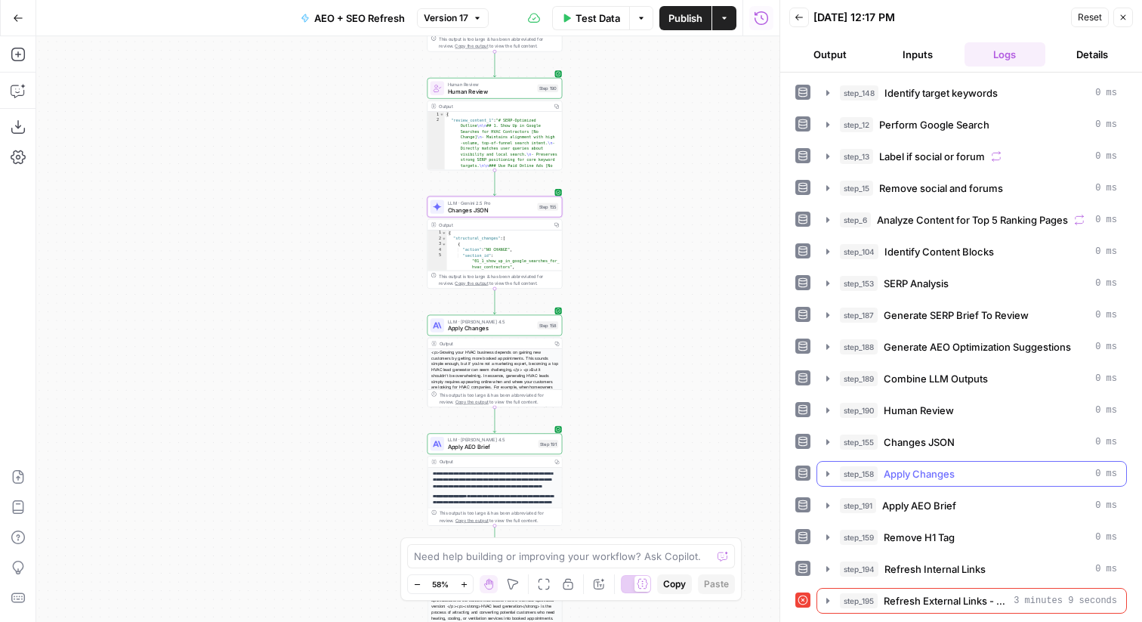
click at [939, 471] on span "Apply Changes" at bounding box center [919, 473] width 71 height 15
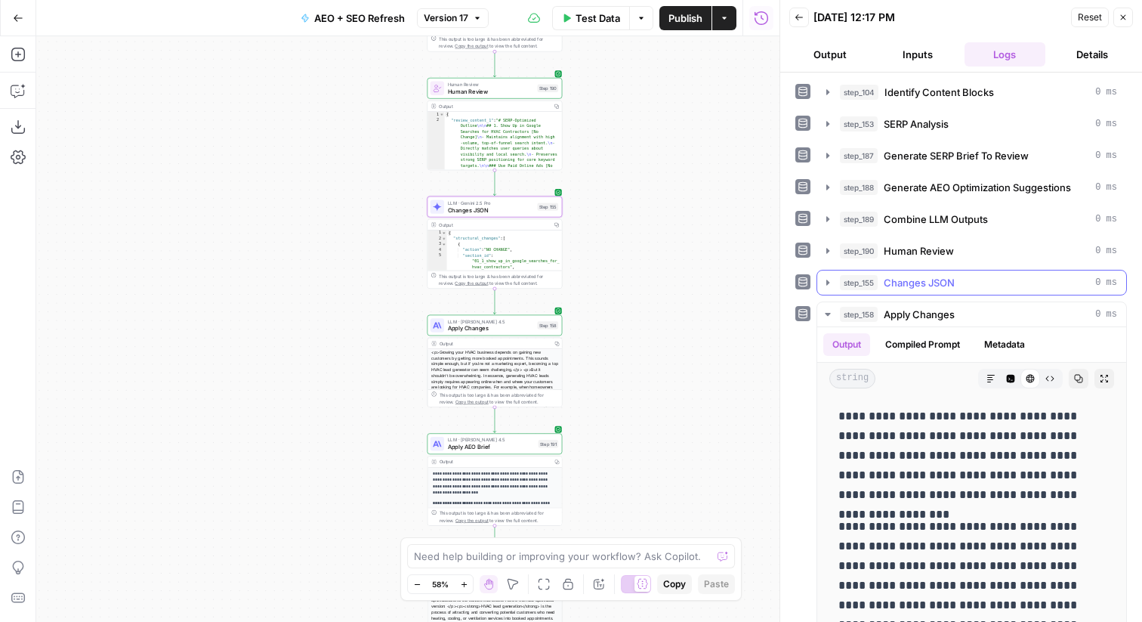
scroll to position [175, 0]
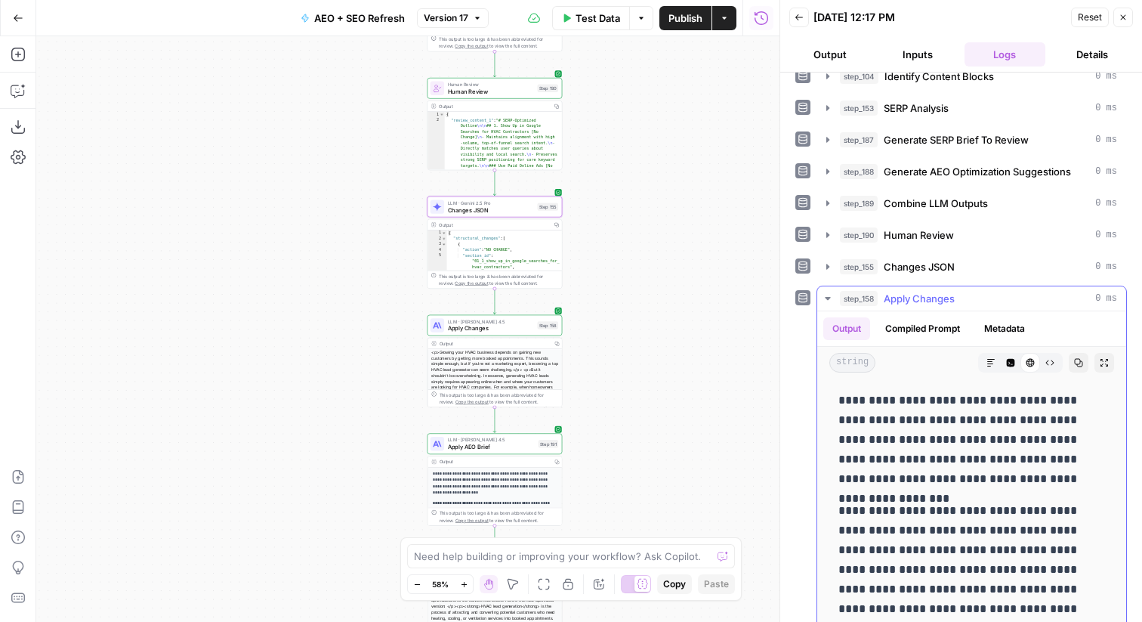
click at [1106, 356] on button "Expand Output" at bounding box center [1105, 363] width 20 height 20
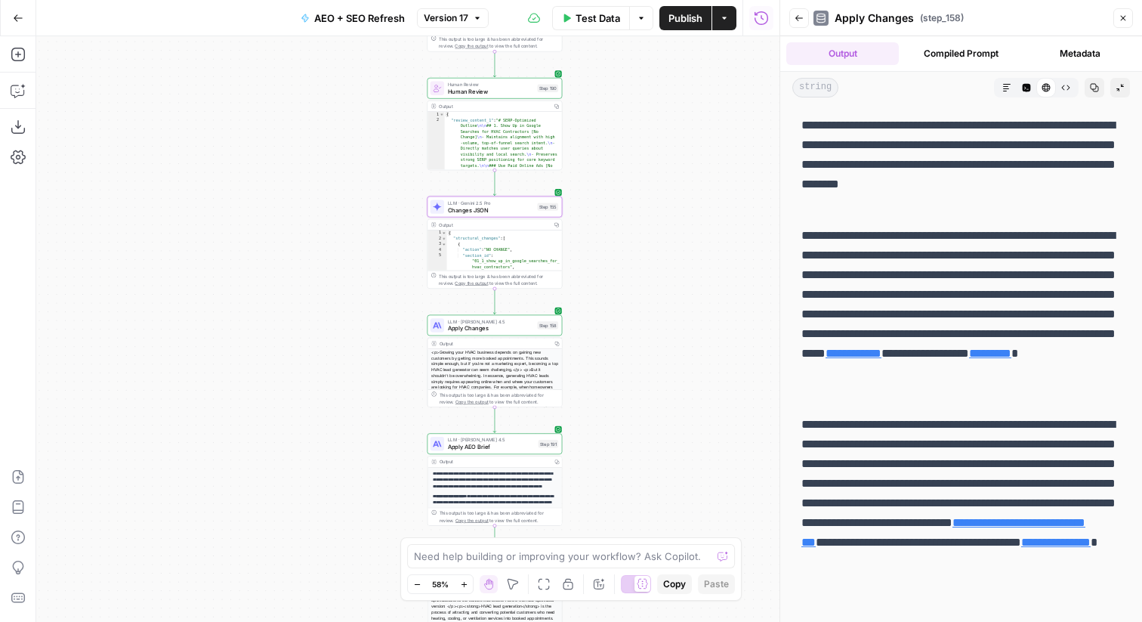
click at [994, 92] on div "Markdown Code Editor HTML Viewer Raw Output" at bounding box center [1036, 88] width 85 height 20
click at [1005, 88] on icon "button" at bounding box center [1007, 88] width 8 height 8
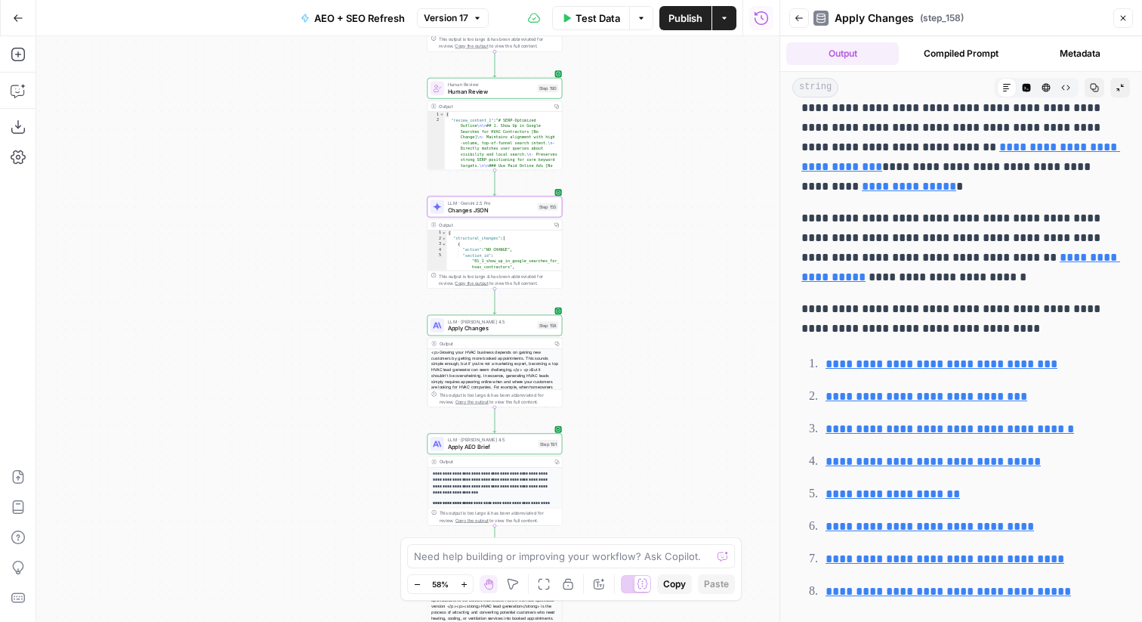
scroll to position [0, 0]
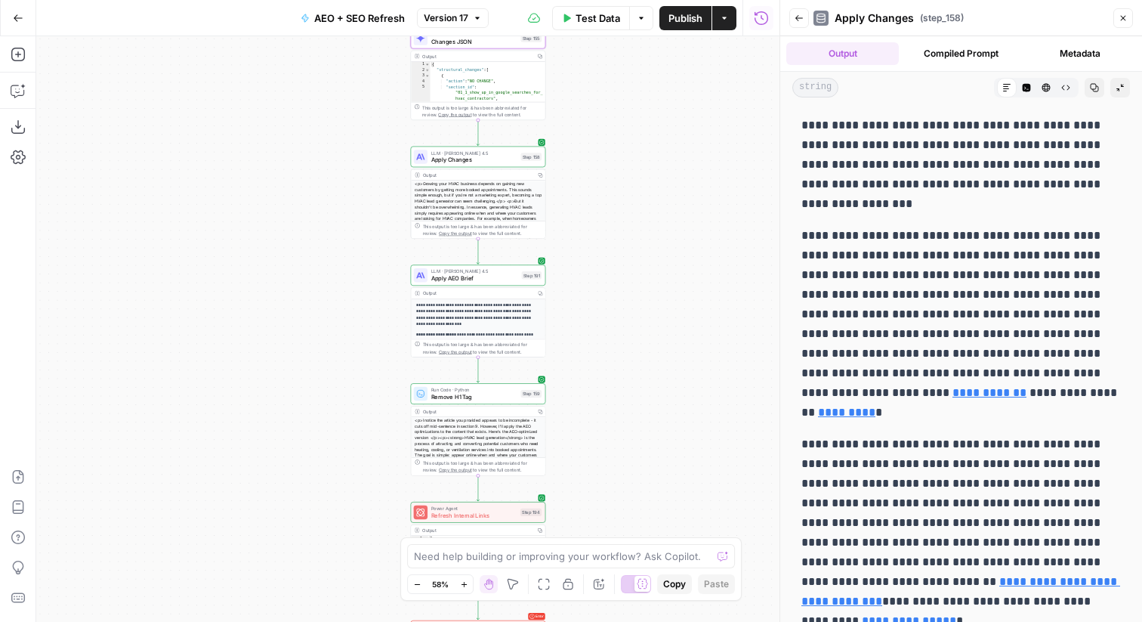
drag, startPoint x: 696, startPoint y: 394, endPoint x: 680, endPoint y: 226, distance: 169.3
click at [680, 226] on div "Workflow Input Settings Inputs Power Agent Identify target keywords Step 148 Ou…" at bounding box center [407, 328] width 743 height 585
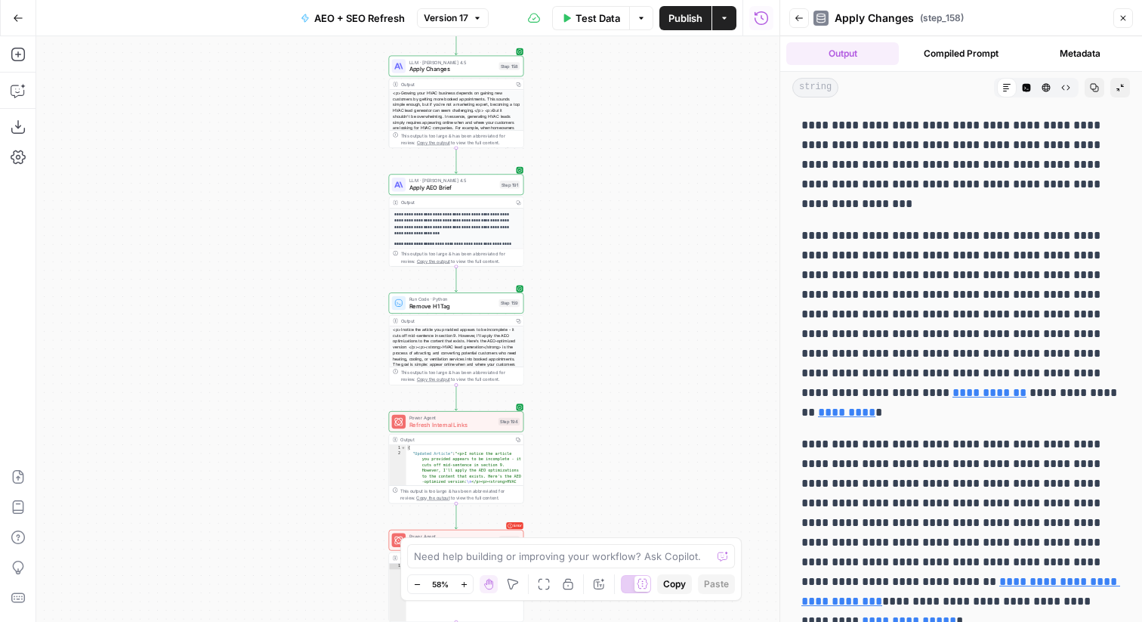
drag, startPoint x: 635, startPoint y: 344, endPoint x: 619, endPoint y: 301, distance: 46.9
click at [619, 301] on div "Workflow Input Settings Inputs Power Agent Identify target keywords Step 148 Ou…" at bounding box center [407, 328] width 743 height 585
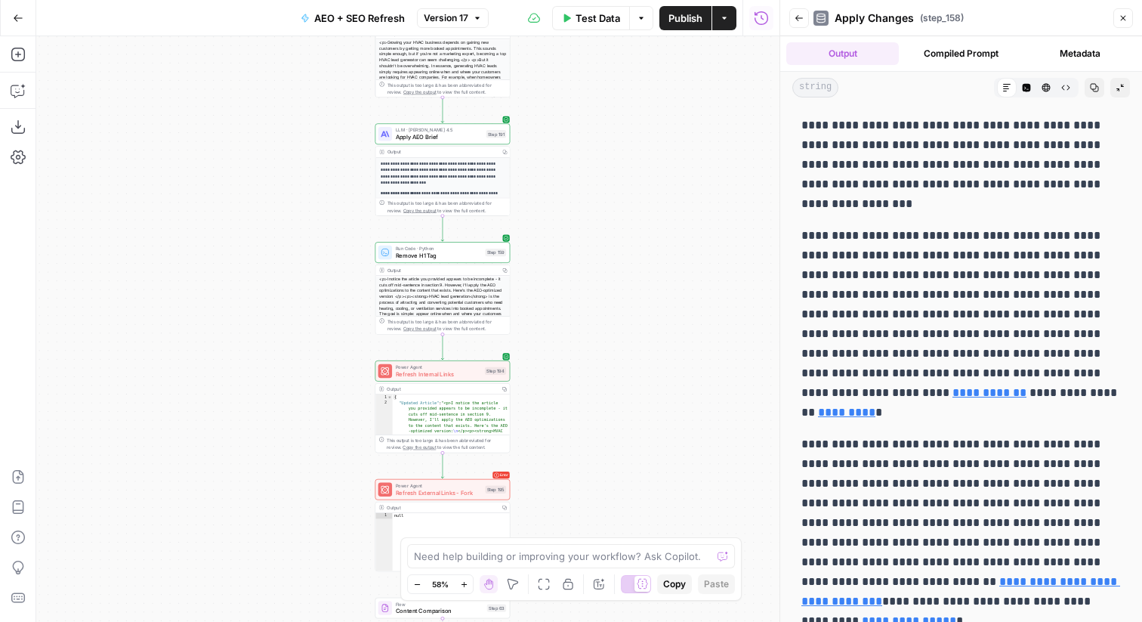
drag, startPoint x: 730, startPoint y: 375, endPoint x: 709, endPoint y: 247, distance: 129.4
click at [709, 247] on div "Workflow Input Settings Inputs Power Agent Identify target keywords Step 148 Ou…" at bounding box center [407, 328] width 743 height 585
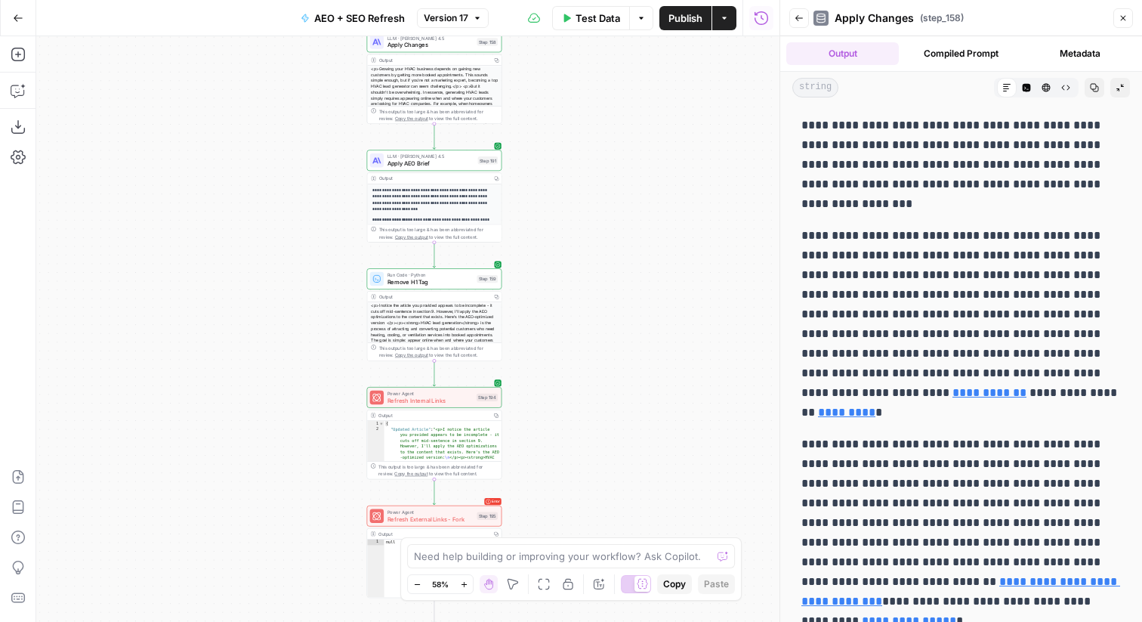
drag, startPoint x: 649, startPoint y: 131, endPoint x: 649, endPoint y: 235, distance: 103.5
click at [649, 235] on div "Workflow Input Settings Inputs Power Agent Identify target keywords Step 148 Ou…" at bounding box center [407, 328] width 743 height 585
drag, startPoint x: 587, startPoint y: 134, endPoint x: 586, endPoint y: 193, distance: 58.9
click at [586, 175] on div "Workflow Input Settings Inputs Power Agent Identify target keywords Step 148 Ou…" at bounding box center [407, 328] width 743 height 585
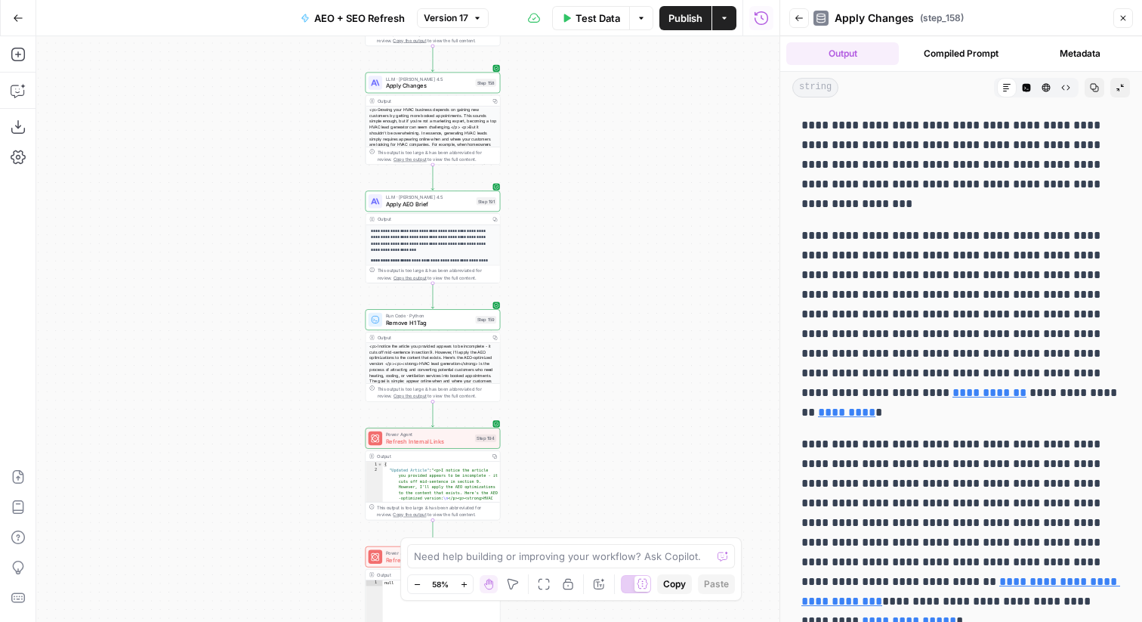
click at [415, 84] on span "Apply Changes" at bounding box center [429, 86] width 86 height 9
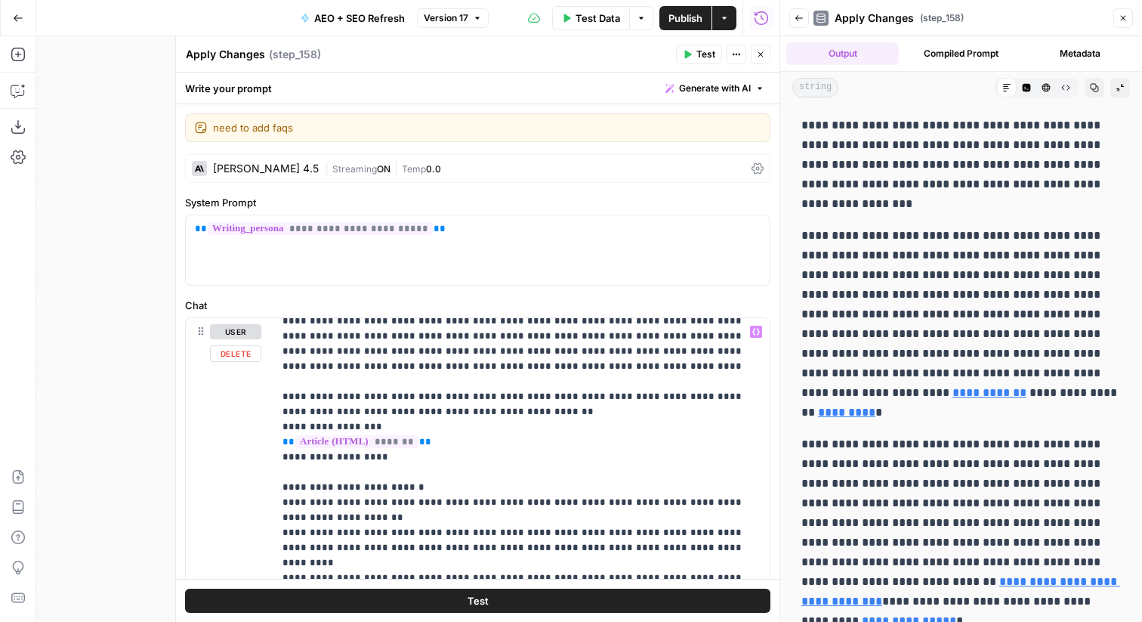
scroll to position [1048, 0]
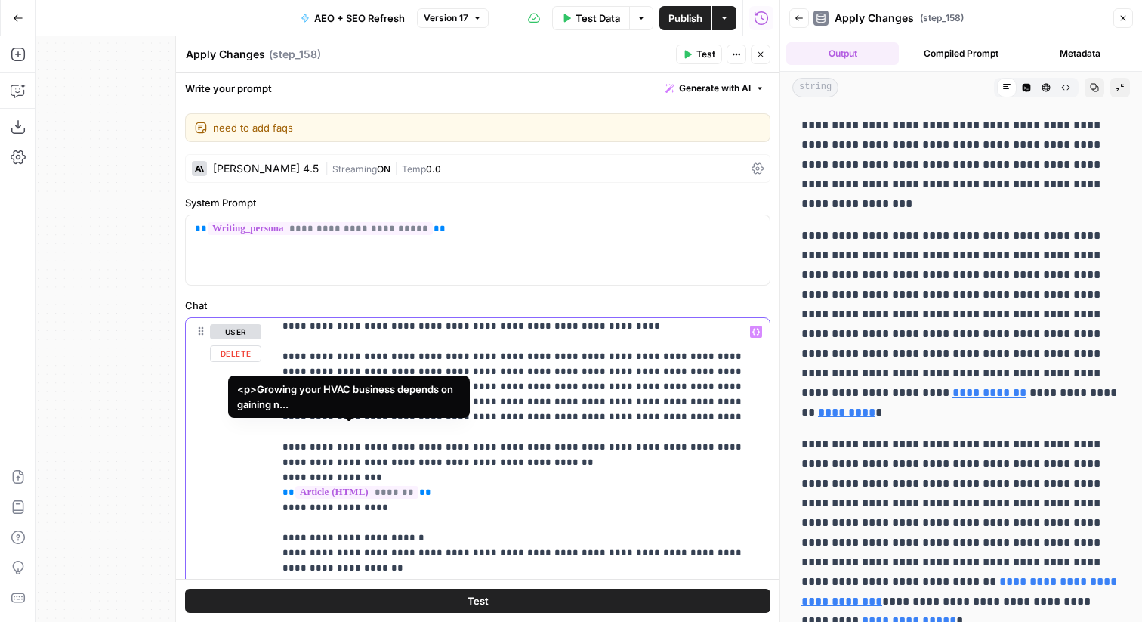
click at [357, 486] on span "*******" at bounding box center [356, 492] width 123 height 13
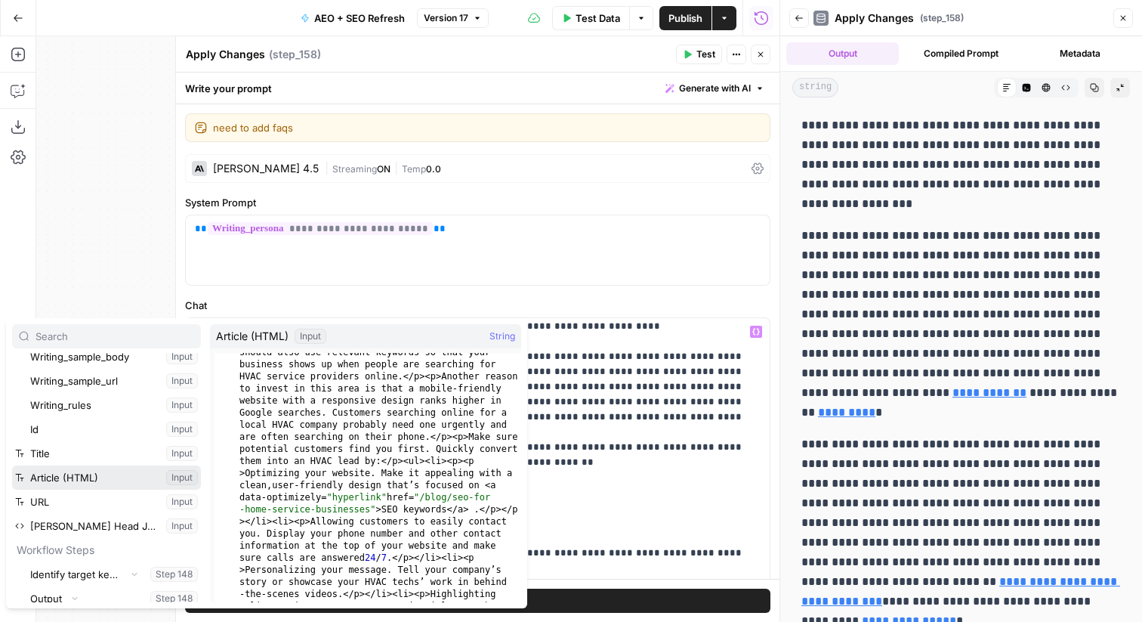
scroll to position [7232, 0]
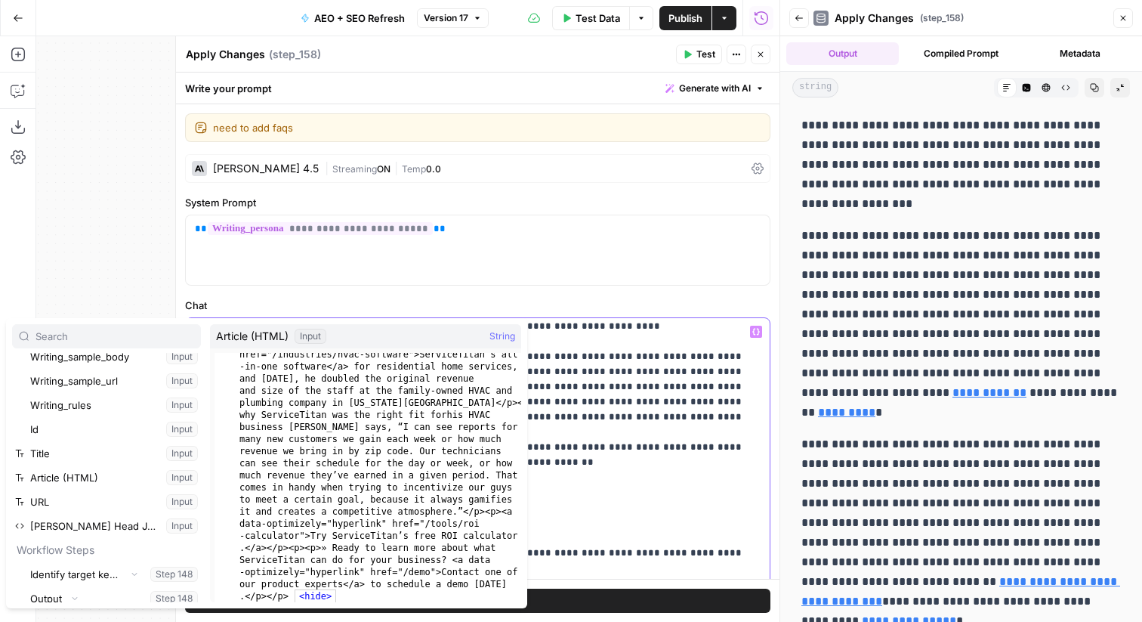
click at [672, 518] on p "**********" at bounding box center [522, 190] width 478 height 1828
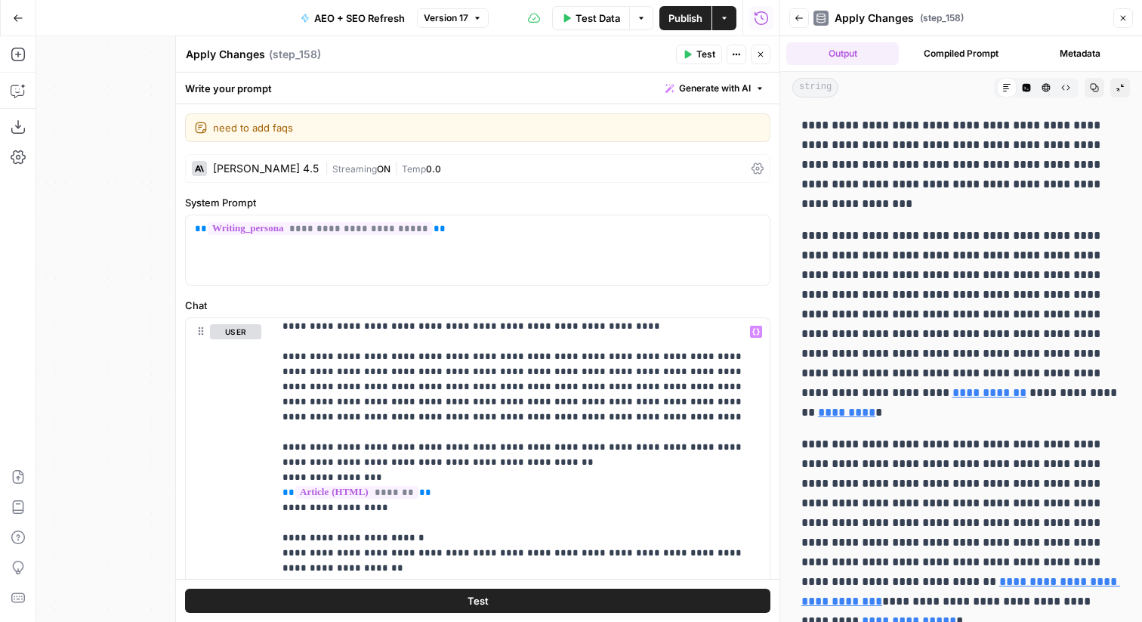
click at [763, 55] on icon "button" at bounding box center [760, 54] width 9 height 9
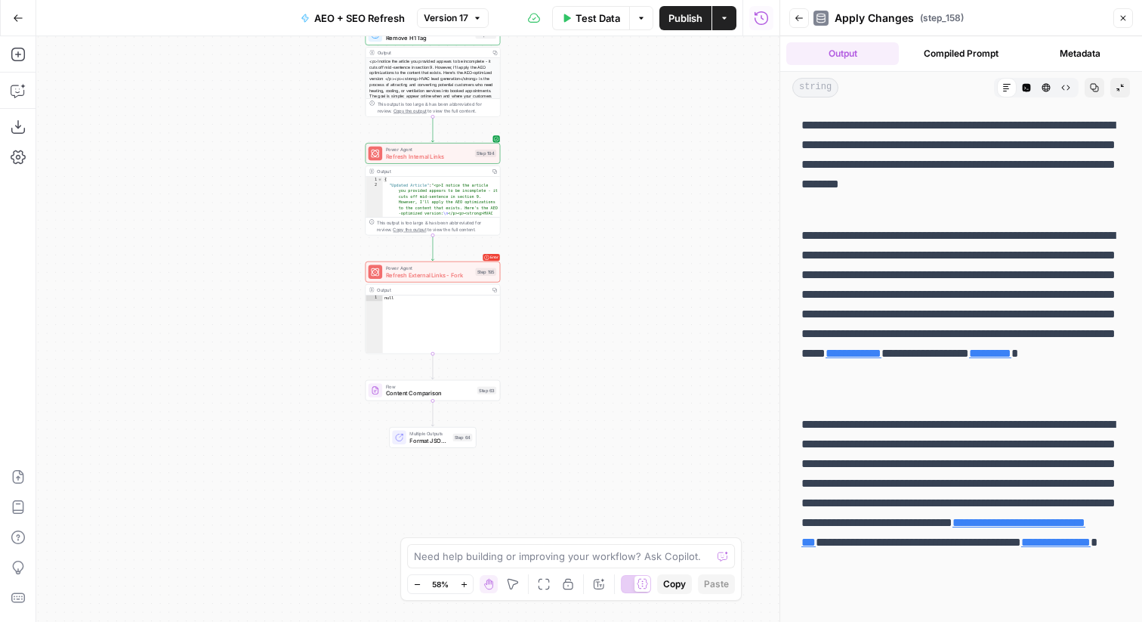
drag, startPoint x: 607, startPoint y: 275, endPoint x: 607, endPoint y: 137, distance: 138.2
click at [607, 137] on div "Workflow Input Settings Inputs Power Agent Identify target keywords Step 148 Ou…" at bounding box center [407, 328] width 743 height 585
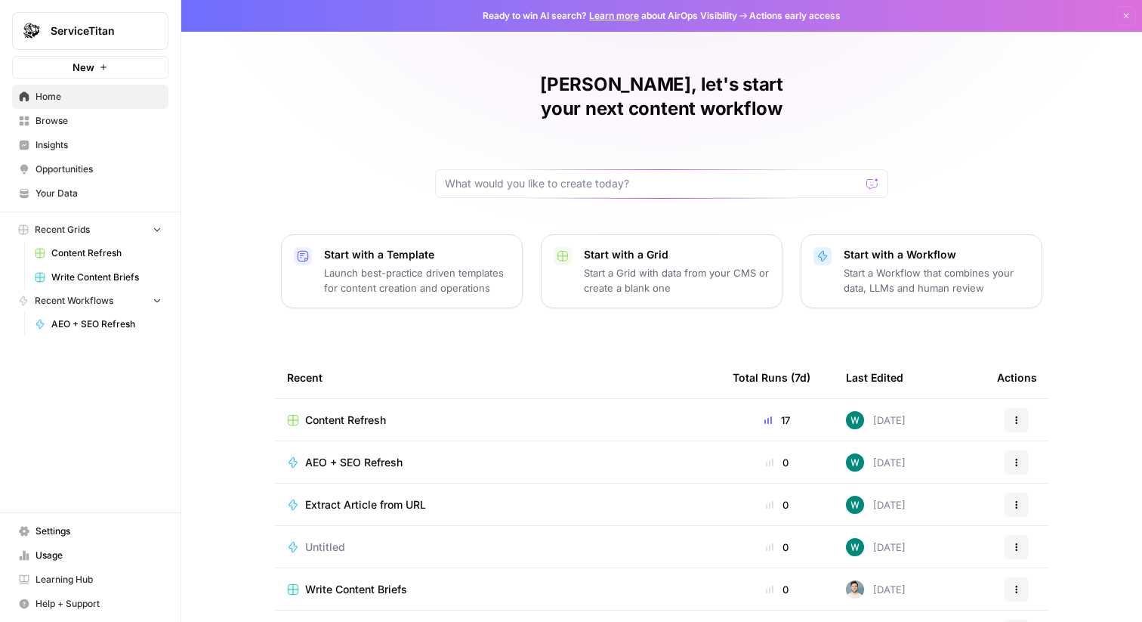
click at [144, 41] on button "ServiceTitan" at bounding box center [90, 31] width 156 height 38
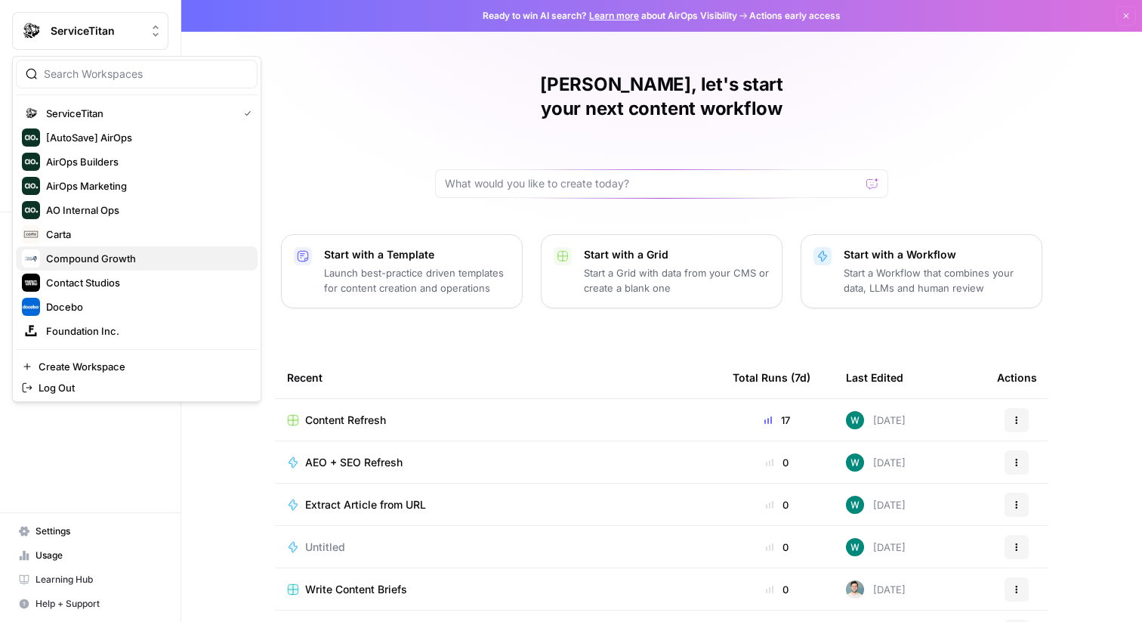
scroll to position [242, 0]
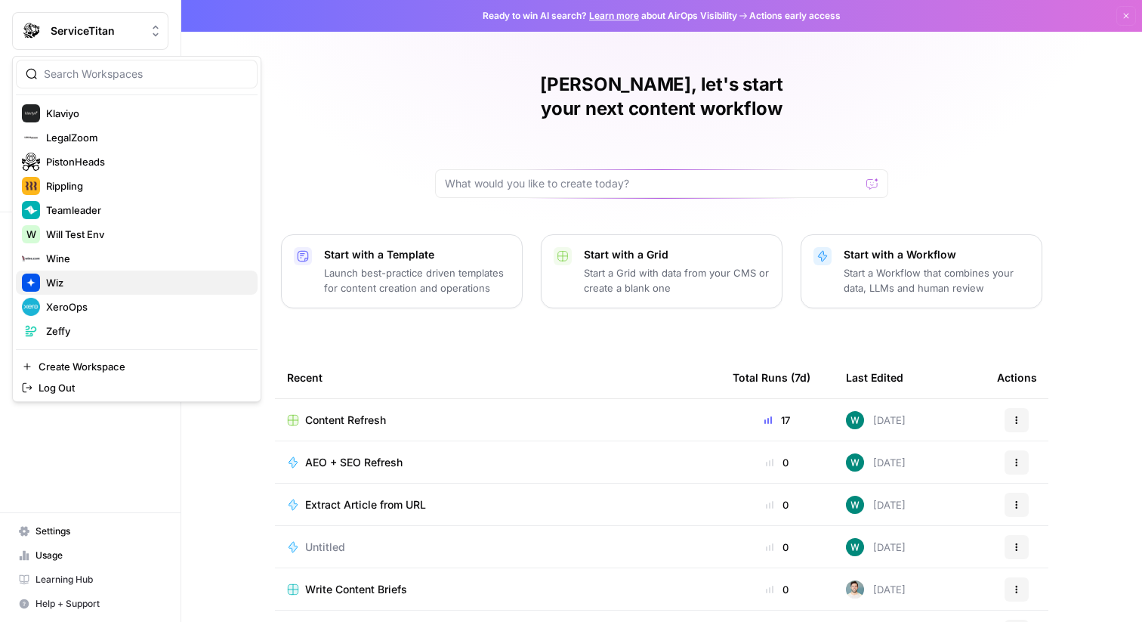
click at [86, 290] on div "Wiz" at bounding box center [137, 282] width 230 height 18
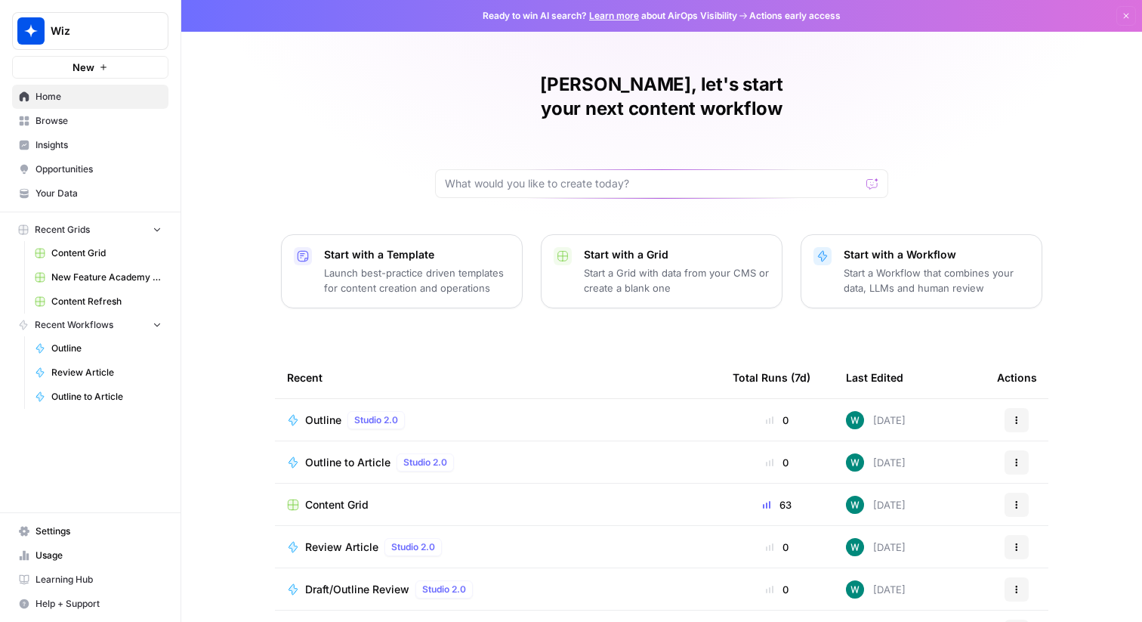
click at [86, 299] on span "Content Refresh" at bounding box center [106, 302] width 110 height 14
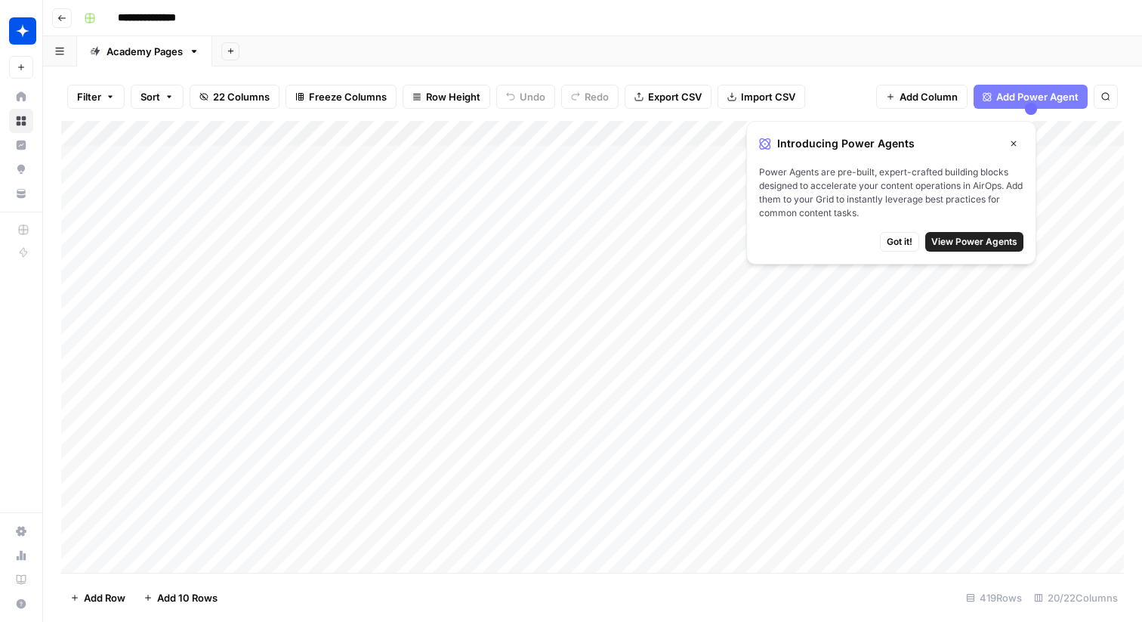
click at [1076, 156] on div "Add Column" at bounding box center [592, 347] width 1063 height 452
click at [1013, 141] on icon "button" at bounding box center [1013, 143] width 9 height 9
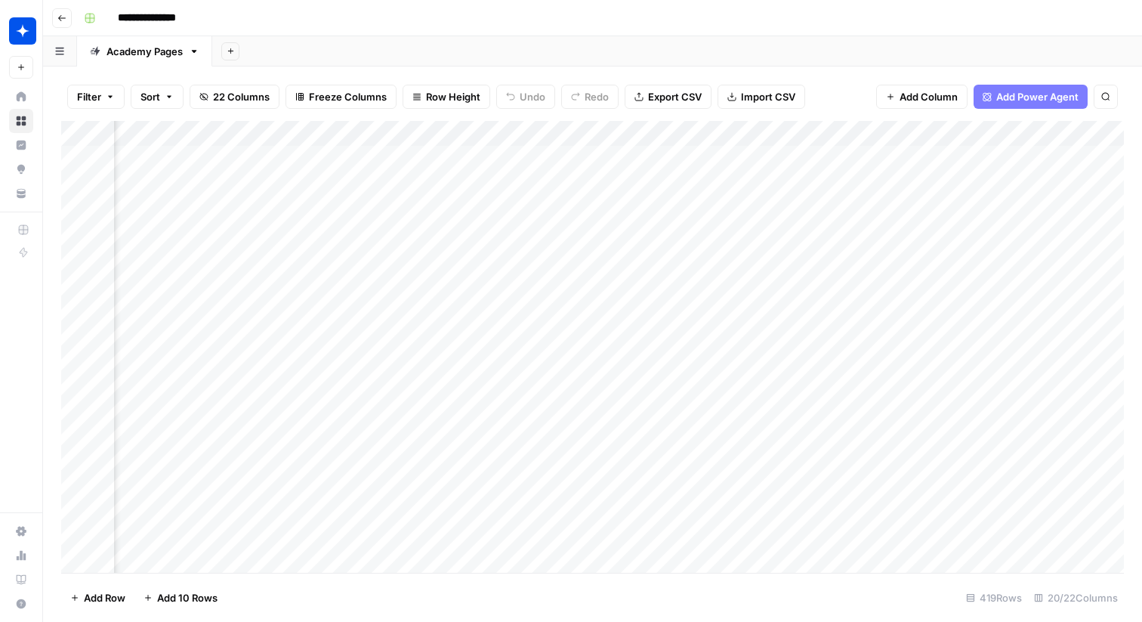
scroll to position [0, 627]
click at [743, 134] on div "Add Column" at bounding box center [592, 347] width 1063 height 452
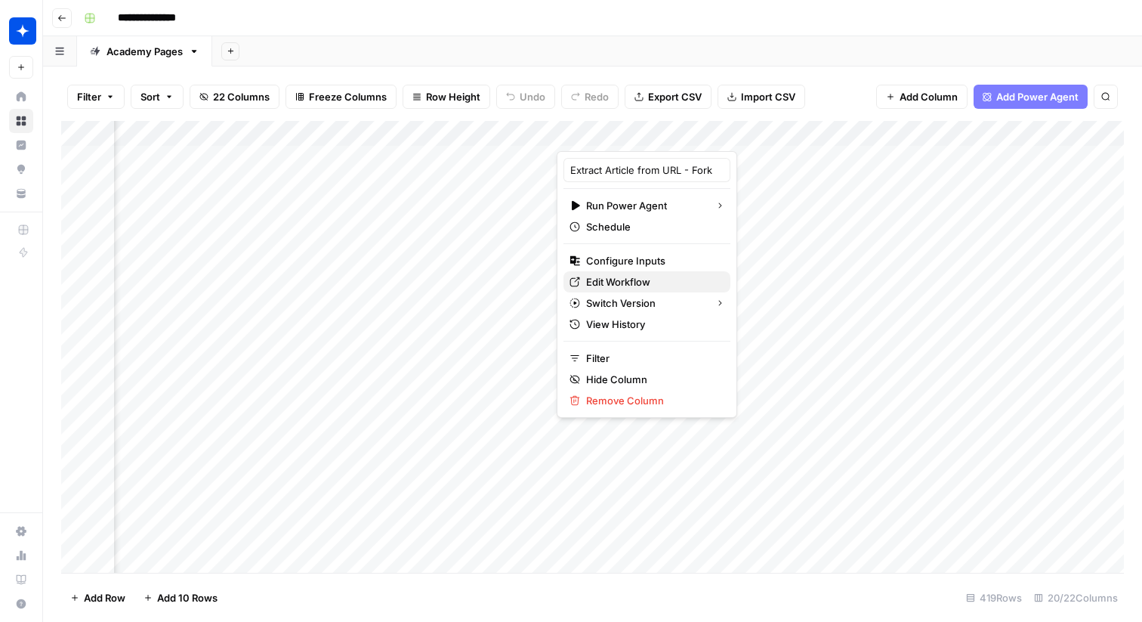
click at [627, 284] on span "Edit Workflow" at bounding box center [652, 281] width 132 height 15
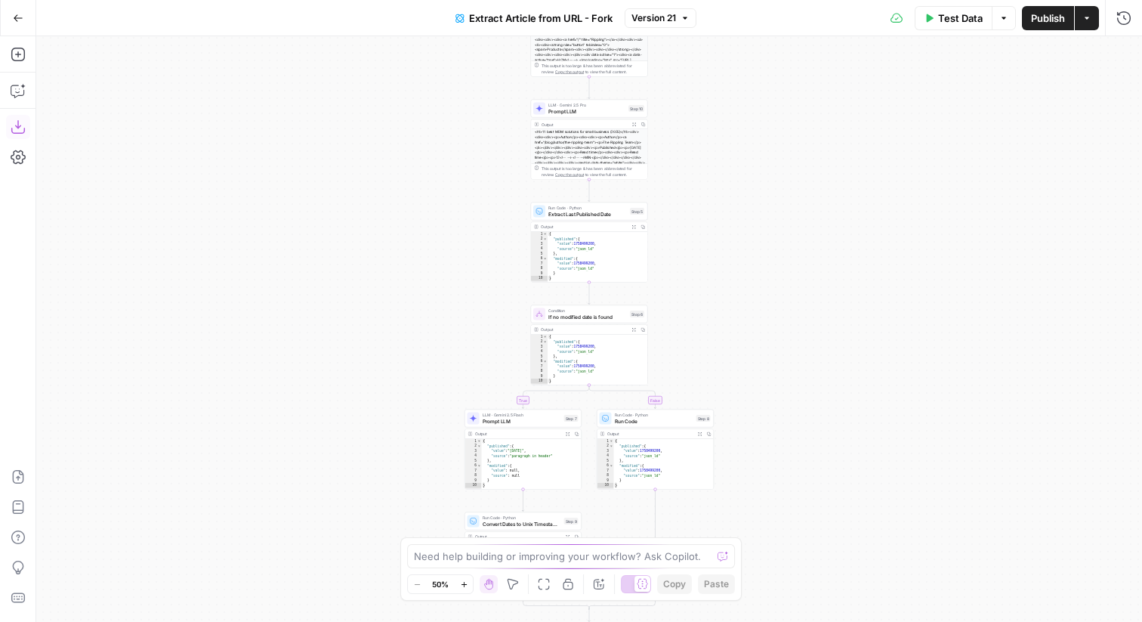
click at [11, 122] on icon "button" at bounding box center [18, 126] width 15 height 15
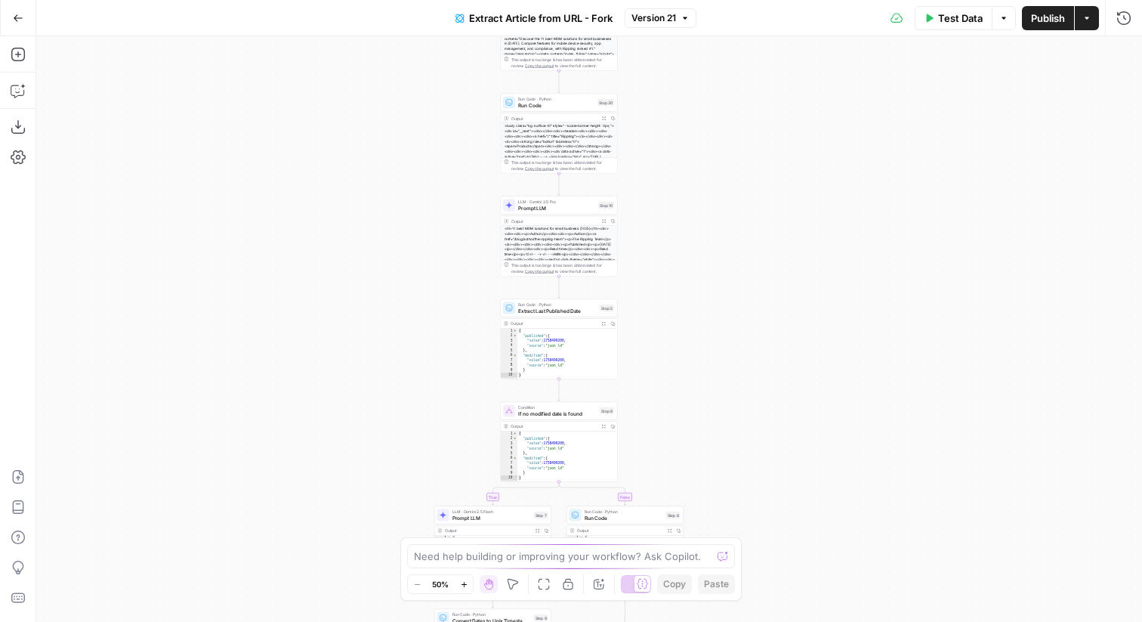
drag, startPoint x: 940, startPoint y: 224, endPoint x: 882, endPoint y: 425, distance: 209.2
click at [882, 425] on div "true false Workflow Input Settings Inputs Web Page Scrape Web Page Scrape Step …" at bounding box center [589, 328] width 1106 height 585
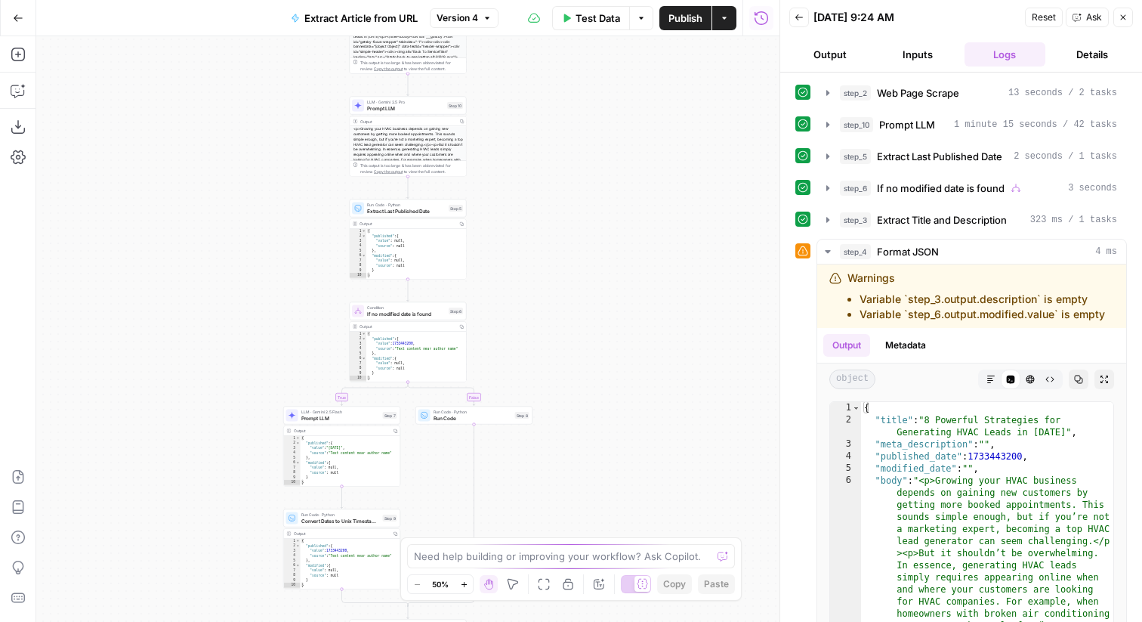
drag, startPoint x: 605, startPoint y: 112, endPoint x: 605, endPoint y: 168, distance: 56.7
click at [605, 168] on div "true false Workflow Input Settings Inputs Web Page Scrape Web Page Scrape Step …" at bounding box center [407, 328] width 743 height 585
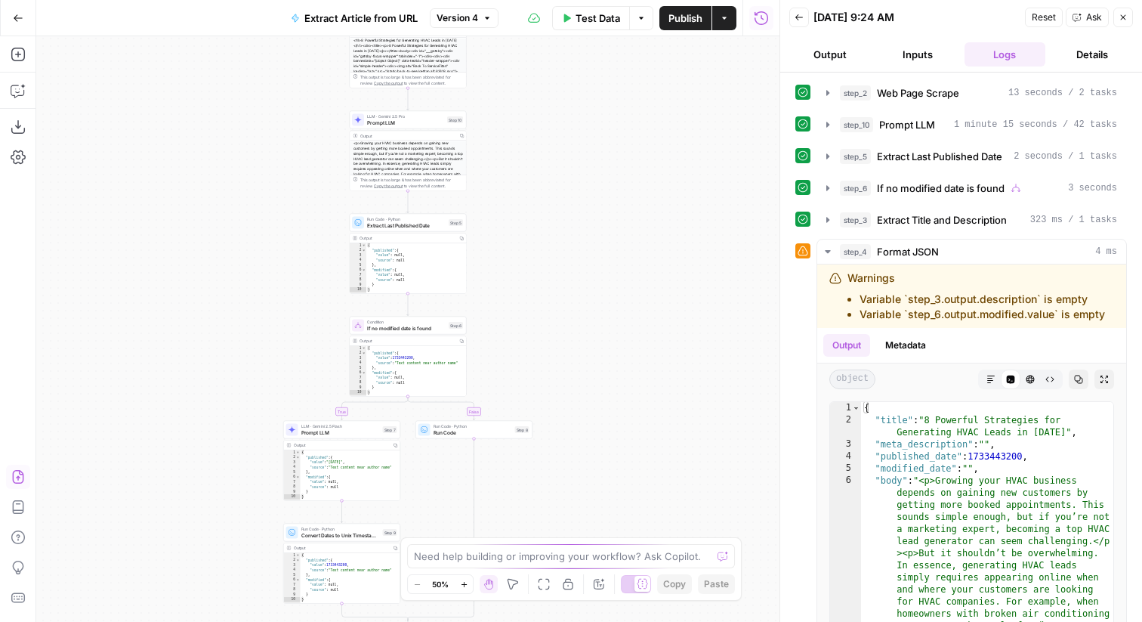
click at [14, 473] on icon "button" at bounding box center [18, 476] width 15 height 15
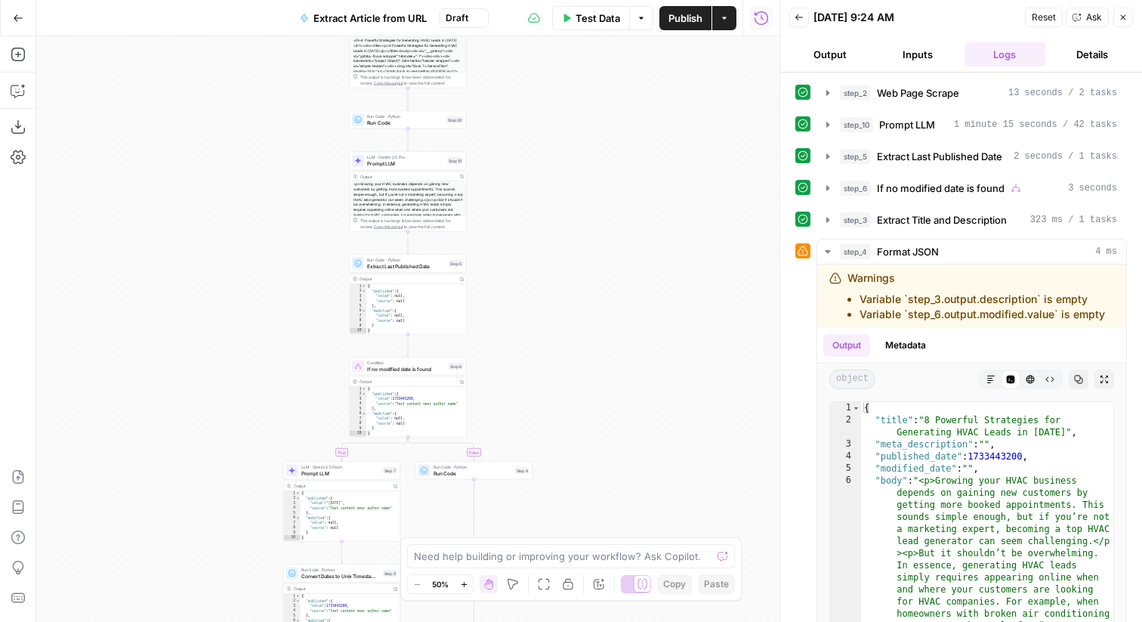
click at [684, 27] on button "Publish" at bounding box center [685, 18] width 52 height 24
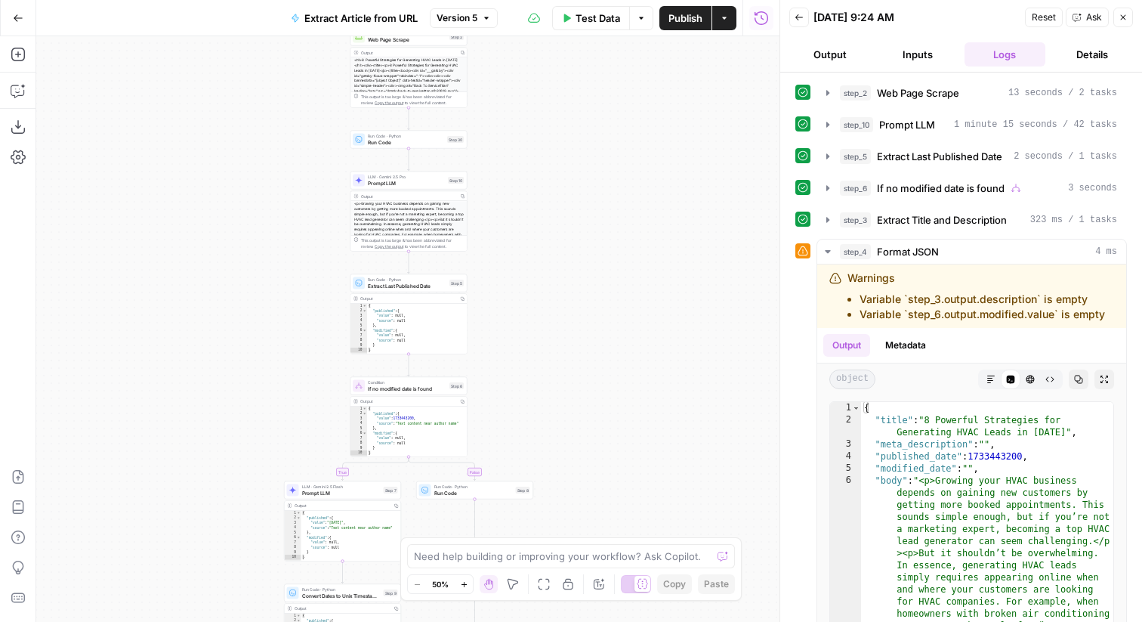
drag, startPoint x: 608, startPoint y: 163, endPoint x: 607, endPoint y: 262, distance: 99.0
click at [607, 262] on div "true false Workflow Input Settings Inputs Web Page Scrape Web Page Scrape Step …" at bounding box center [407, 328] width 743 height 585
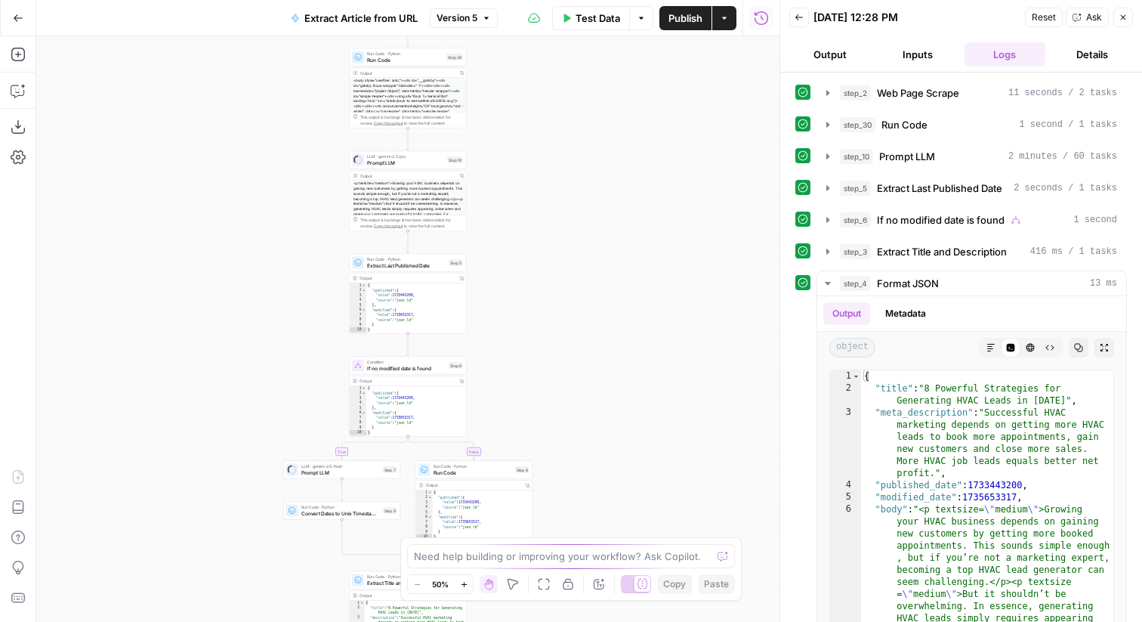
drag, startPoint x: 573, startPoint y: 169, endPoint x: 639, endPoint y: 286, distance: 134.3
click at [573, 306] on div "true false Workflow Input Settings Inputs Web Page Scrape Web Page Scrape Step …" at bounding box center [407, 328] width 743 height 585
click at [639, 283] on div "true false Workflow Input Settings Inputs Web Page Scrape Web Page Scrape Step …" at bounding box center [407, 328] width 743 height 585
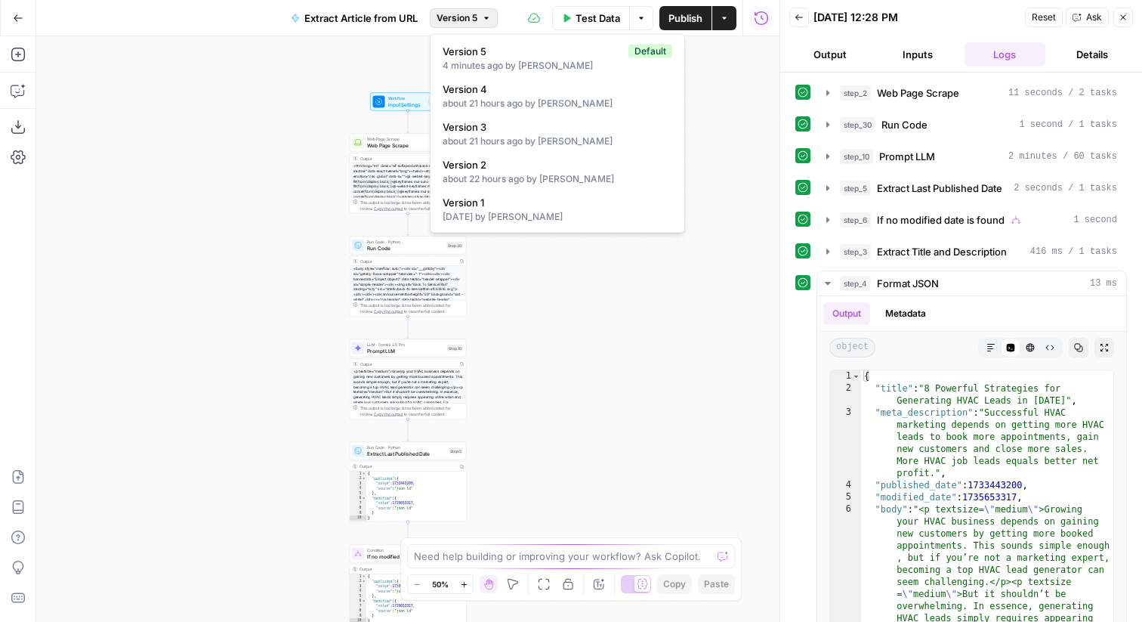
click at [471, 26] on button "Version 5" at bounding box center [464, 18] width 68 height 20
click at [524, 97] on div "about 21 hours ago by [PERSON_NAME]" at bounding box center [558, 104] width 230 height 14
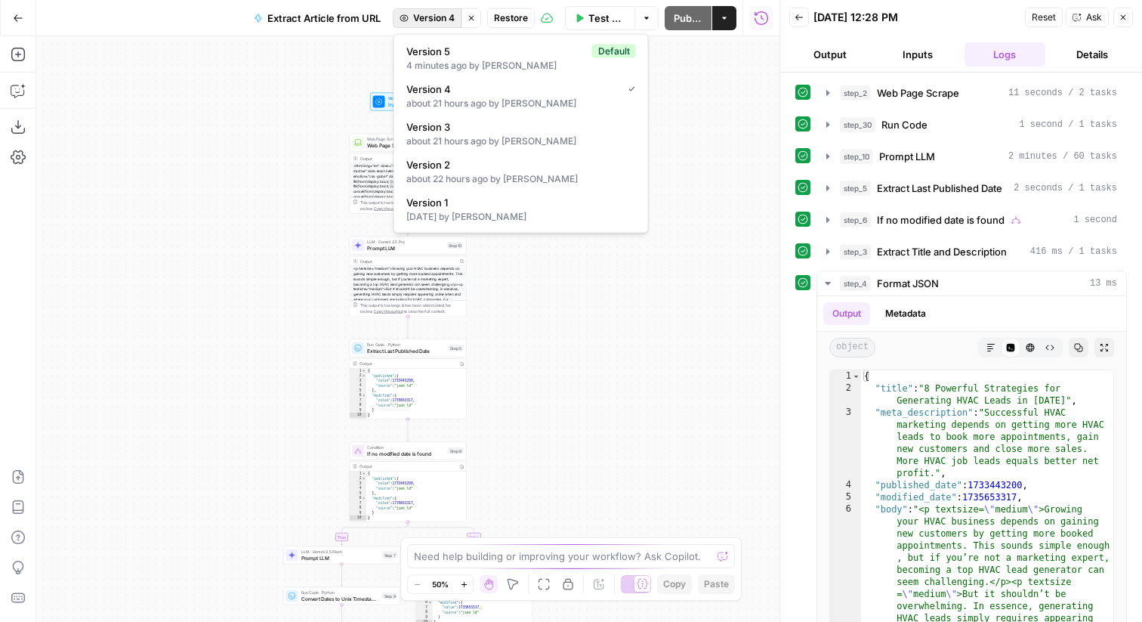
click at [441, 17] on span "Version 4" at bounding box center [434, 18] width 42 height 14
click at [471, 57] on span "Version 5" at bounding box center [496, 51] width 180 height 15
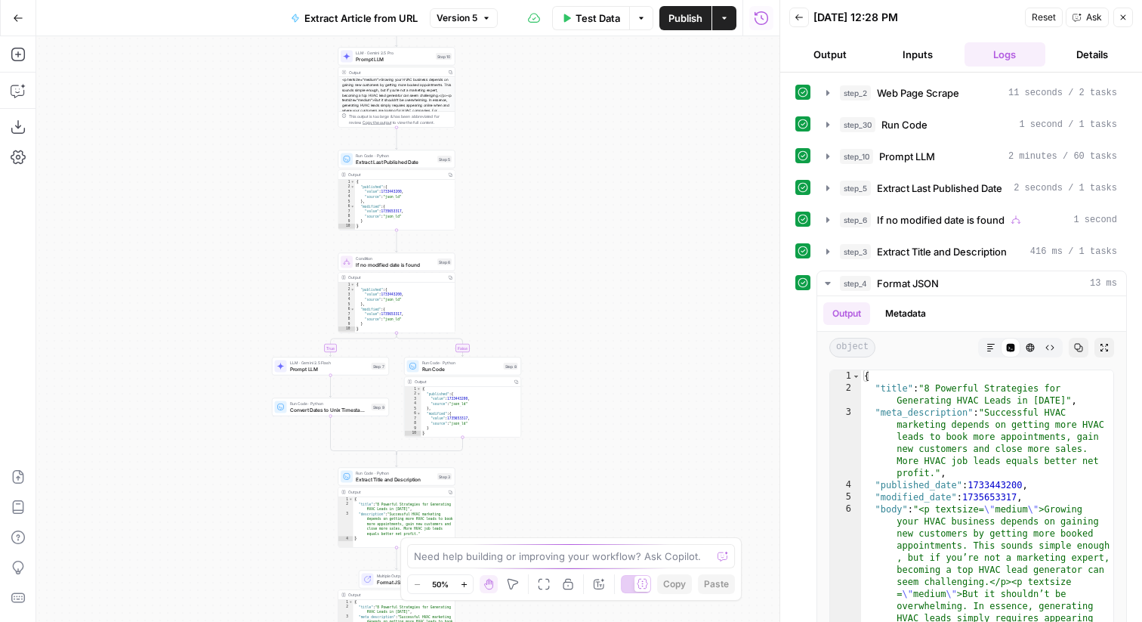
drag, startPoint x: 581, startPoint y: 293, endPoint x: 570, endPoint y: 30, distance: 263.1
click at [570, 32] on div "Go Back Extract Article from URL Version 5 Test Data Options Publish Actions Ru…" at bounding box center [390, 311] width 780 height 622
drag, startPoint x: 569, startPoint y: 99, endPoint x: 569, endPoint y: 7, distance: 92.2
click at [569, 7] on div "Go Back Extract Article from URL Version 5 Test Data Options Publish Actions Ru…" at bounding box center [390, 311] width 780 height 622
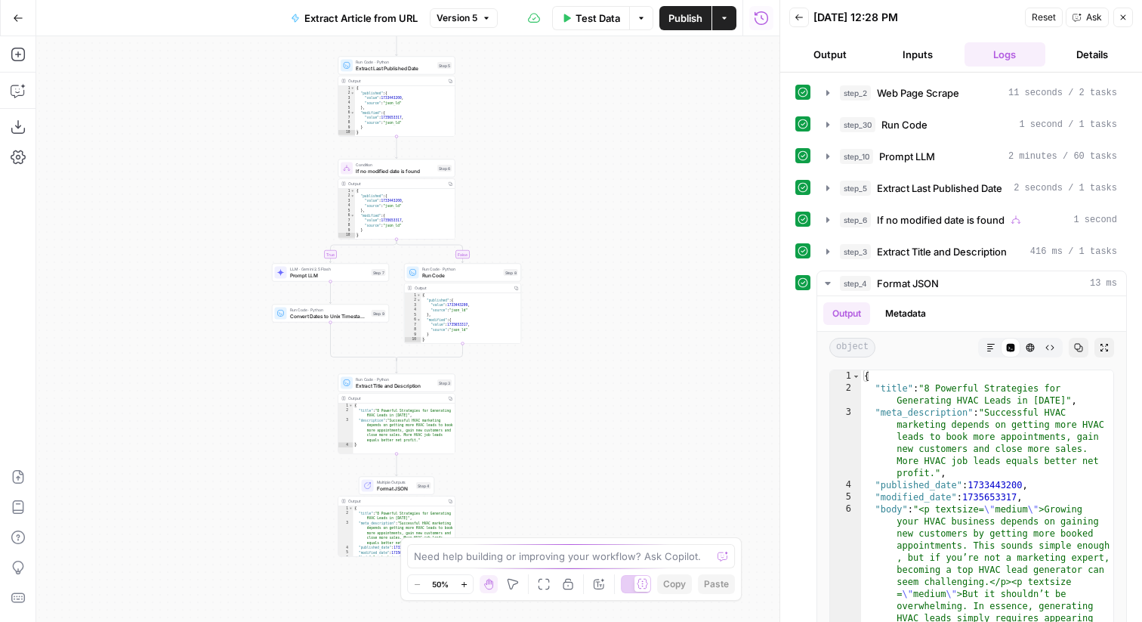
click at [460, 15] on span "Version 5" at bounding box center [457, 18] width 41 height 14
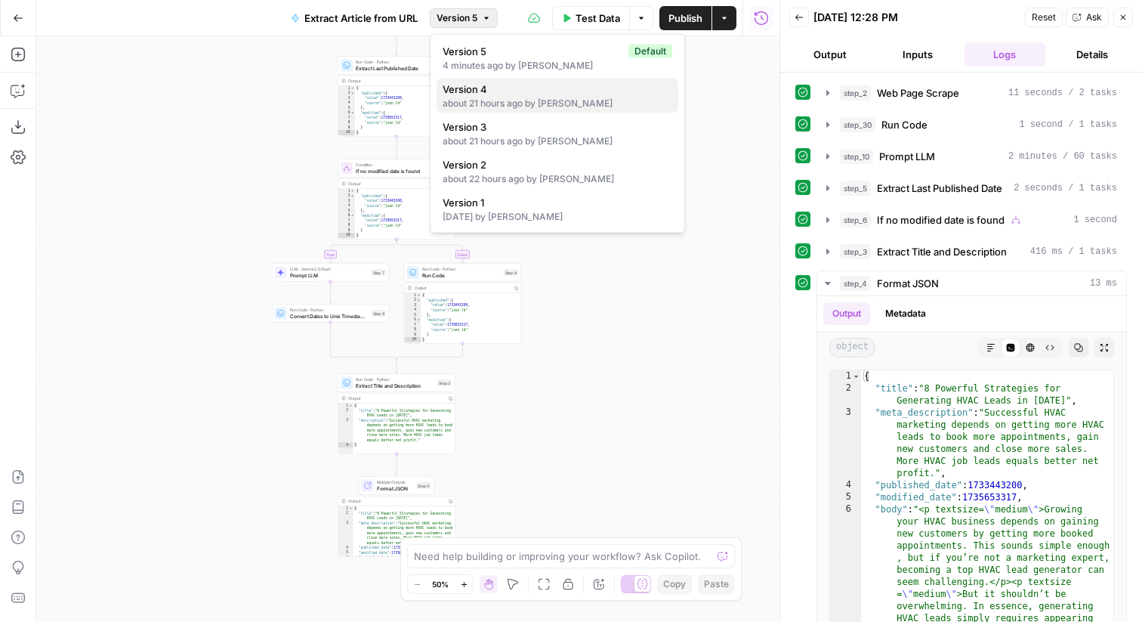
click at [498, 87] on span "Version 4" at bounding box center [555, 89] width 224 height 15
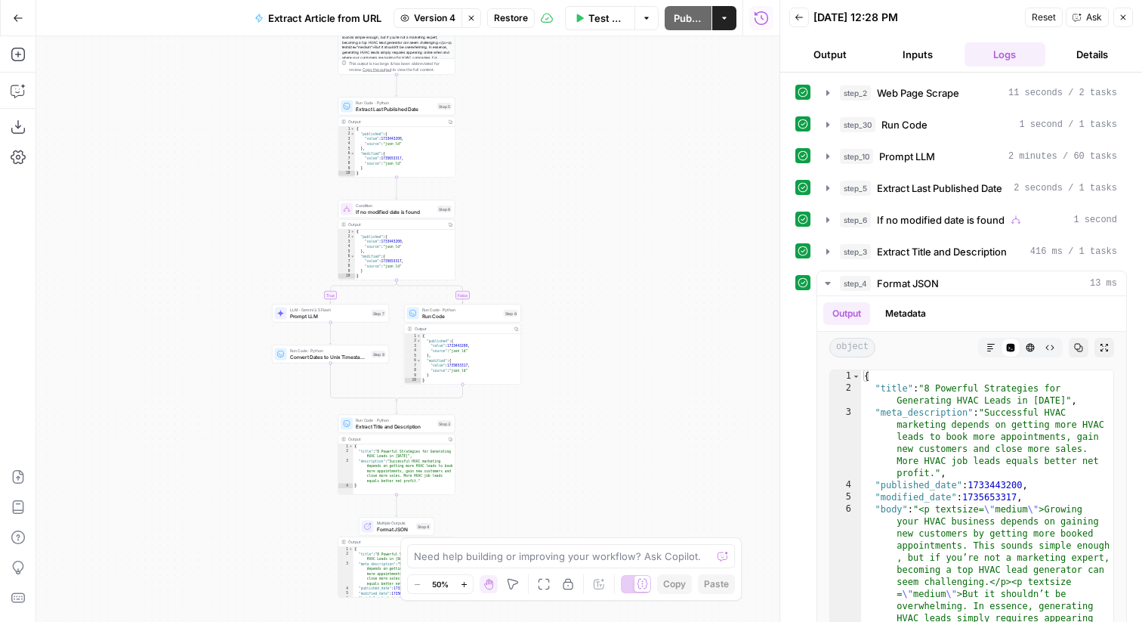
drag, startPoint x: 643, startPoint y: 116, endPoint x: 641, endPoint y: 359, distance: 242.5
click at [641, 357] on div "true false Workflow Input Settings Inputs Web Page Scrape Web Page Scrape Step …" at bounding box center [407, 328] width 743 height 585
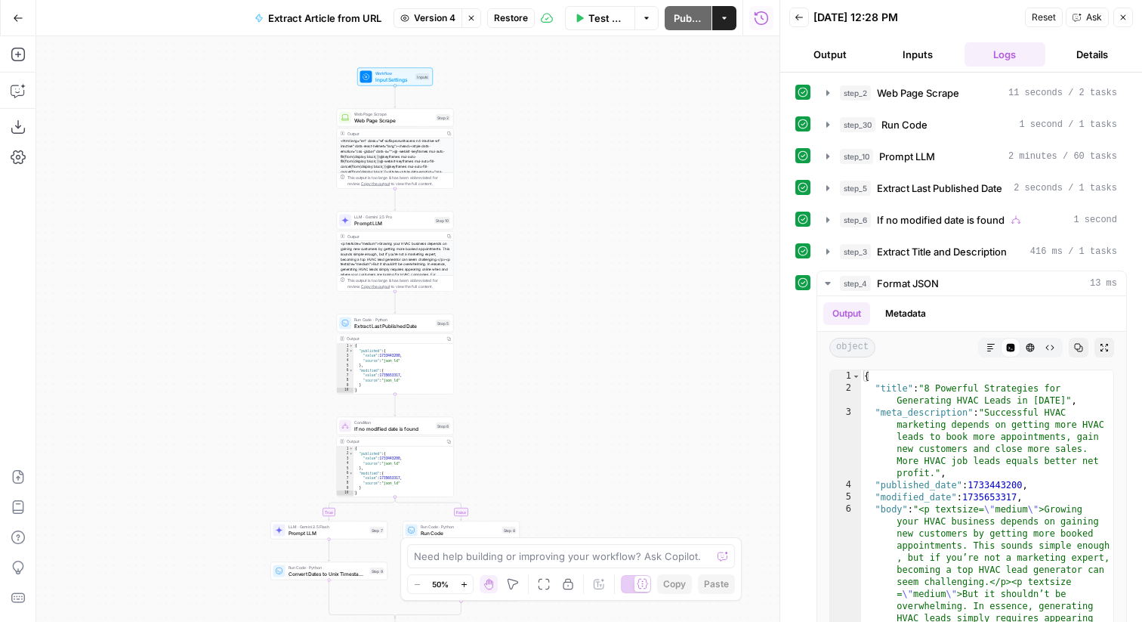
click at [619, 282] on div "true false Workflow Input Settings Inputs Web Page Scrape Web Page Scrape Step …" at bounding box center [407, 328] width 743 height 585
click at [431, 27] on div "Extract Article from URL Version 4 Stop viewing Restore" at bounding box center [390, 18] width 289 height 24
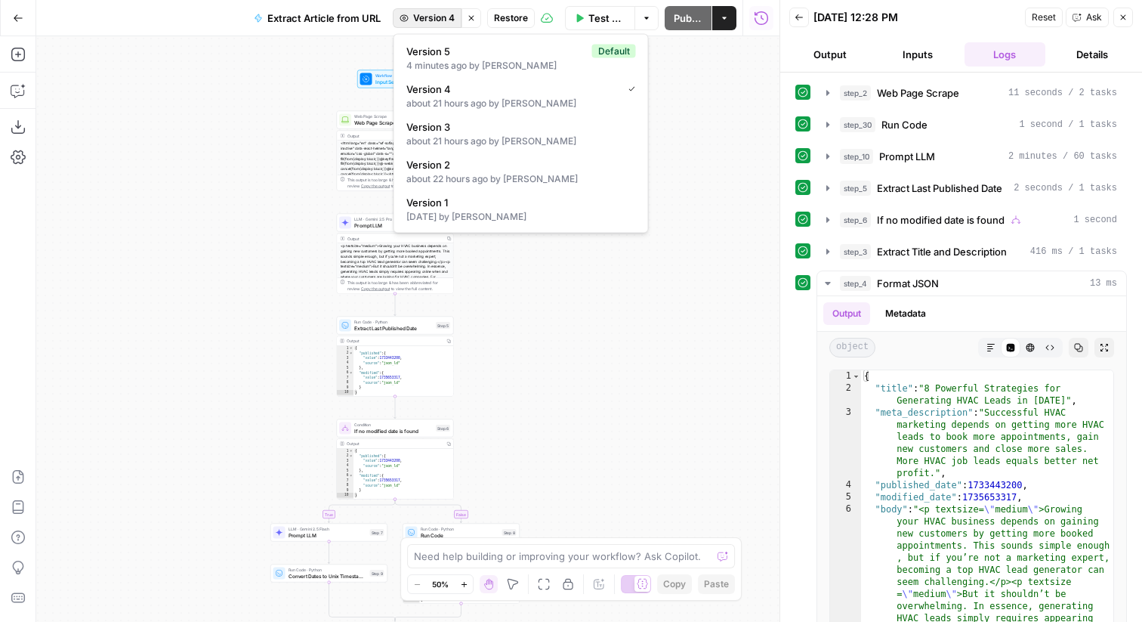
click at [431, 26] on button "Version 4" at bounding box center [427, 18] width 69 height 20
click at [474, 48] on span "Version 5" at bounding box center [496, 51] width 180 height 15
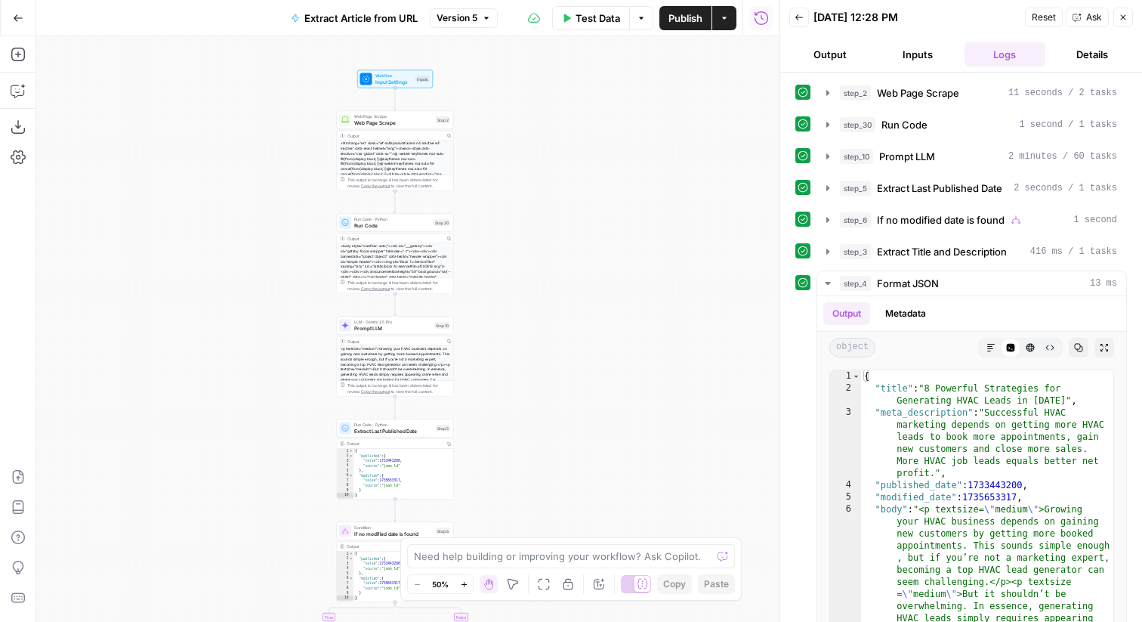
click at [354, 224] on div "Run Code · Python Run Code Step 30 Copy step Delete step Add Note Test" at bounding box center [394, 222] width 111 height 13
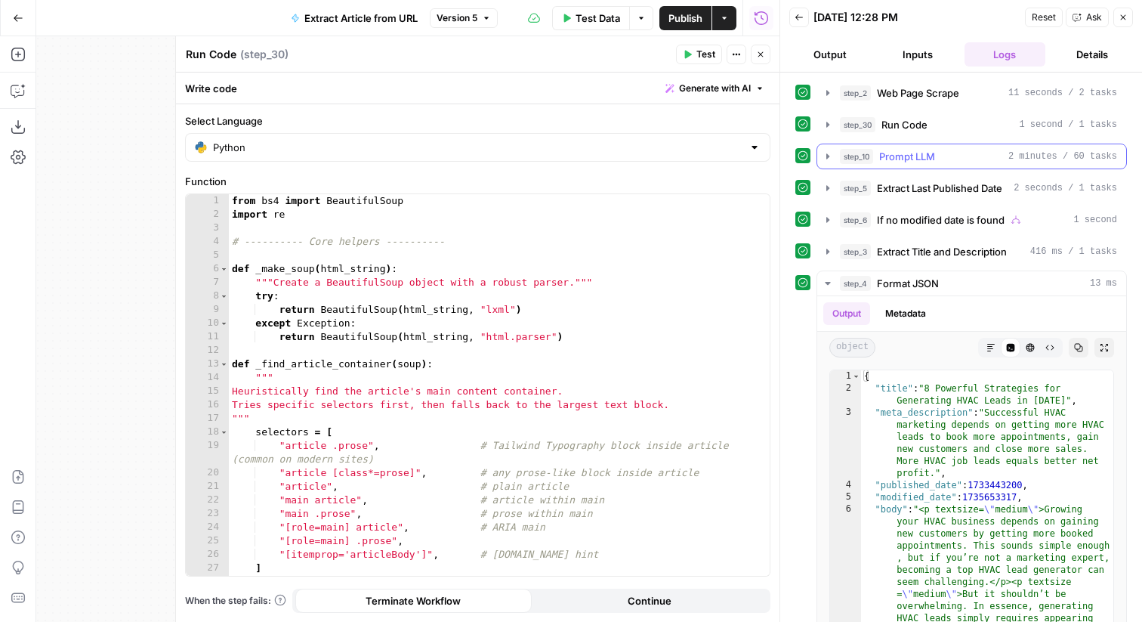
click at [927, 125] on span "Run Code" at bounding box center [905, 124] width 46 height 15
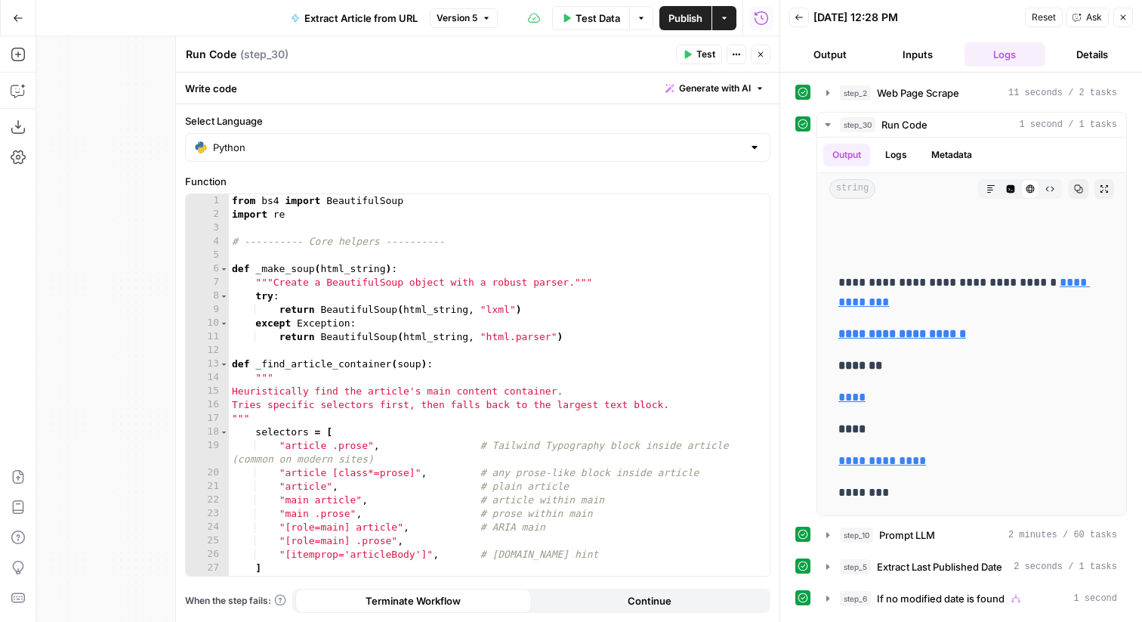
click at [1004, 107] on div "**********" at bounding box center [961, 566] width 332 height 973
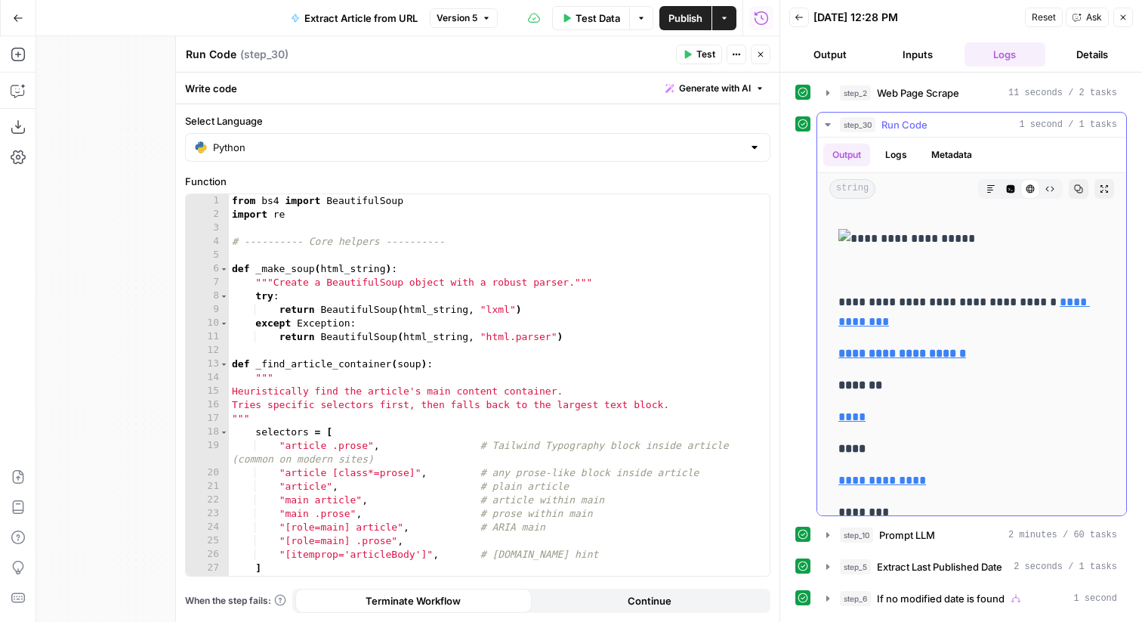
click at [996, 116] on button "step_30 Run Code 1 second / 1 tasks" at bounding box center [971, 125] width 309 height 24
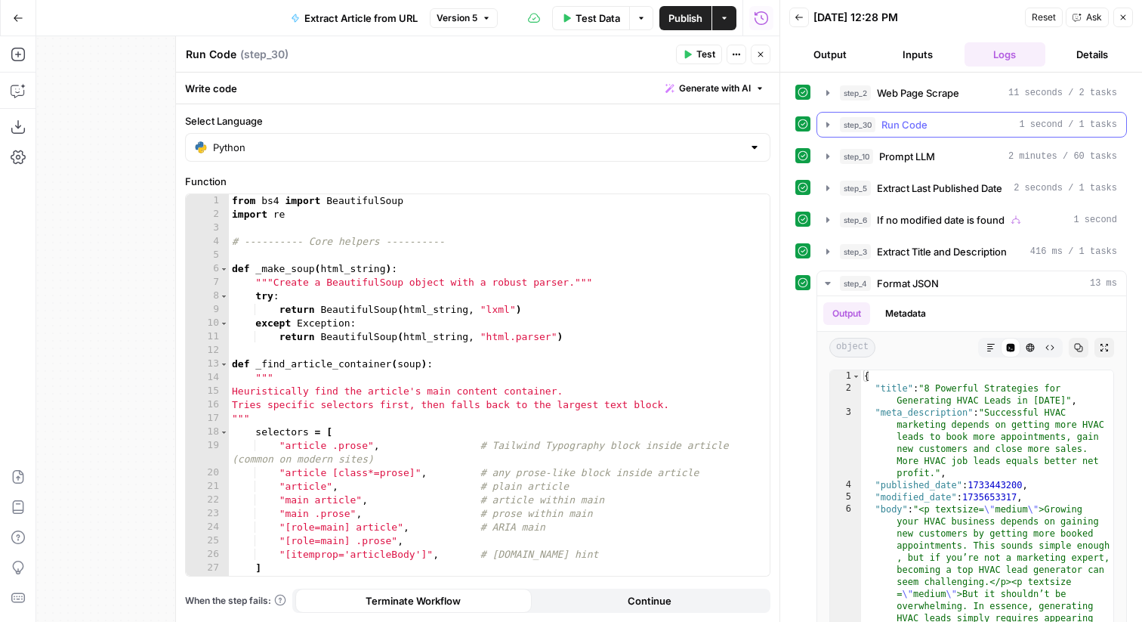
type textarea "****"
click at [585, 294] on div "from bs4 import BeautifulSoup import re # ---------- Core helpers ---------- de…" at bounding box center [499, 398] width 541 height 409
click at [756, 61] on button "Close" at bounding box center [761, 55] width 20 height 20
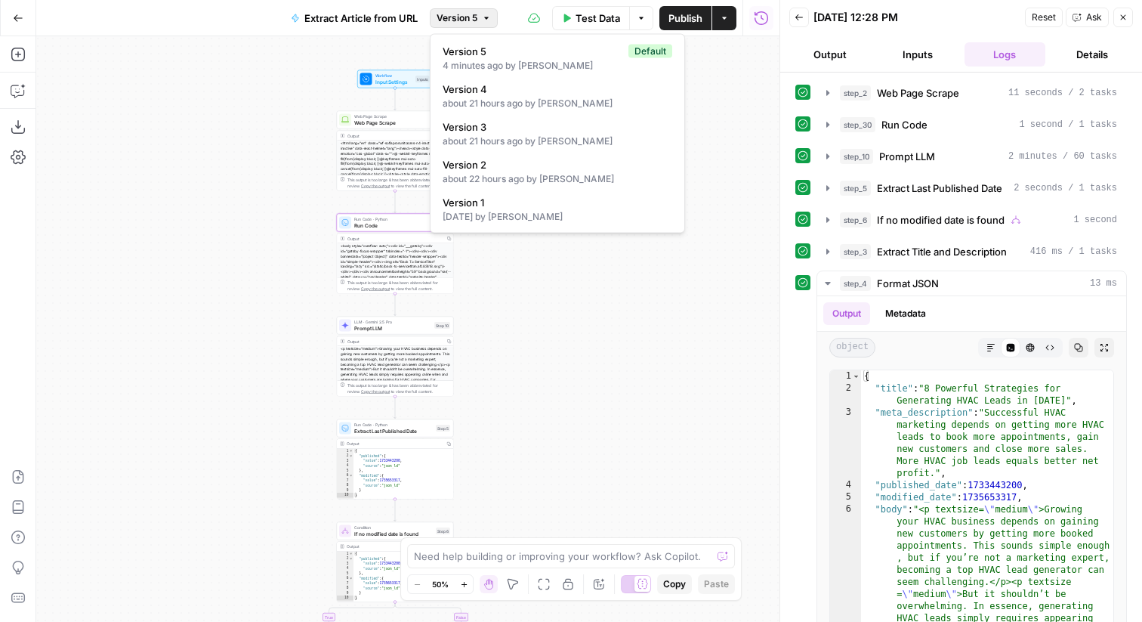
click at [480, 14] on button "Version 5" at bounding box center [464, 18] width 68 height 20
click at [481, 87] on span "Version 4" at bounding box center [555, 89] width 224 height 15
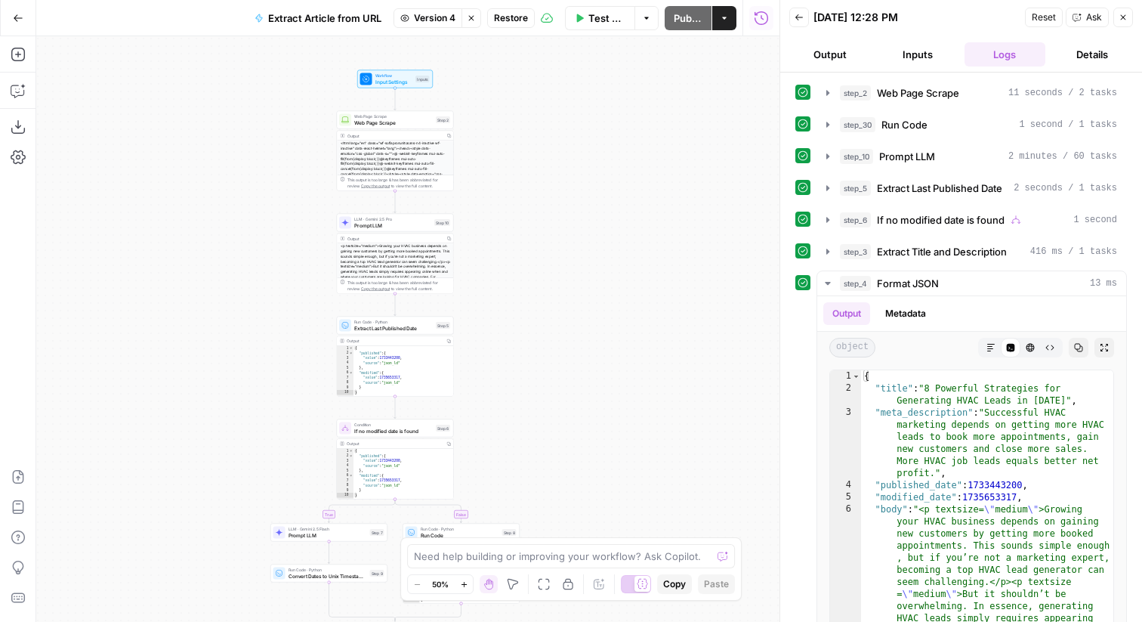
click at [436, 21] on span "Version 4" at bounding box center [435, 18] width 42 height 14
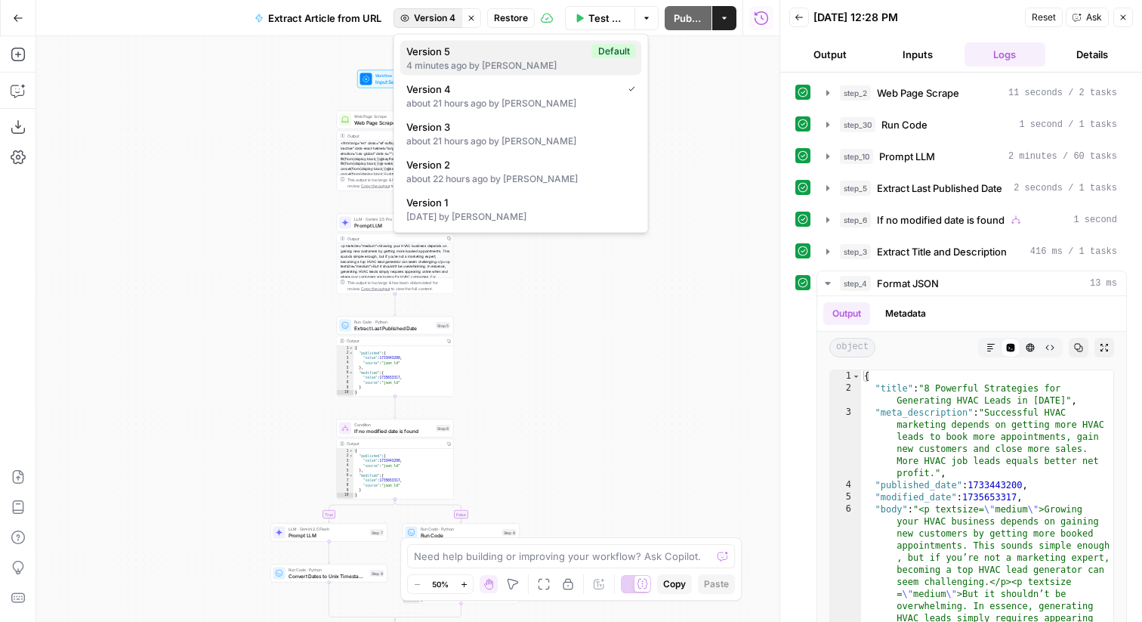
click at [456, 50] on span "Version 5" at bounding box center [496, 51] width 180 height 15
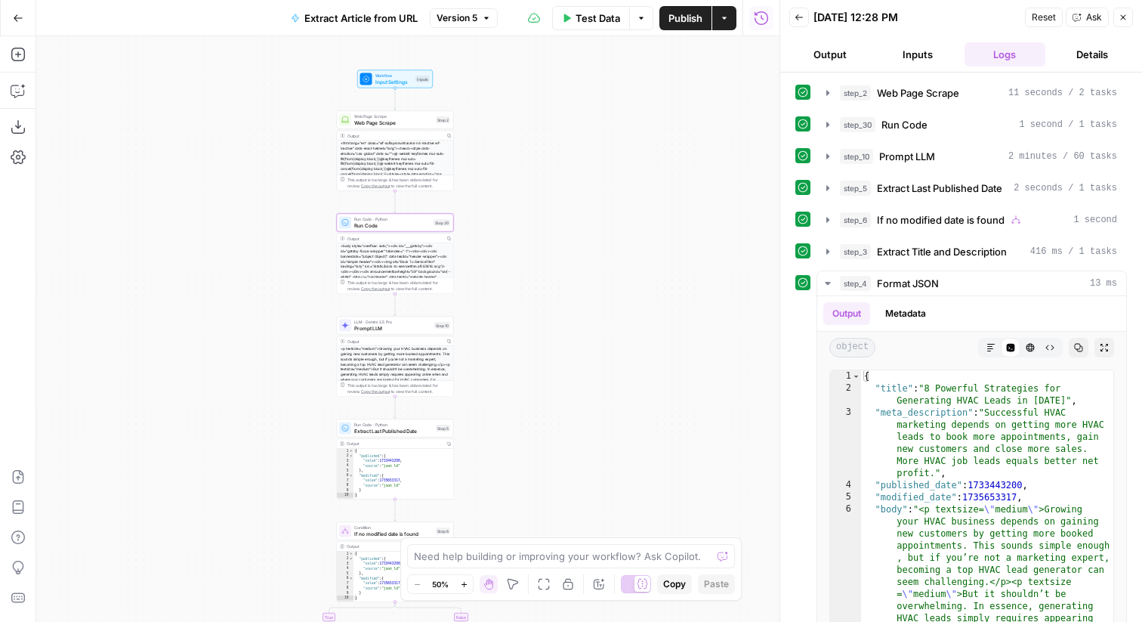
click at [372, 119] on span "Web Page Scrape" at bounding box center [393, 123] width 79 height 8
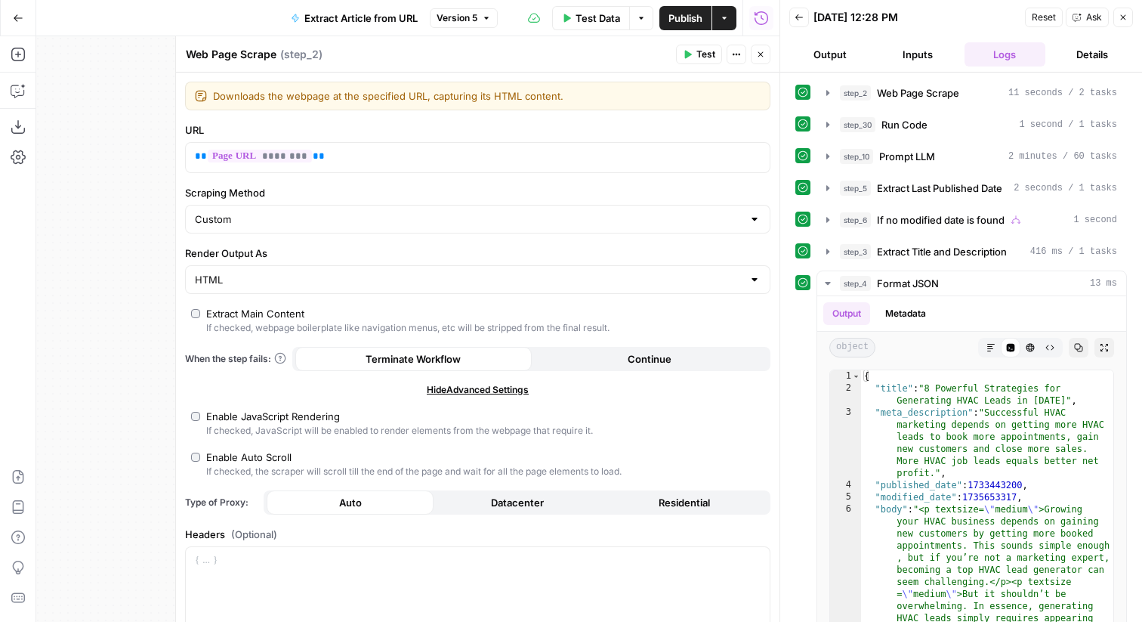
click at [755, 57] on button "Close" at bounding box center [761, 55] width 20 height 20
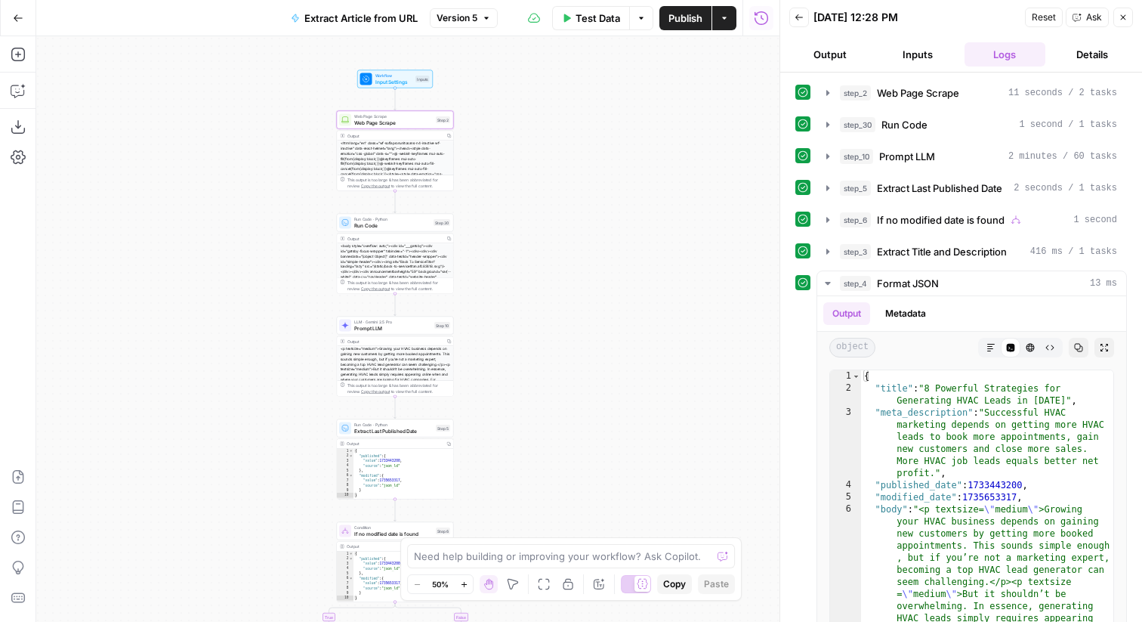
click at [466, 24] on span "Version 5" at bounding box center [457, 18] width 41 height 14
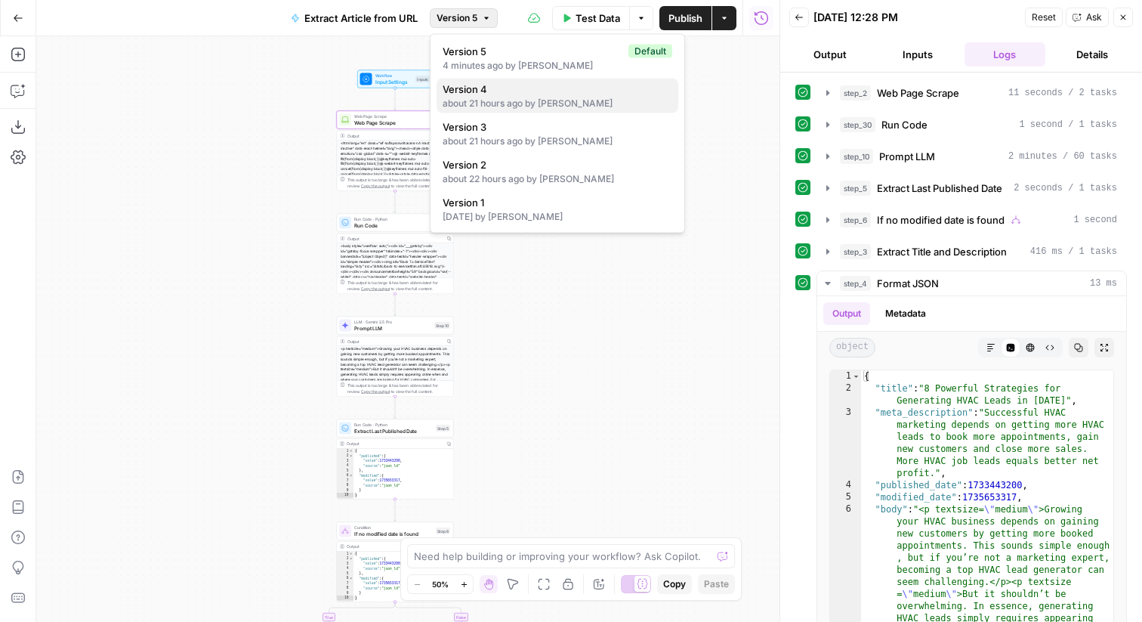
click at [470, 98] on div "about 21 hours ago by [PERSON_NAME]" at bounding box center [558, 104] width 230 height 14
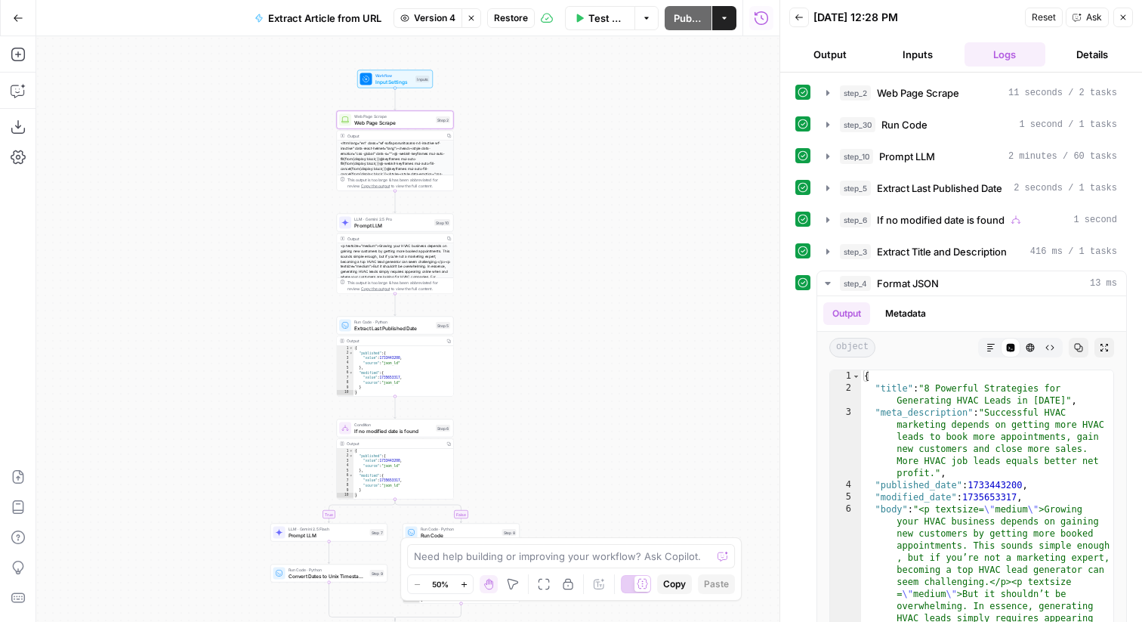
click at [354, 122] on span "Web Page Scrape" at bounding box center [393, 123] width 79 height 8
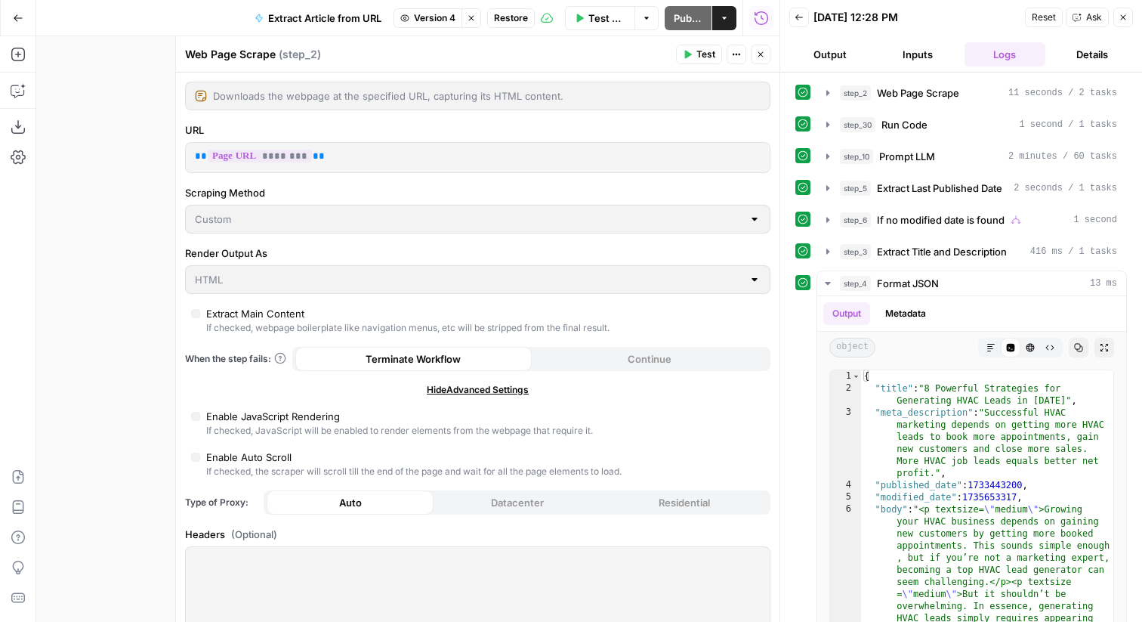
click at [768, 60] on button "Close" at bounding box center [761, 55] width 20 height 20
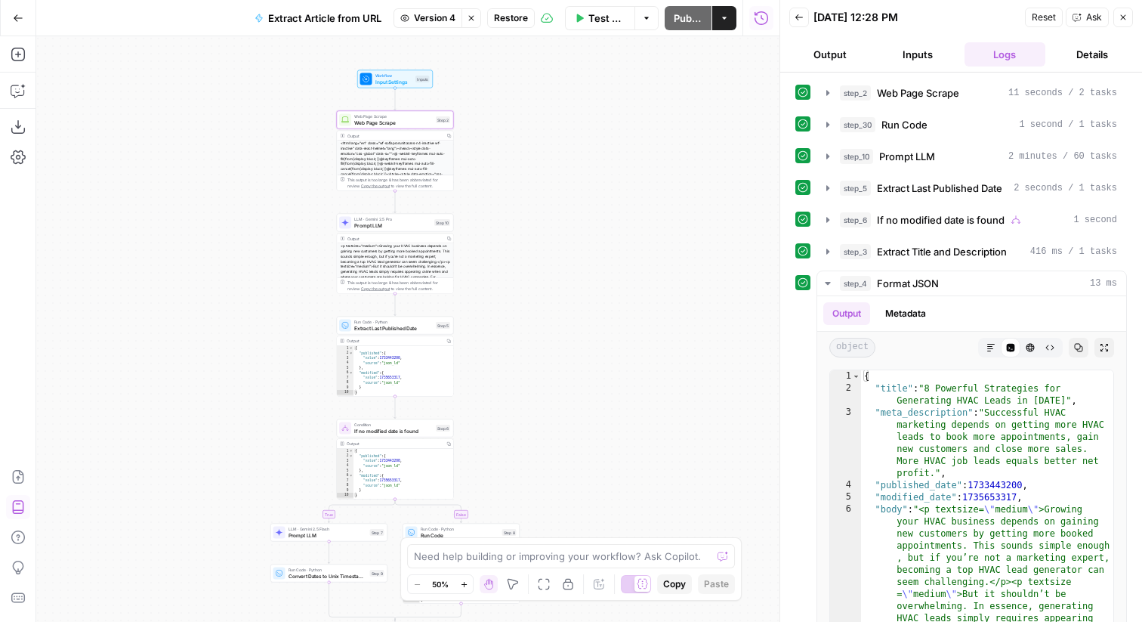
click at [9, 481] on button "Import JSON" at bounding box center [18, 477] width 24 height 24
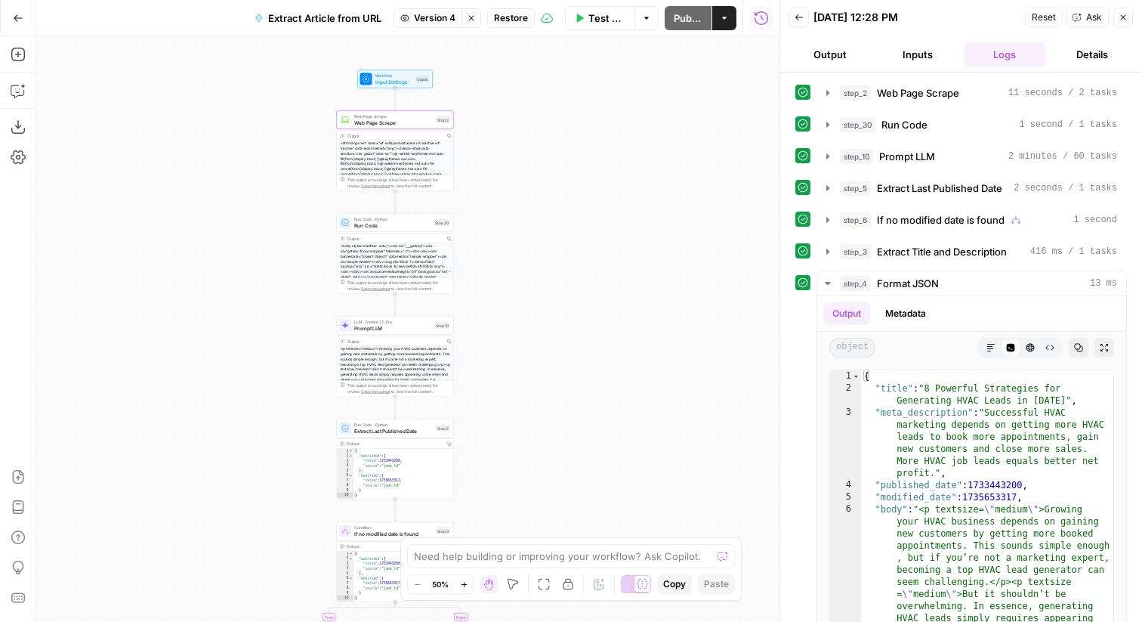
click at [410, 131] on div "Output Copy" at bounding box center [395, 136] width 116 height 10
click at [434, 30] on div "Go Back Extract Article from URL Version 4 Stop viewing Restore Test Data Optio…" at bounding box center [390, 18] width 780 height 36
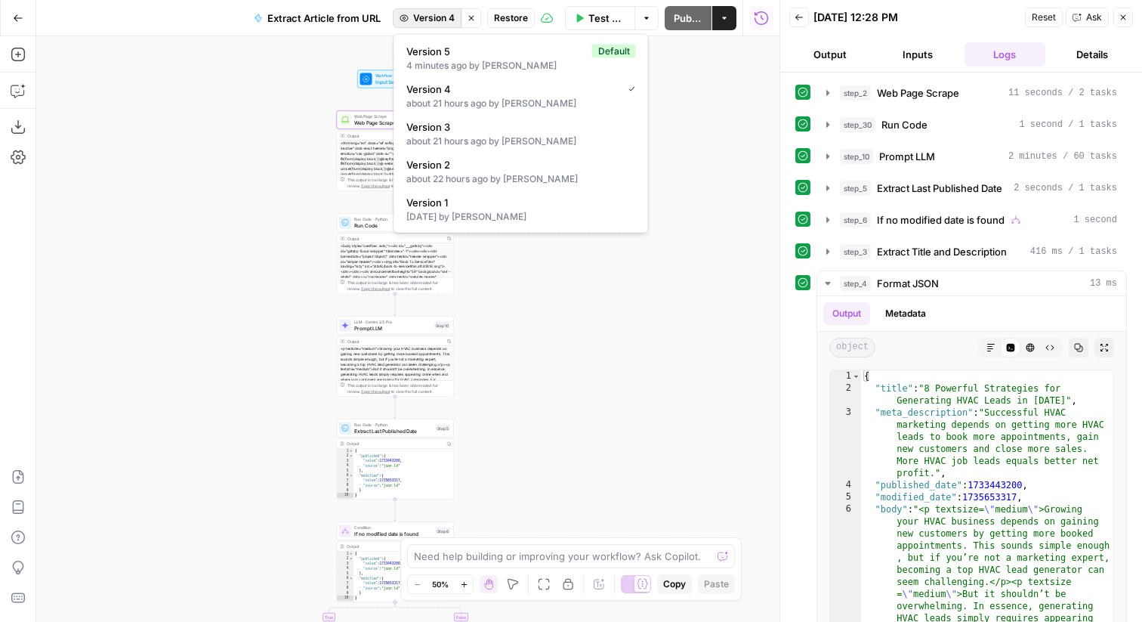
click at [438, 24] on span "Version 4" at bounding box center [434, 18] width 42 height 14
click at [459, 53] on span "Version 5" at bounding box center [496, 51] width 180 height 15
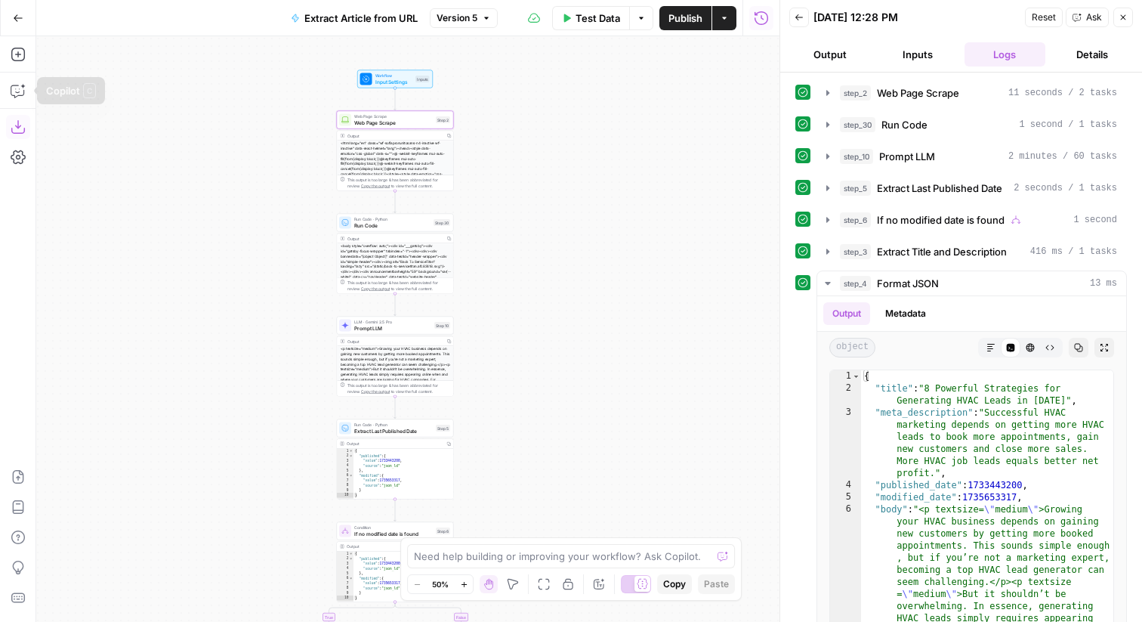
click at [17, 131] on icon "button" at bounding box center [18, 126] width 15 height 15
click at [11, 190] on div "Add Steps Copilot Download as JSON Settings Import JSON AirOps Academy Help Giv…" at bounding box center [18, 328] width 36 height 585
click at [18, 467] on button "Import JSON" at bounding box center [18, 477] width 24 height 24
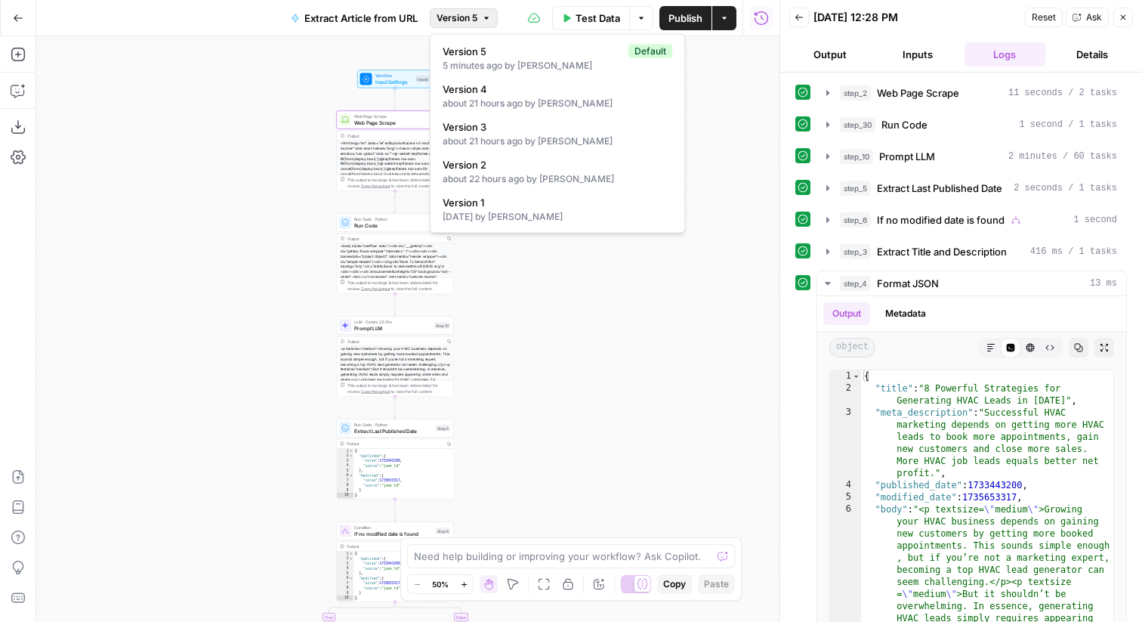
click at [478, 25] on button "Version 5" at bounding box center [464, 18] width 68 height 20
click at [369, 144] on div "<html lang="en" class="wf-sofiapronunitosans-n4-inactive wf-inactive" data-reac…" at bounding box center [395, 189] width 116 height 97
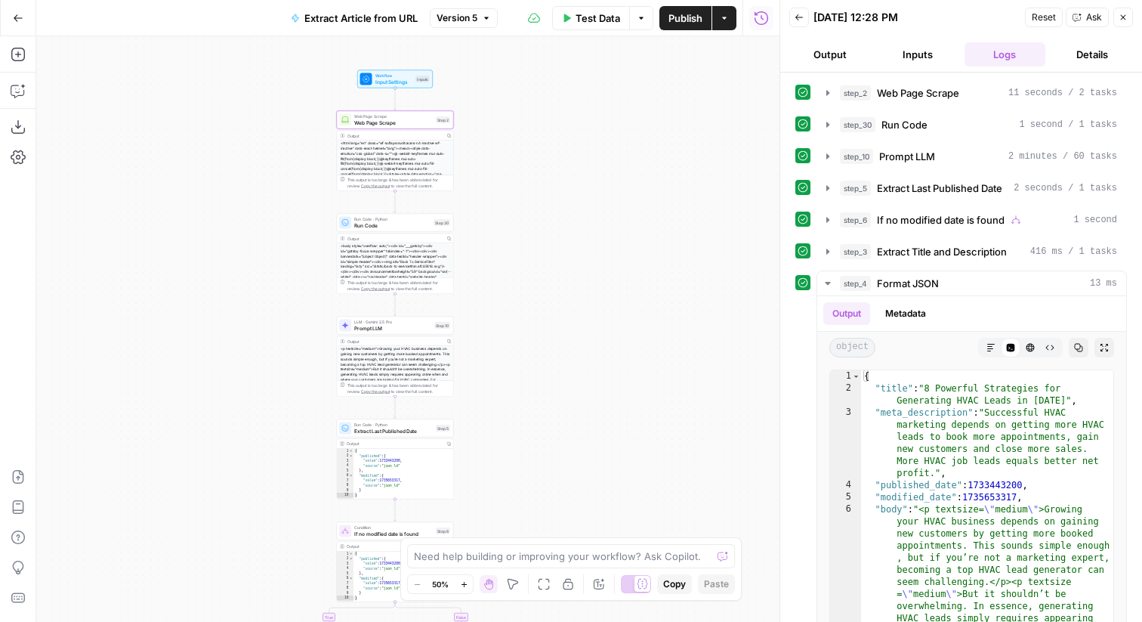
click at [400, 228] on span "Run Code" at bounding box center [392, 225] width 76 height 8
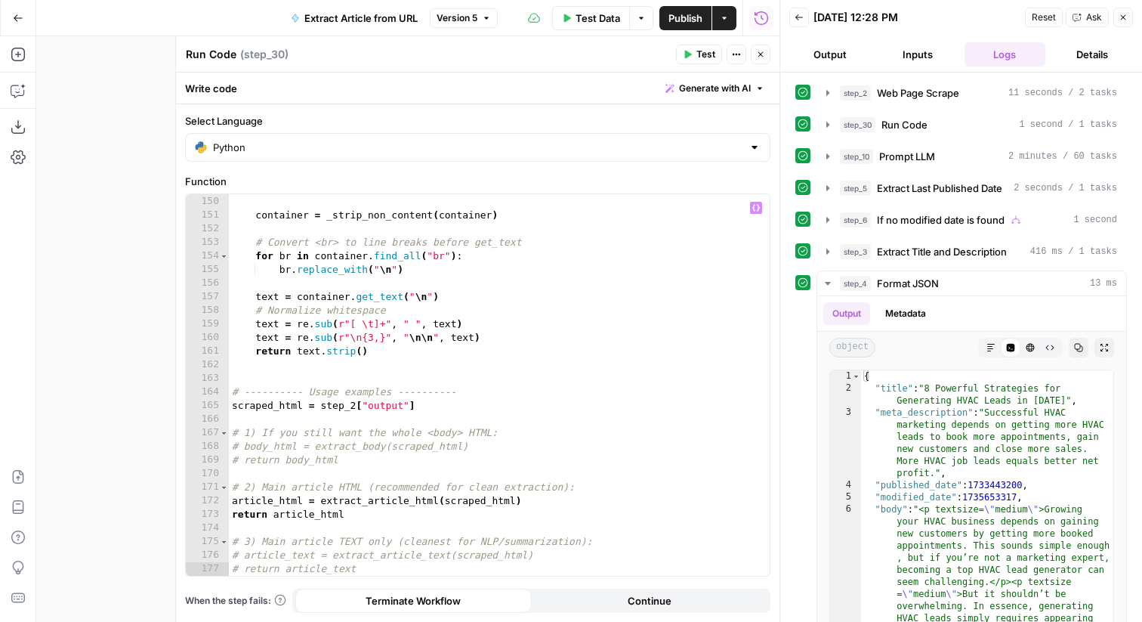
scroll to position [2120, 0]
click at [766, 54] on button "Close" at bounding box center [761, 55] width 20 height 20
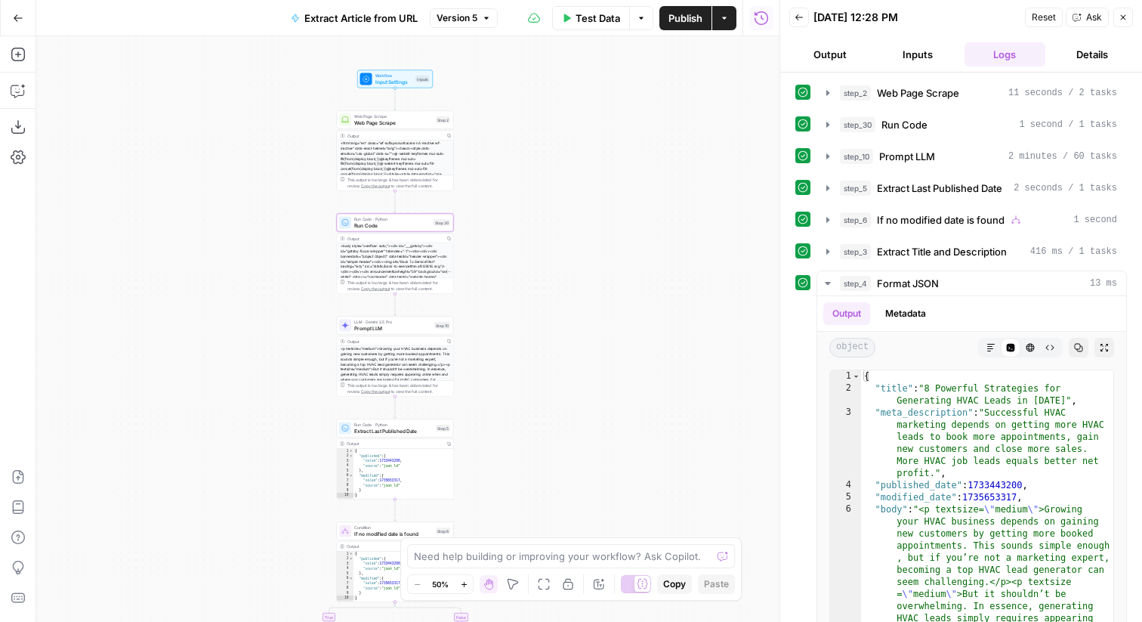
click at [17, 468] on button "Import JSON" at bounding box center [18, 477] width 24 height 24
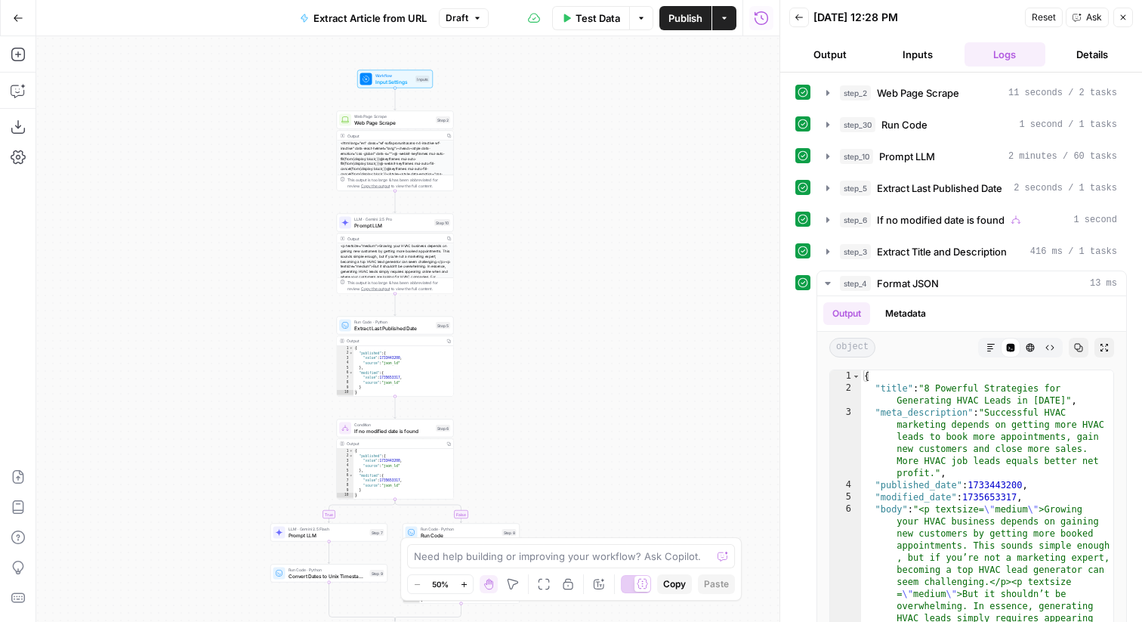
click at [391, 123] on span "Web Page Scrape" at bounding box center [393, 123] width 79 height 8
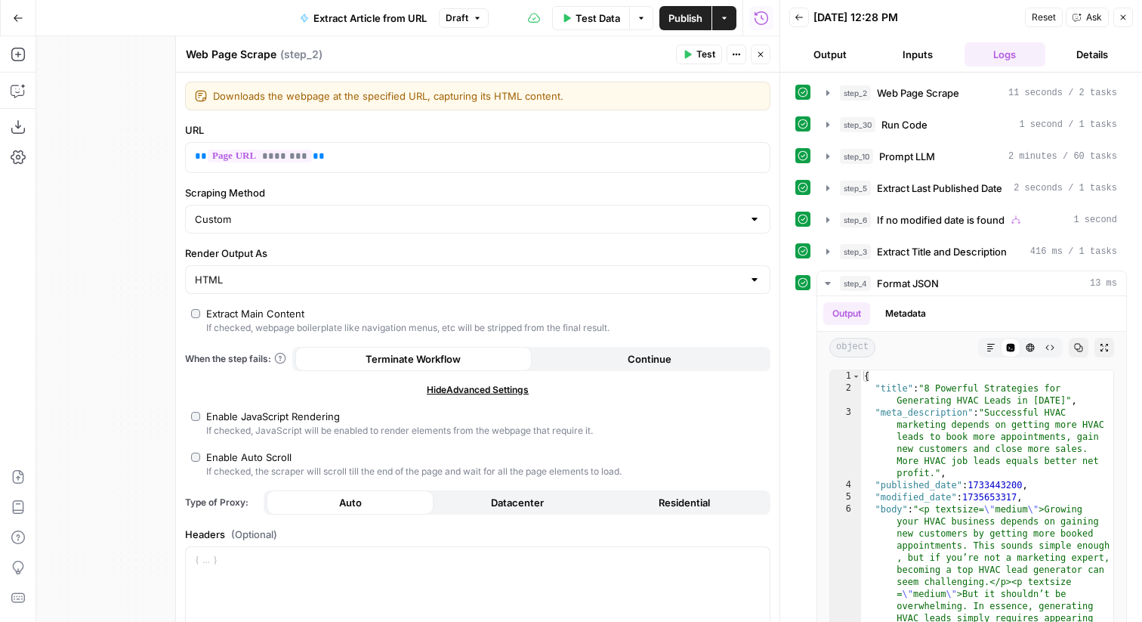
click at [771, 56] on header "Web Page Scrape Web Page Scrape ( step_2 ) Test Actions Close" at bounding box center [478, 54] width 604 height 36
click at [768, 56] on button "Close" at bounding box center [761, 55] width 20 height 20
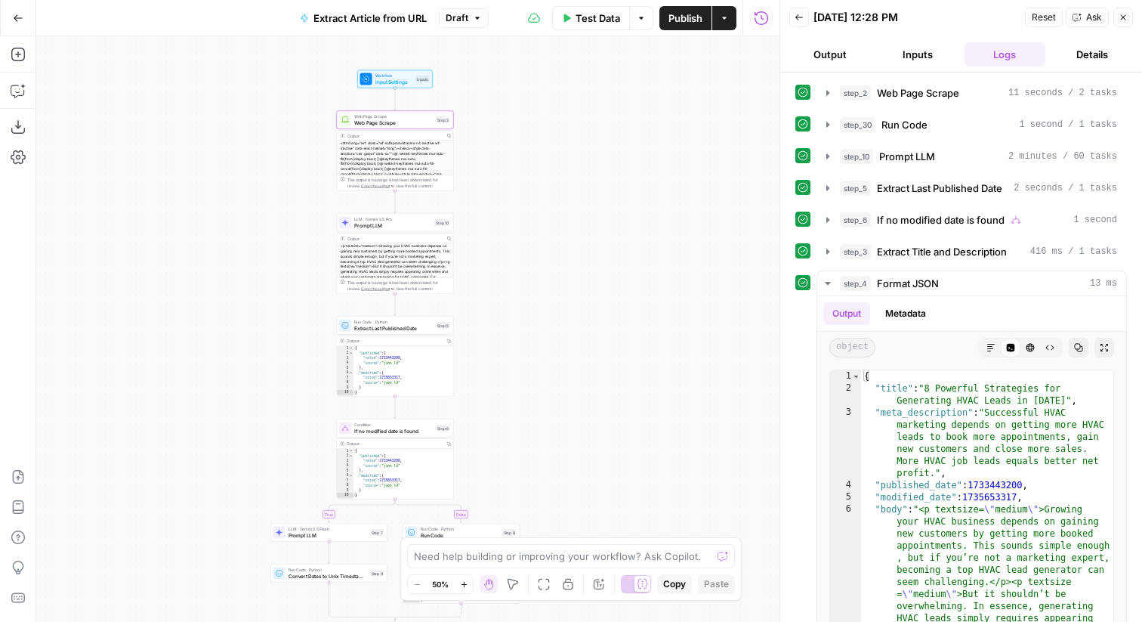
click at [456, 22] on span "Draft" at bounding box center [457, 18] width 23 height 14
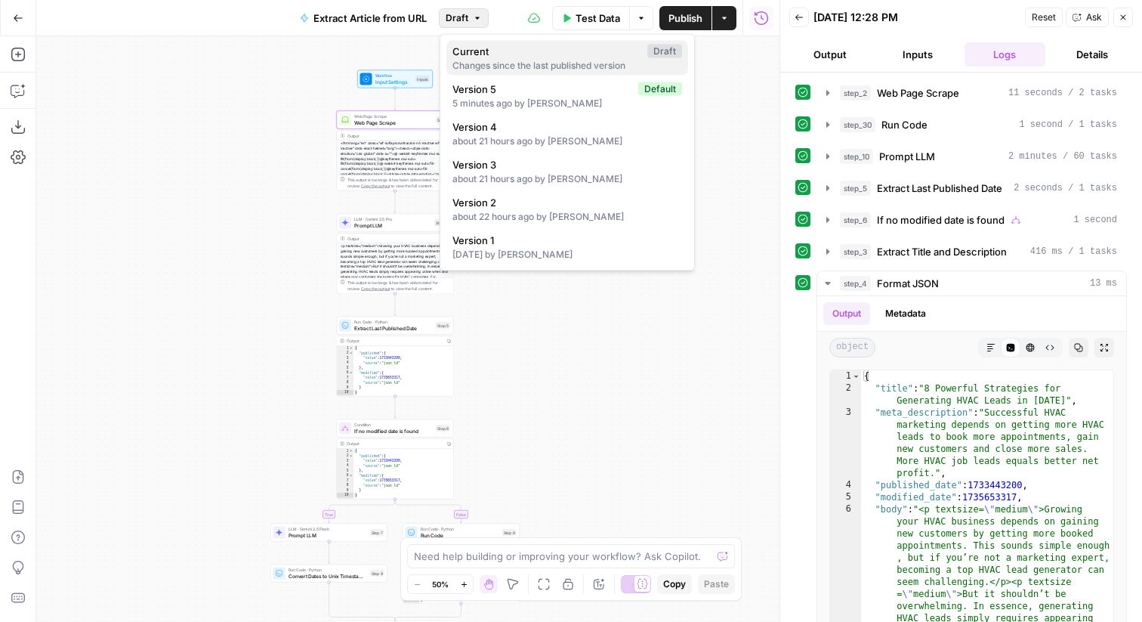
click at [502, 66] on div "Changes since the last published version" at bounding box center [567, 66] width 230 height 14
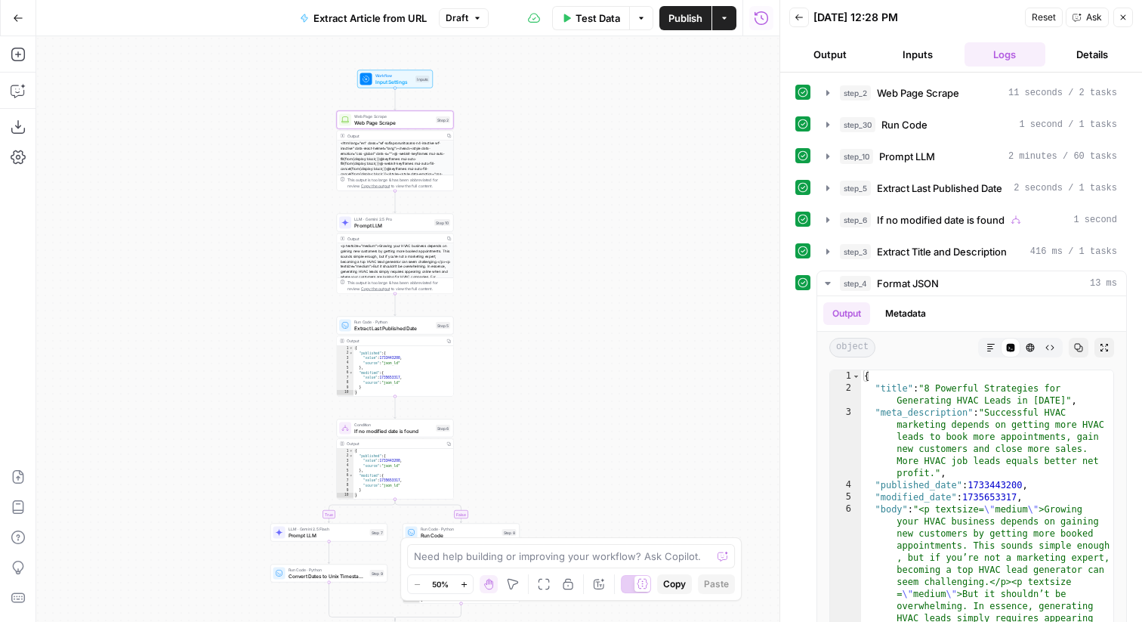
click at [476, 29] on div "Extract Article from URL Draft" at bounding box center [390, 18] width 198 height 24
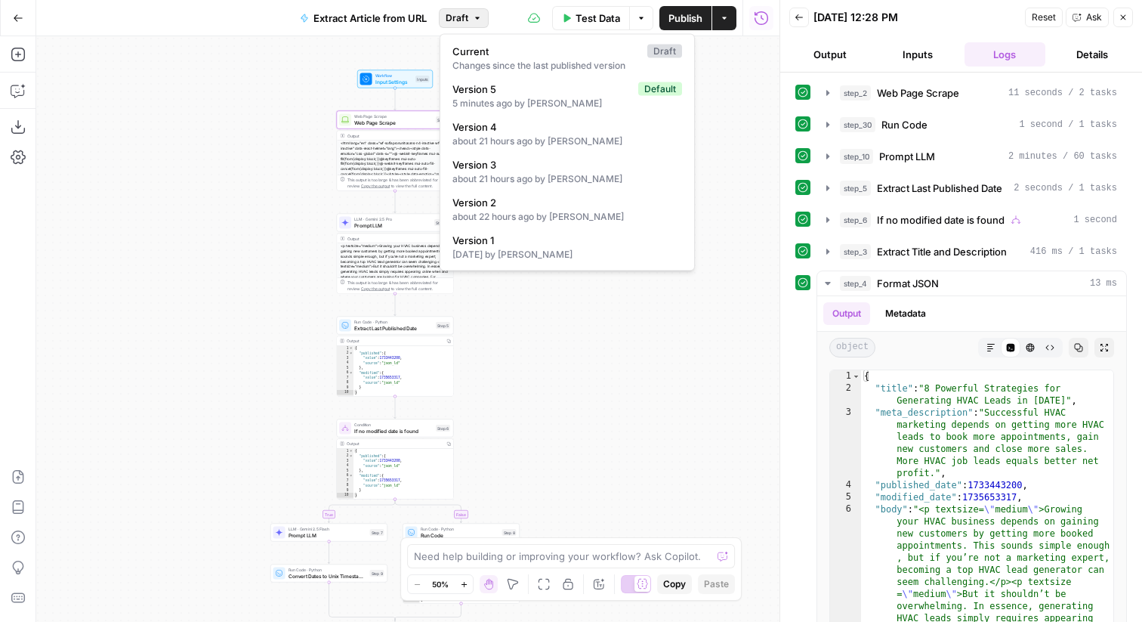
click at [483, 10] on button "Draft" at bounding box center [464, 18] width 50 height 20
click at [479, 84] on span "Version 5" at bounding box center [542, 89] width 180 height 15
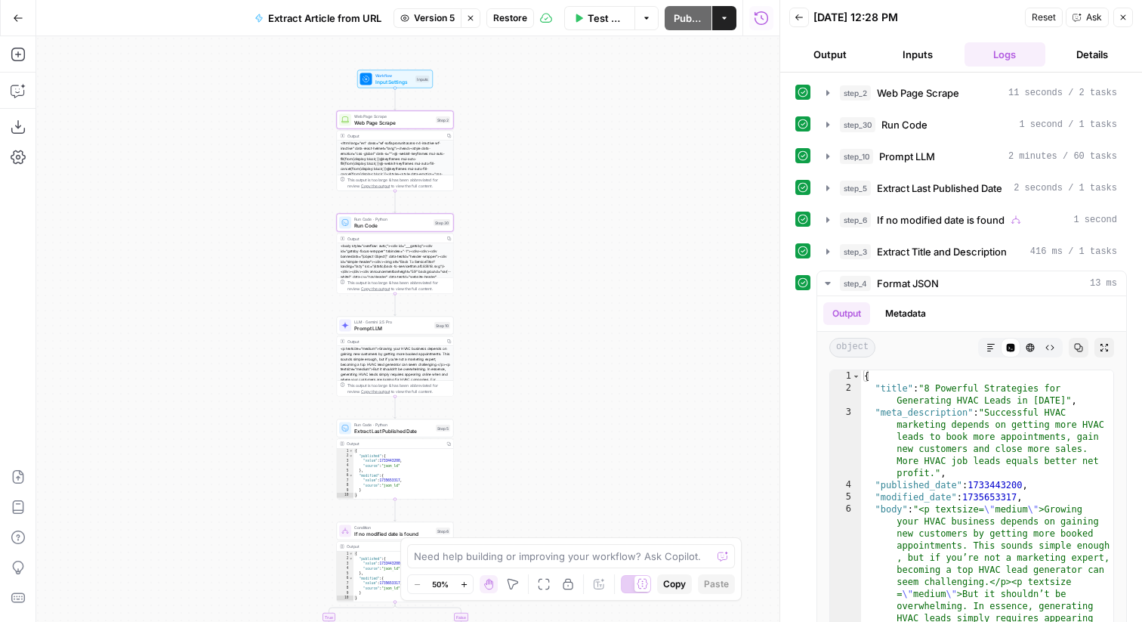
click at [403, 125] on span "Web Page Scrape" at bounding box center [393, 123] width 79 height 8
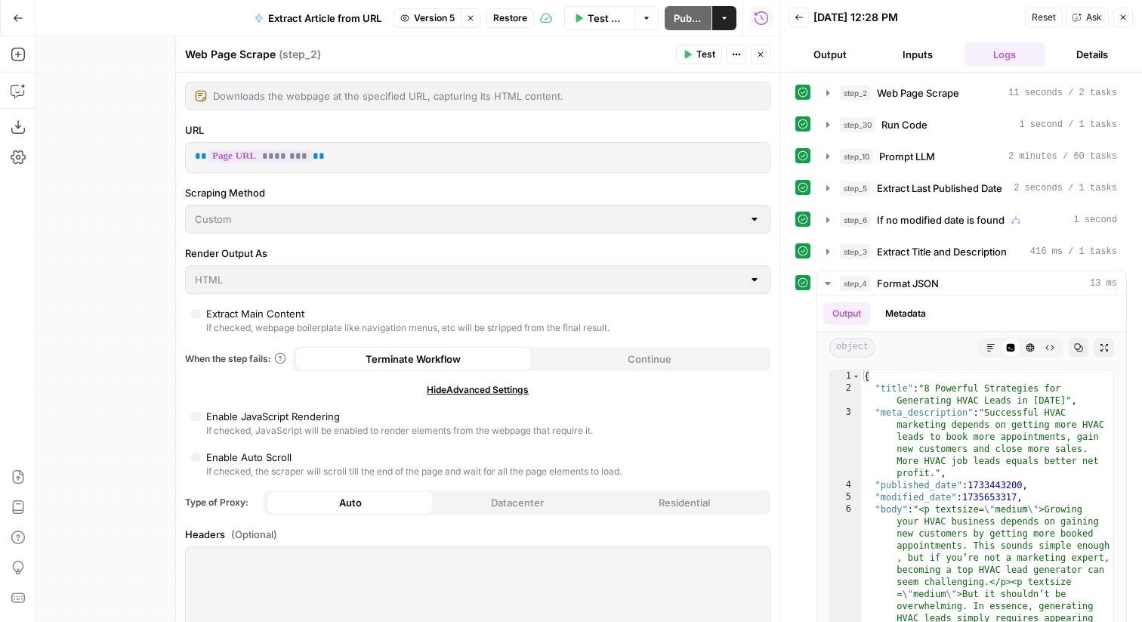
click at [752, 53] on button "Close" at bounding box center [761, 55] width 20 height 20
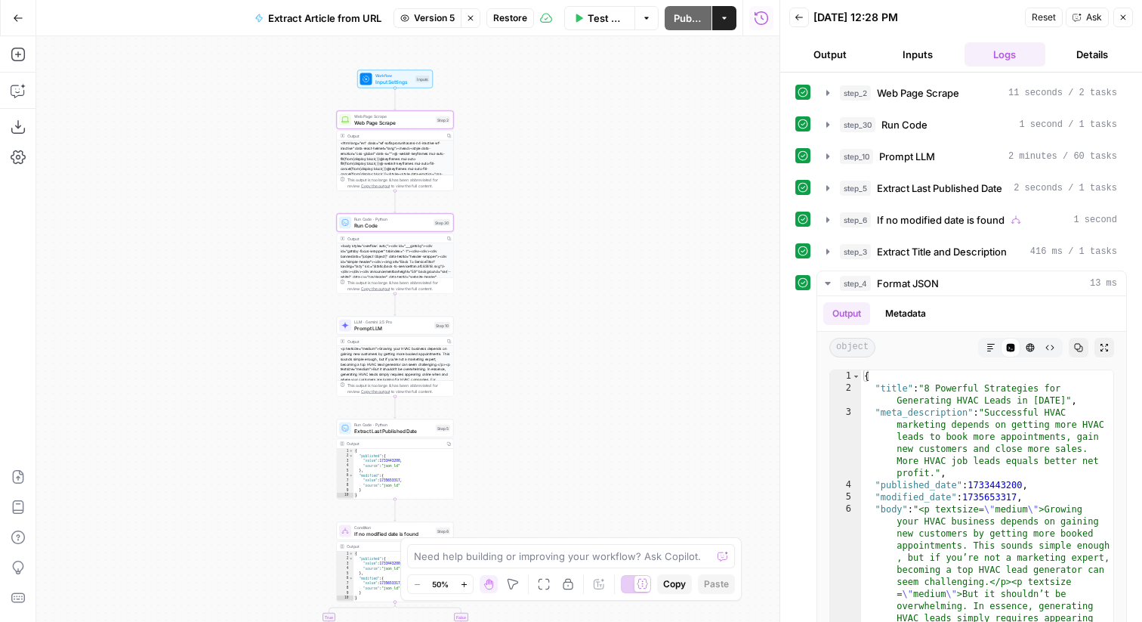
click at [520, 22] on span "Restore" at bounding box center [510, 18] width 34 height 14
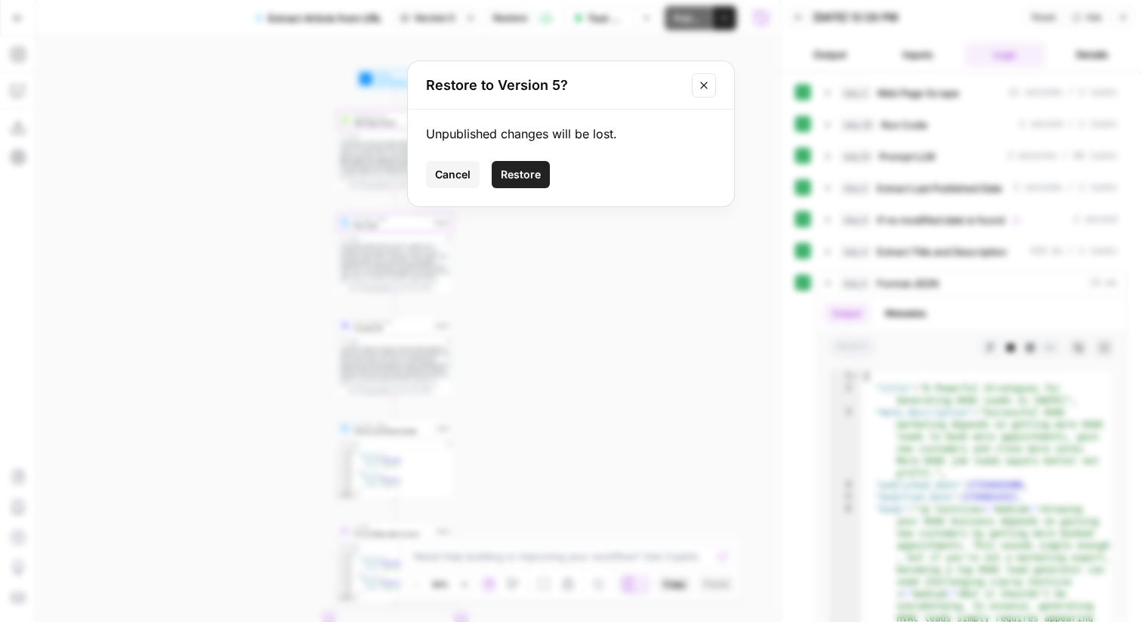
click at [527, 156] on div "Unpublished changes will be lost. Cancel Restore" at bounding box center [571, 158] width 326 height 97
click at [523, 169] on span "Restore" at bounding box center [521, 174] width 40 height 15
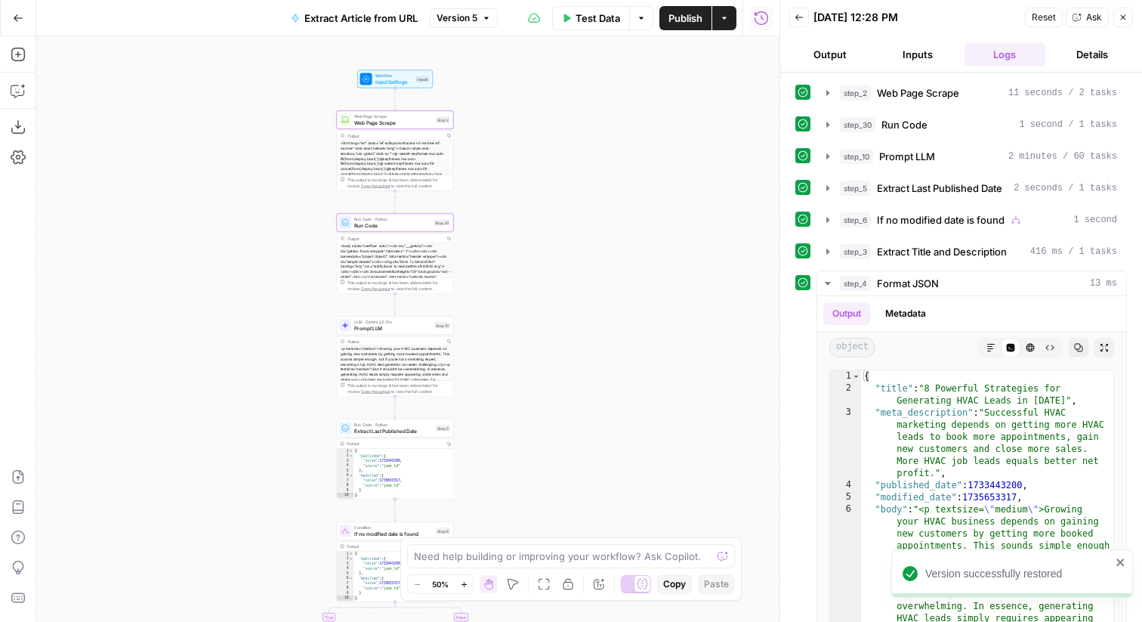
click at [366, 121] on span "Web Page Scrape" at bounding box center [393, 123] width 79 height 8
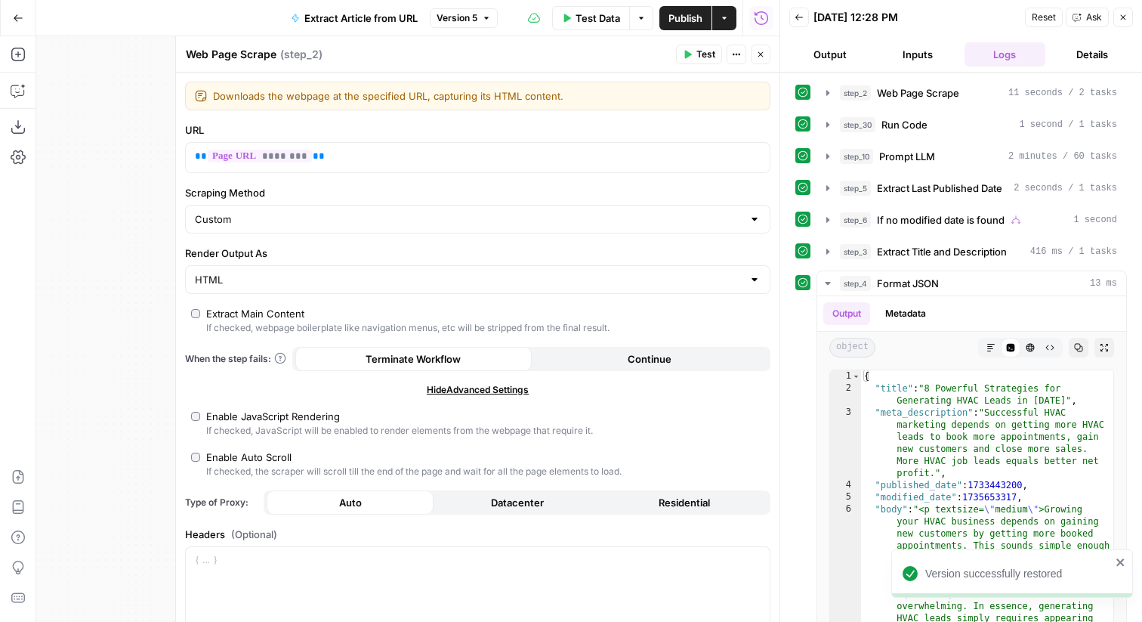
click at [206, 317] on div "Extract Main Content" at bounding box center [255, 313] width 98 height 15
click at [760, 46] on button "Close" at bounding box center [761, 55] width 20 height 20
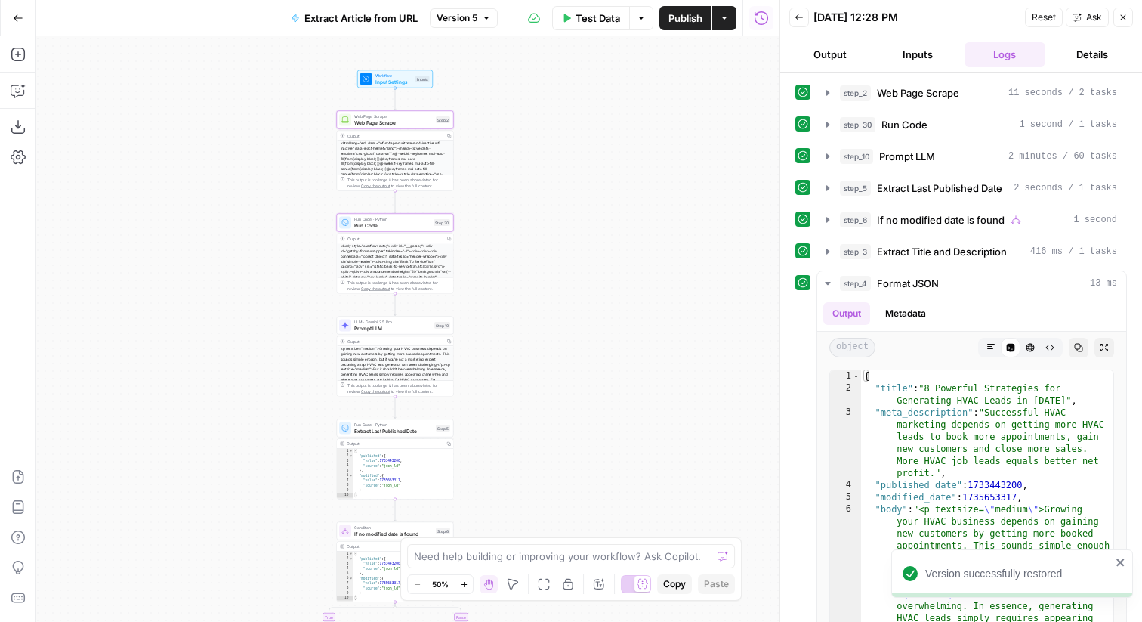
click at [697, 17] on span "Publish" at bounding box center [686, 18] width 34 height 15
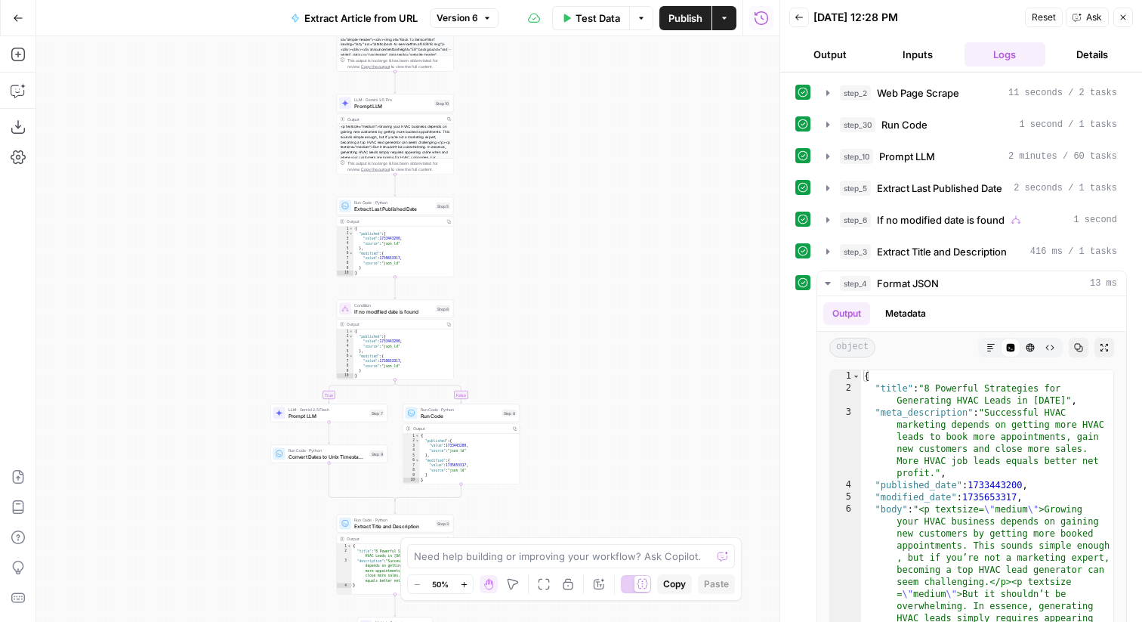
drag, startPoint x: 538, startPoint y: 301, endPoint x: 533, endPoint y: 171, distance: 130.8
click at [535, 122] on div "true false Workflow Input Settings Inputs Web Page Scrape Web Page Scrape Step …" at bounding box center [407, 328] width 743 height 585
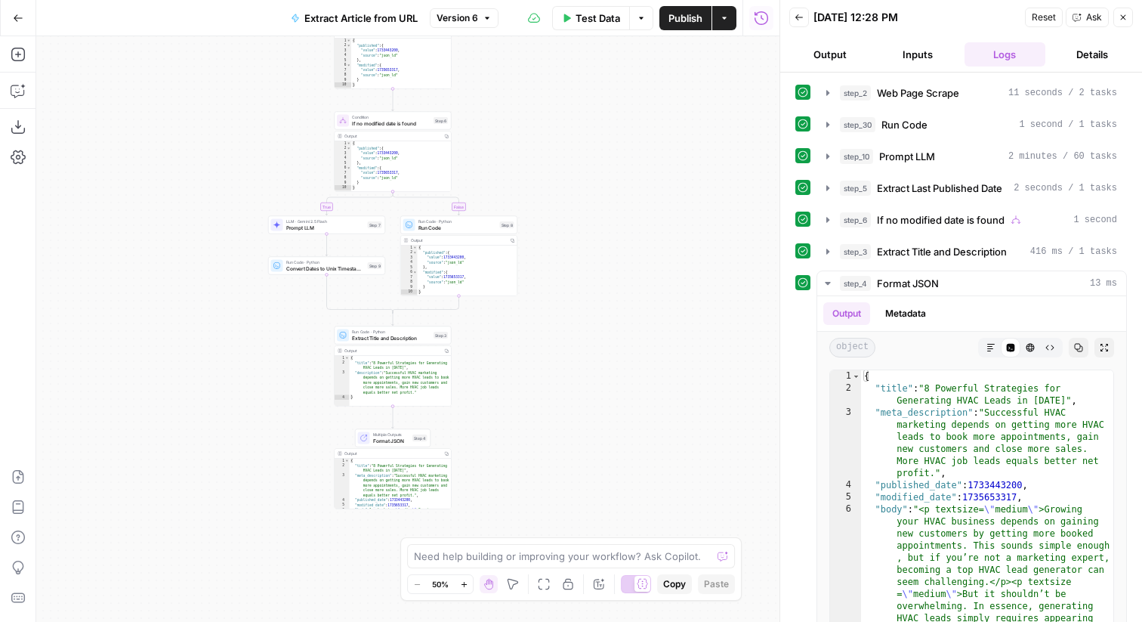
drag, startPoint x: 553, startPoint y: 392, endPoint x: 553, endPoint y: 93, distance: 299.1
click at [553, 93] on div "true false Workflow Input Settings Inputs Web Page Scrape Web Page Scrape Step …" at bounding box center [407, 328] width 743 height 585
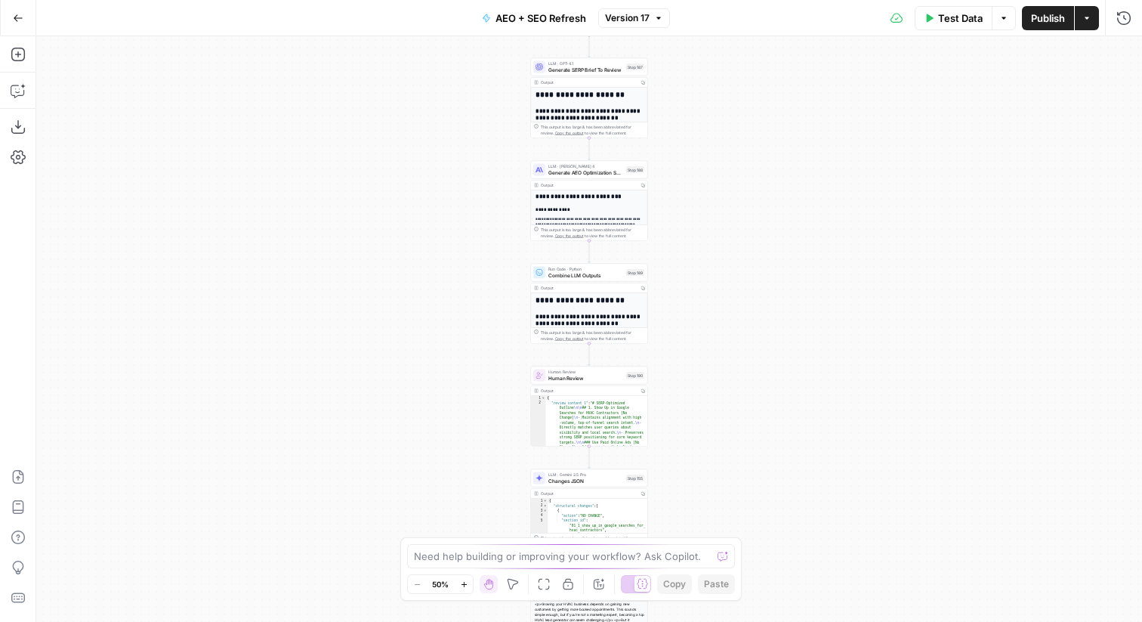
drag, startPoint x: 743, startPoint y: 400, endPoint x: 743, endPoint y: -120, distance: 520.5
click at [743, 0] on html "ServiceTitan New Home Browse Insights Opportunities Your Data Recent Grids Cont…" at bounding box center [571, 311] width 1142 height 622
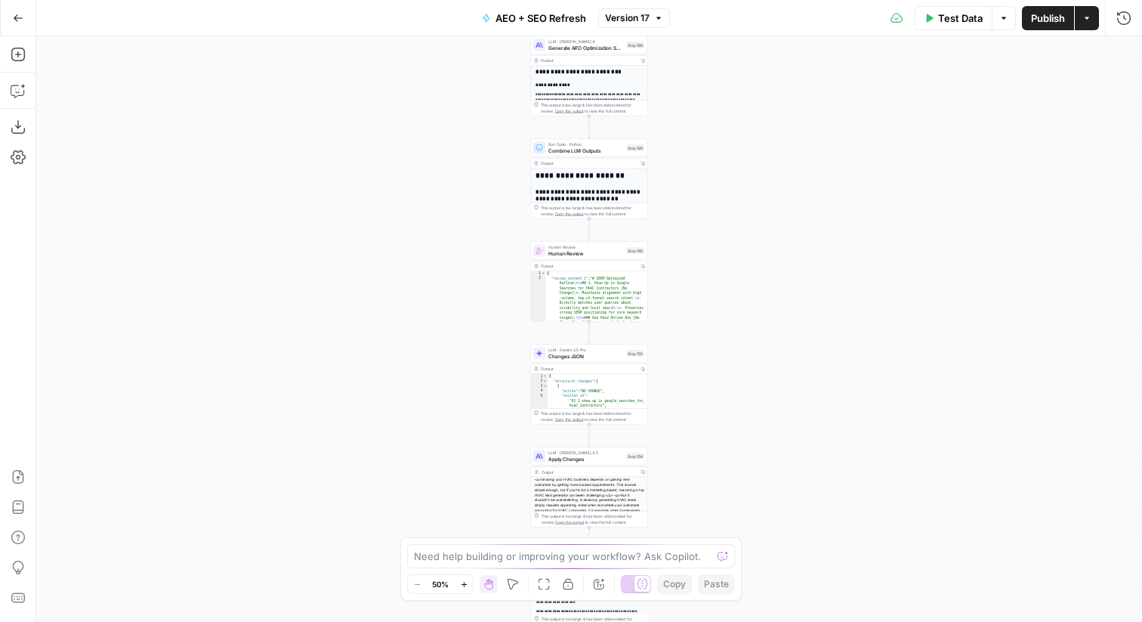
drag, startPoint x: 806, startPoint y: 323, endPoint x: 806, endPoint y: 134, distance: 189.6
click at [806, 134] on div "Workflow Input Settings Inputs Power Agent Identify target keywords Step 148 Ou…" at bounding box center [589, 328] width 1106 height 585
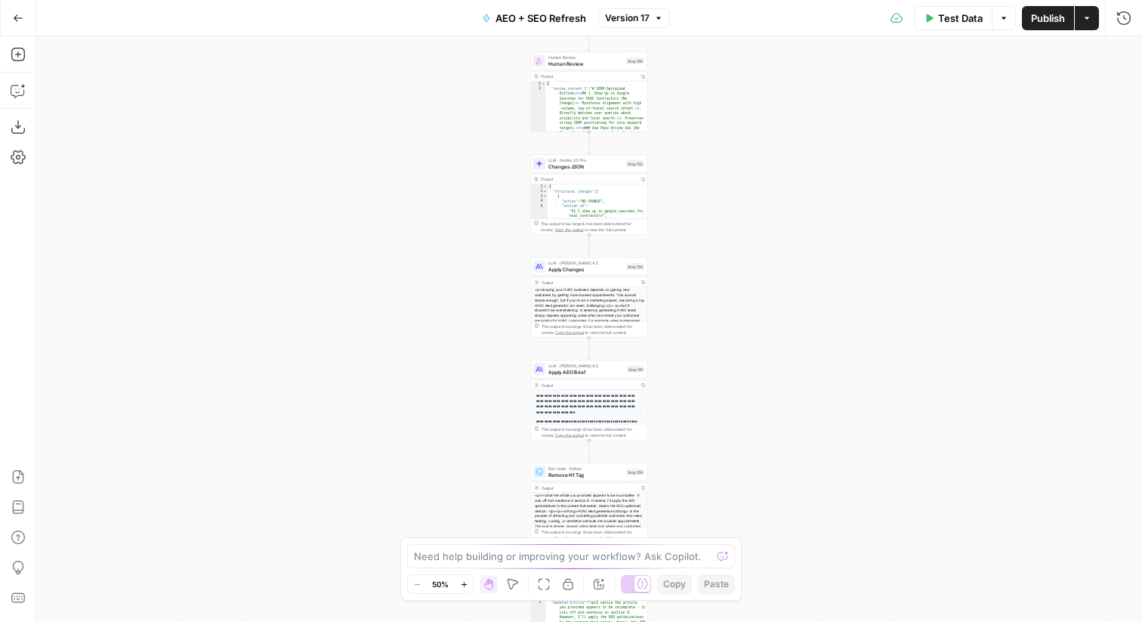
click at [1138, 32] on div "Test Data Options Publish Actions Run History" at bounding box center [906, 18] width 473 height 36
click at [1132, 26] on button "Run History" at bounding box center [1124, 18] width 24 height 24
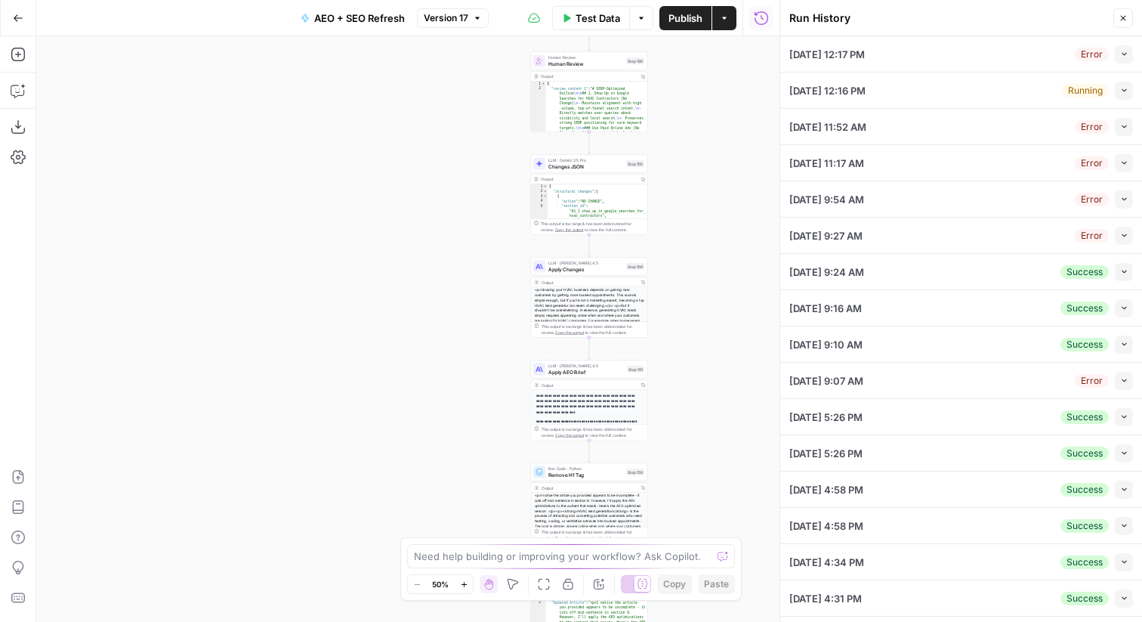
click at [1119, 66] on div "[DATE] 12:17 PM Error Collapse" at bounding box center [961, 54] width 344 height 36
click at [1120, 66] on div "[DATE] 12:17 PM Error Collapse" at bounding box center [961, 54] width 344 height 36
click at [1122, 60] on button "Collapse" at bounding box center [1124, 54] width 18 height 18
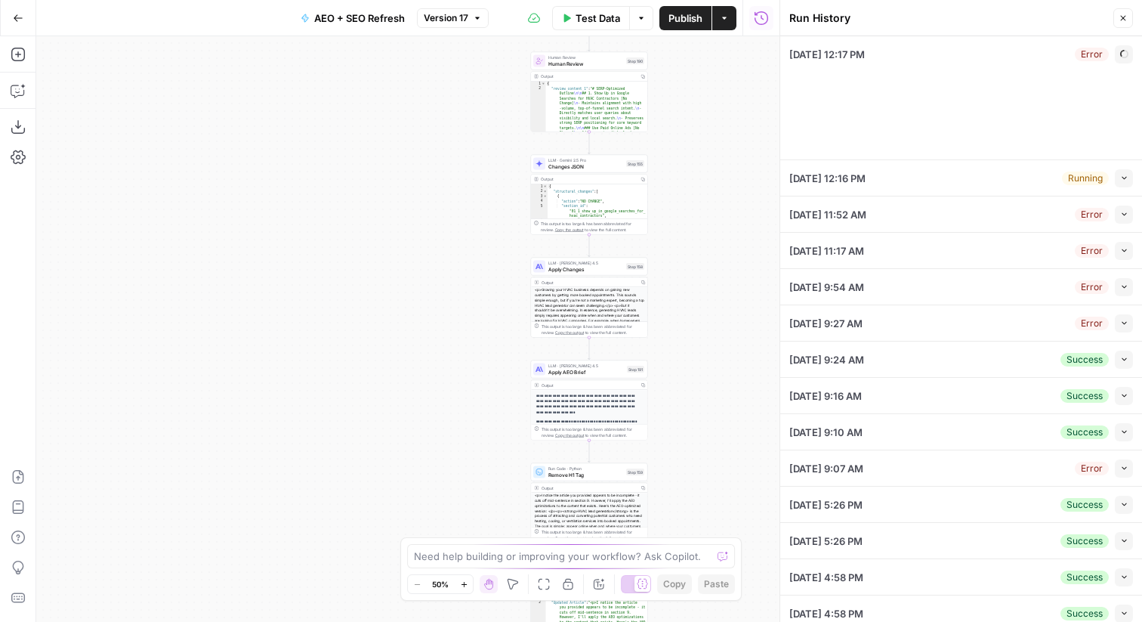
type input "ServiceTitan"
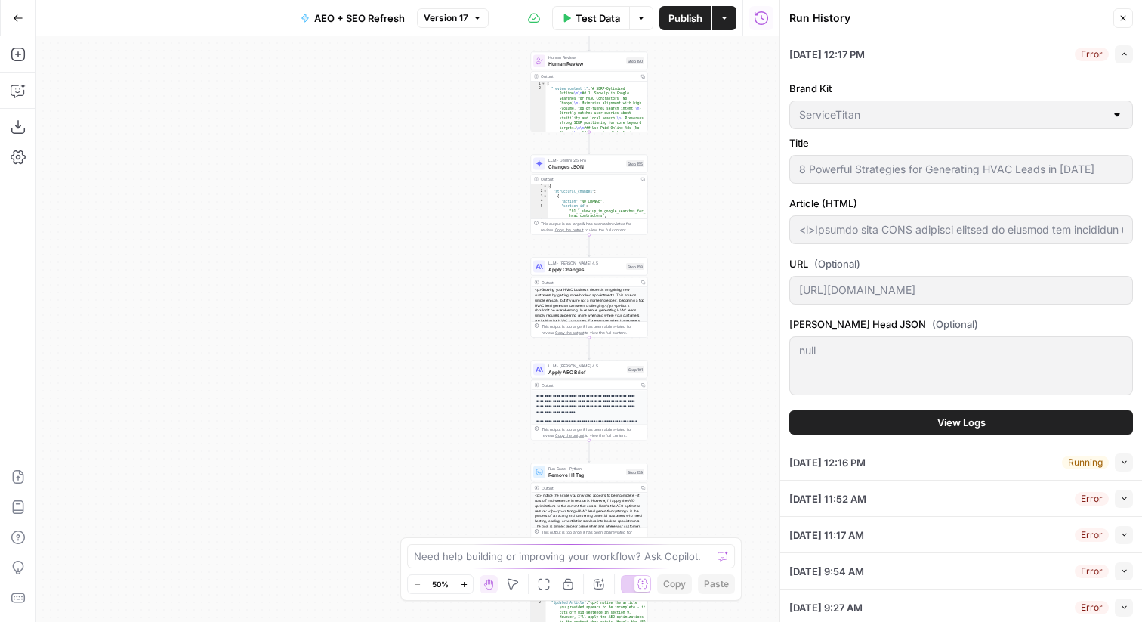
click at [928, 420] on button "View Logs" at bounding box center [961, 422] width 344 height 24
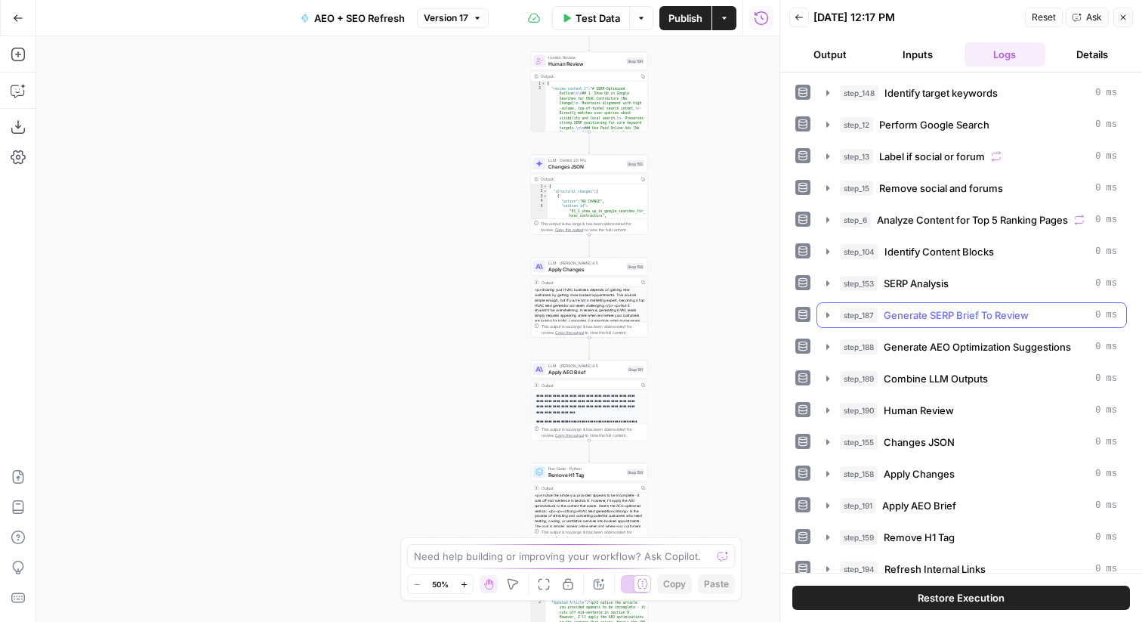
scroll to position [246, 0]
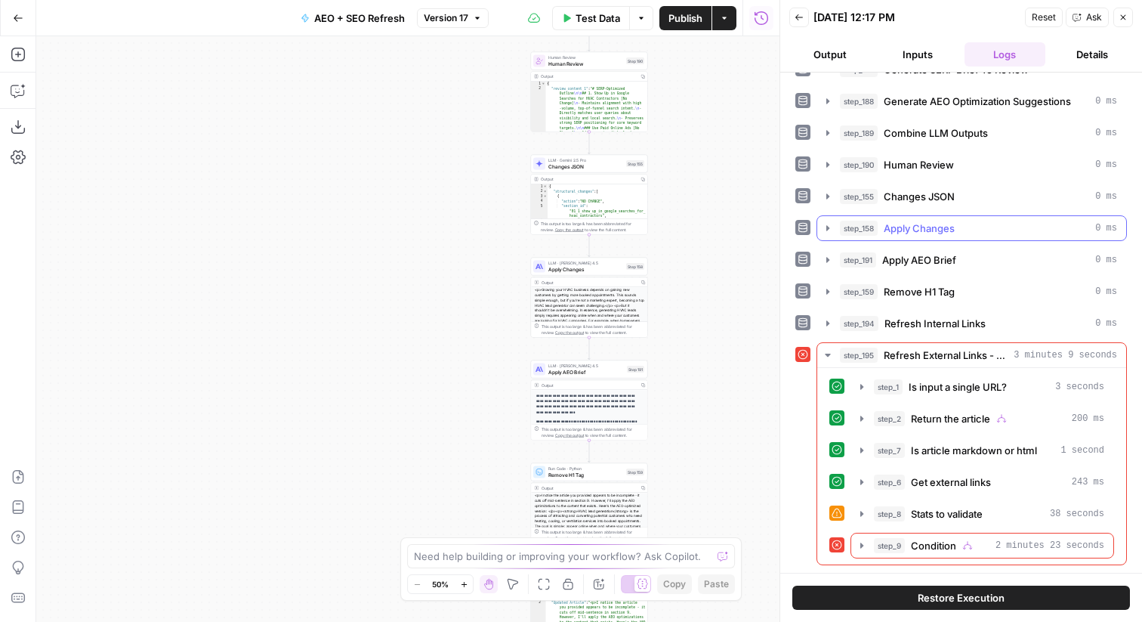
click at [986, 237] on button "step_158 Apply Changes 0 ms" at bounding box center [971, 228] width 309 height 24
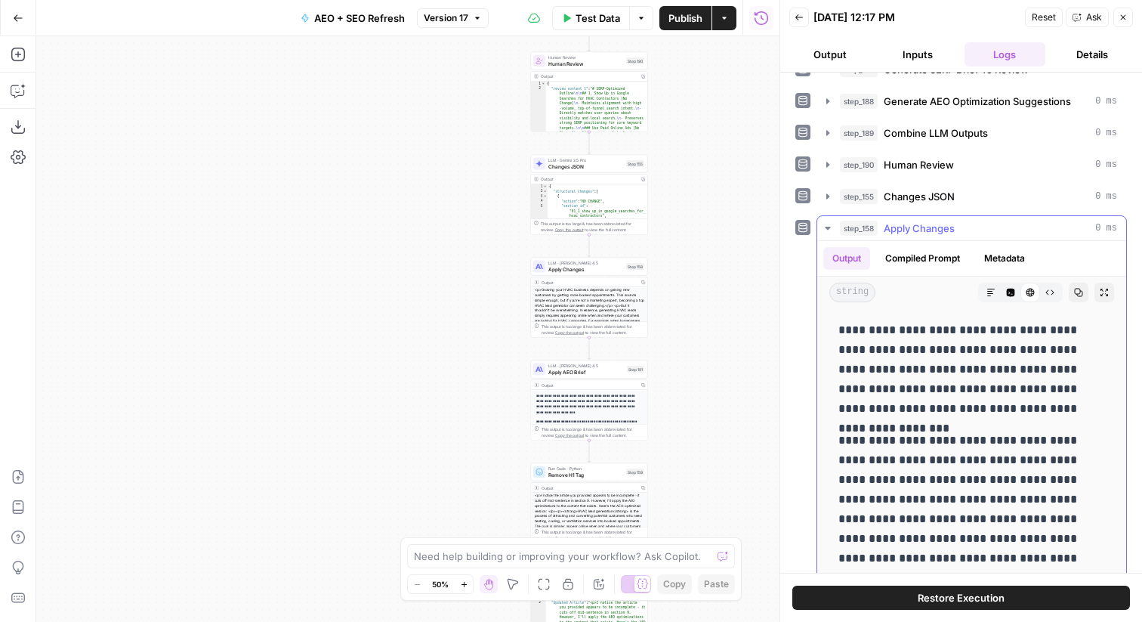
click at [998, 263] on button "Metadata" at bounding box center [1004, 258] width 59 height 23
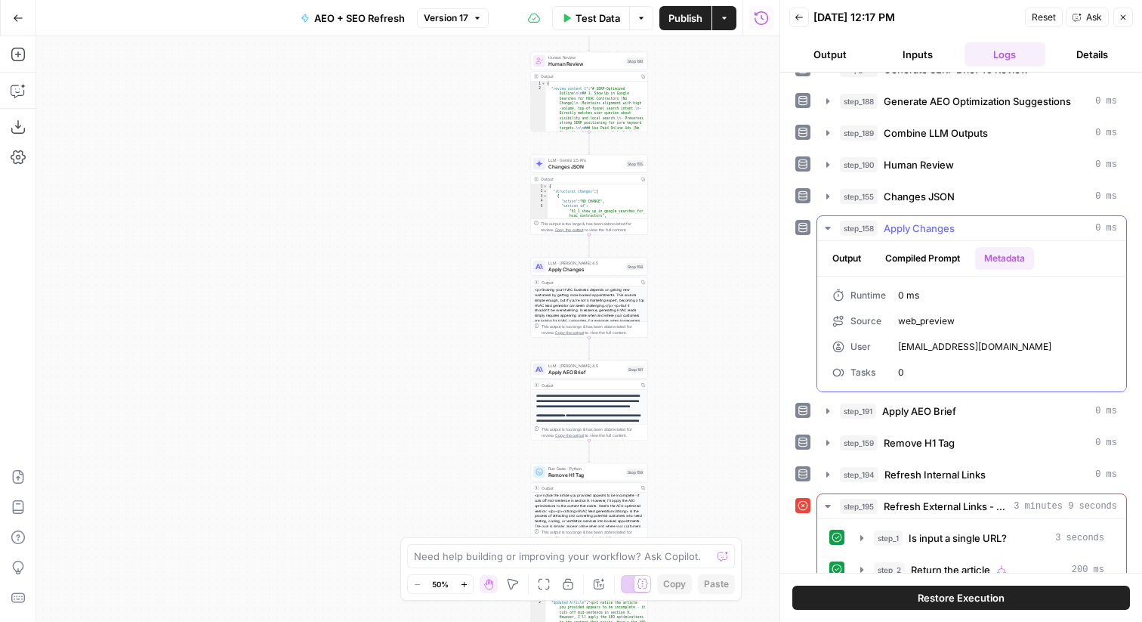
click at [922, 278] on div "Runtime 0 ms Source web_preview User [EMAIL_ADDRESS][DOMAIN_NAME] Tasks 0" at bounding box center [971, 333] width 309 height 115
click at [931, 268] on button "Compiled Prompt" at bounding box center [922, 258] width 93 height 23
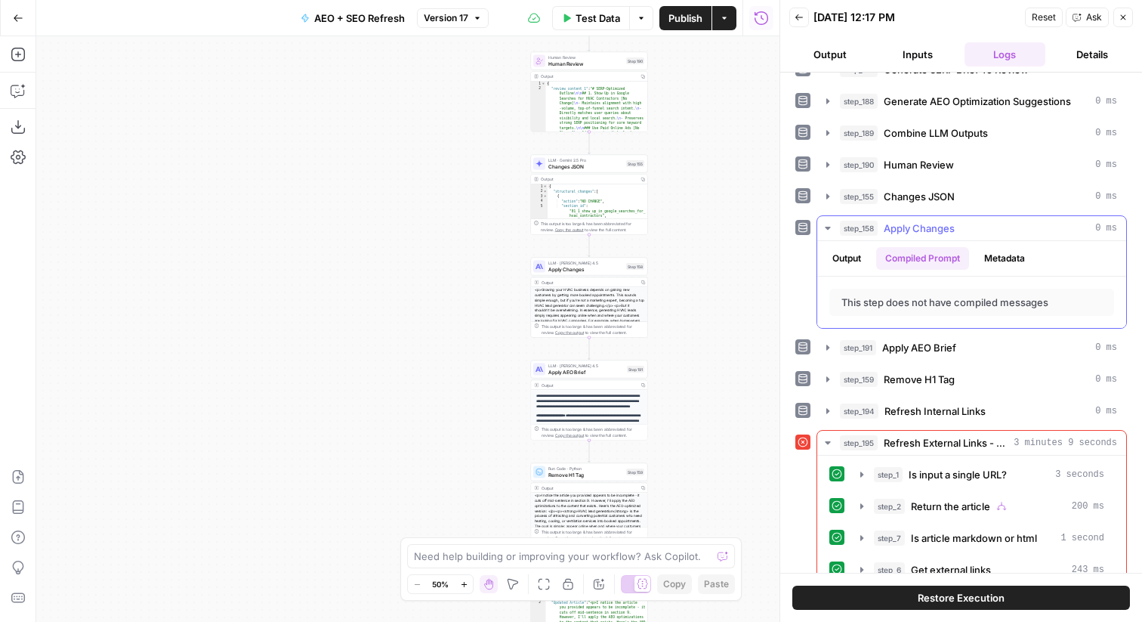
click at [860, 267] on button "Output" at bounding box center [846, 258] width 47 height 23
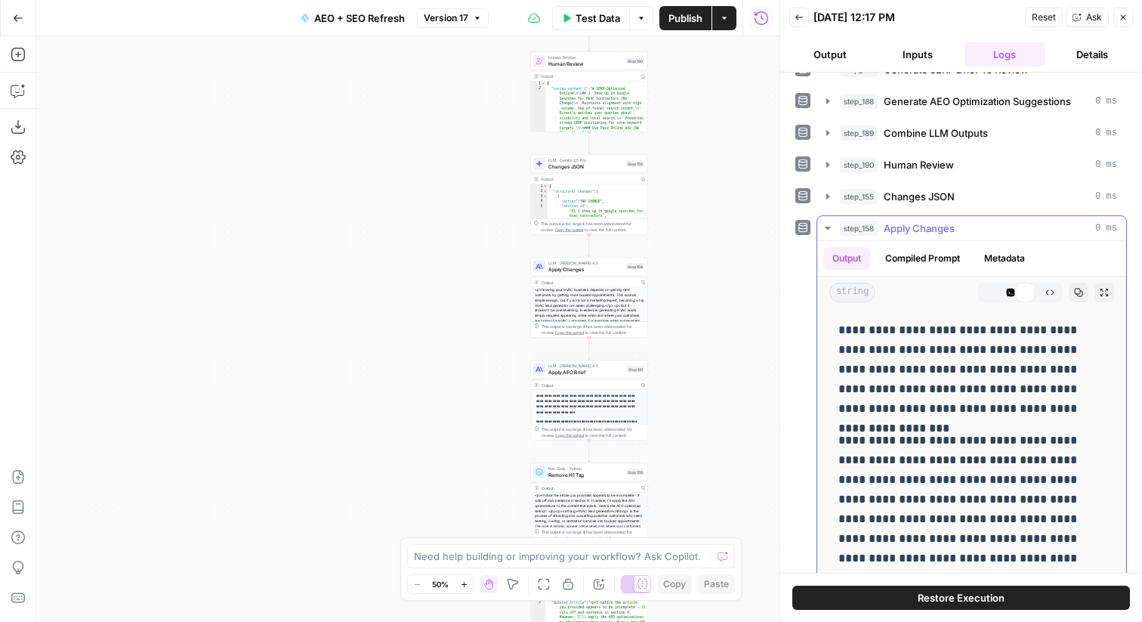
click at [1059, 242] on div "Output Compiled Prompt Metadata" at bounding box center [971, 258] width 309 height 35
click at [987, 258] on button "Metadata" at bounding box center [1004, 258] width 59 height 23
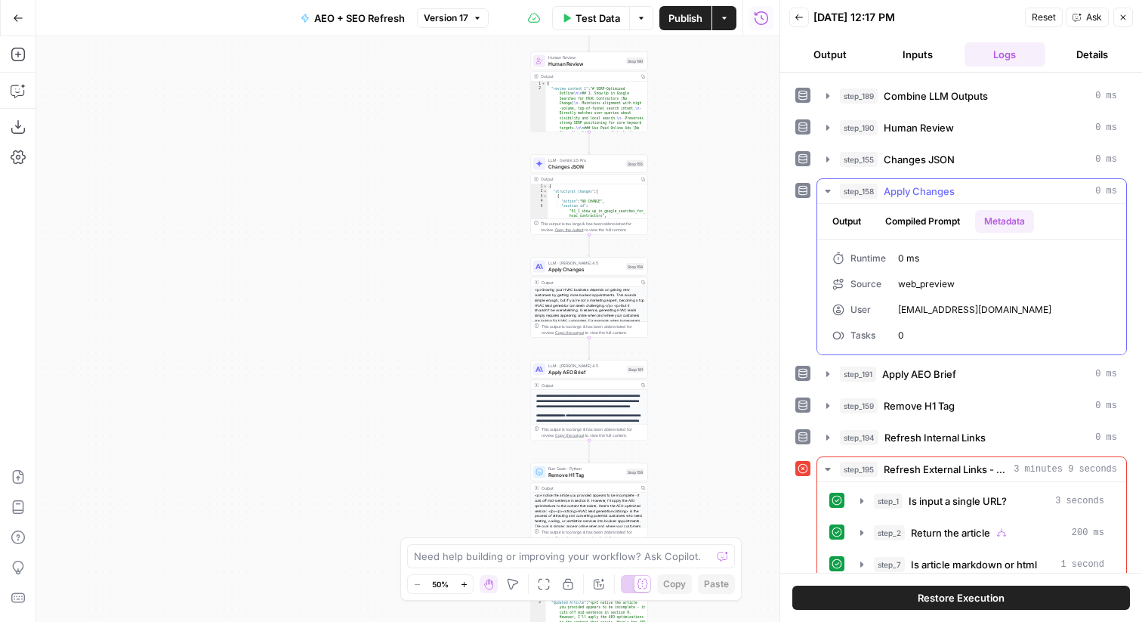
scroll to position [282, 0]
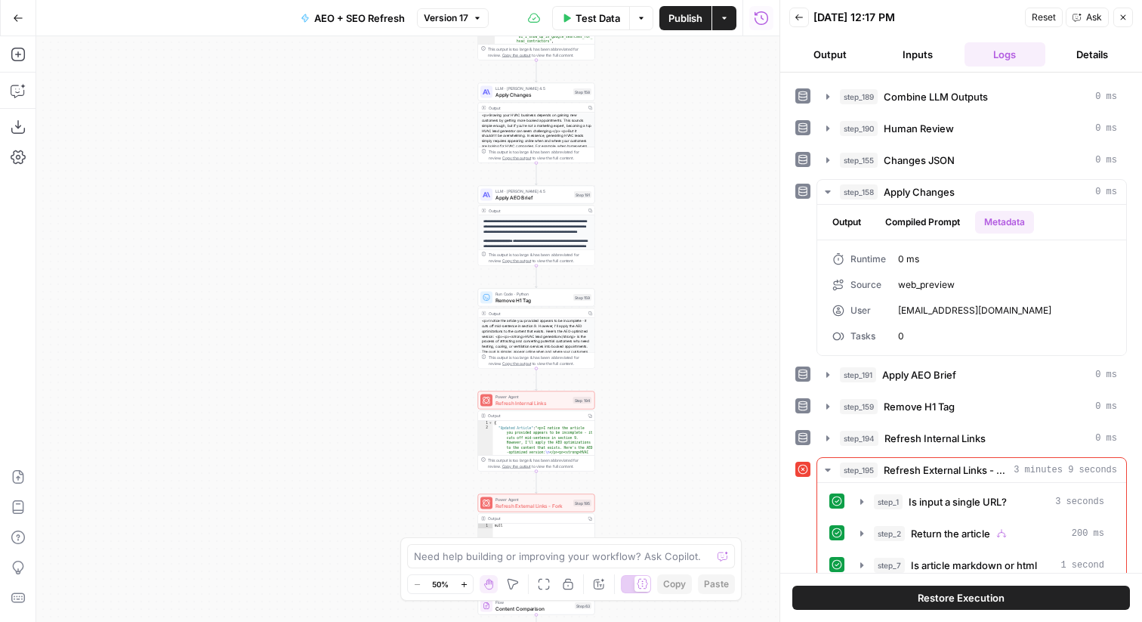
drag, startPoint x: 416, startPoint y: 438, endPoint x: 366, endPoint y: 263, distance: 182.4
click at [363, 264] on div "Workflow Input Settings Inputs Power Agent Identify target keywords Step 148 Ou…" at bounding box center [407, 328] width 743 height 585
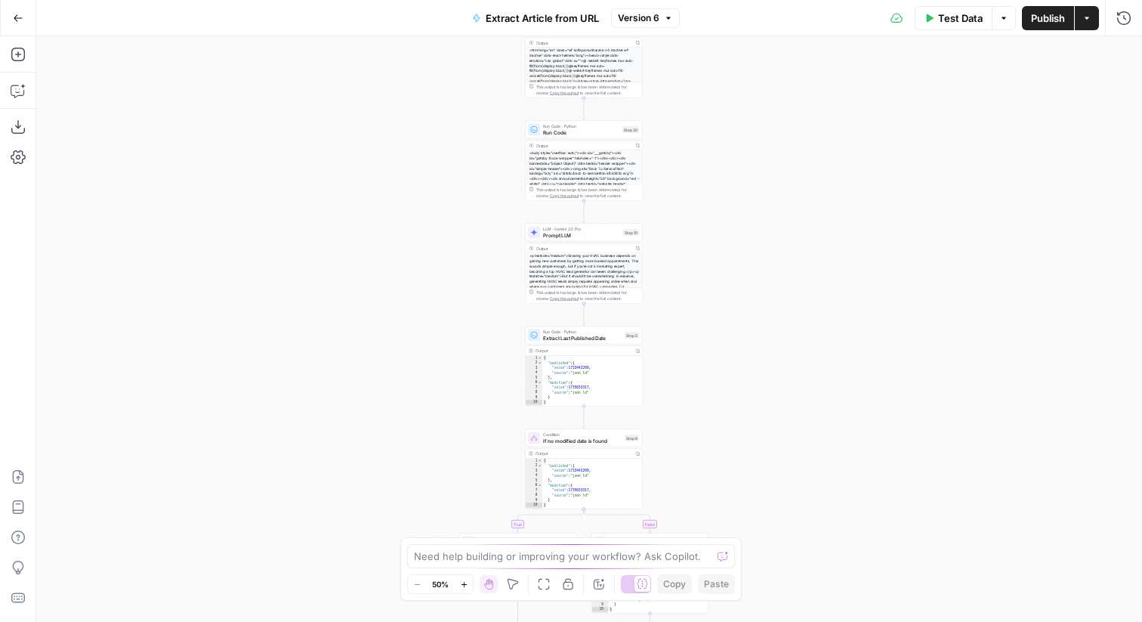
click at [756, 110] on div "true false Workflow Input Settings Inputs Web Page Scrape Web Page Scrape Step …" at bounding box center [589, 328] width 1106 height 585
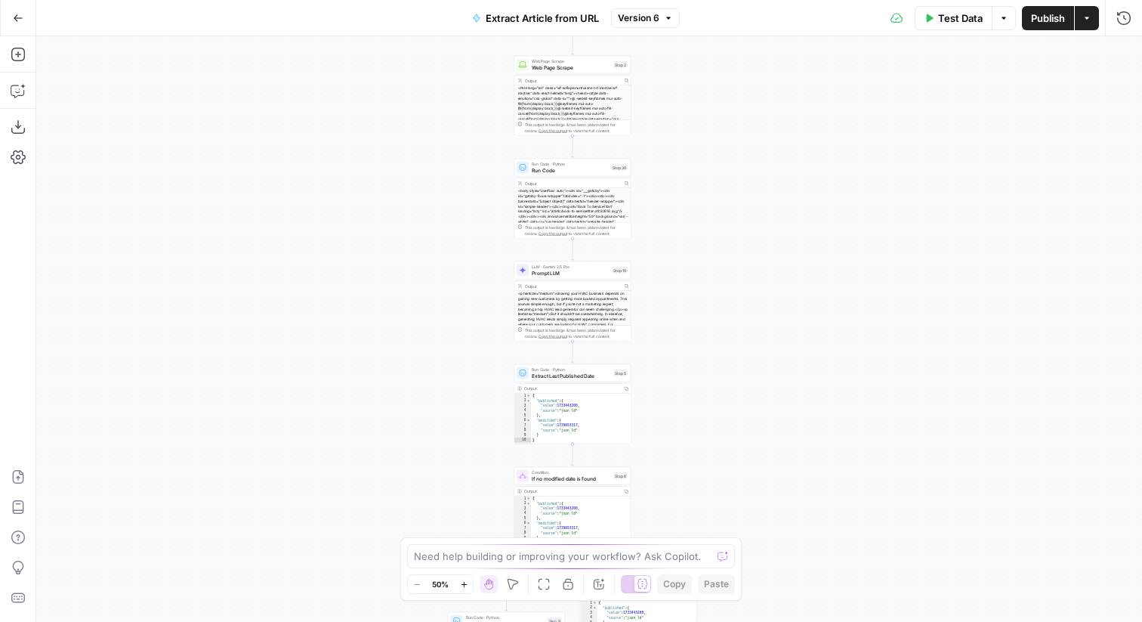
drag, startPoint x: 756, startPoint y: 110, endPoint x: 662, endPoint y: 530, distance: 431.2
click at [662, 530] on div "true false Workflow Input Settings Inputs Web Page Scrape Web Page Scrape Step …" at bounding box center [589, 328] width 1106 height 585
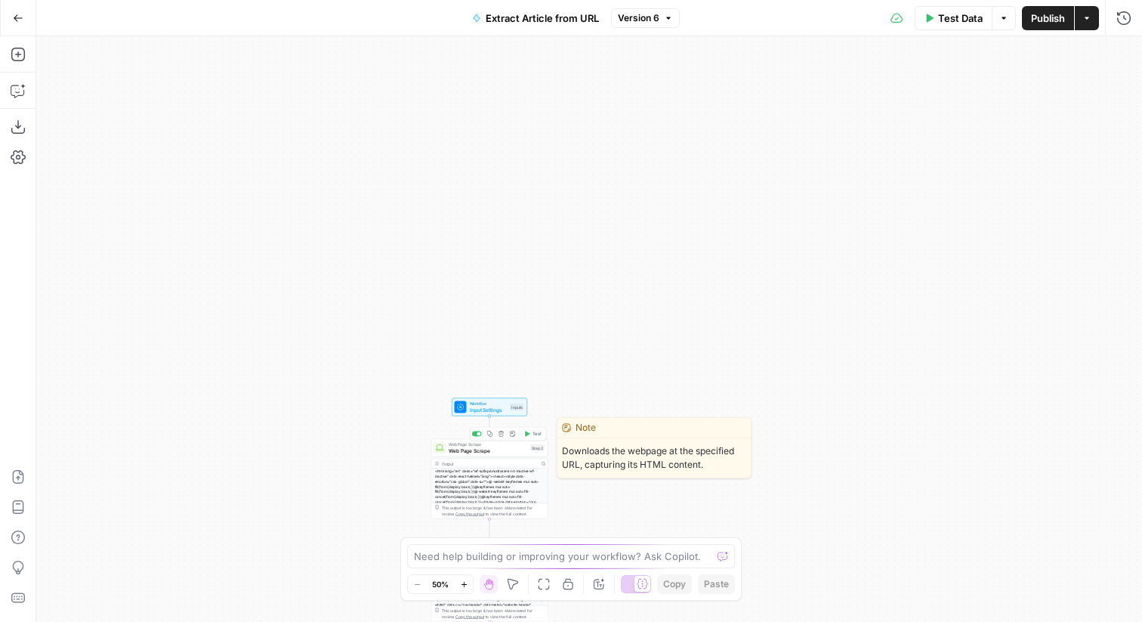
click at [502, 457] on div "Web Page Scrape Web Page Scrape Step 2 Copy step Delete step Edit Note Test Out…" at bounding box center [489, 479] width 117 height 80
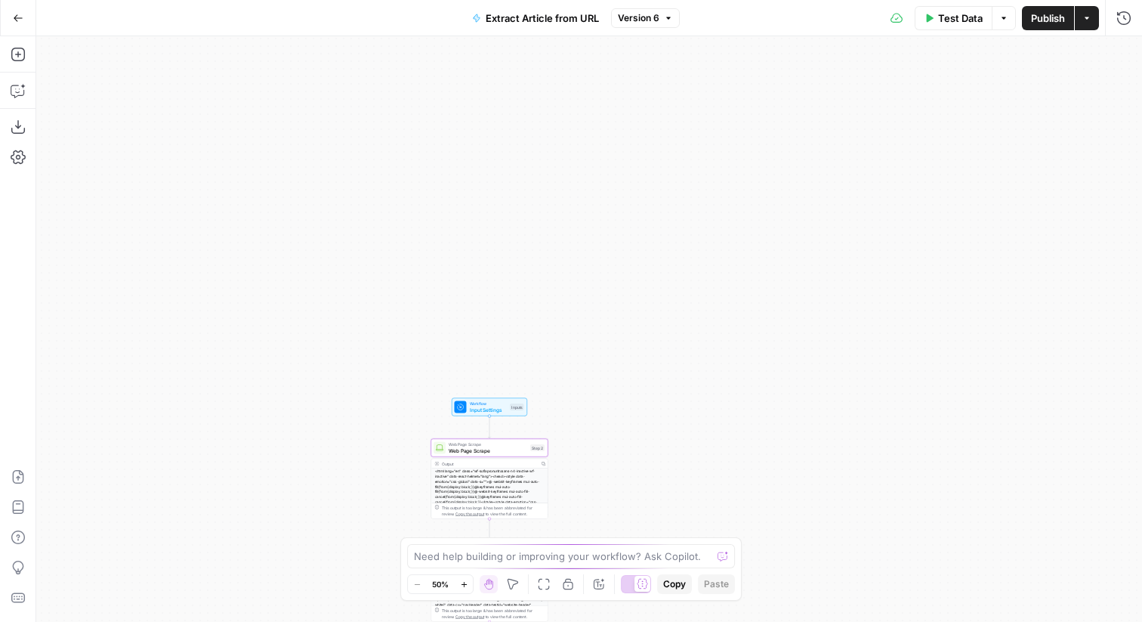
click at [504, 452] on span "Web Page Scrape" at bounding box center [488, 450] width 79 height 8
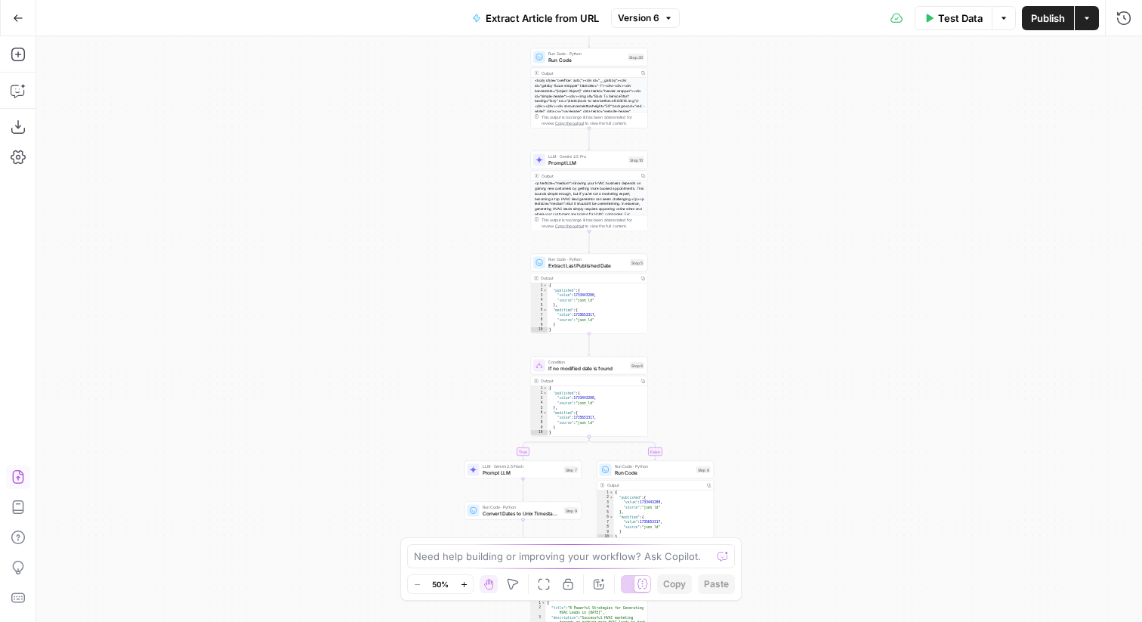
click at [21, 473] on icon "button" at bounding box center [18, 476] width 15 height 15
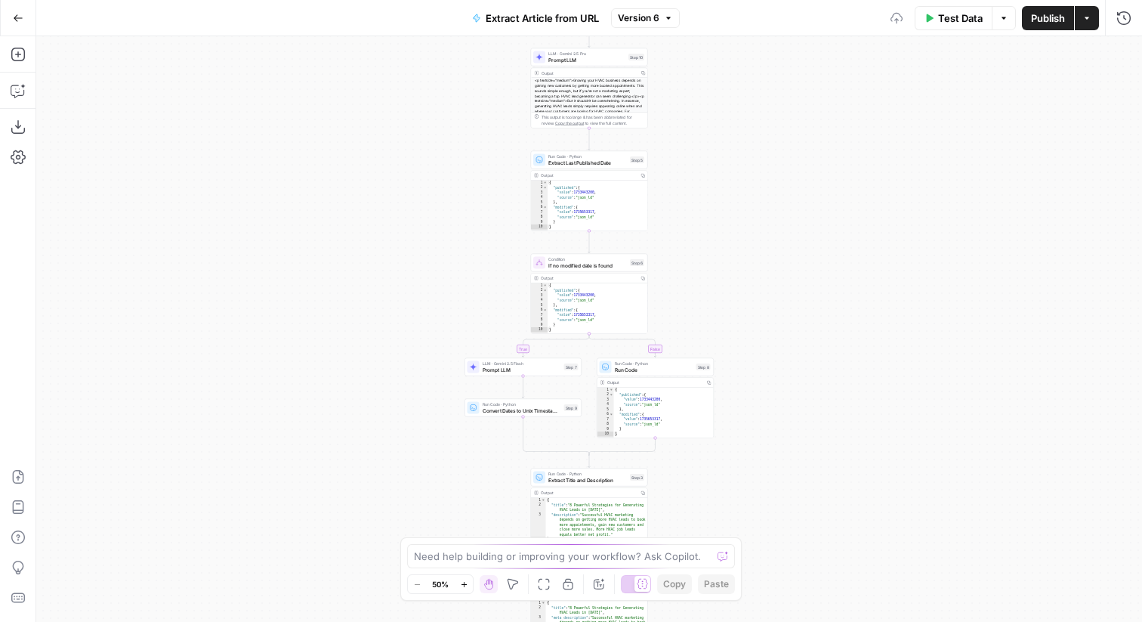
drag, startPoint x: 774, startPoint y: 154, endPoint x: 774, endPoint y: 313, distance: 159.4
click at [774, 313] on div "true false Workflow Input Settings Inputs Web Page Scrape Web Page Scrape Step …" at bounding box center [589, 328] width 1106 height 585
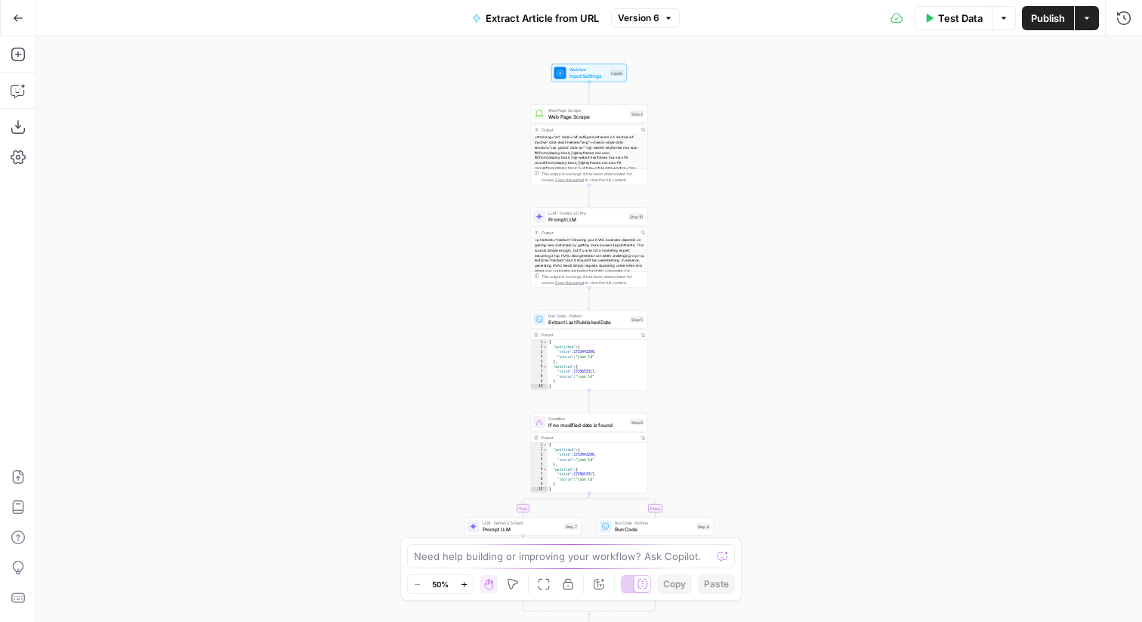
click at [588, 122] on div "Web Page Scrape Web Page Scrape Step 2 Copy step Delete step Edit Note Test" at bounding box center [589, 114] width 117 height 18
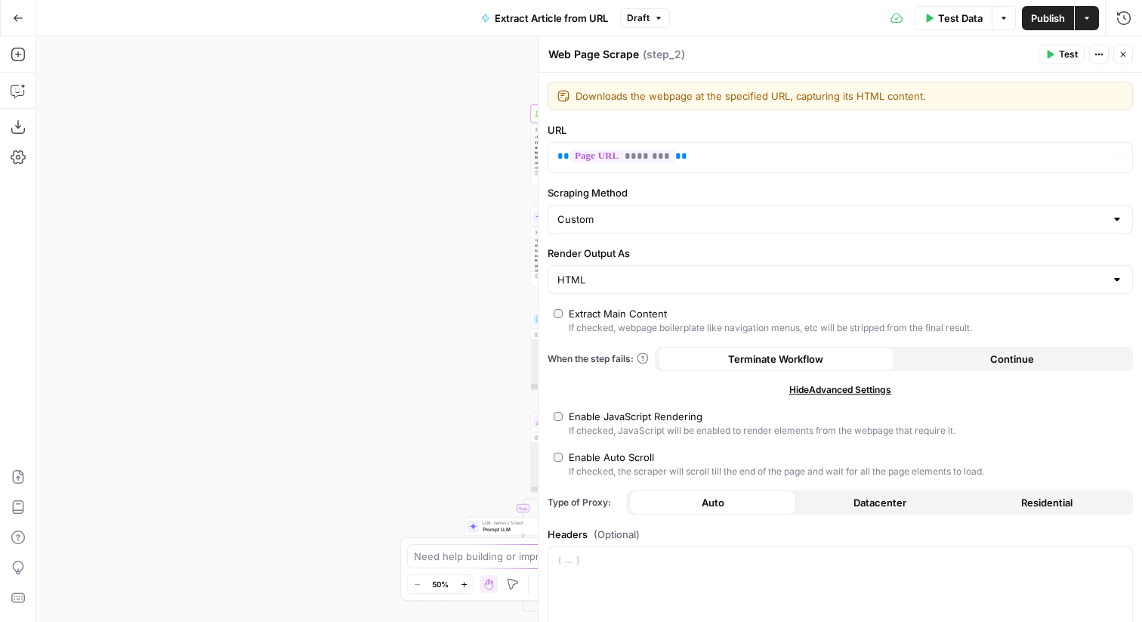
drag, startPoint x: 462, startPoint y: 202, endPoint x: 335, endPoint y: 204, distance: 126.2
click at [335, 204] on div "true false Workflow Input Settings Inputs Web Page Scrape Web Page Scrape Step …" at bounding box center [589, 328] width 1106 height 585
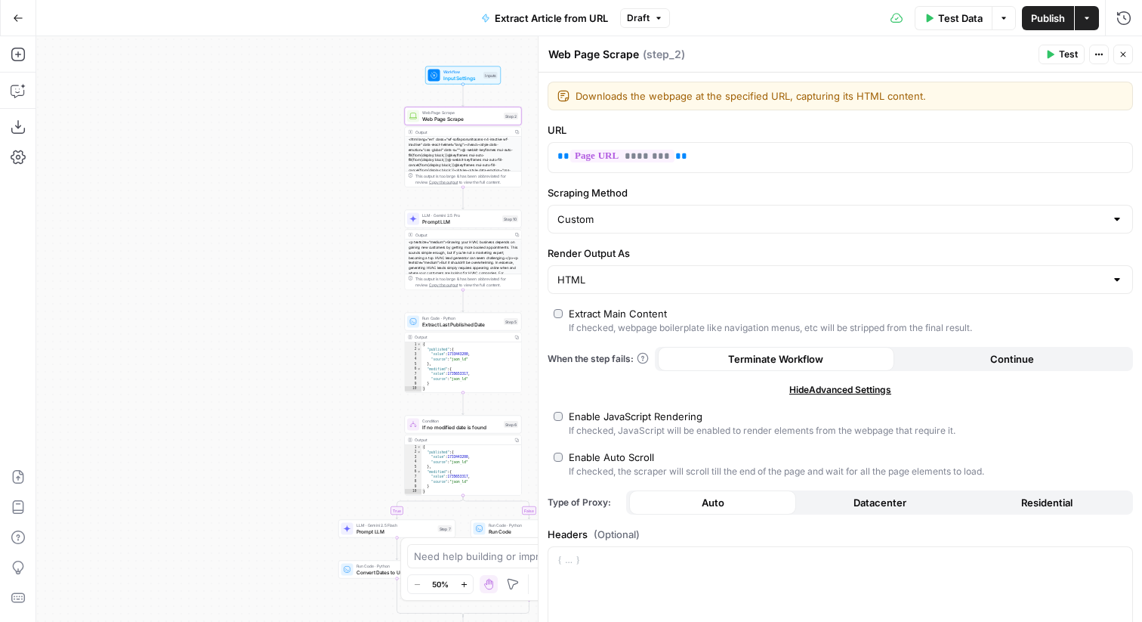
click at [1122, 50] on icon "button" at bounding box center [1123, 54] width 9 height 9
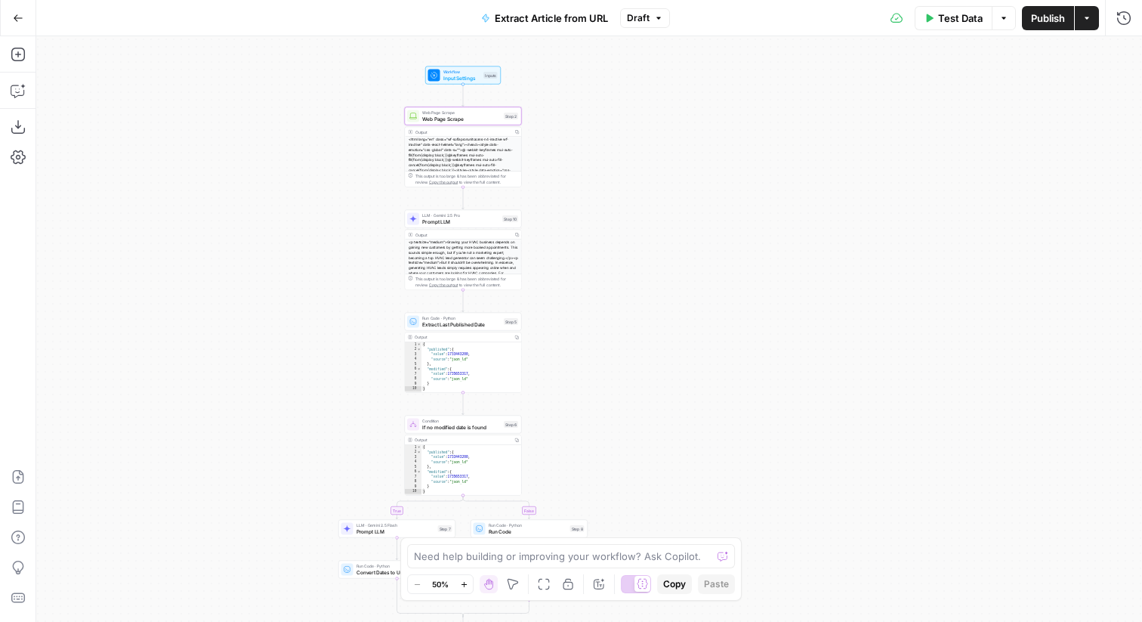
click at [649, 14] on button "Draft" at bounding box center [645, 18] width 50 height 20
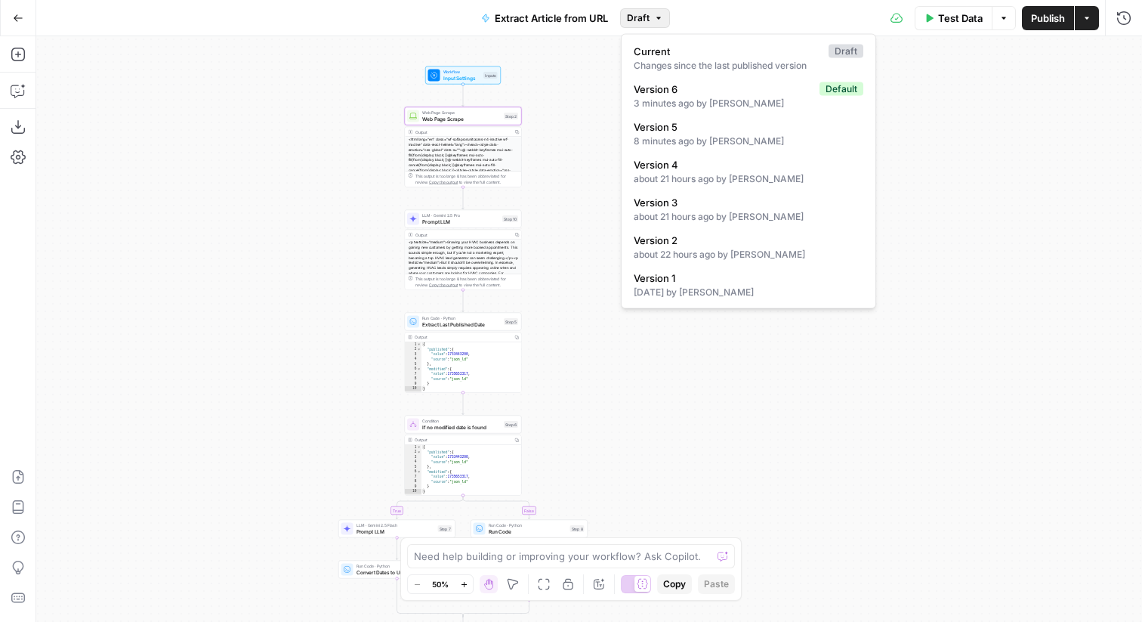
drag, startPoint x: 663, startPoint y: 100, endPoint x: 442, endPoint y: 78, distance: 221.7
click at [442, 78] on body "ServiceTitan New Home Browse Insights Opportunities Your Data Recent Grids Cont…" at bounding box center [571, 311] width 1142 height 622
click at [577, 70] on div "true false Workflow Input Settings Inputs Web Page Scrape Web Page Scrape Step …" at bounding box center [589, 328] width 1106 height 585
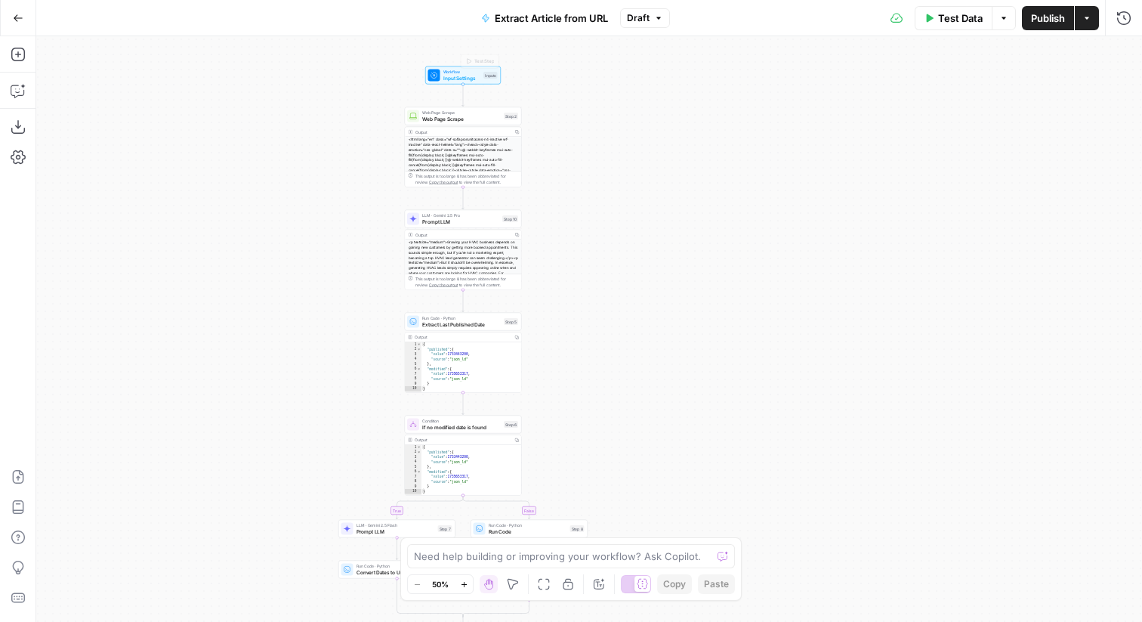
click at [449, 115] on span "Web Page Scrape" at bounding box center [461, 119] width 79 height 8
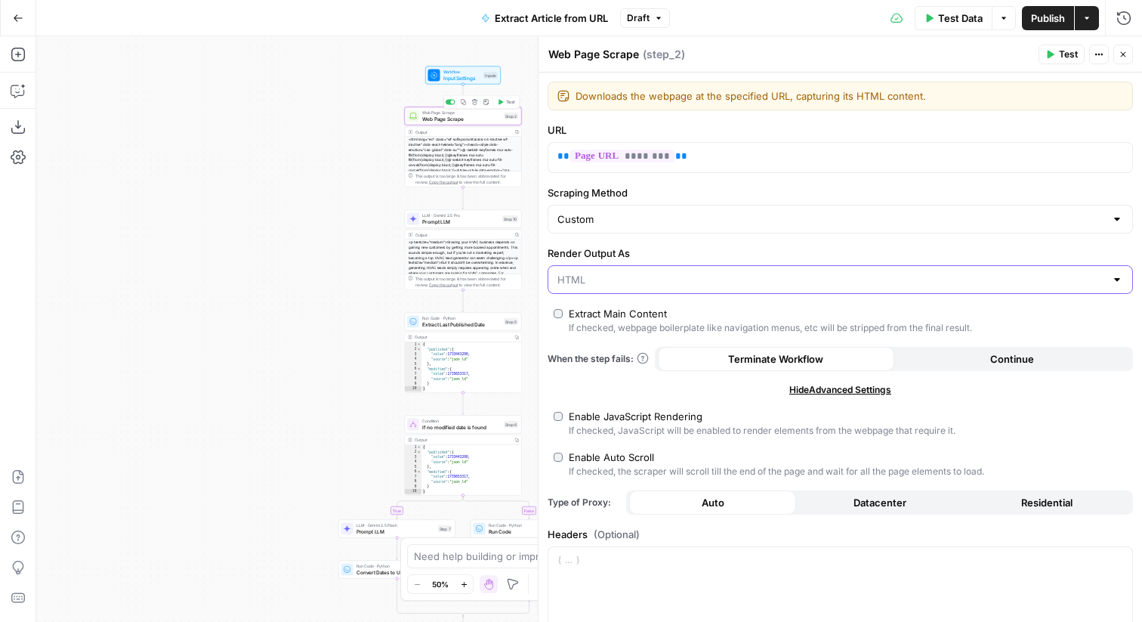
click at [648, 285] on input "Render Output As" at bounding box center [832, 279] width 548 height 15
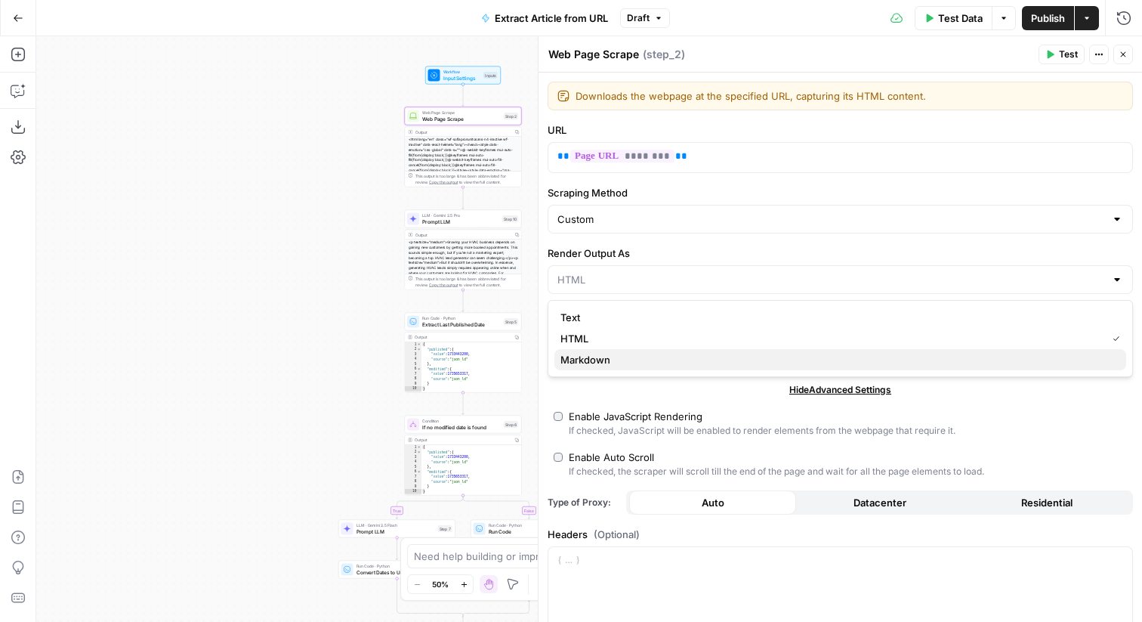
click at [615, 355] on span "Markdown" at bounding box center [838, 359] width 554 height 15
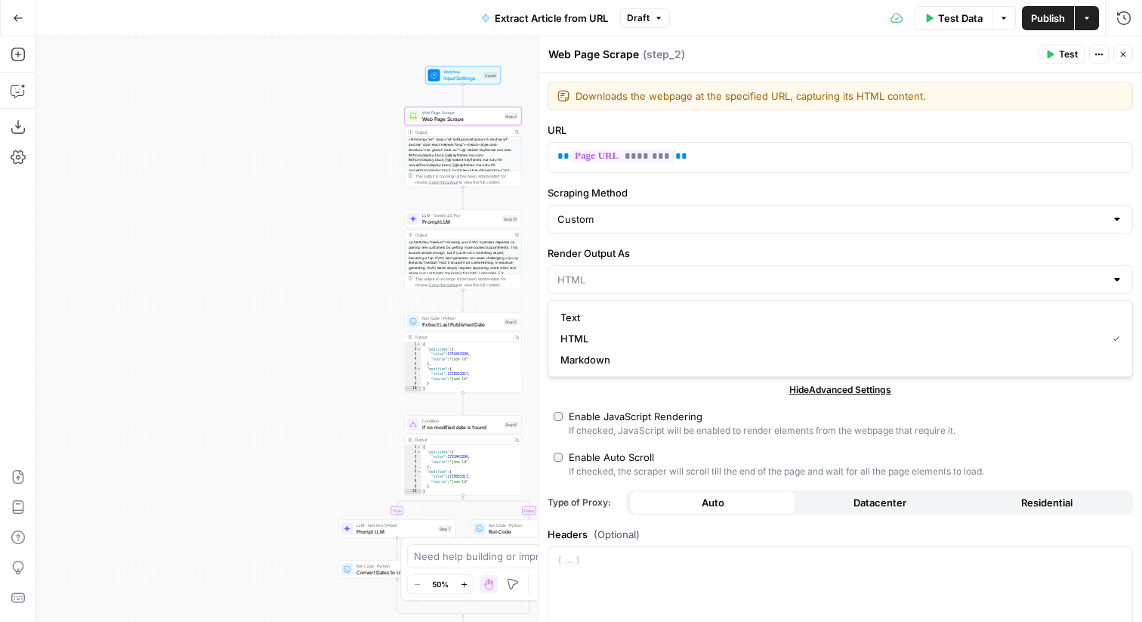
type input "Markdown"
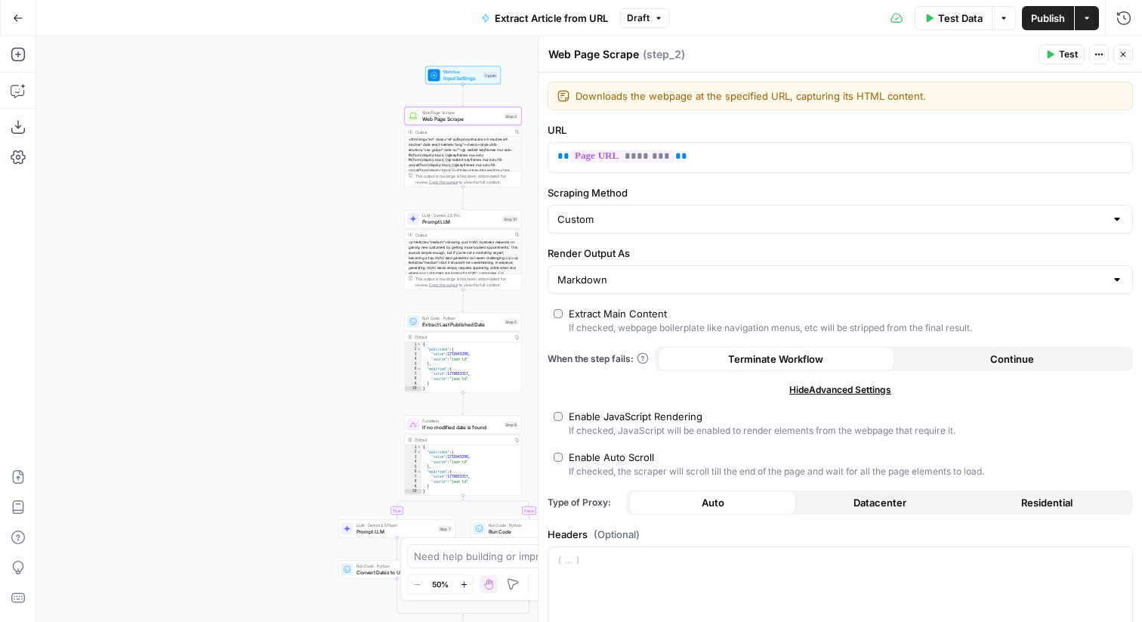
click at [277, 316] on div "true false Workflow Input Settings Inputs Web Page Scrape Web Page Scrape Step …" at bounding box center [589, 328] width 1106 height 585
click at [939, 23] on span "Test Data" at bounding box center [960, 18] width 45 height 15
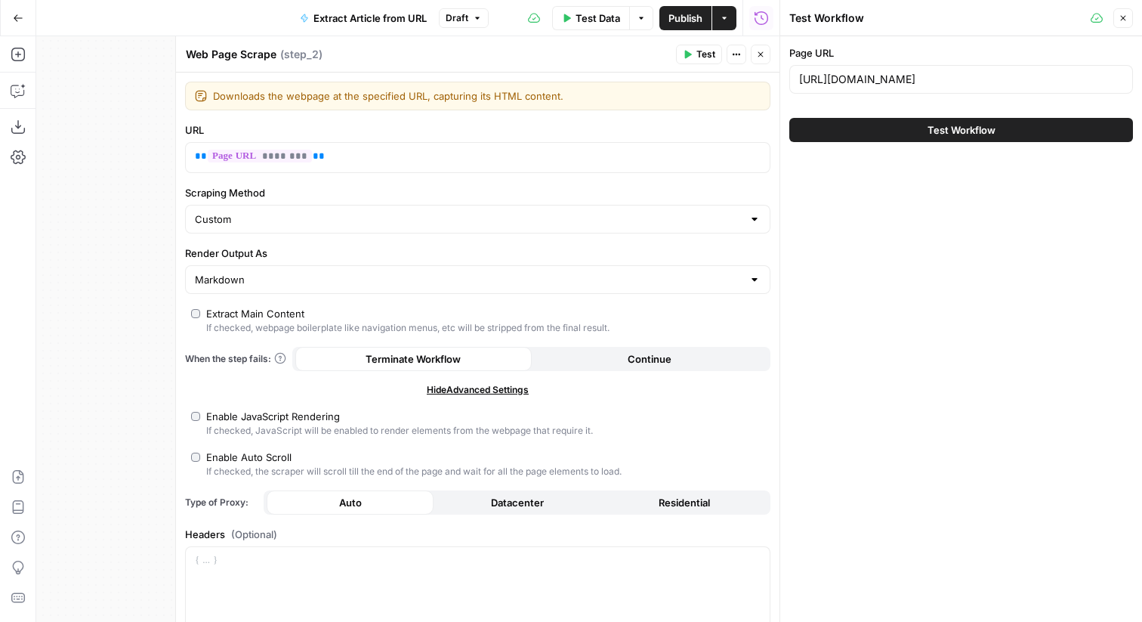
click at [951, 141] on button "Test Workflow" at bounding box center [961, 130] width 344 height 24
click at [758, 54] on icon "button" at bounding box center [760, 54] width 9 height 9
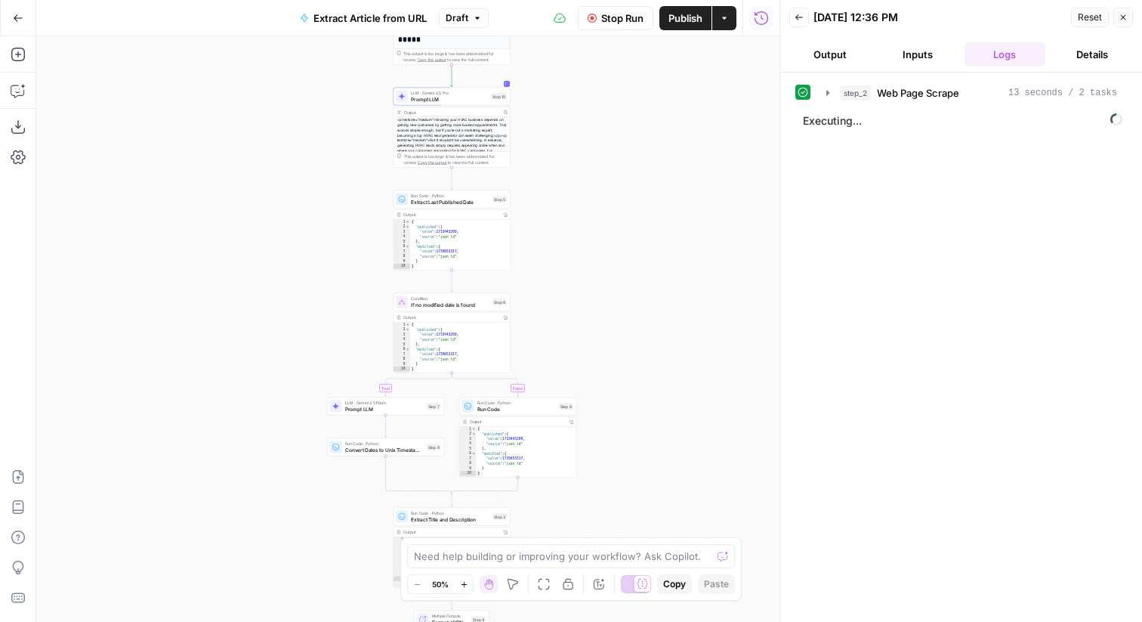
drag, startPoint x: 585, startPoint y: 242, endPoint x: 576, endPoint y: 120, distance: 122.7
click at [576, 120] on div "**********" at bounding box center [407, 328] width 743 height 585
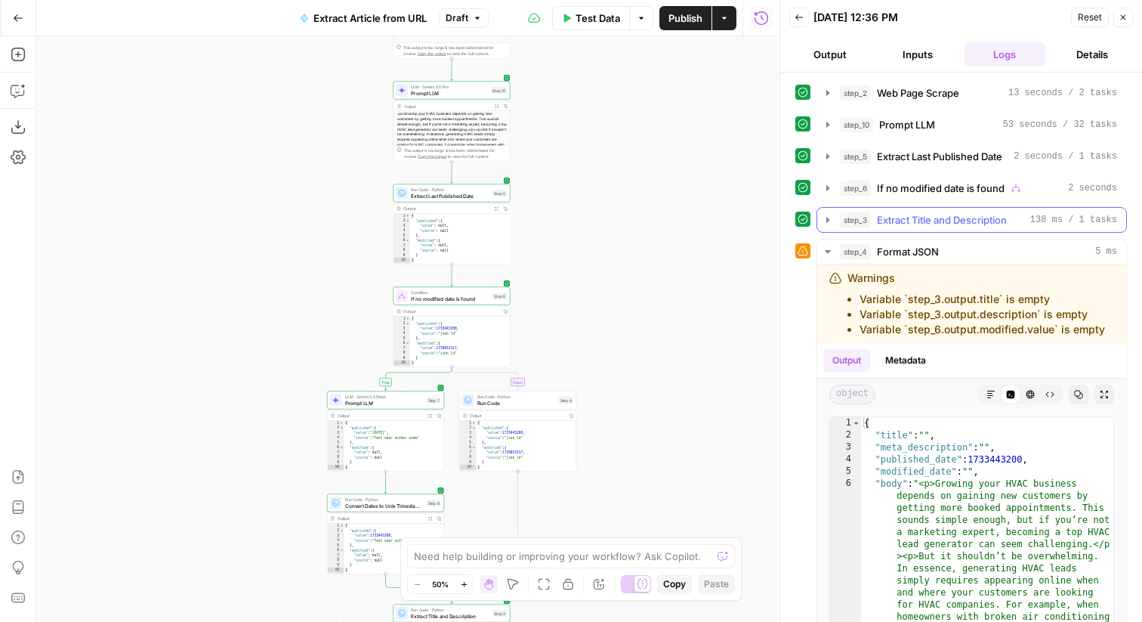
click at [853, 259] on button "step_4 Format JSON 5 ms" at bounding box center [971, 251] width 309 height 24
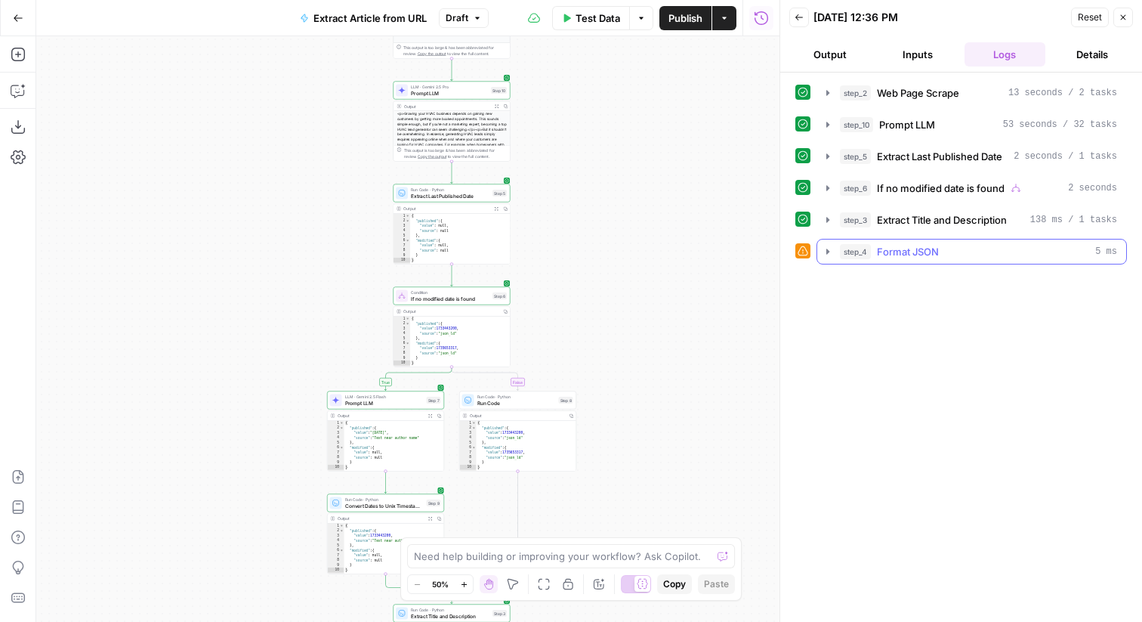
click at [853, 259] on button "step_4 Format JSON 5 ms" at bounding box center [971, 251] width 309 height 24
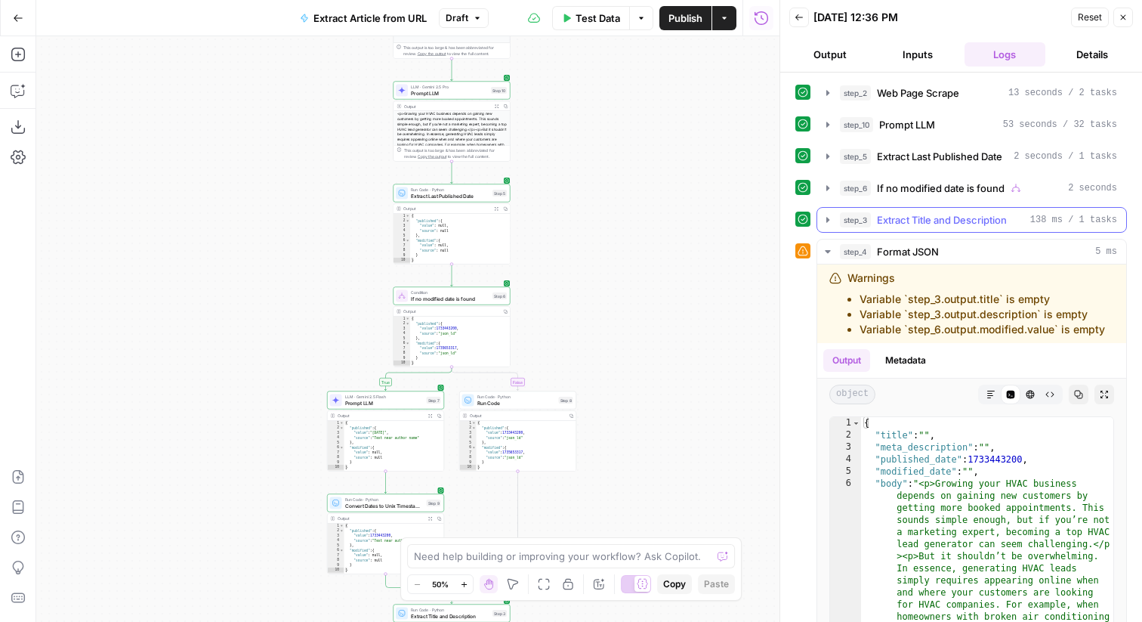
click at [945, 215] on span "Extract Title and Description" at bounding box center [942, 219] width 130 height 15
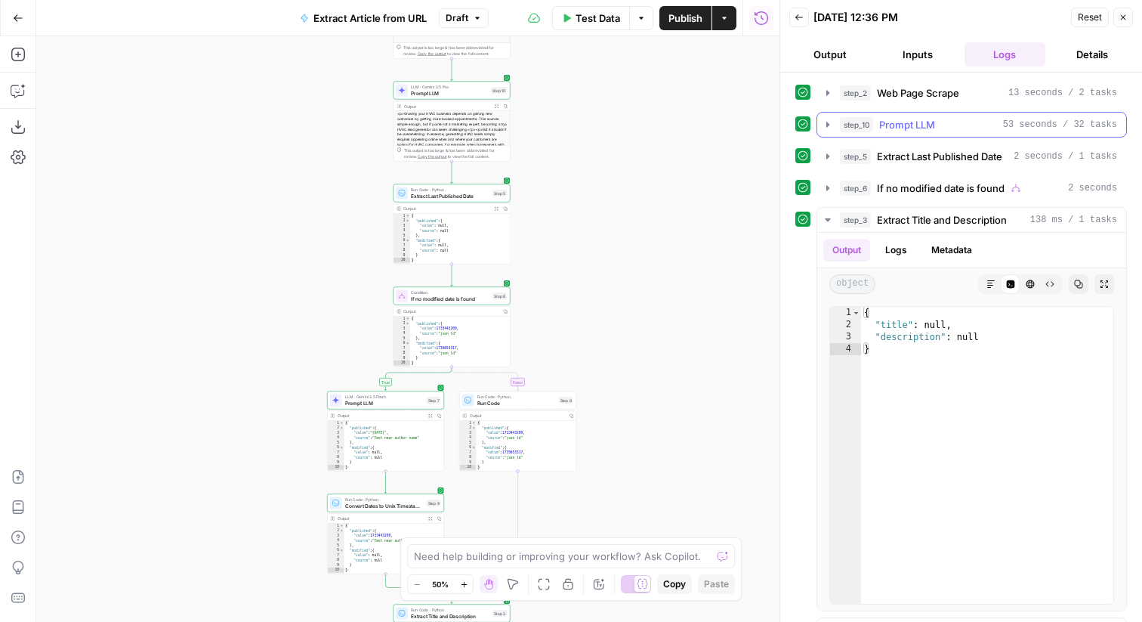
click at [982, 118] on div "step_10 Prompt LLM 53 seconds / 32 tasks" at bounding box center [978, 124] width 277 height 15
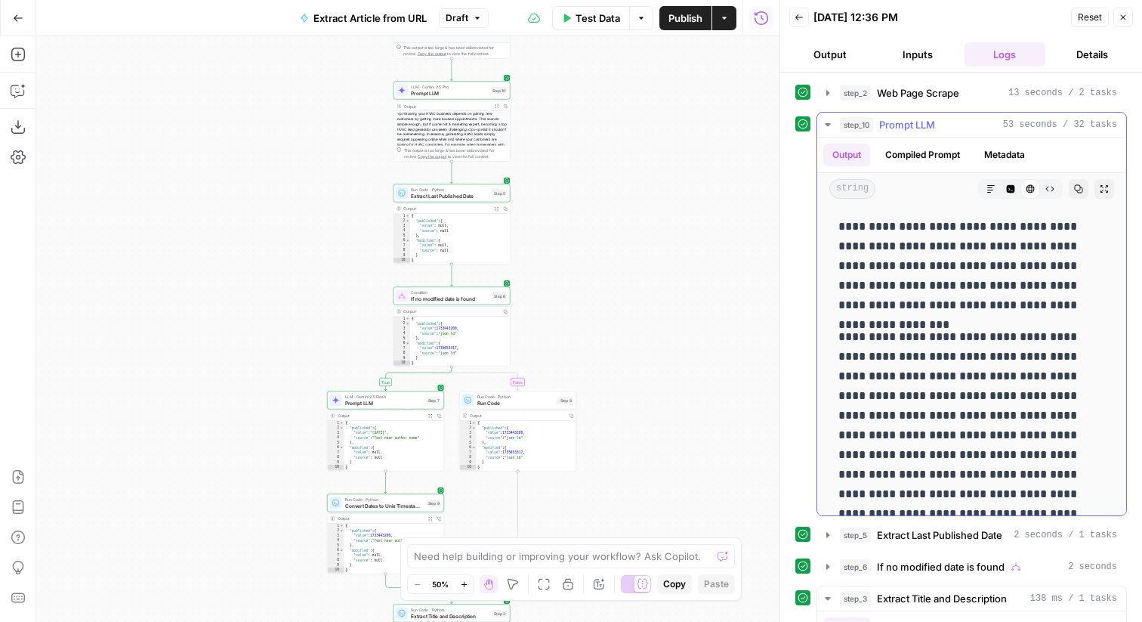
click at [1055, 195] on button "Raw Output" at bounding box center [1050, 189] width 20 height 20
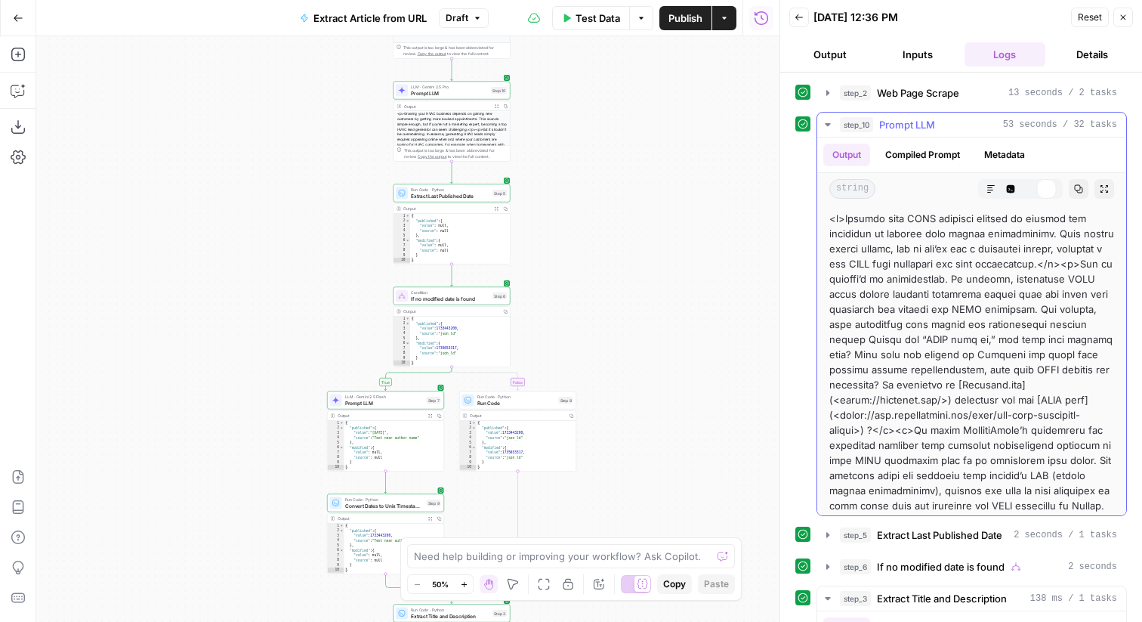
click at [1083, 195] on button "Copy" at bounding box center [1079, 189] width 20 height 20
click at [1083, 195] on button "Copied" at bounding box center [1079, 189] width 20 height 20
click at [993, 179] on button "Markdown" at bounding box center [991, 189] width 20 height 20
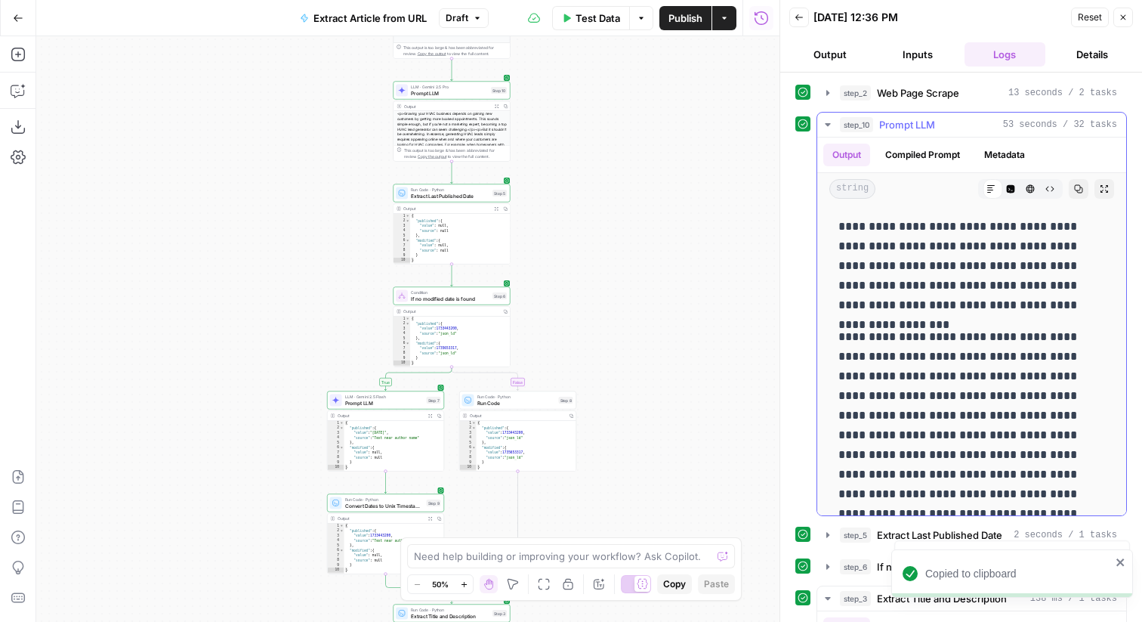
click at [1012, 182] on button "Code Editor" at bounding box center [1011, 189] width 20 height 20
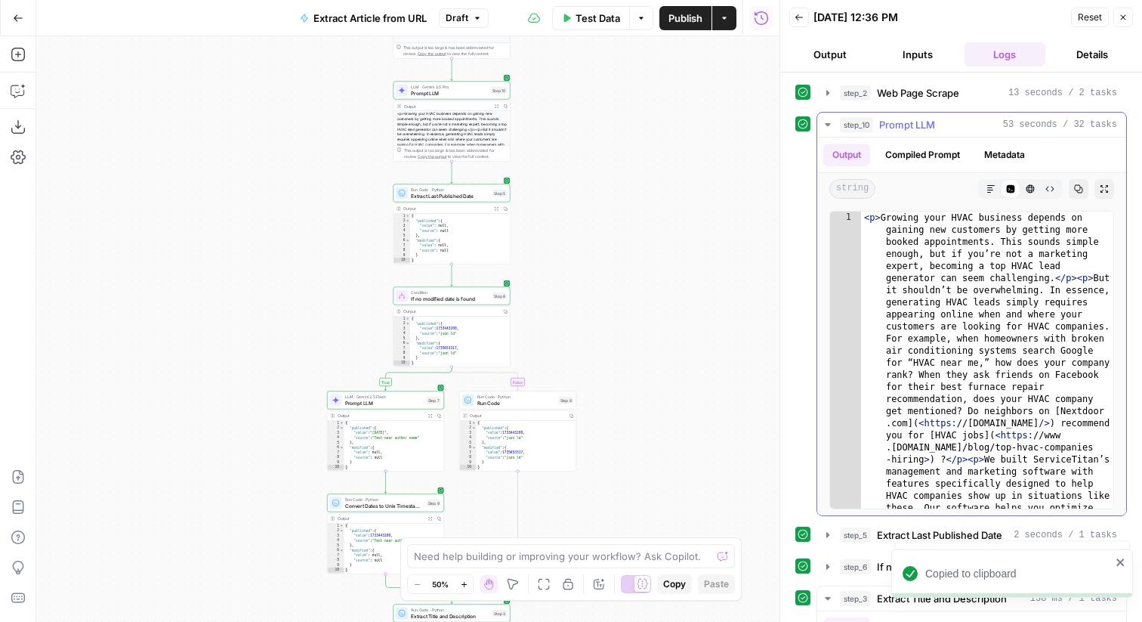
click at [993, 194] on button "Markdown" at bounding box center [991, 189] width 20 height 20
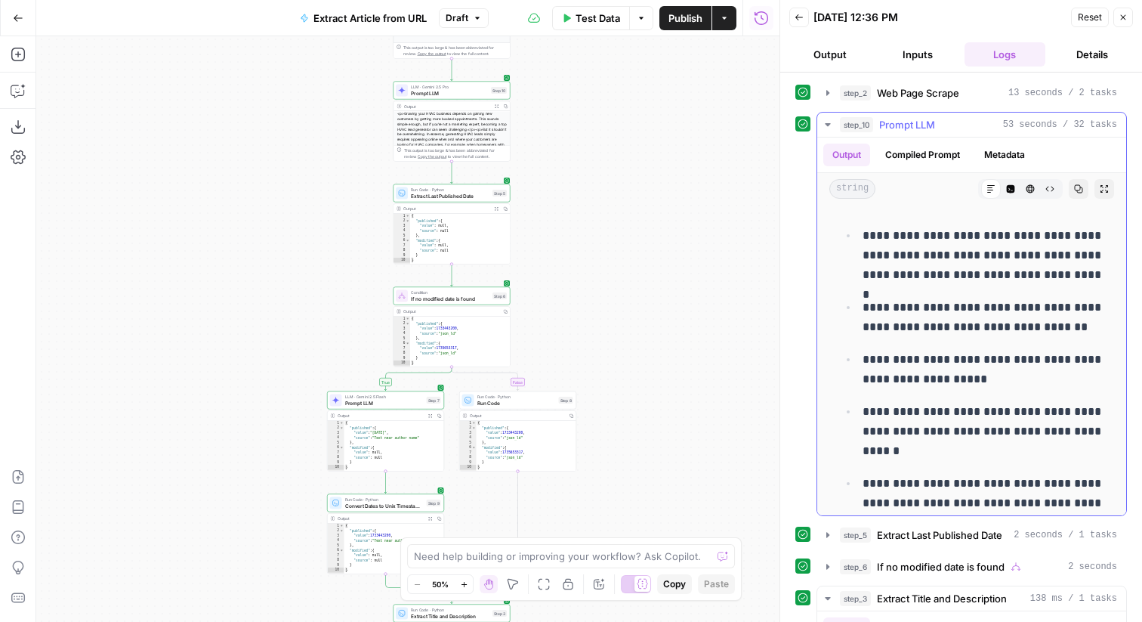
scroll to position [10041, 0]
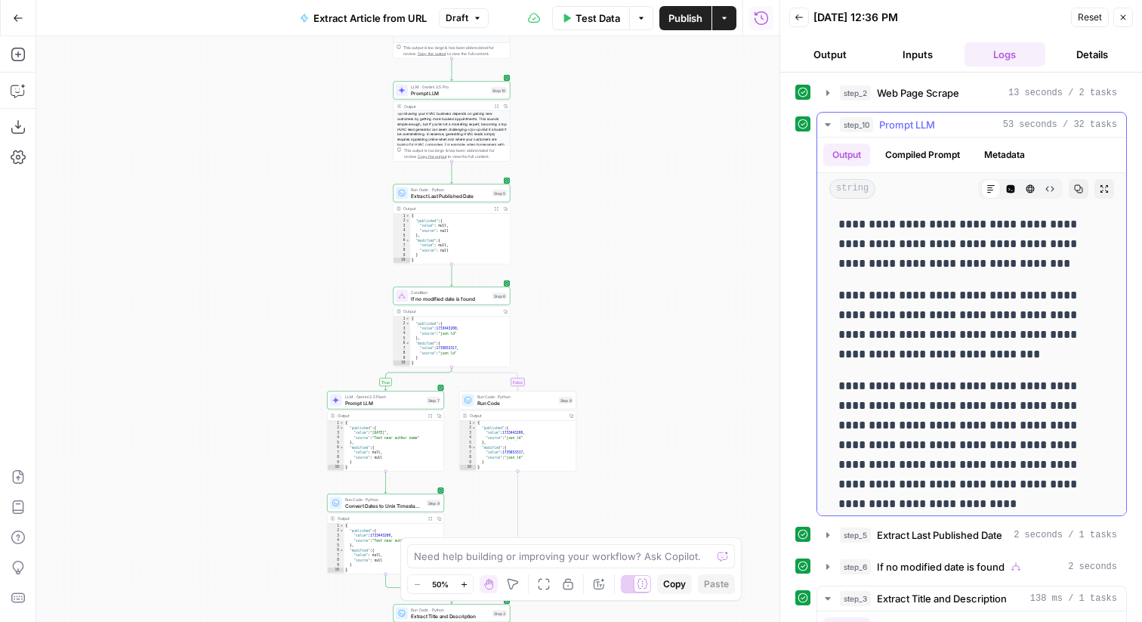
click at [1098, 215] on p "**********" at bounding box center [972, 244] width 267 height 59
click at [1098, 191] on button "Expand Output" at bounding box center [1105, 189] width 20 height 20
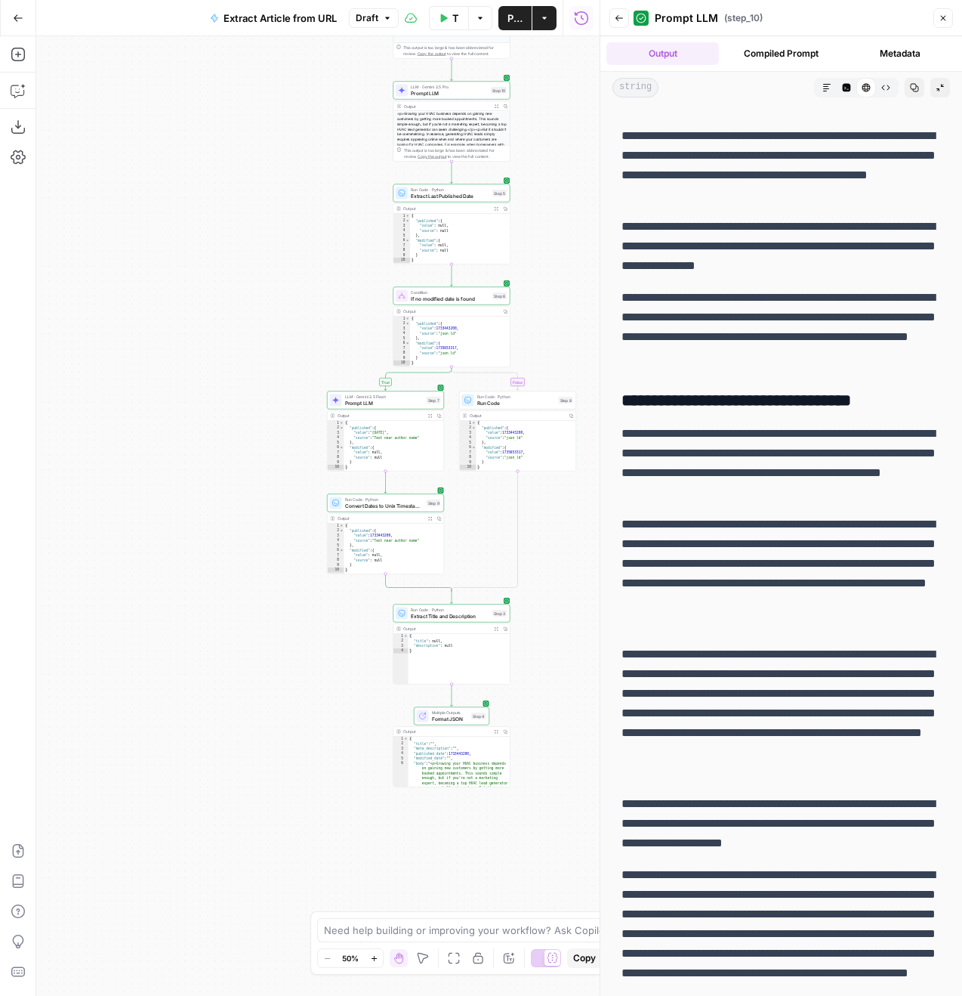
scroll to position [647, 0]
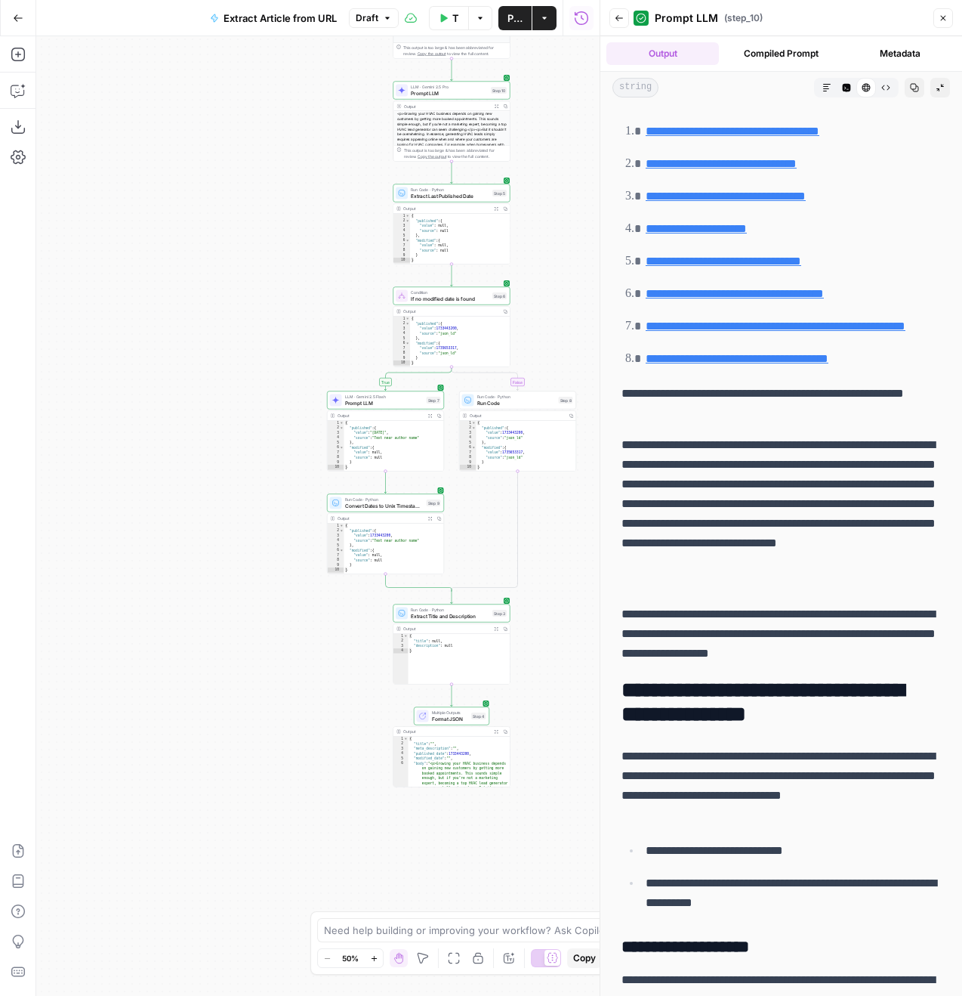
click at [944, 19] on icon "button" at bounding box center [943, 18] width 5 height 5
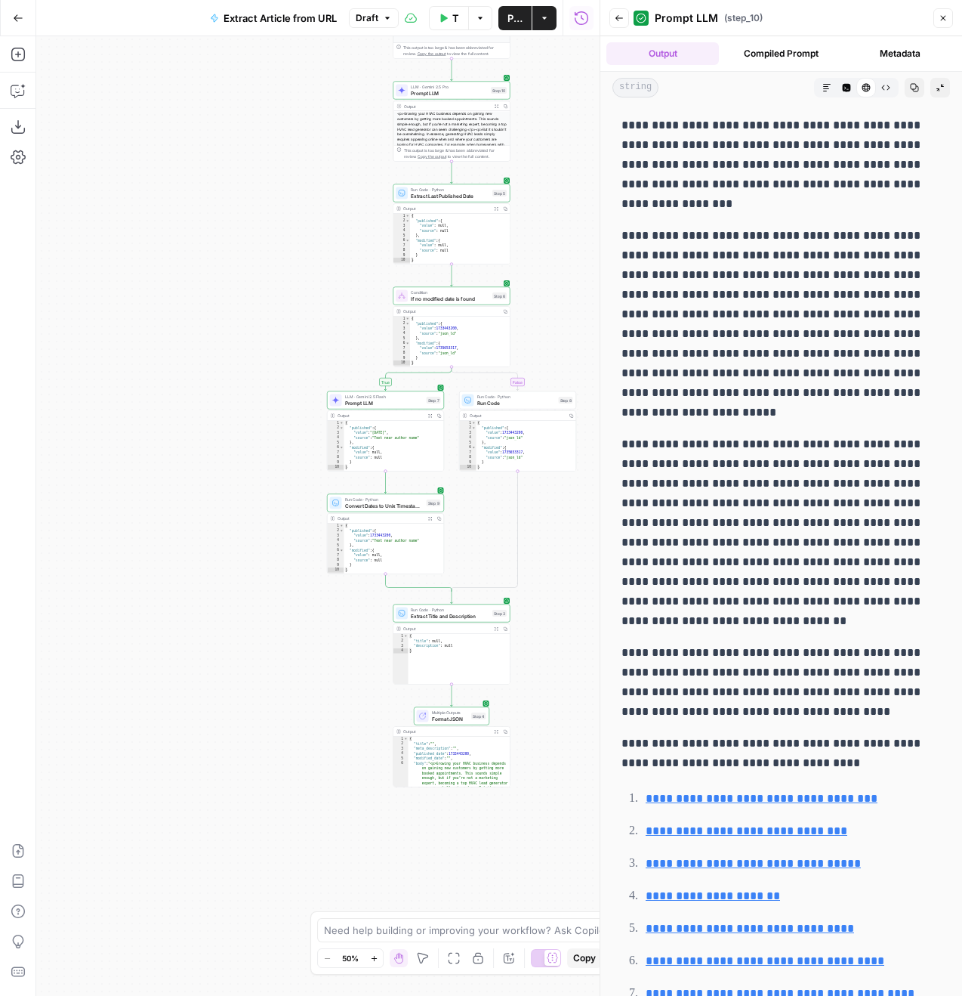
click at [622, 18] on icon "button" at bounding box center [619, 18] width 9 height 9
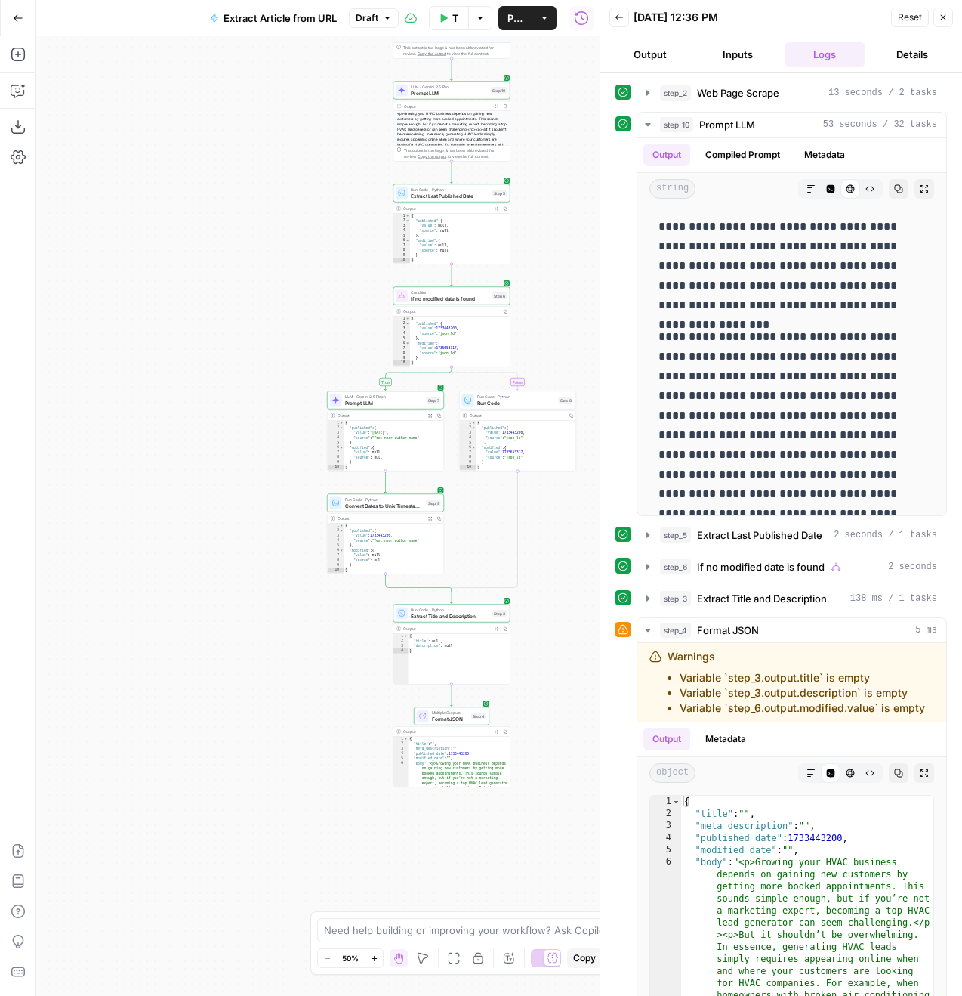
click at [664, 64] on button "Output" at bounding box center [651, 54] width 82 height 24
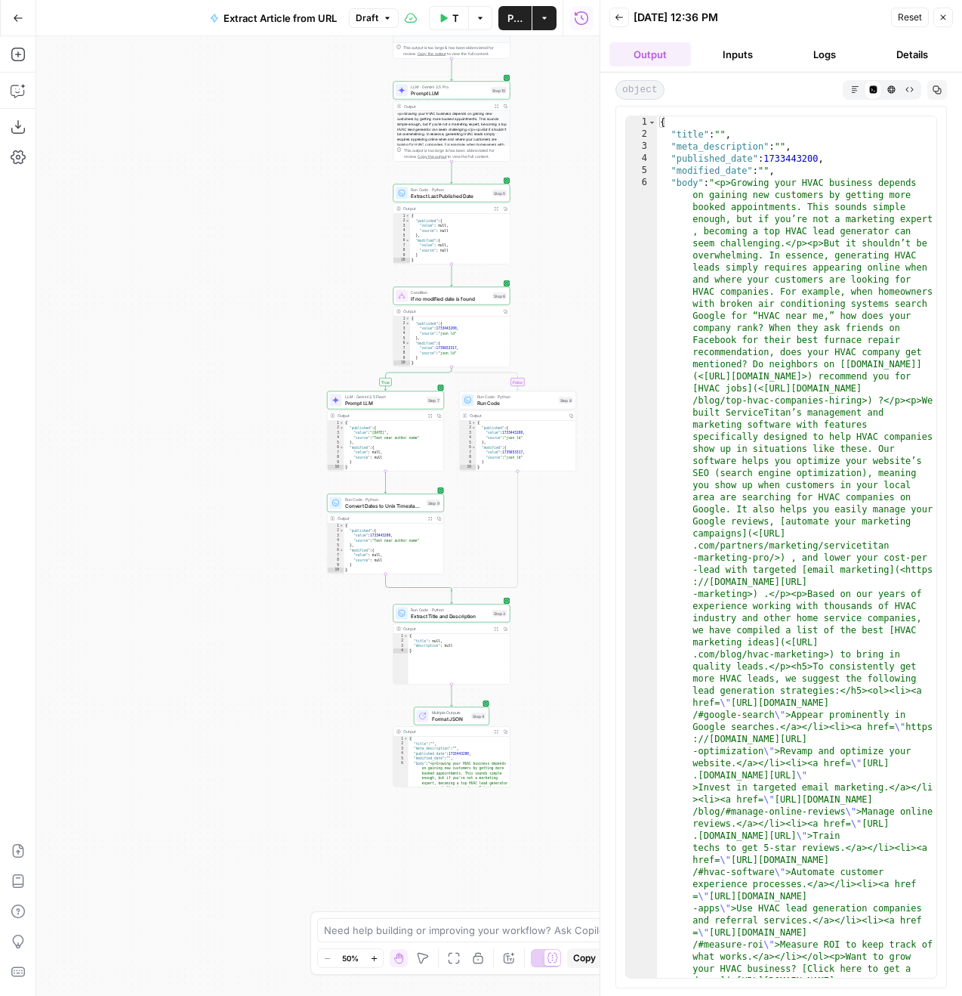
click at [635, 25] on div "Back [DATE] 12:36 PM Reset Close" at bounding box center [782, 17] width 344 height 23
click at [618, 15] on icon "button" at bounding box center [619, 17] width 9 height 9
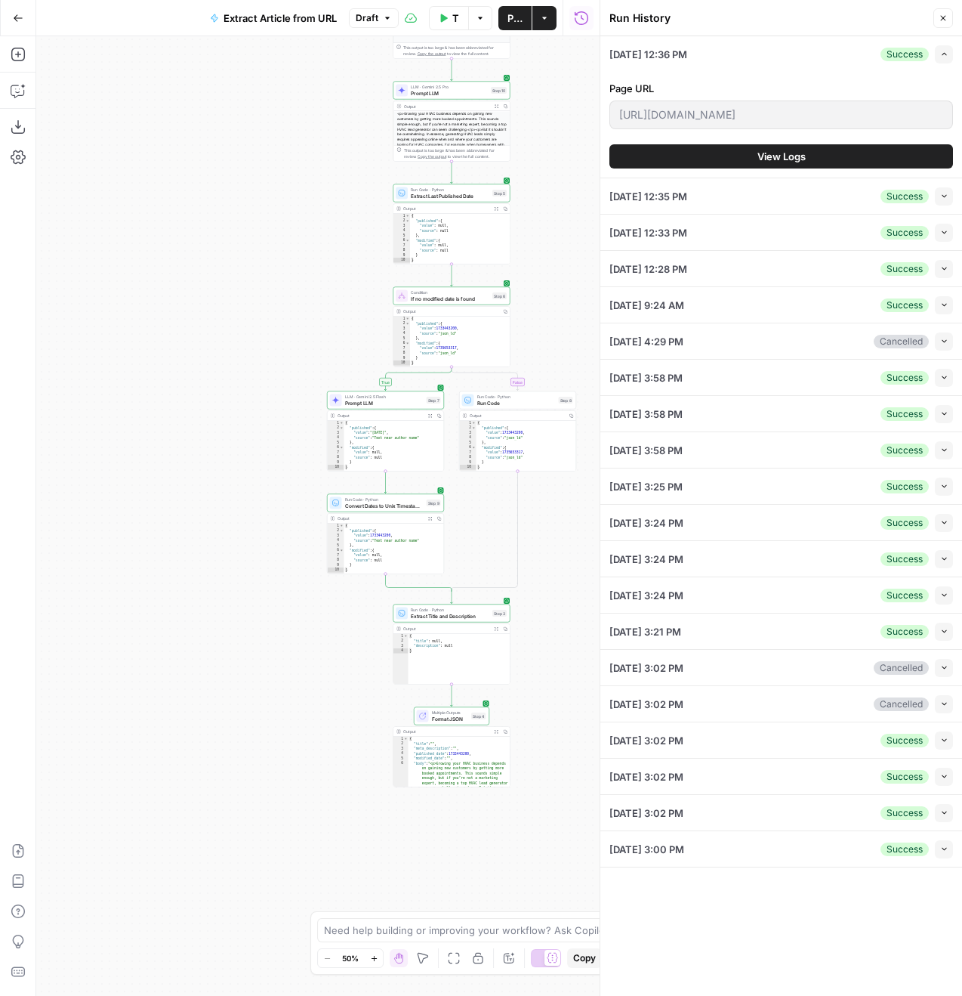
click at [836, 165] on button "View Logs" at bounding box center [782, 156] width 344 height 24
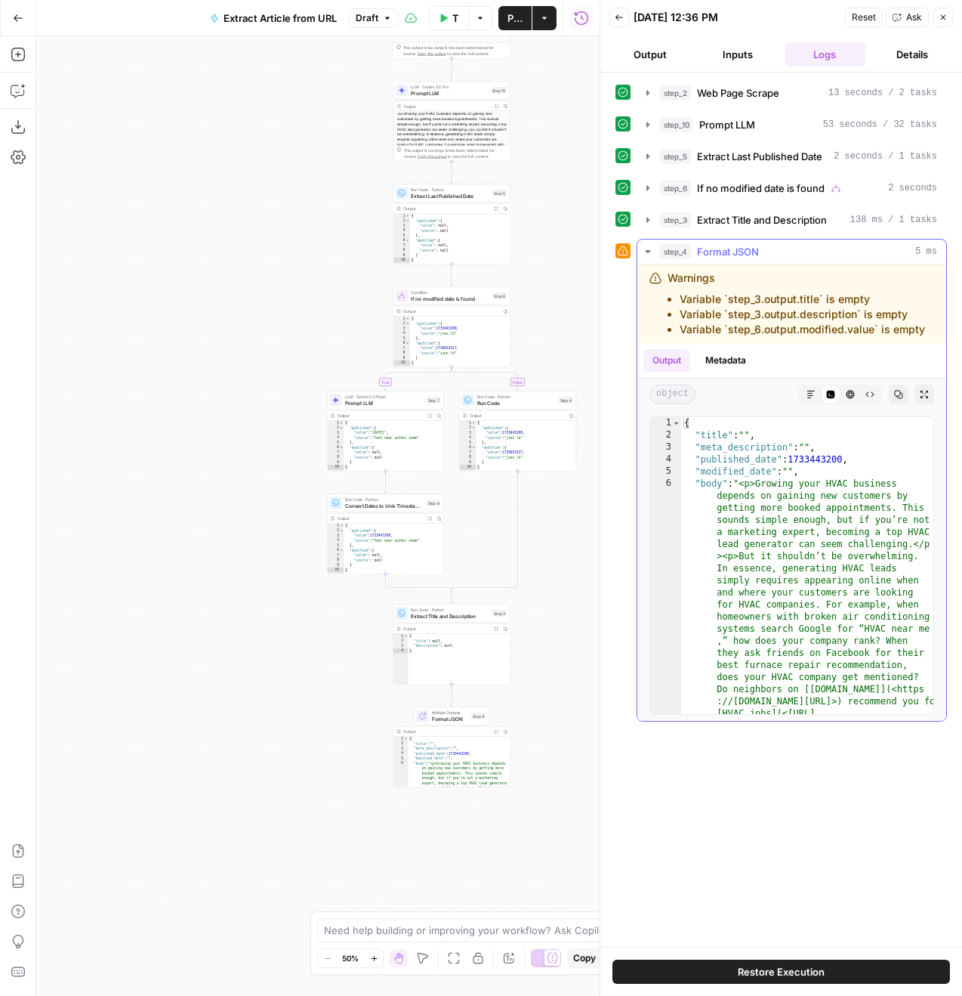
click at [922, 383] on div "object Markdown Code Editor HTML Viewer Raw Output Copy Expand Output" at bounding box center [792, 394] width 309 height 32
click at [922, 388] on button "Expand Output" at bounding box center [925, 395] width 20 height 20
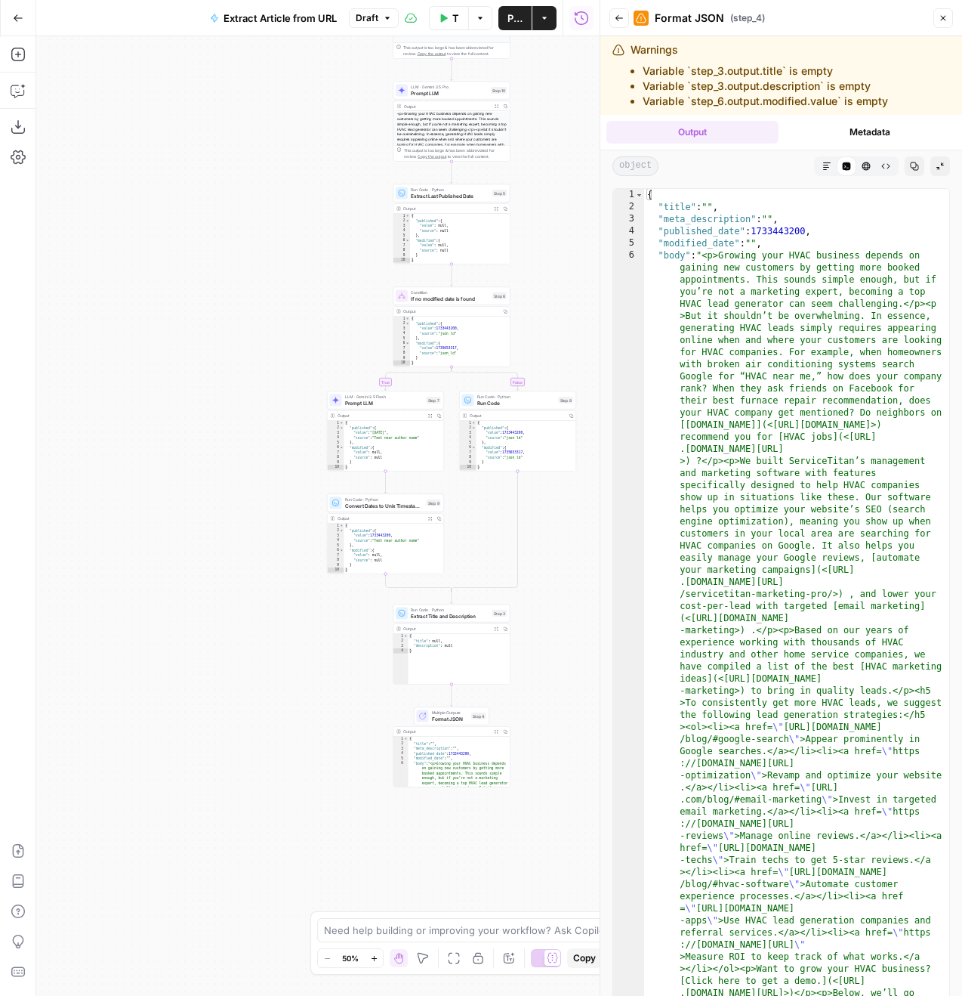
click at [823, 164] on icon "button" at bounding box center [827, 166] width 9 height 9
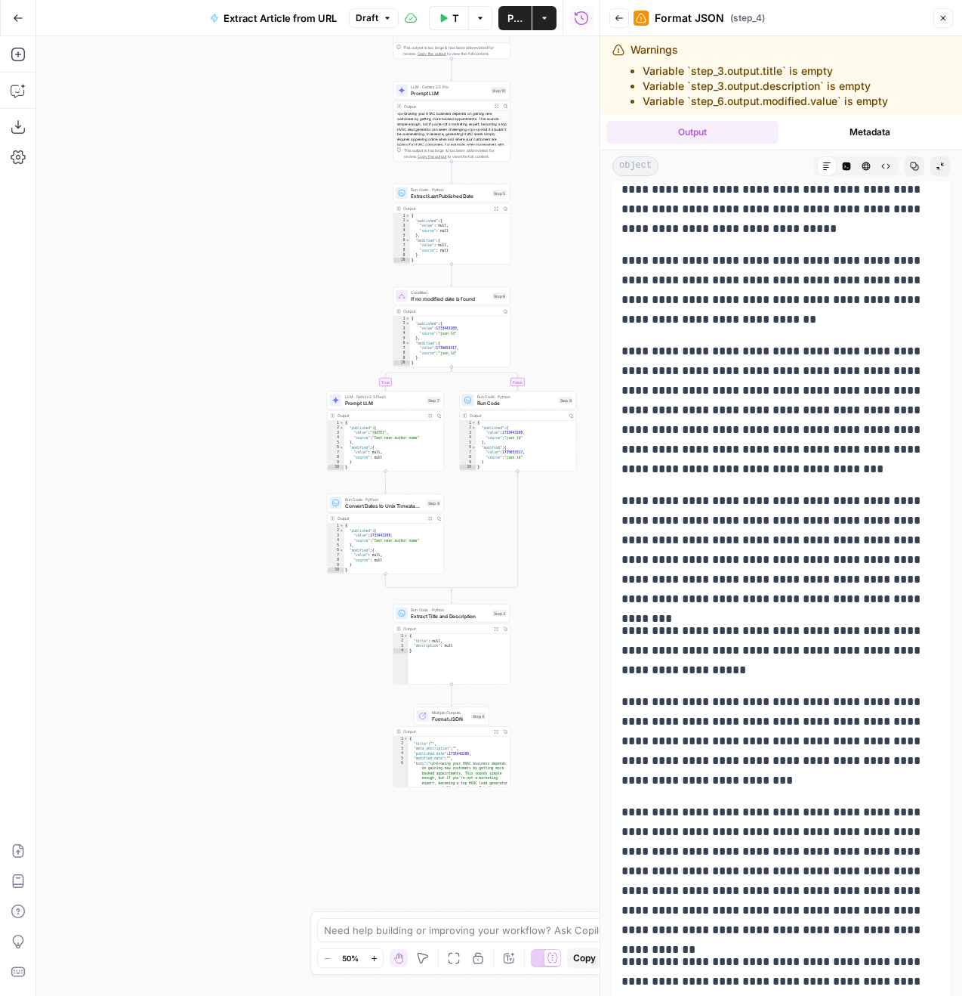
scroll to position [5569, 0]
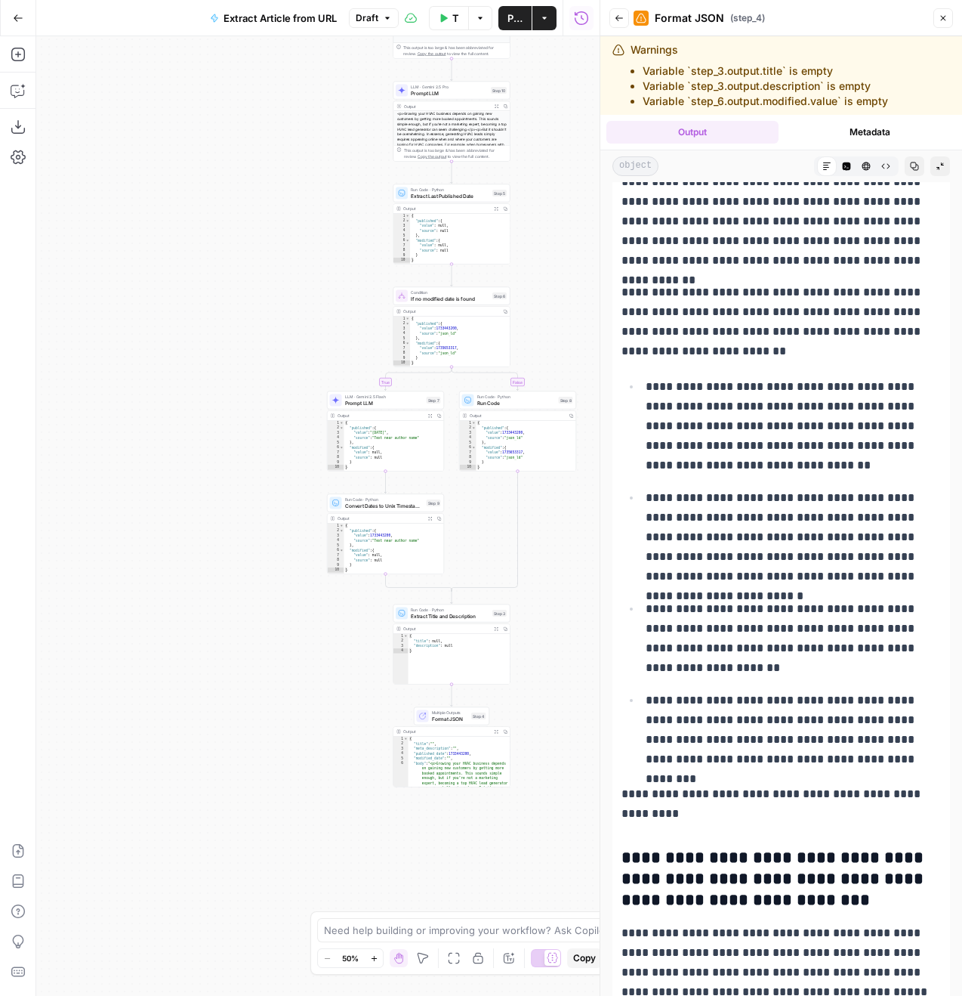
click at [867, 163] on icon "button" at bounding box center [867, 166] width 8 height 8
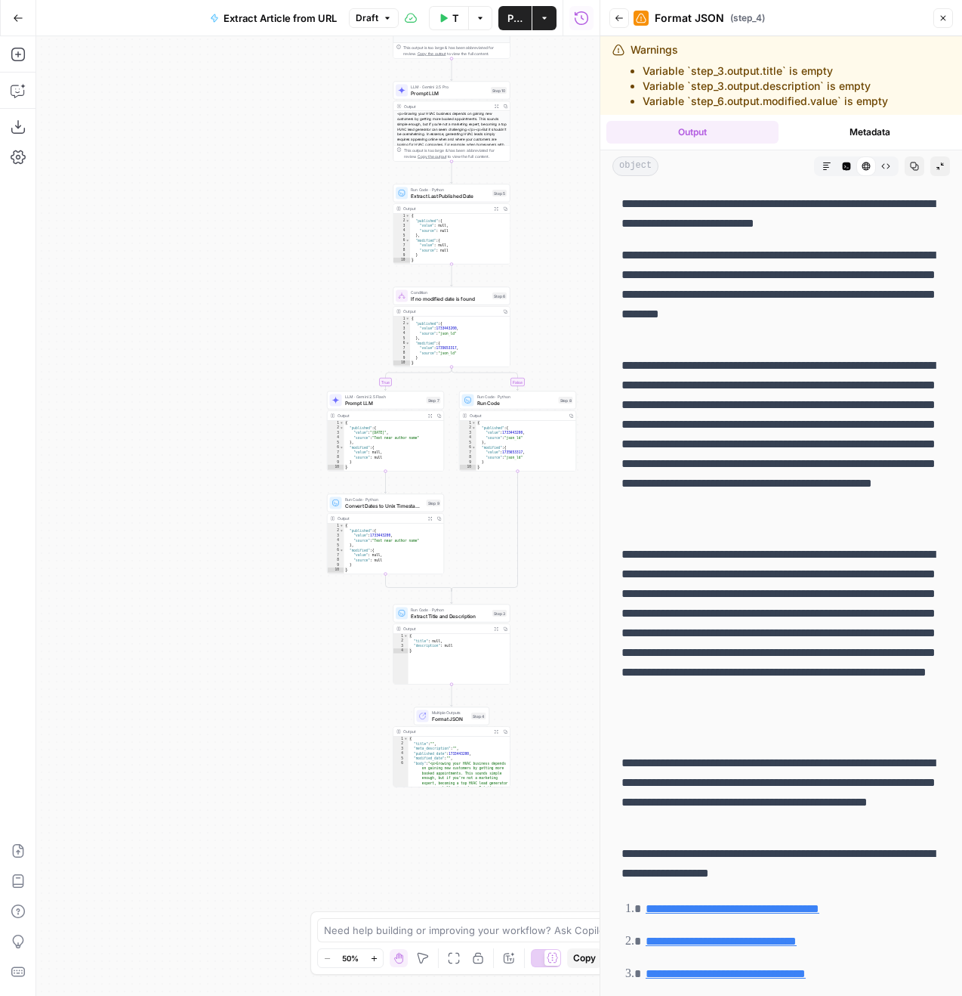
click at [822, 166] on button "Markdown" at bounding box center [827, 166] width 20 height 20
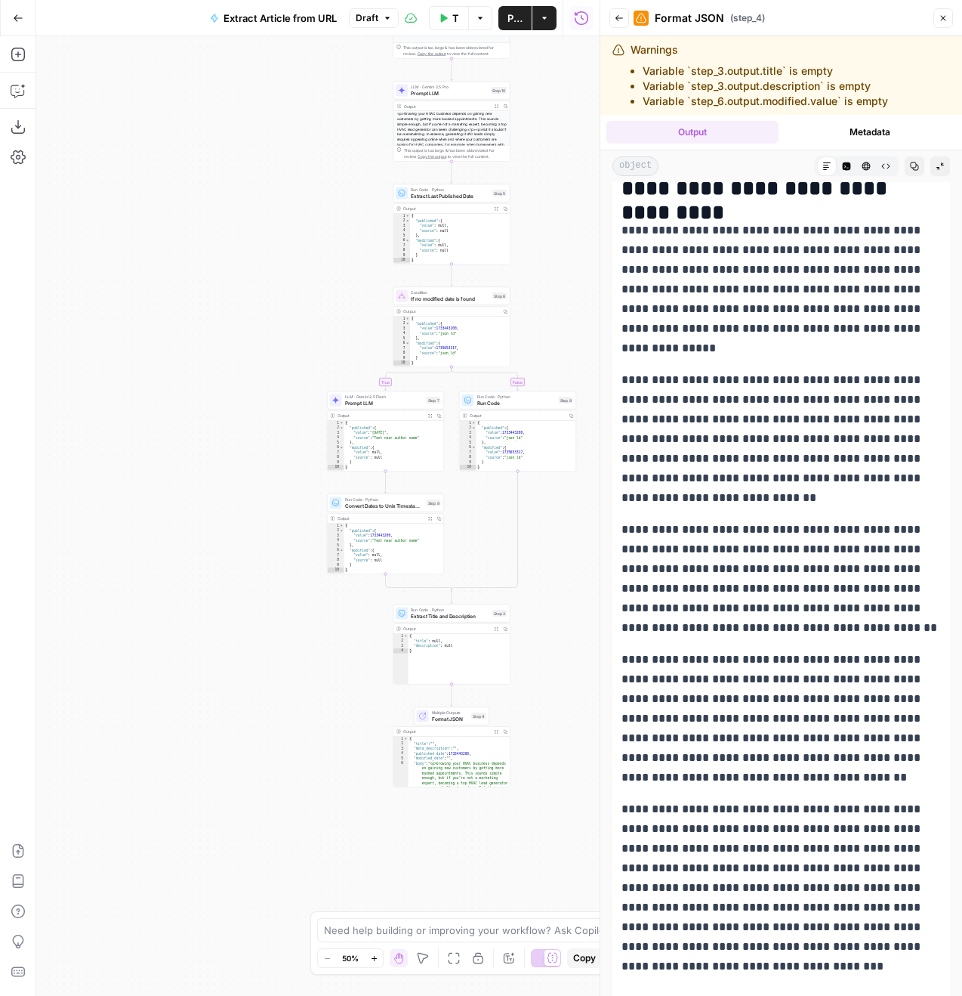
scroll to position [6510, 0]
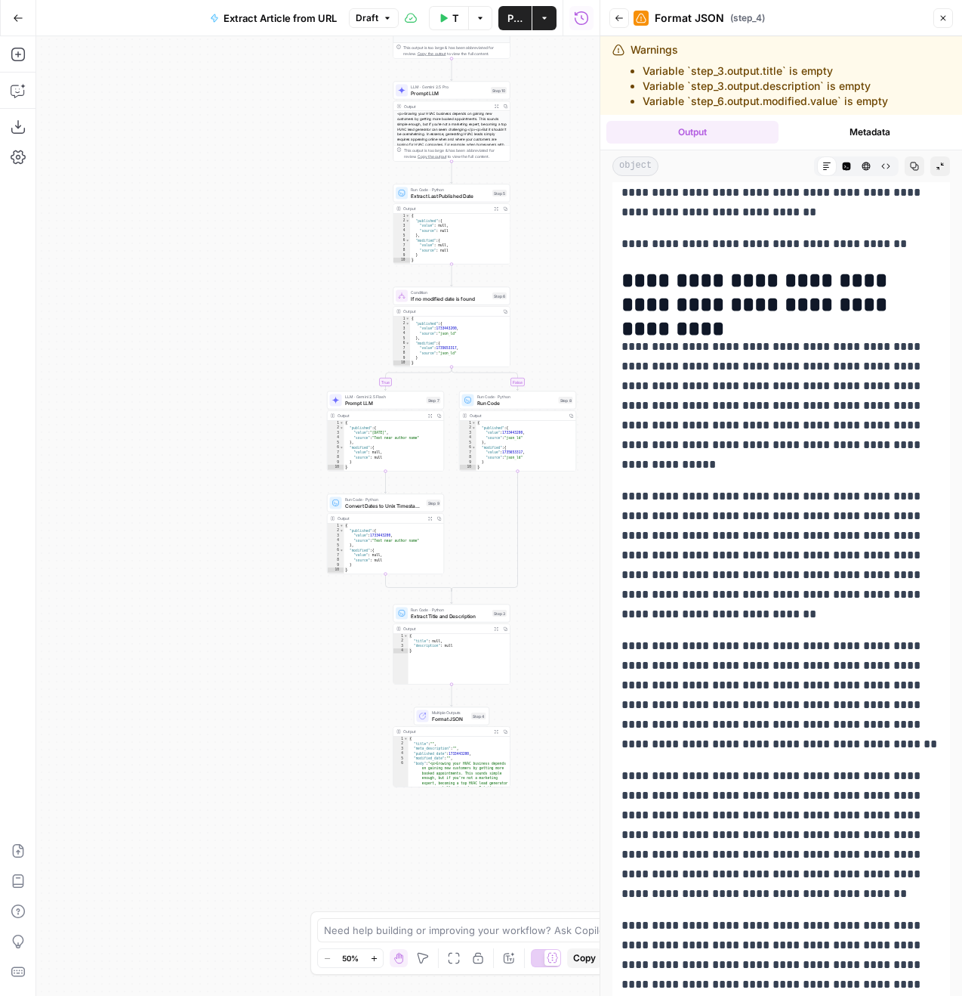
click at [773, 417] on p "**********" at bounding box center [782, 405] width 320 height 137
click at [802, 428] on p "**********" at bounding box center [782, 405] width 320 height 137
click at [891, 166] on button "Raw Output" at bounding box center [886, 166] width 20 height 20
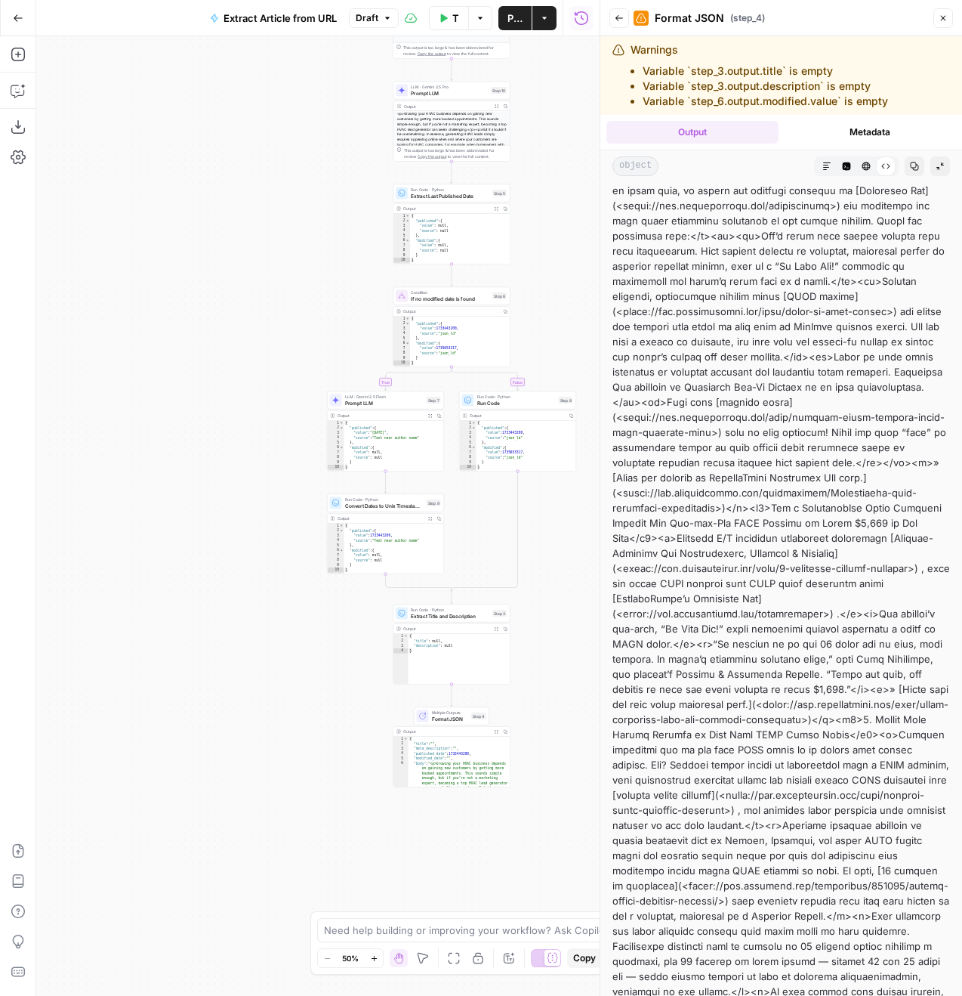
click at [850, 621] on div at bounding box center [782, 387] width 338 height 6602
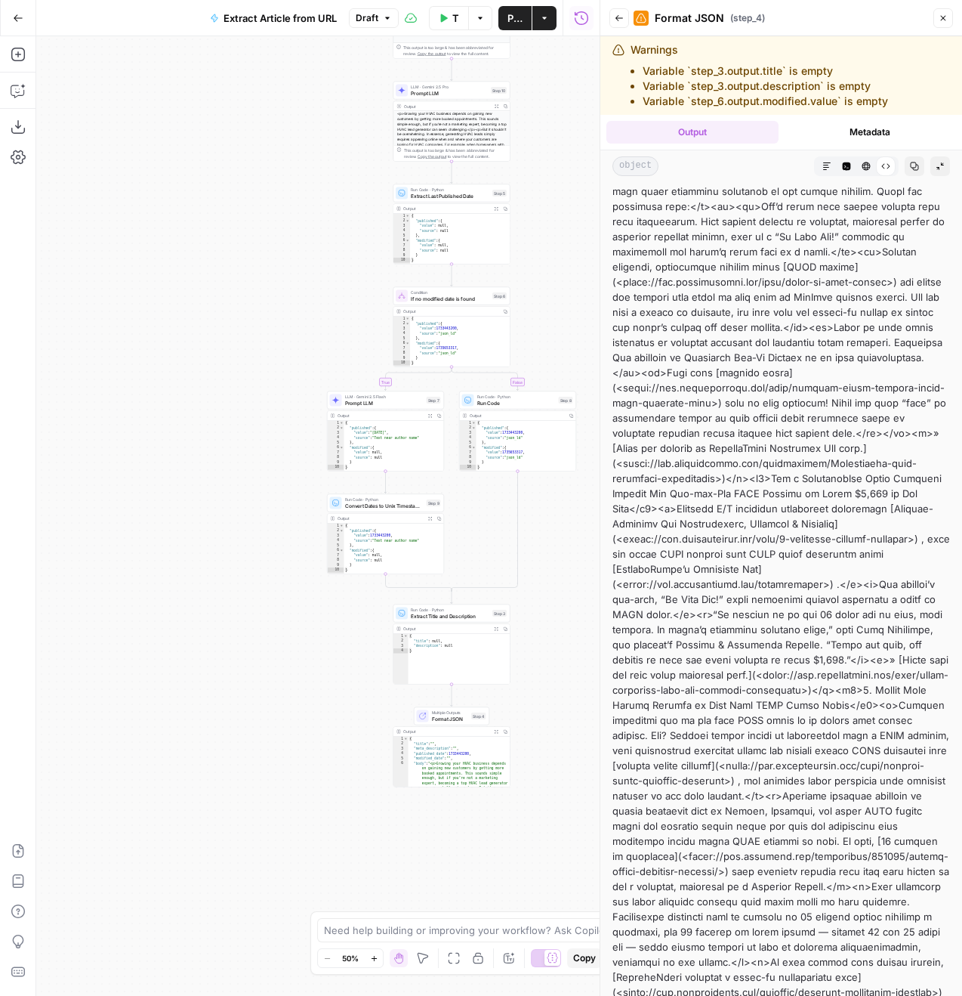
click at [858, 162] on button "HTML Viewer" at bounding box center [867, 166] width 20 height 20
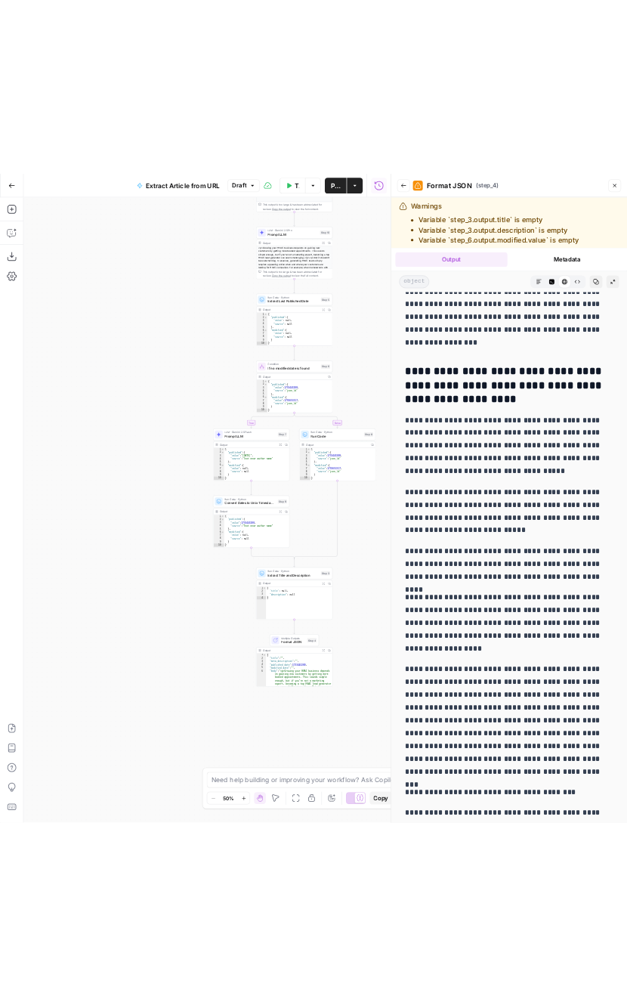
scroll to position [79, 0]
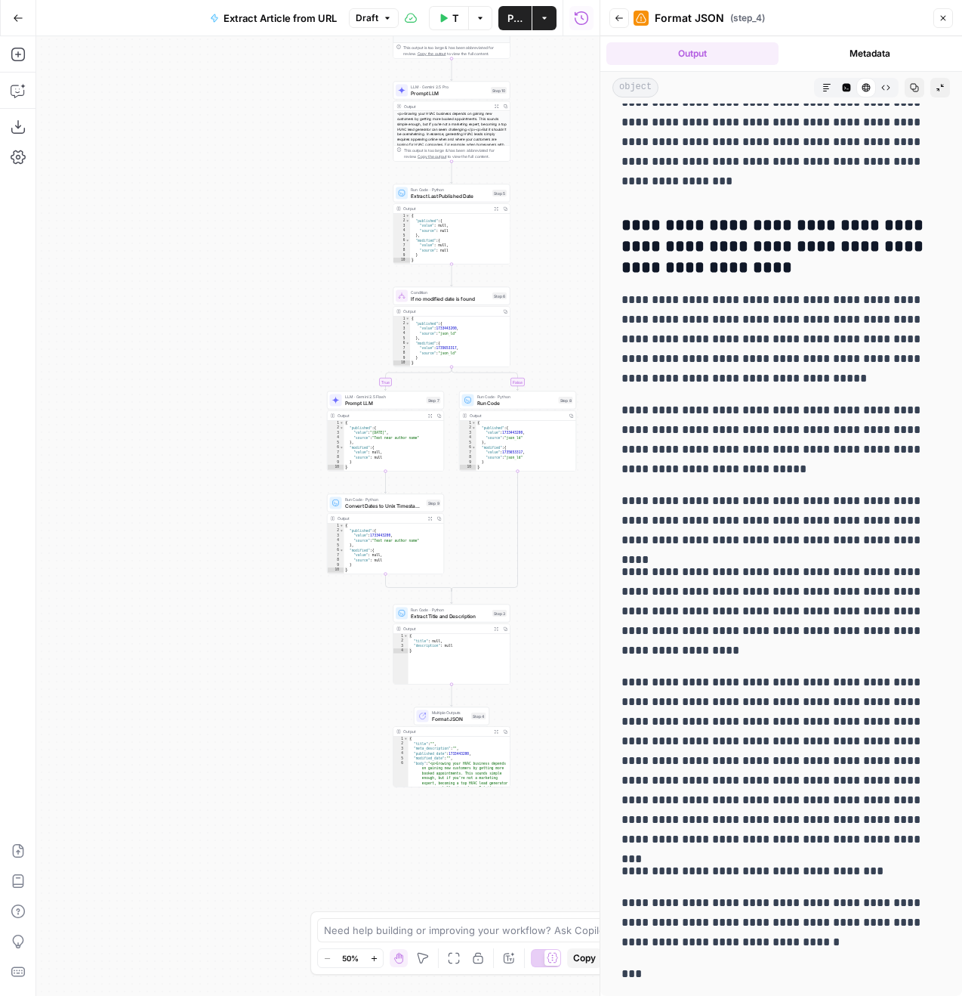
click at [921, 23] on div "Format JSON ( step_4 )" at bounding box center [781, 18] width 295 height 24
click at [944, 20] on icon "button" at bounding box center [943, 18] width 9 height 9
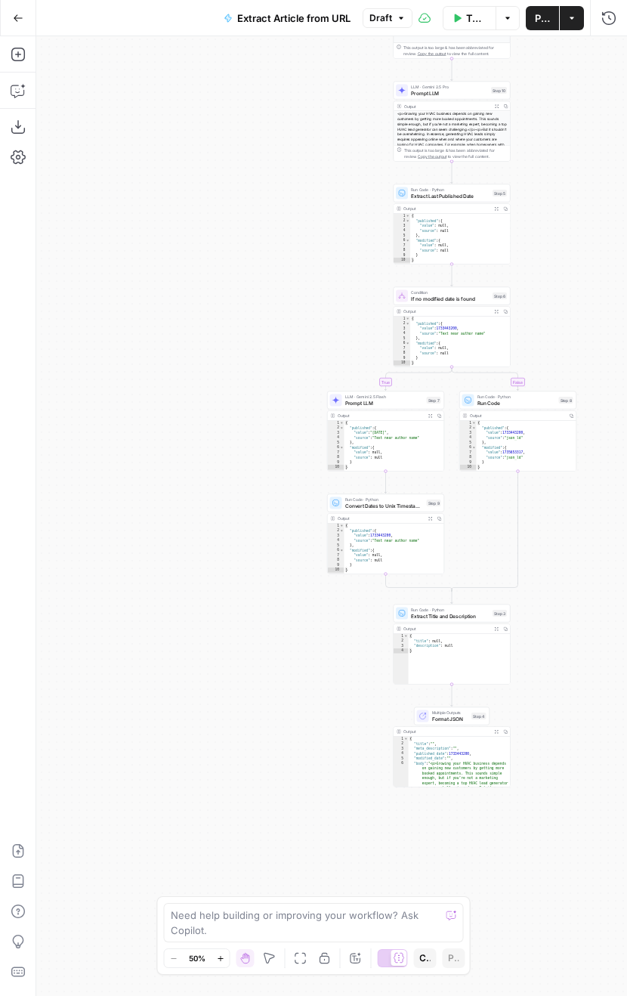
click at [381, 20] on span "Draft" at bounding box center [380, 18] width 23 height 14
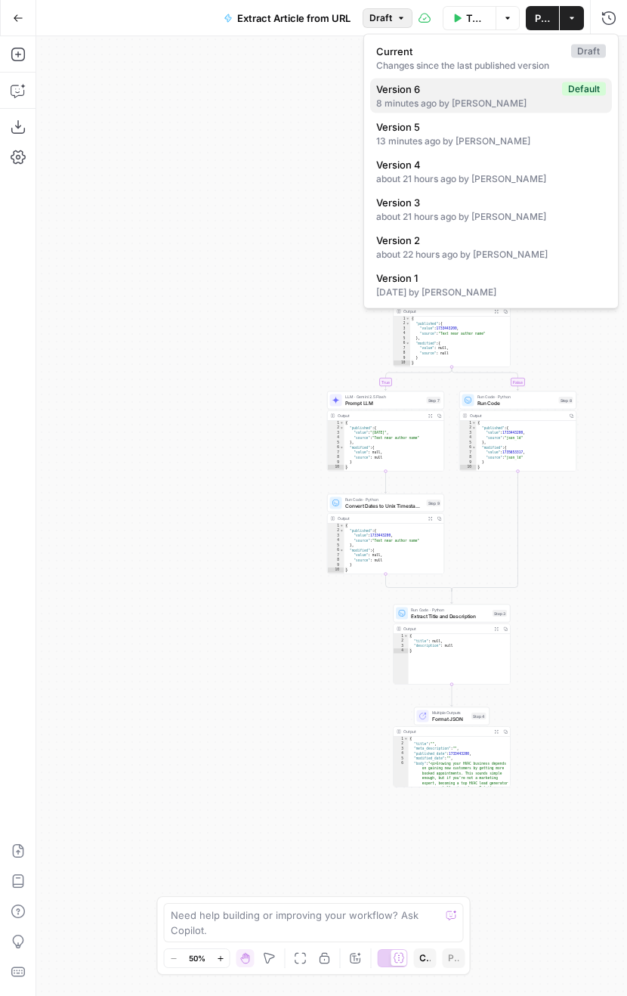
click at [393, 103] on div "8 minutes ago by [PERSON_NAME]" at bounding box center [491, 104] width 230 height 14
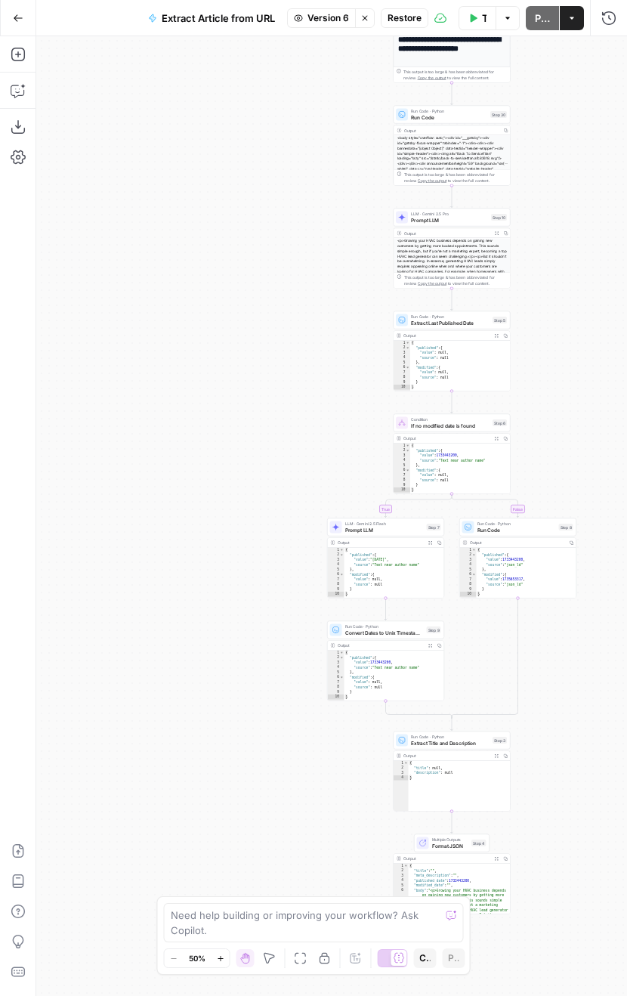
drag, startPoint x: 332, startPoint y: 124, endPoint x: 332, endPoint y: 417, distance: 293.1
click at [332, 422] on div "**********" at bounding box center [331, 515] width 591 height 959
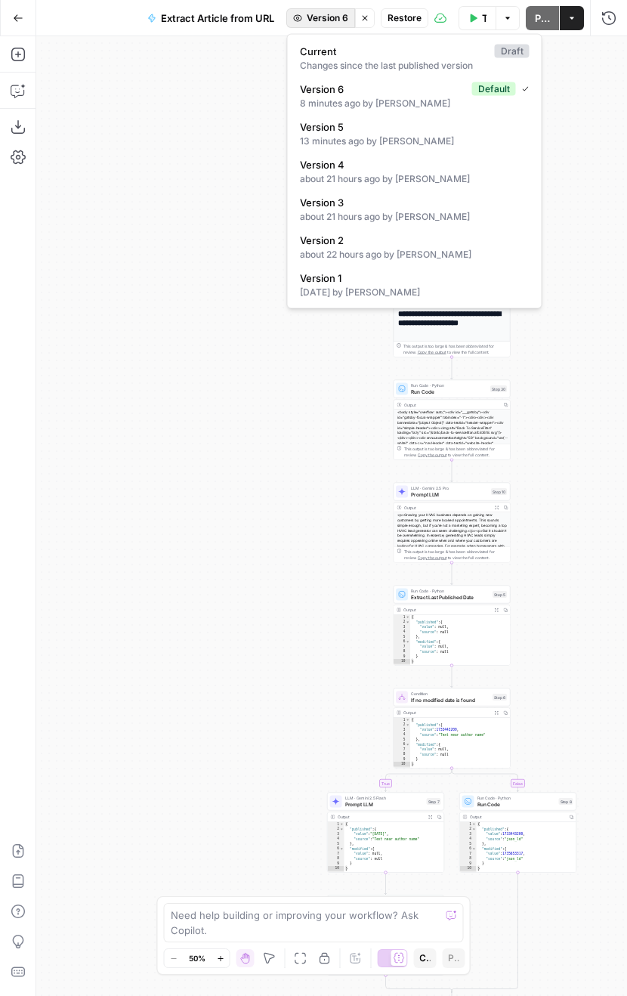
click at [334, 22] on span "Version 6" at bounding box center [328, 18] width 42 height 14
click at [333, 144] on div "13 minutes ago by [PERSON_NAME]" at bounding box center [415, 141] width 230 height 14
click at [335, 17] on span "Version 5" at bounding box center [327, 18] width 41 height 14
click at [341, 139] on div "13 minutes ago by [PERSON_NAME]" at bounding box center [415, 141] width 230 height 14
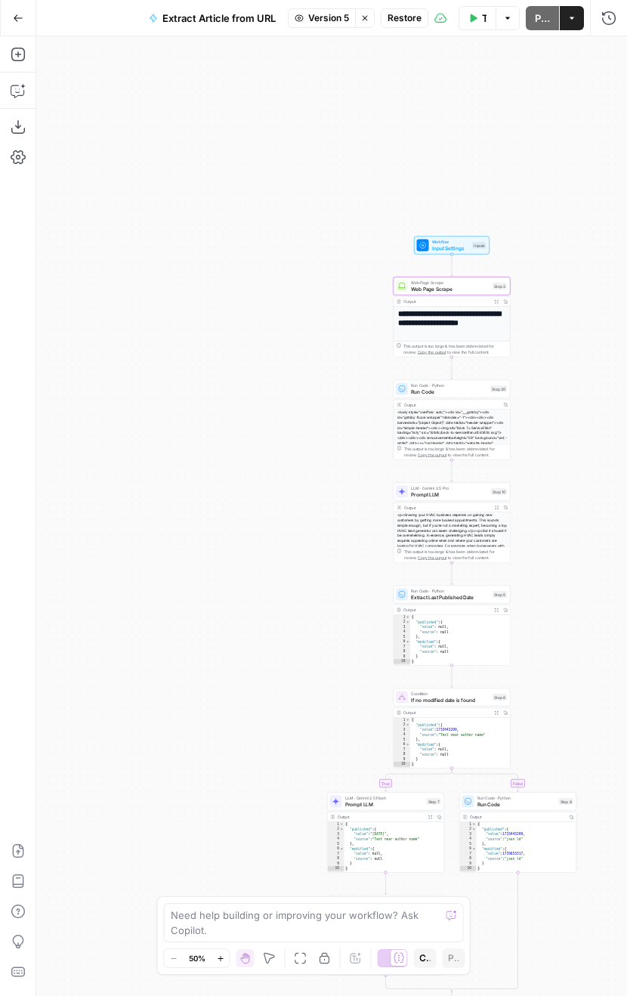
click at [338, 20] on span "Version 5" at bounding box center [328, 18] width 41 height 14
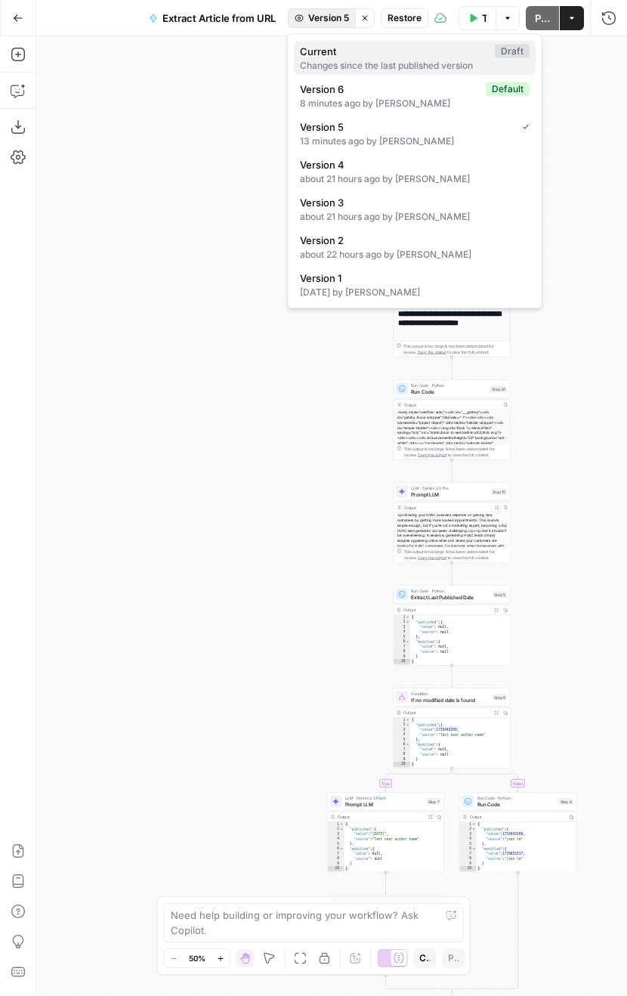
click at [357, 64] on div "Changes since the last published version" at bounding box center [415, 66] width 230 height 14
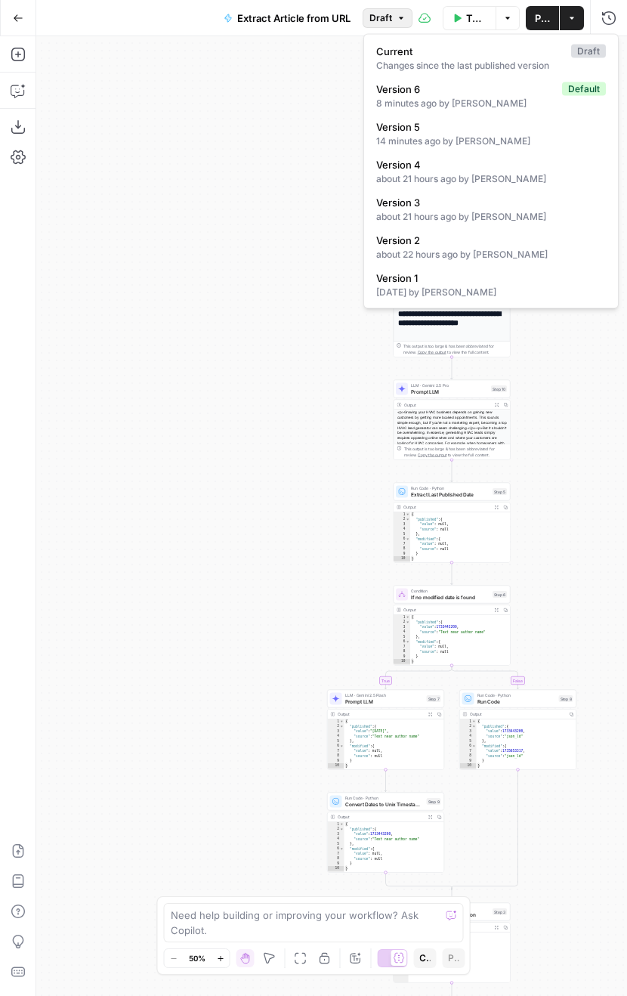
click at [366, 17] on button "Draft" at bounding box center [388, 18] width 50 height 20
click at [273, 135] on div "**********" at bounding box center [331, 515] width 591 height 959
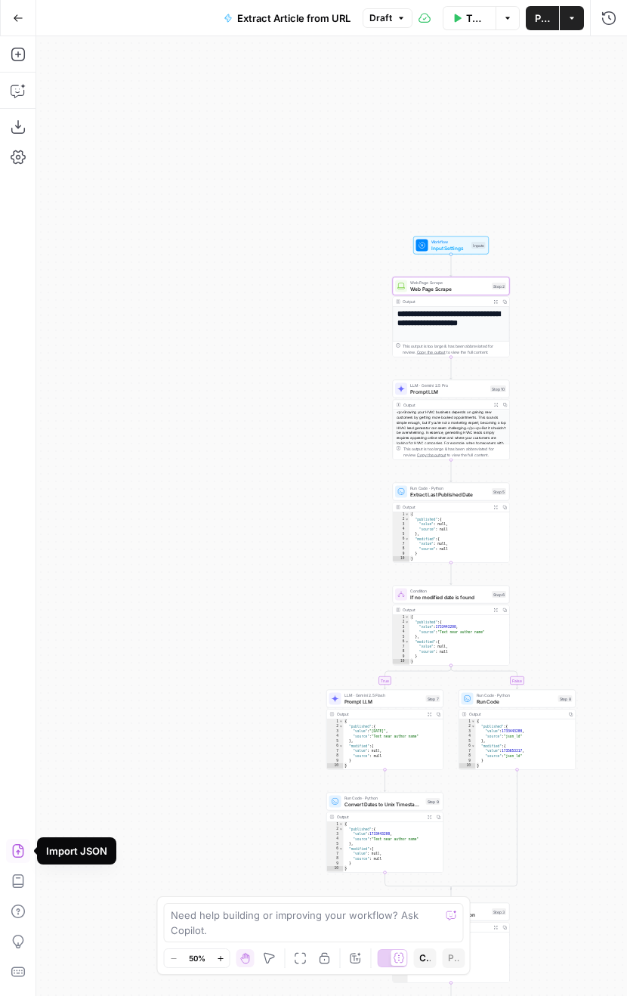
click at [19, 621] on icon "button" at bounding box center [17, 851] width 11 height 14
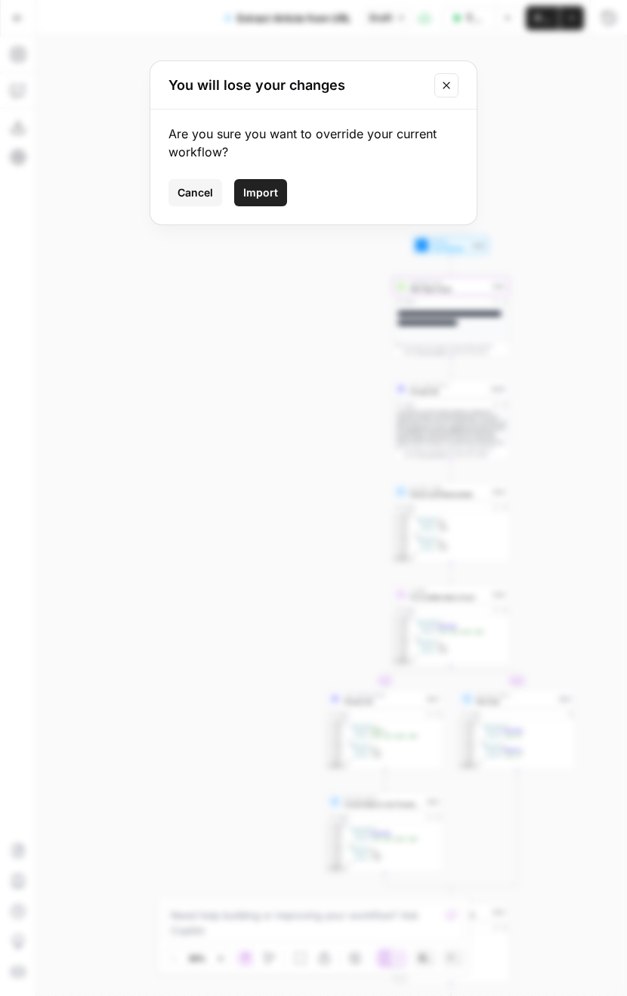
click at [272, 193] on span "Import" at bounding box center [260, 192] width 35 height 15
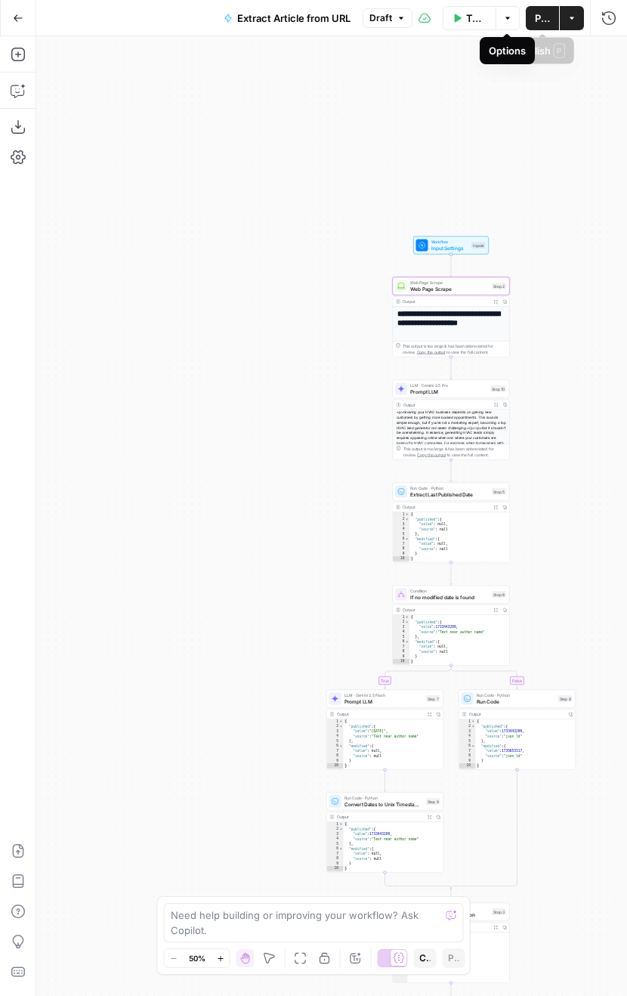
click at [537, 22] on span "Publish" at bounding box center [542, 18] width 15 height 15
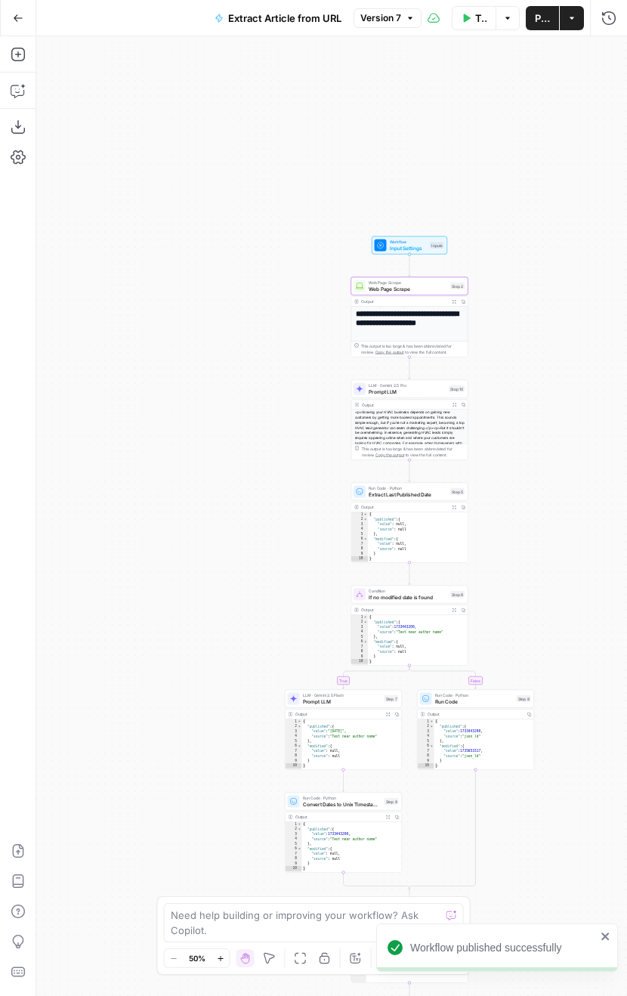
drag, startPoint x: 275, startPoint y: 291, endPoint x: 340, endPoint y: 283, distance: 65.4
click at [194, 291] on div "**********" at bounding box center [331, 515] width 591 height 959
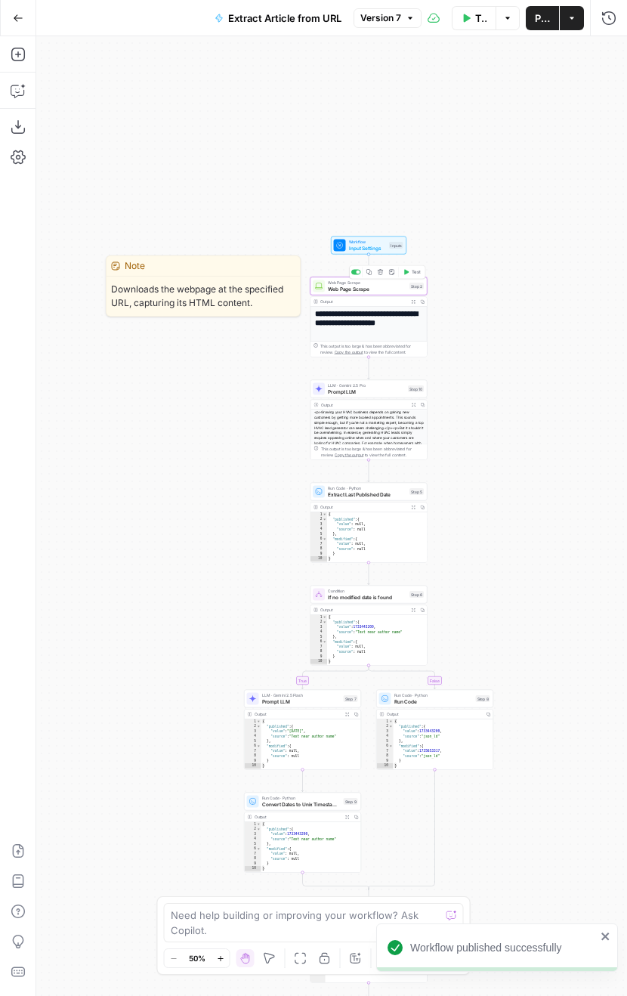
click at [387, 286] on span "Web Page Scrape" at bounding box center [367, 289] width 79 height 8
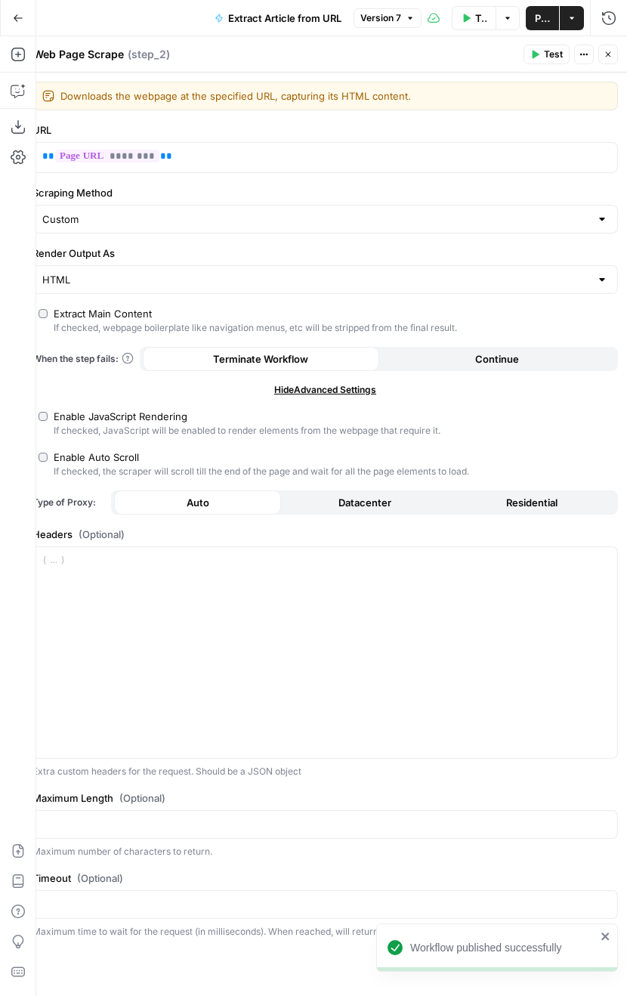
click at [611, 54] on icon "button" at bounding box center [608, 54] width 9 height 9
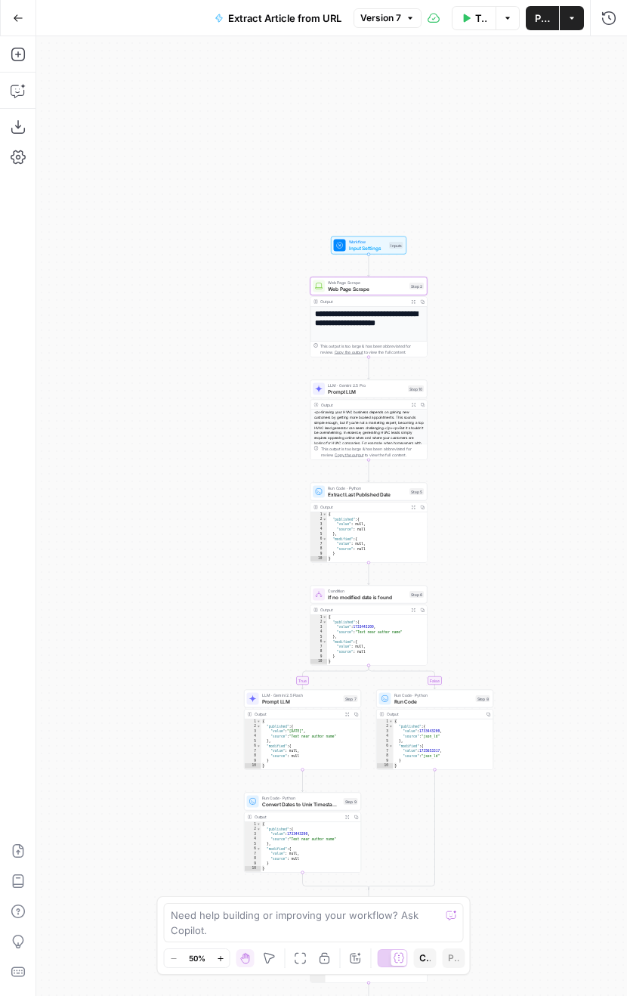
click at [482, 14] on span "Test Data" at bounding box center [480, 18] width 11 height 15
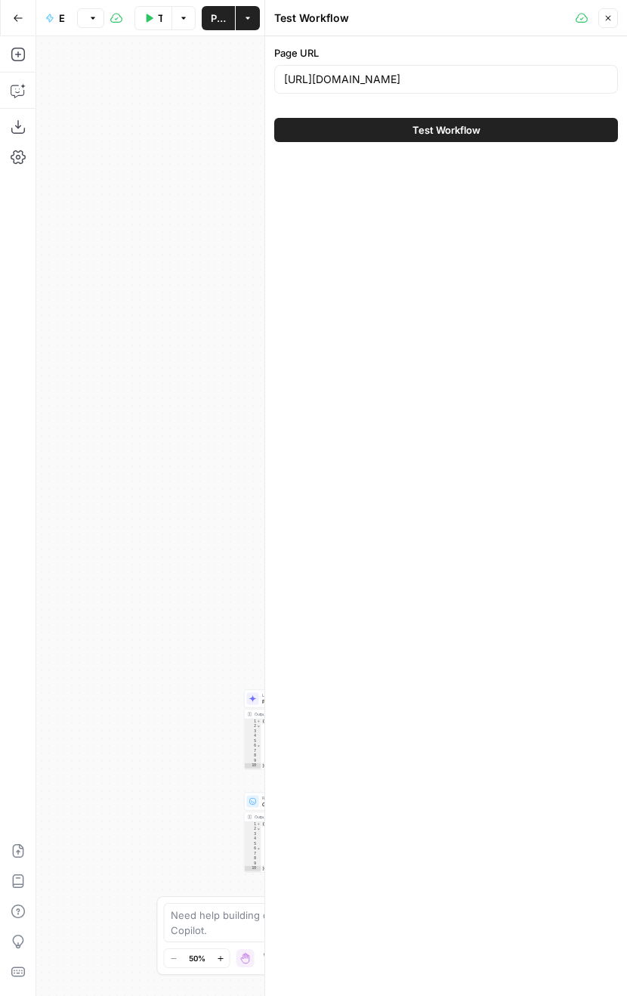
click at [461, 131] on span "Test Workflow" at bounding box center [446, 129] width 68 height 15
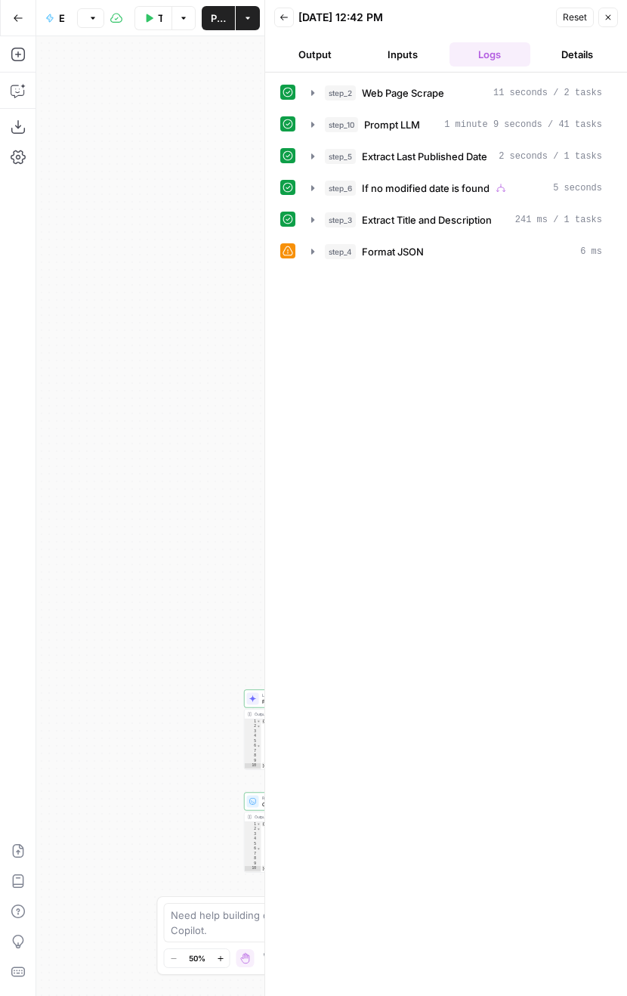
click at [470, 360] on div "step_2 Web Page Scrape 11 seconds / 2 tasks step_10 Prompt LLM 1 minute 9 secon…" at bounding box center [446, 534] width 332 height 908
click at [608, 29] on header "Back [DATE] 12:42 PM Reset Close Output Inputs Logs Details" at bounding box center [446, 36] width 362 height 73
click at [612, 4] on header "Back [DATE] 12:42 PM Reset Close Output Inputs Logs Details" at bounding box center [446, 36] width 362 height 73
click at [605, 17] on icon "button" at bounding box center [608, 17] width 9 height 9
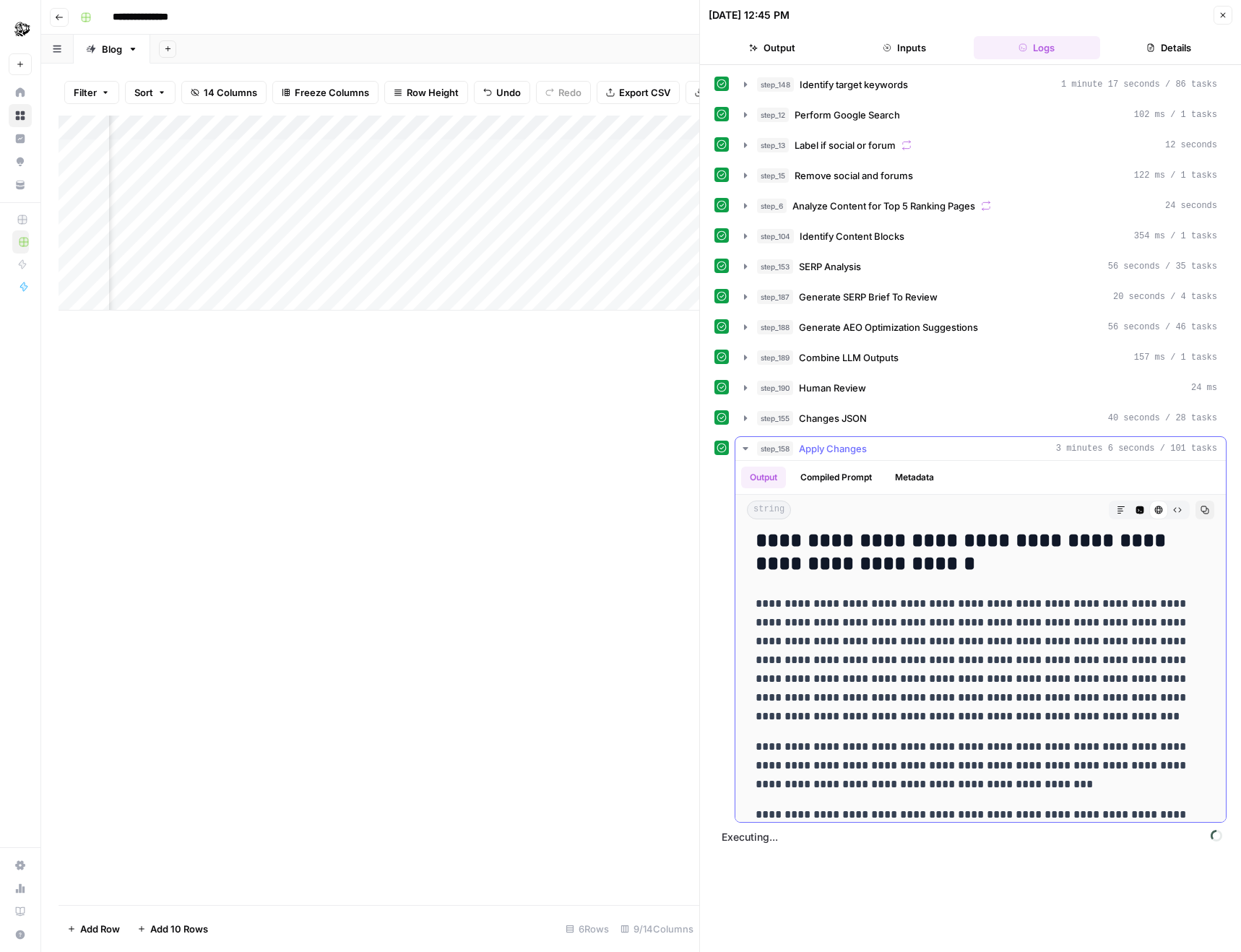
scroll to position [6498, 0]
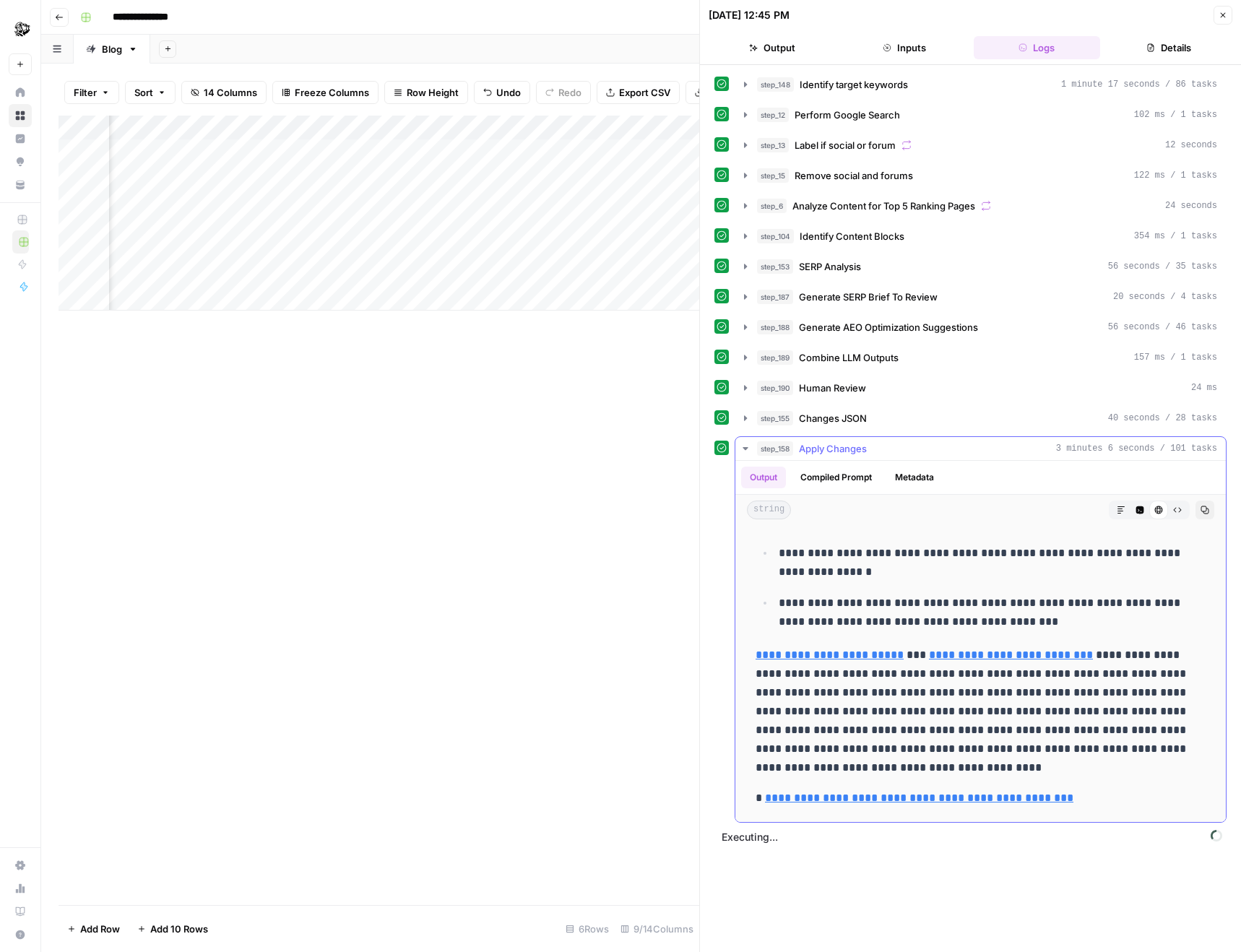
click at [1177, 509] on icon "button" at bounding box center [1177, 509] width 9 height 9
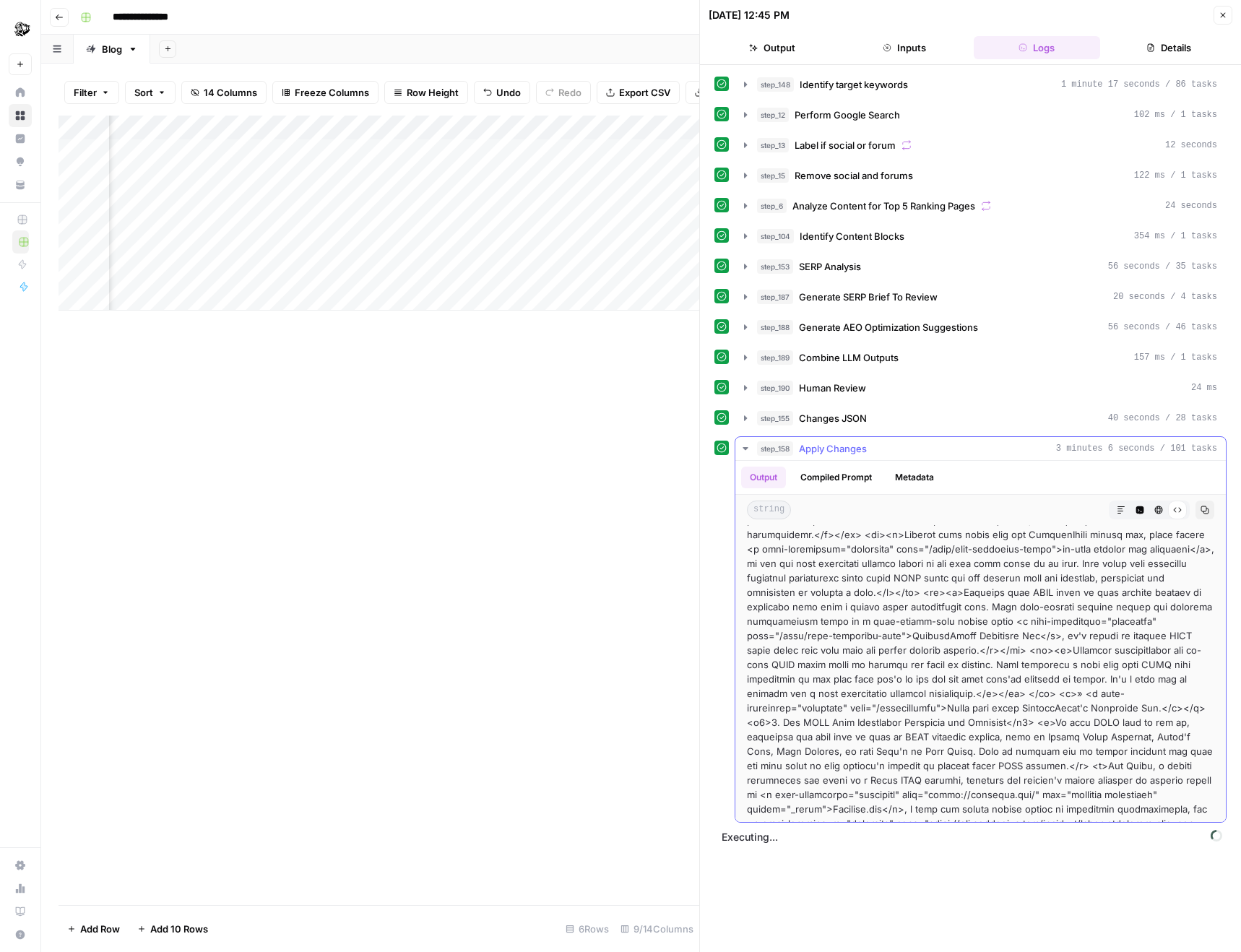
click at [1199, 514] on button "Copy" at bounding box center [1205, 510] width 19 height 19
click at [1199, 514] on button "Copied" at bounding box center [1205, 510] width 19 height 19
click at [1145, 508] on button "Code Editor" at bounding box center [1140, 510] width 19 height 19
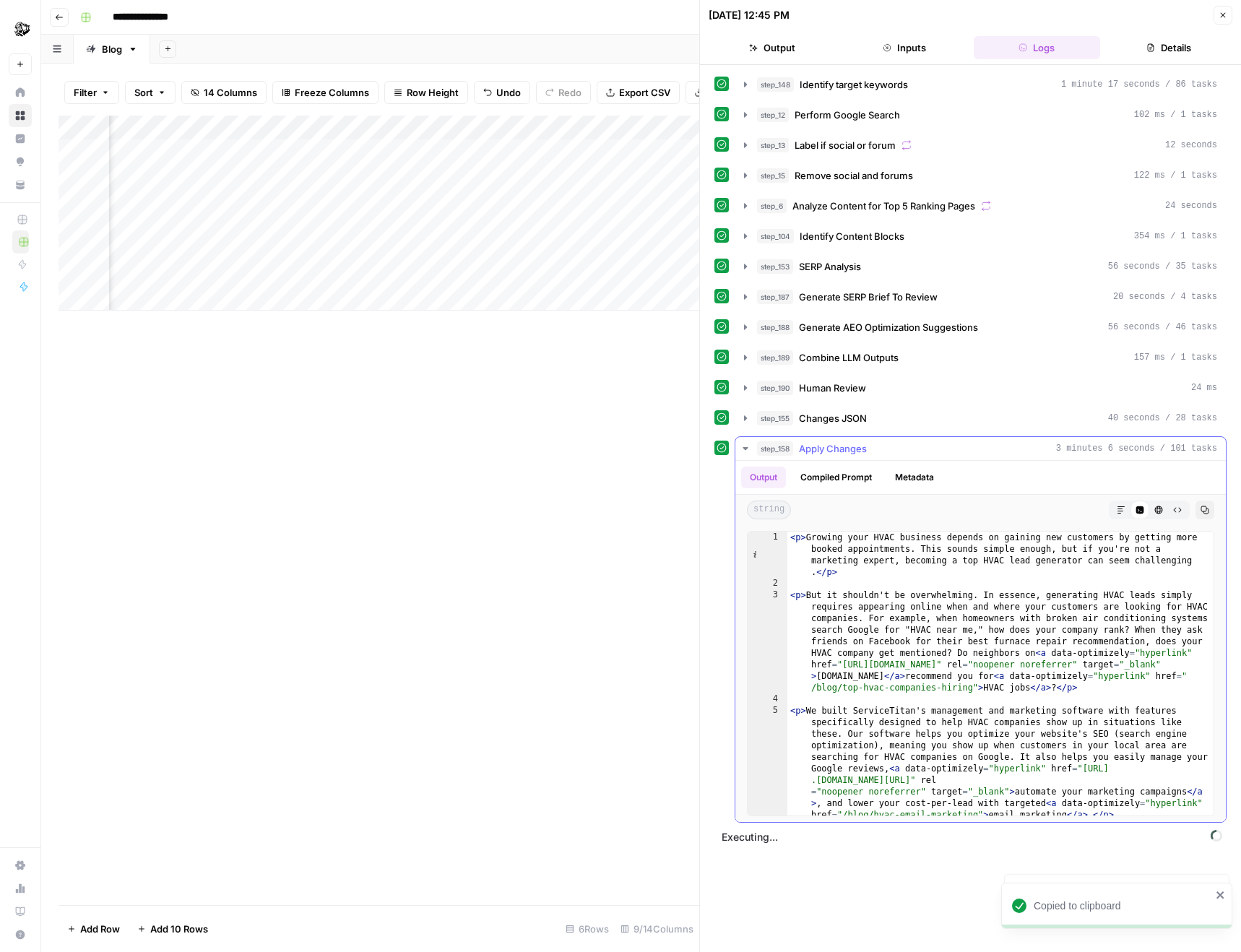
click at [917, 484] on button "Metadata" at bounding box center [914, 477] width 56 height 22
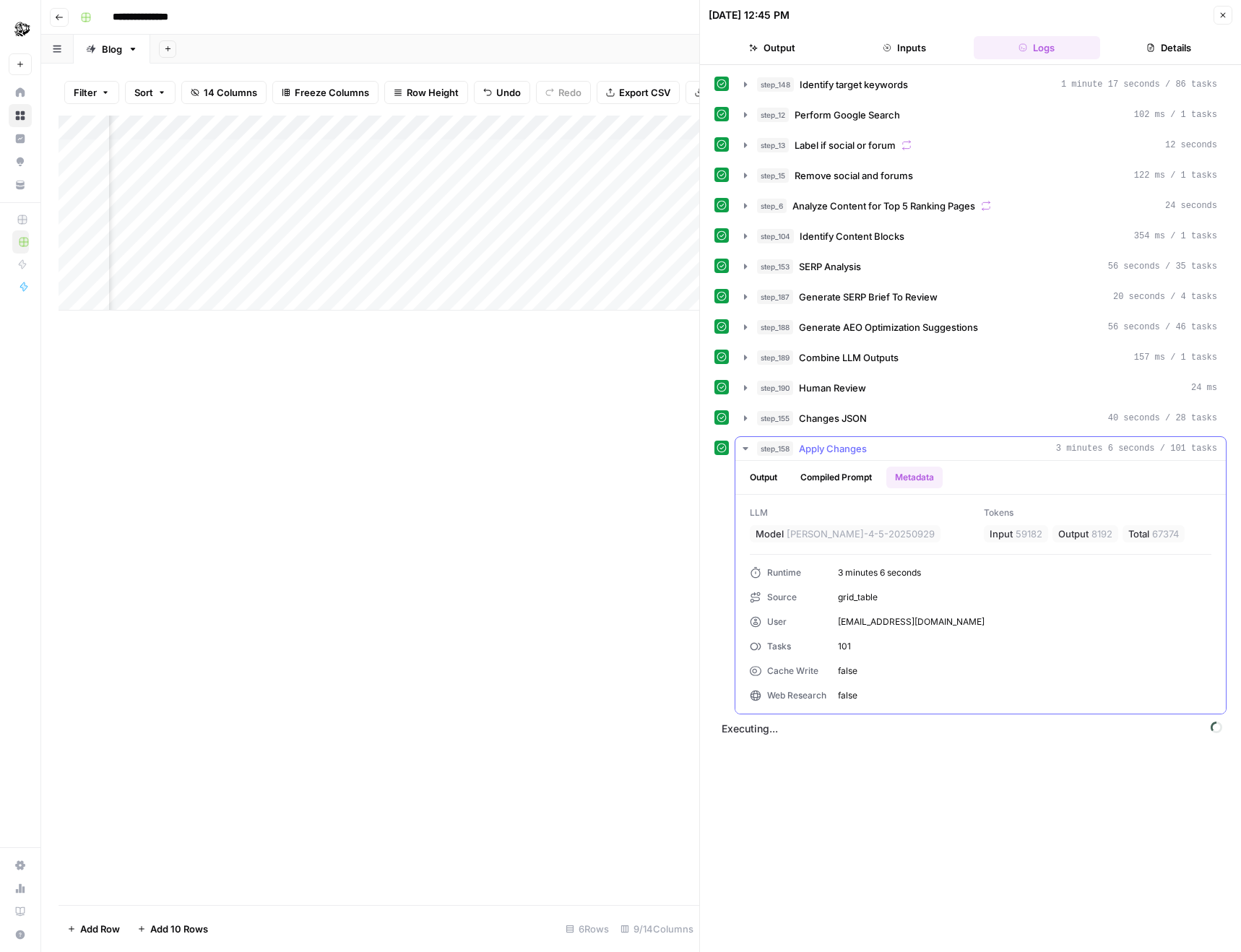
click at [819, 465] on div "Output Compiled Prompt Metadata" at bounding box center [980, 477] width 490 height 33
click at [814, 472] on button "Compiled Prompt" at bounding box center [836, 477] width 89 height 22
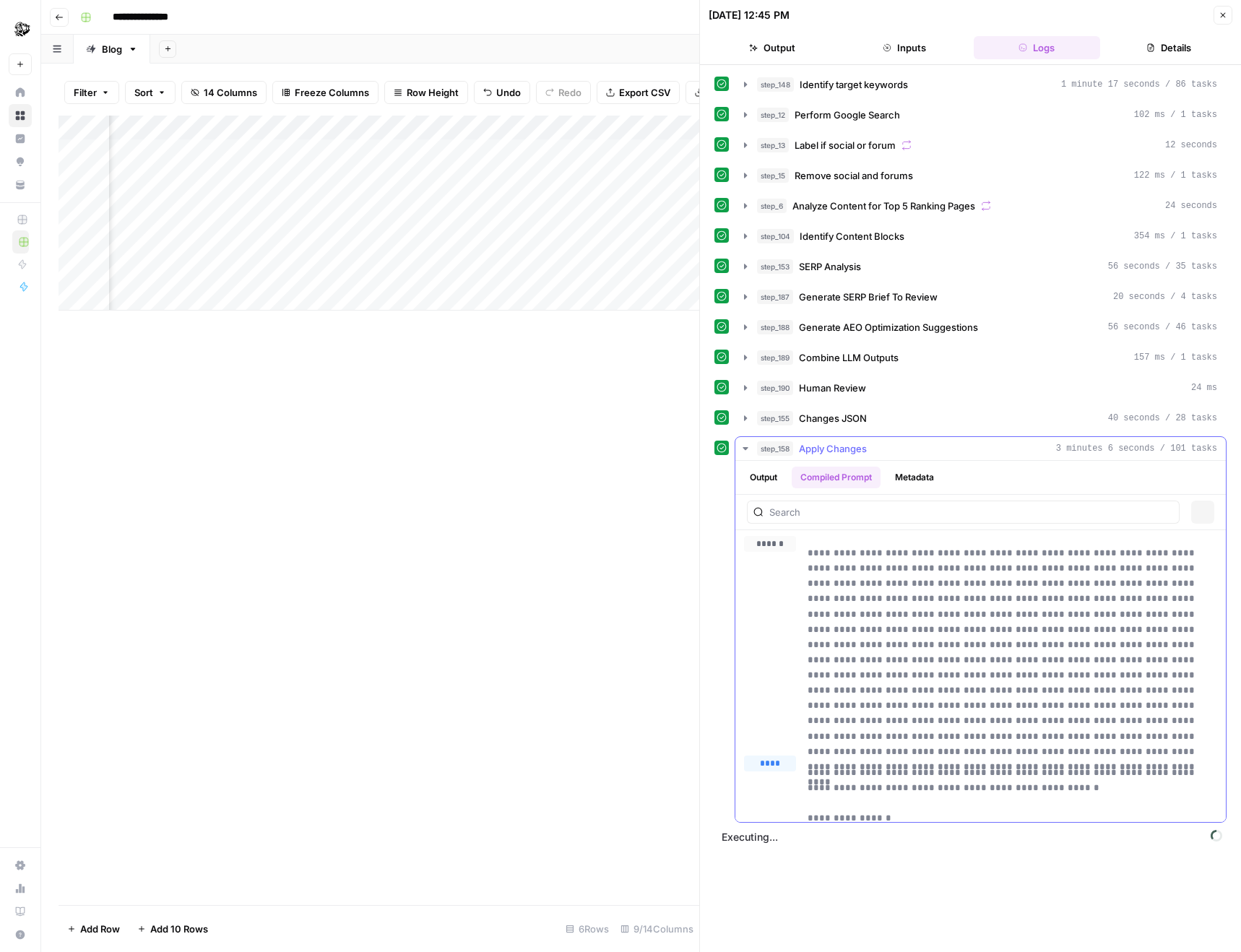
click at [774, 472] on button "Output" at bounding box center [763, 477] width 45 height 22
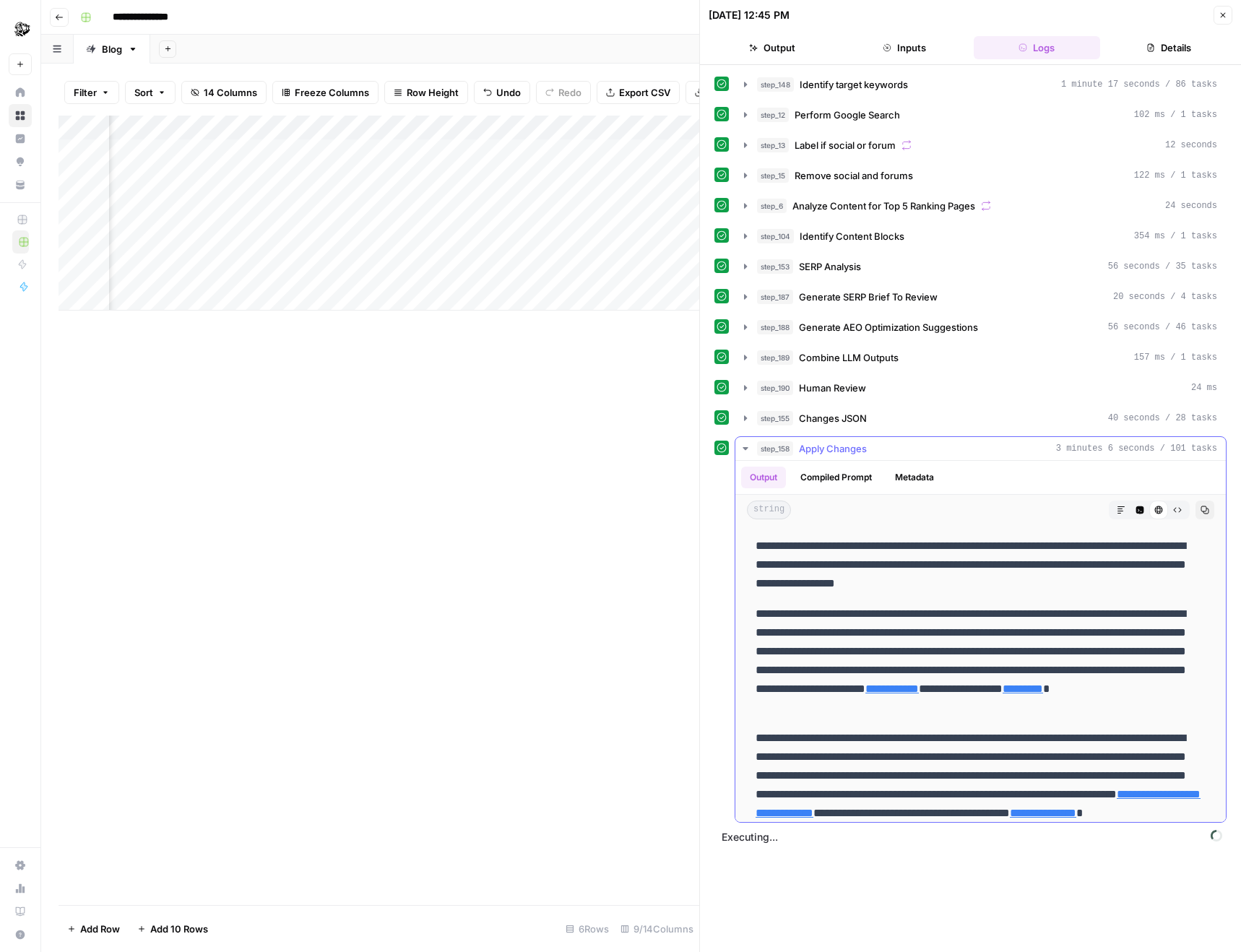
click at [1147, 511] on button "Code Editor" at bounding box center [1140, 510] width 19 height 19
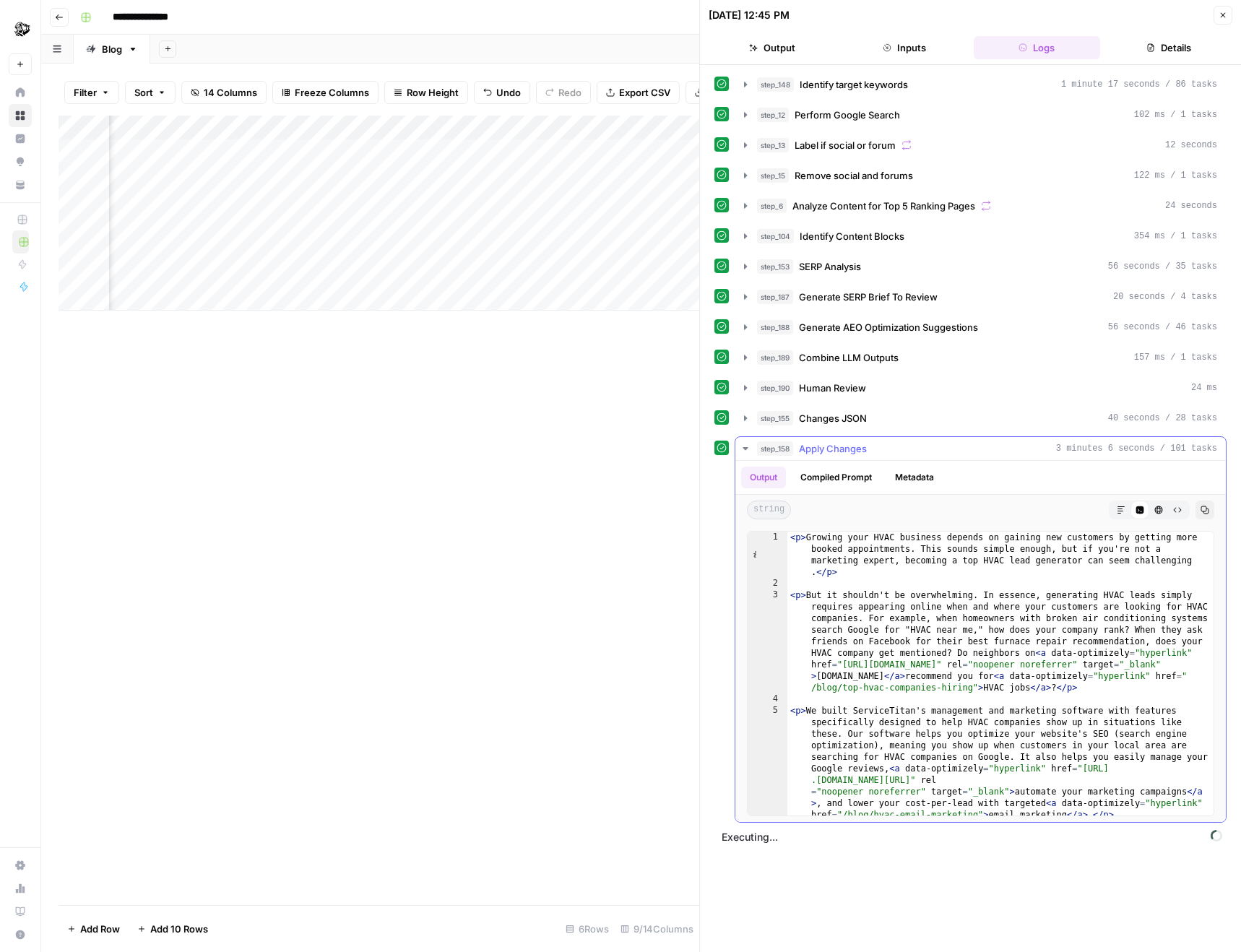
click at [1133, 510] on div "Code Editor" at bounding box center [1140, 510] width 19 height 19
click at [1124, 510] on icon "button" at bounding box center [1121, 509] width 9 height 9
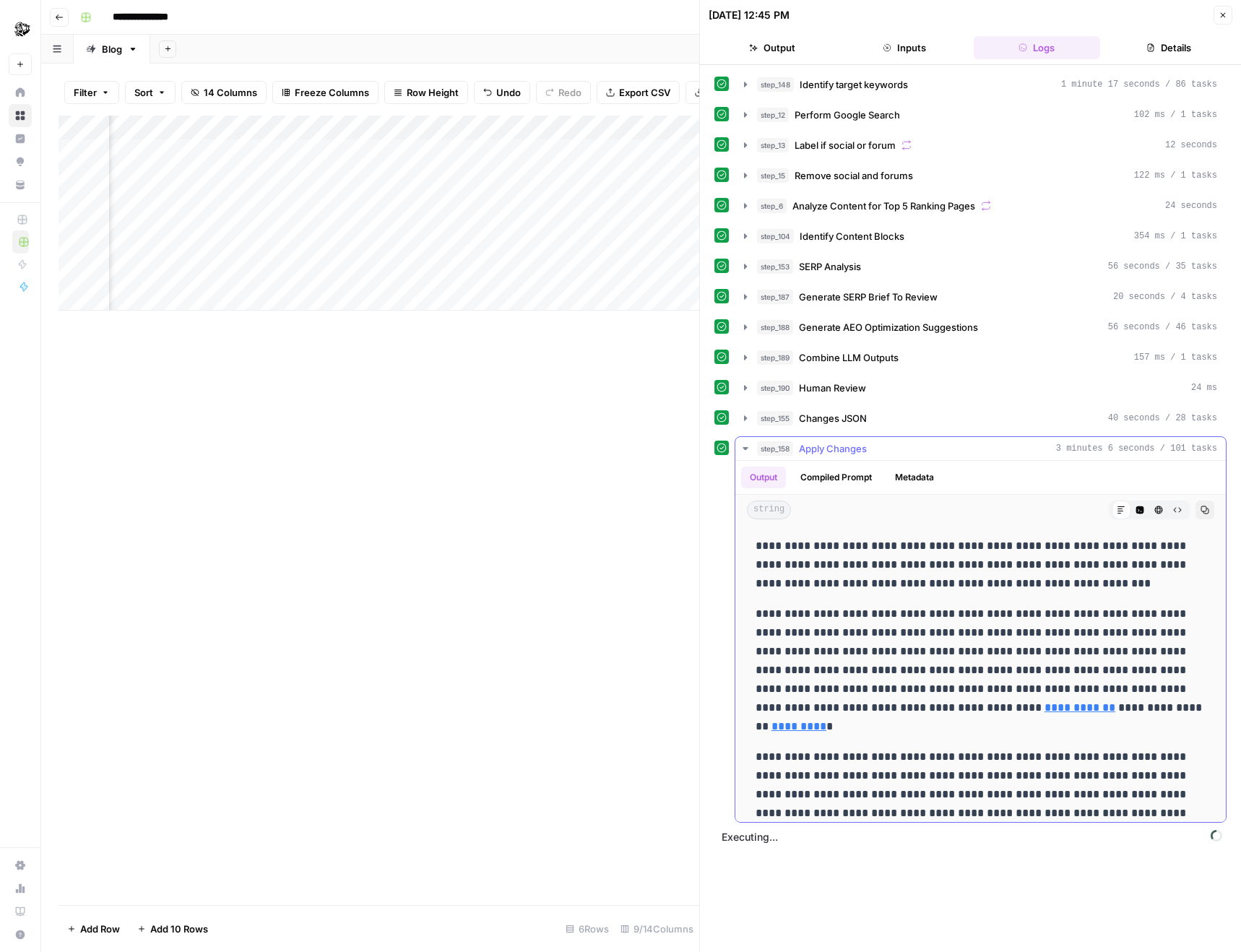
click at [1225, 514] on div "string Markdown Code Editor HTML Viewer Raw Output Copy" at bounding box center [980, 509] width 490 height 31
click at [1207, 509] on icon "button" at bounding box center [1205, 509] width 9 height 9
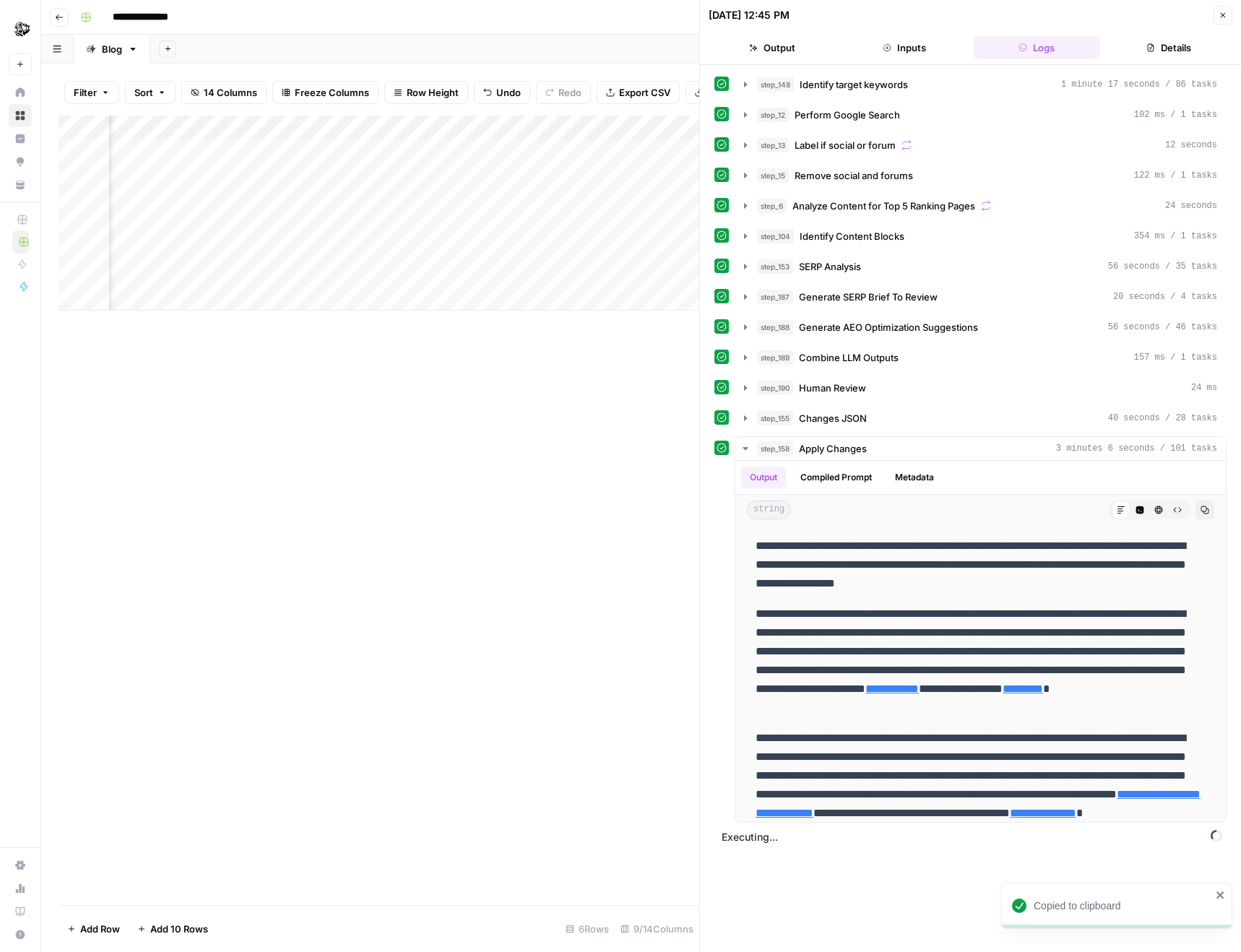
click at [571, 128] on div "Add Column" at bounding box center [379, 213] width 641 height 195
click at [527, 263] on span "Edit Workflow" at bounding box center [536, 269] width 126 height 14
click at [569, 128] on div "Add Column" at bounding box center [379, 213] width 641 height 195
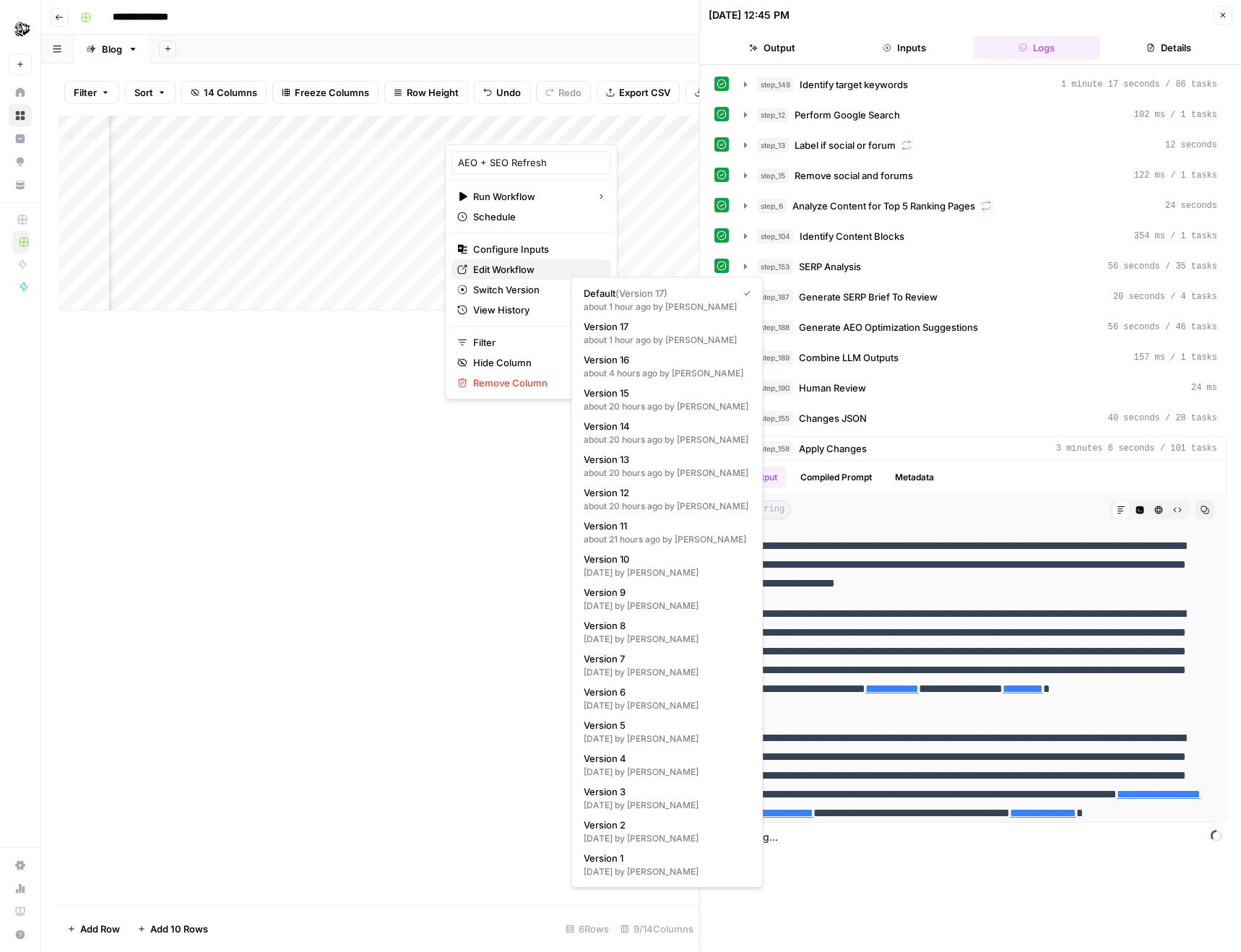
click at [521, 270] on span "Edit Workflow" at bounding box center [536, 269] width 126 height 14
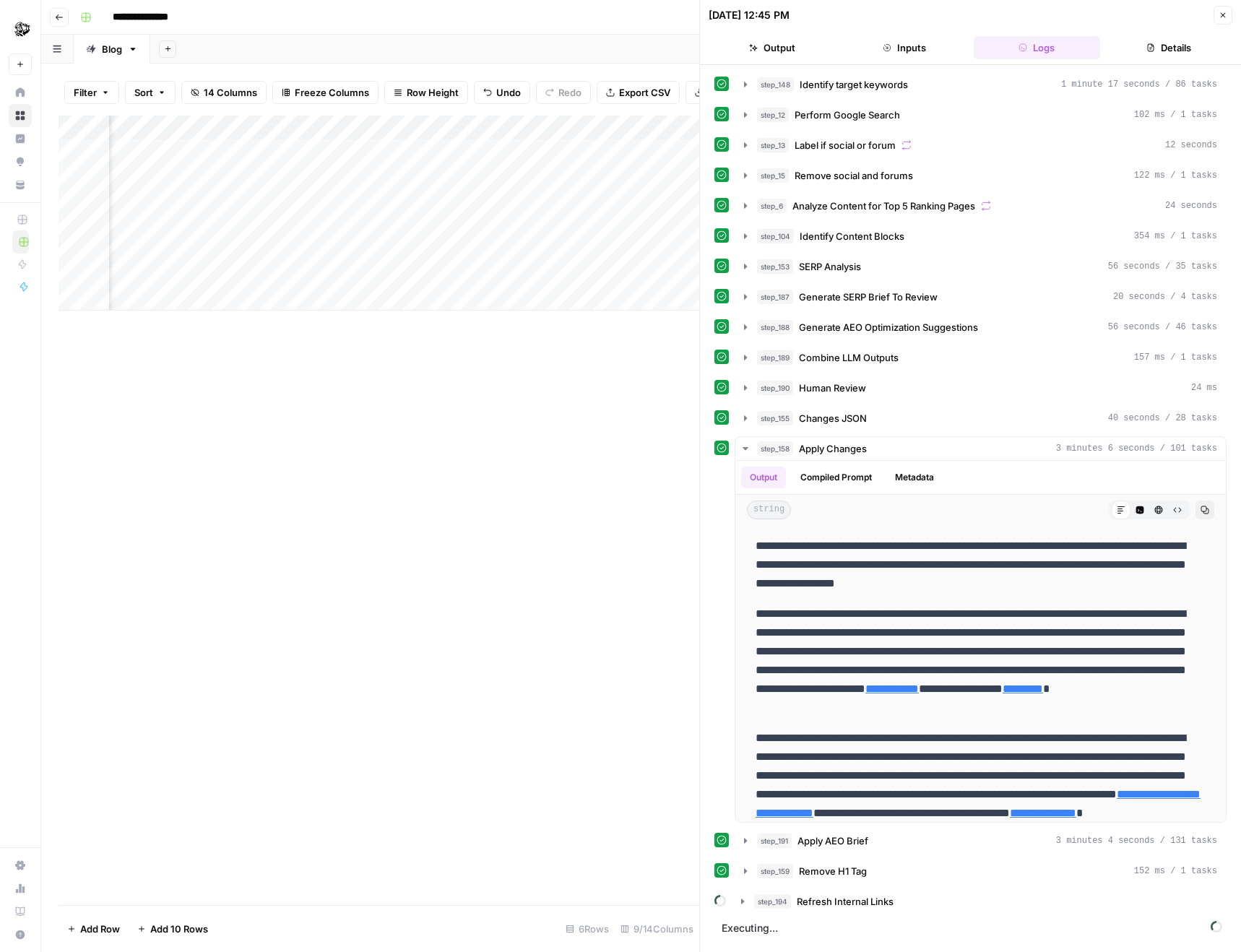
click at [586, 271] on div "Add Column" at bounding box center [379, 213] width 641 height 195
click at [586, 279] on div "Add Column" at bounding box center [379, 213] width 641 height 195
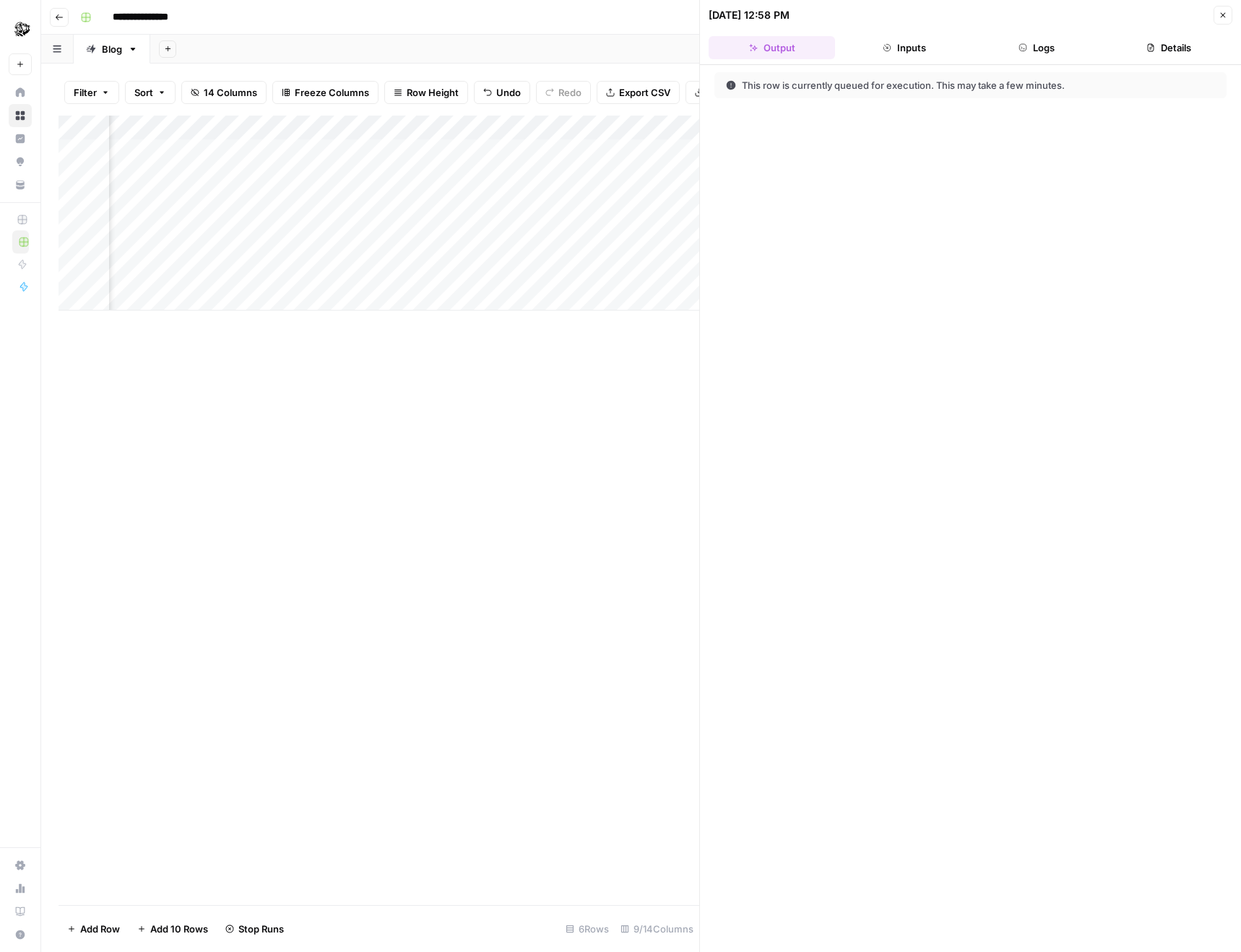
click at [589, 226] on div "Add Column" at bounding box center [379, 213] width 641 height 195
click at [586, 206] on div "Add Column" at bounding box center [379, 213] width 641 height 195
click at [592, 176] on div "Add Column" at bounding box center [379, 213] width 641 height 195
click at [76, 150] on div "Add Column" at bounding box center [379, 213] width 641 height 195
click at [108, 917] on footer "Delete 1 Row Unselect 6 Rows 9/14 Columns" at bounding box center [379, 928] width 641 height 47
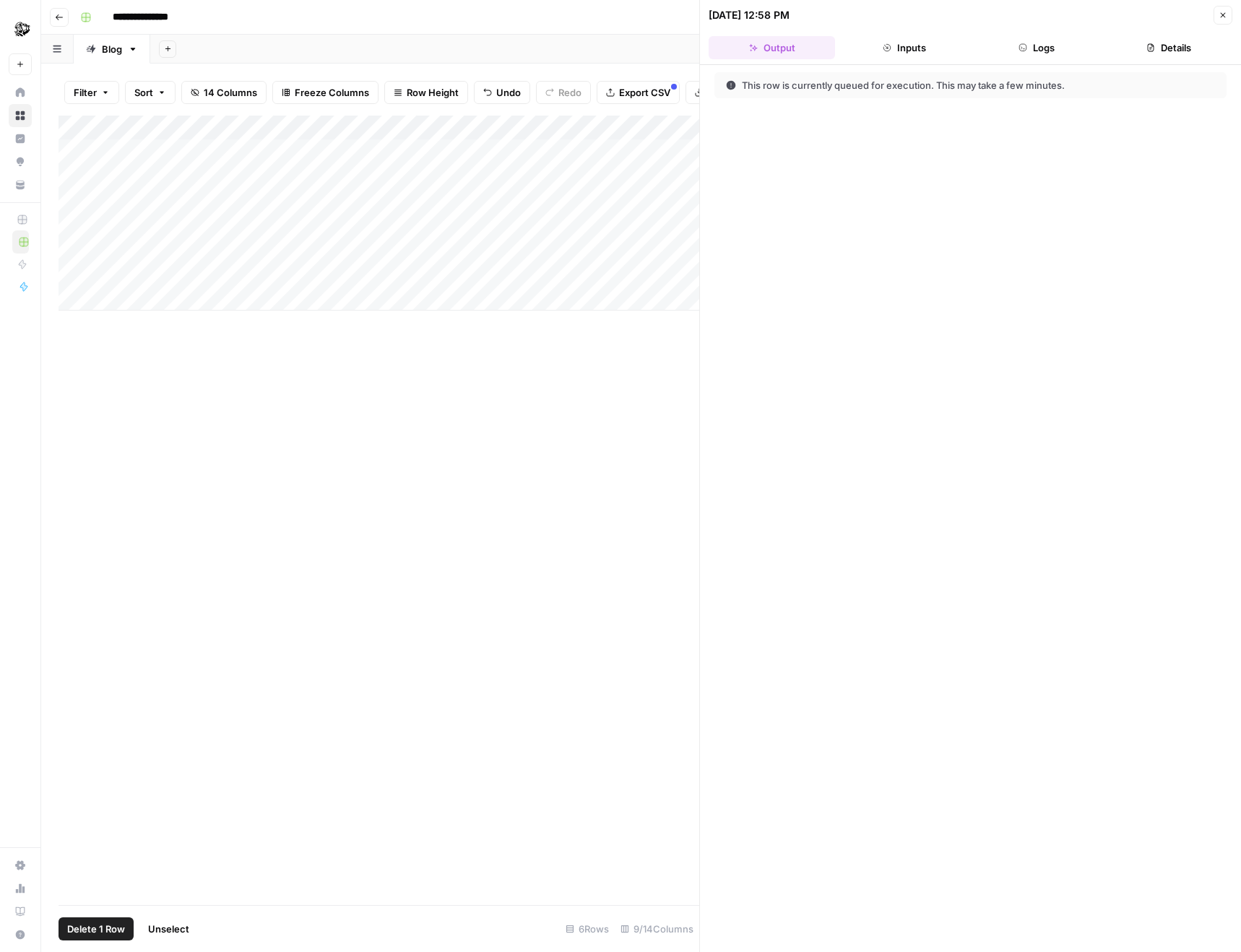
click at [114, 924] on span "Delete 1 Row" at bounding box center [96, 928] width 57 height 14
click at [561, 193] on div "Are you sure you want to delete 1 row? Cancel Delete" at bounding box center [620, 151] width 312 height 93
click at [561, 167] on span "Delete" at bounding box center [569, 166] width 31 height 14
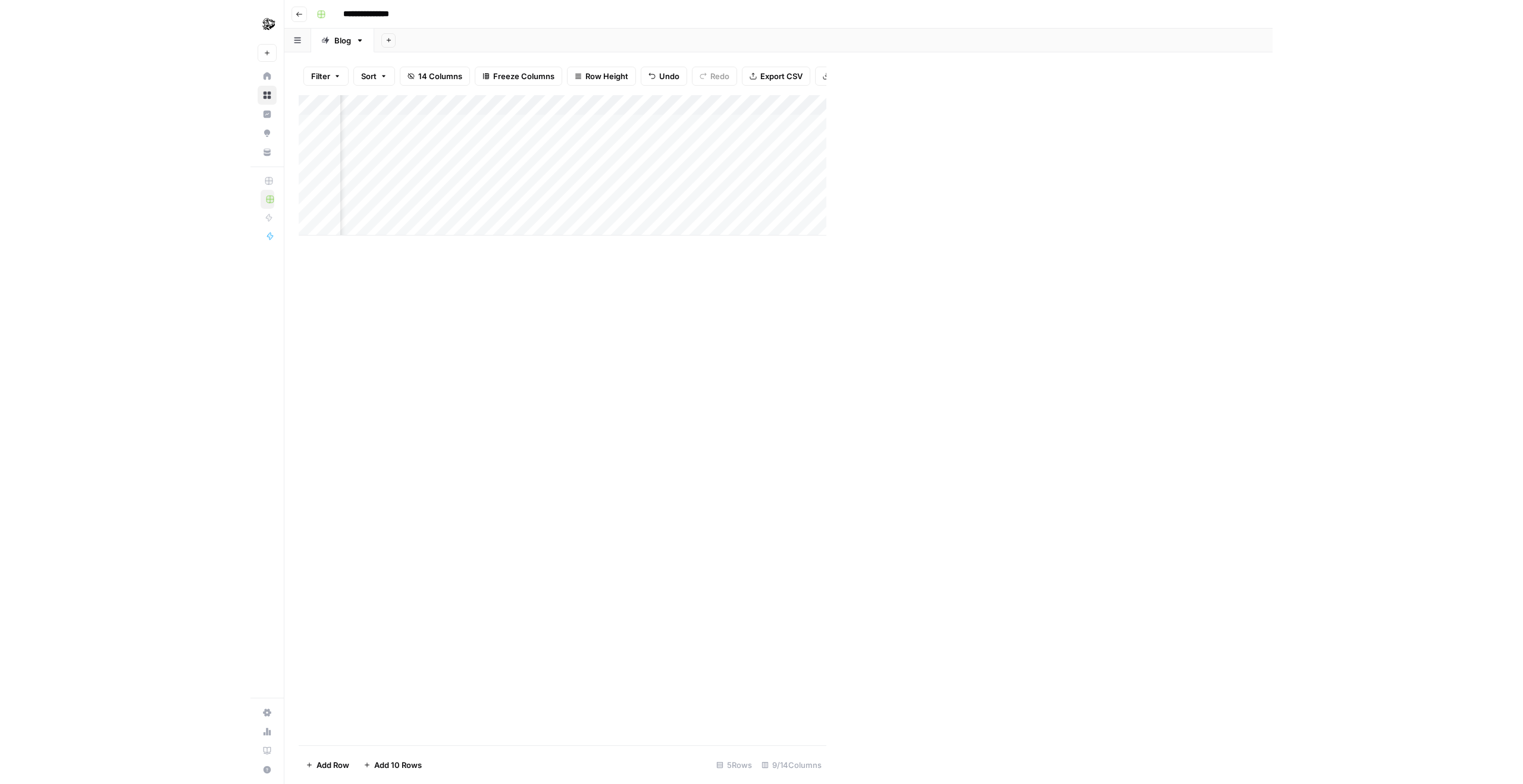
scroll to position [0, 167]
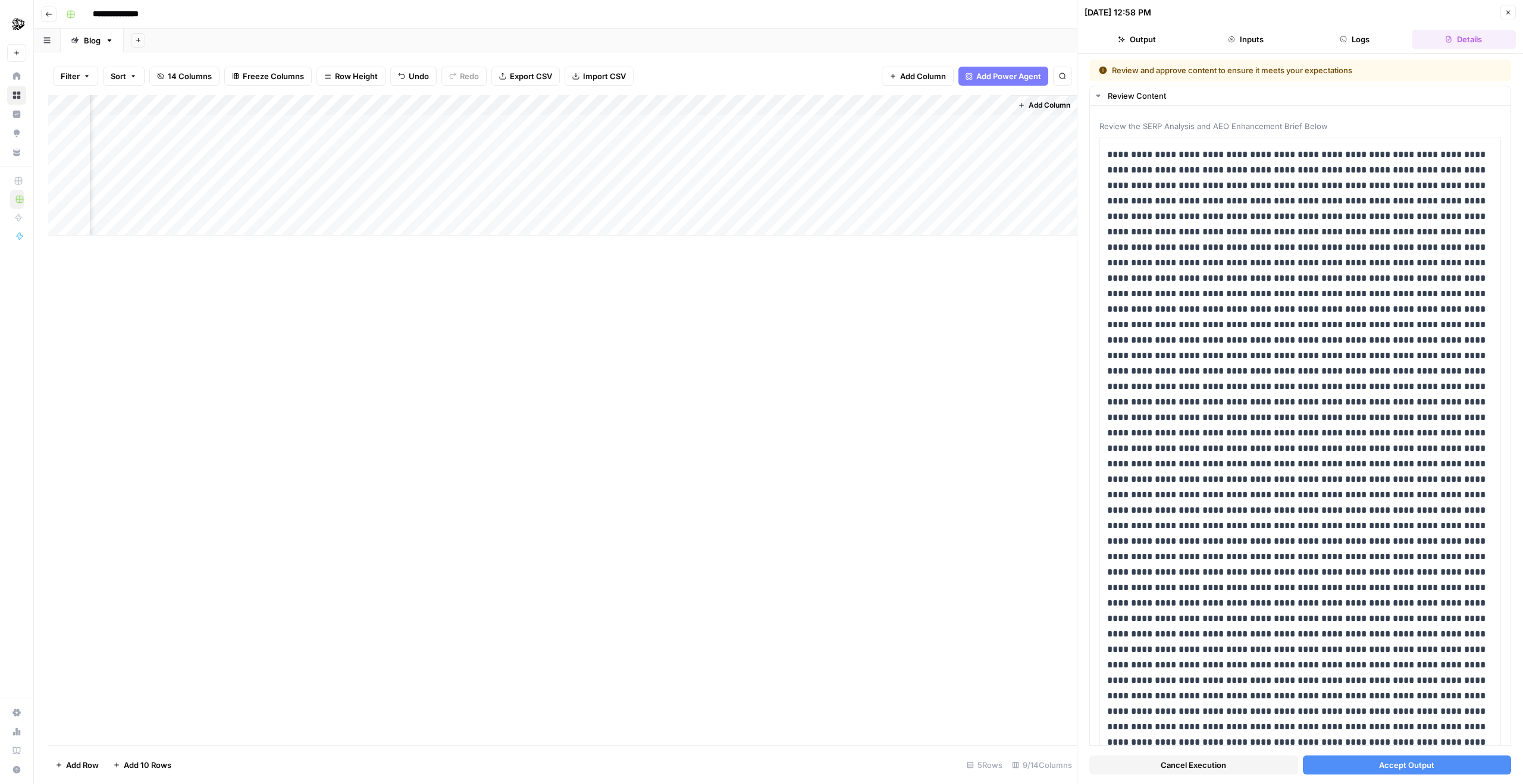
click at [1021, 37] on button "Output" at bounding box center [1136, 39] width 104 height 19
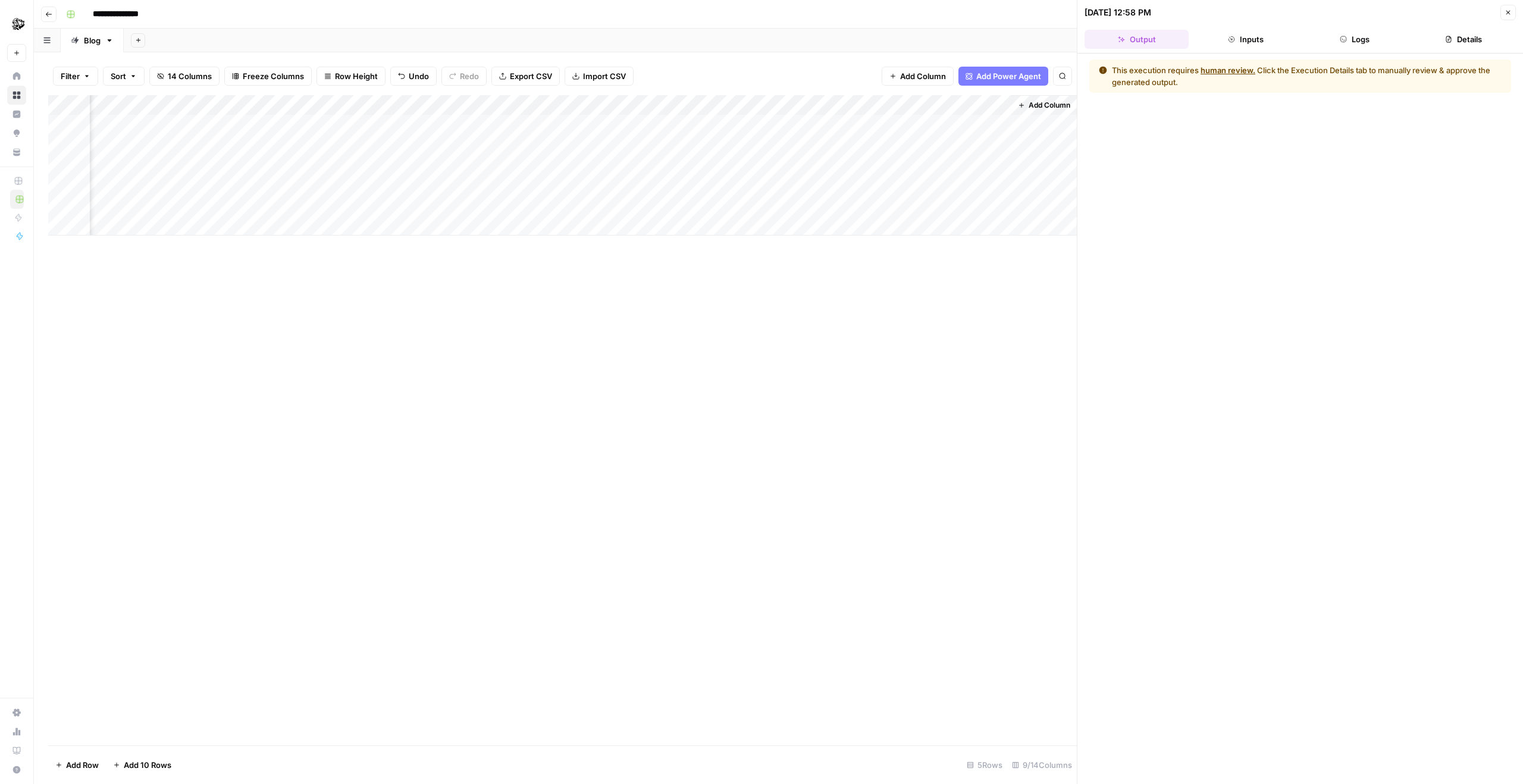
click at [1021, 44] on button "Inputs" at bounding box center [1245, 39] width 104 height 19
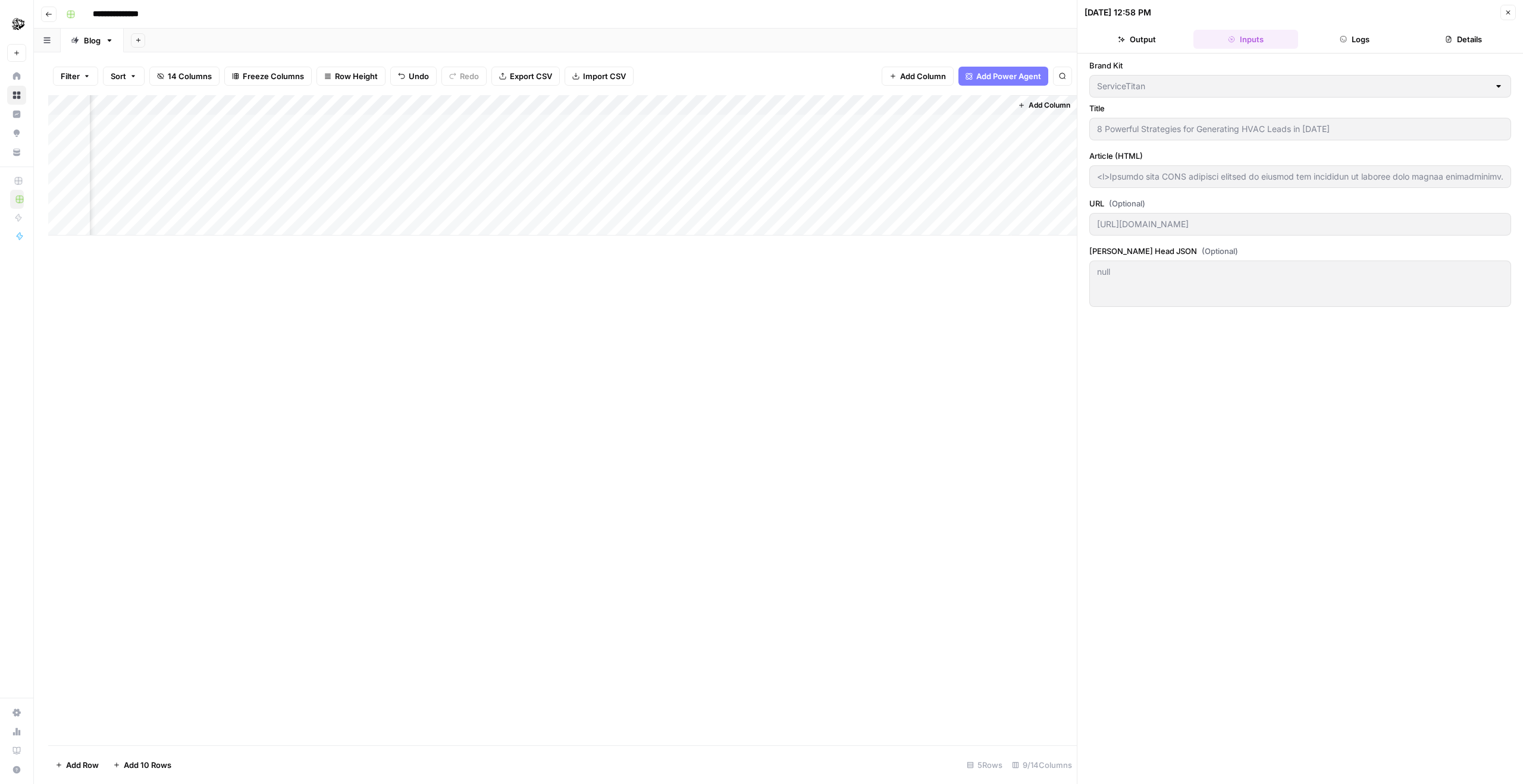
click at [574, 205] on div "Add Column" at bounding box center [562, 165] width 1028 height 140
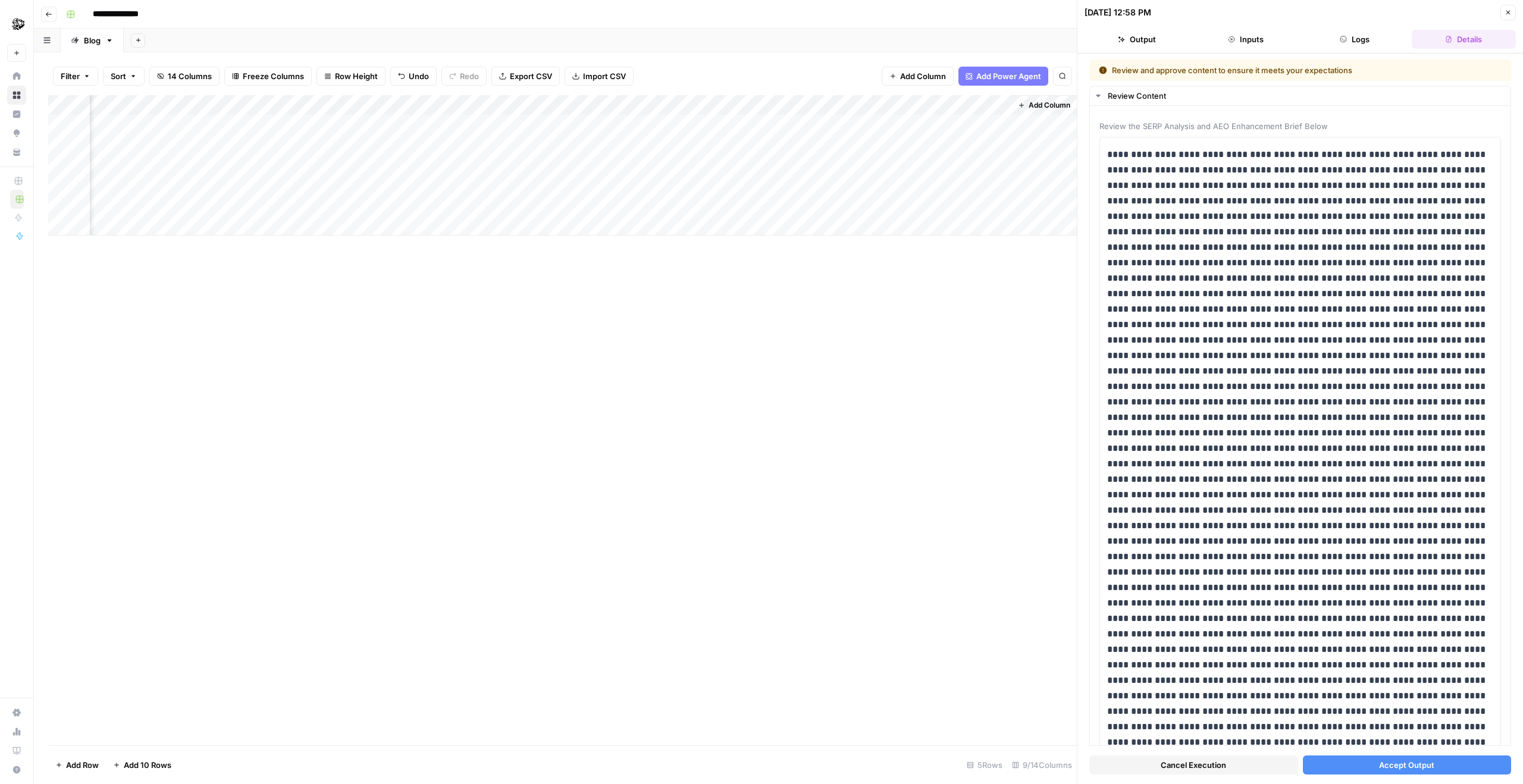
click at [1021, 44] on button "Logs" at bounding box center [1354, 39] width 104 height 19
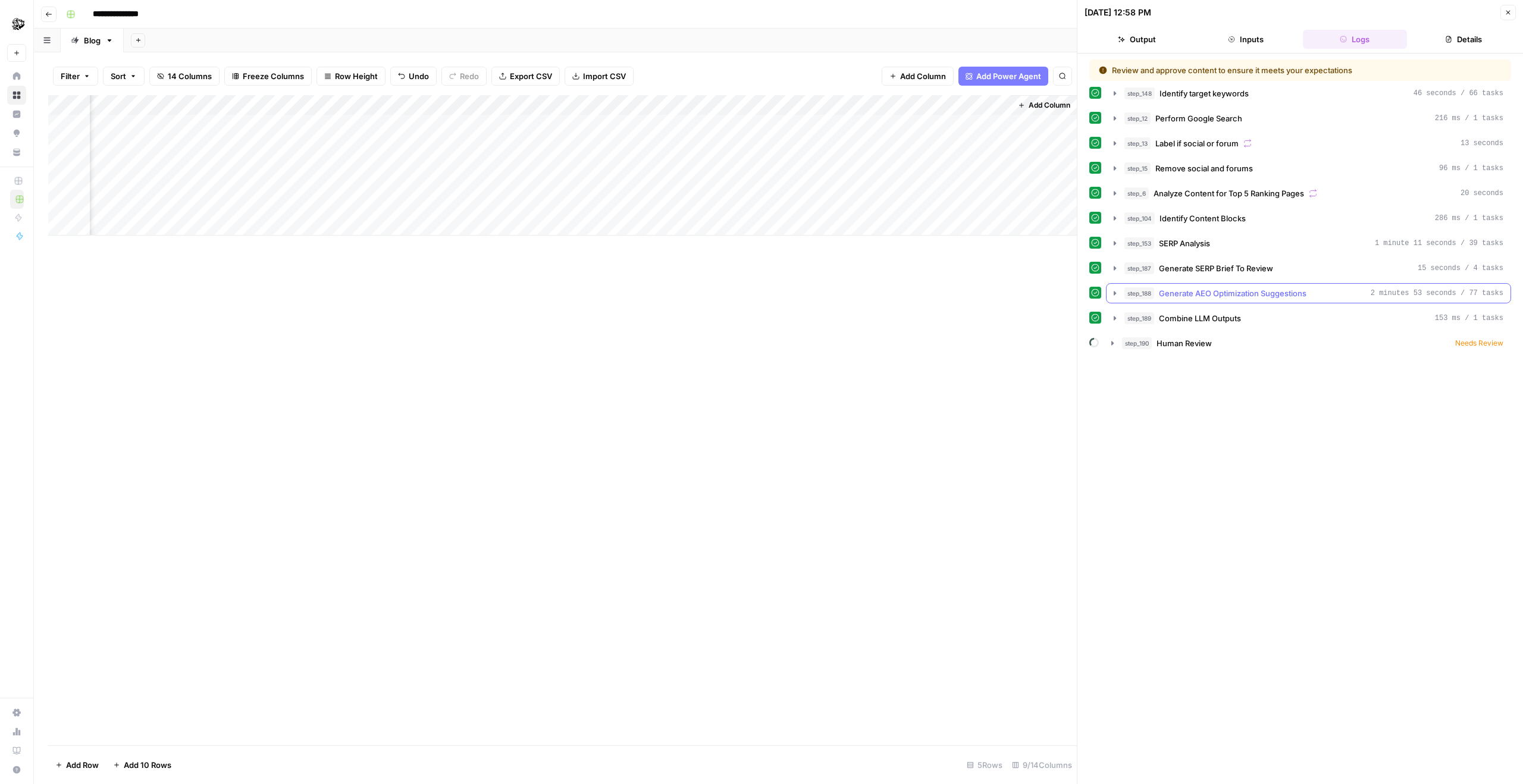
click at [1021, 299] on button "step_188 Generate AEO Optimization Suggestions 2 minutes 53 seconds / 77 tasks" at bounding box center [1308, 293] width 404 height 19
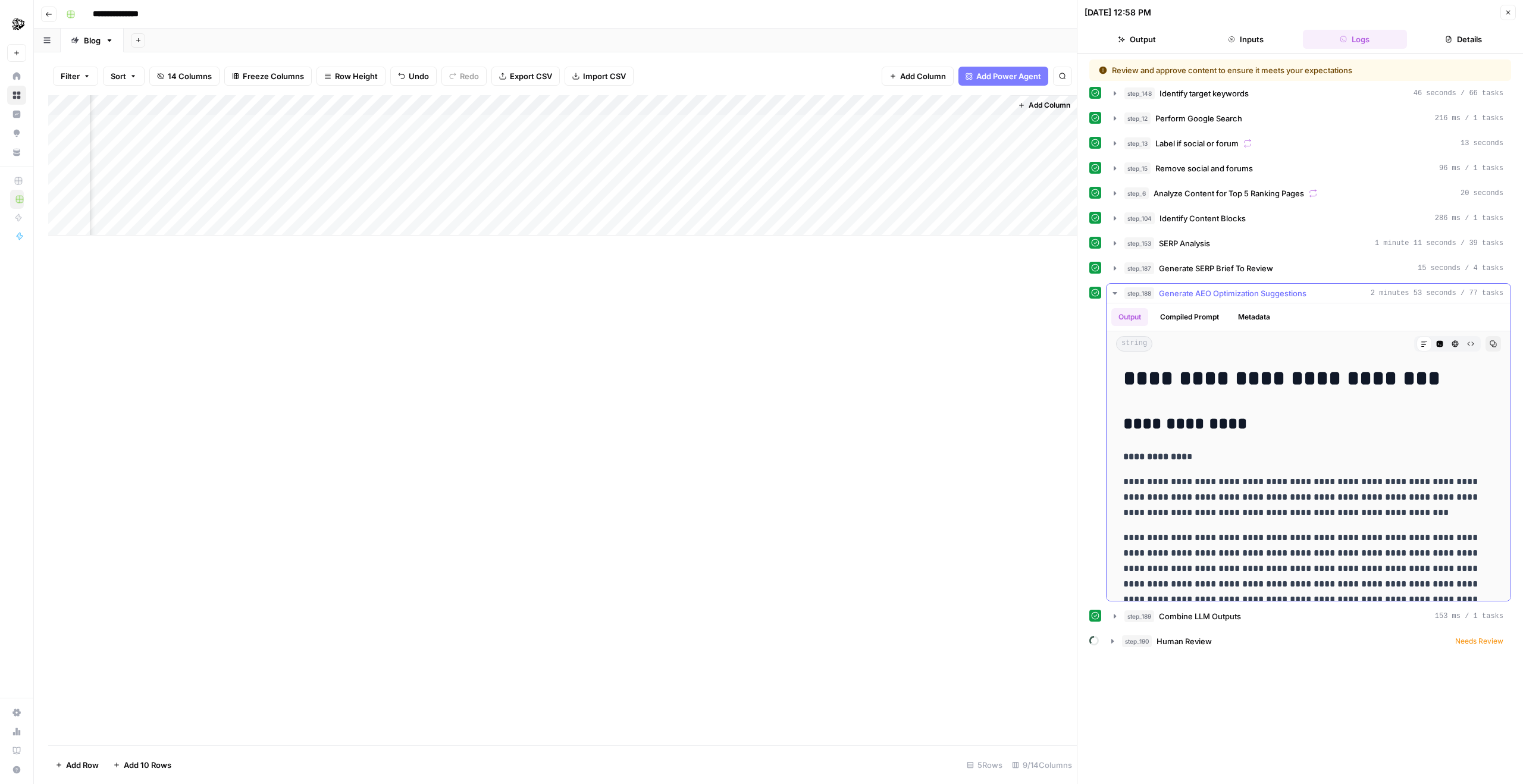
click at [1021, 305] on div "Output Compiled Prompt Metadata" at bounding box center [1308, 316] width 404 height 28
click at [1021, 298] on button "step_188 Generate AEO Optimization Suggestions 2 minutes 53 seconds / 77 tasks" at bounding box center [1308, 293] width 404 height 19
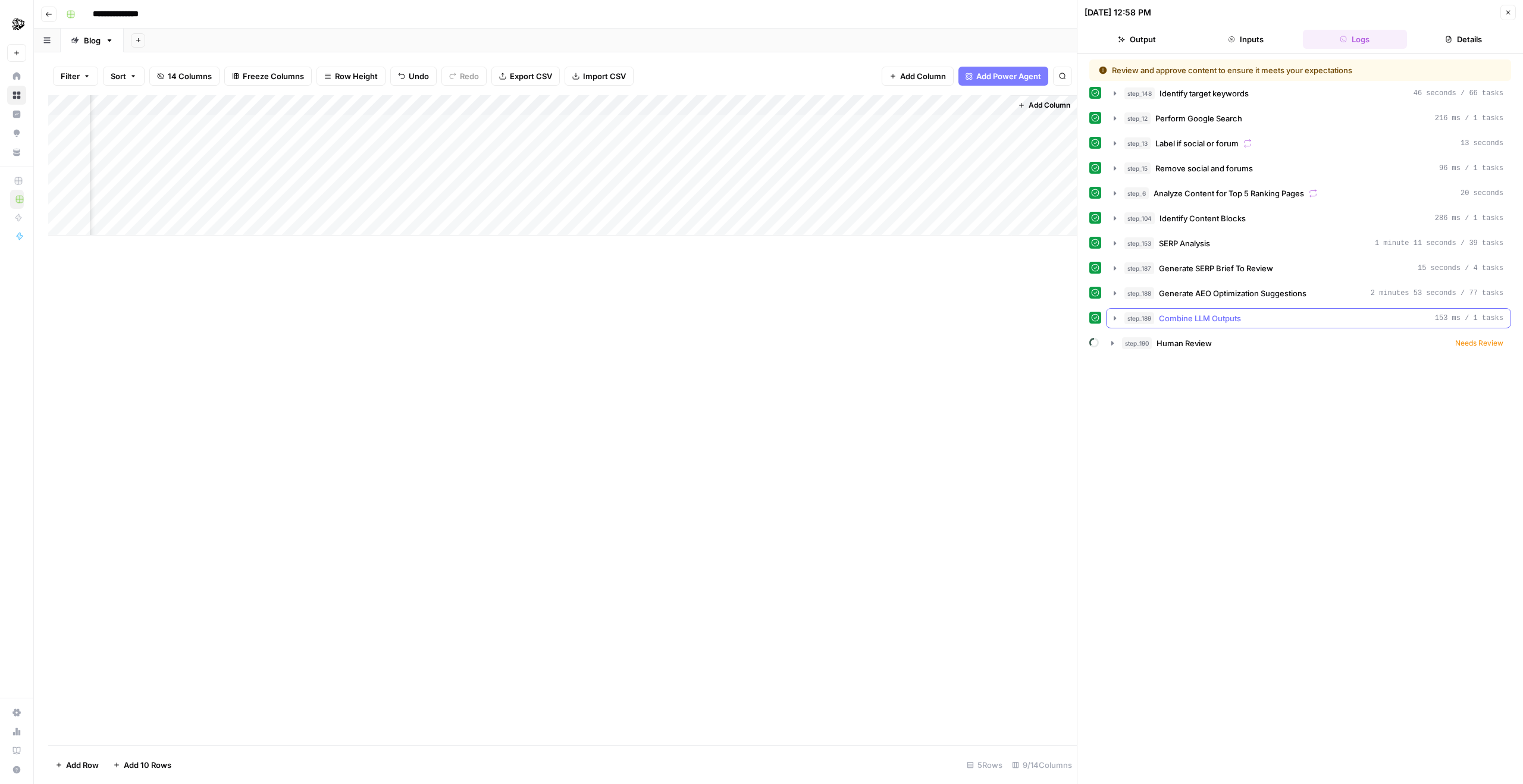
click at [1021, 318] on span "Combine LLM Outputs" at bounding box center [1200, 318] width 82 height 12
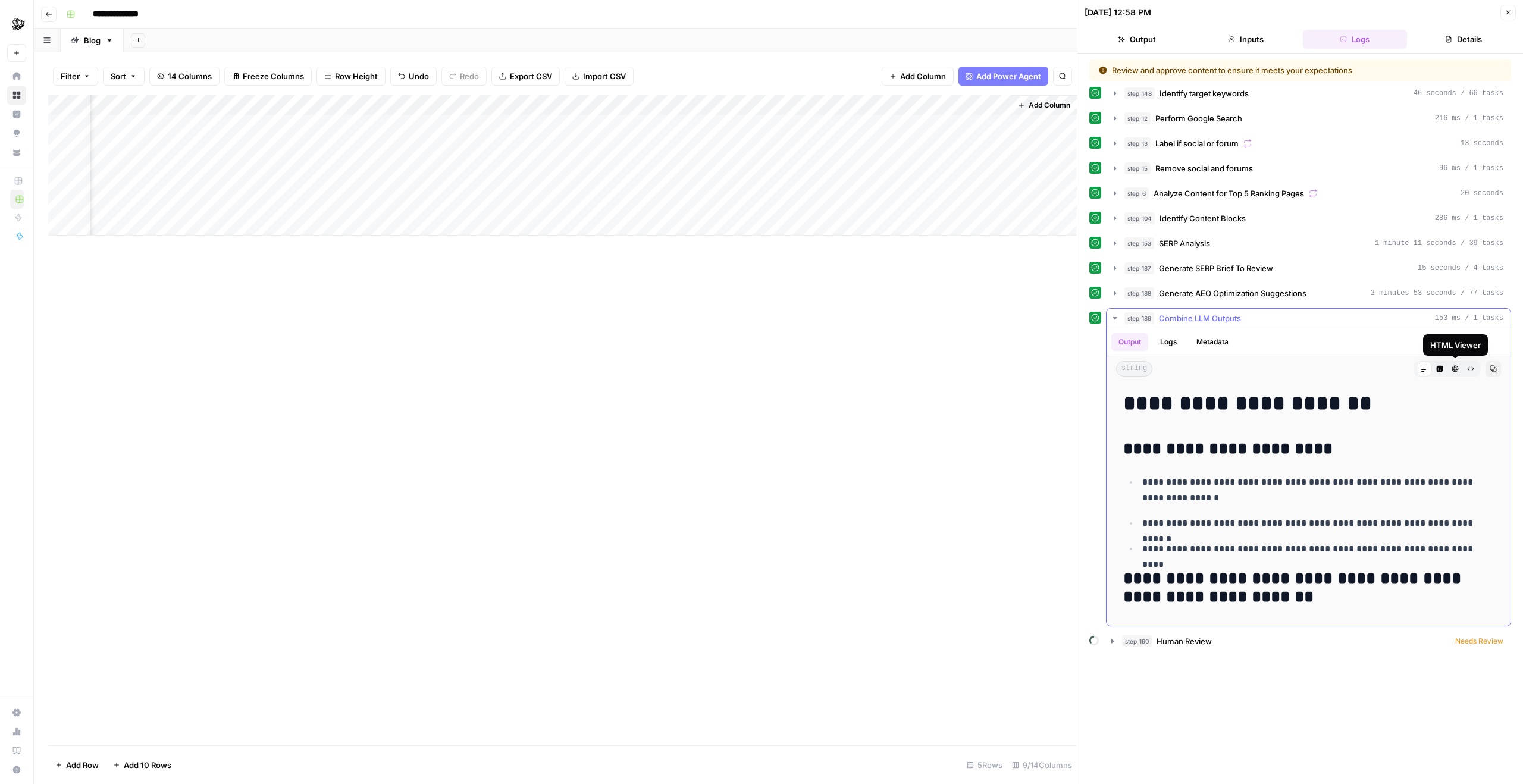
click at [1021, 320] on div "step_189 Combine LLM Outputs 153 ms / 1 tasks" at bounding box center [1314, 318] width 379 height 12
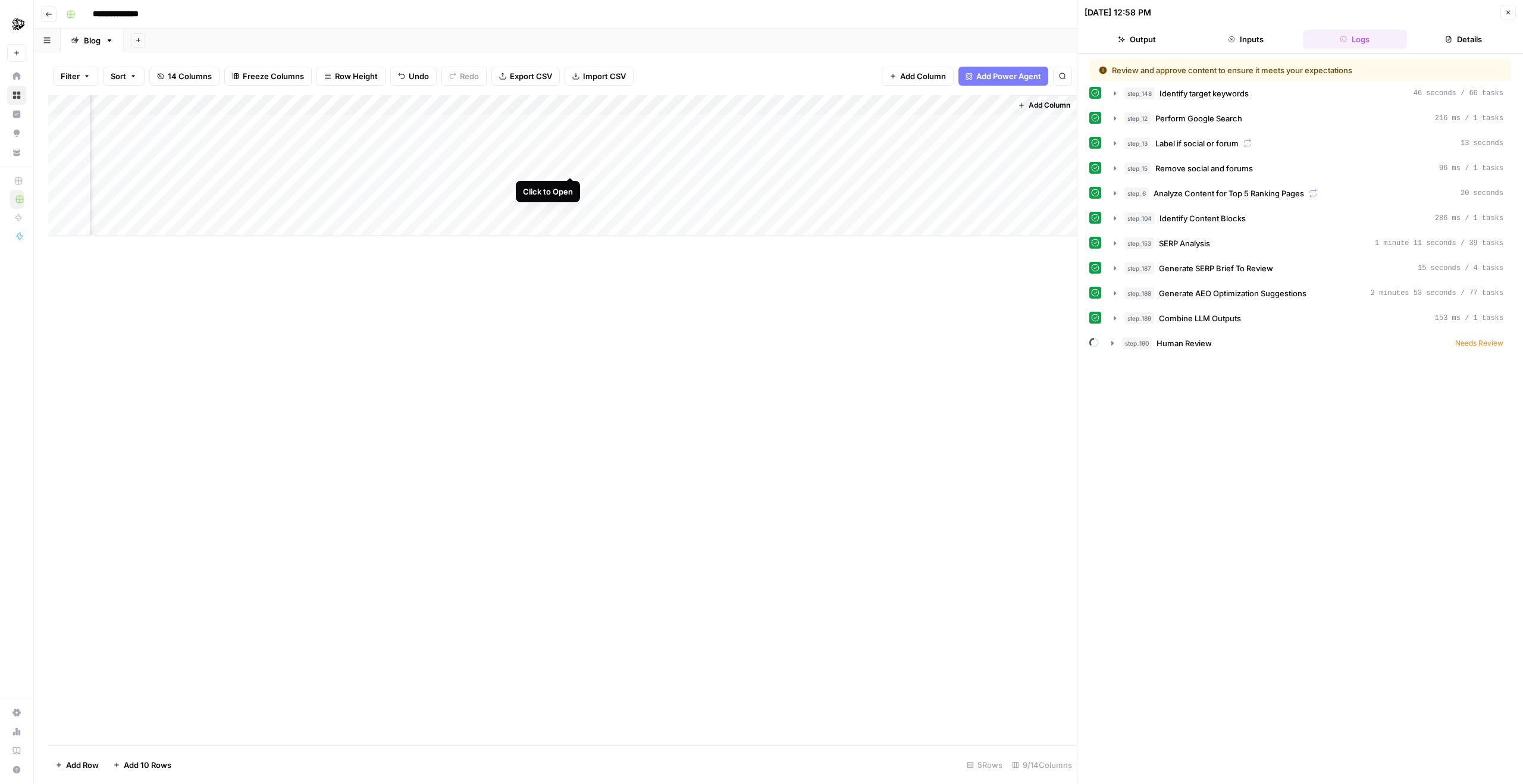
click at [567, 165] on div "Add Column" at bounding box center [562, 165] width 1028 height 140
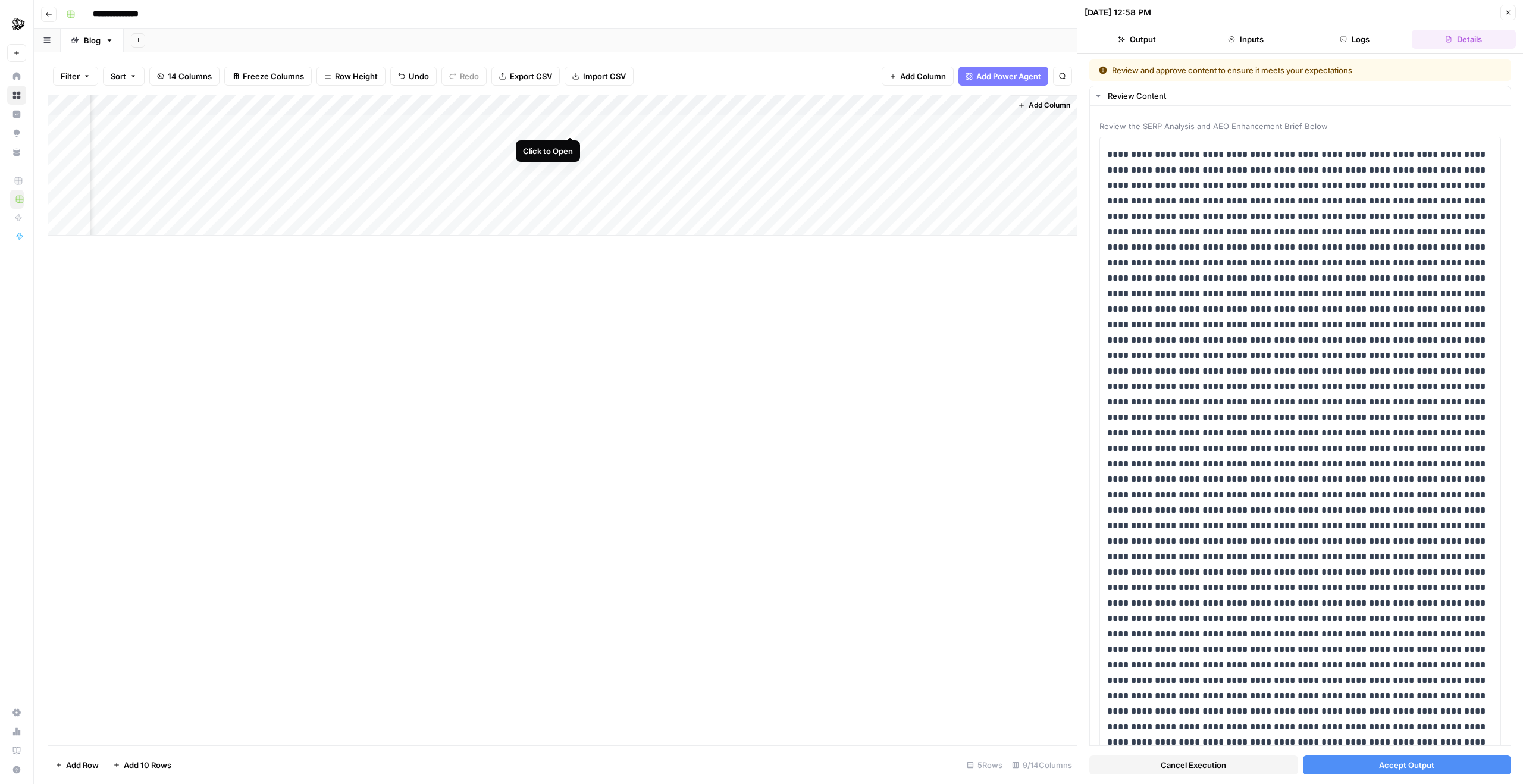
click at [570, 123] on div "Add Column" at bounding box center [562, 165] width 1028 height 140
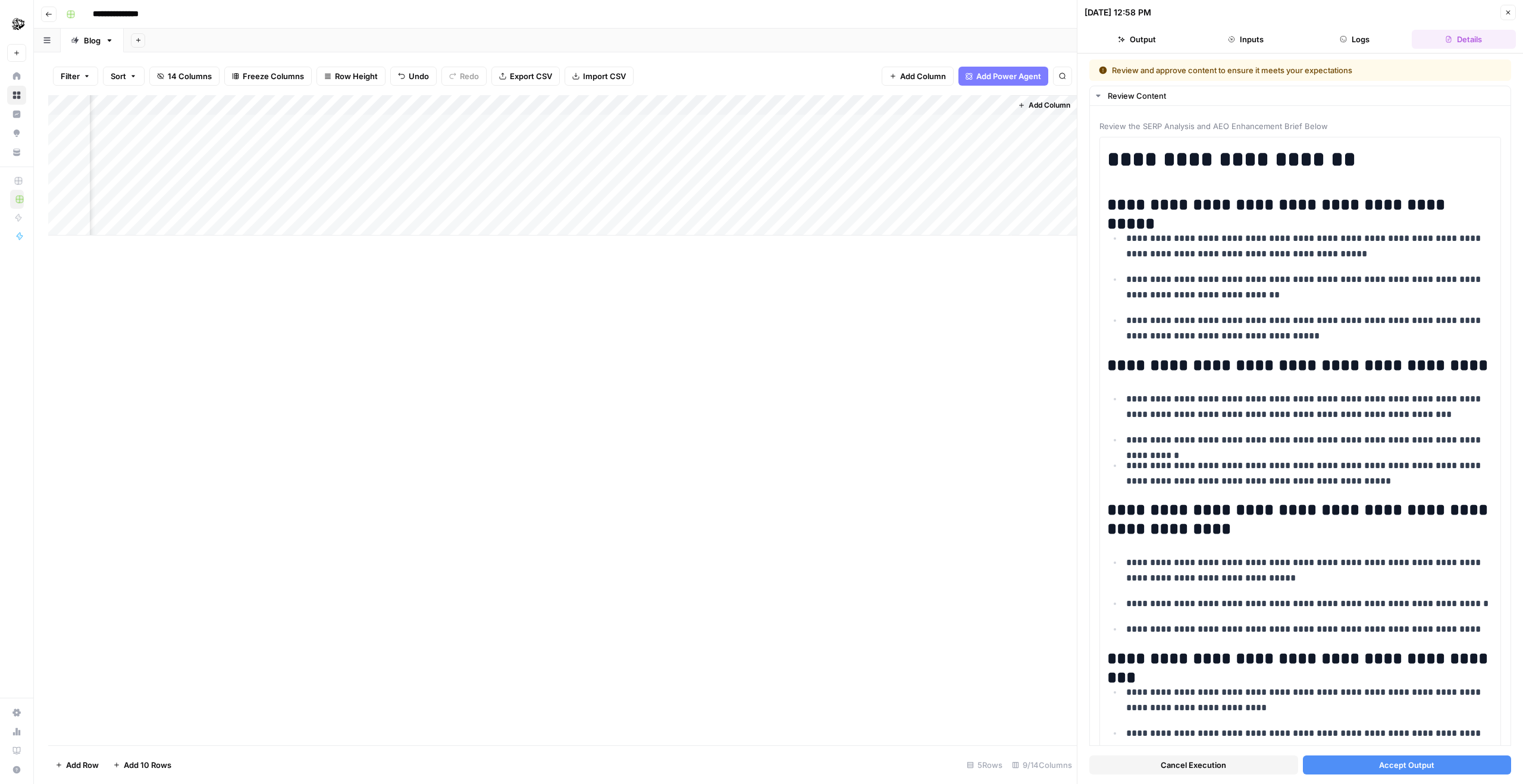
click at [556, 104] on div "Add Column" at bounding box center [562, 165] width 1028 height 140
click at [507, 218] on span "Edit Workflow" at bounding box center [528, 221] width 104 height 12
click at [569, 123] on div "Add Column" at bounding box center [562, 165] width 1028 height 140
click at [572, 146] on div "Add Column" at bounding box center [562, 165] width 1028 height 140
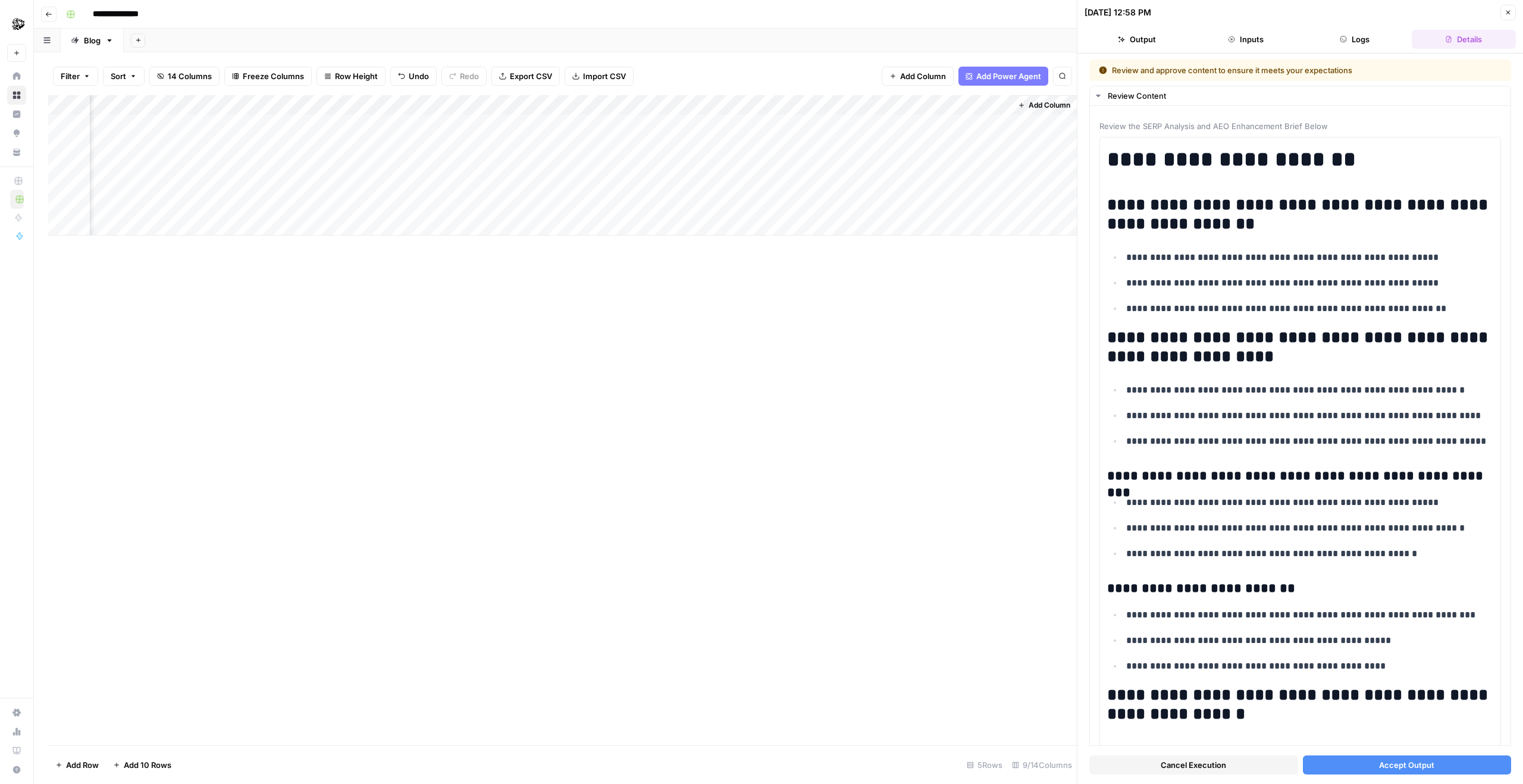
click at [573, 157] on div "Add Column" at bounding box center [562, 165] width 1028 height 140
click at [573, 158] on div "Add Column" at bounding box center [562, 165] width 1028 height 140
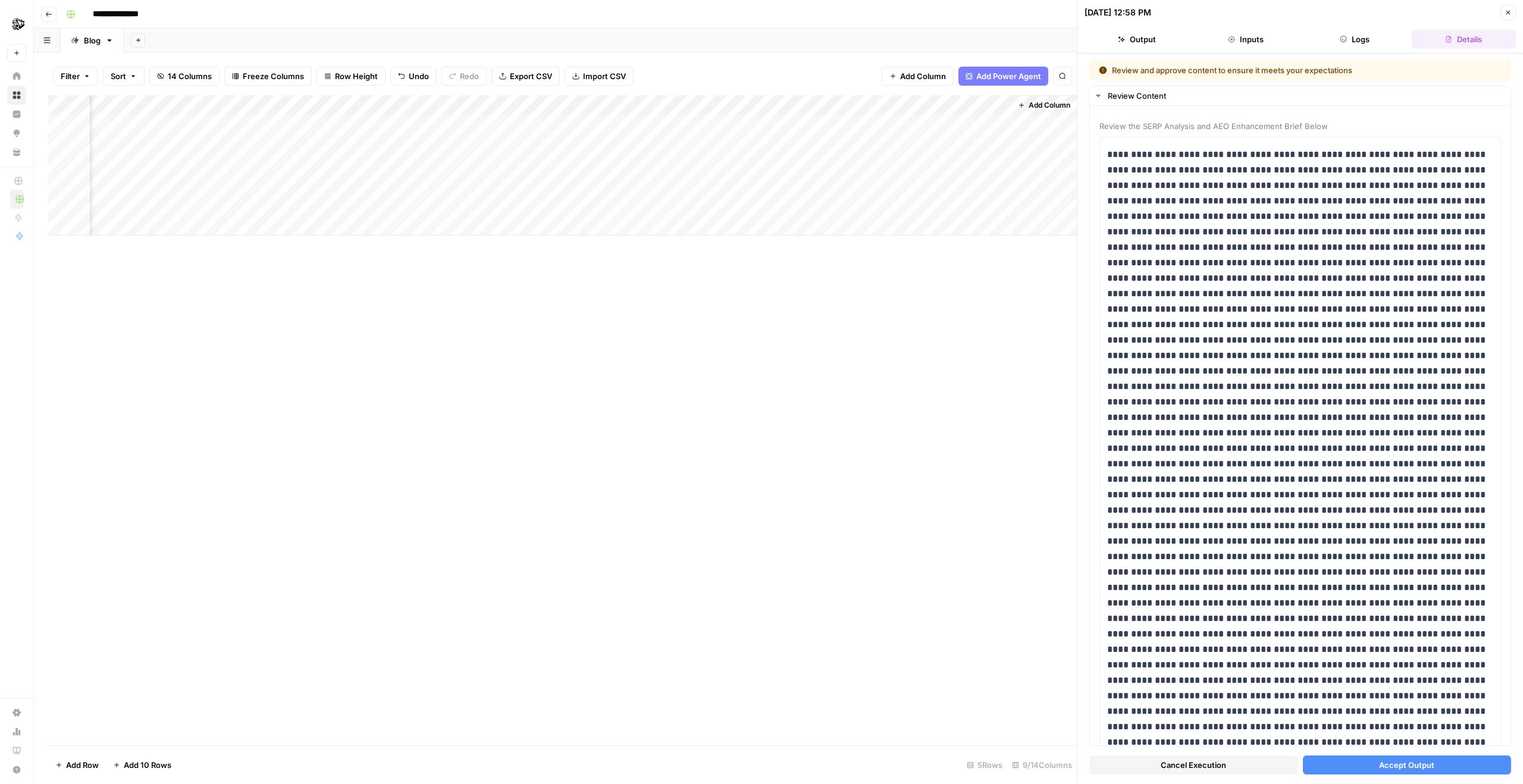
click at [573, 205] on div "Add Column" at bounding box center [562, 165] width 1028 height 140
click at [569, 164] on div "Add Column" at bounding box center [562, 165] width 1028 height 140
click at [1021, 770] on button "Cancel Execution" at bounding box center [1193, 764] width 209 height 19
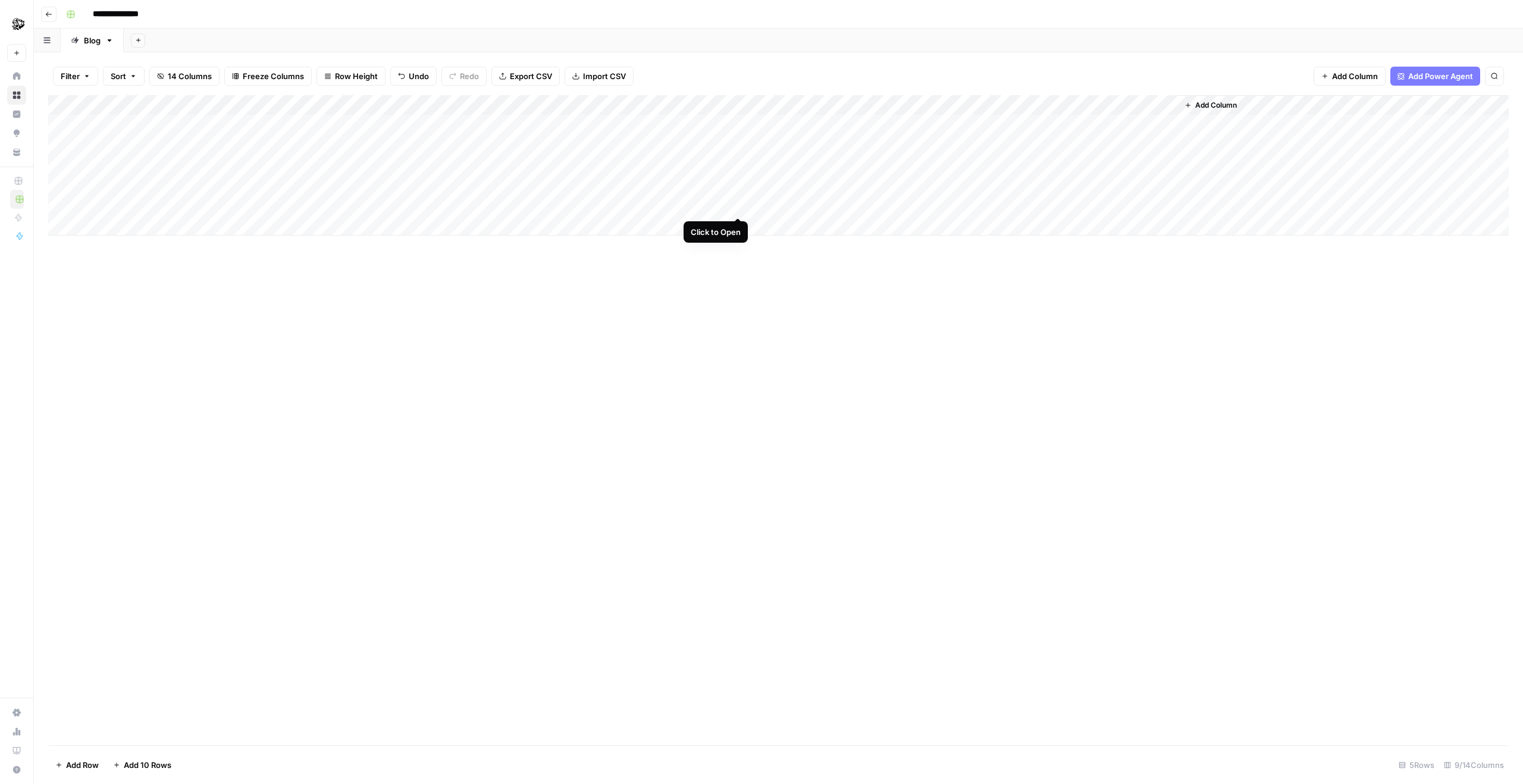
click at [736, 207] on div "Add Column" at bounding box center [778, 165] width 1461 height 140
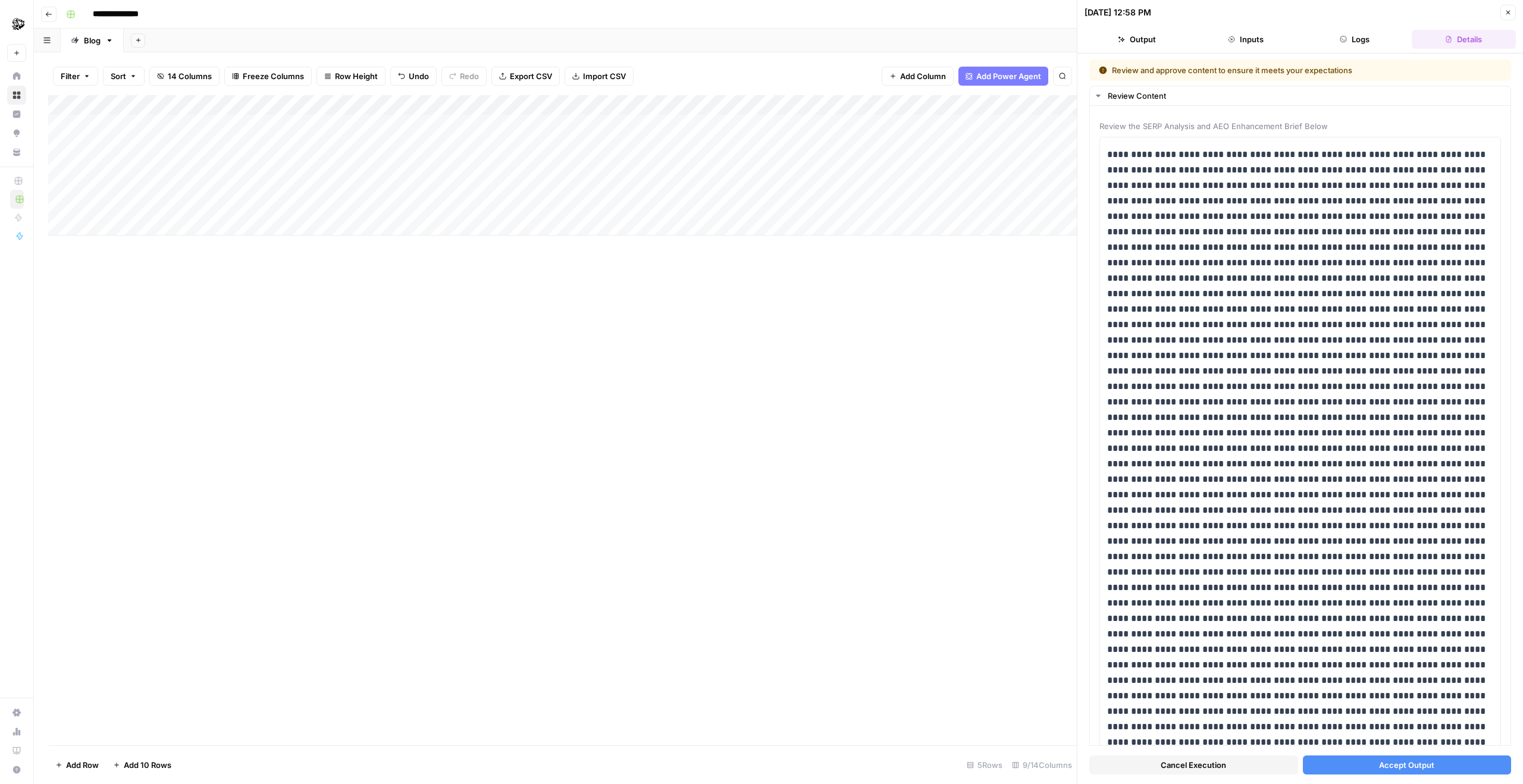
click at [1021, 768] on button "Cancel Execution" at bounding box center [1193, 764] width 209 height 19
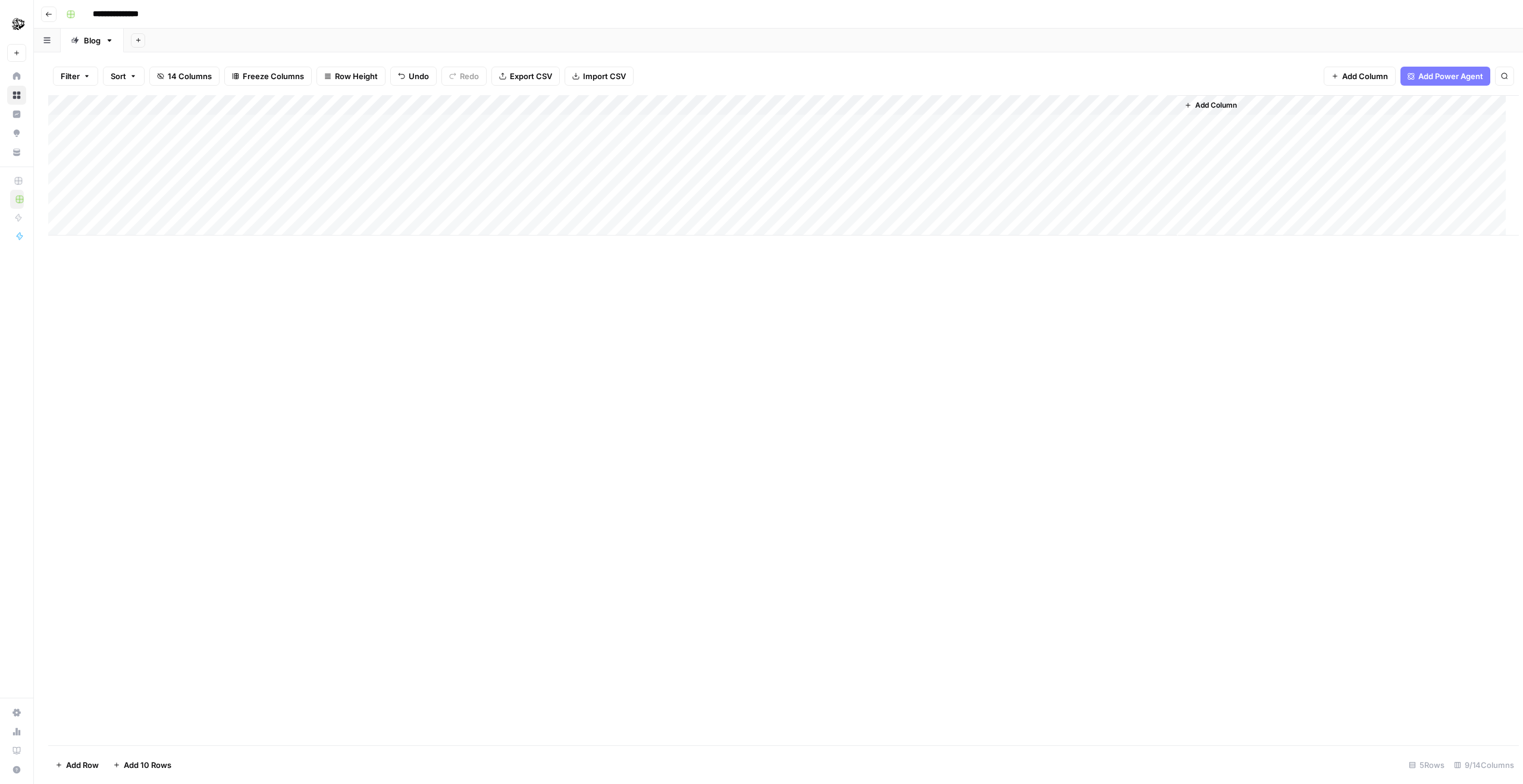
click at [736, 165] on div "Add Column" at bounding box center [783, 165] width 1470 height 140
click at [740, 198] on div "Add Column" at bounding box center [778, 165] width 1461 height 140
click at [740, 208] on div "Add Column" at bounding box center [778, 165] width 1461 height 140
click at [736, 117] on div "Add Column" at bounding box center [778, 165] width 1461 height 140
click at [737, 123] on div "Add Column" at bounding box center [778, 165] width 1461 height 140
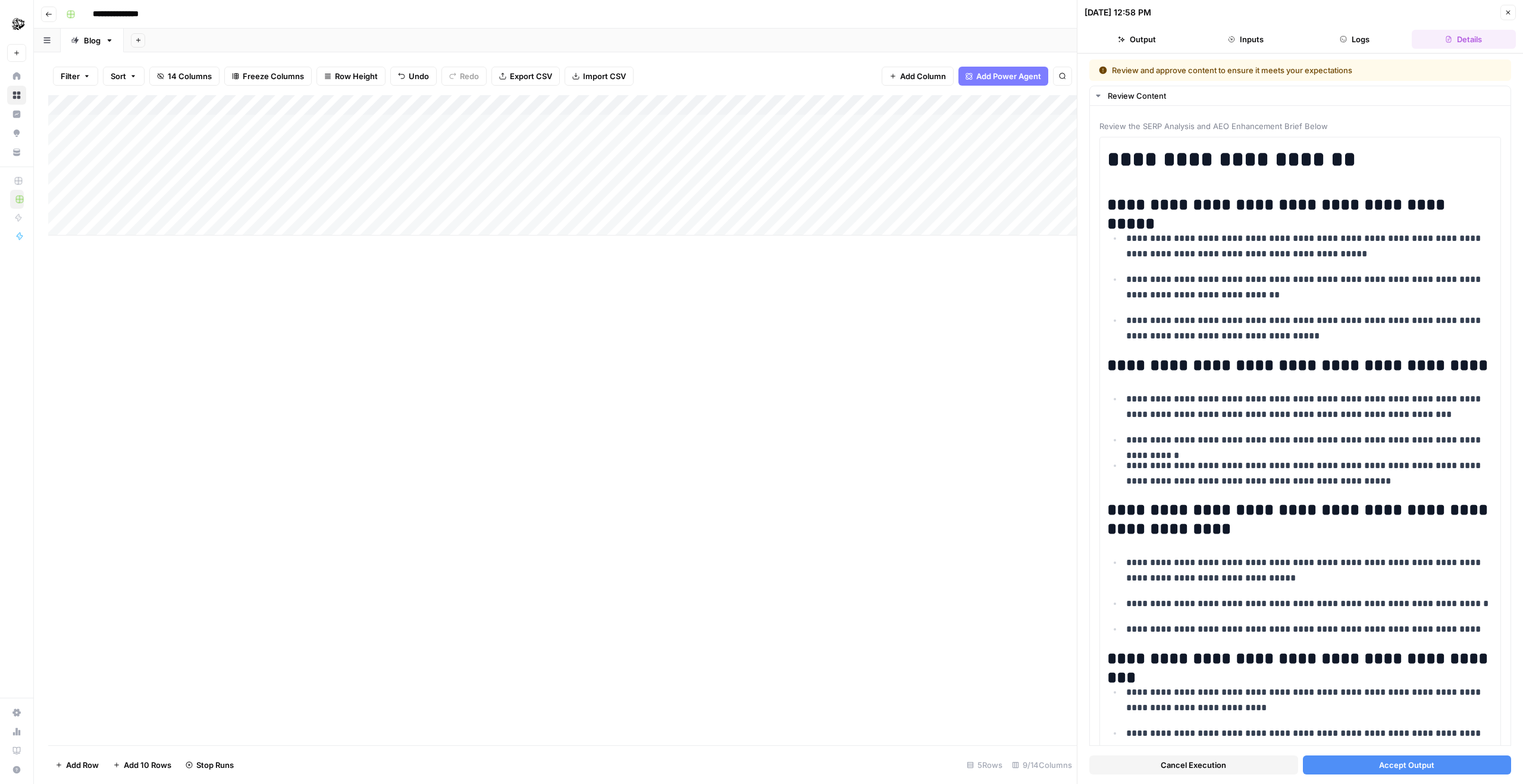
click at [1021, 767] on button "Accept Output" at bounding box center [1406, 764] width 209 height 19
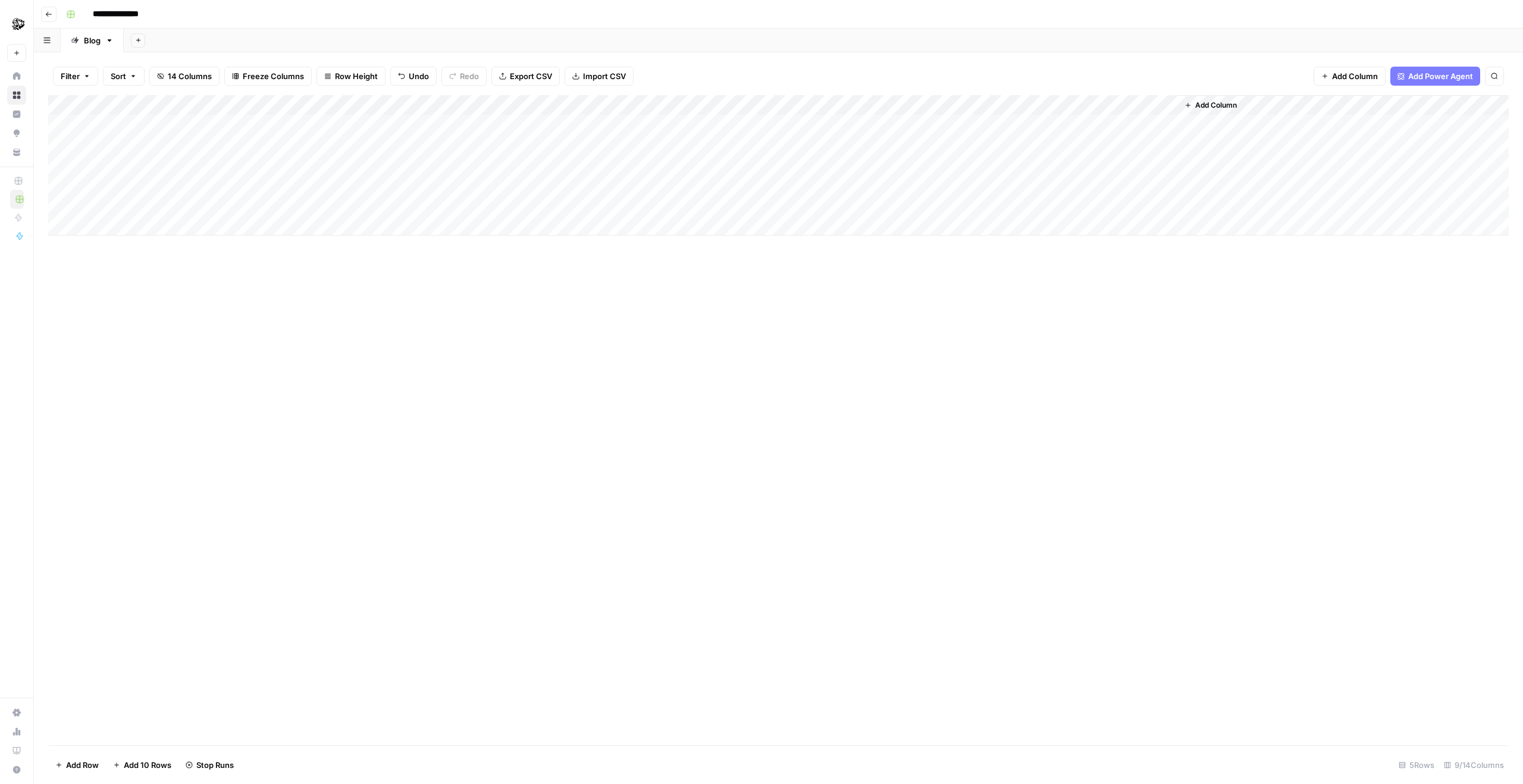
click at [738, 142] on div "Add Column" at bounding box center [778, 165] width 1461 height 140
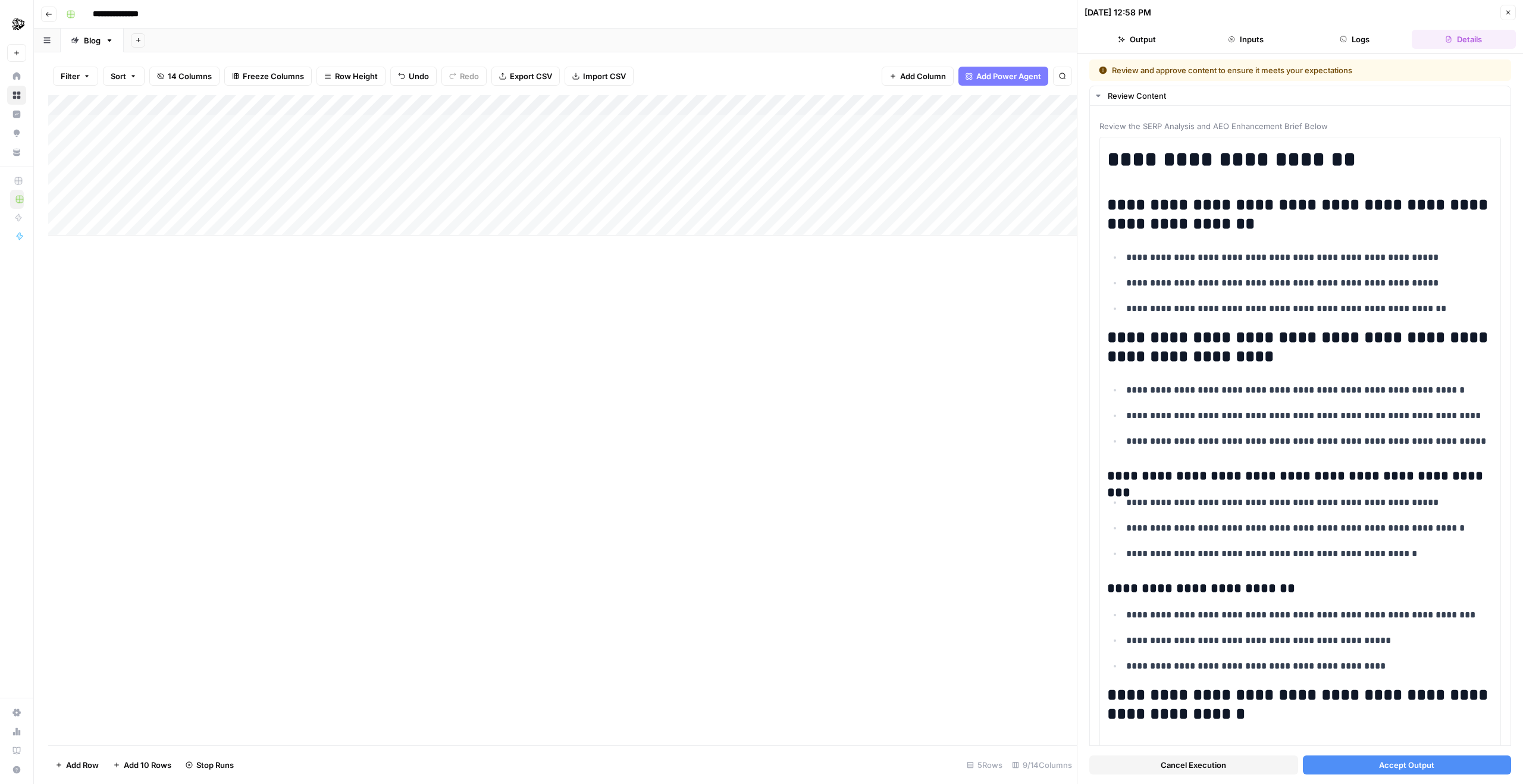
click at [1021, 762] on span "Accept Output" at bounding box center [1406, 764] width 55 height 12
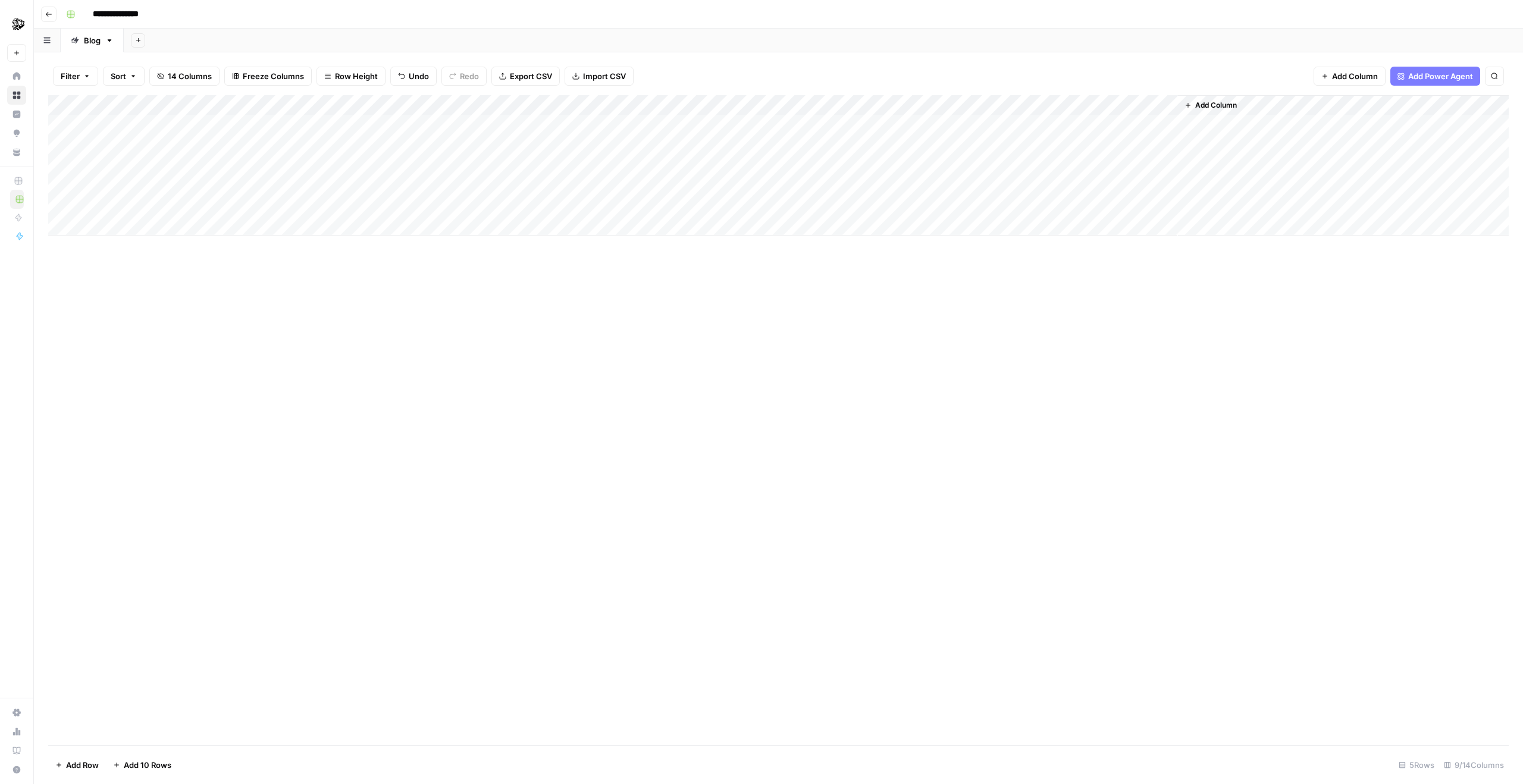
click at [721, 120] on div "Add Column" at bounding box center [778, 165] width 1461 height 140
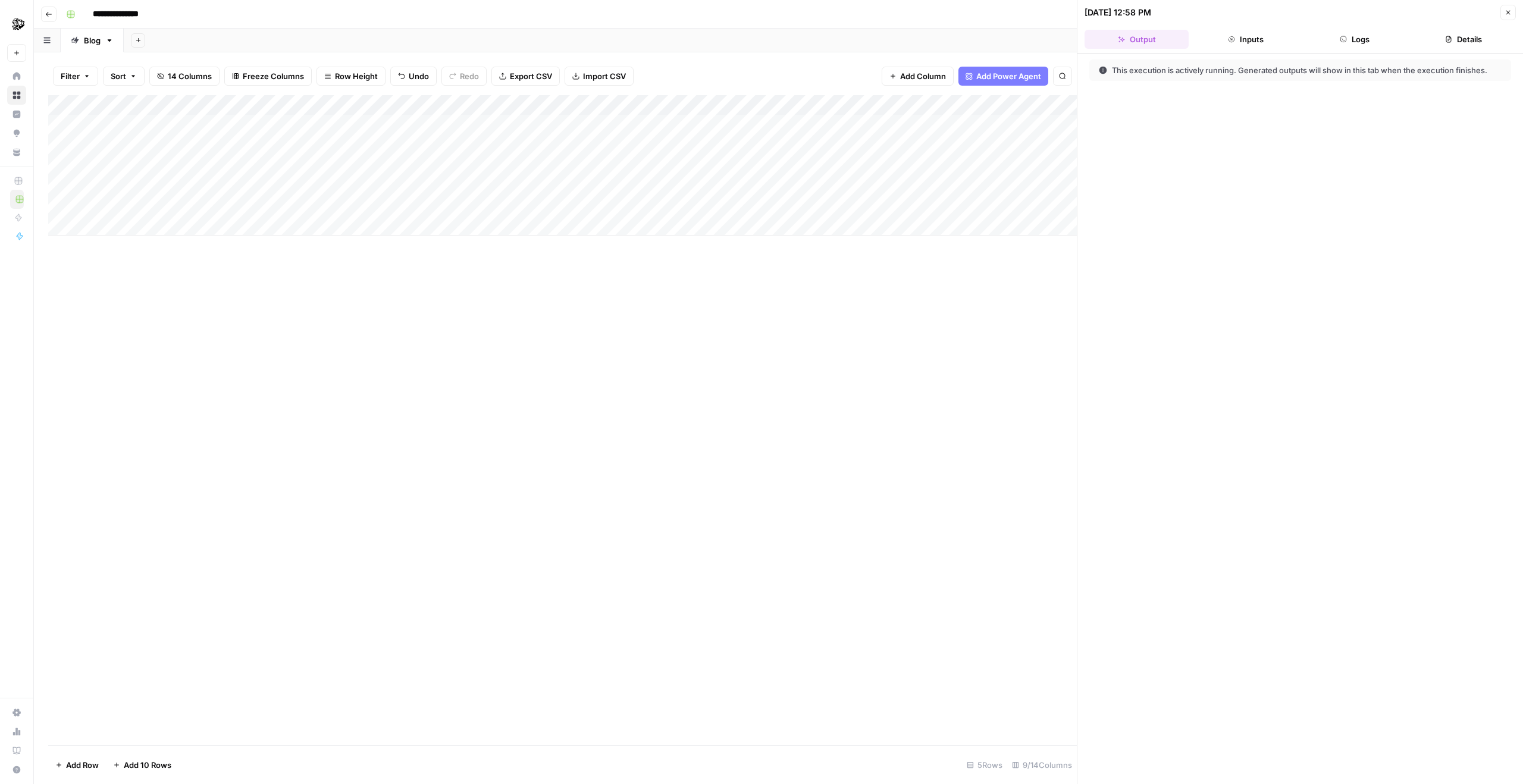
click at [1021, 28] on header "10/10/25 at 12:58 PM Close Output Inputs Logs Details" at bounding box center [1300, 27] width 446 height 54
click at [1021, 40] on button "Logs" at bounding box center [1354, 39] width 104 height 19
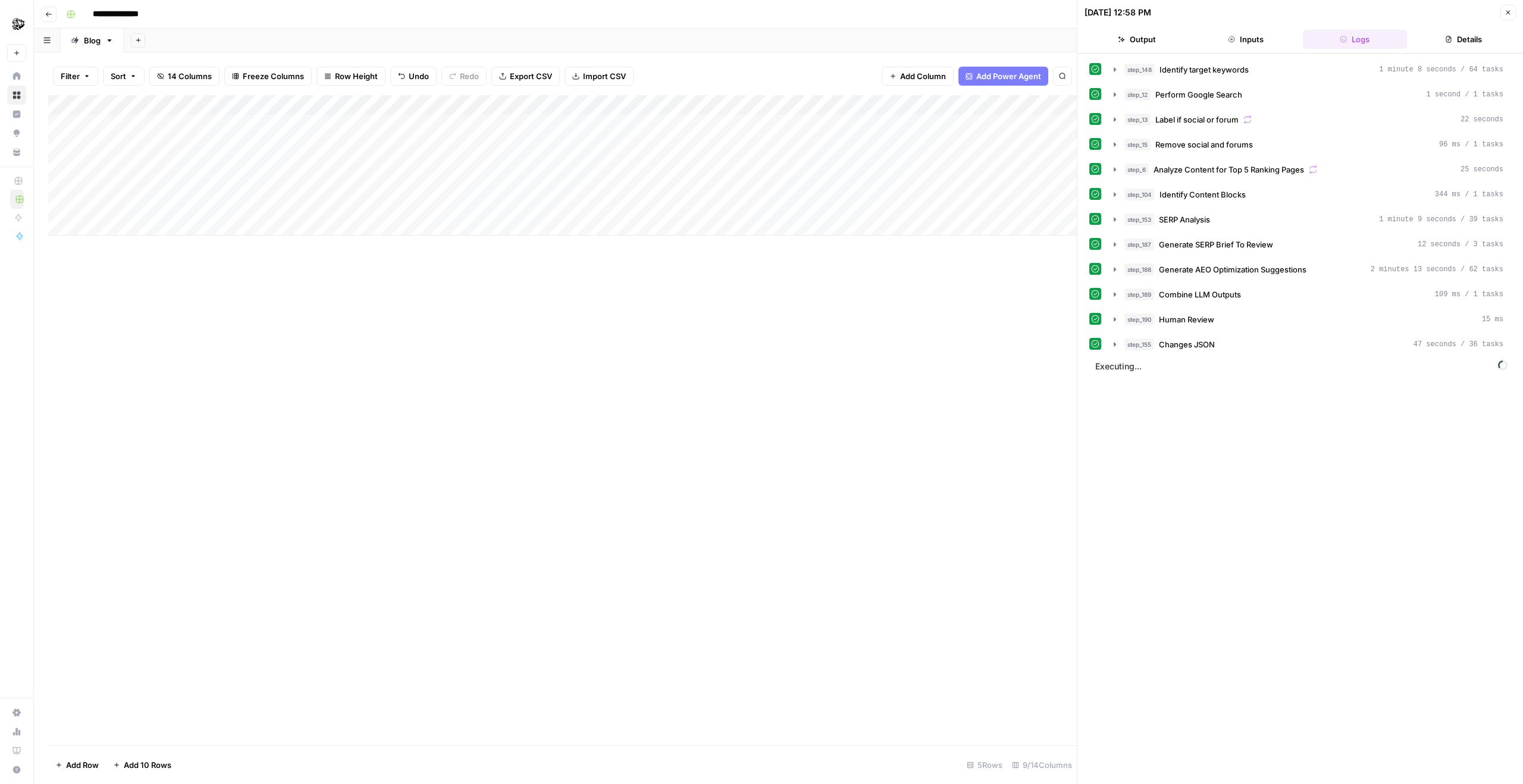
click at [1021, 330] on div "step_148 Identify target keywords 1 minute 8 seconds / 64 tasks step_12 Perform…" at bounding box center [1300, 207] width 422 height 295
click at [1021, 351] on button "step_155 Changes JSON 47 seconds / 36 tasks" at bounding box center [1308, 344] width 404 height 19
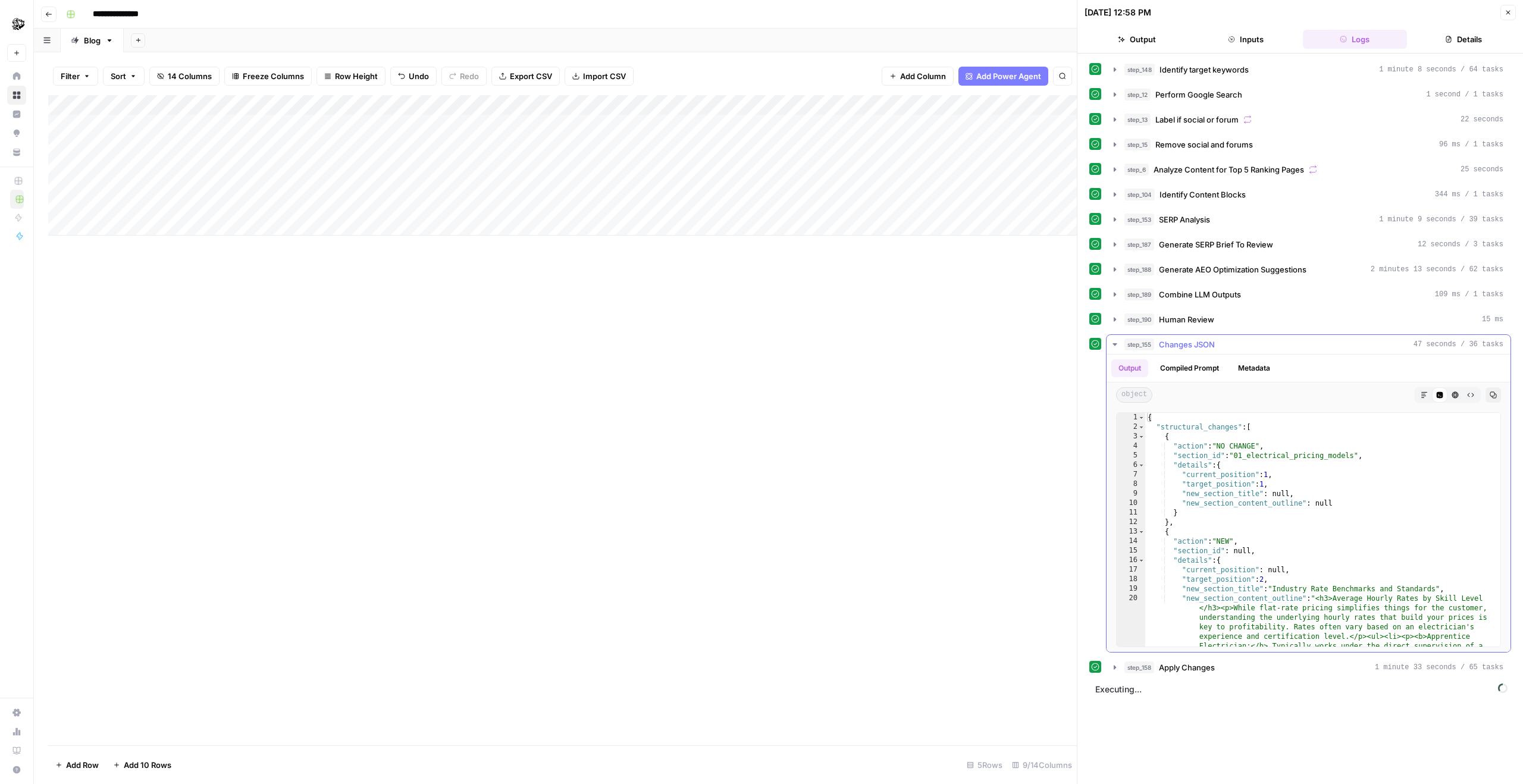
click at [1021, 349] on div "step_155 Changes JSON 47 seconds / 36 tasks" at bounding box center [1314, 344] width 379 height 12
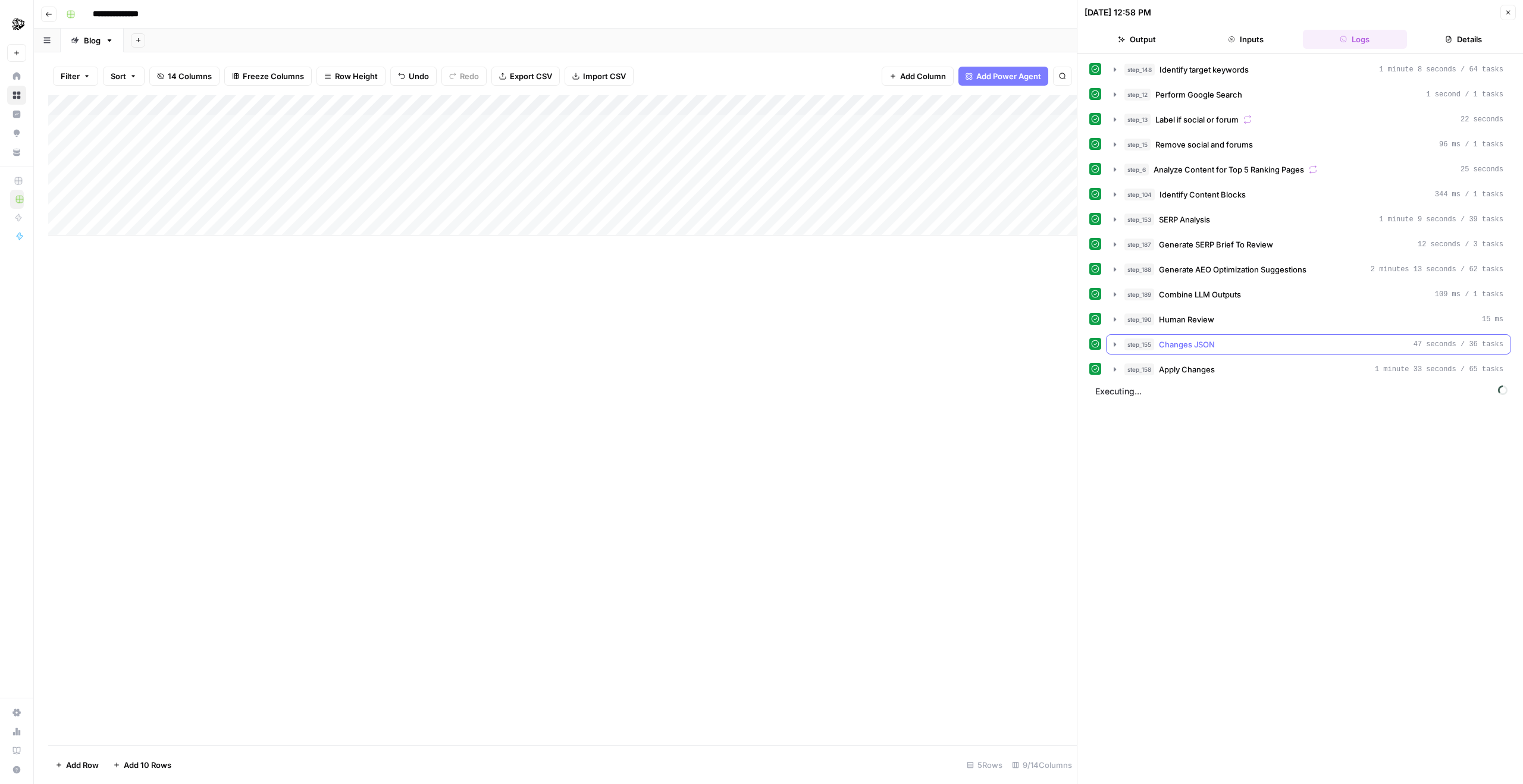
click at [1021, 364] on div "step_158 Apply Changes 1 minute 33 seconds / 65 tasks" at bounding box center [1314, 369] width 379 height 12
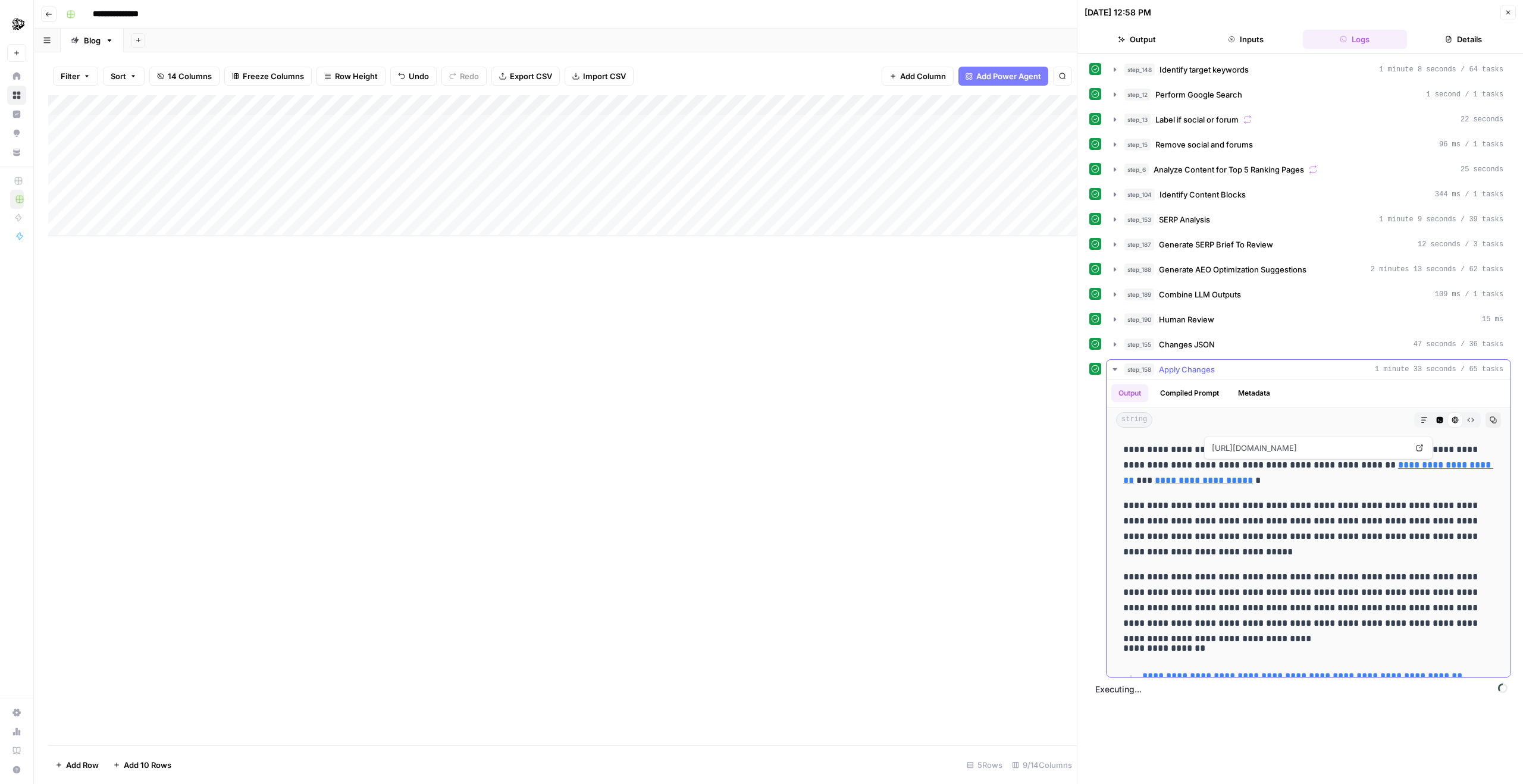
click at [1021, 415] on div "string Markdown Code Editor HTML Viewer Raw Output Copy" at bounding box center [1308, 420] width 404 height 25
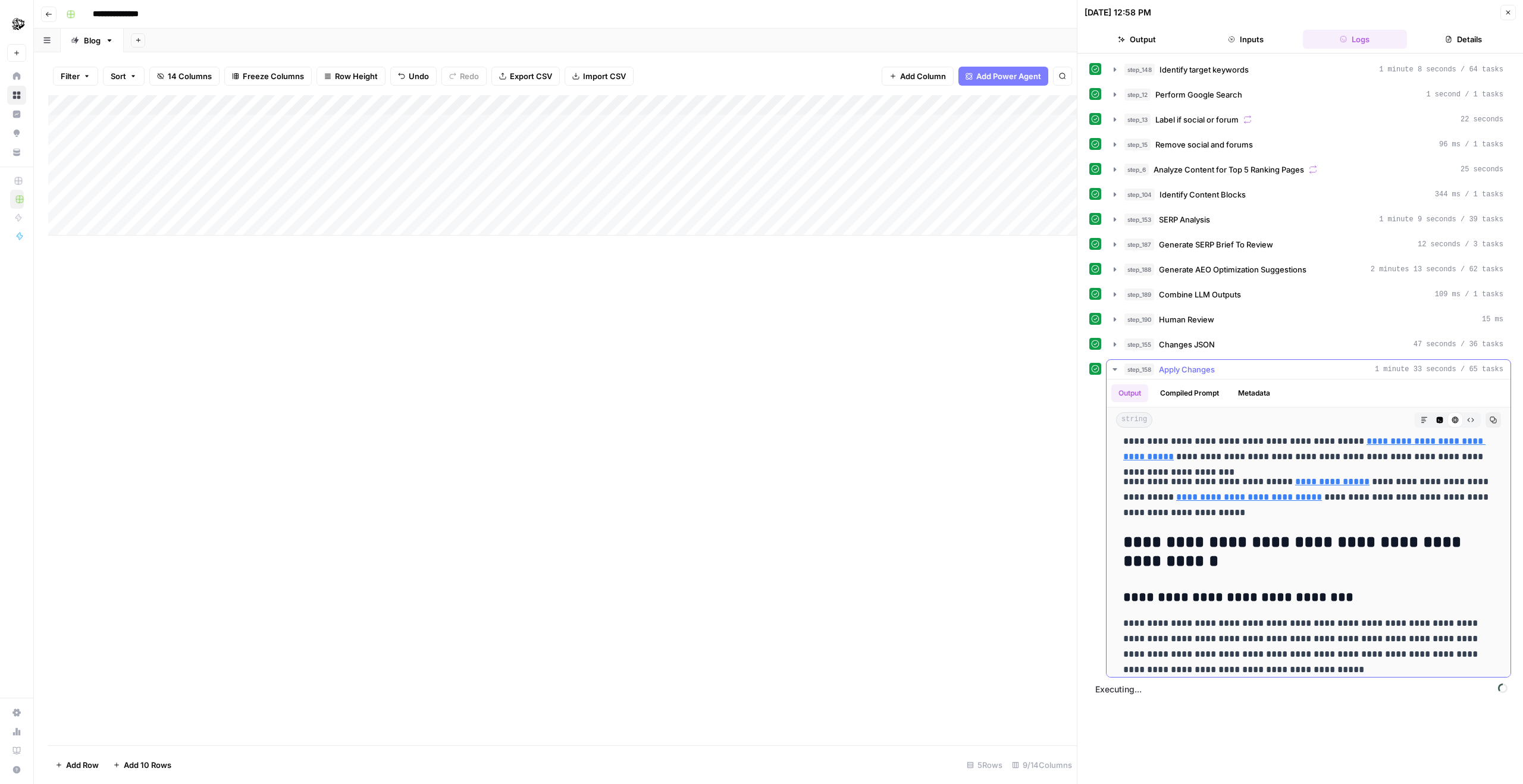
scroll to position [9891, 0]
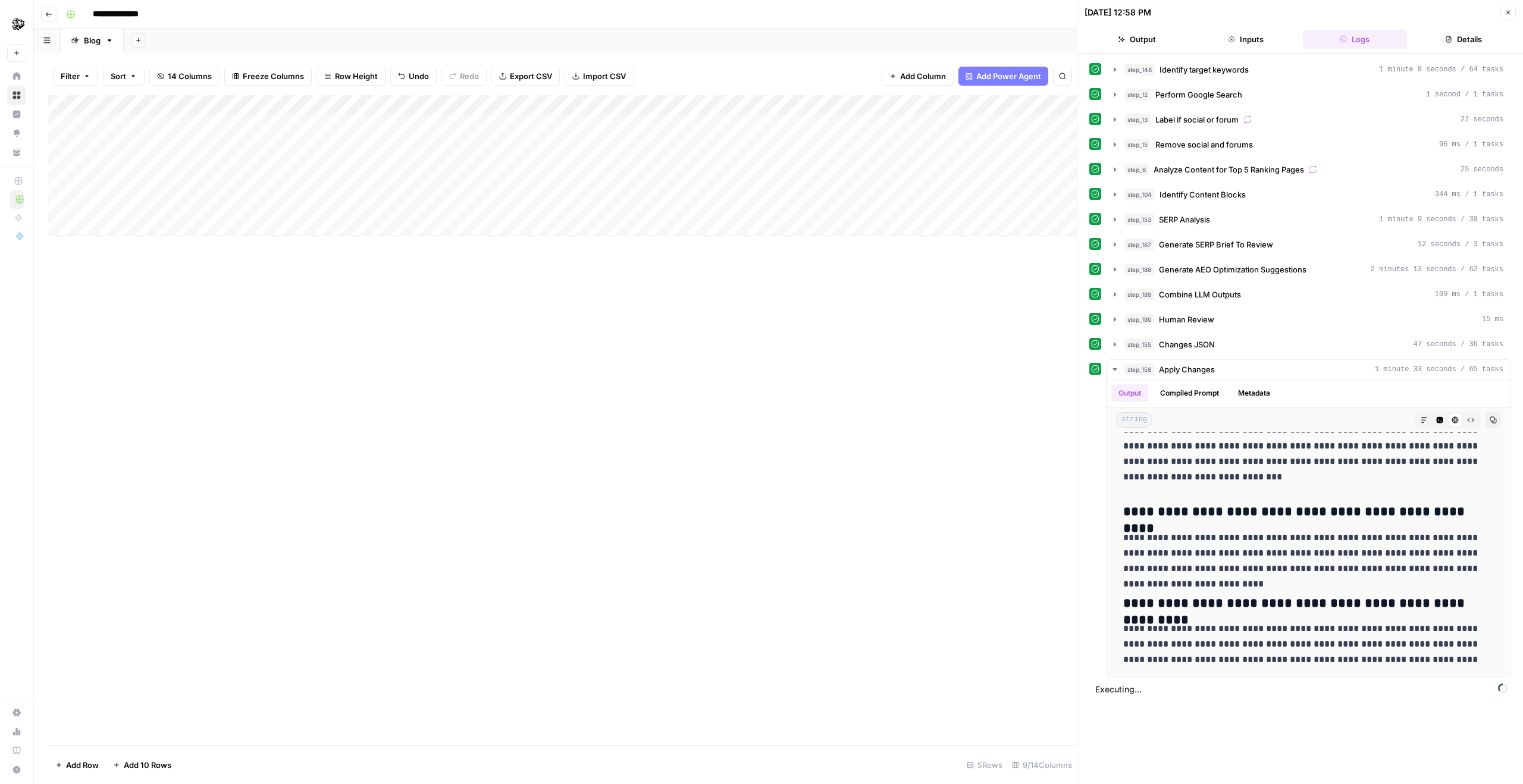
click at [580, 376] on div "Add Column" at bounding box center [562, 420] width 1028 height 650
click at [726, 169] on div "Add Column" at bounding box center [562, 165] width 1028 height 140
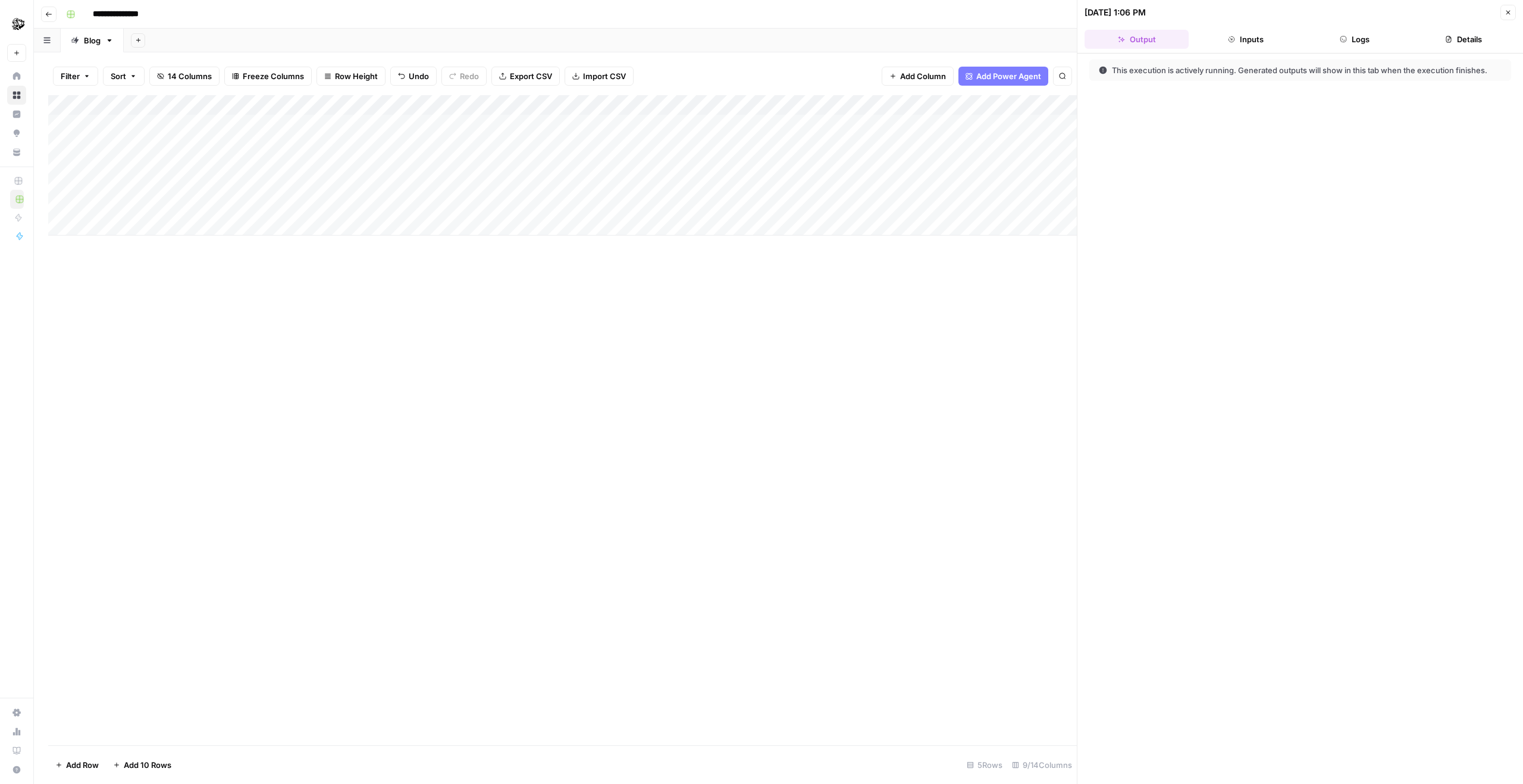
click at [1021, 45] on button "Logs" at bounding box center [1354, 39] width 104 height 19
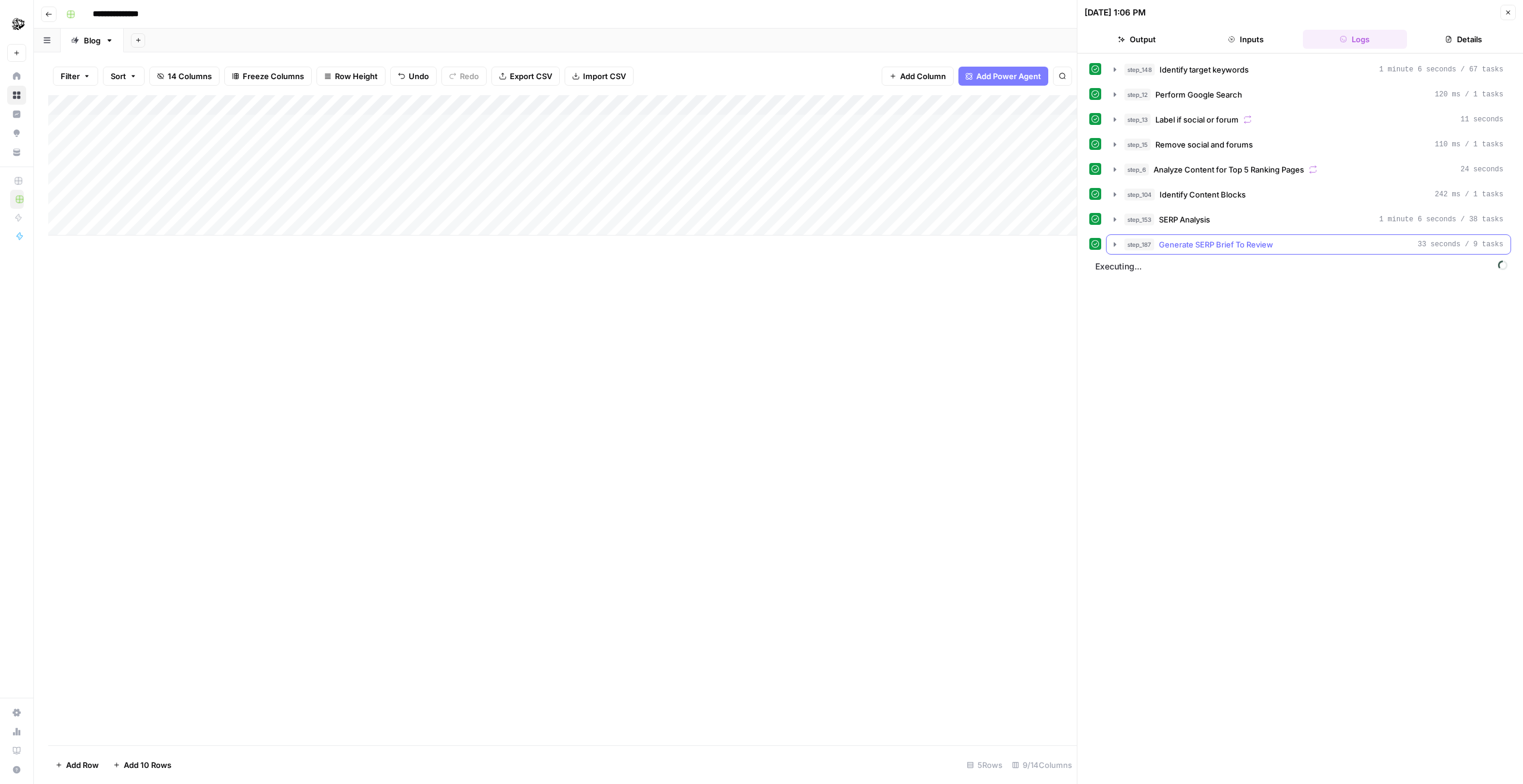
click at [1021, 252] on button "step_187 Generate SERP Brief To Review 33 seconds / 9 tasks" at bounding box center [1308, 244] width 404 height 19
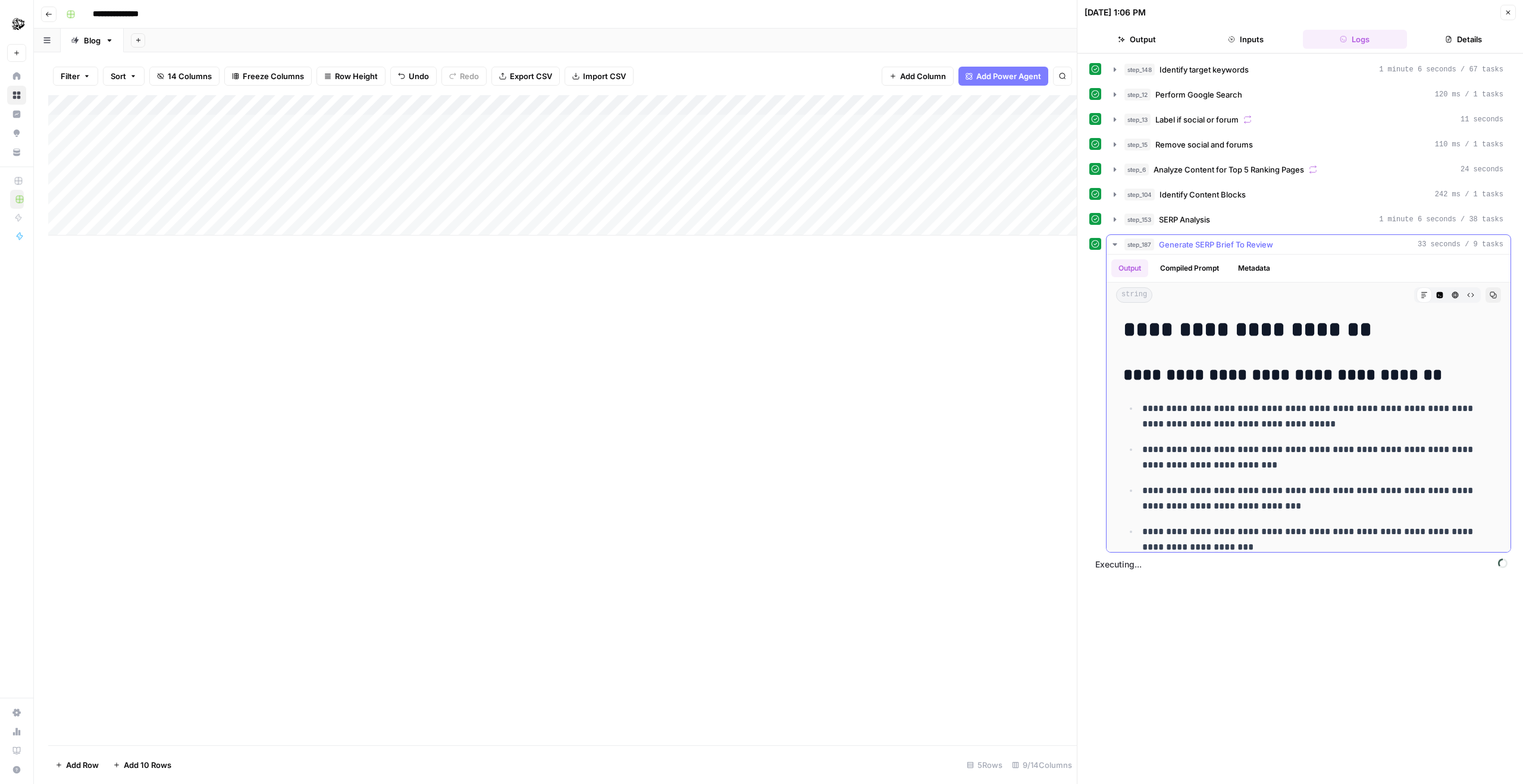
click at [1021, 252] on button "step_187 Generate SERP Brief To Review 33 seconds / 9 tasks" at bounding box center [1308, 244] width 404 height 19
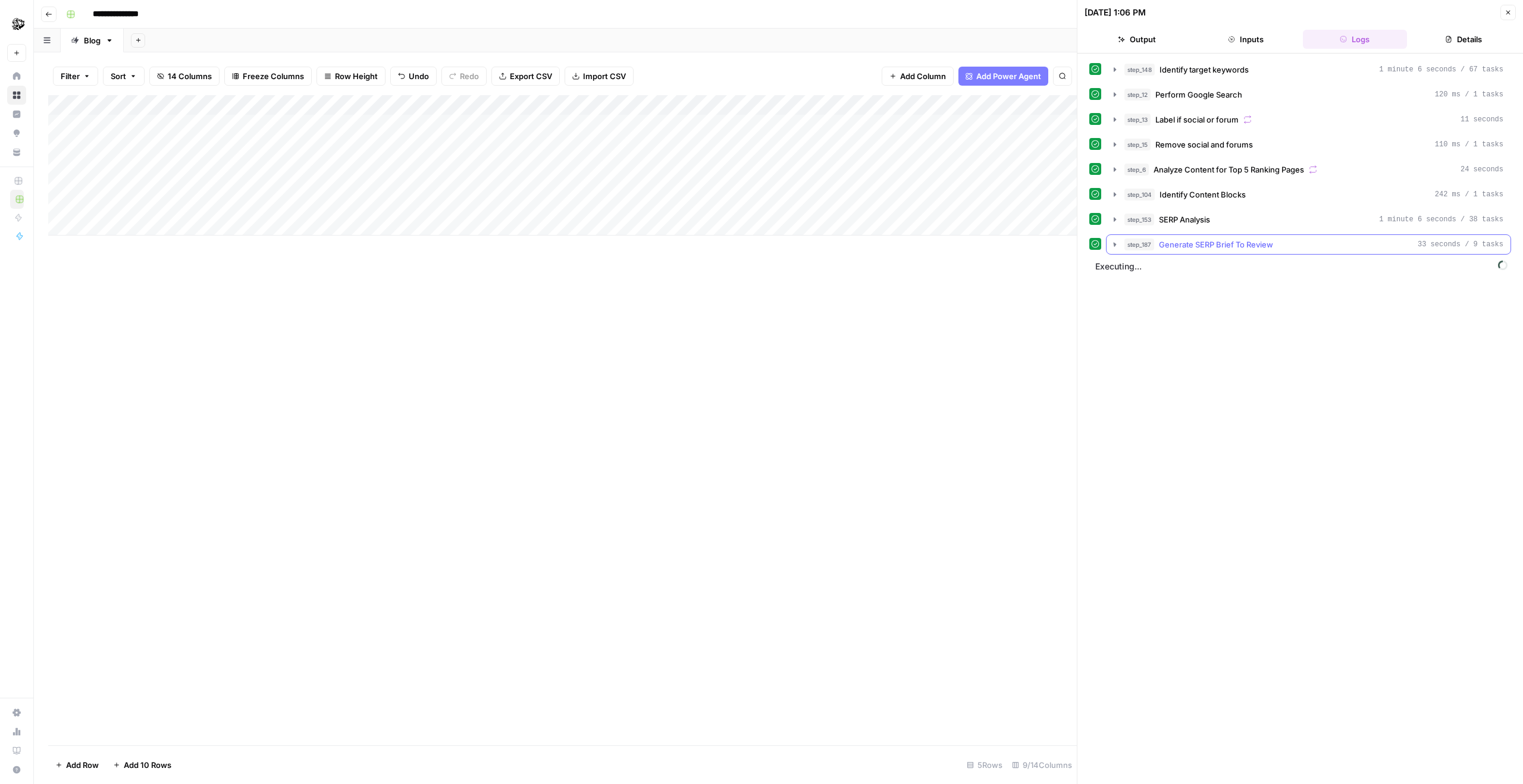
click at [1021, 252] on button "step_187 Generate SERP Brief To Review 33 seconds / 9 tasks" at bounding box center [1308, 244] width 404 height 19
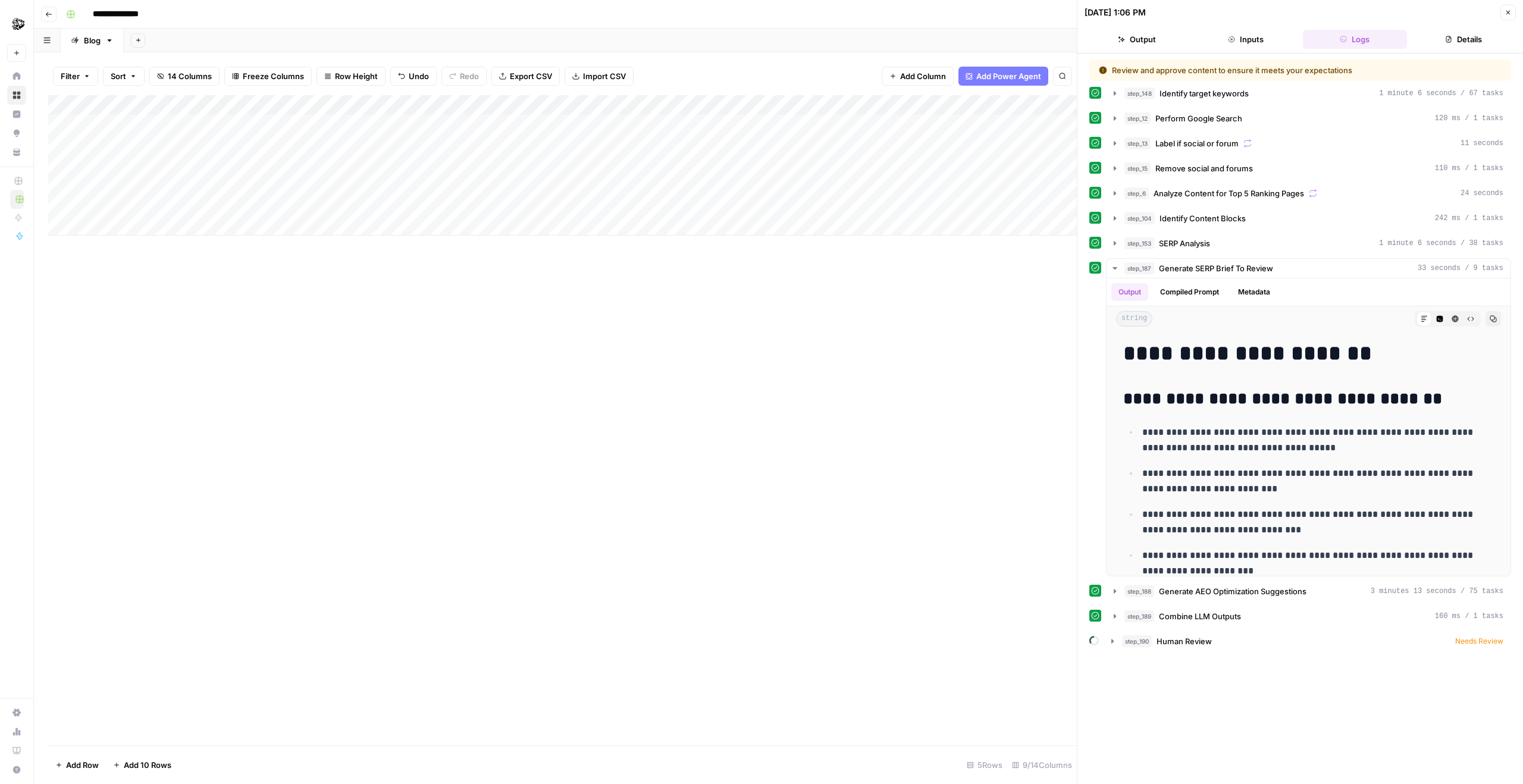
click at [729, 165] on div "Add Column" at bounding box center [562, 165] width 1028 height 140
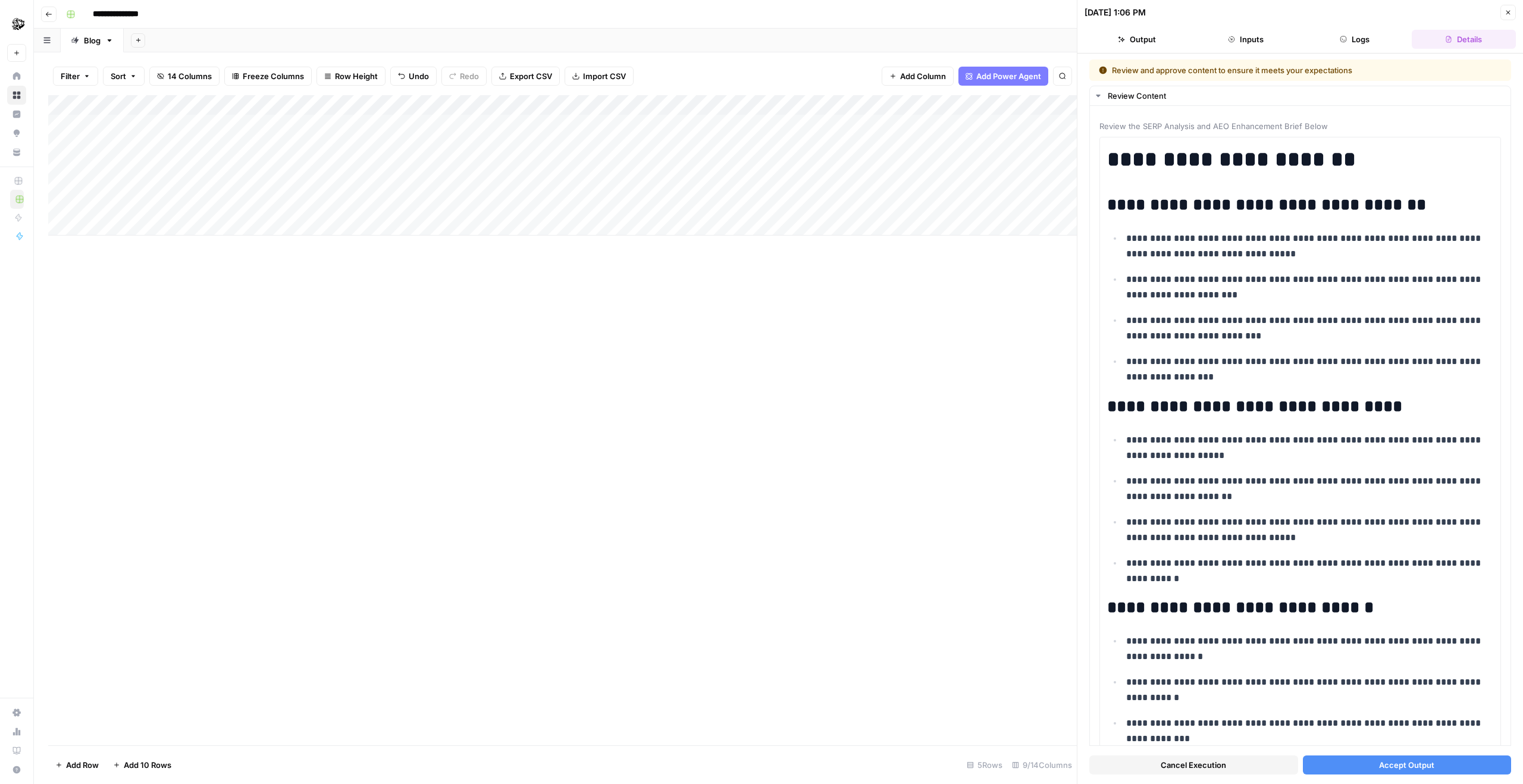
click at [1021, 768] on button "Accept Output" at bounding box center [1406, 764] width 209 height 19
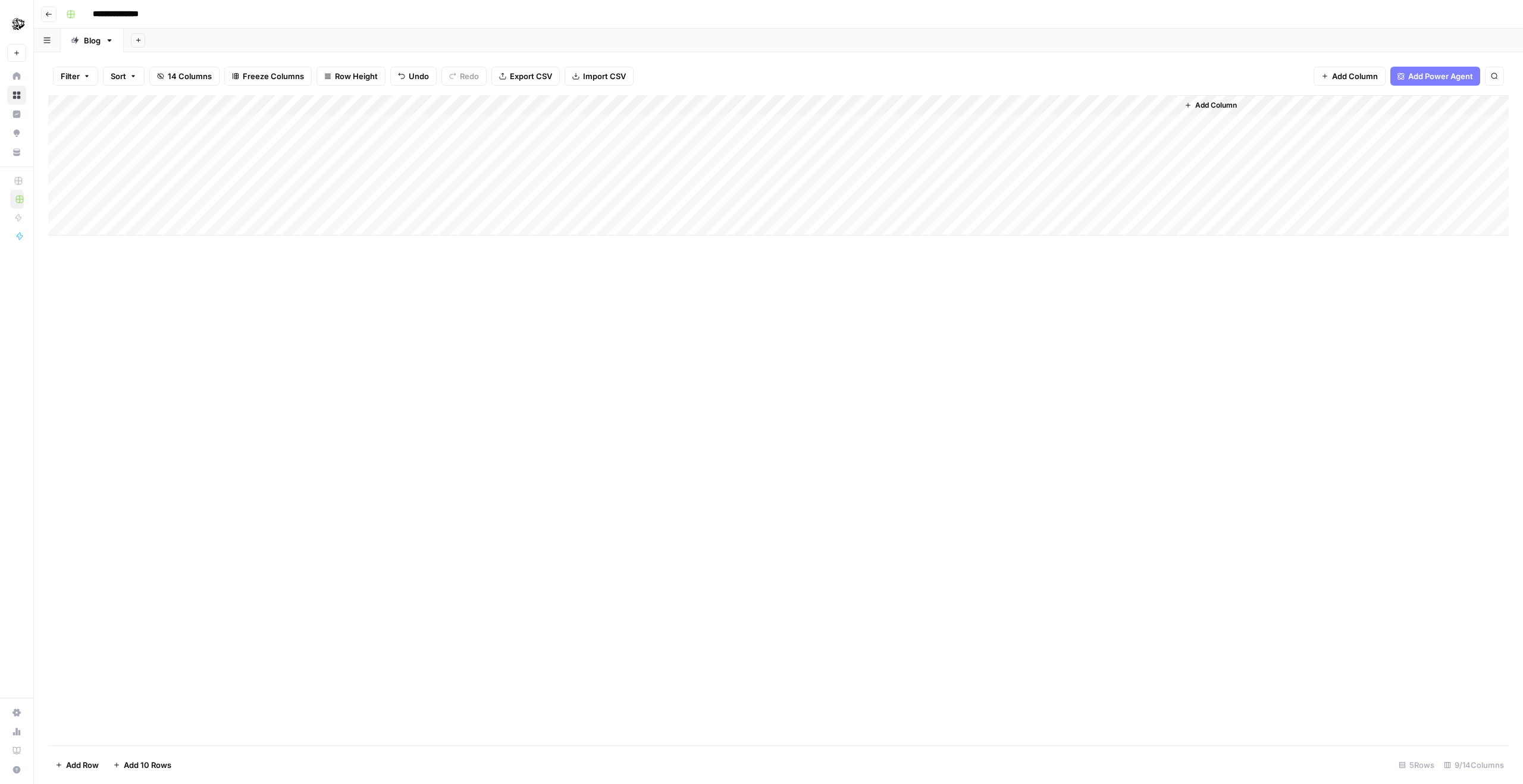
click at [743, 206] on div "Add Column" at bounding box center [778, 165] width 1461 height 140
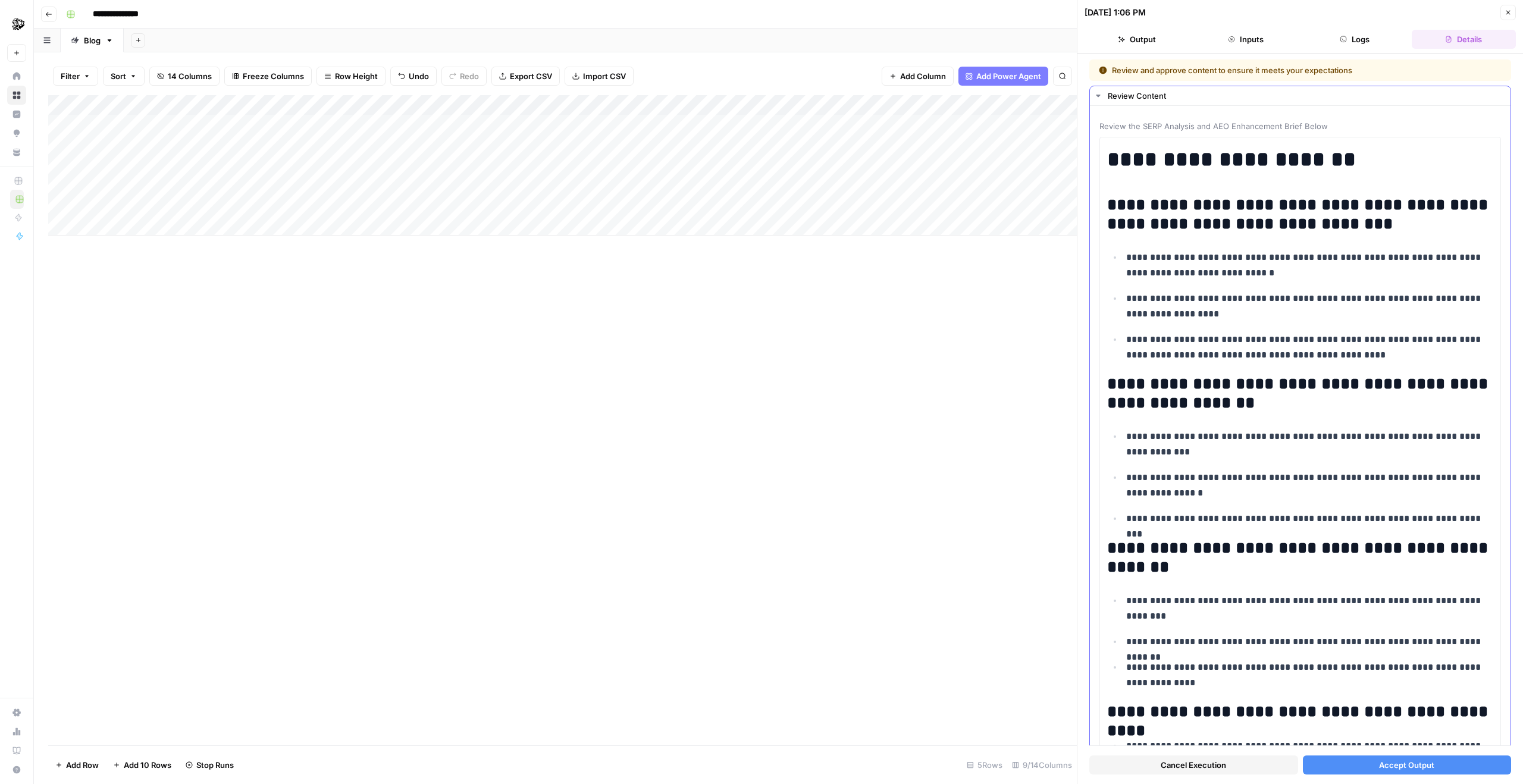
click at [1021, 759] on button "Accept Output" at bounding box center [1406, 764] width 209 height 19
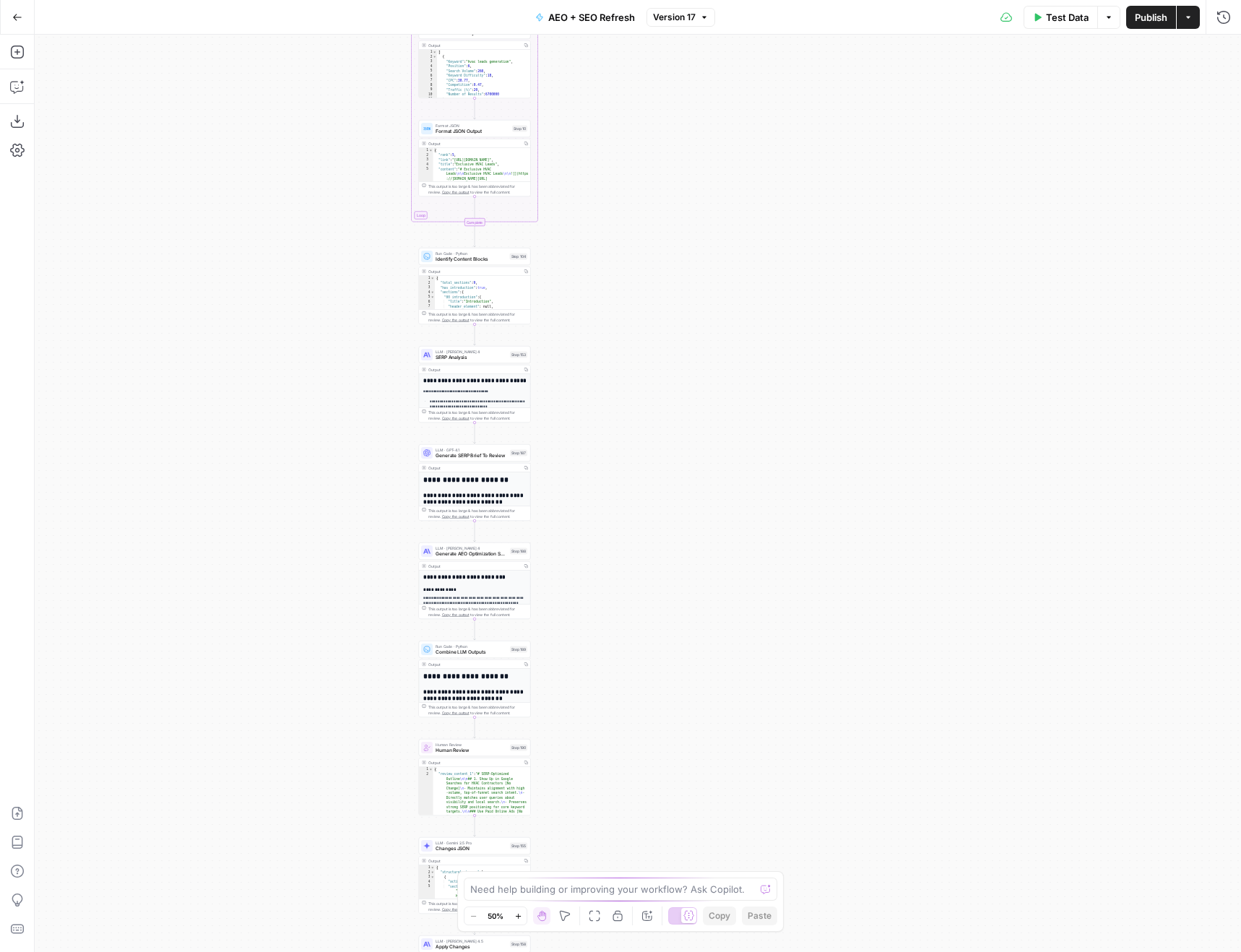
drag, startPoint x: 1011, startPoint y: 536, endPoint x: 815, endPoint y: 294, distance: 311.4
click at [815, 294] on div "Workflow Input Settings Inputs Power Agent Identify target keywords Step 148 Ou…" at bounding box center [638, 492] width 1207 height 917
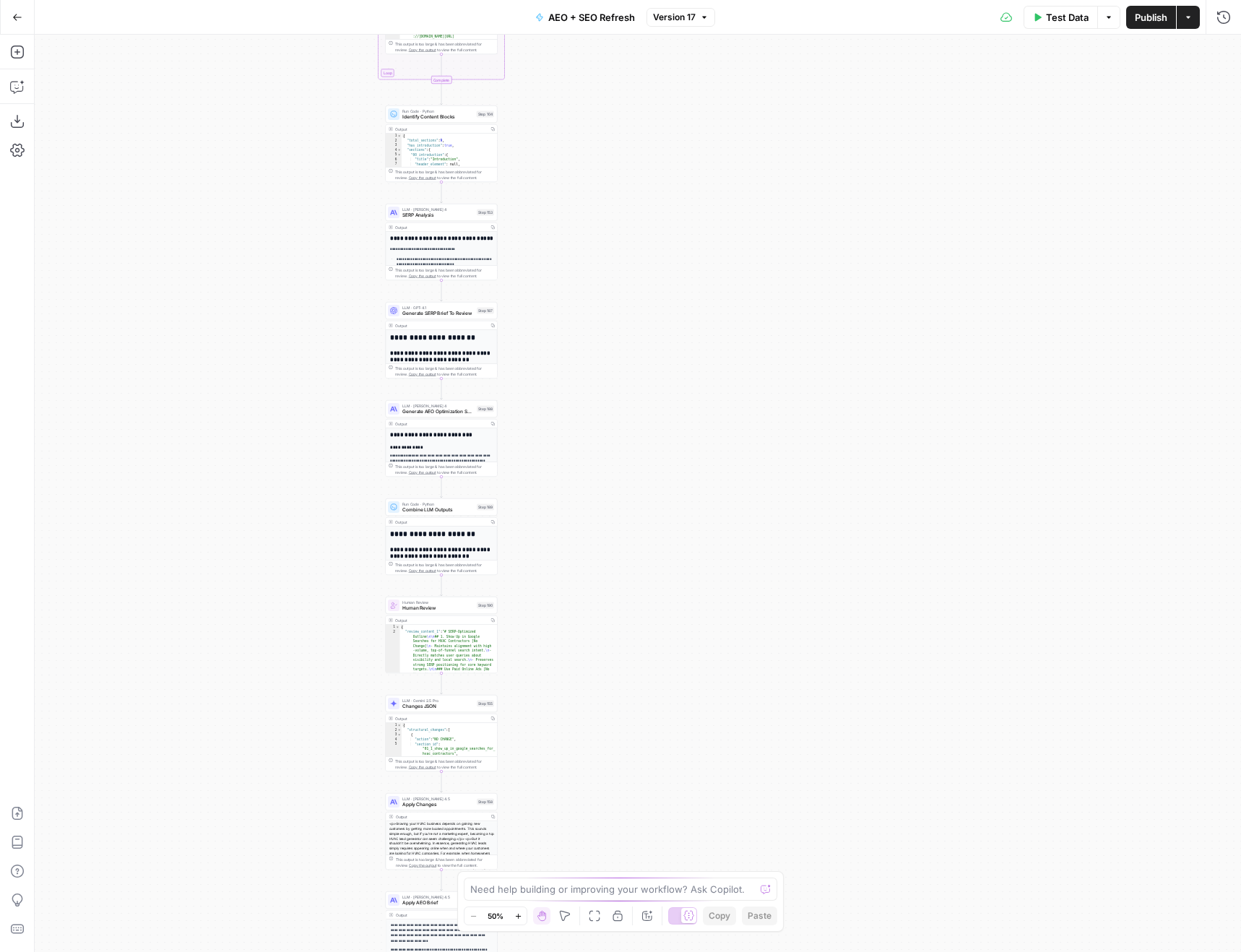
drag, startPoint x: 663, startPoint y: 718, endPoint x: 663, endPoint y: 573, distance: 145.0
click at [663, 573] on div "Workflow Input Settings Inputs Power Agent Identify target keywords Step 148 Ou…" at bounding box center [638, 492] width 1207 height 917
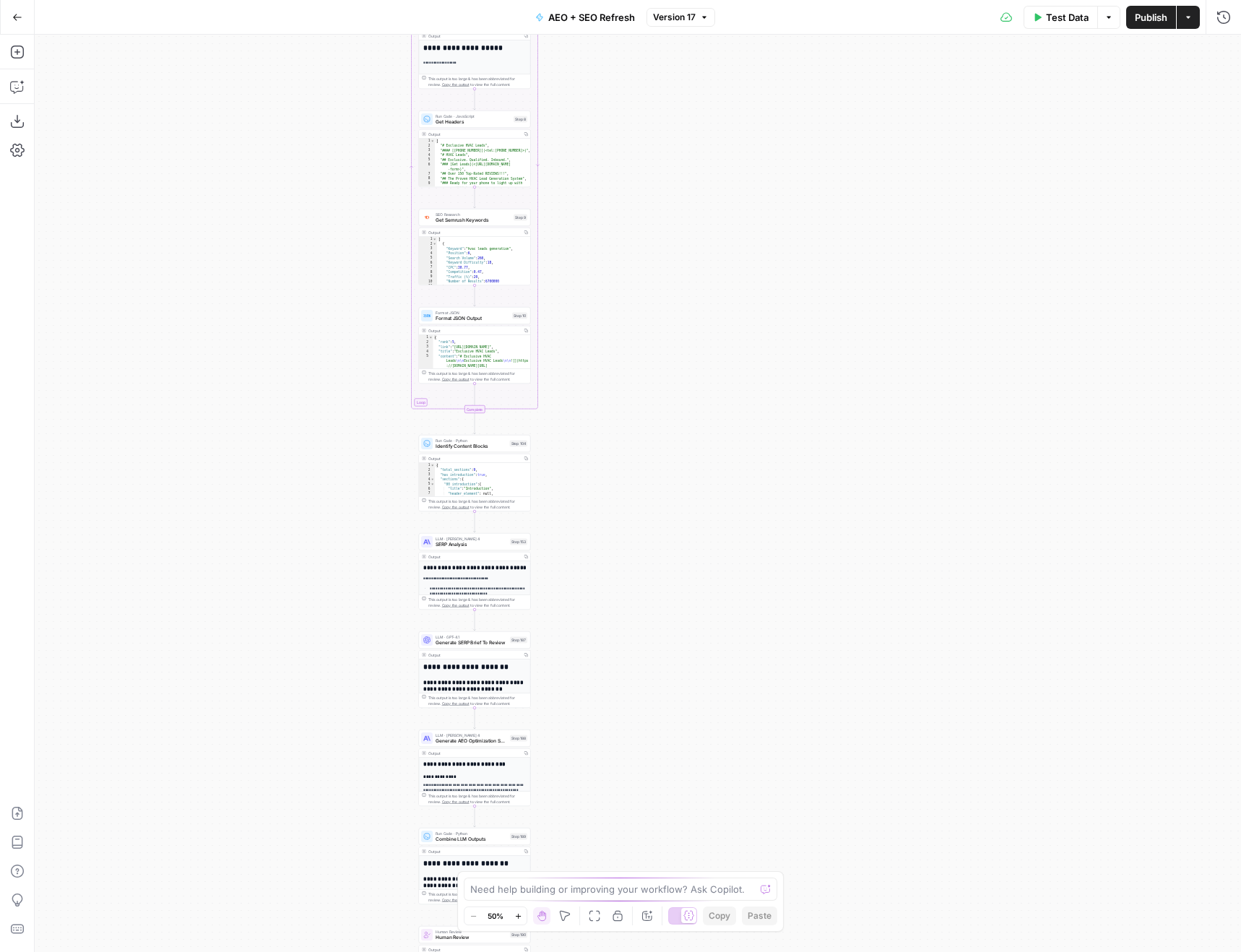
drag, startPoint x: 630, startPoint y: 217, endPoint x: 651, endPoint y: 608, distance: 391.6
click at [663, 622] on div "Workflow Input Settings Inputs Power Agent Identify target keywords Step 148 Ou…" at bounding box center [638, 492] width 1207 height 917
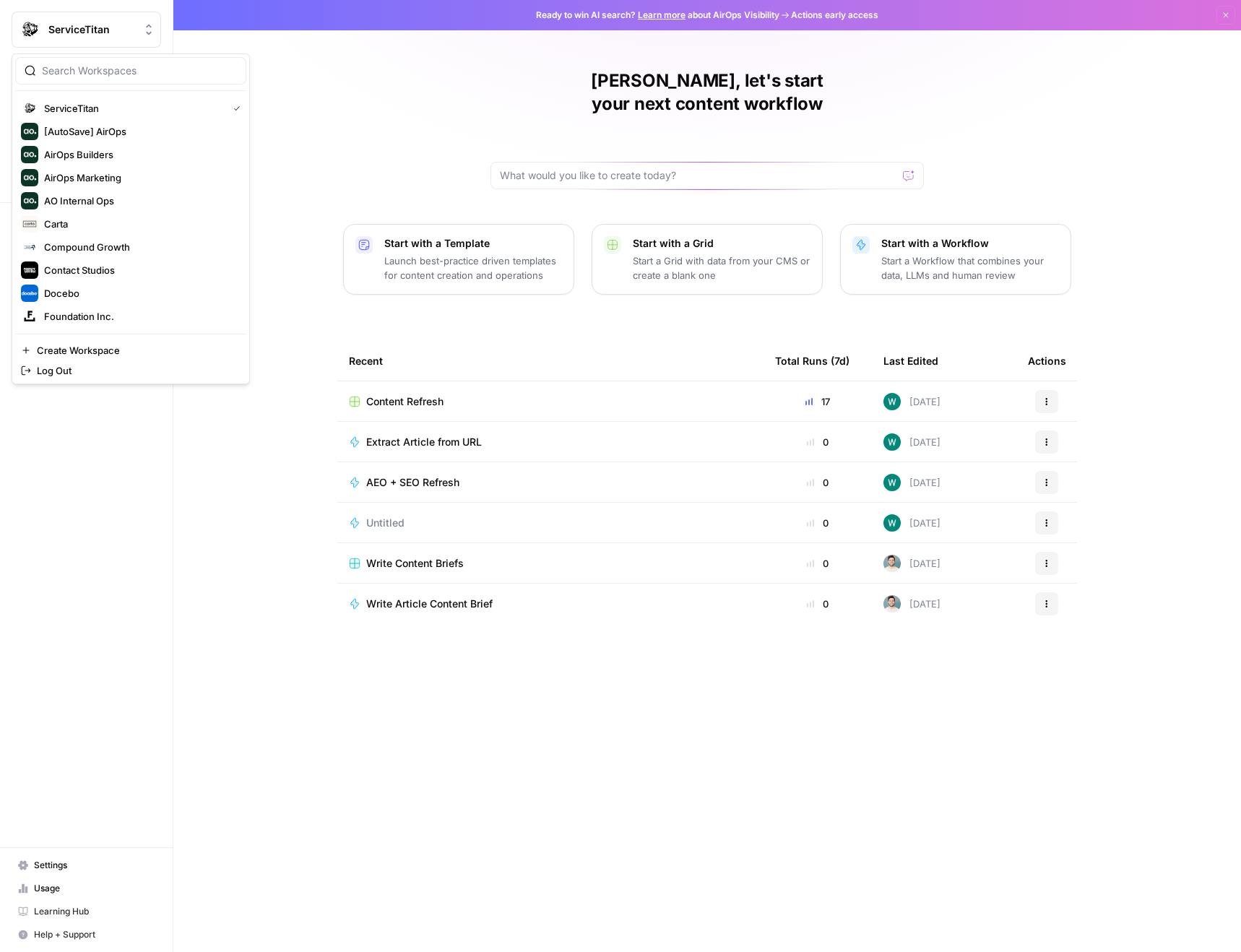
click at [100, 30] on span "ServiceTitan" at bounding box center [92, 29] width 87 height 14
click at [83, 274] on span "Wiz" at bounding box center [139, 270] width 190 height 14
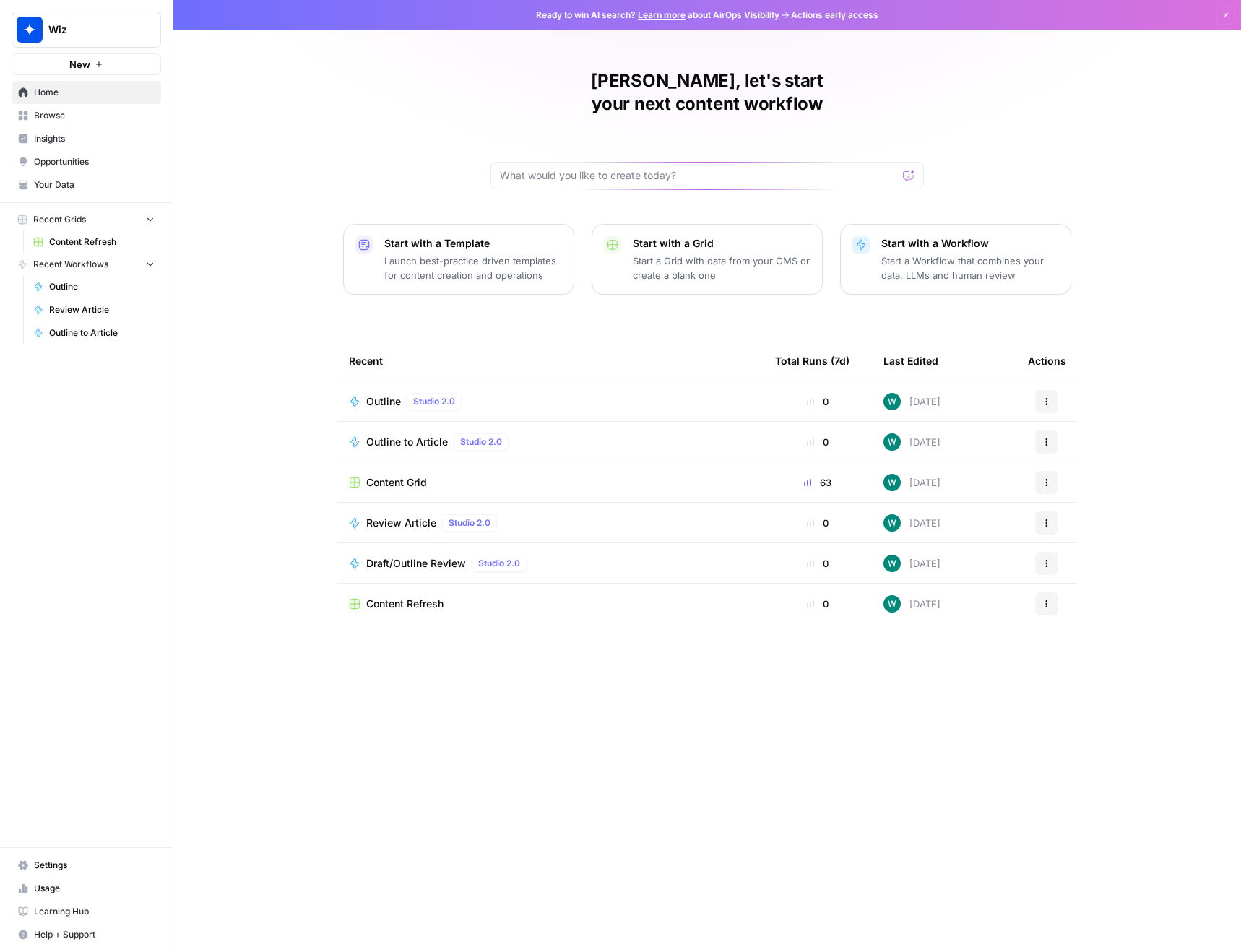
click at [115, 244] on span "Content Refresh" at bounding box center [101, 242] width 105 height 13
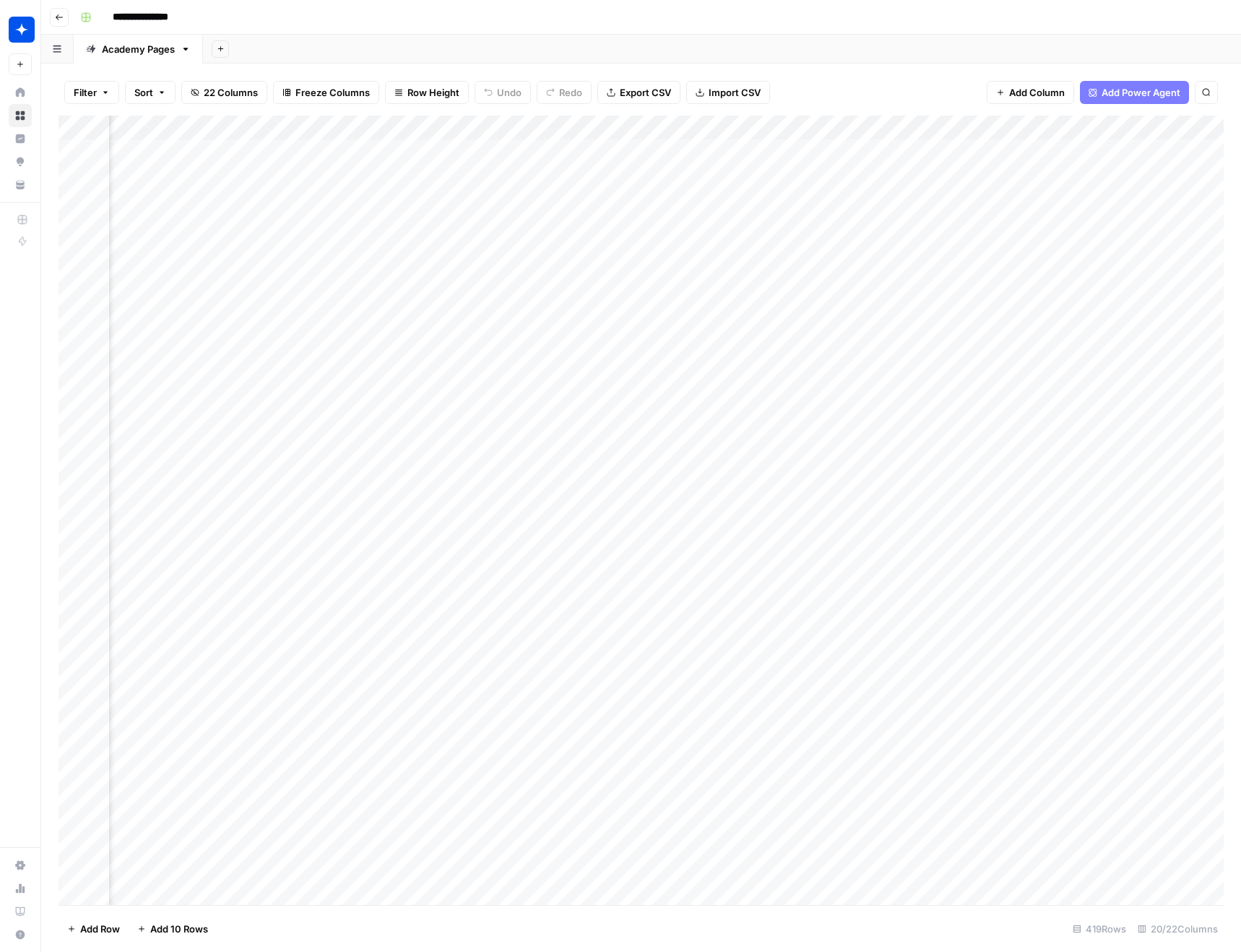
scroll to position [1, 1351]
click at [1085, 126] on div "Add Column" at bounding box center [641, 510] width 1165 height 790
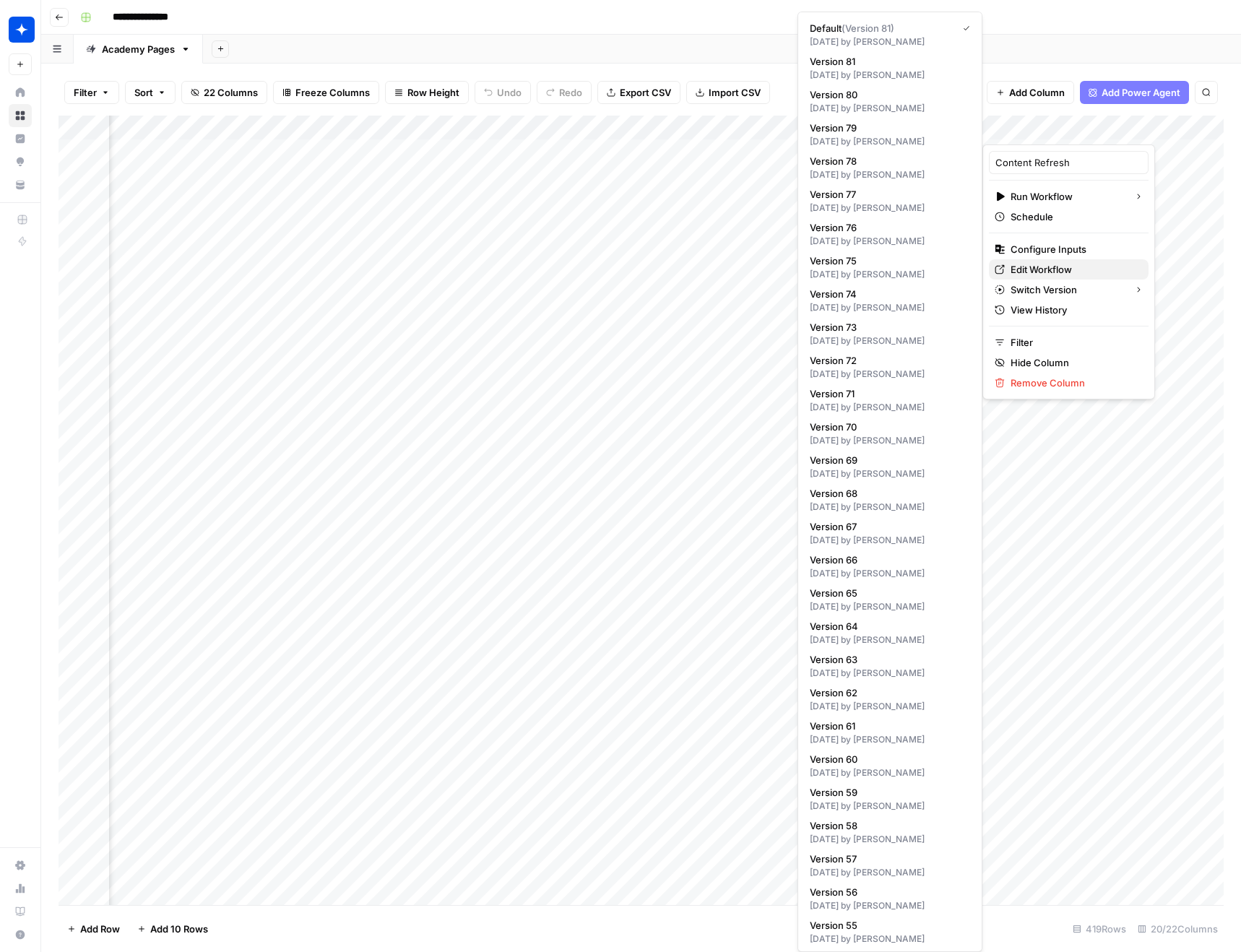
click at [1058, 261] on link "Edit Workflow" at bounding box center [1068, 269] width 160 height 20
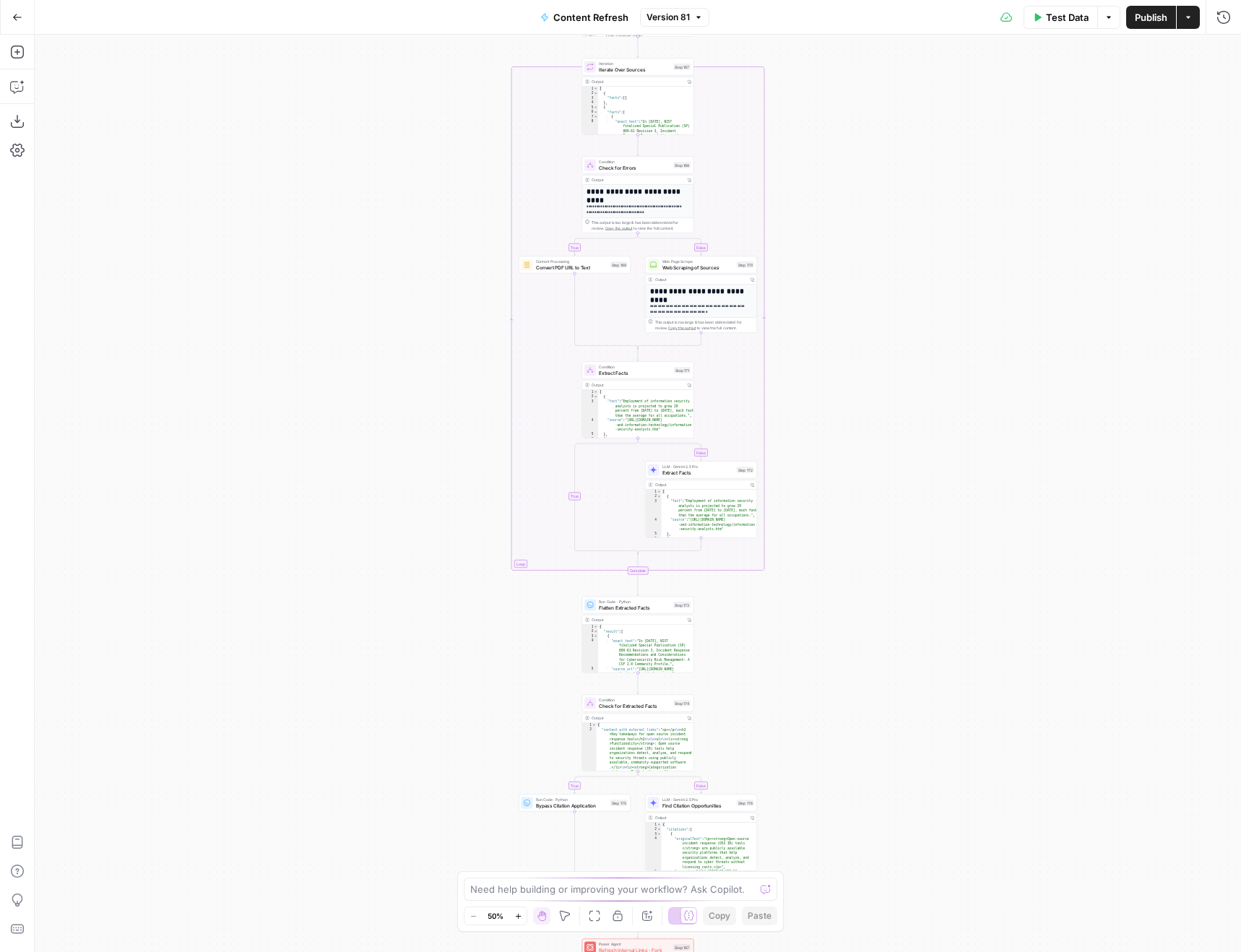
drag, startPoint x: 760, startPoint y: 204, endPoint x: 773, endPoint y: 465, distance: 261.3
click at [741, 68] on div "true false true false true false true false Workflow Input Settings Inputs LLM …" at bounding box center [638, 492] width 1207 height 917
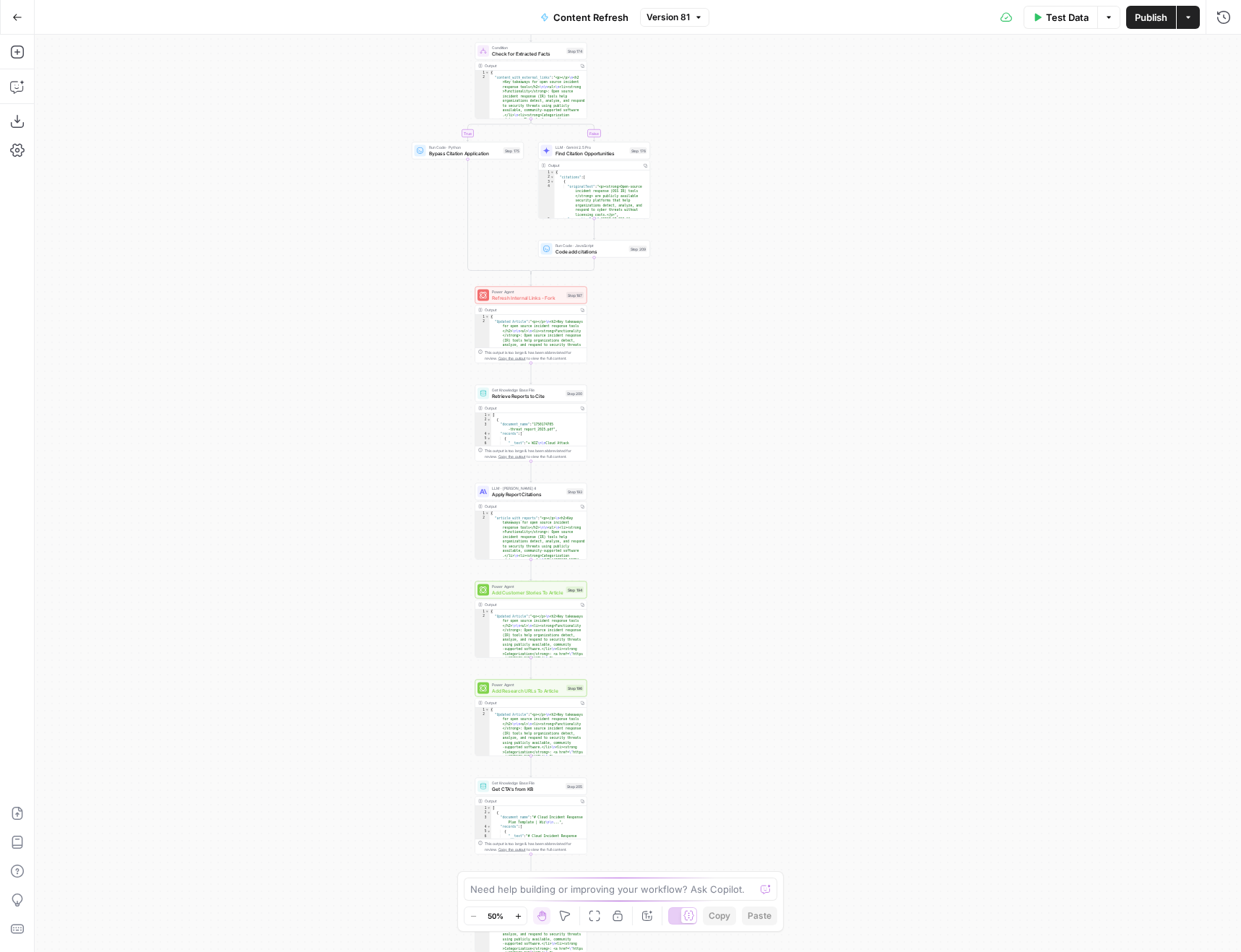
click at [792, 444] on div "true false true false true false true false Workflow Input Settings Inputs LLM …" at bounding box center [638, 492] width 1207 height 917
click at [685, 643] on div "true false true false true false true false Workflow Input Settings Inputs LLM …" at bounding box center [638, 492] width 1207 height 917
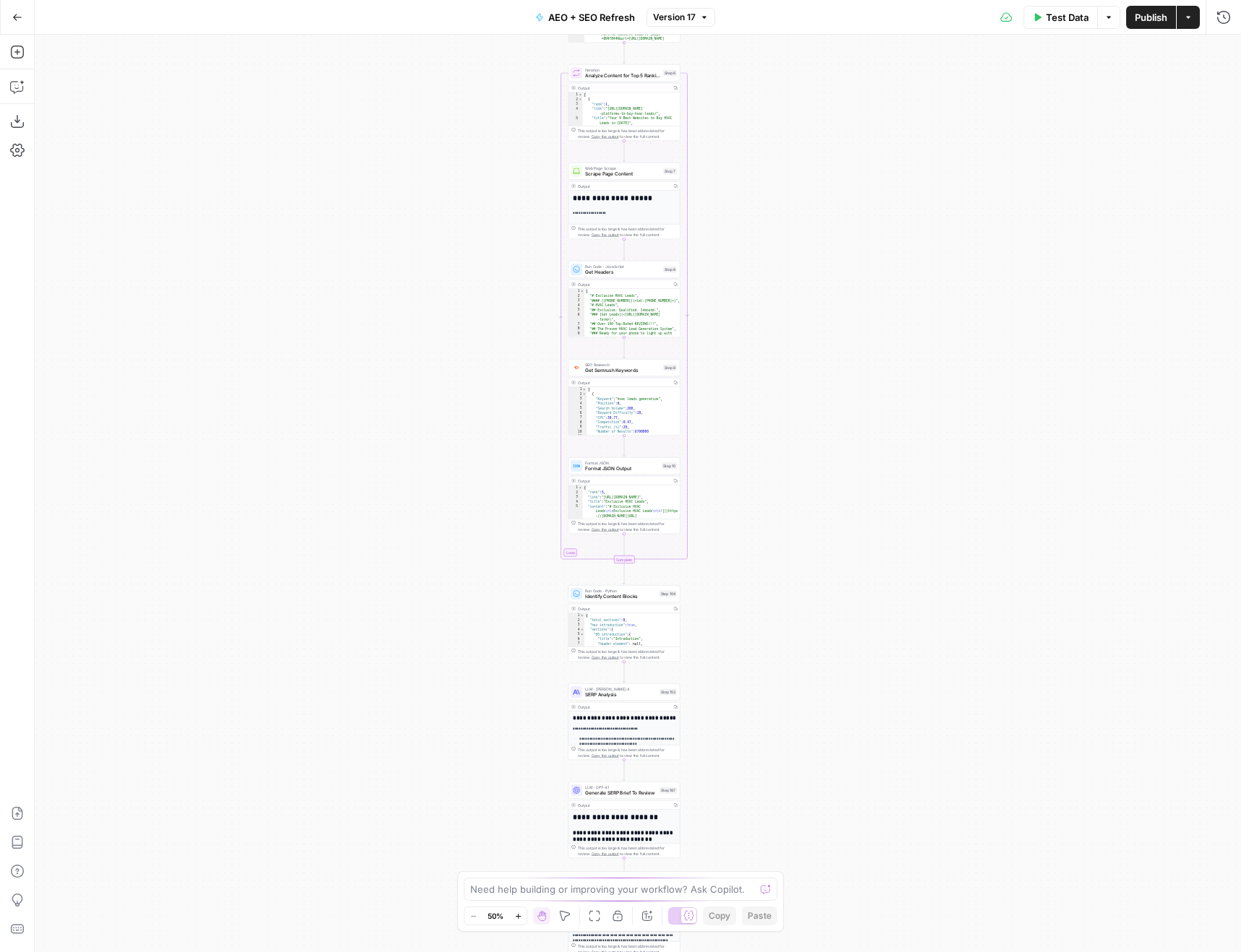
drag, startPoint x: 746, startPoint y: 249, endPoint x: 731, endPoint y: 414, distance: 165.7
click at [731, 418] on div "Workflow Input Settings Inputs Power Agent Identify target keywords Step 148 Ou…" at bounding box center [638, 492] width 1207 height 917
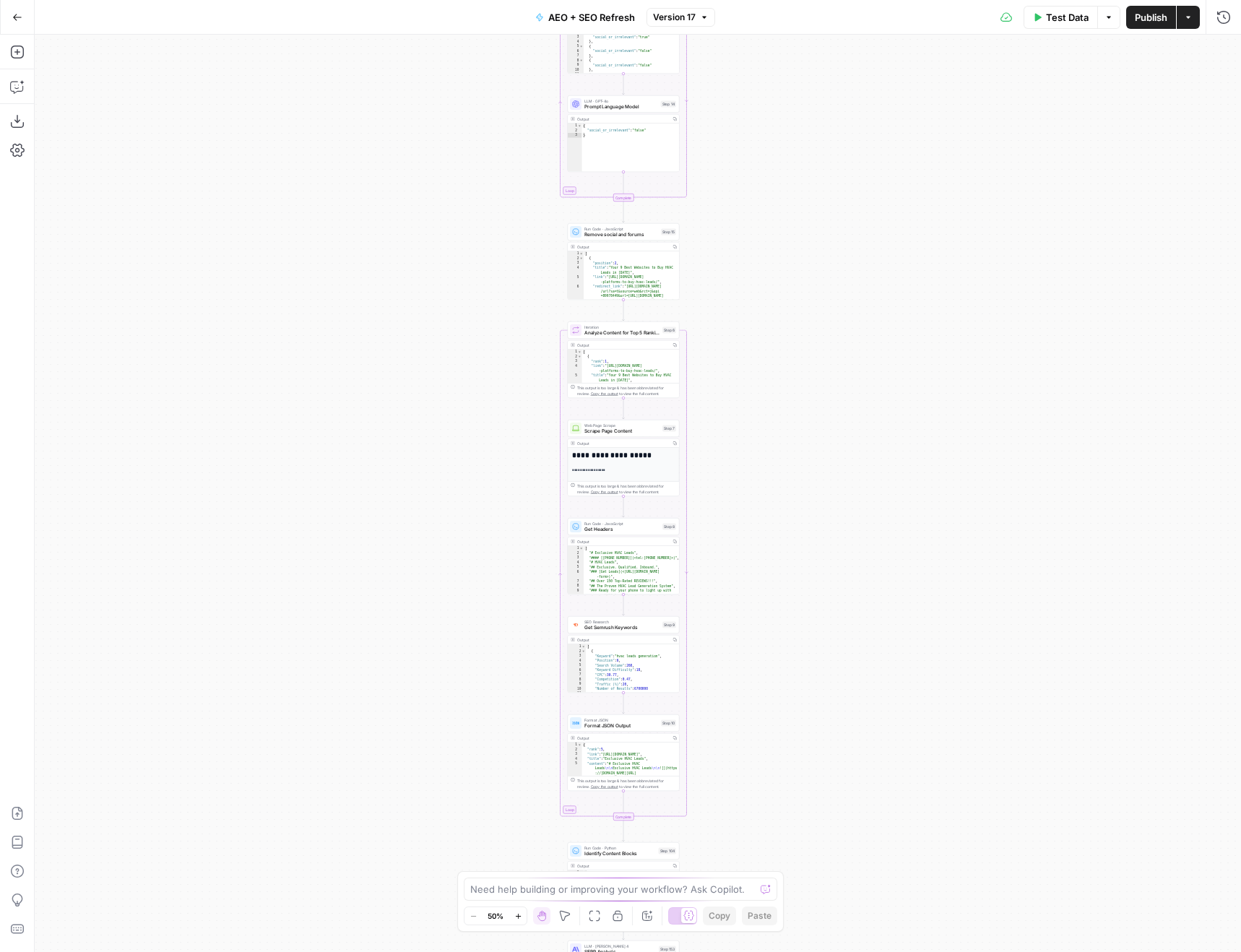
drag, startPoint x: 743, startPoint y: 312, endPoint x: 743, endPoint y: 569, distance: 257.0
click at [743, 569] on div "Workflow Input Settings Inputs Power Agent Identify target keywords Step 148 Ou…" at bounding box center [638, 492] width 1207 height 917
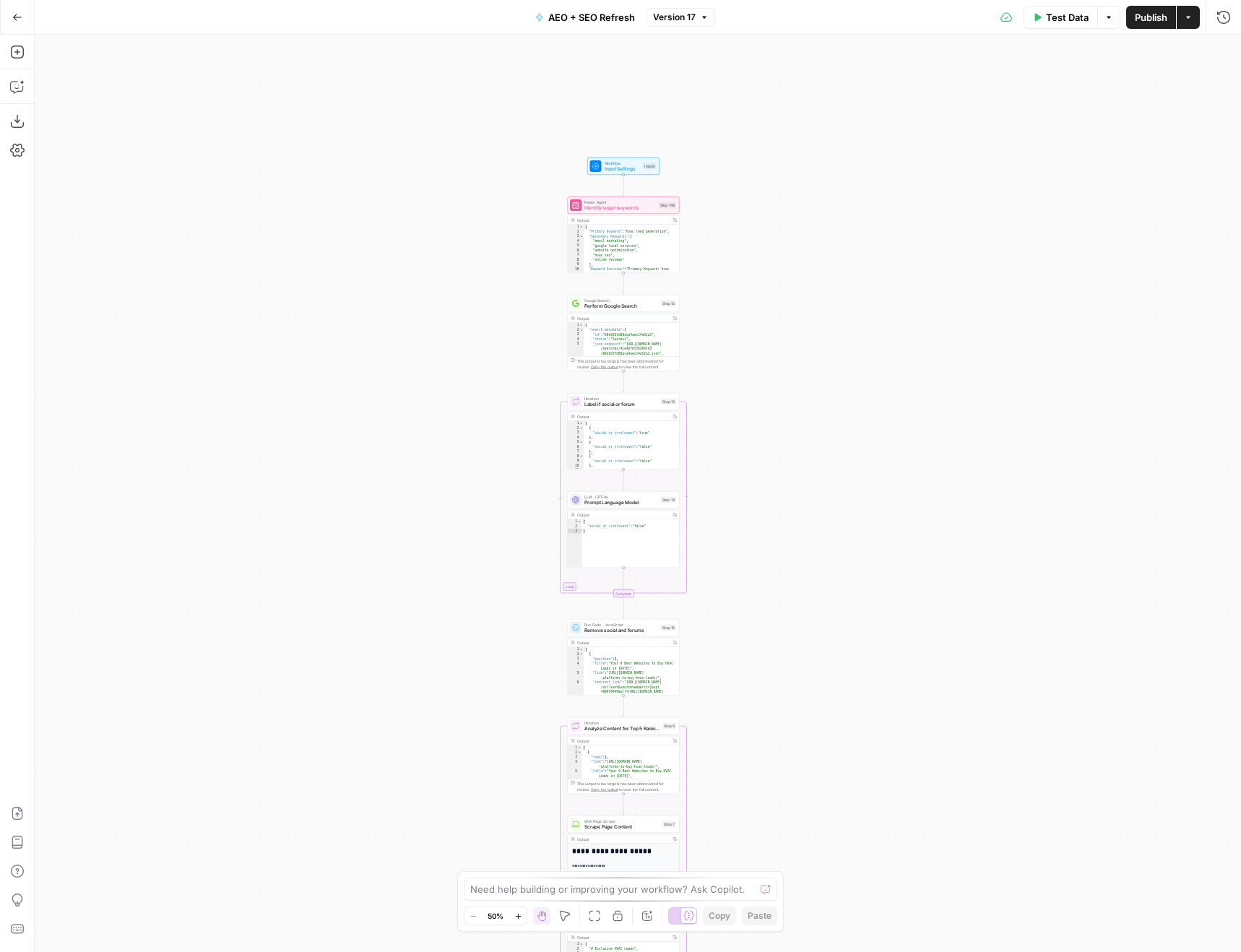
drag, startPoint x: 840, startPoint y: 290, endPoint x: 840, endPoint y: 681, distance: 391.0
click at [841, 682] on div "Workflow Input Settings Inputs Power Agent Identify target keywords Step 148 Ou…" at bounding box center [638, 492] width 1207 height 917
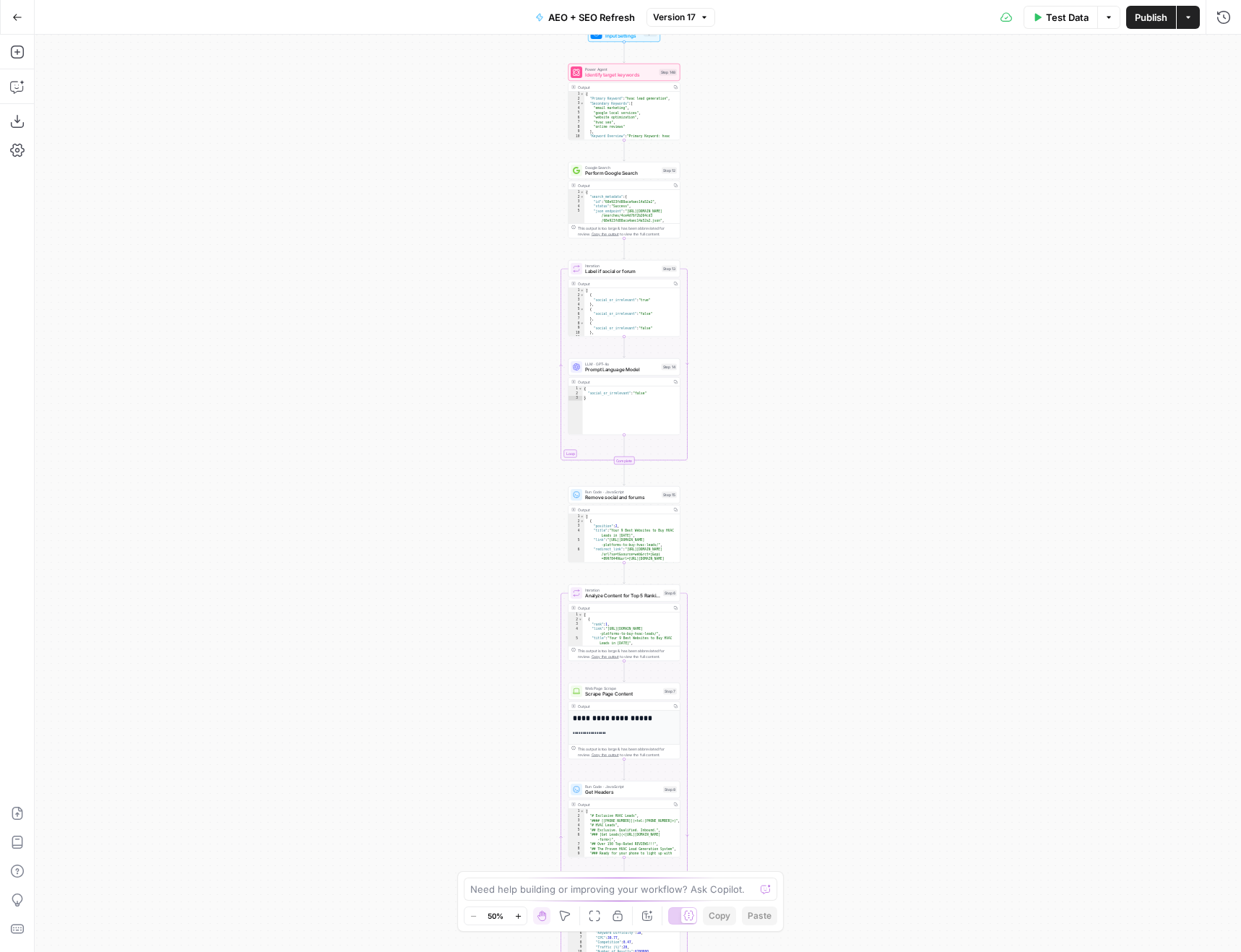
drag, startPoint x: 787, startPoint y: 742, endPoint x: 787, endPoint y: 613, distance: 129.0
click at [787, 613] on div "Workflow Input Settings Inputs Power Agent Identify target keywords Step 148 Ou…" at bounding box center [638, 492] width 1207 height 917
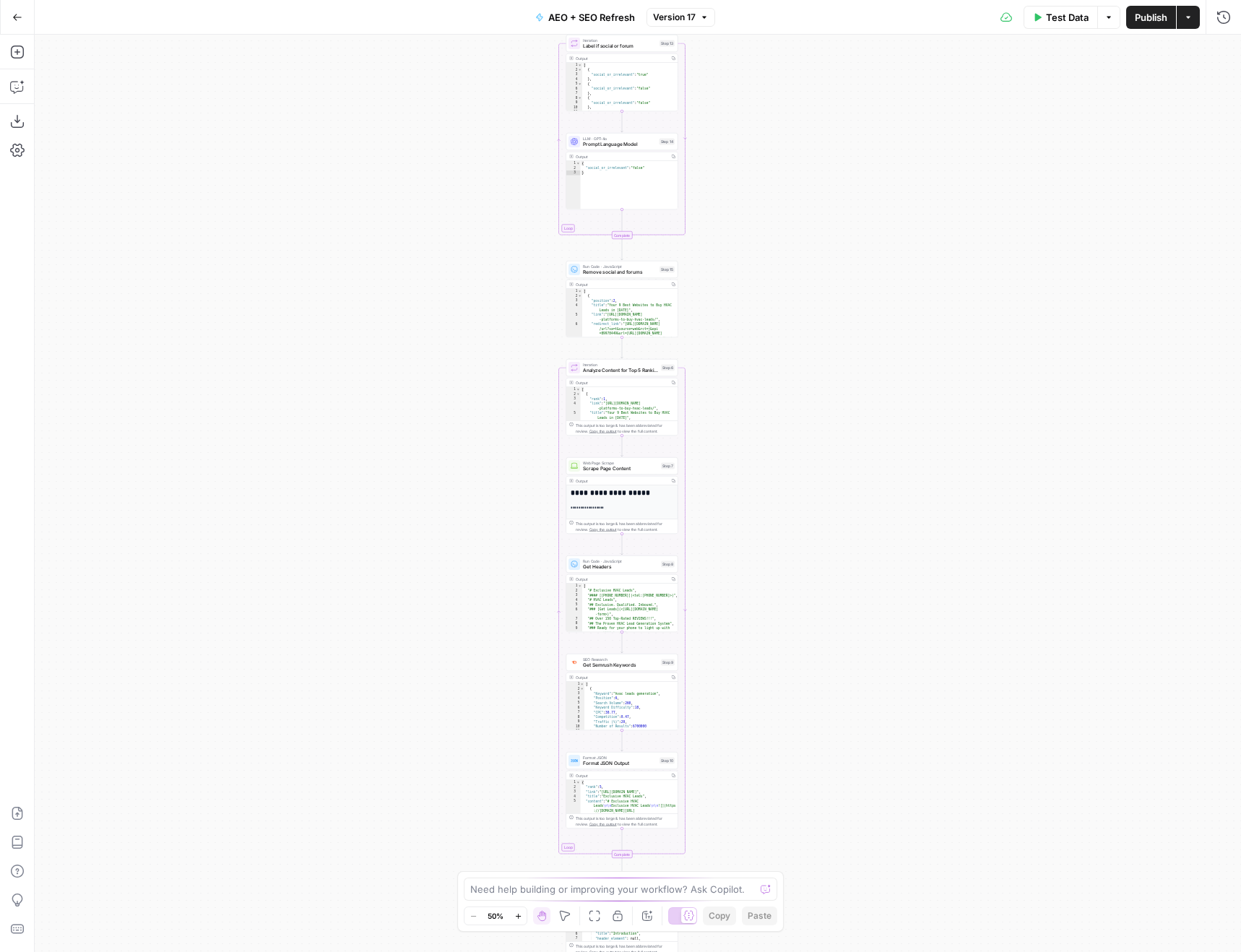
drag, startPoint x: 787, startPoint y: 613, endPoint x: 766, endPoint y: 285, distance: 328.7
click at [771, 312] on div "Workflow Input Settings Inputs Power Agent Identify target keywords Step 148 Ou…" at bounding box center [638, 492] width 1207 height 917
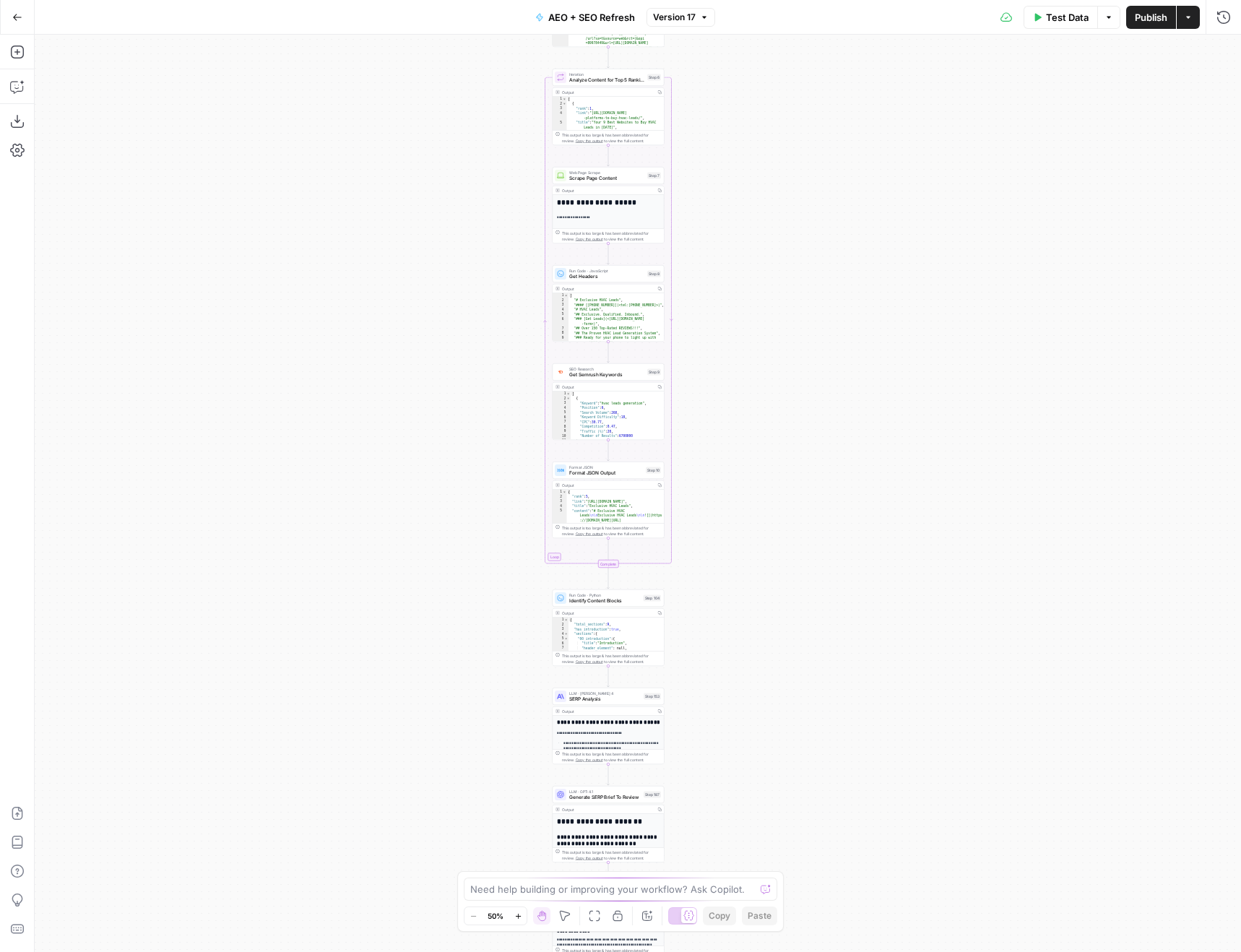
drag, startPoint x: 787, startPoint y: 538, endPoint x: 787, endPoint y: 421, distance: 117.0
click at [787, 421] on div "Workflow Input Settings Inputs Power Agent Identify target keywords Step 148 Ou…" at bounding box center [638, 492] width 1207 height 917
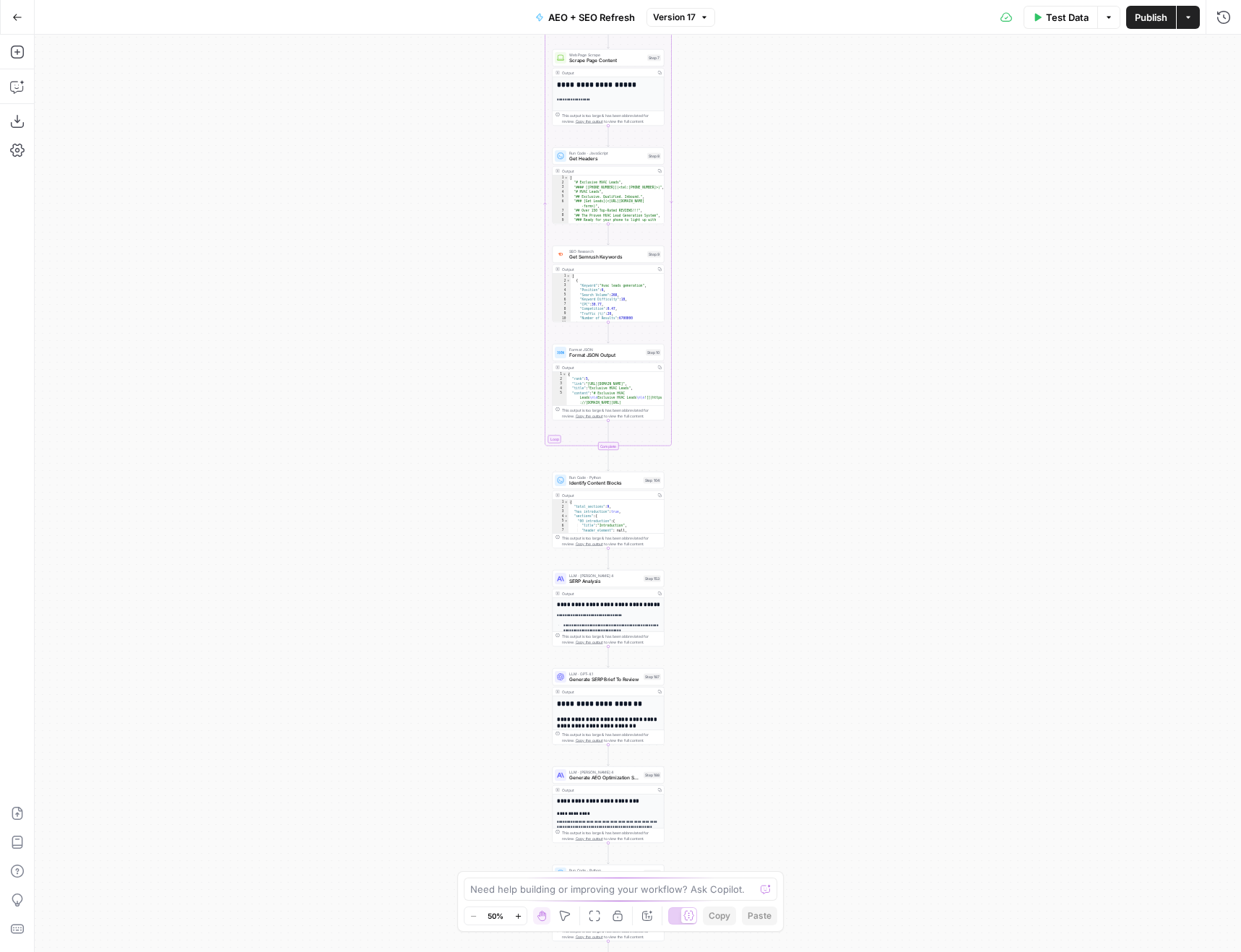
drag, startPoint x: 814, startPoint y: 584, endPoint x: 814, endPoint y: 450, distance: 134.0
click at [814, 450] on div "Workflow Input Settings Inputs Power Agent Identify target keywords Step 148 Ou…" at bounding box center [638, 492] width 1207 height 917
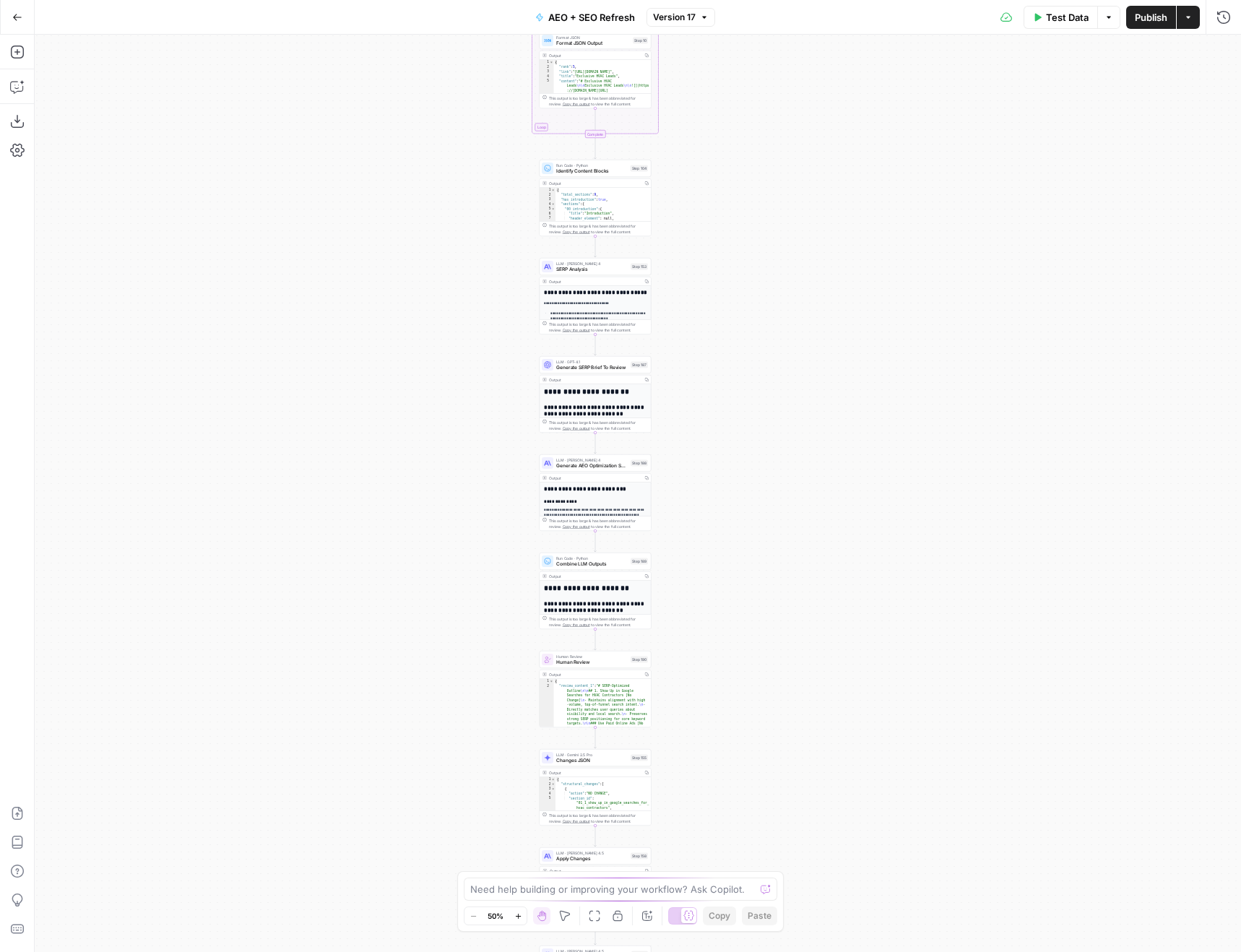
drag, startPoint x: 746, startPoint y: 569, endPoint x: 740, endPoint y: 501, distance: 68.3
click at [740, 501] on div "Workflow Input Settings Inputs Power Agent Identify target keywords Step 148 Ou…" at bounding box center [638, 492] width 1207 height 917
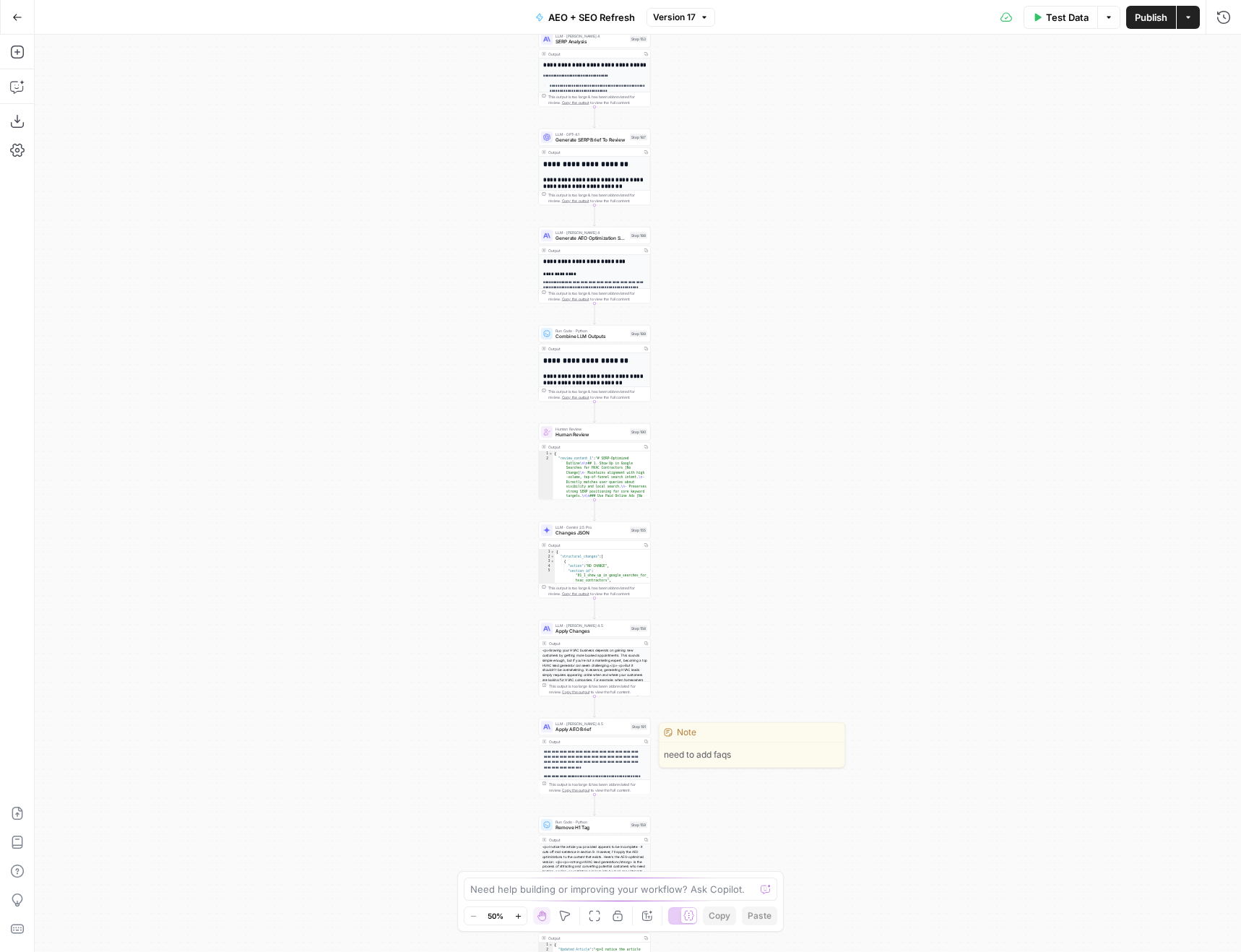
drag, startPoint x: 784, startPoint y: 714, endPoint x: 784, endPoint y: 507, distance: 207.0
click at [784, 506] on div "Workflow Input Settings Inputs Power Agent Identify target keywords Step 148 Ou…" at bounding box center [638, 492] width 1207 height 917
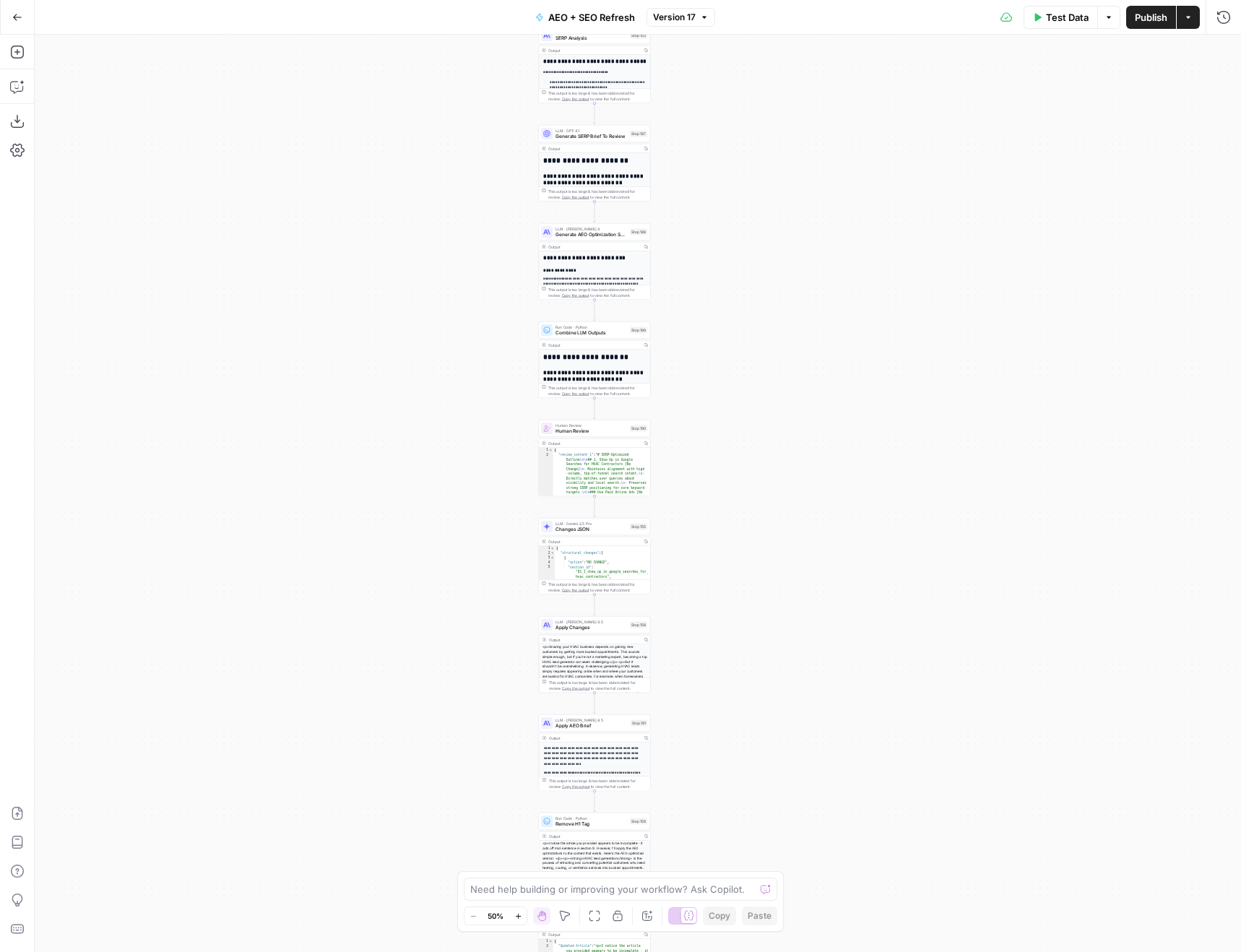
click at [549, 634] on div "LLM · Claude Sonnet 4.5 Apply Changes Step 158 Copy step Delete step Edit Note …" at bounding box center [595, 654] width 112 height 76
click at [554, 631] on div "LLM · Claude Sonnet 4.5 Apply Changes Step 158 Copy step Delete step Edit Note …" at bounding box center [595, 624] width 112 height 17
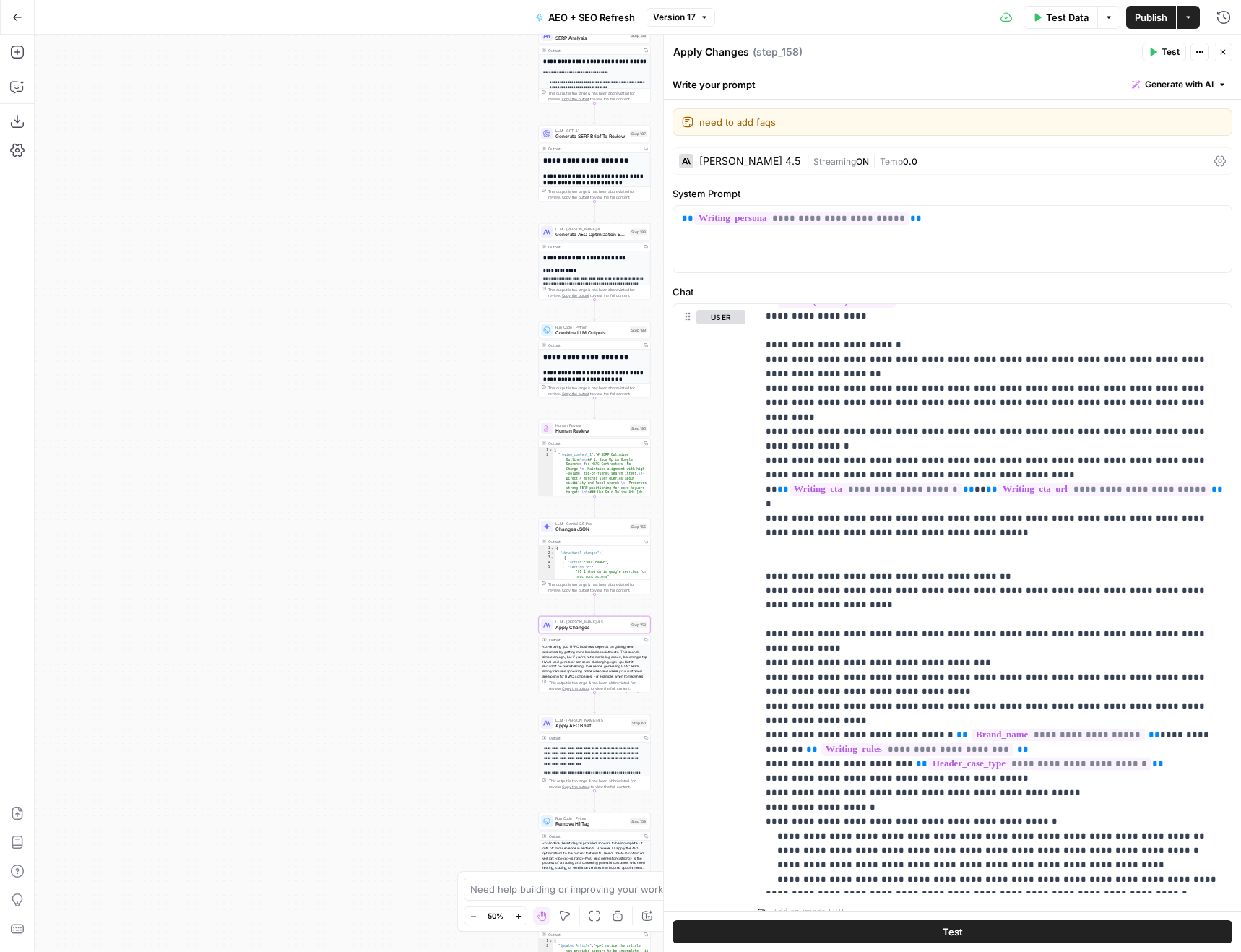
click at [832, 163] on span "Streaming" at bounding box center [835, 161] width 43 height 11
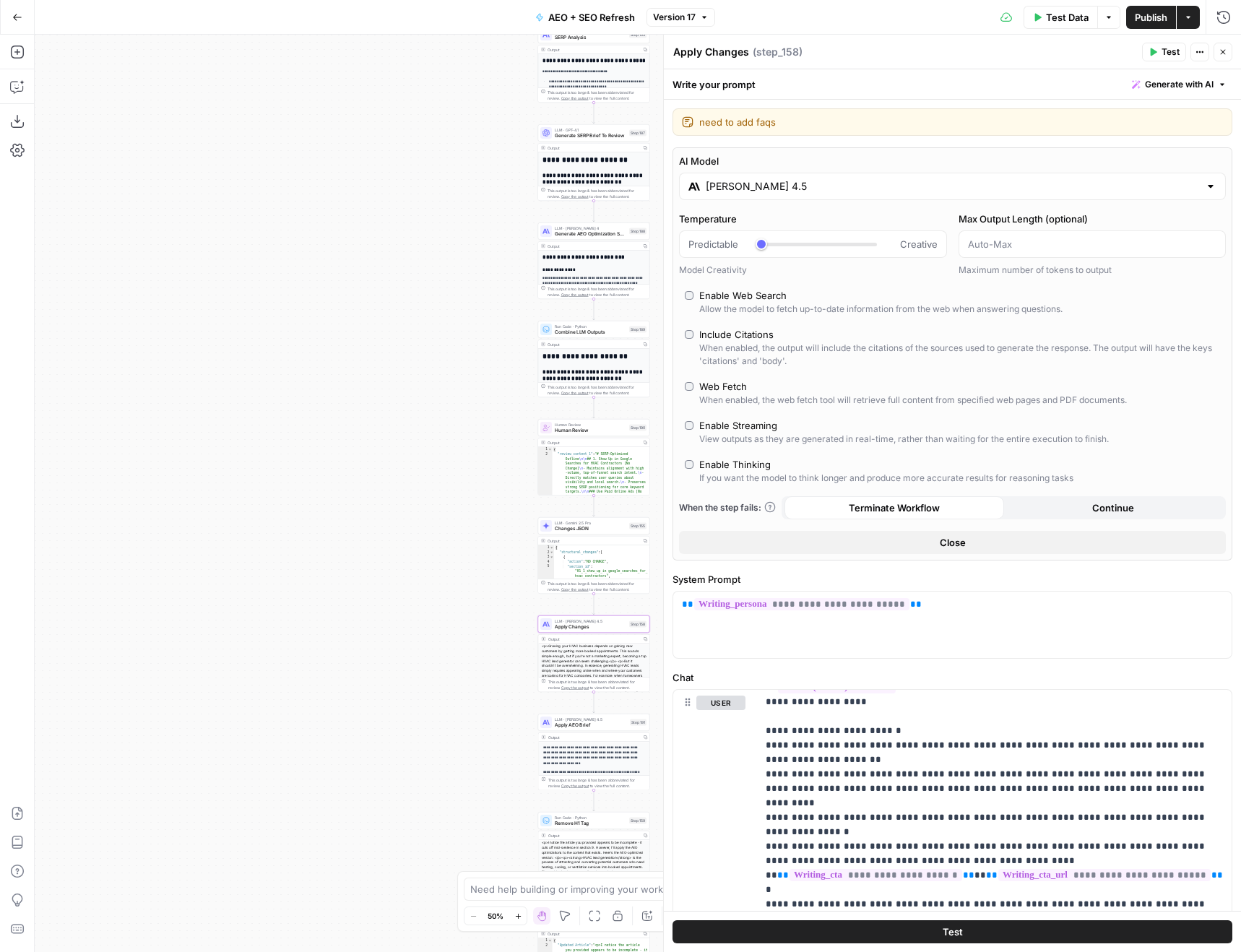
drag, startPoint x: 312, startPoint y: 555, endPoint x: 173, endPoint y: 536, distance: 140.3
click at [173, 536] on div "Workflow Input Settings Inputs Power Agent Identify target keywords Step 148 Ou…" at bounding box center [638, 492] width 1207 height 917
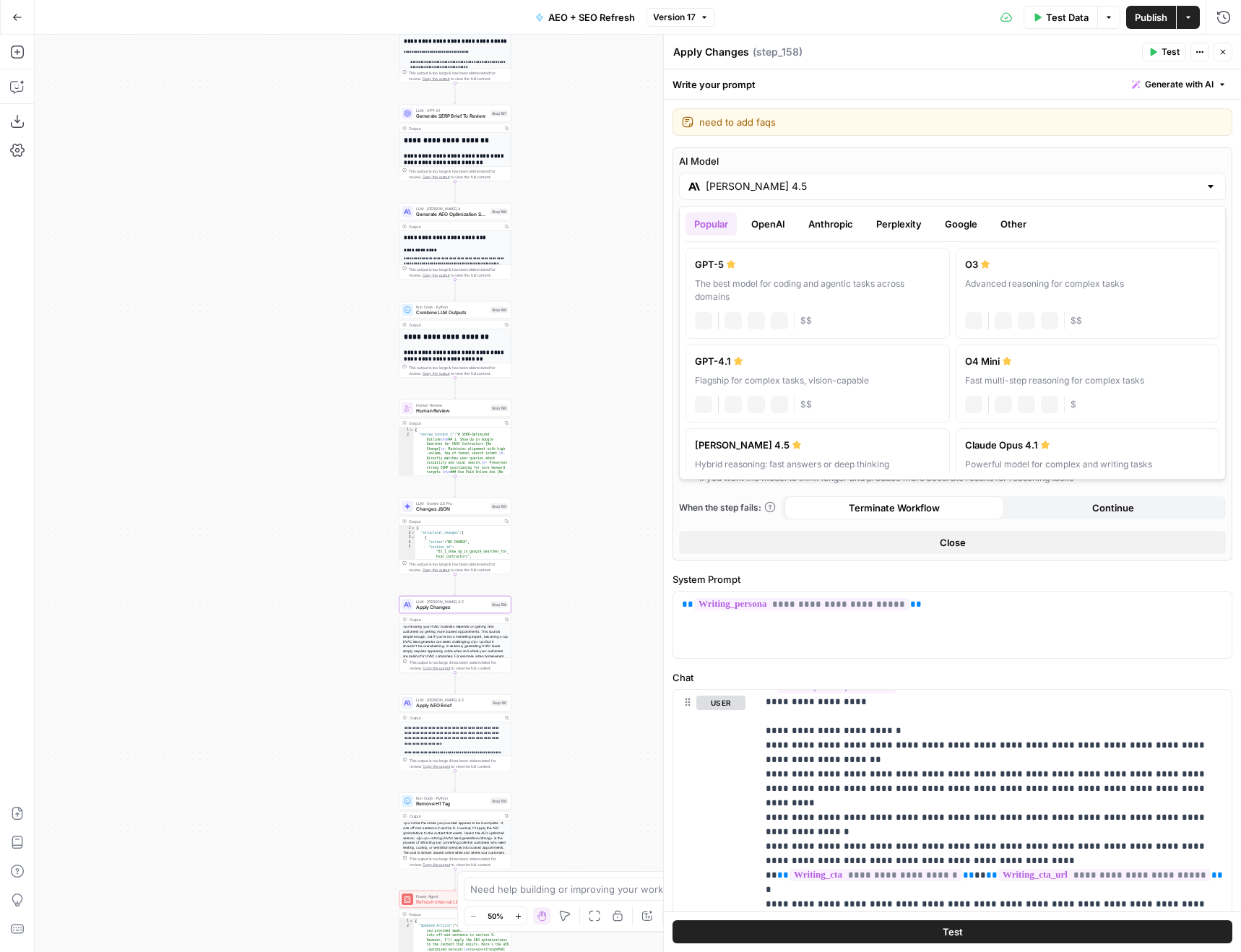
click at [798, 168] on div "AI Model Claude Sonnet 4.5" at bounding box center [952, 177] width 547 height 46
click at [803, 279] on div "The best model for coding and agentic tasks across domains" at bounding box center [817, 290] width 246 height 26
type input "GPT-5"
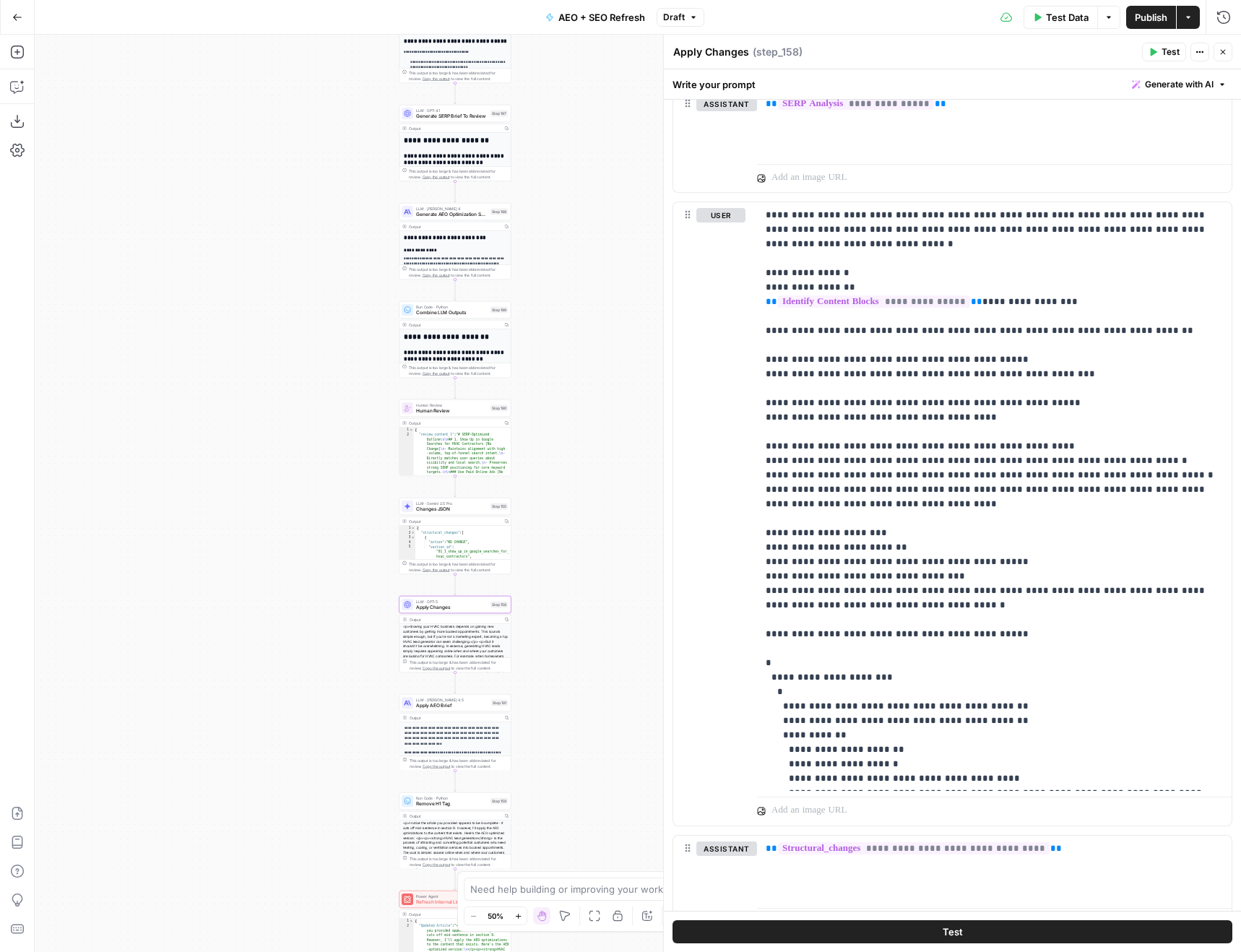
scroll to position [87, 0]
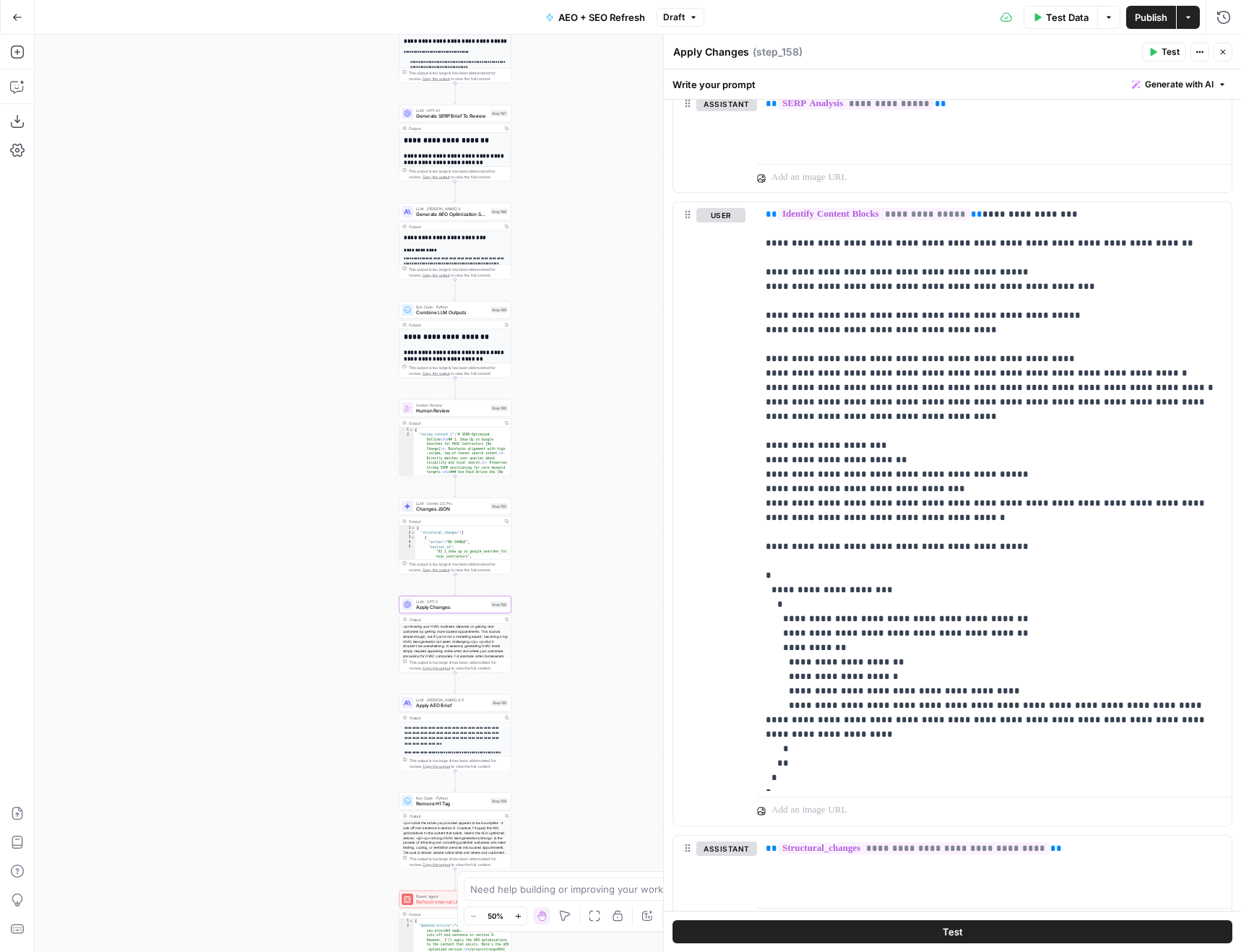
click at [552, 252] on div "Workflow Input Settings Inputs Power Agent Identify target keywords Step 148 Ou…" at bounding box center [638, 492] width 1207 height 917
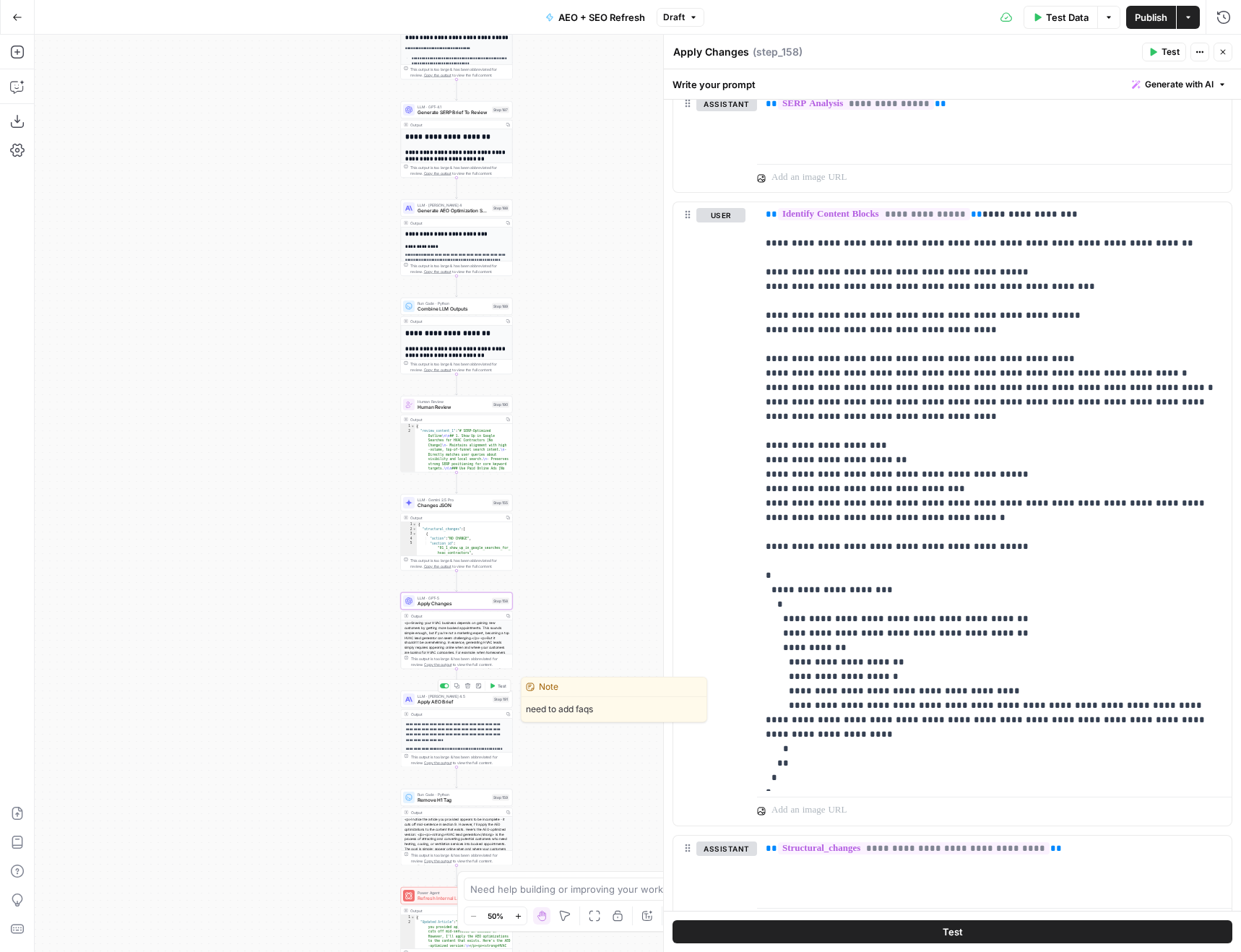
click at [421, 707] on div "LLM · Claude Sonnet 4.5 Apply AEO Brief Step 191 Copy step Delete step Edit Not…" at bounding box center [456, 699] width 112 height 17
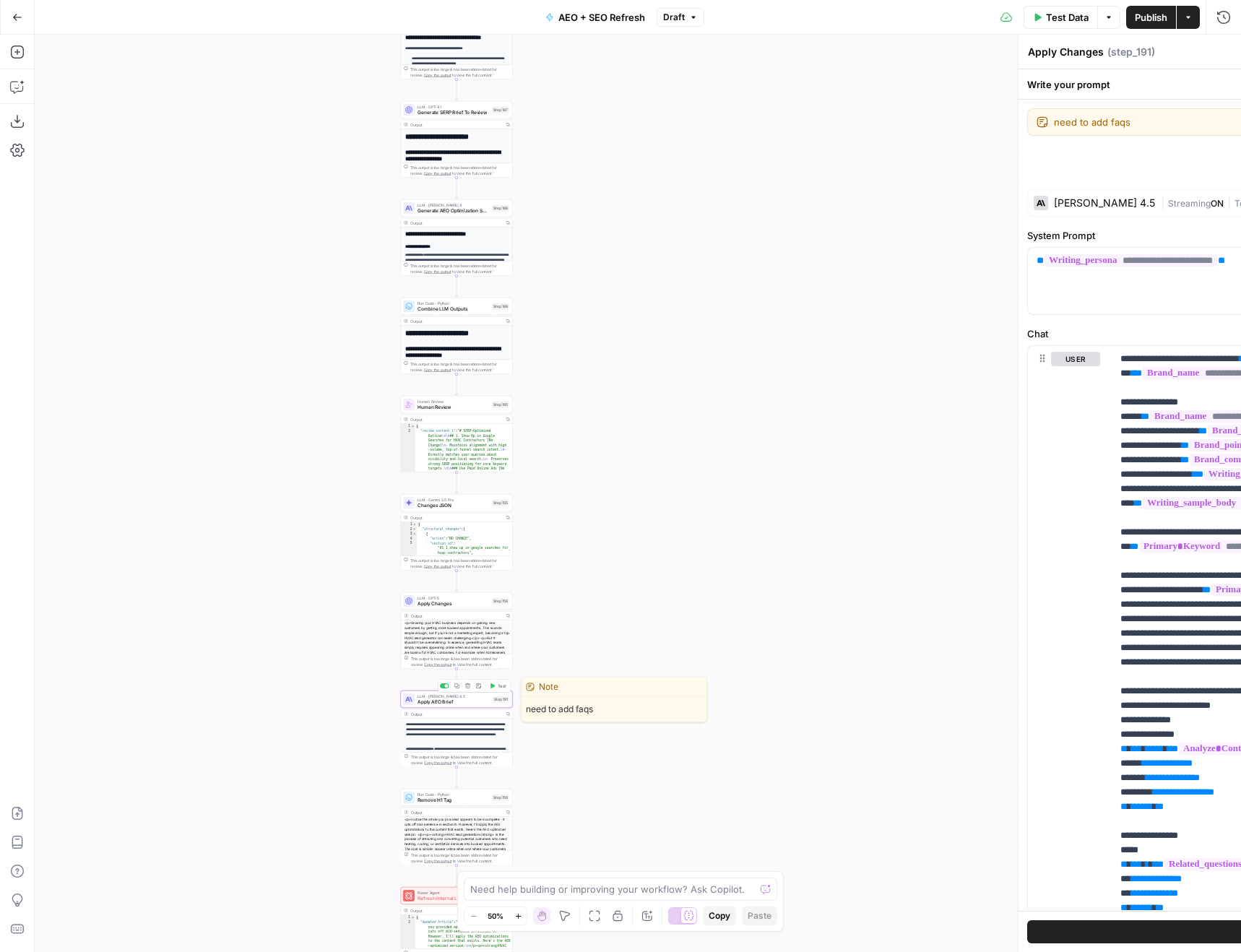
type textarea "Apply AEO Brief"
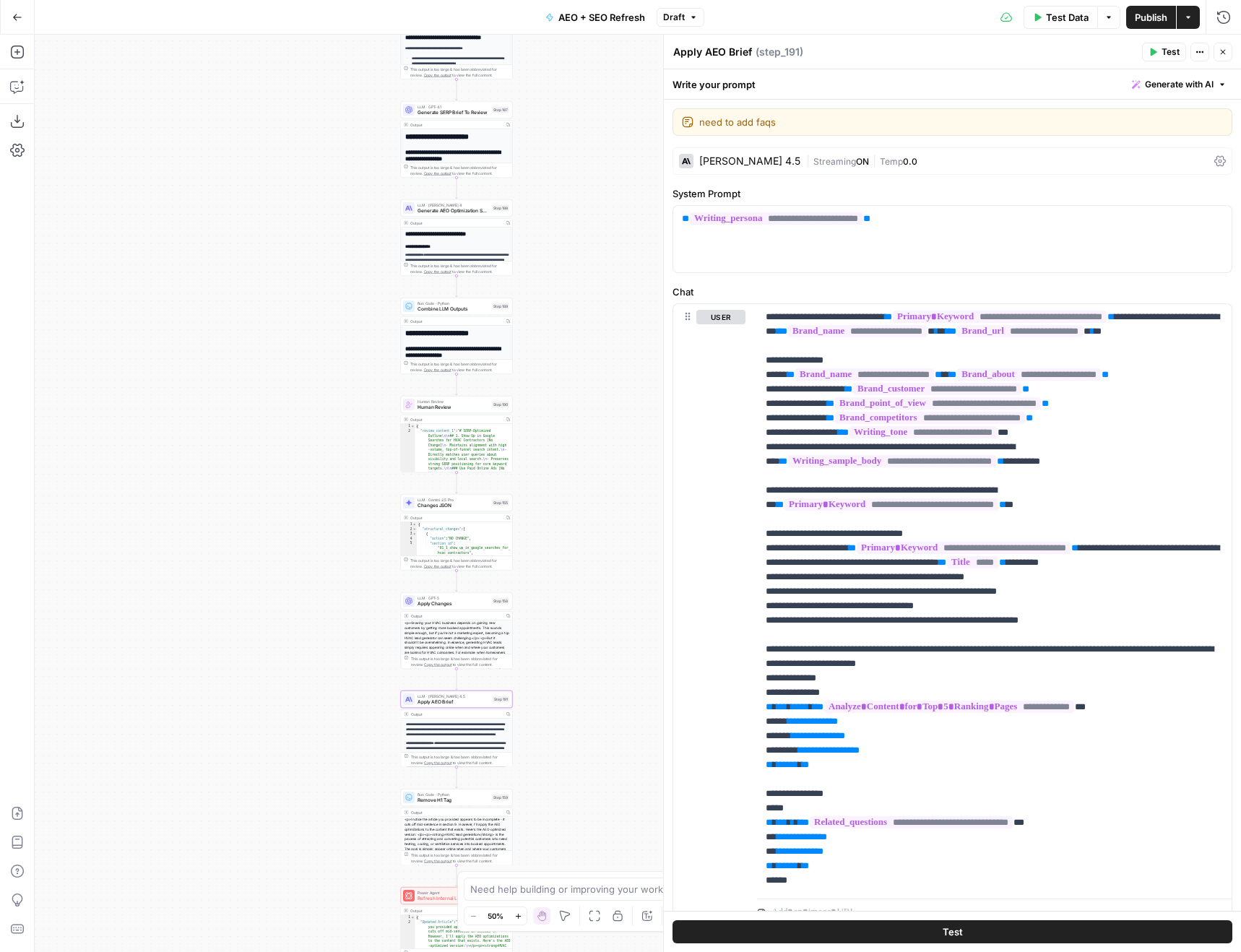
click at [728, 157] on div "[PERSON_NAME] 4.5" at bounding box center [750, 161] width 101 height 11
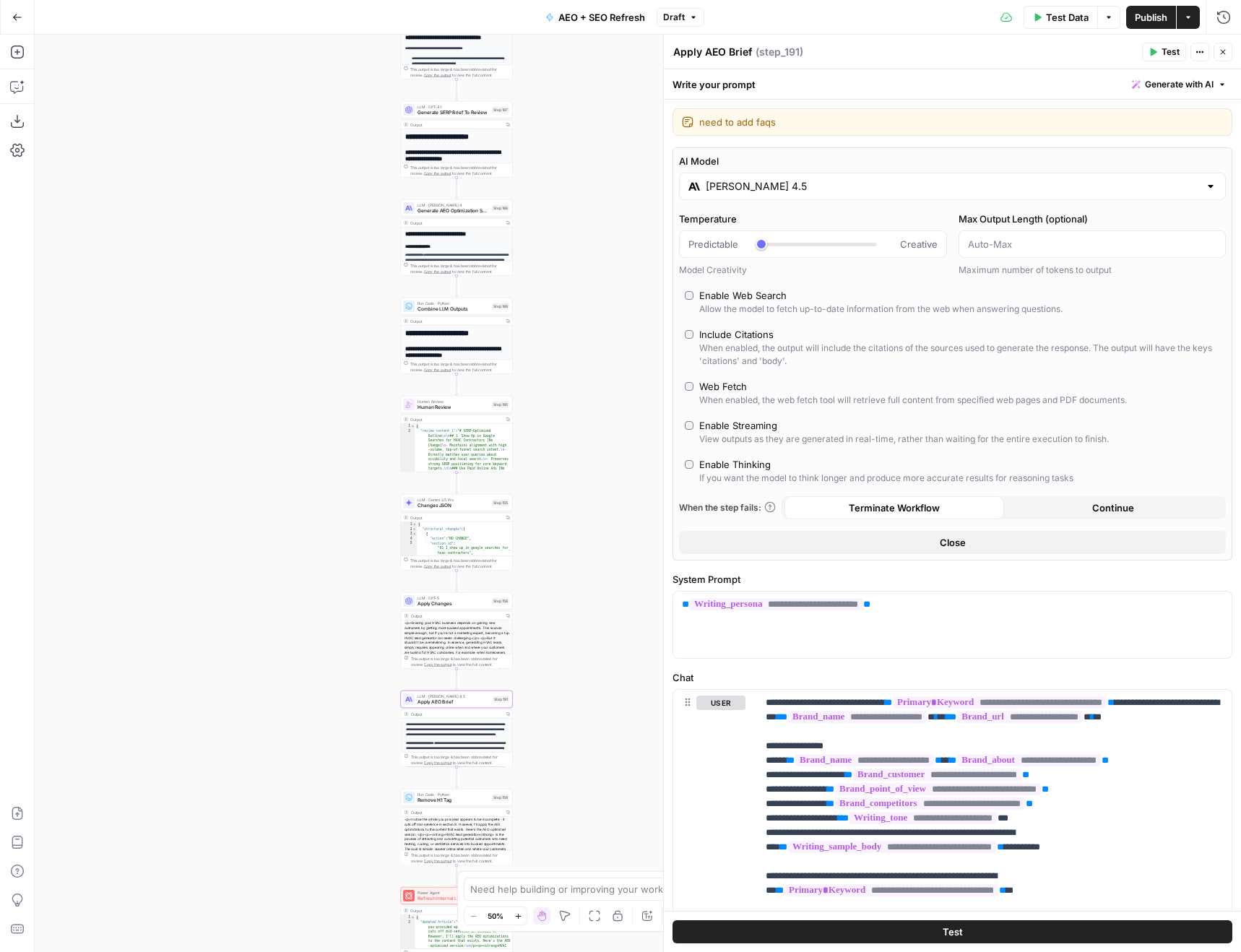
click at [757, 191] on input "[PERSON_NAME] 4.5" at bounding box center [952, 185] width 493 height 14
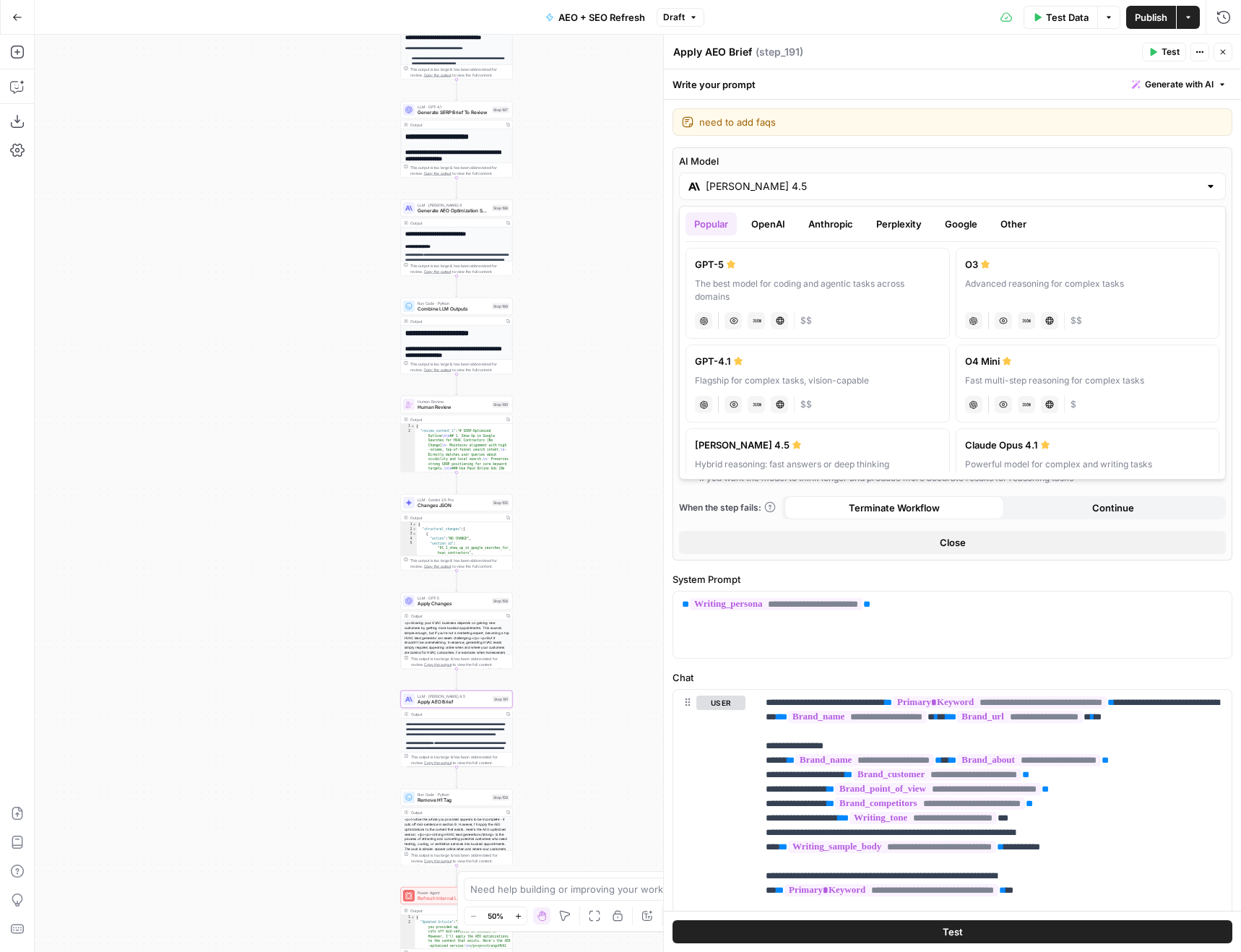
click at [773, 270] on div "GPT-5" at bounding box center [817, 264] width 246 height 14
type input "GPT-5"
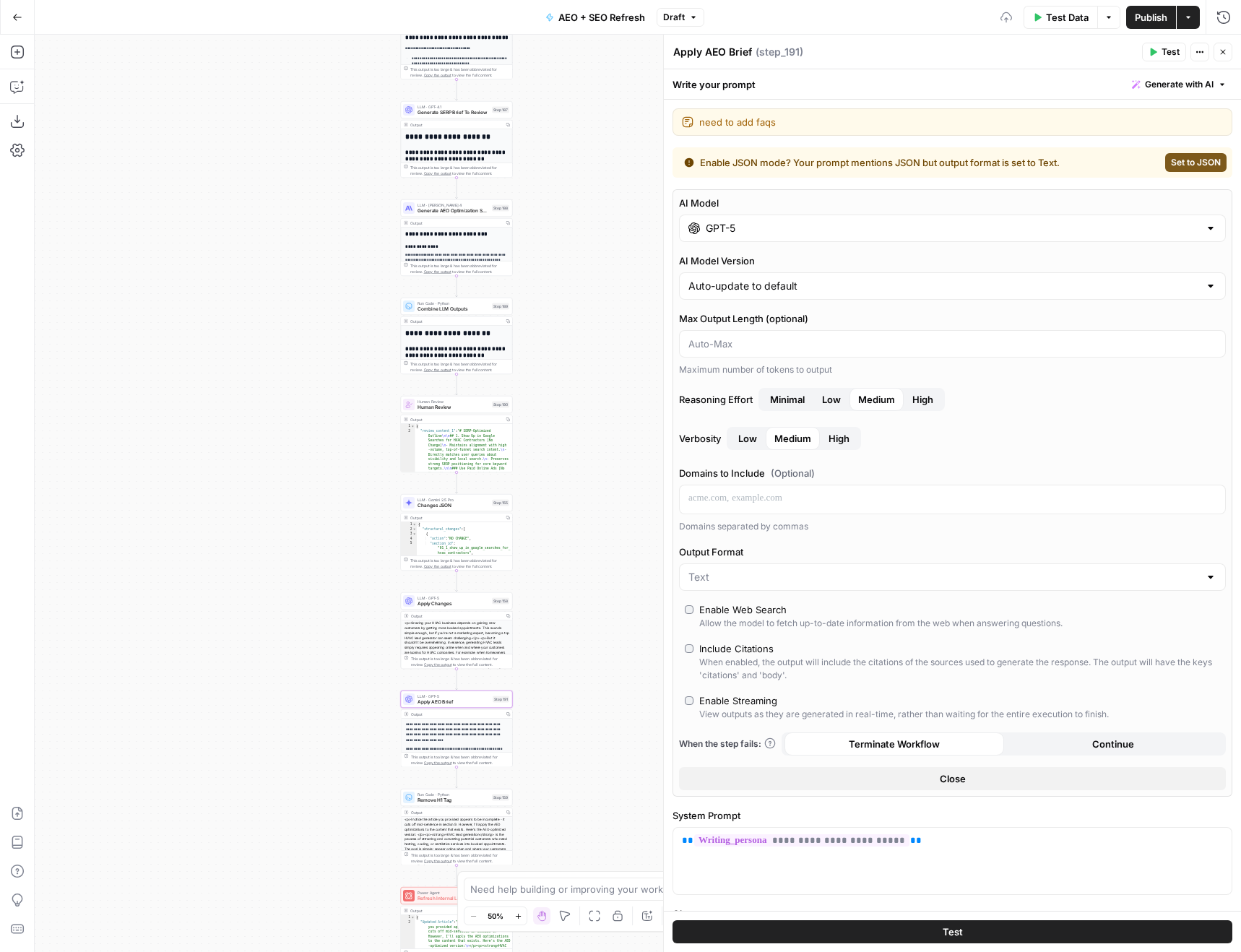
click at [432, 211] on span "Generate AEO Optimization Suggestions" at bounding box center [453, 211] width 72 height 8
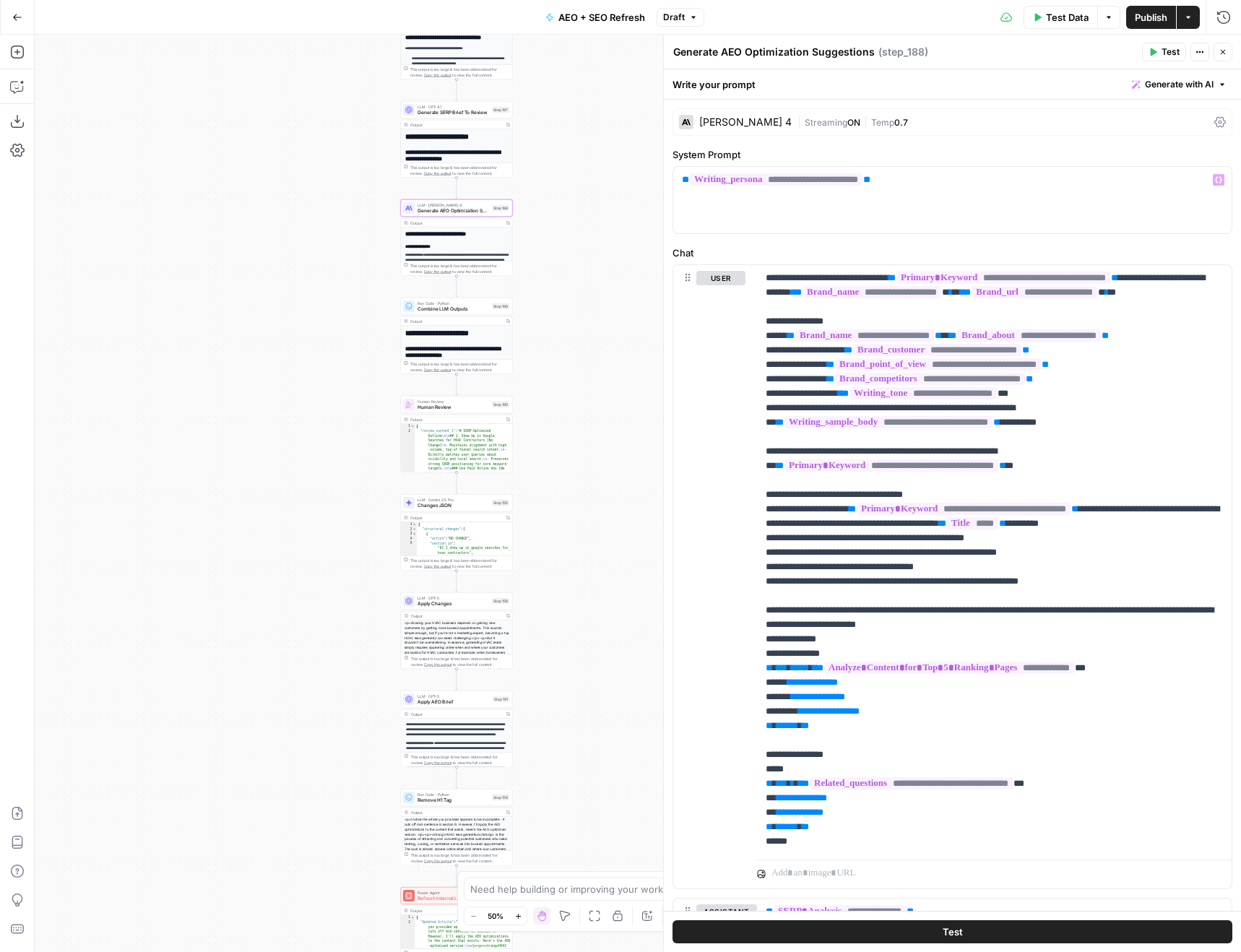
click at [749, 109] on div "Claude Sonnet 4 | Streaming ON | Temp 0.7" at bounding box center [951, 121] width 559 height 28
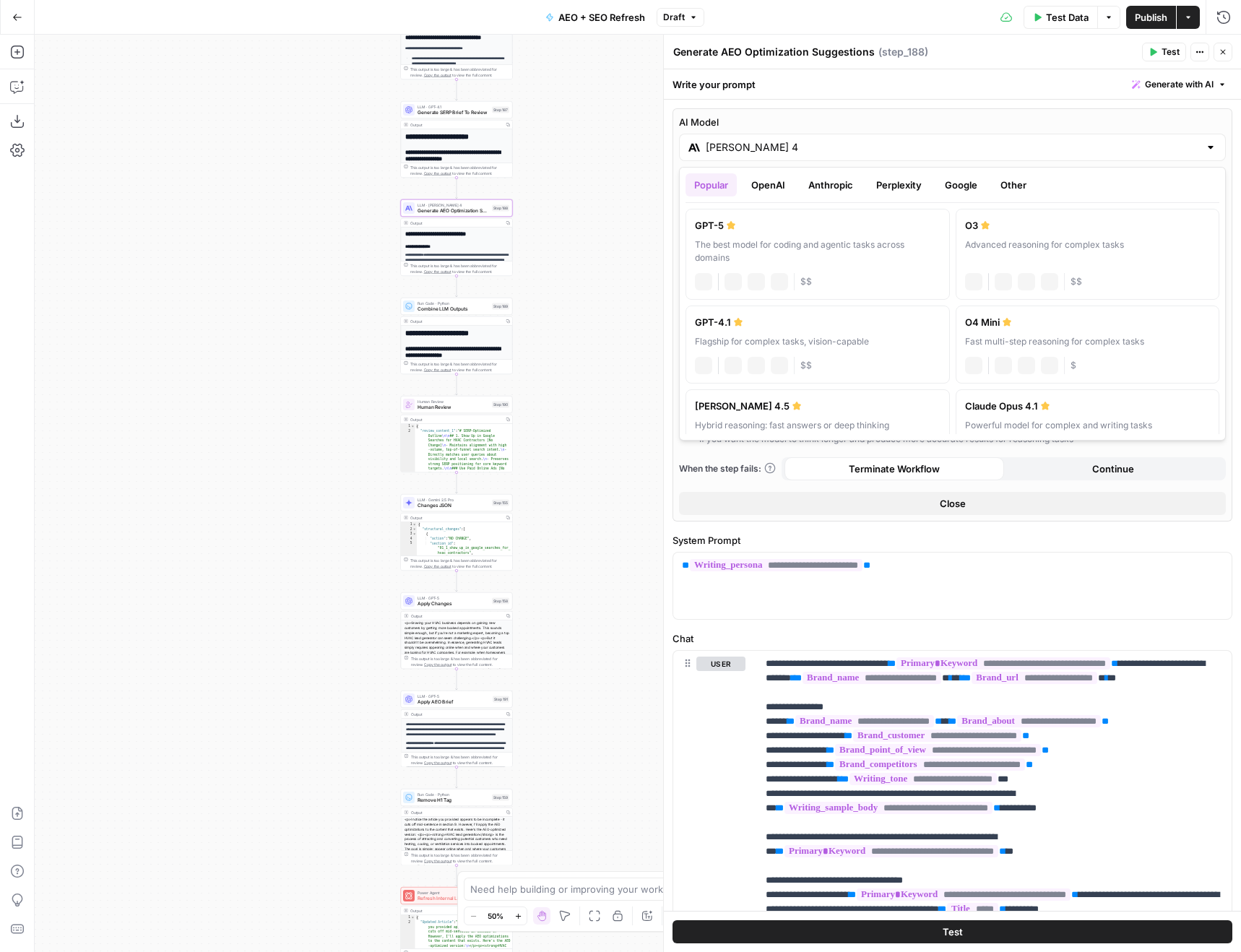
click at [804, 146] on input "Claude Sonnet 4" at bounding box center [952, 147] width 493 height 14
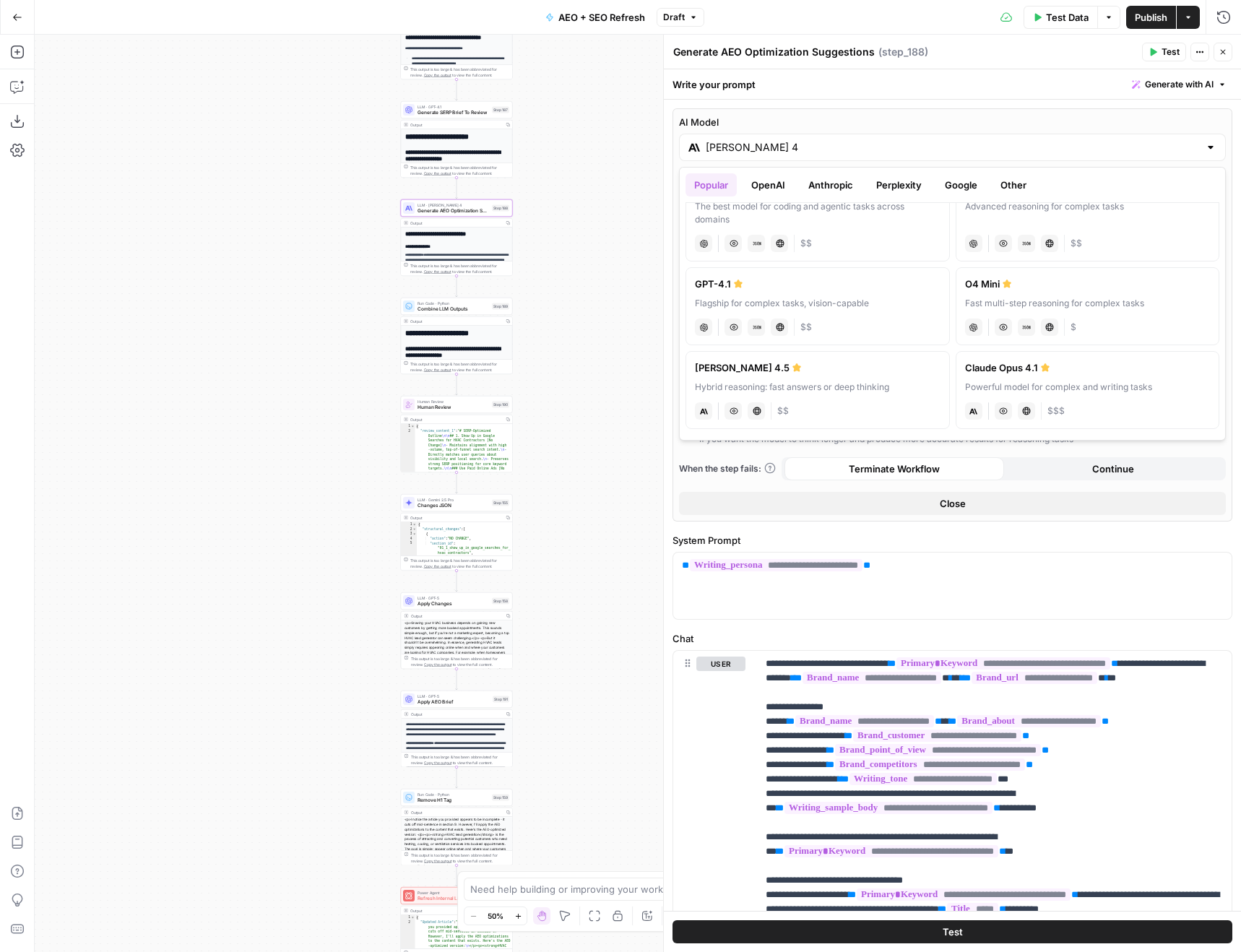
click at [841, 373] on div "Claude Sonnet 4.5" at bounding box center [817, 367] width 246 height 14
type input "Claude Sonnet 4.5"
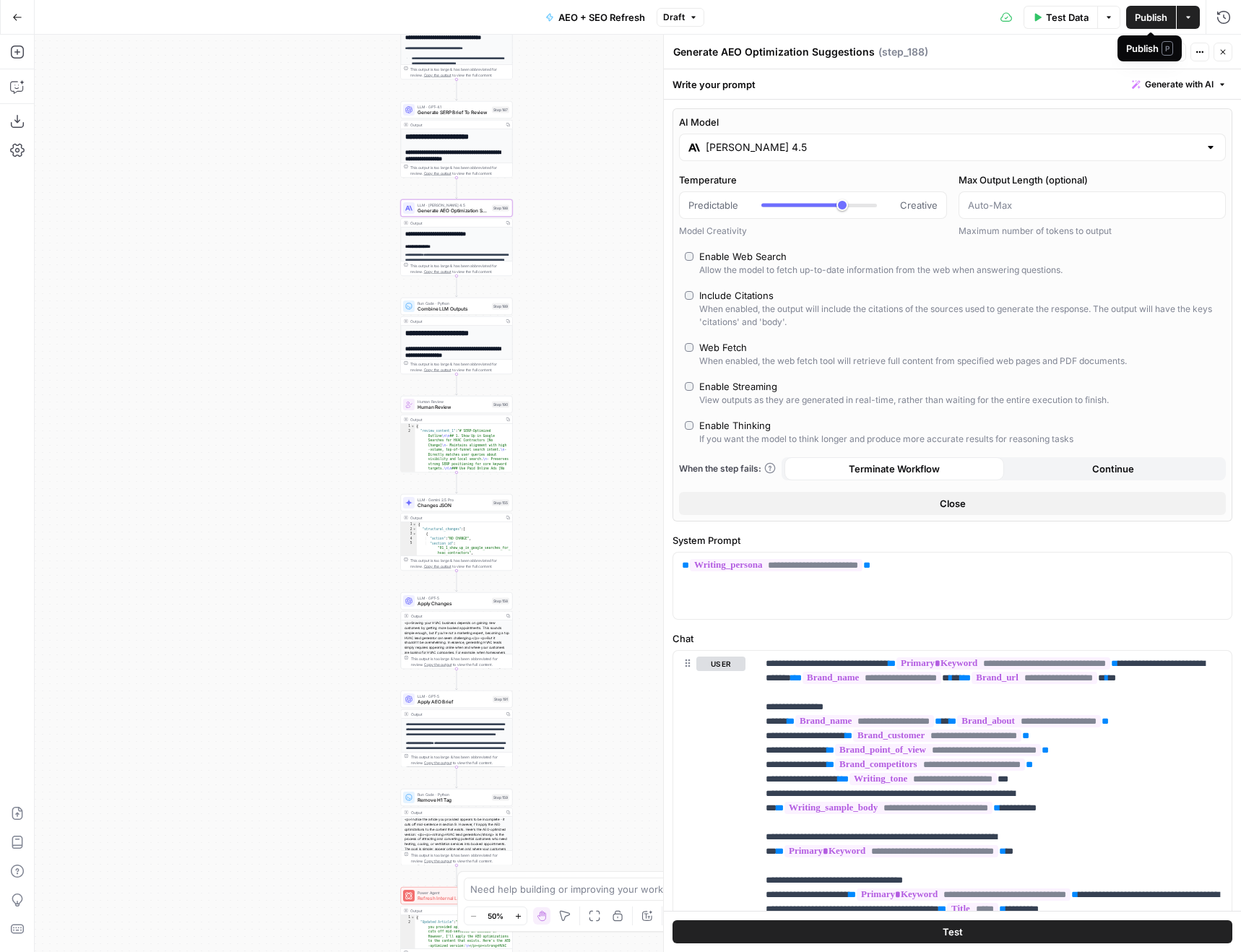
click at [1143, 15] on span "Publish" at bounding box center [1151, 17] width 33 height 14
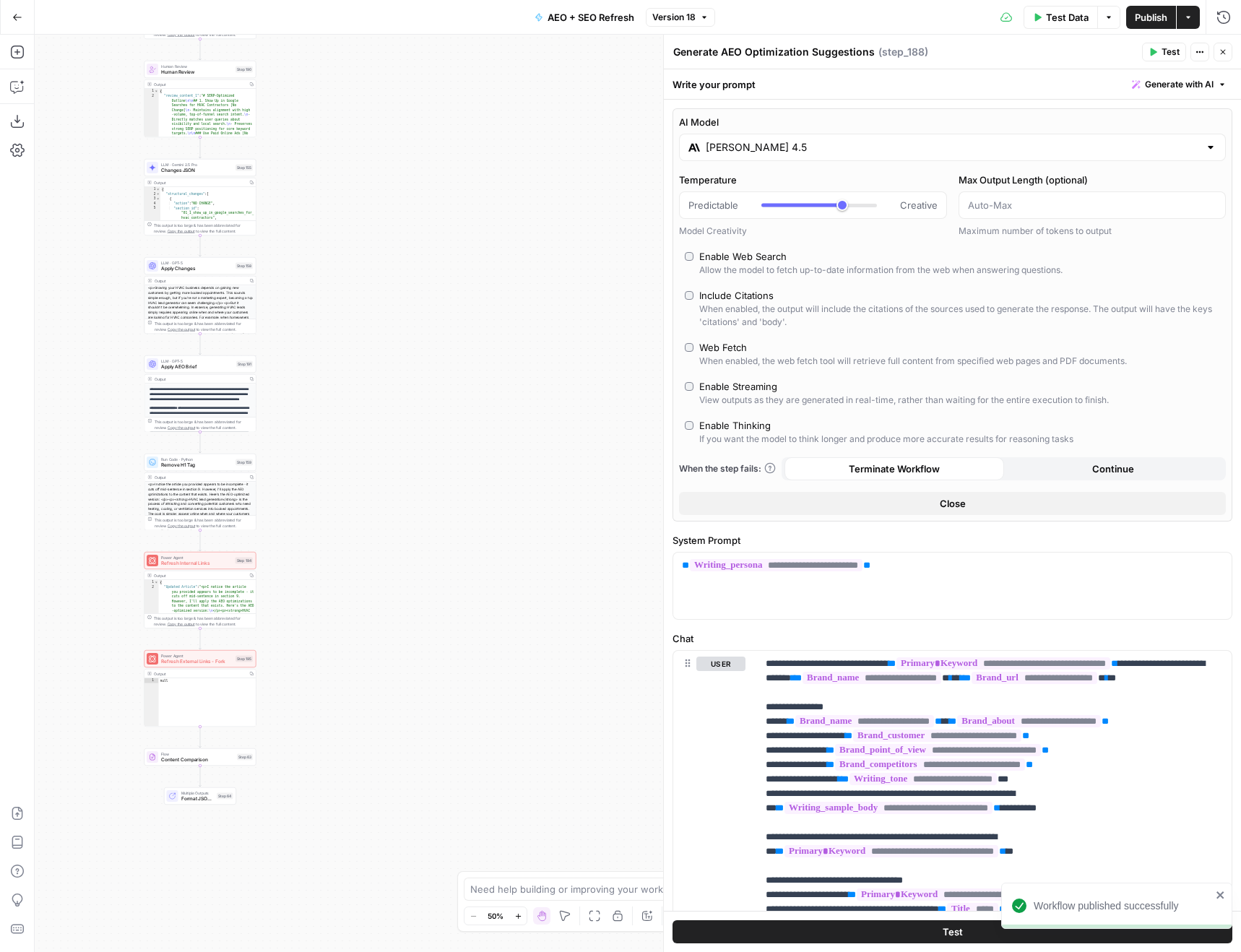
drag, startPoint x: 286, startPoint y: 432, endPoint x: 28, endPoint y: 97, distance: 422.8
click at [30, 97] on div "Add Steps Copilot Download as JSON Settings Import JSON AirOps Academy Help Giv…" at bounding box center [620, 492] width 1241 height 917
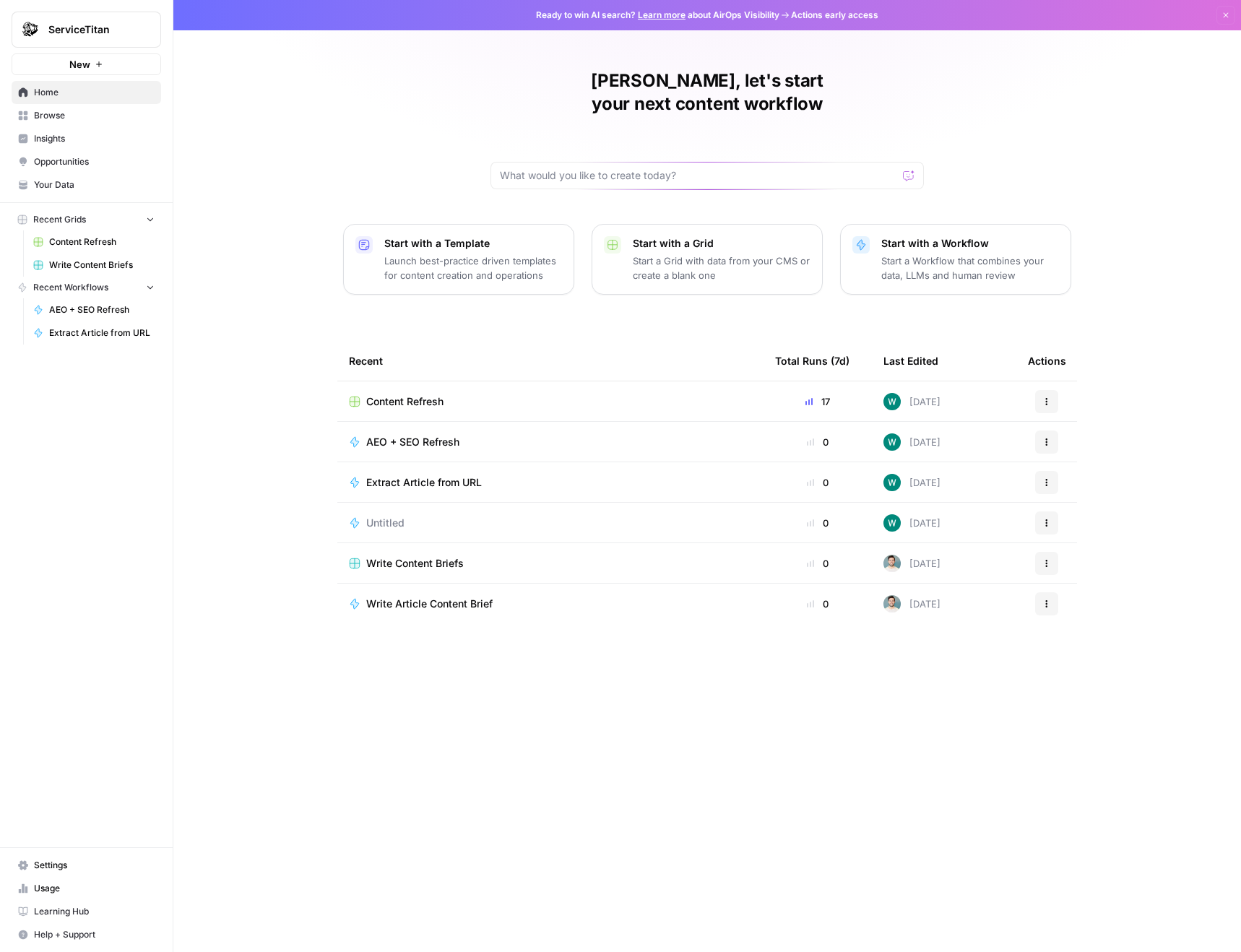
click at [107, 49] on div "ServiceTitan New" at bounding box center [86, 37] width 173 height 76
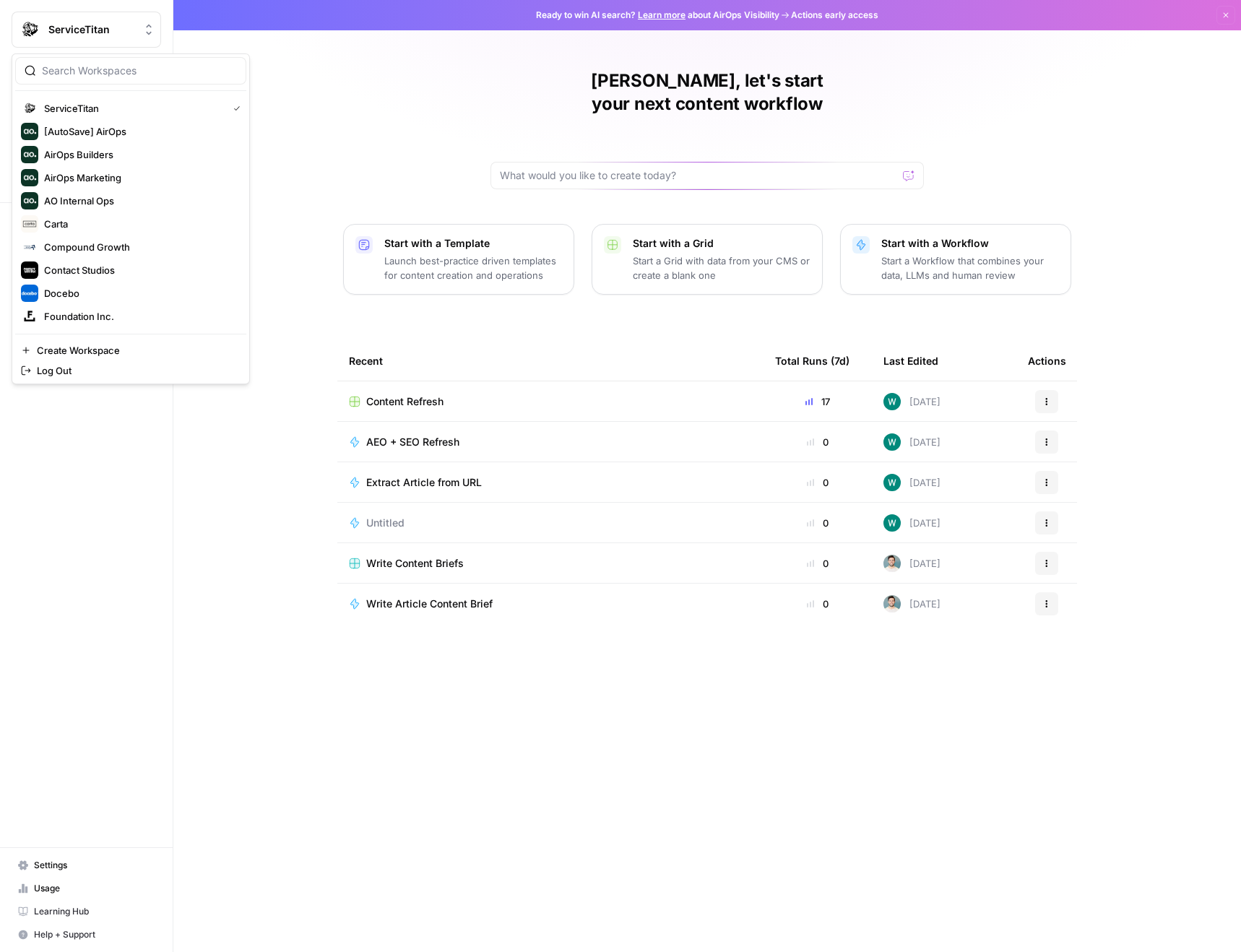
click at [106, 46] on button "ServiceTitan" at bounding box center [86, 30] width 149 height 36
click at [156, 174] on span "Rippling" at bounding box center [139, 177] width 190 height 14
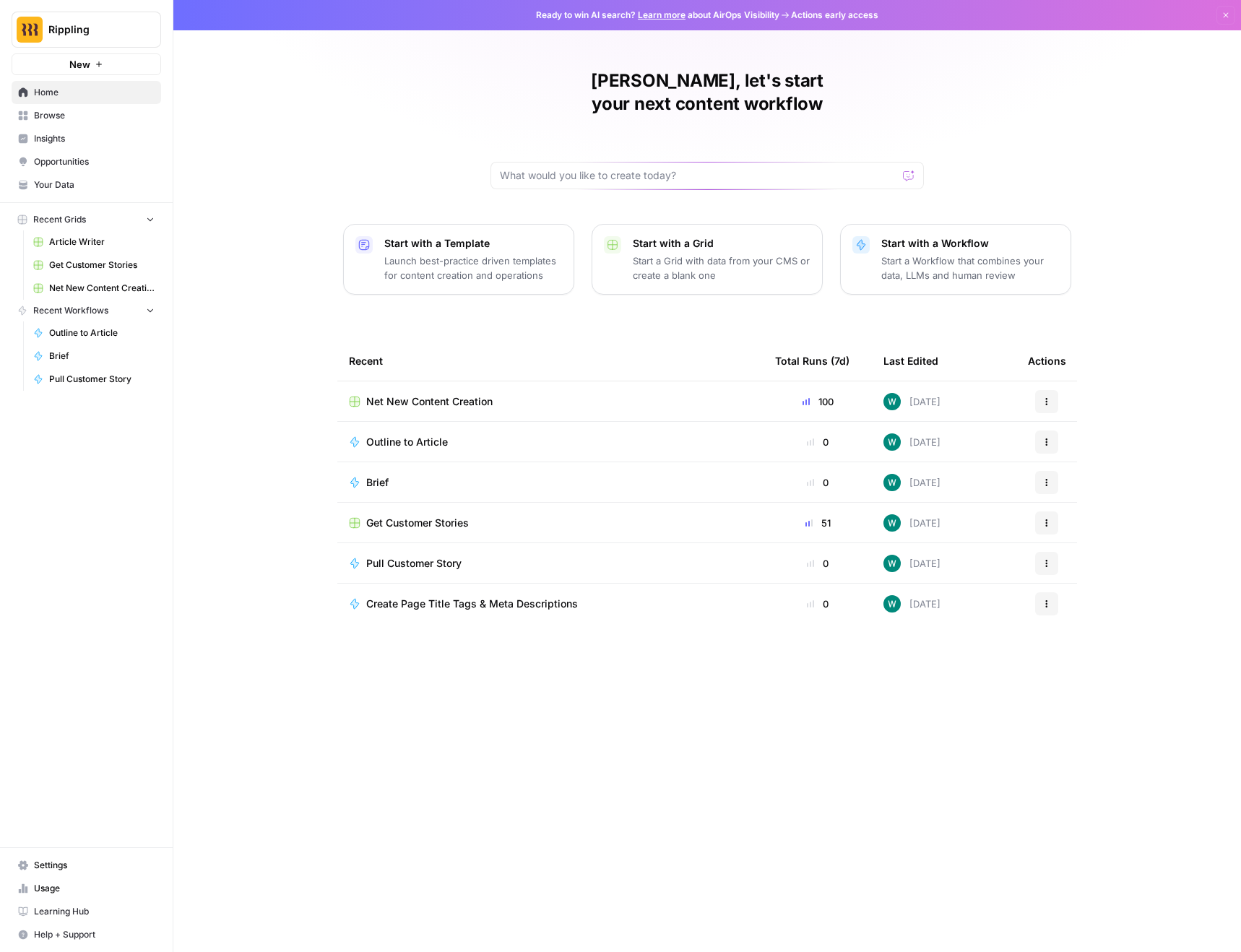
click at [429, 394] on span "Net New Content Creation" at bounding box center [429, 400] width 126 height 14
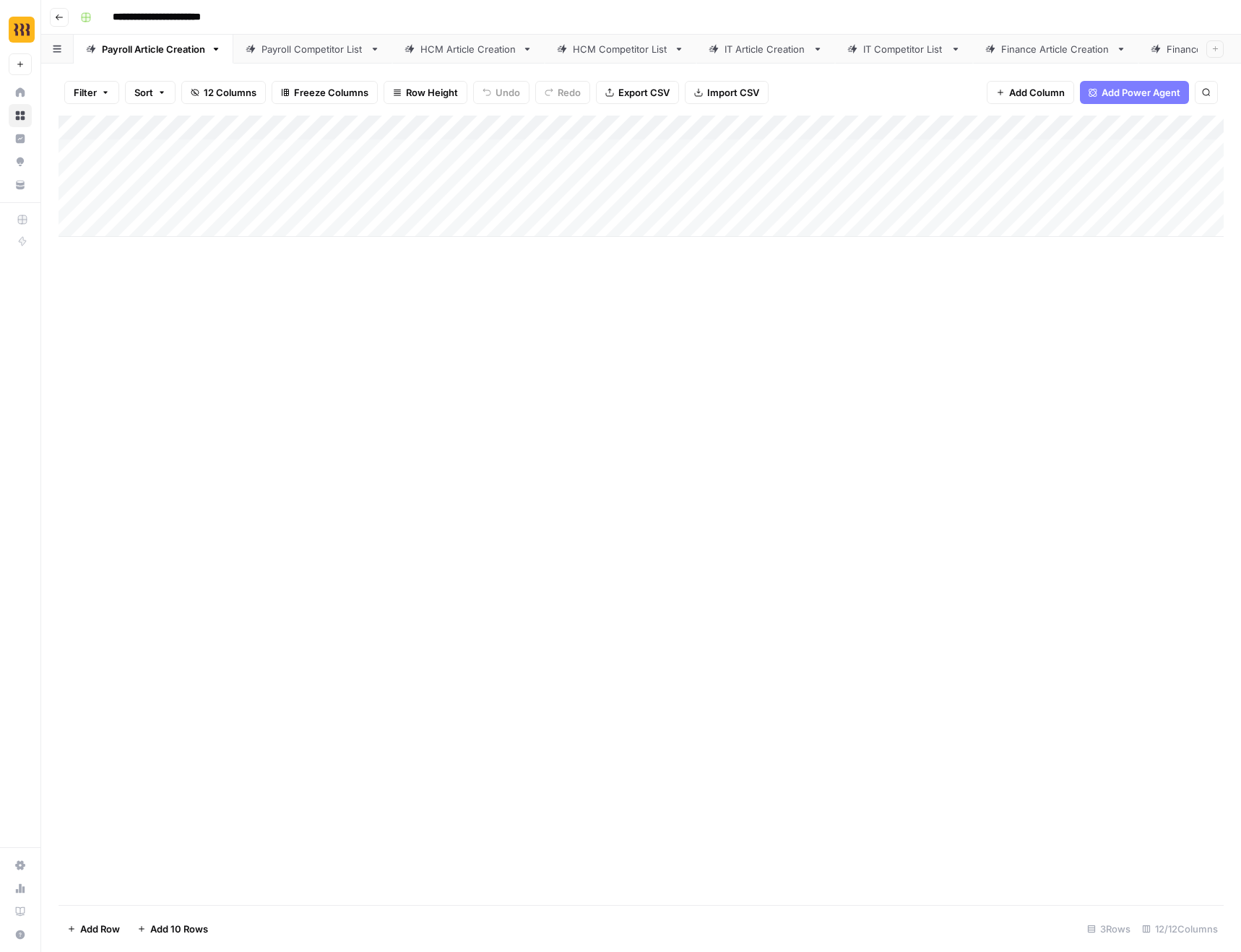
click at [807, 288] on div "Add Column" at bounding box center [641, 510] width 1165 height 790
click at [867, 149] on div "Add Column" at bounding box center [641, 176] width 1165 height 121
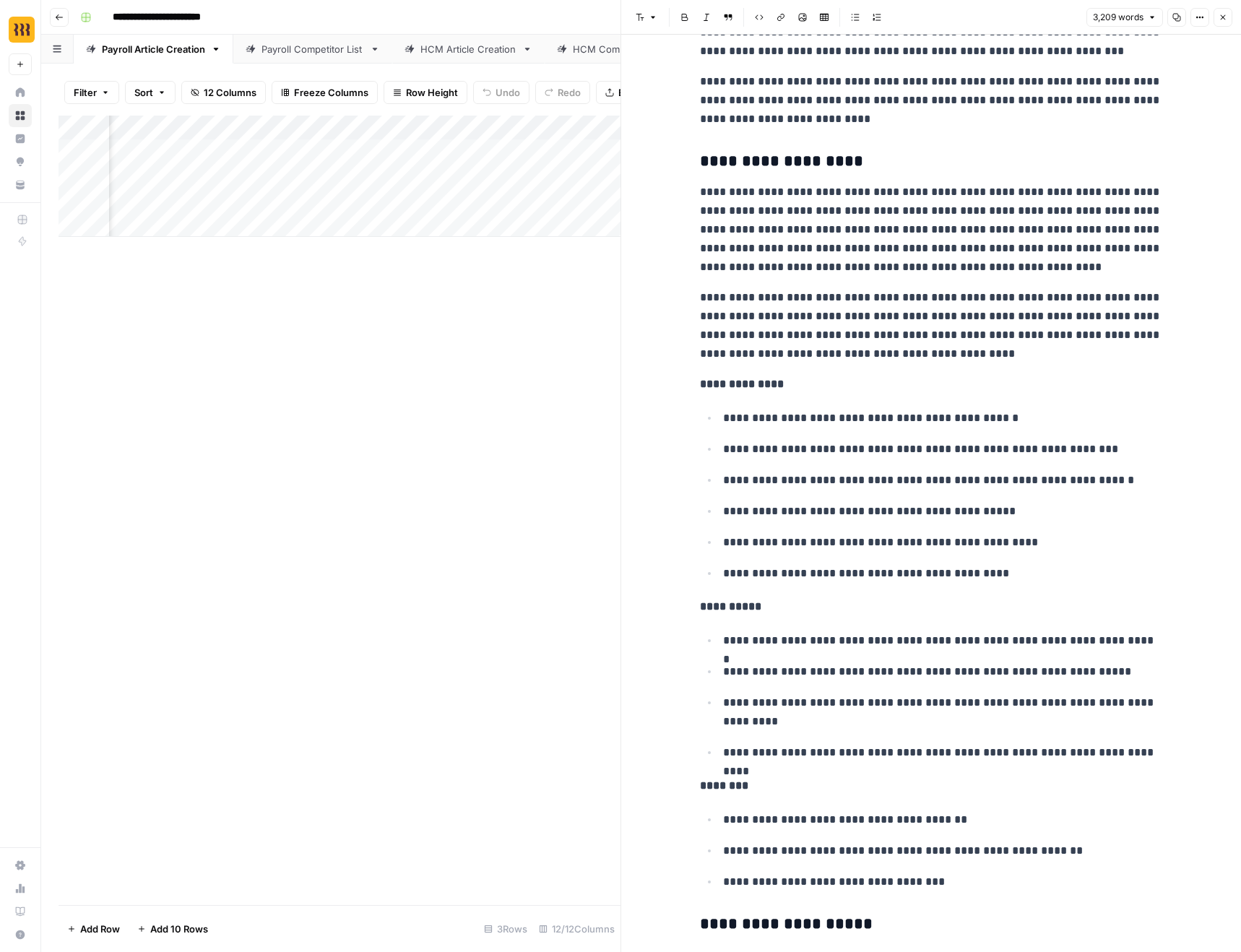
scroll to position [1824, 0]
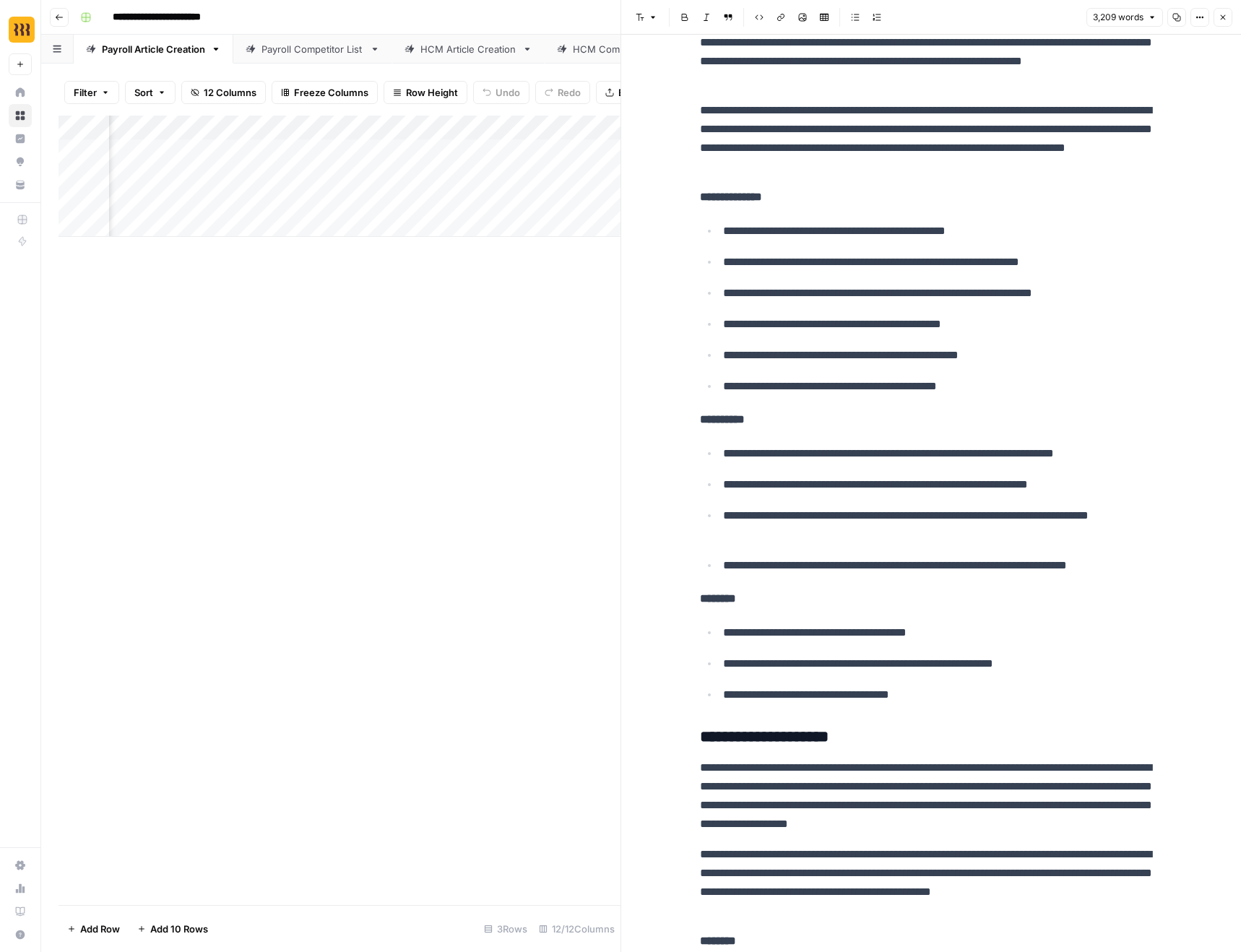
click at [1224, 15] on icon "button" at bounding box center [1222, 17] width 9 height 9
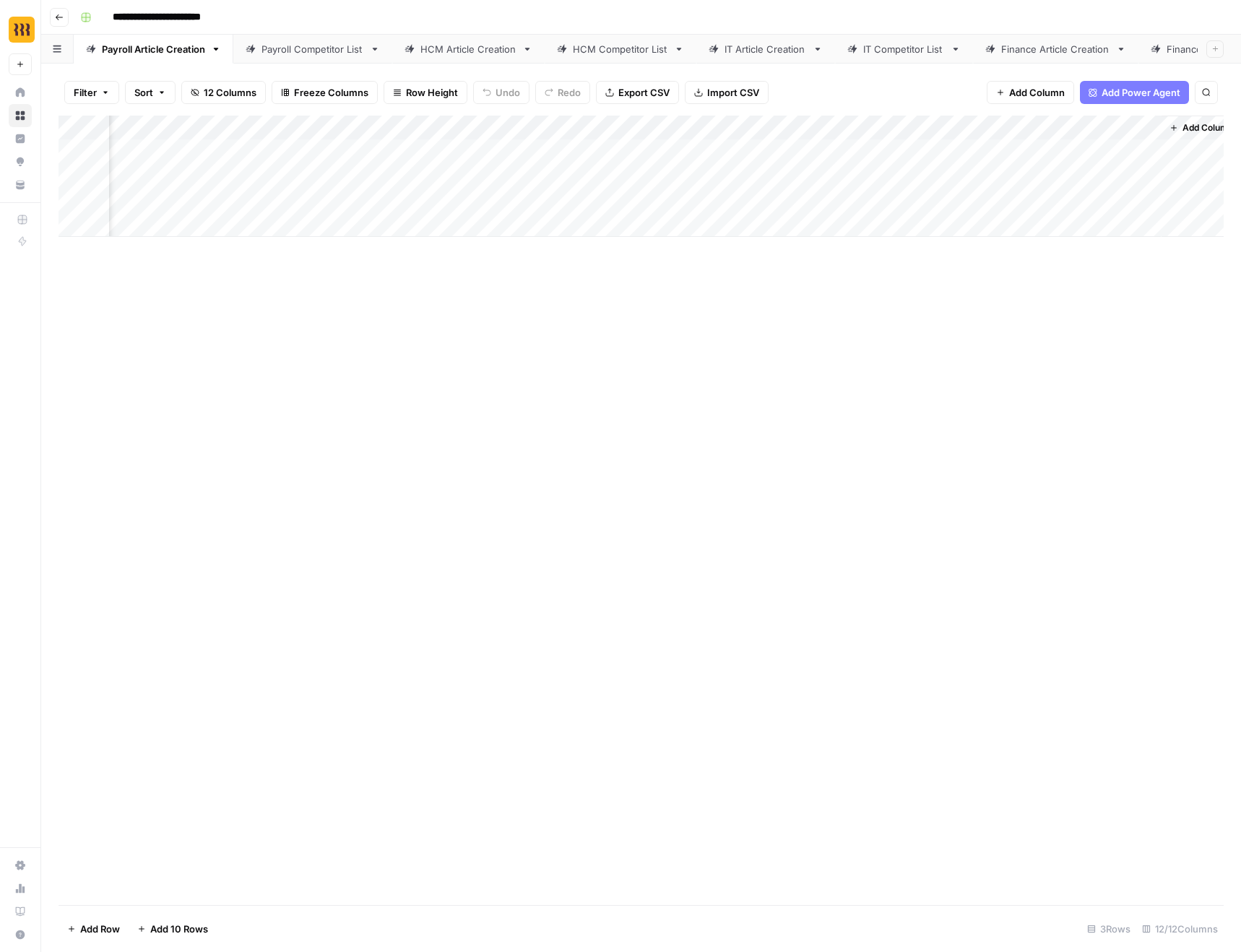
scroll to position [0, 607]
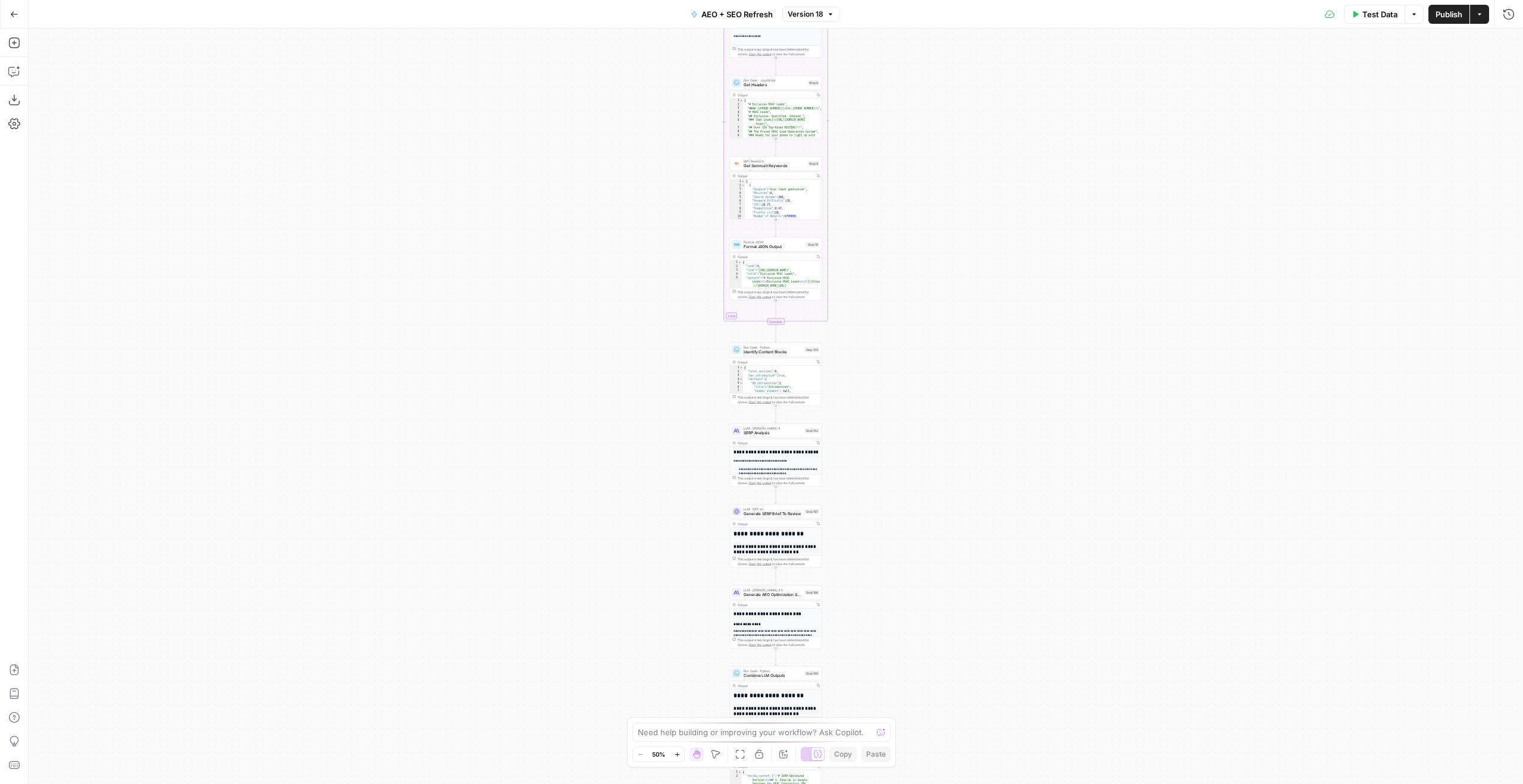
drag, startPoint x: 896, startPoint y: 544, endPoint x: 876, endPoint y: 458, distance: 88.3
click at [876, 458] on div "Workflow Input Settings Inputs Power Agent Identify target keywords Step 148 Ou…" at bounding box center [776, 405] width 1495 height 755
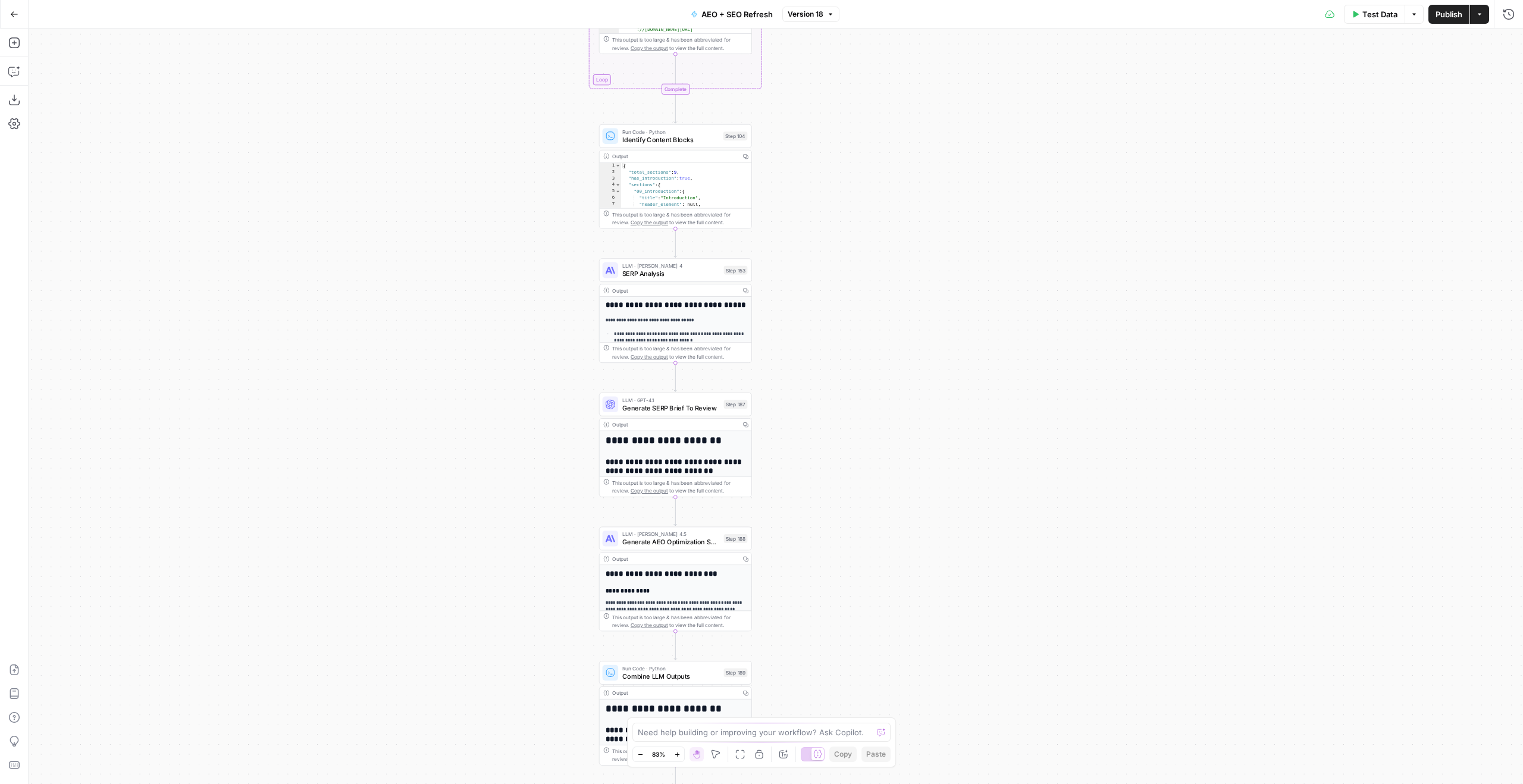
drag, startPoint x: 876, startPoint y: 458, endPoint x: 876, endPoint y: 356, distance: 102.0
click at [876, 356] on div "Workflow Input Settings Inputs Power Agent Identify target keywords Step 148 Ou…" at bounding box center [776, 405] width 1495 height 755
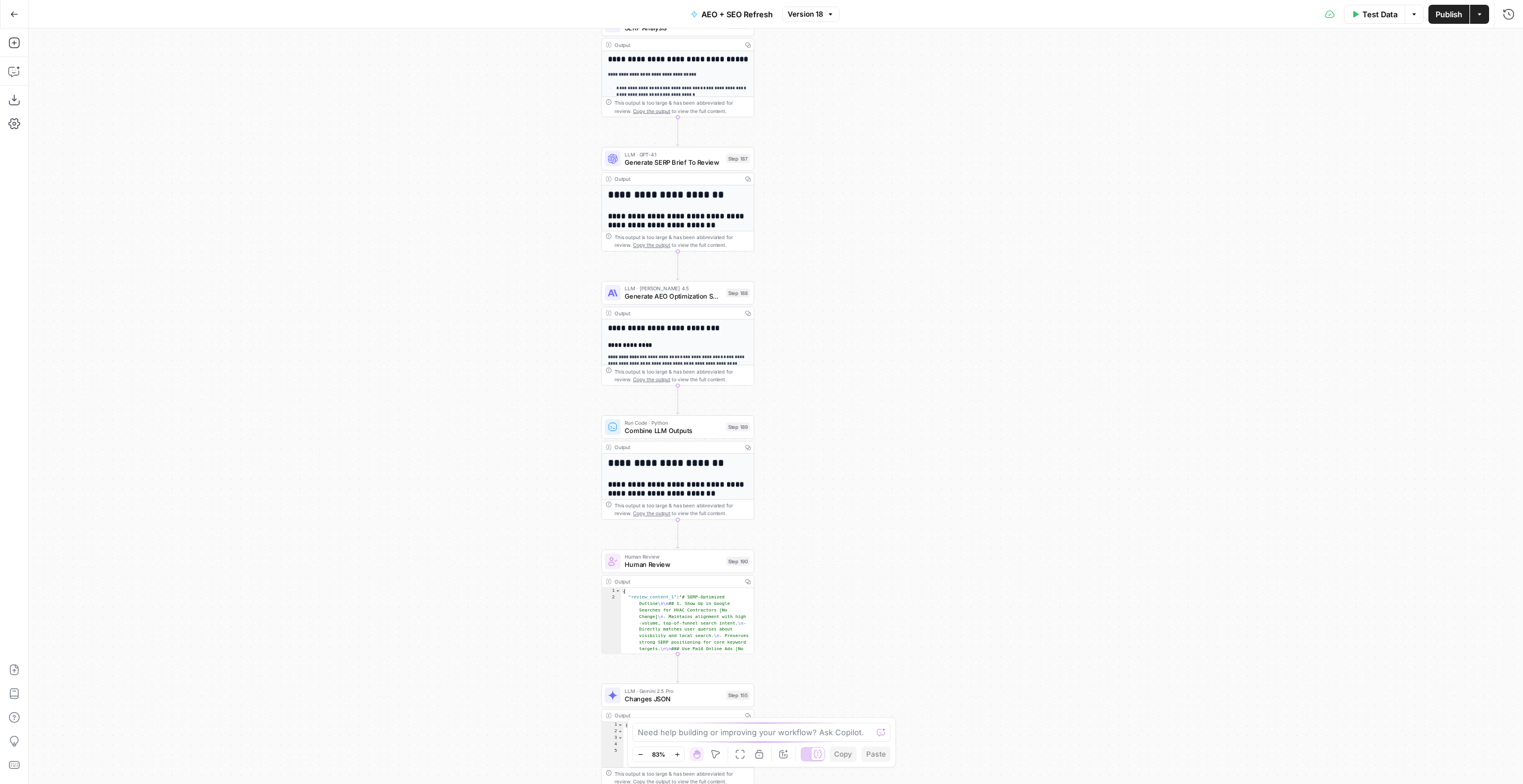
drag, startPoint x: 520, startPoint y: 517, endPoint x: 519, endPoint y: 375, distance: 142.0
click at [522, 375] on div "Workflow Input Settings Inputs Power Agent Identify target keywords Step 148 Ou…" at bounding box center [776, 405] width 1495 height 755
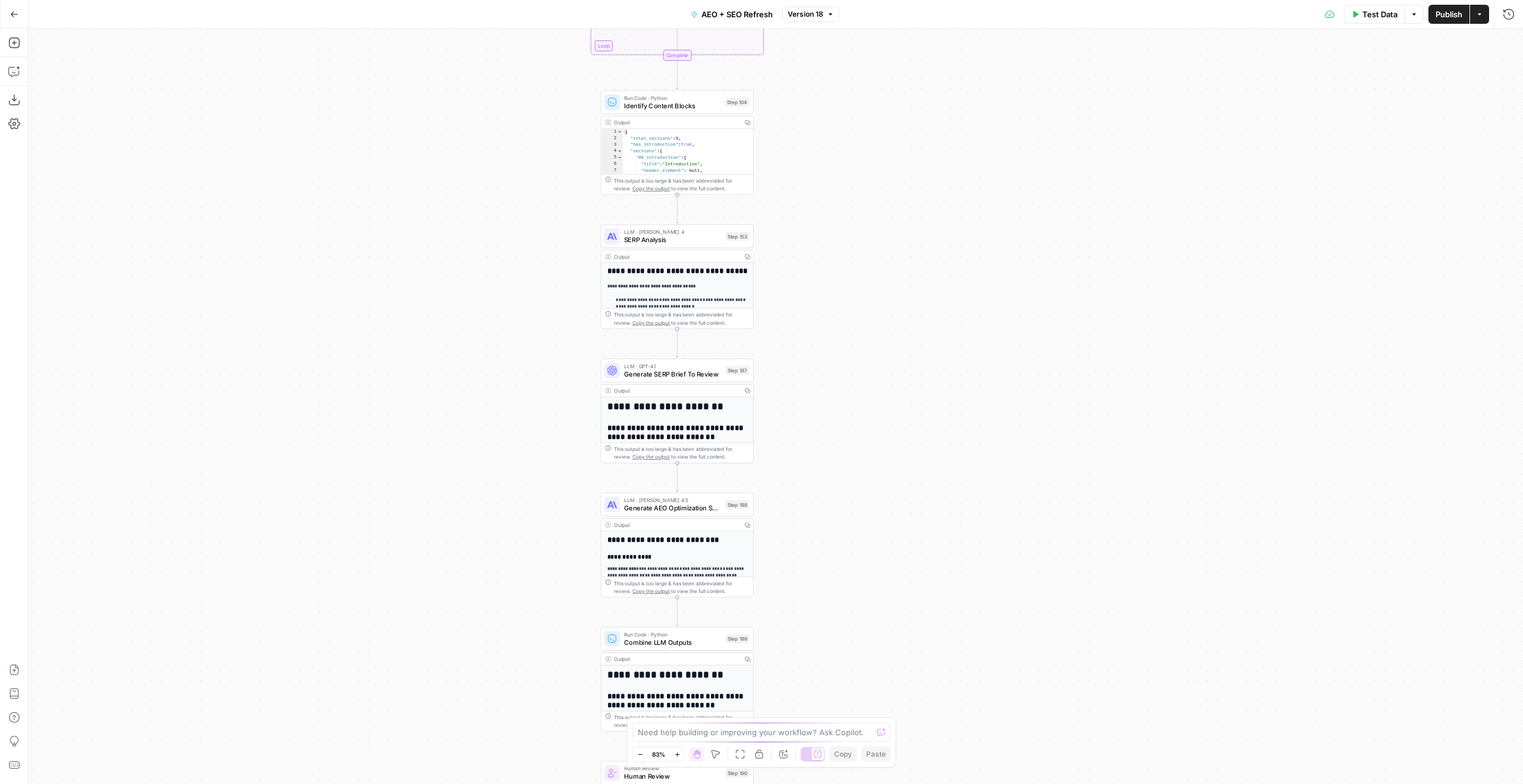
drag, startPoint x: 921, startPoint y: 212, endPoint x: 921, endPoint y: 412, distance: 200.0
click at [921, 412] on div "Workflow Input Settings Inputs Power Agent Identify target keywords Step 148 Ou…" at bounding box center [776, 405] width 1495 height 755
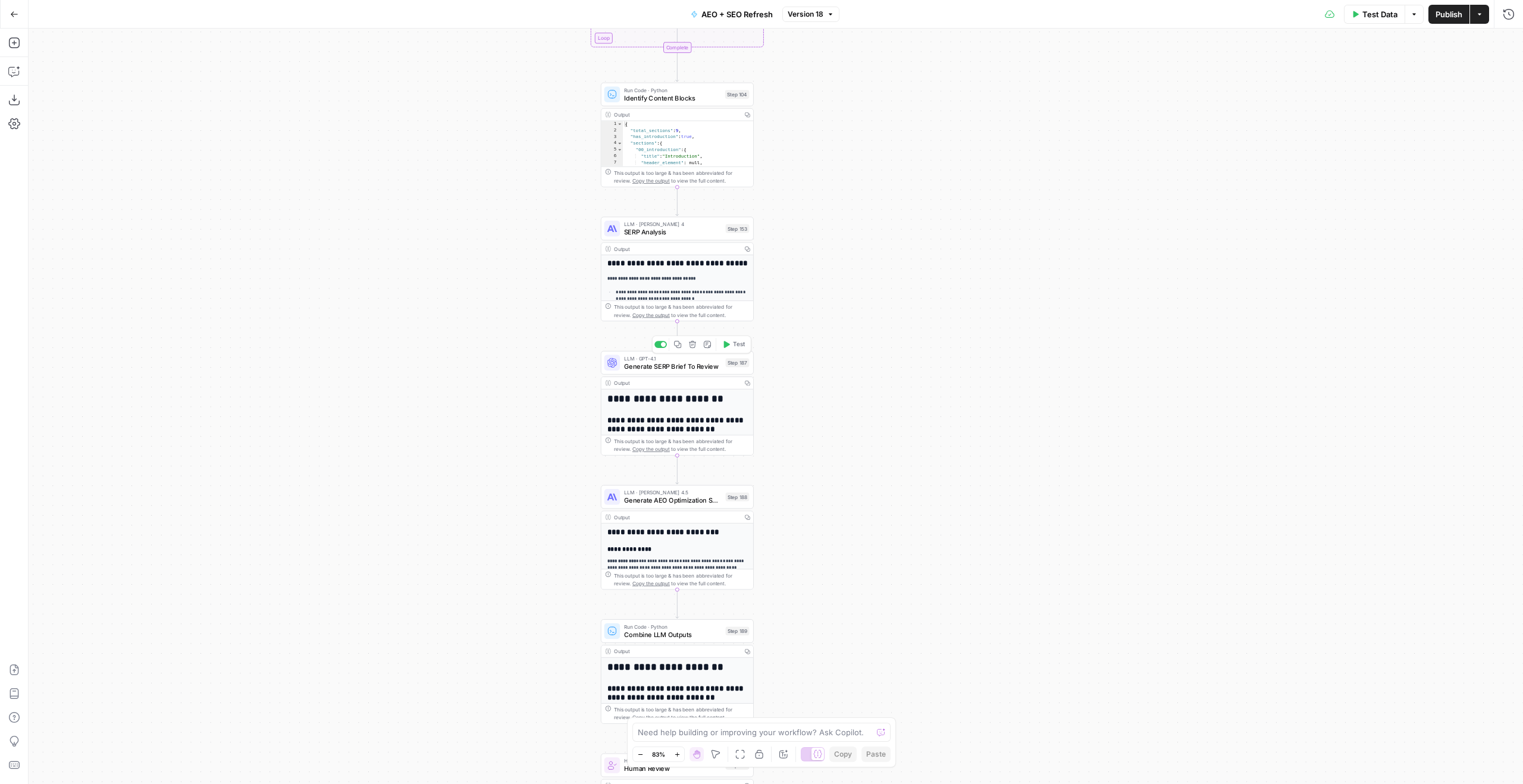
click at [639, 364] on span "Generate SERP Brief To Review" at bounding box center [673, 366] width 98 height 10
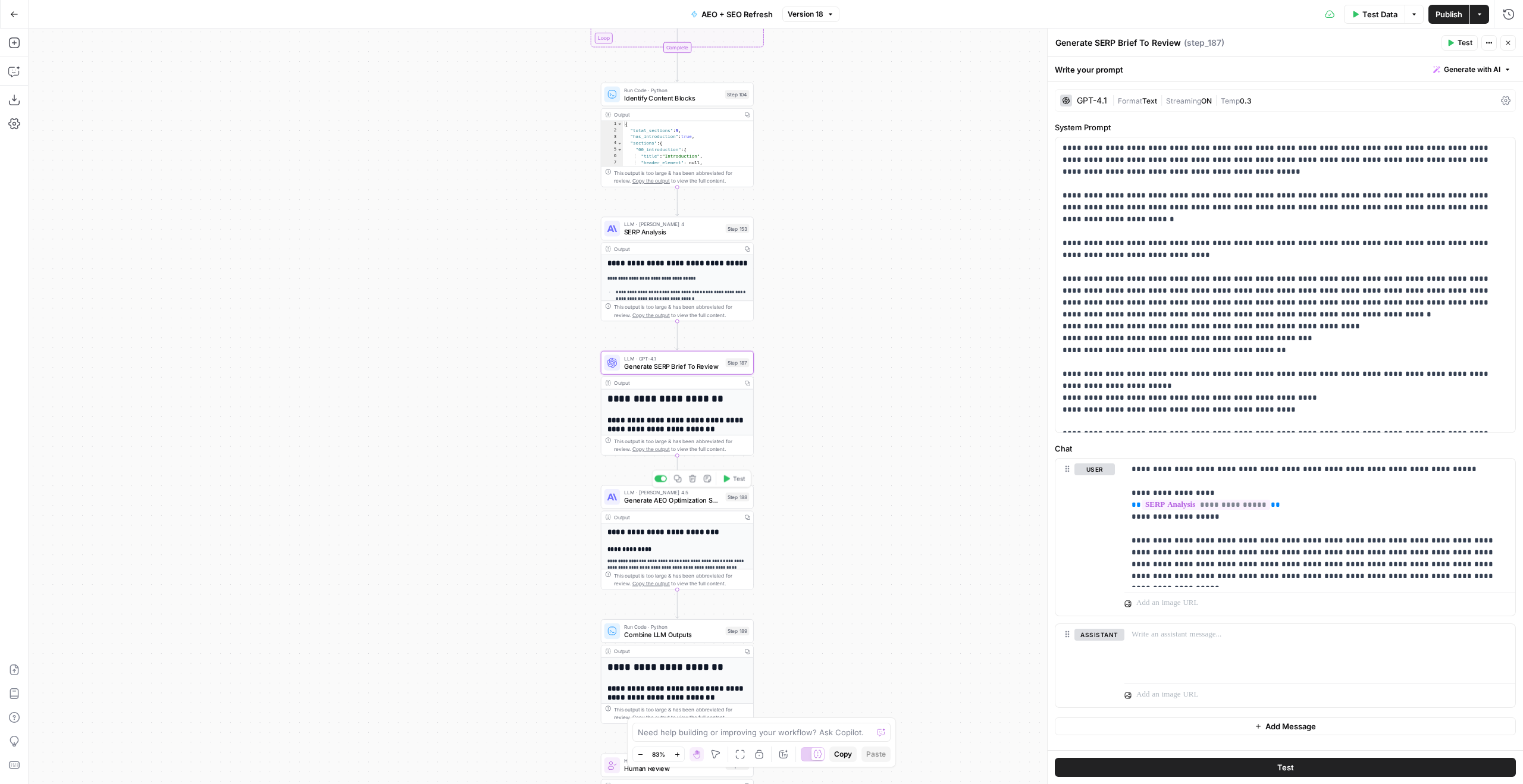
click at [691, 500] on span "Generate AEO Optimization Suggestions" at bounding box center [673, 500] width 98 height 10
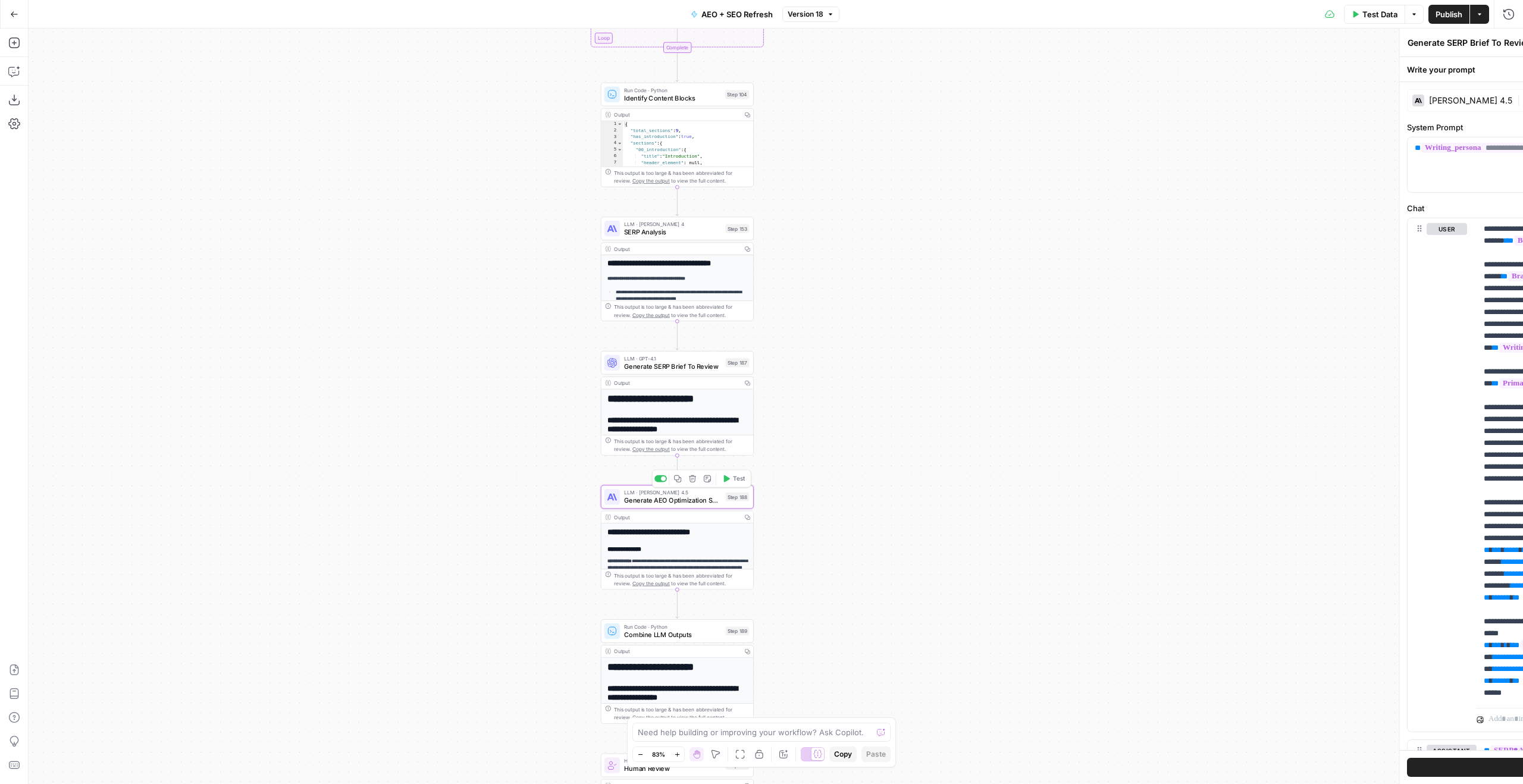
type textarea "Generate AEO Optimization Suggestions"
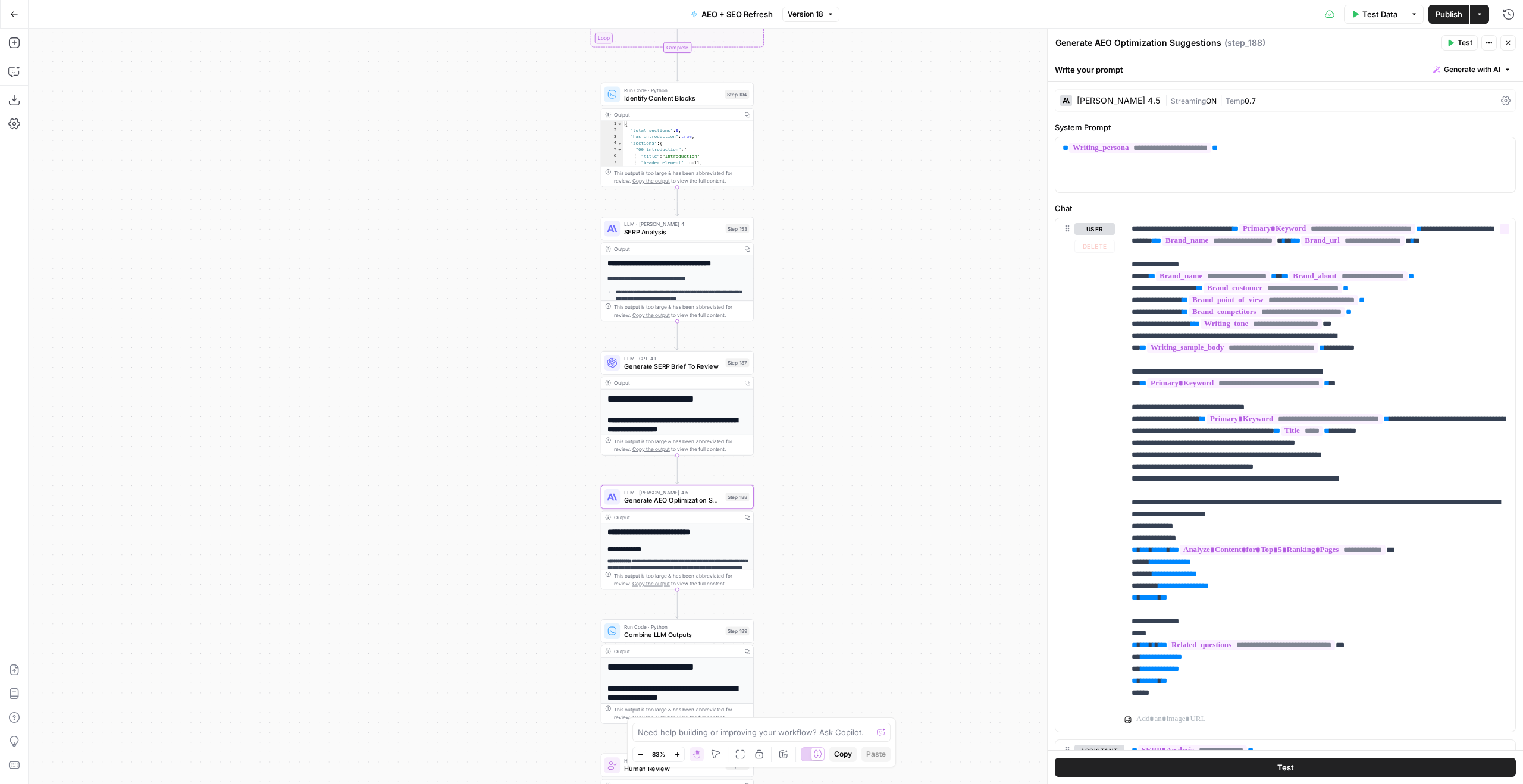
scroll to position [886, 0]
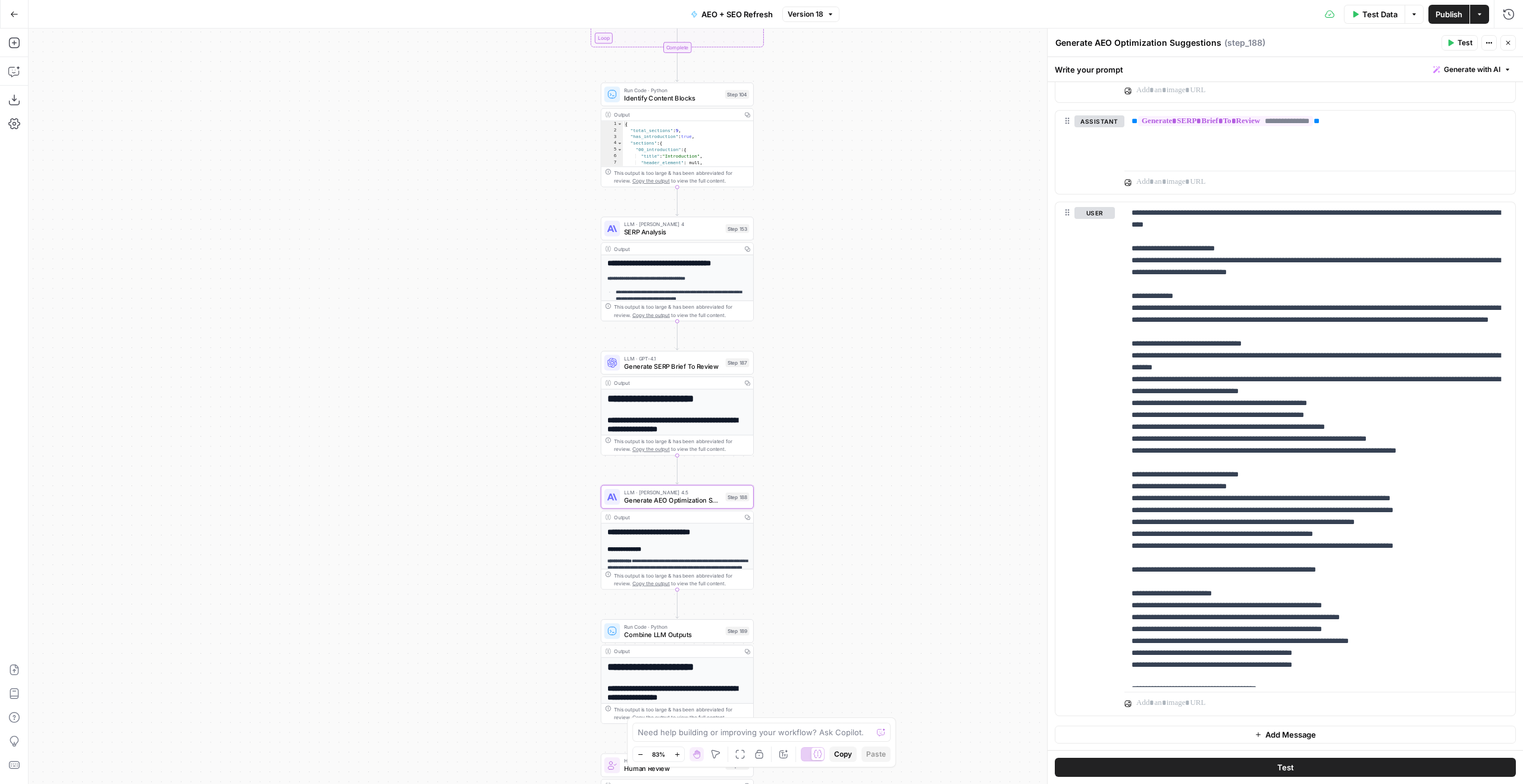
click at [689, 375] on div "**********" at bounding box center [677, 403] width 153 height 105
click at [694, 372] on div "LLM · GPT-4.1 Generate SERP Brief To Review Step 187 Copy step Delete step Add …" at bounding box center [677, 363] width 153 height 24
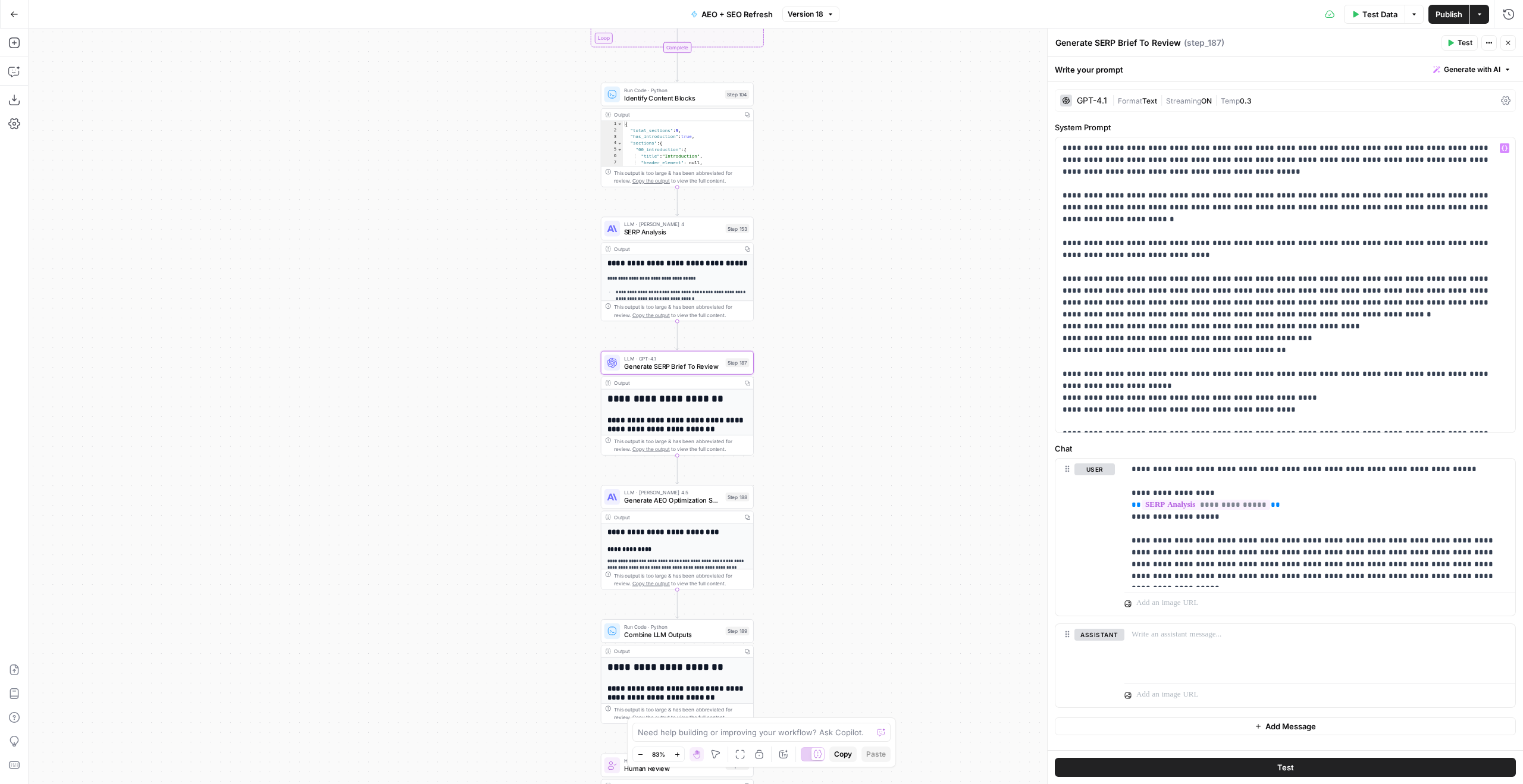
click at [1101, 95] on div "GPT-4.1" at bounding box center [1084, 100] width 47 height 12
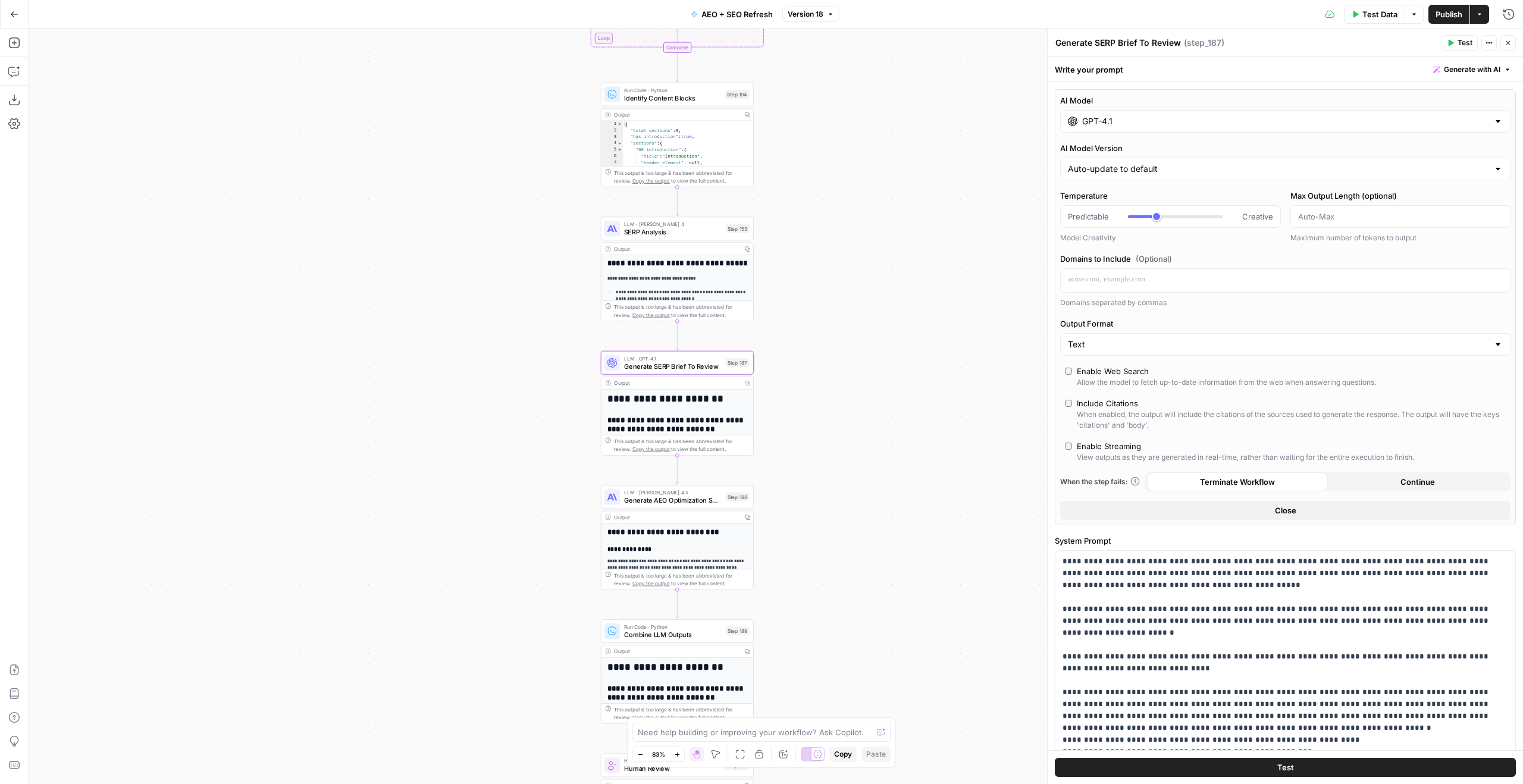
click at [1128, 120] on input "GPT-4.1" at bounding box center [1285, 121] width 406 height 12
click at [1154, 305] on div "Hybrid reasoning: fast answers or deep thinking" at bounding box center [1174, 306] width 202 height 11
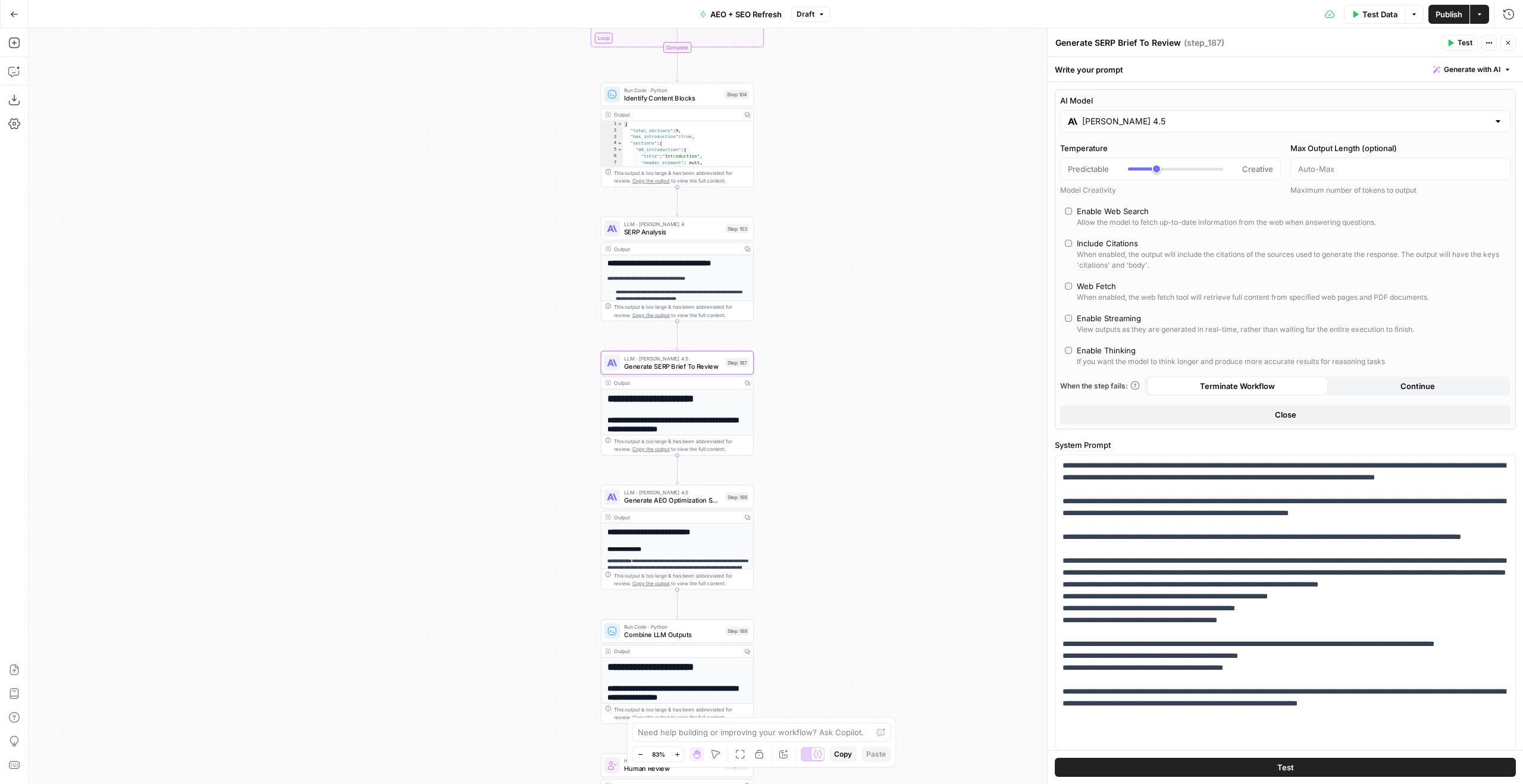
click at [816, 13] on button "Draft" at bounding box center [811, 14] width 39 height 16
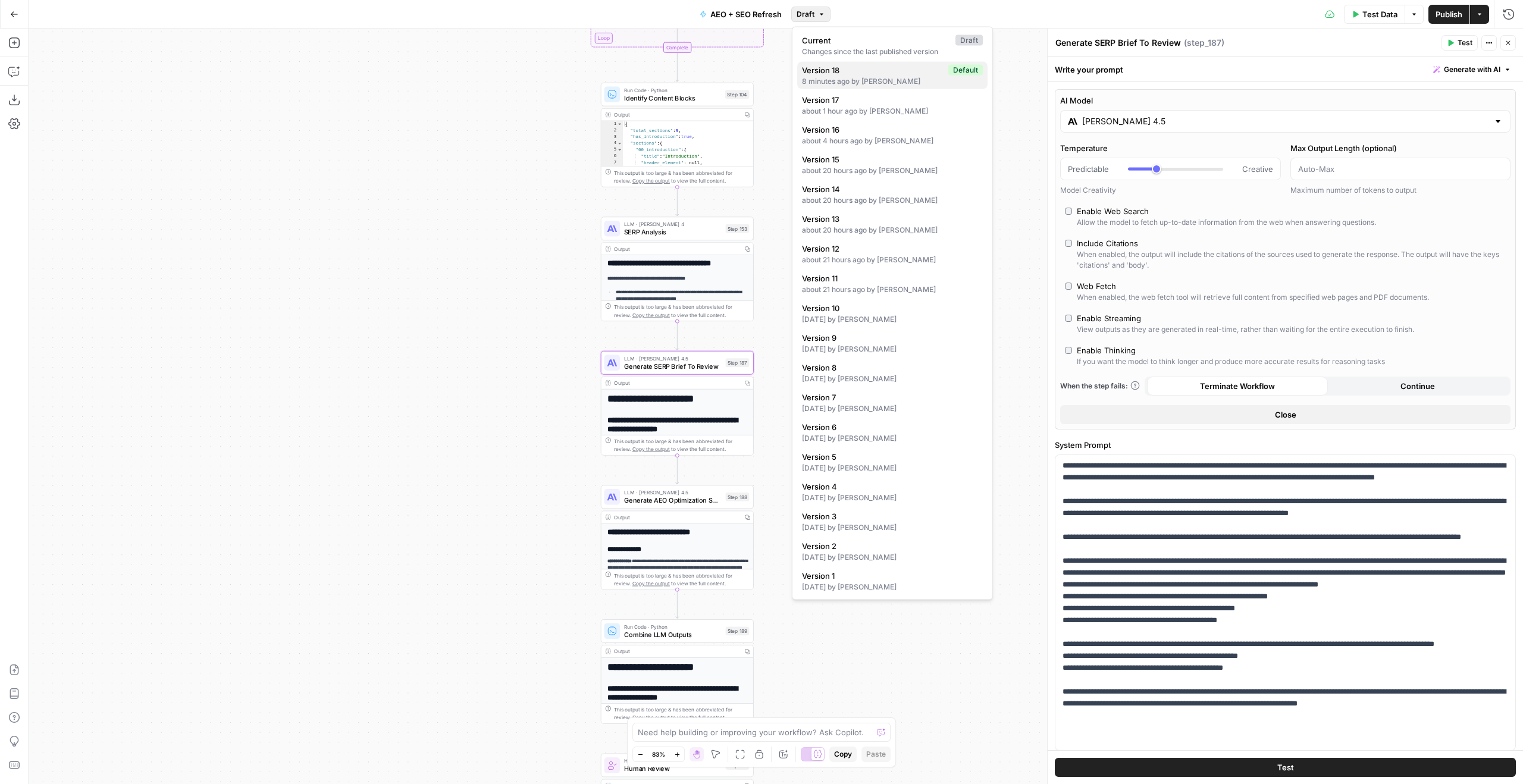
click at [844, 69] on span "Version 18" at bounding box center [873, 70] width 142 height 12
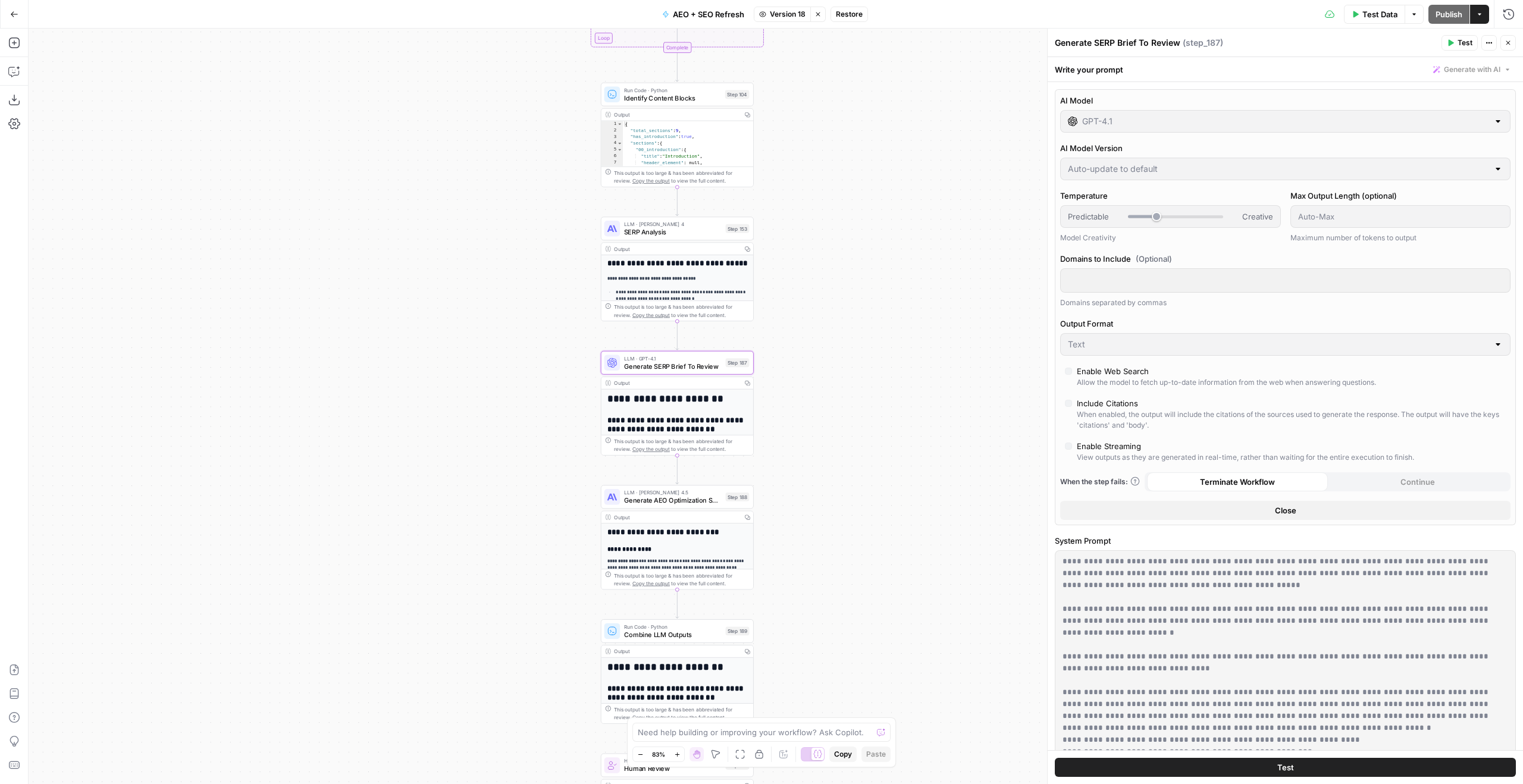
click at [793, 18] on span "Version 18" at bounding box center [787, 14] width 35 height 11
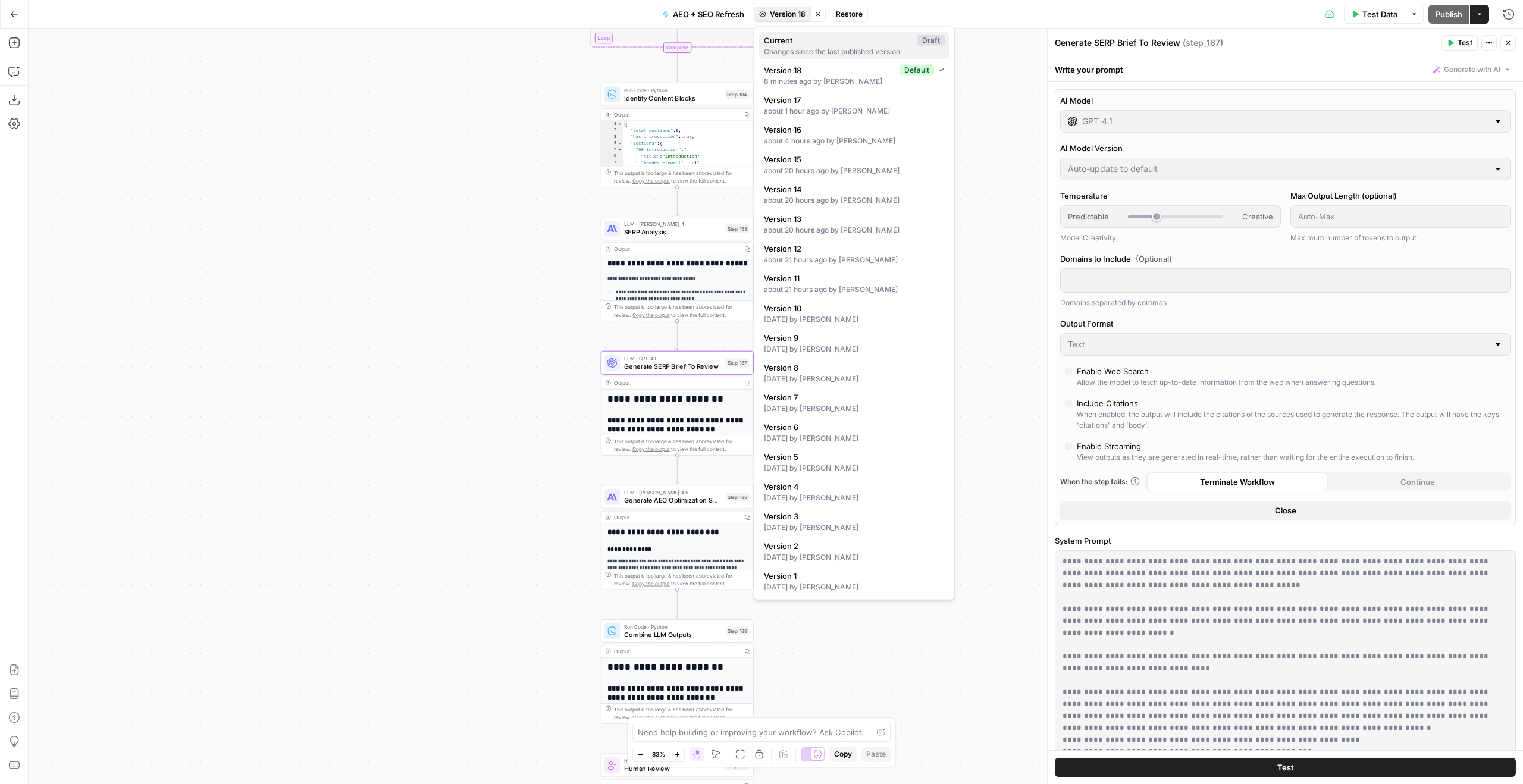
click at [802, 47] on div "Changes since the last published version" at bounding box center [854, 52] width 181 height 11
type input "[PERSON_NAME] 4.5"
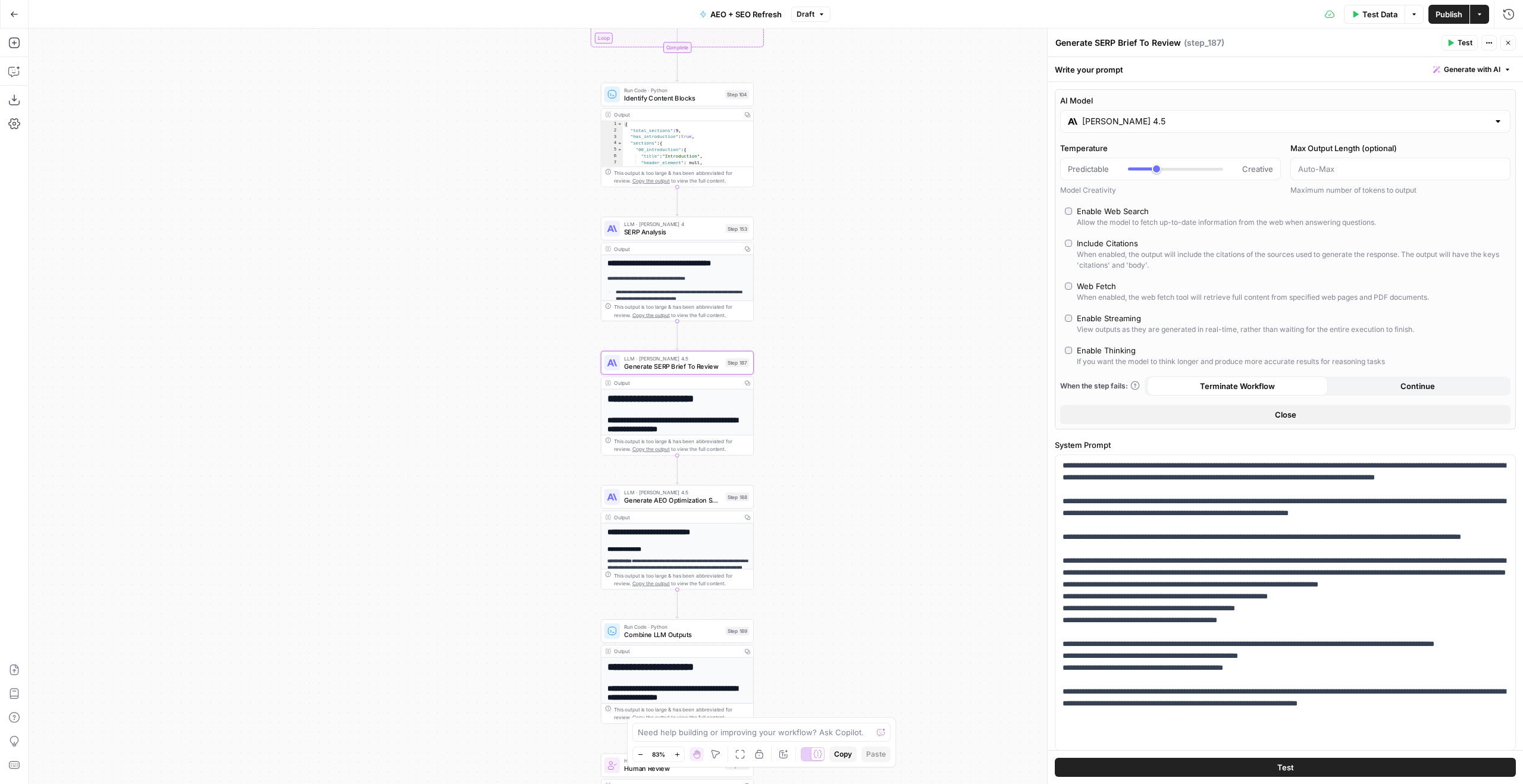
click at [1436, 9] on span "Publish" at bounding box center [1449, 14] width 27 height 12
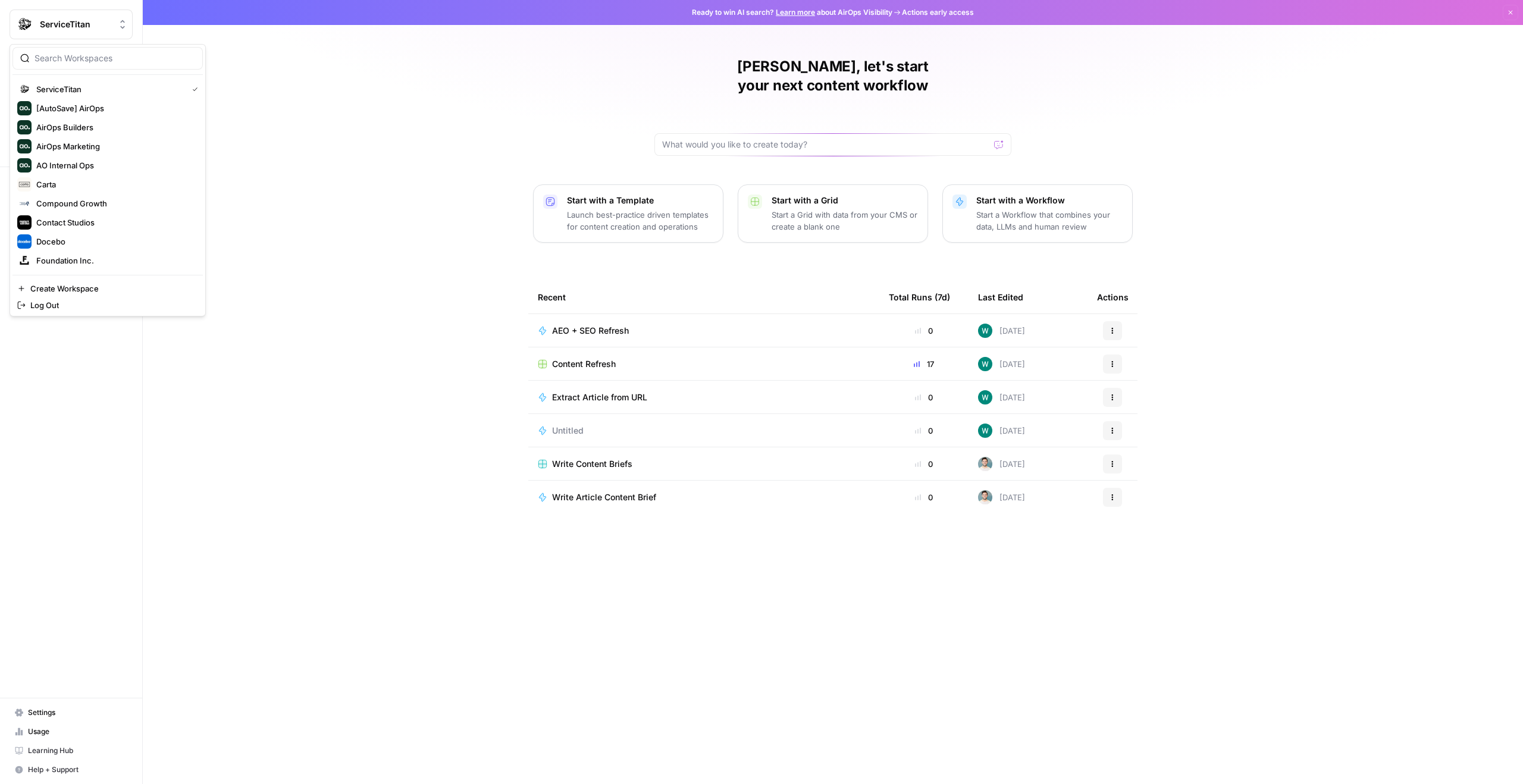
click at [84, 32] on button "ServiceTitan" at bounding box center [71, 24] width 123 height 30
click at [120, 223] on span "Wiz" at bounding box center [114, 222] width 157 height 12
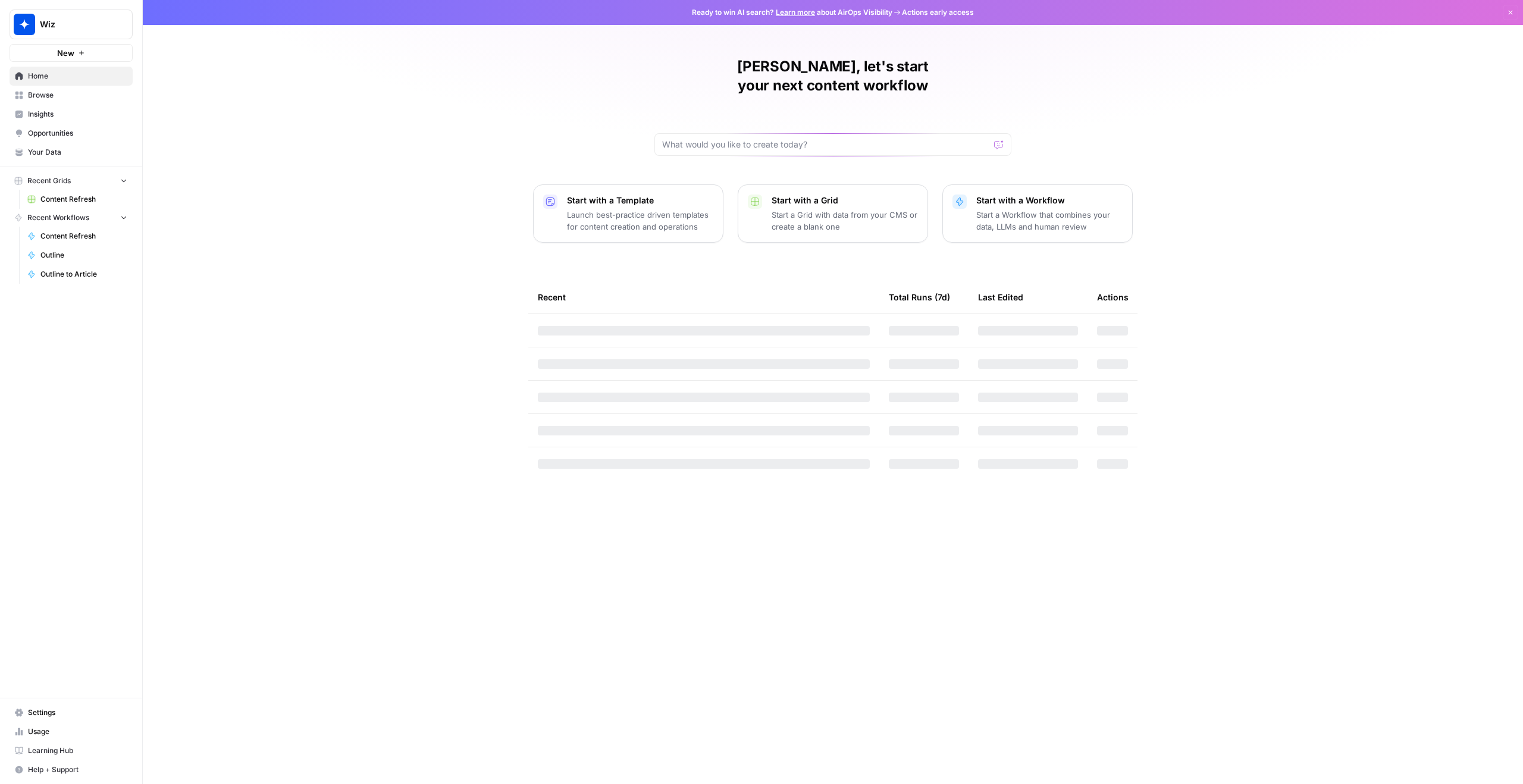
click at [102, 201] on span "Content Refresh" at bounding box center [83, 199] width 87 height 11
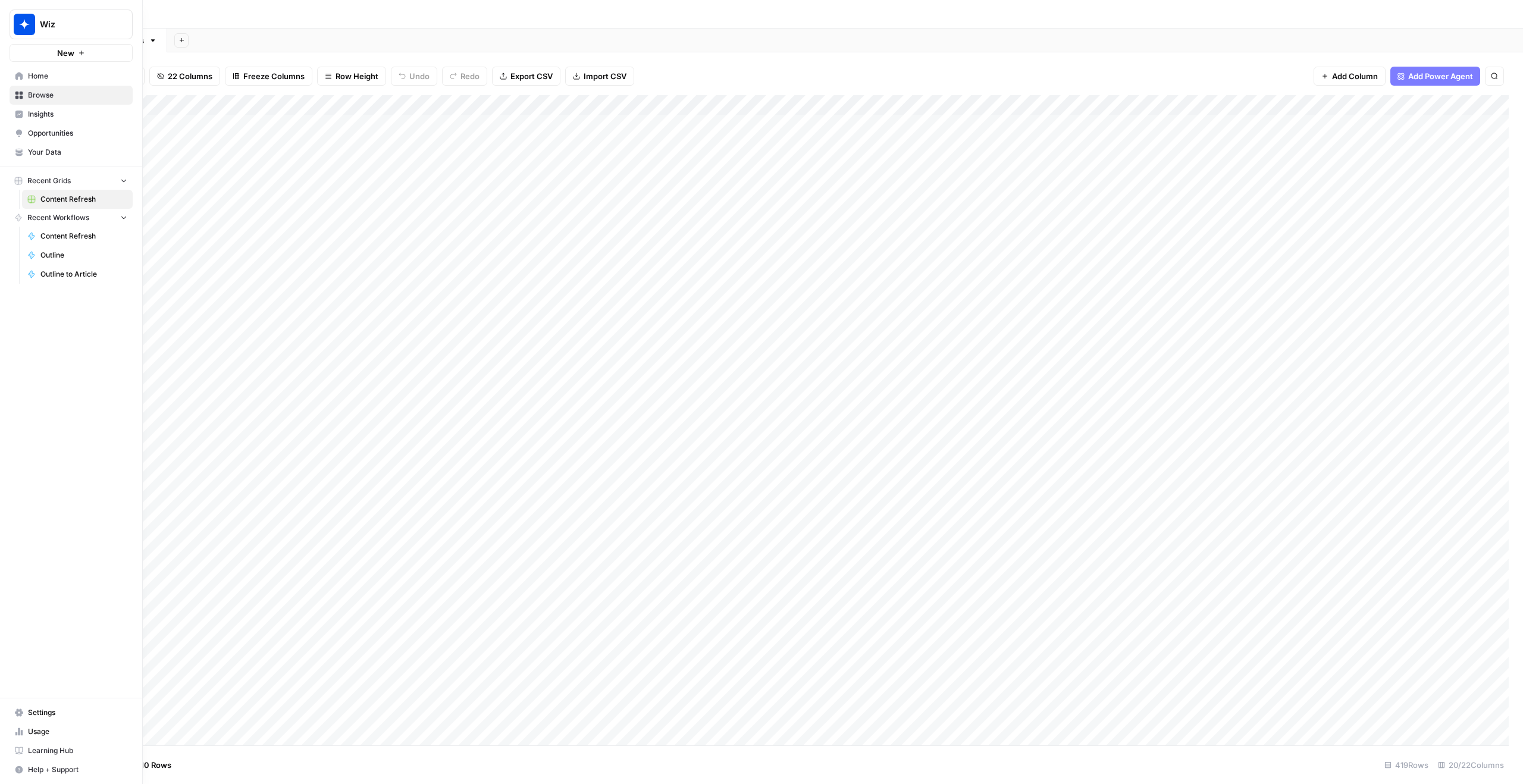
click at [76, 75] on span "Home" at bounding box center [78, 76] width 99 height 11
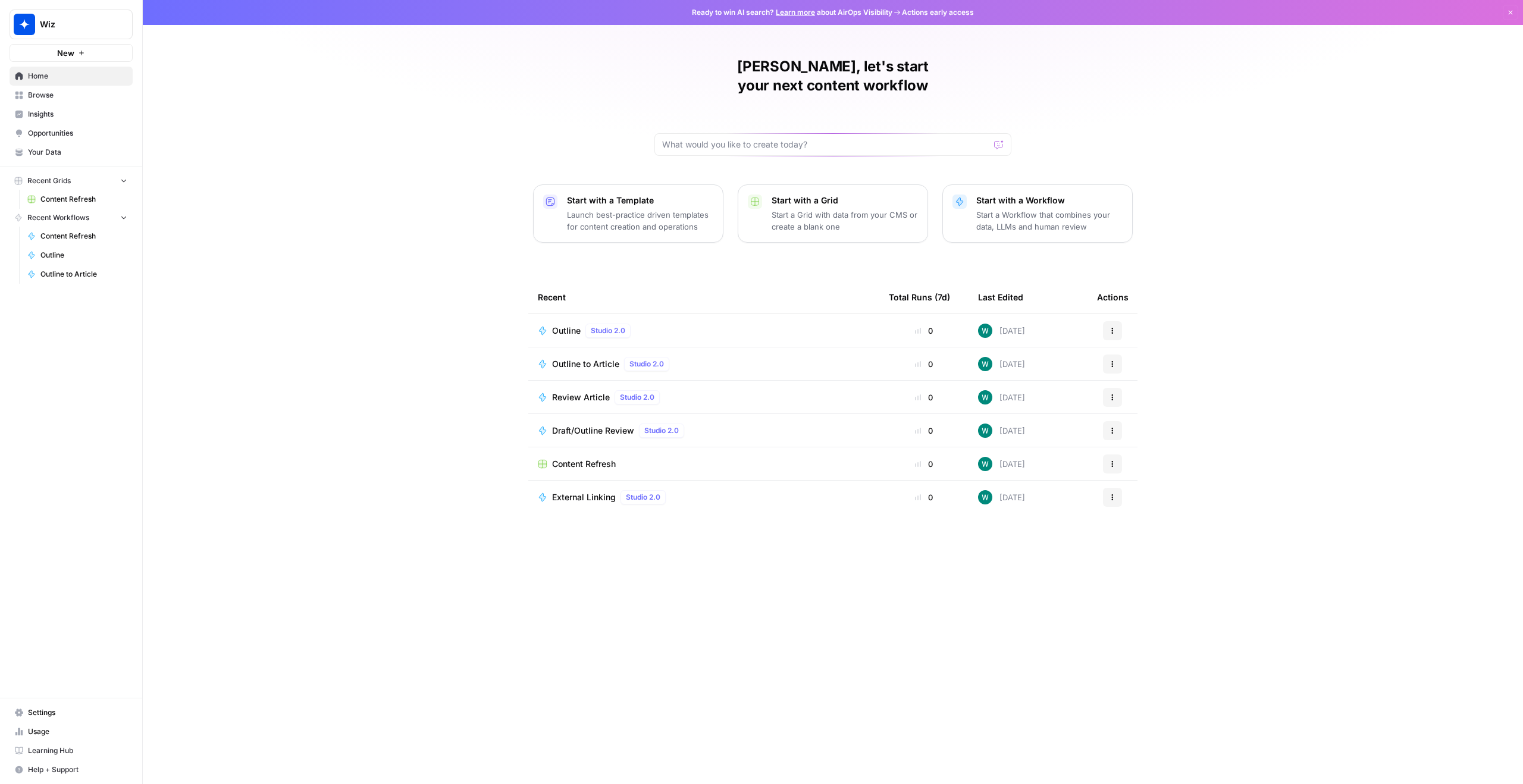
click at [74, 88] on link "Browse" at bounding box center [71, 95] width 123 height 19
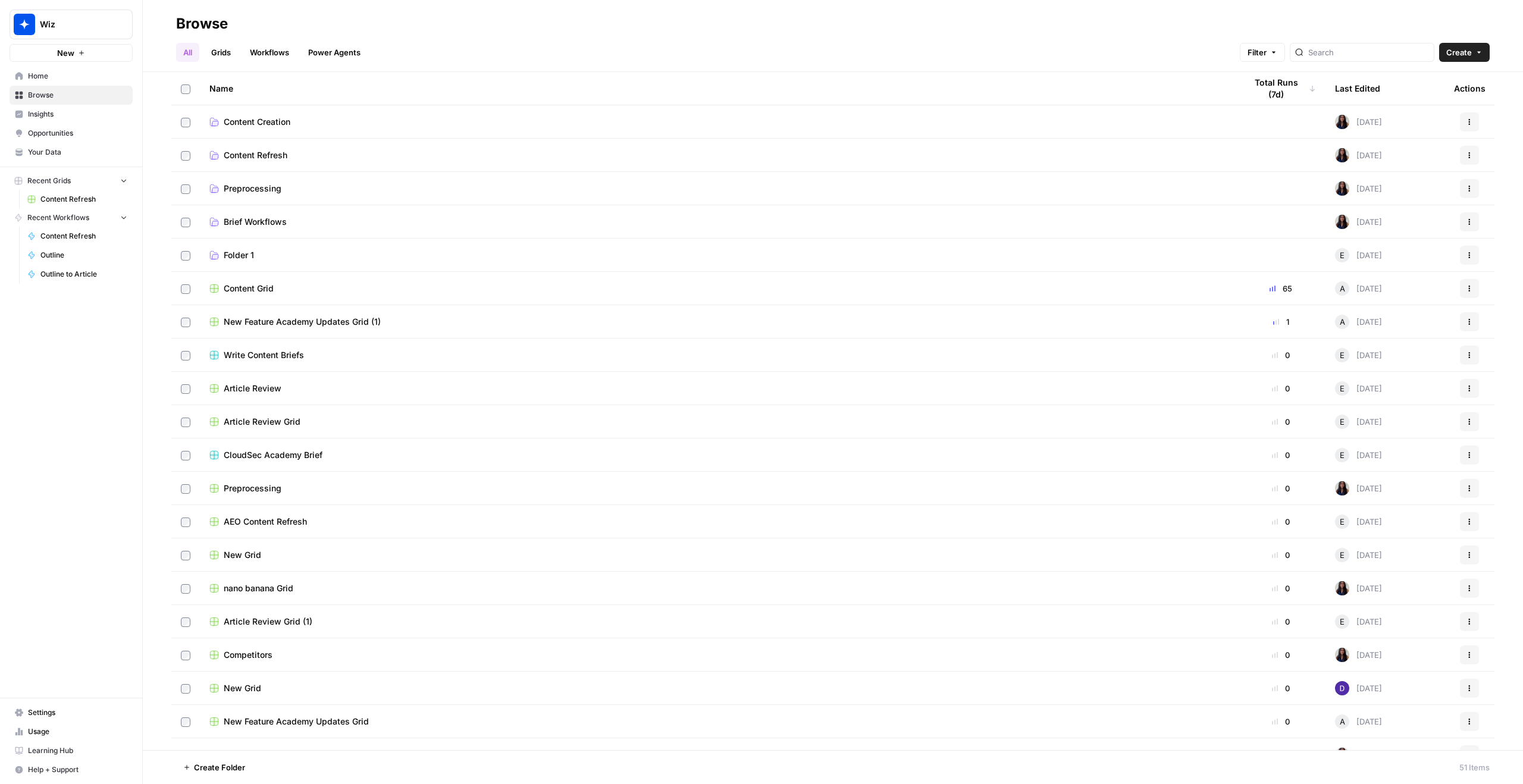
click at [275, 281] on td "Content Grid" at bounding box center [718, 288] width 1036 height 33
click at [268, 290] on span "Content Grid" at bounding box center [248, 288] width 50 height 12
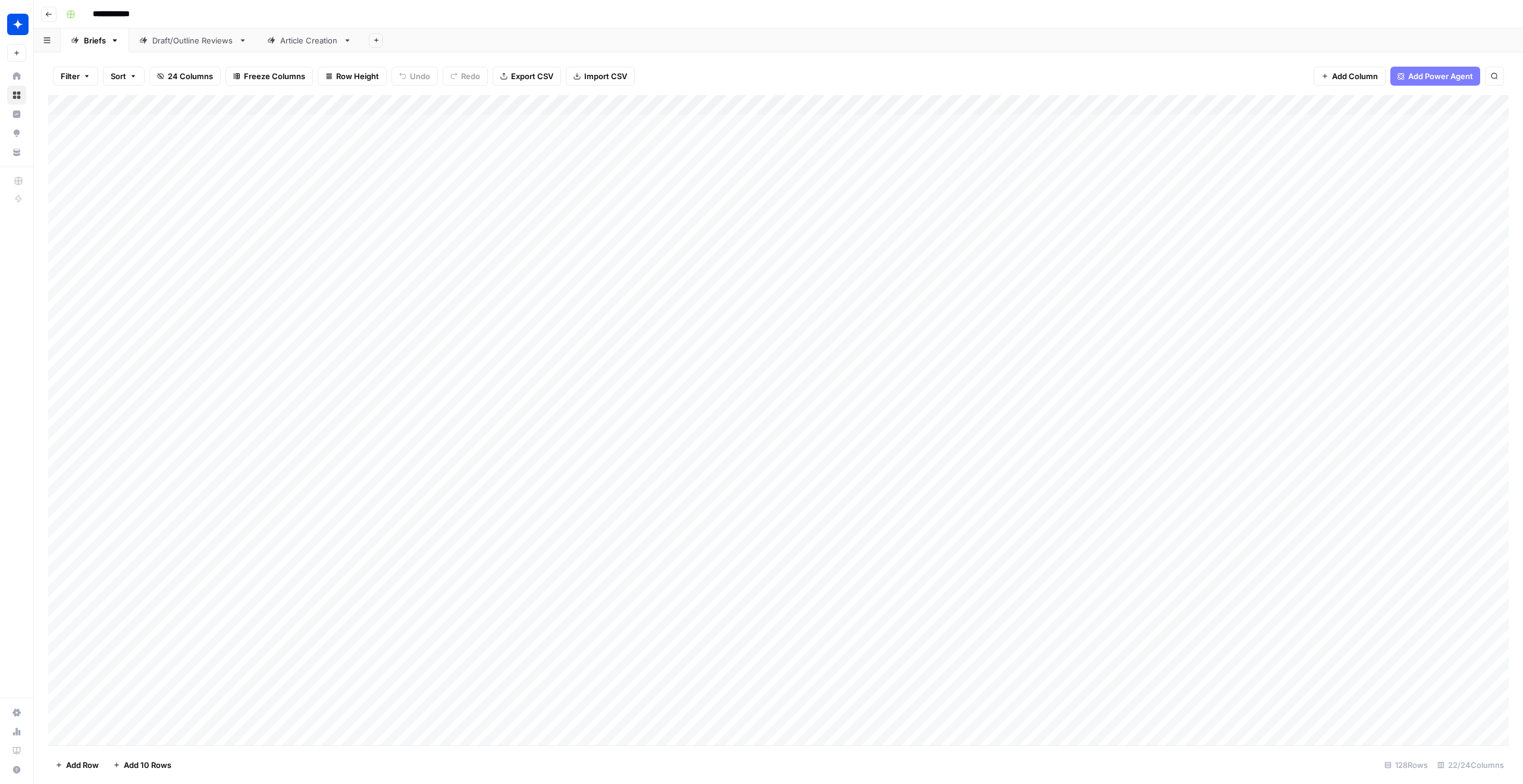
click at [312, 33] on link "Article Creation" at bounding box center [309, 40] width 105 height 24
click at [936, 103] on div "Add Column" at bounding box center [778, 420] width 1461 height 650
click at [877, 225] on span "Edit Workflow" at bounding box center [895, 221] width 104 height 12
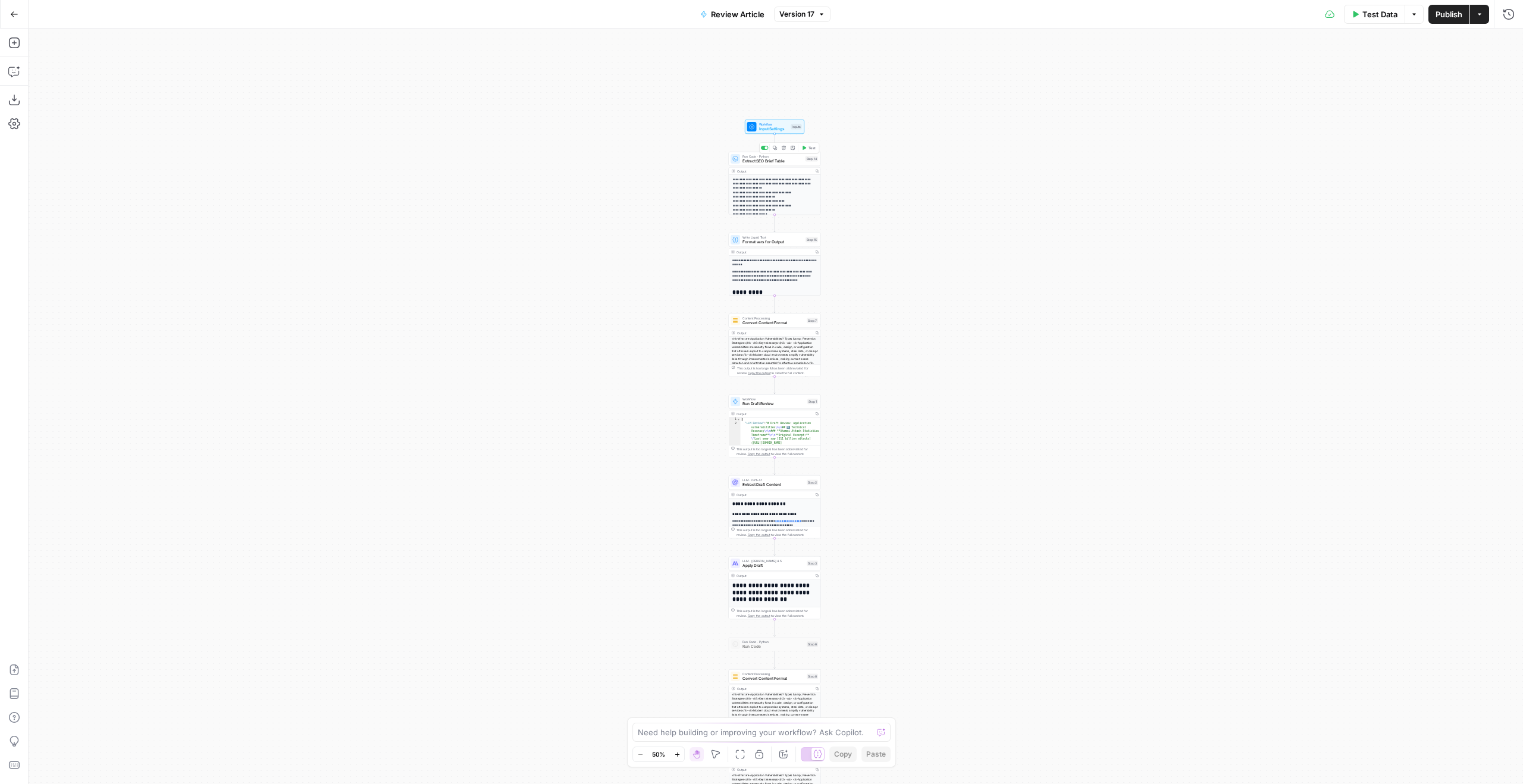
drag, startPoint x: 910, startPoint y: 172, endPoint x: 910, endPoint y: 297, distance: 125.0
click at [910, 297] on div "**********" at bounding box center [776, 405] width 1495 height 755
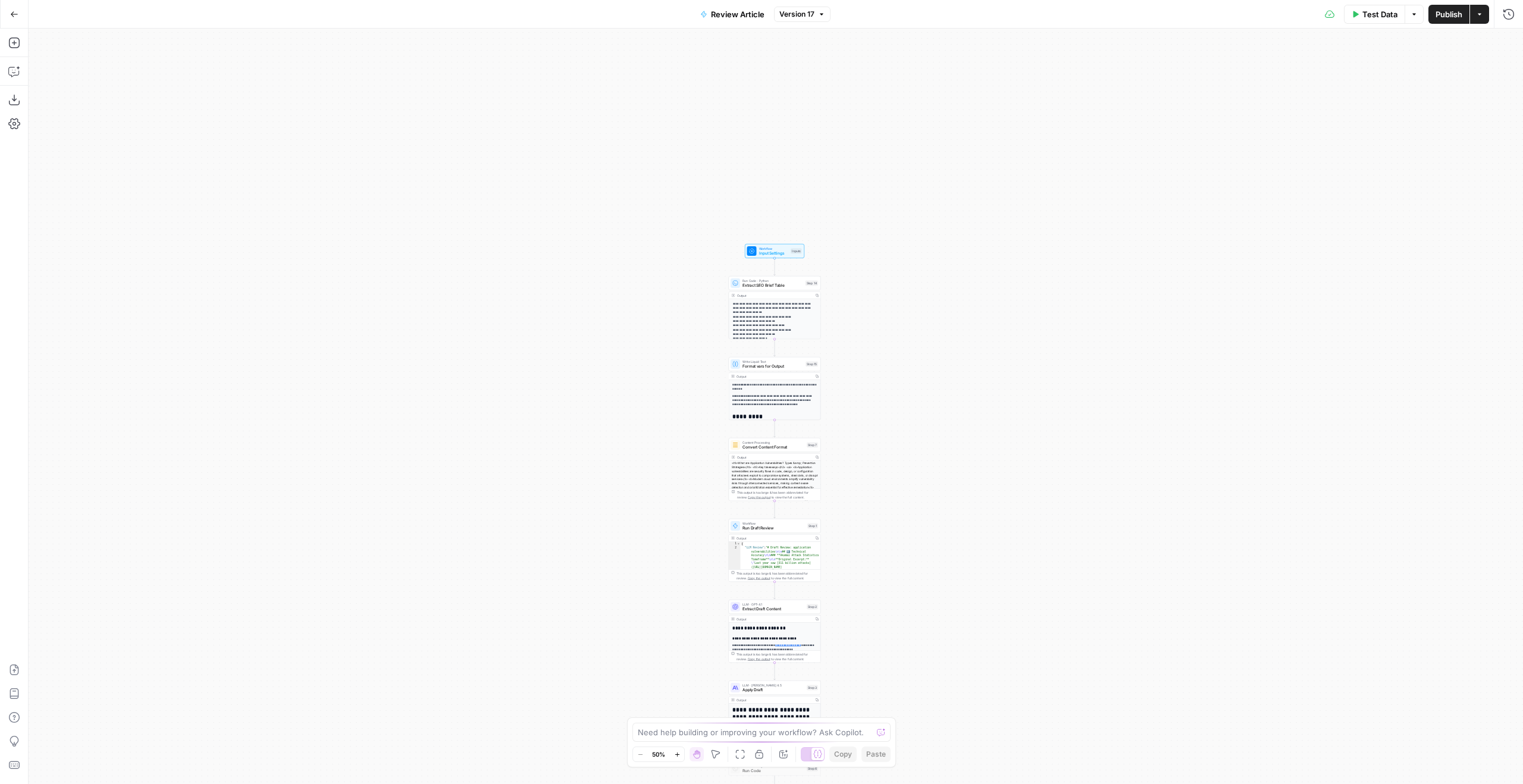
click at [748, 534] on div "Output Copy" at bounding box center [774, 538] width 91 height 8
click at [749, 530] on span "Run Draft Review" at bounding box center [773, 528] width 62 height 6
type input "Draft/Outline Review"
click at [1080, 390] on span "Edit Workflow" at bounding box center [1088, 388] width 51 height 12
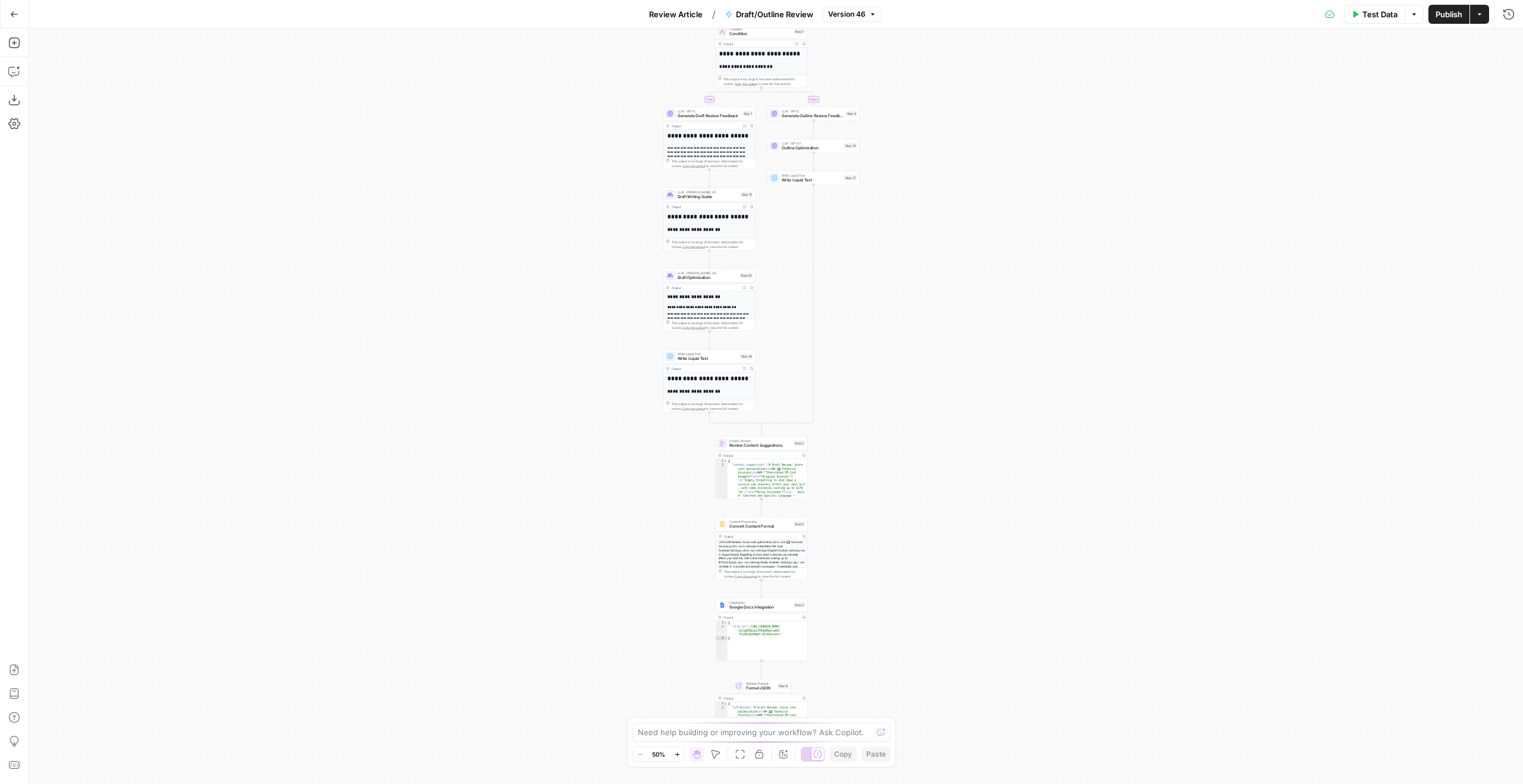
drag, startPoint x: 1061, startPoint y: 460, endPoint x: 1047, endPoint y: 380, distance: 81.2
click at [1047, 380] on div "**********" at bounding box center [776, 405] width 1495 height 755
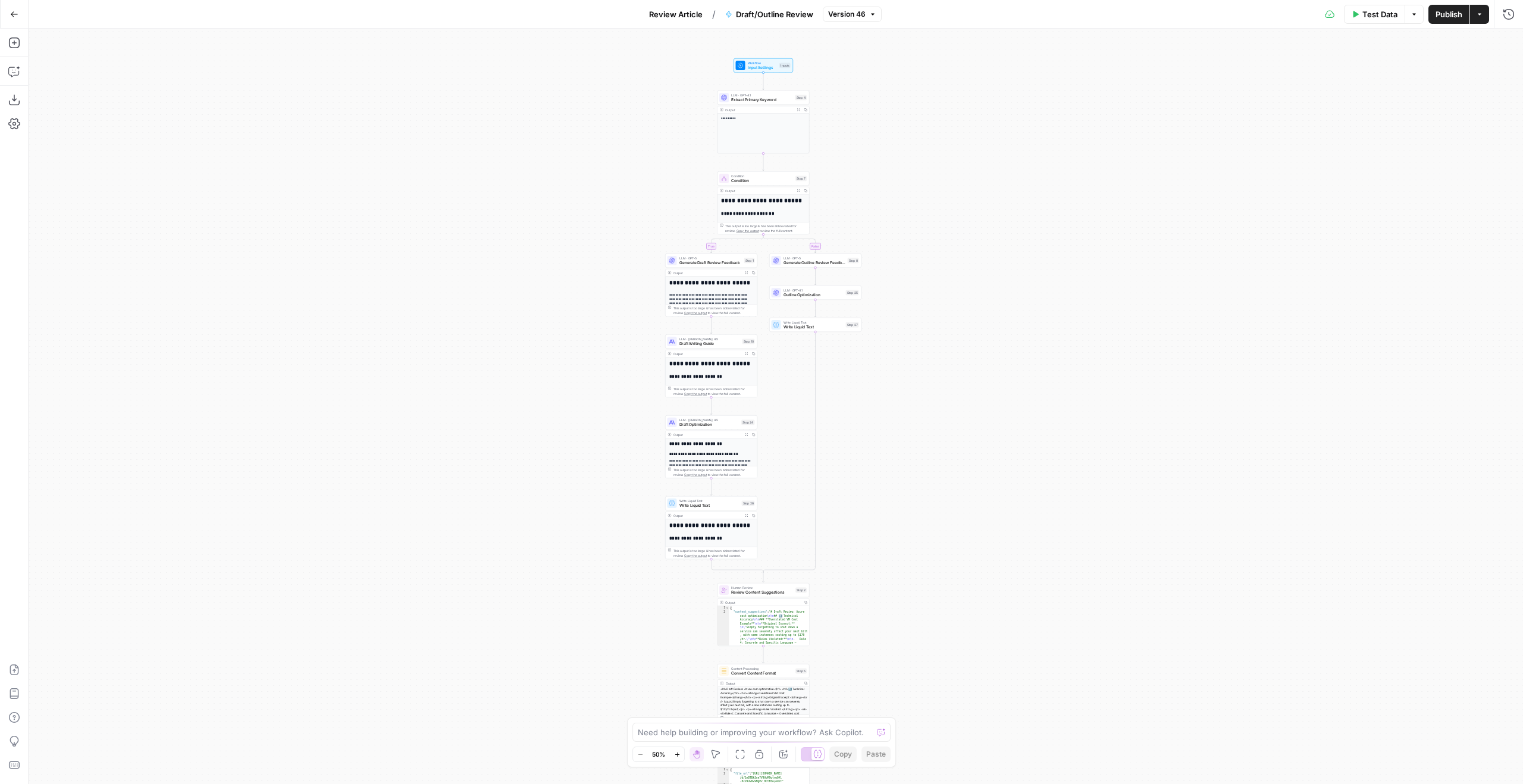
drag, startPoint x: 1043, startPoint y: 285, endPoint x: 1047, endPoint y: 427, distance: 142.1
click at [1045, 429] on div "**********" at bounding box center [776, 405] width 1495 height 755
click at [984, 416] on div "**********" at bounding box center [776, 405] width 1495 height 755
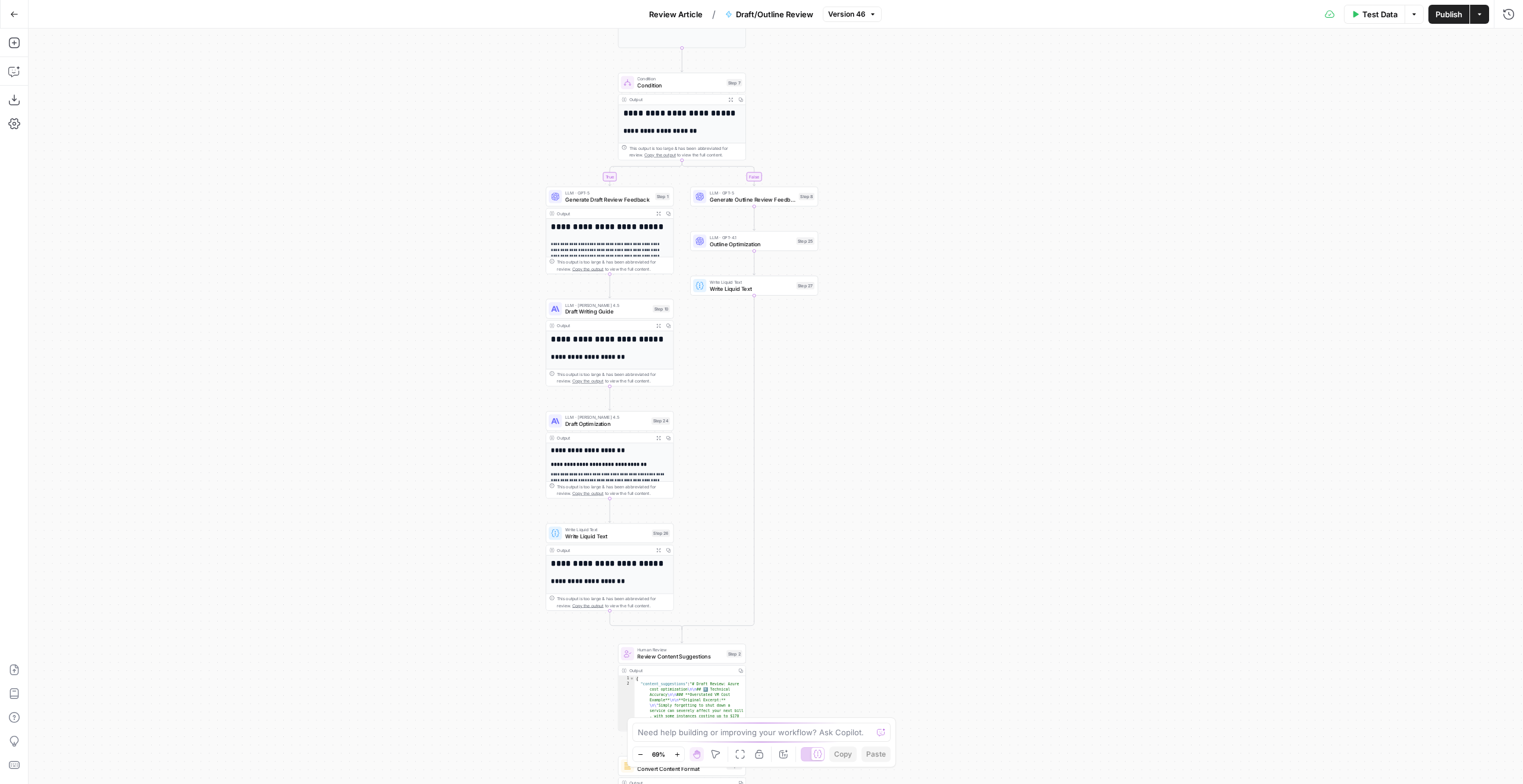
click at [847, 494] on div "**********" at bounding box center [776, 405] width 1495 height 755
